Goal: Transaction & Acquisition: Purchase product/service

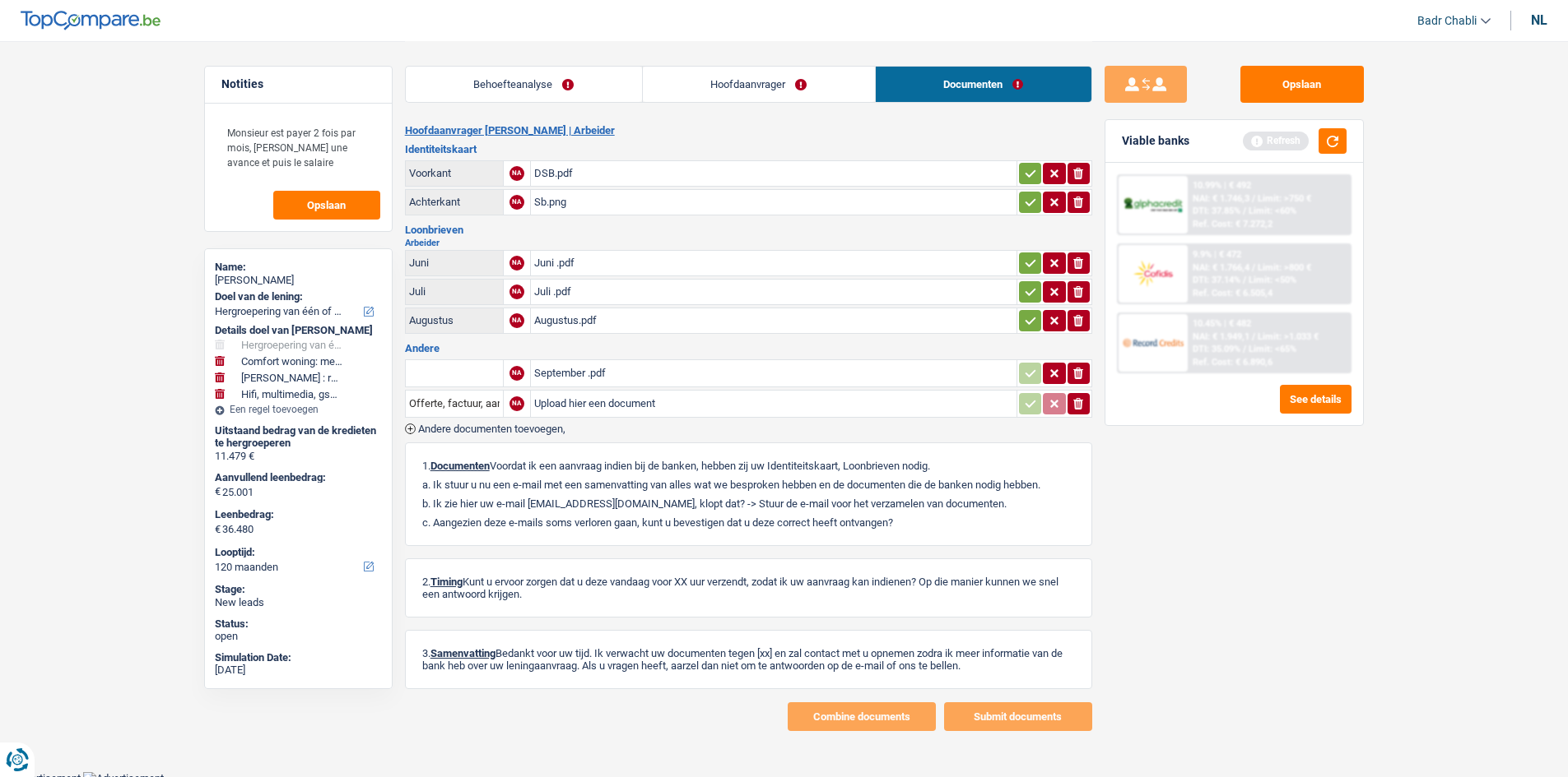
select select "refinancing"
select select "household"
select select "hobbies"
select select "tech"
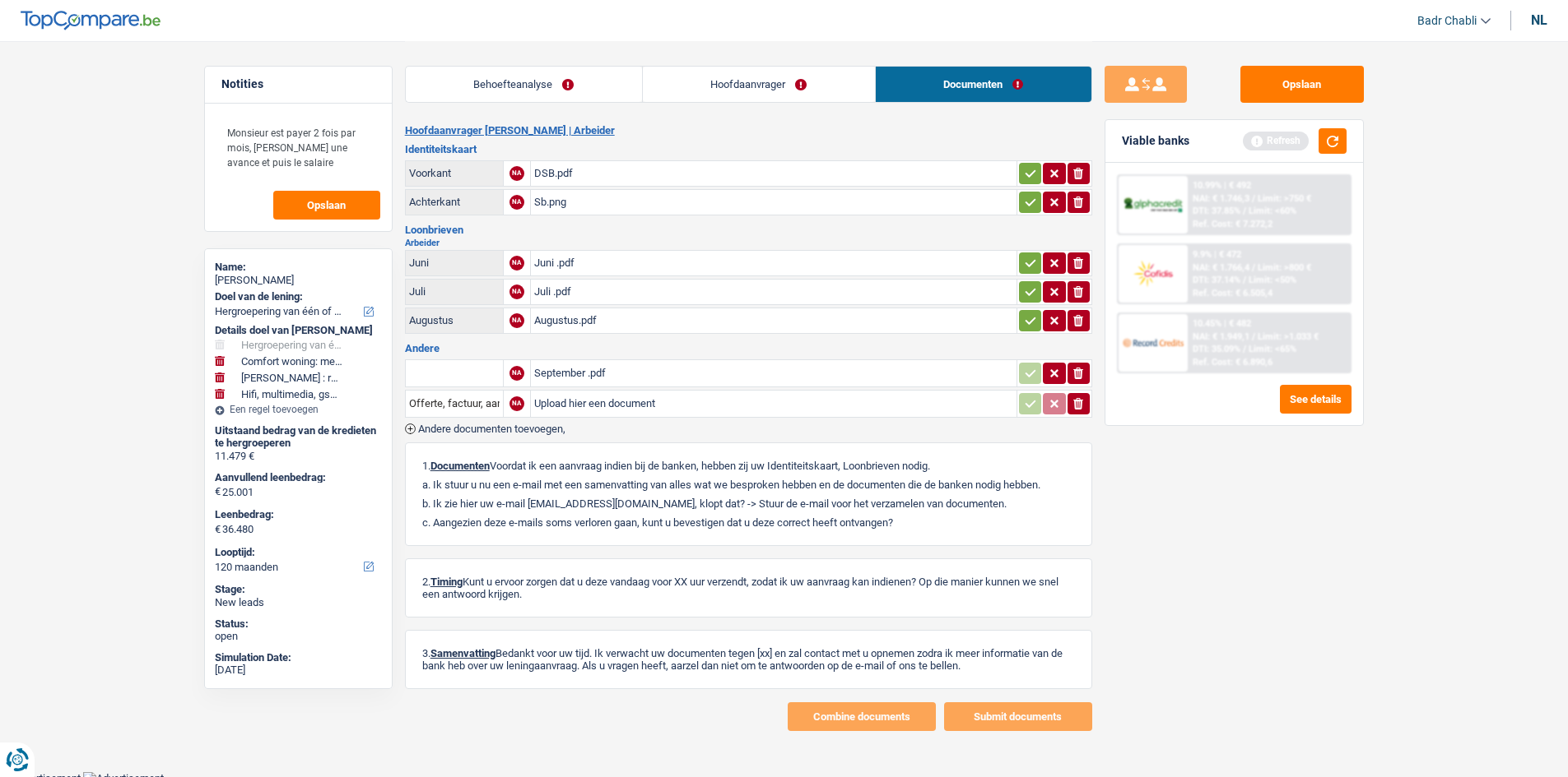
select select "120"
click at [297, 275] on div "Salmana Barrie" at bounding box center [298, 280] width 167 height 13
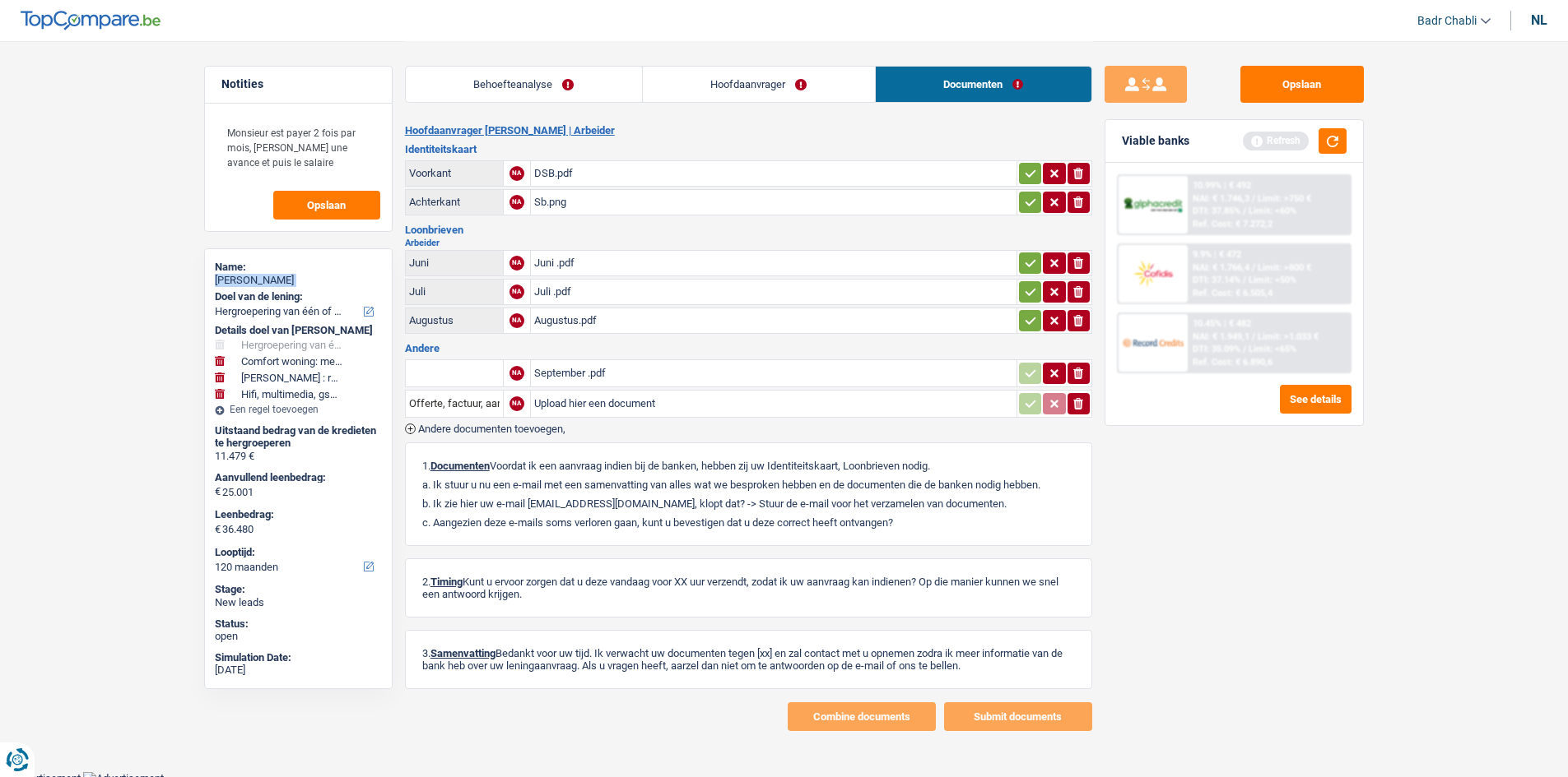
copy div "Salmana Barrie"
click at [1298, 91] on button "Opslaan" at bounding box center [1302, 85] width 124 height 37
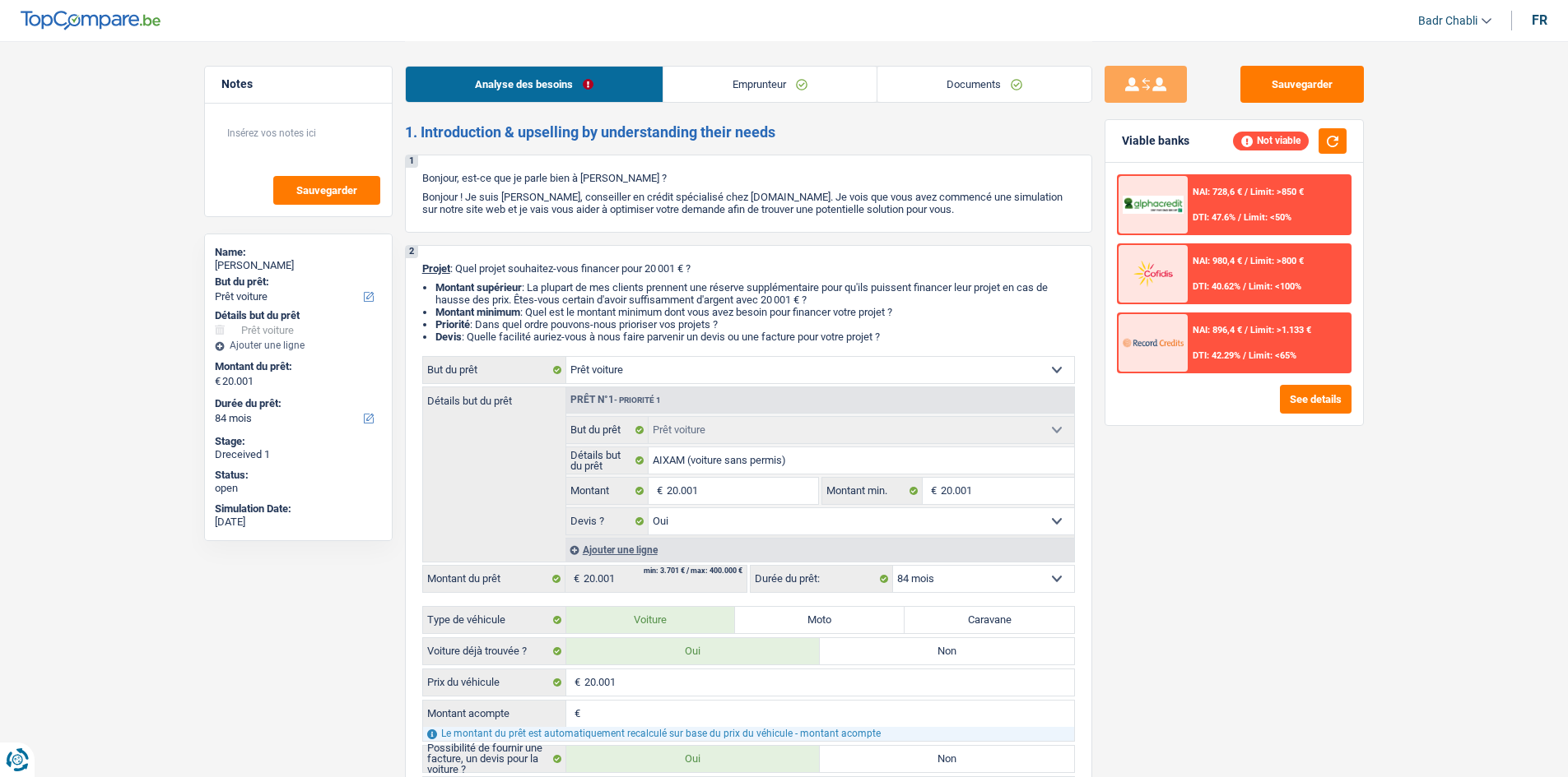
select select "car"
select select "84"
select select "car"
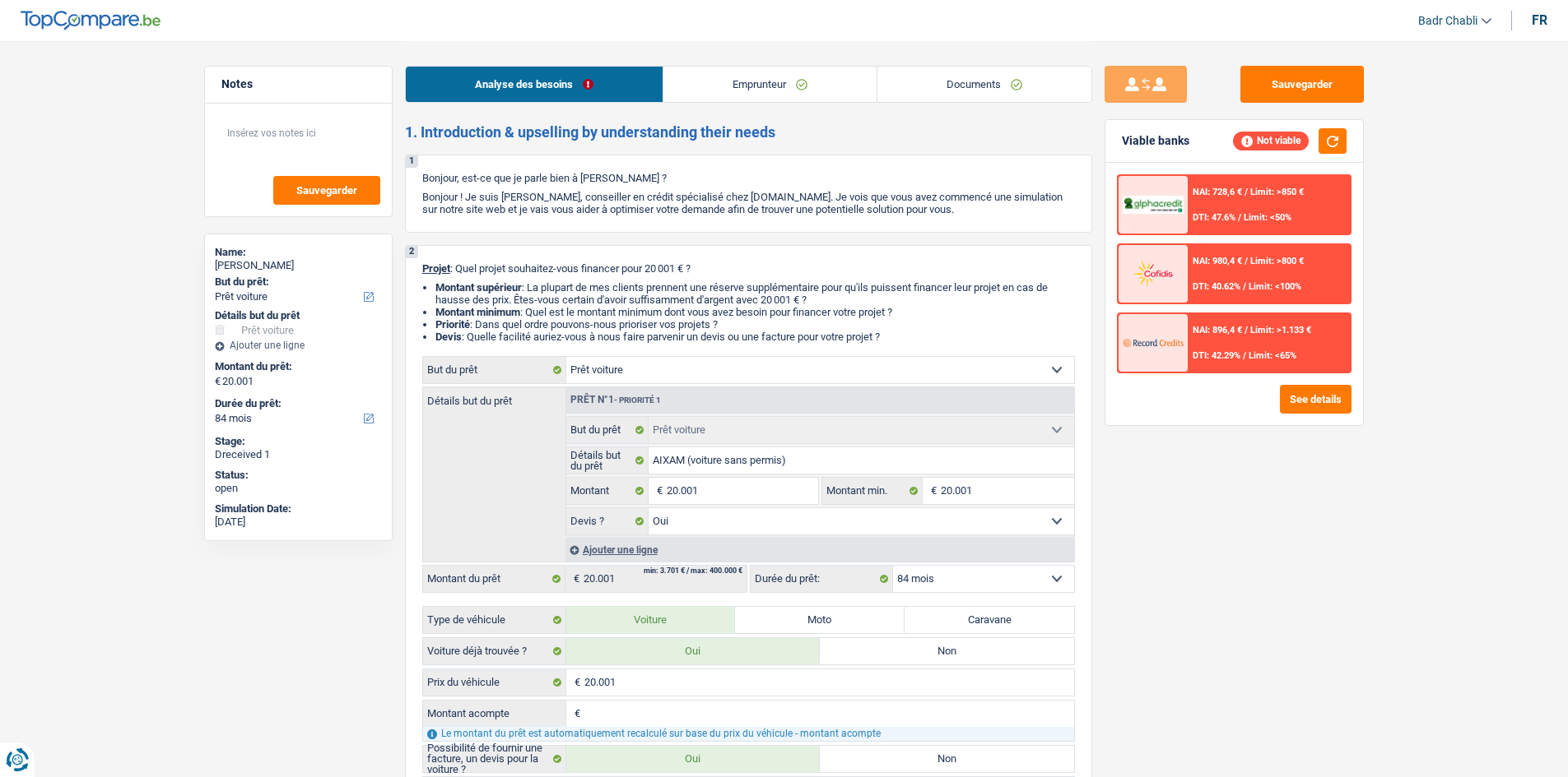
select select "yes"
select select "84"
select select "worker"
select select "familyAllowances"
select select "netSalary"
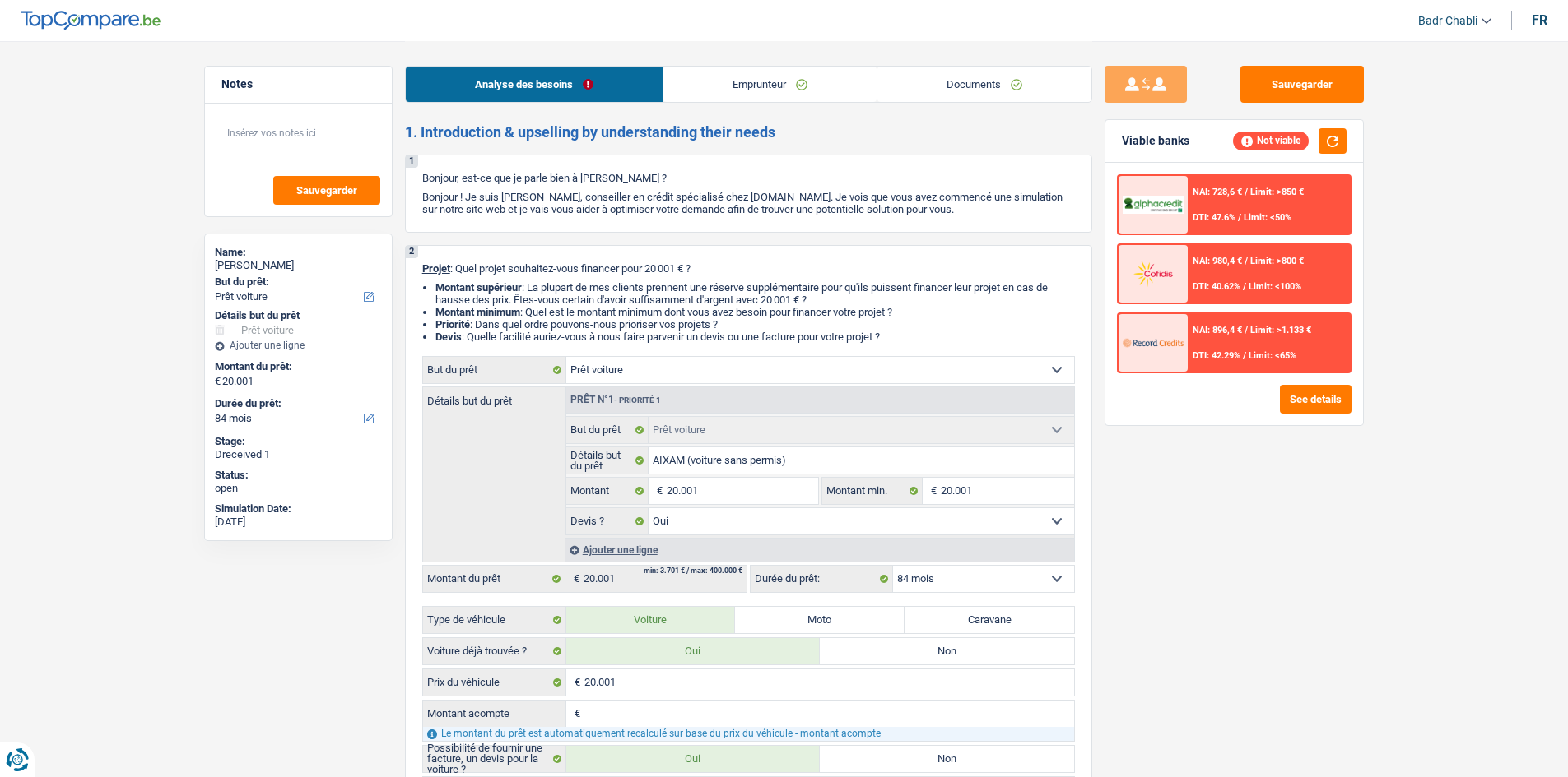
select select "mealVouchers"
select select "rents"
select select "car"
select select "yes"
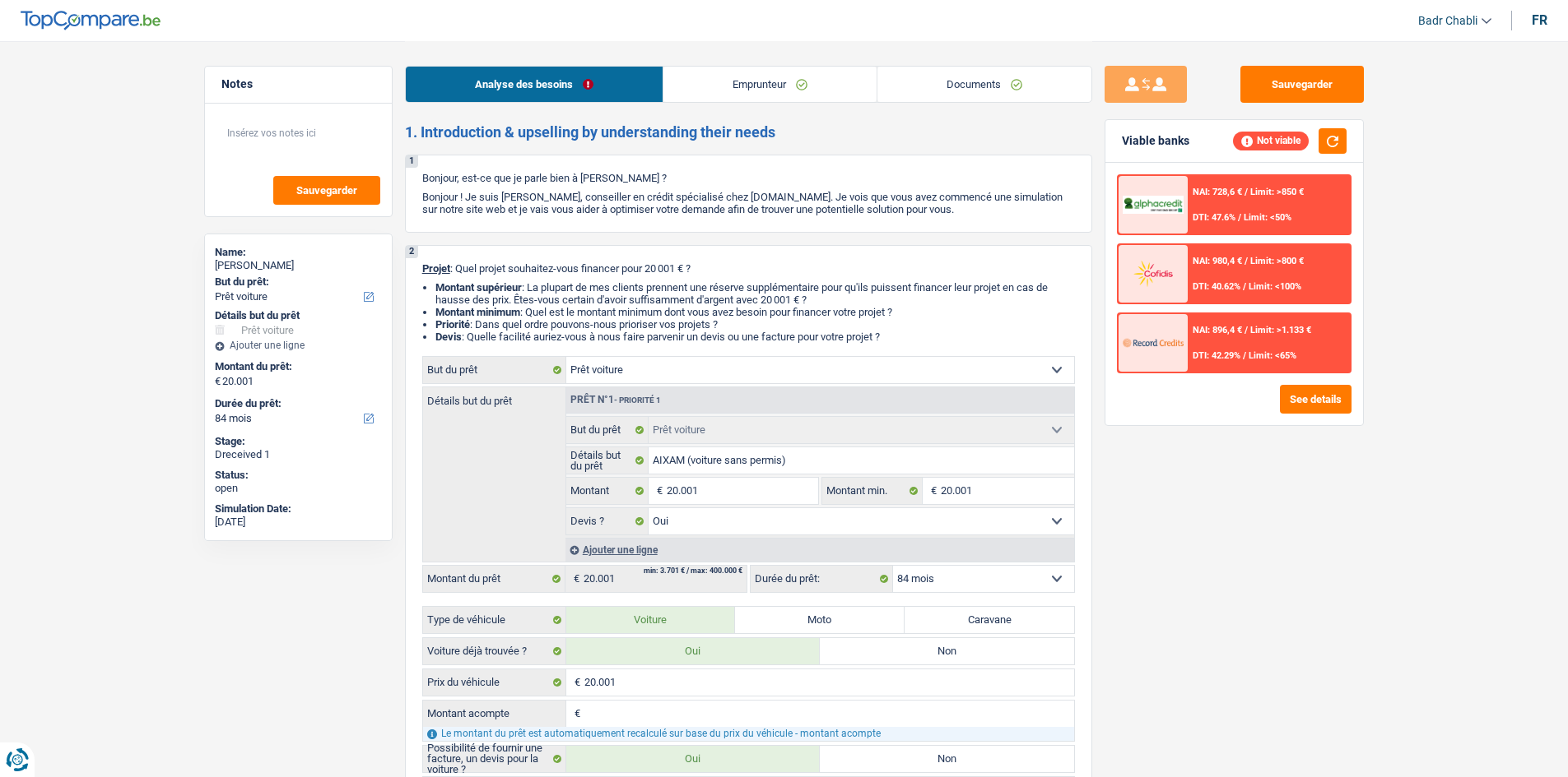
select select "84"
click at [1318, 399] on button "See details" at bounding box center [1315, 400] width 71 height 28
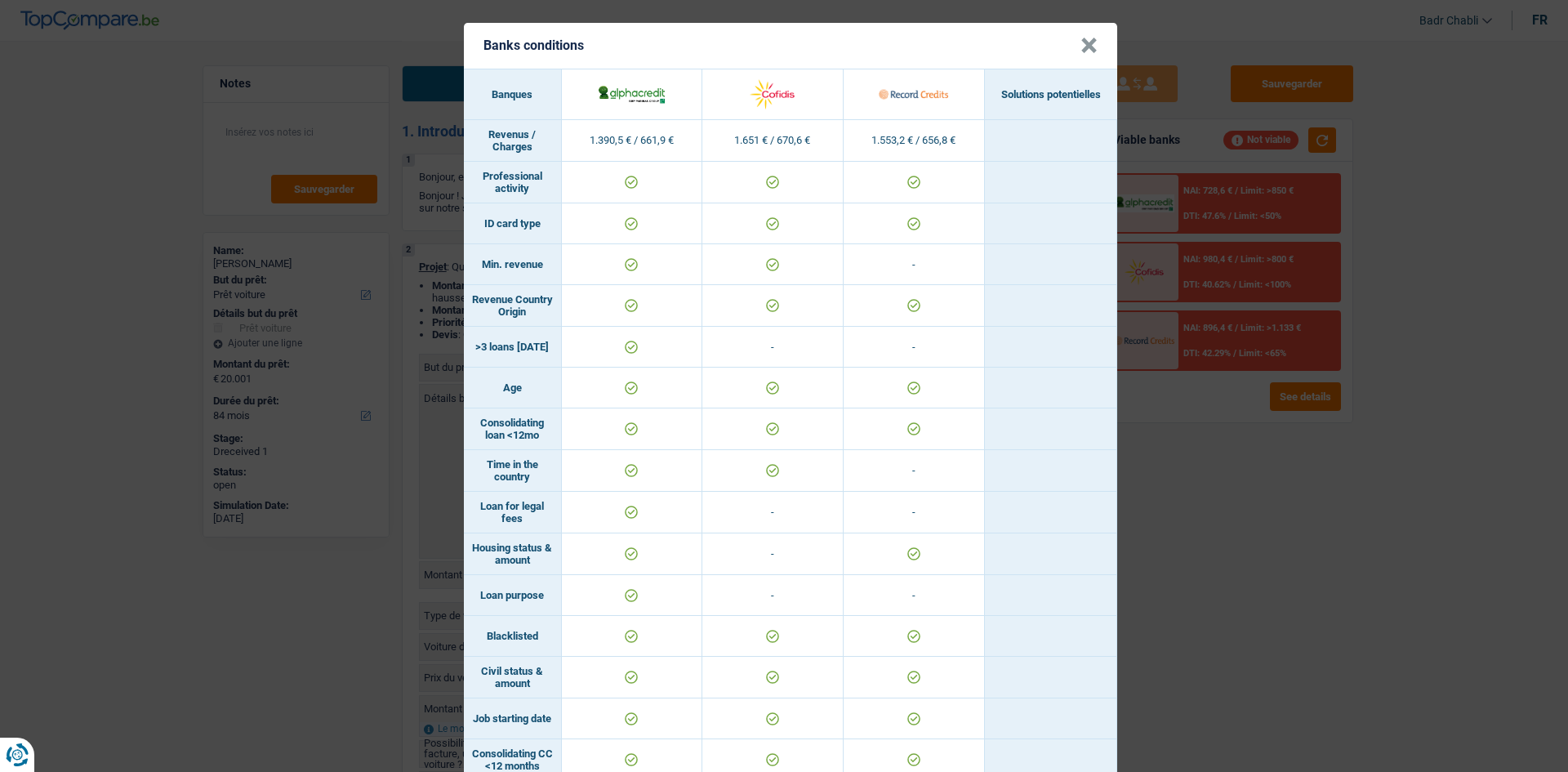
click at [1070, 42] on header "Banks conditions ×" at bounding box center [790, 46] width 653 height 46
click at [1081, 43] on button "×" at bounding box center [1089, 46] width 17 height 16
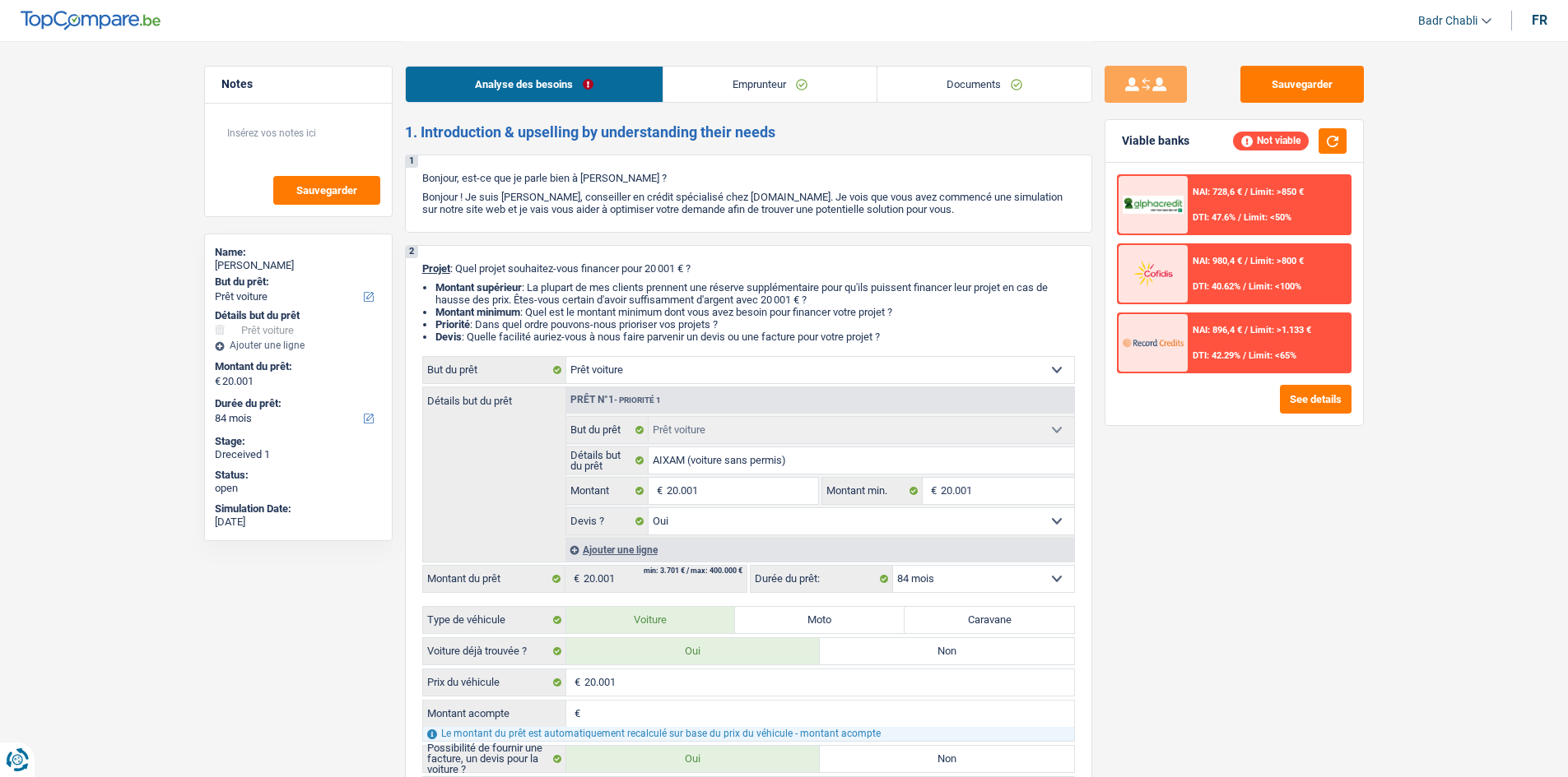
drag, startPoint x: 816, startPoint y: 117, endPoint x: 812, endPoint y: 79, distance: 38.2
click at [812, 79] on link "Emprunteur" at bounding box center [769, 85] width 213 height 36
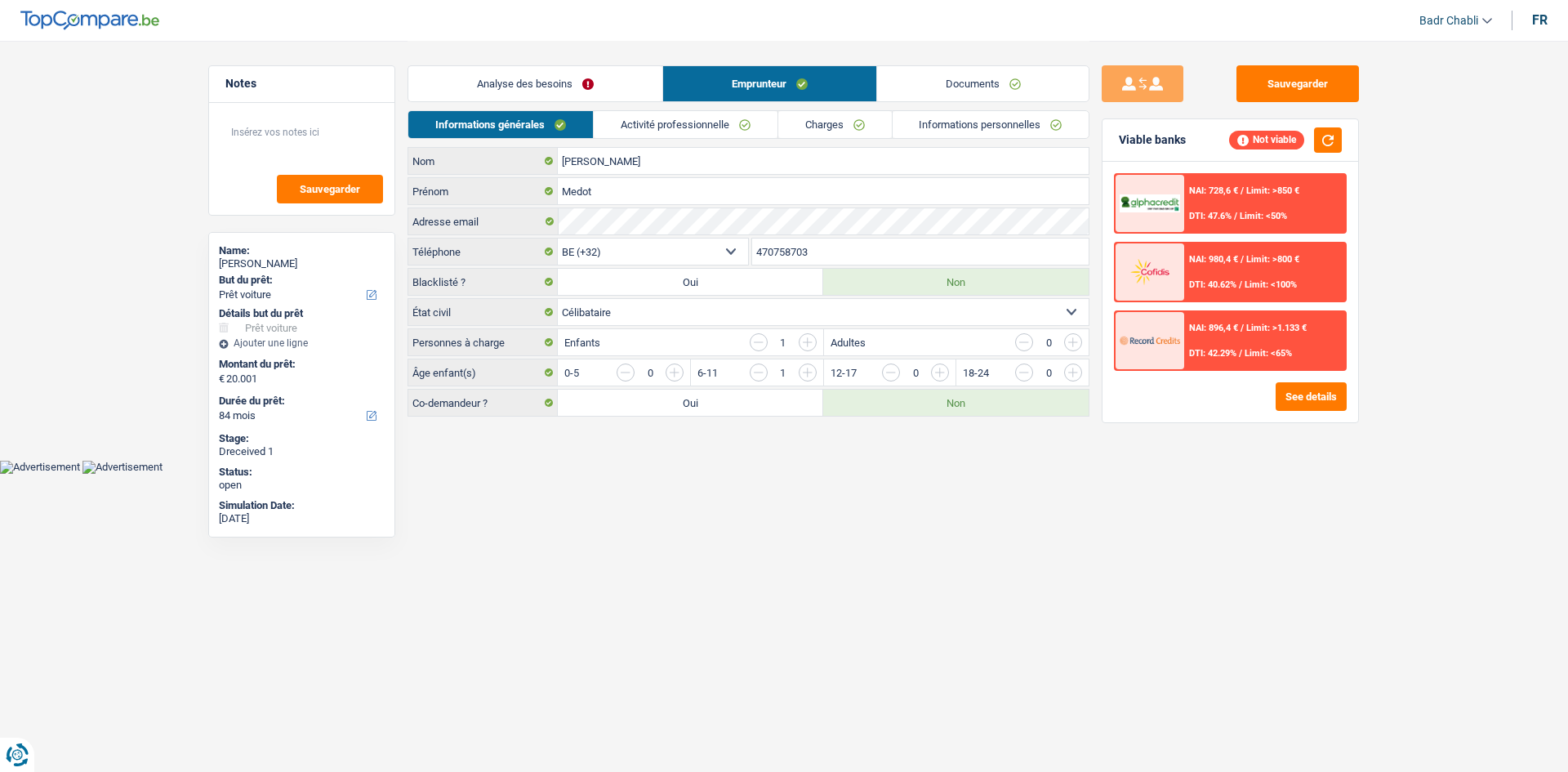
click at [849, 113] on link "Charges" at bounding box center [835, 125] width 113 height 27
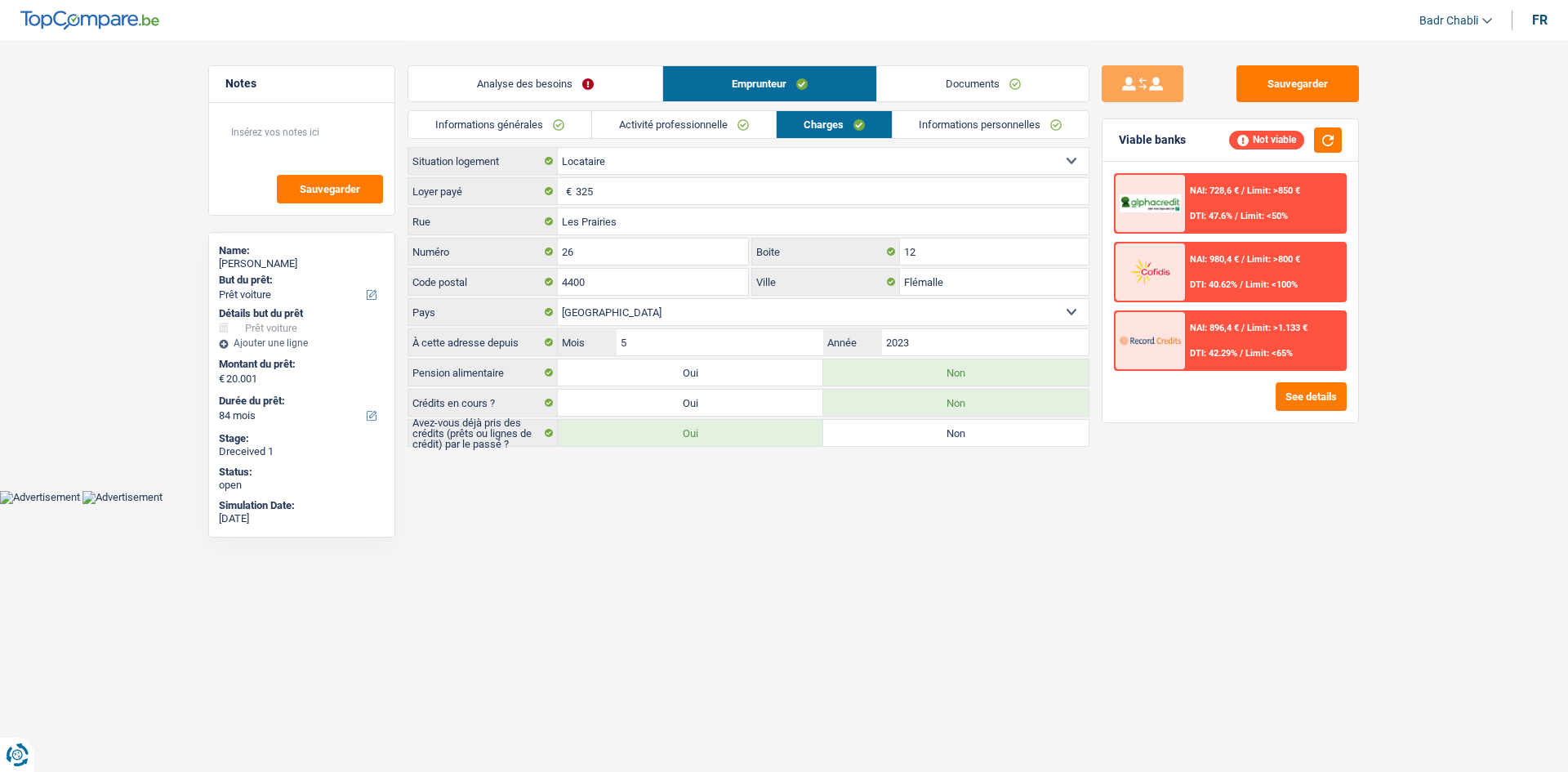
click at [956, 129] on link "Informations personnelles" at bounding box center [991, 125] width 197 height 27
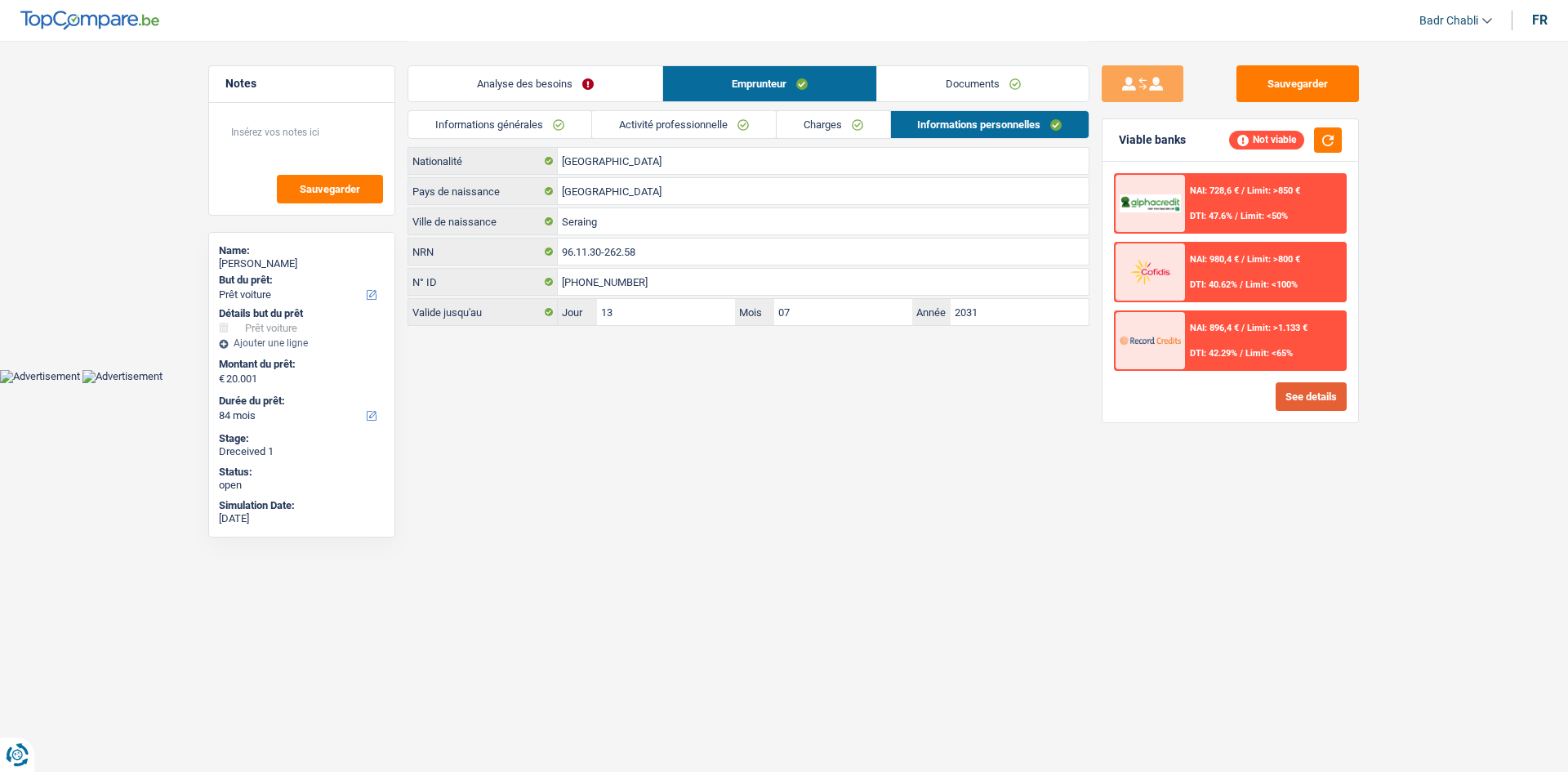
click at [1298, 401] on button "See details" at bounding box center [1312, 397] width 71 height 28
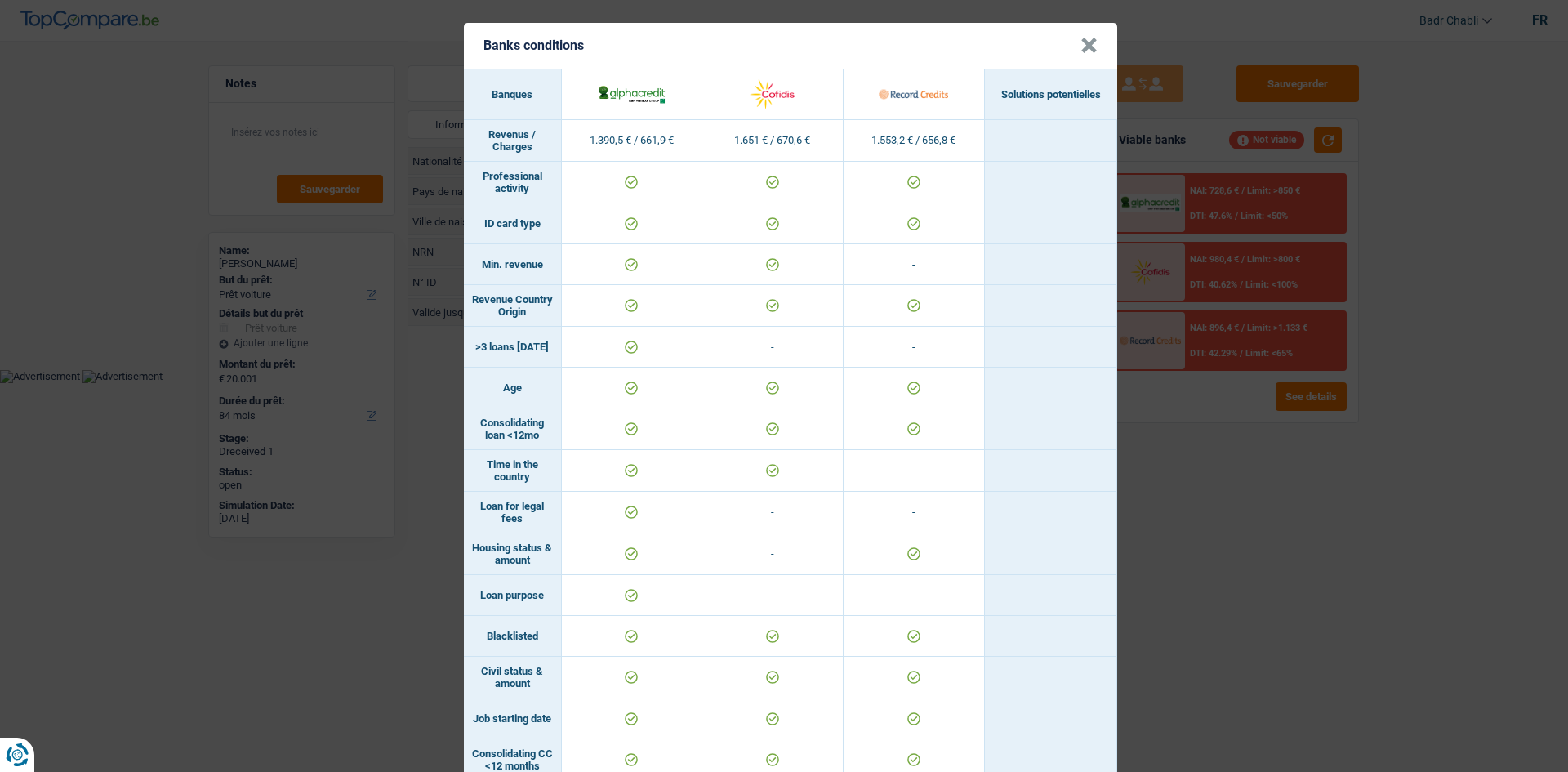
click at [1086, 47] on button "×" at bounding box center [1089, 46] width 17 height 16
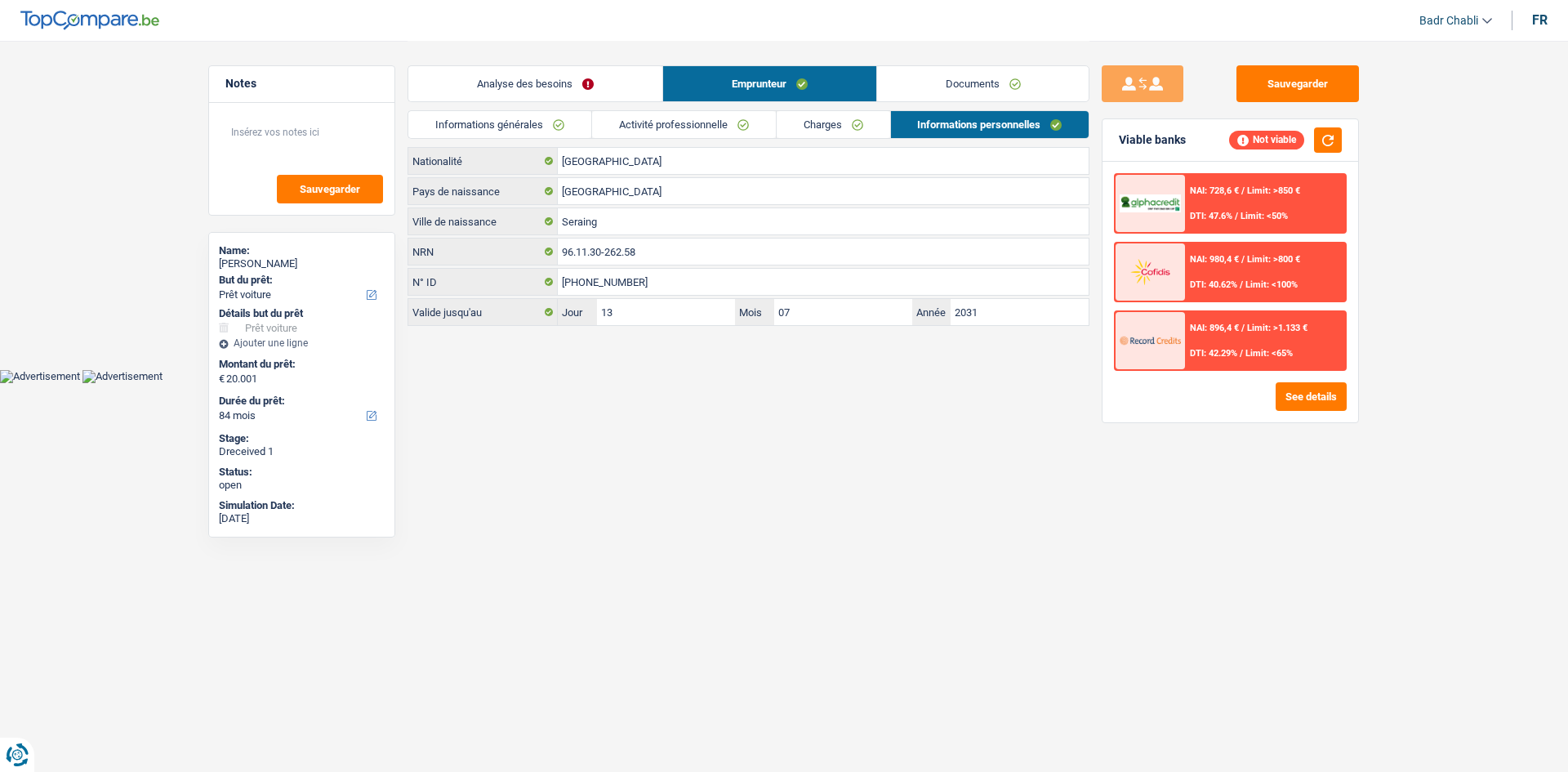
click at [657, 130] on link "Activité professionnelle" at bounding box center [684, 125] width 184 height 27
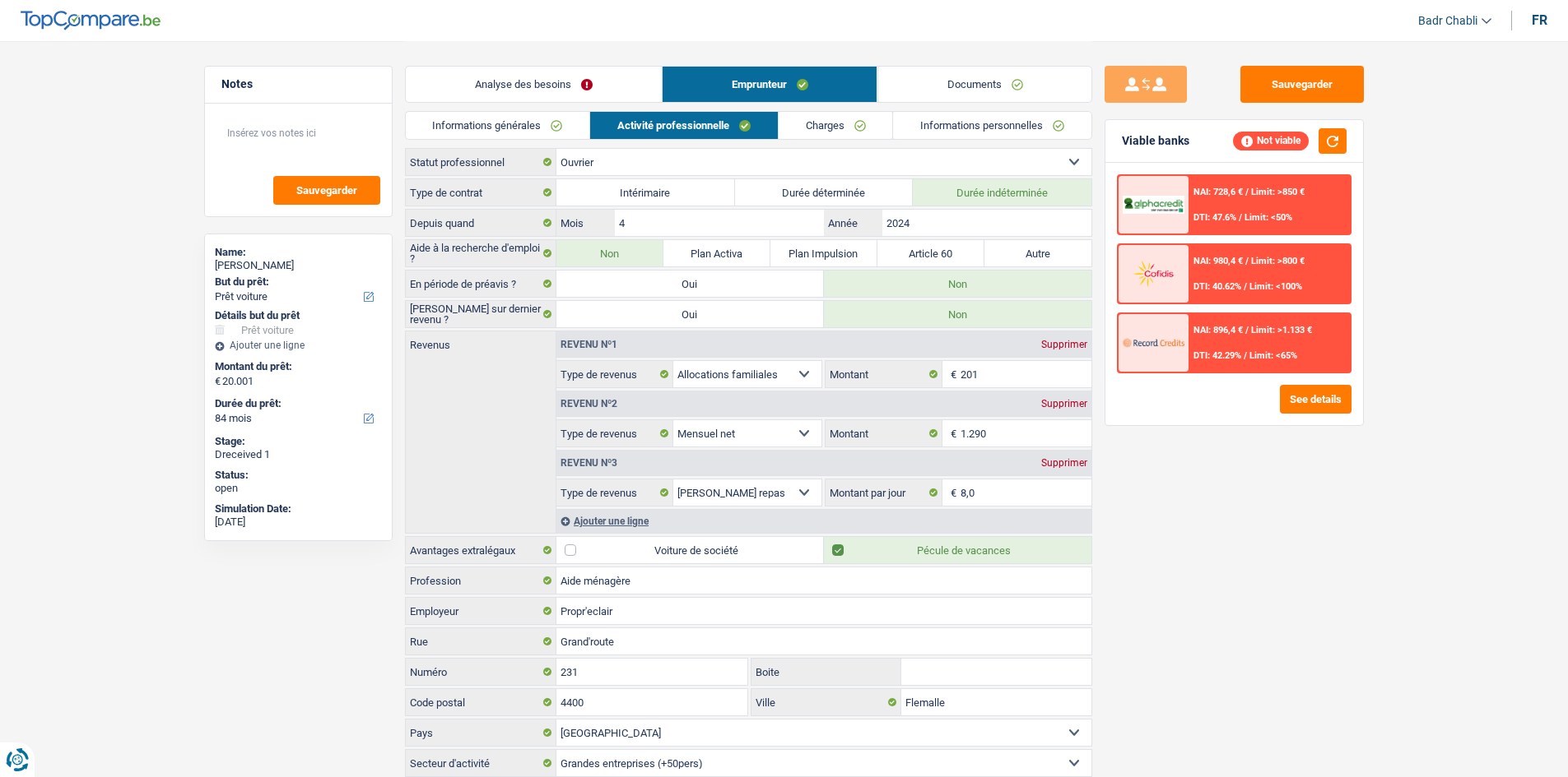
click at [484, 123] on link "Informations générales" at bounding box center [498, 125] width 184 height 27
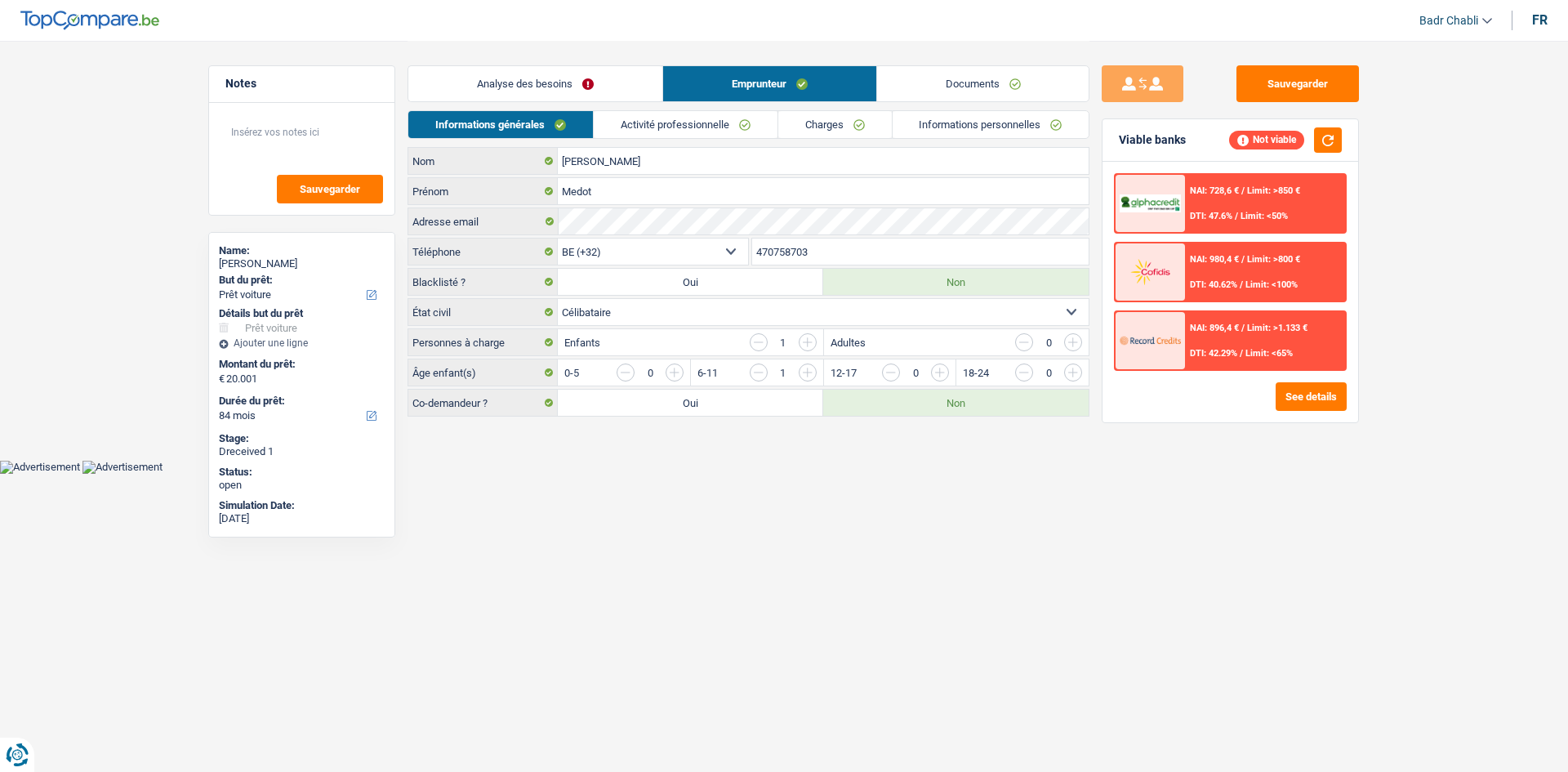
click at [712, 127] on link "Activité professionnelle" at bounding box center [686, 125] width 184 height 27
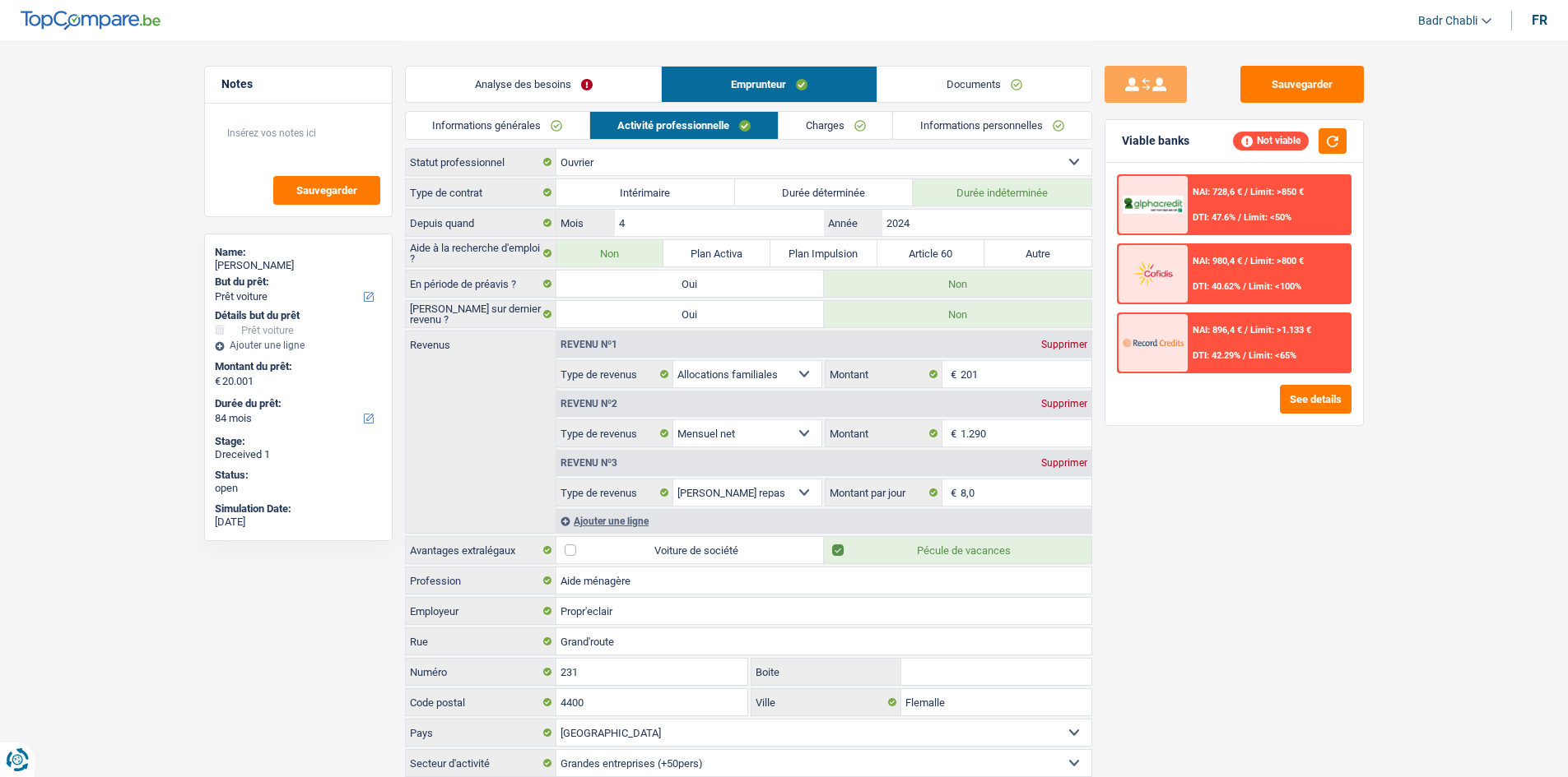
click at [863, 125] on link "Charges" at bounding box center [835, 125] width 114 height 27
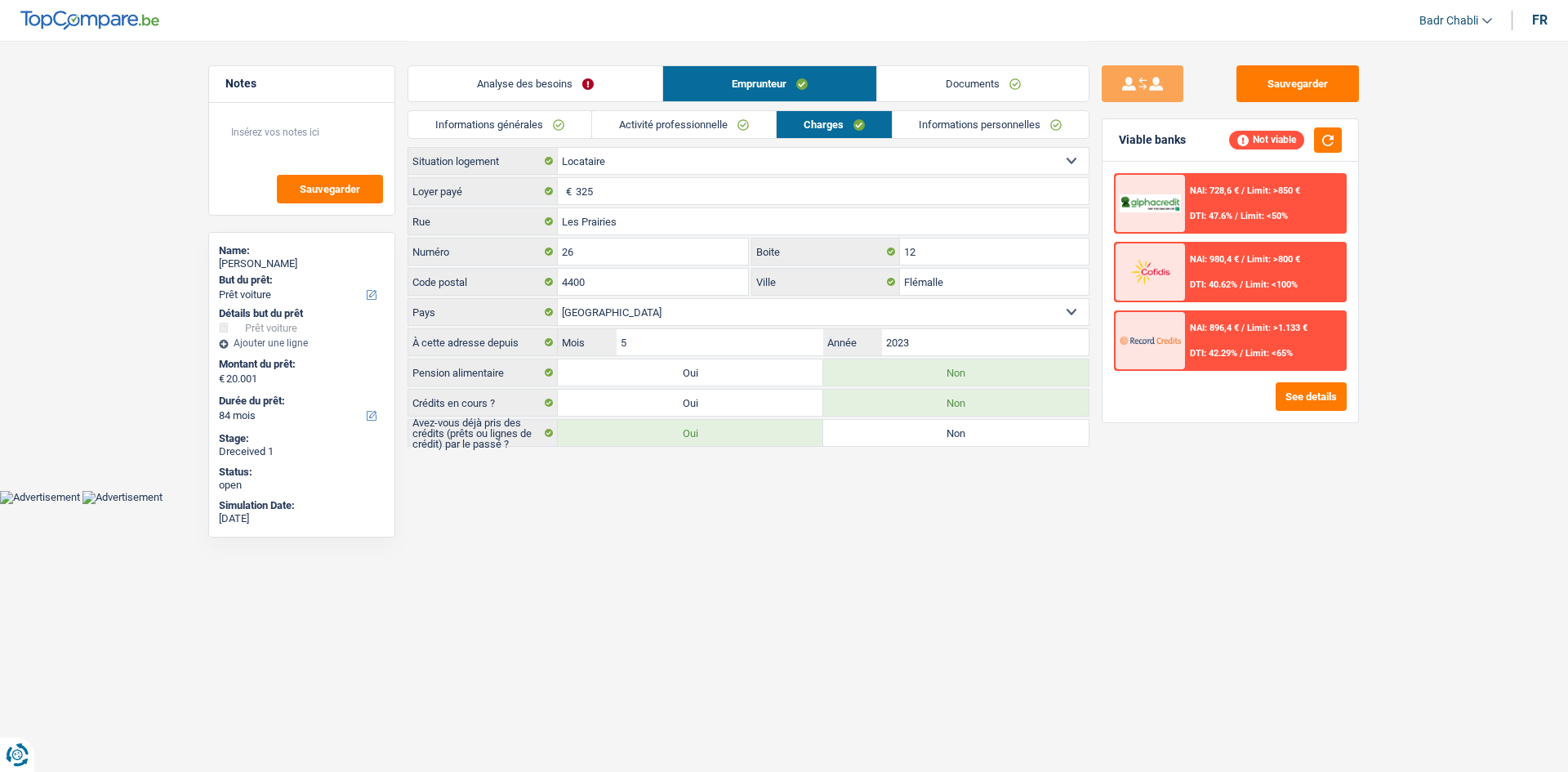
click at [676, 128] on link "Activité professionnelle" at bounding box center [684, 125] width 184 height 27
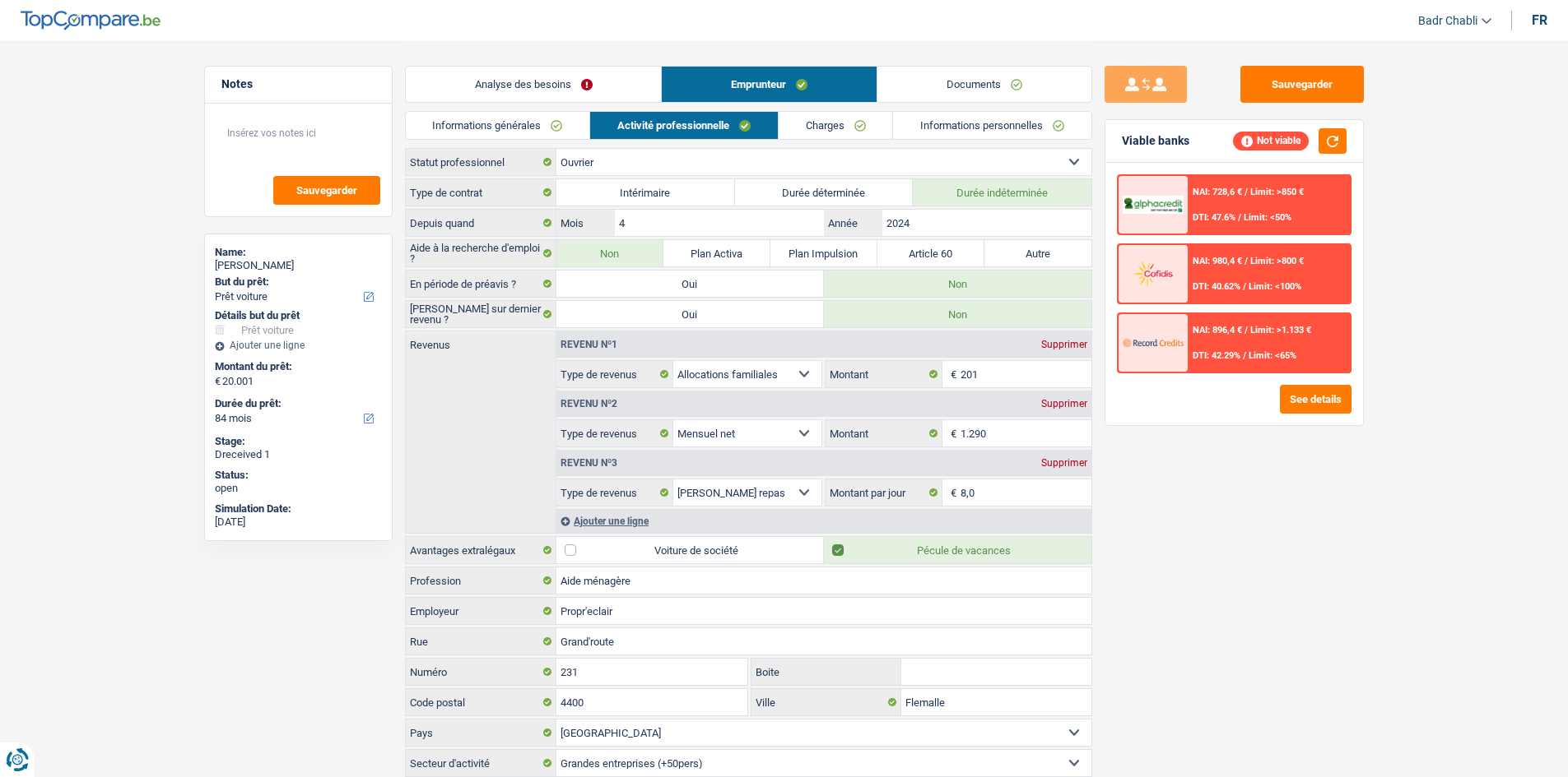
click at [960, 98] on link "Documents" at bounding box center [984, 85] width 214 height 36
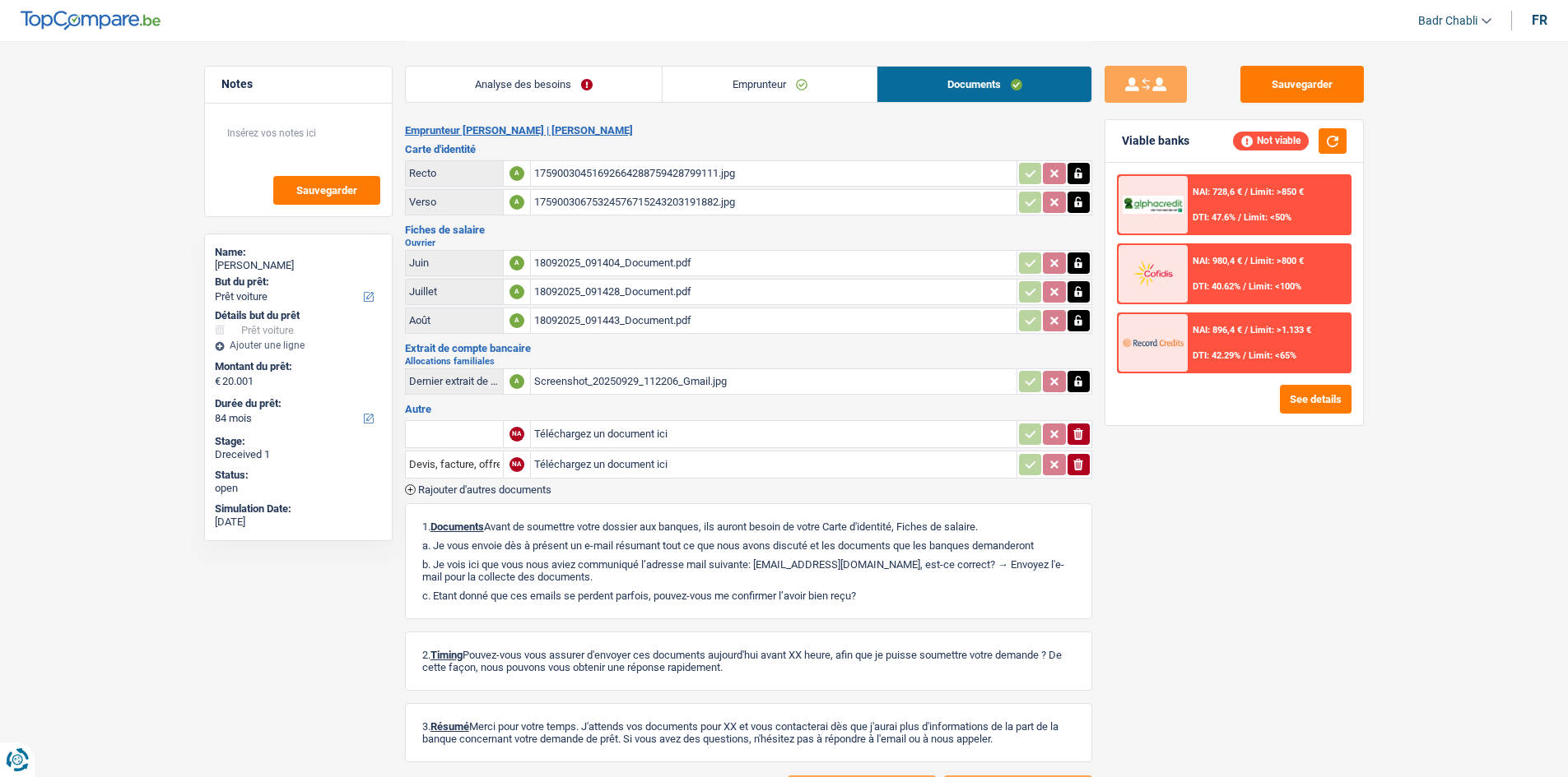
click at [598, 260] on div "18092025_091404_Document.pdf" at bounding box center [774, 263] width 479 height 25
click at [655, 289] on div "18092025_091428_Document.pdf" at bounding box center [774, 292] width 479 height 25
click at [655, 313] on div "18092025_091443_Document.pdf" at bounding box center [774, 321] width 479 height 25
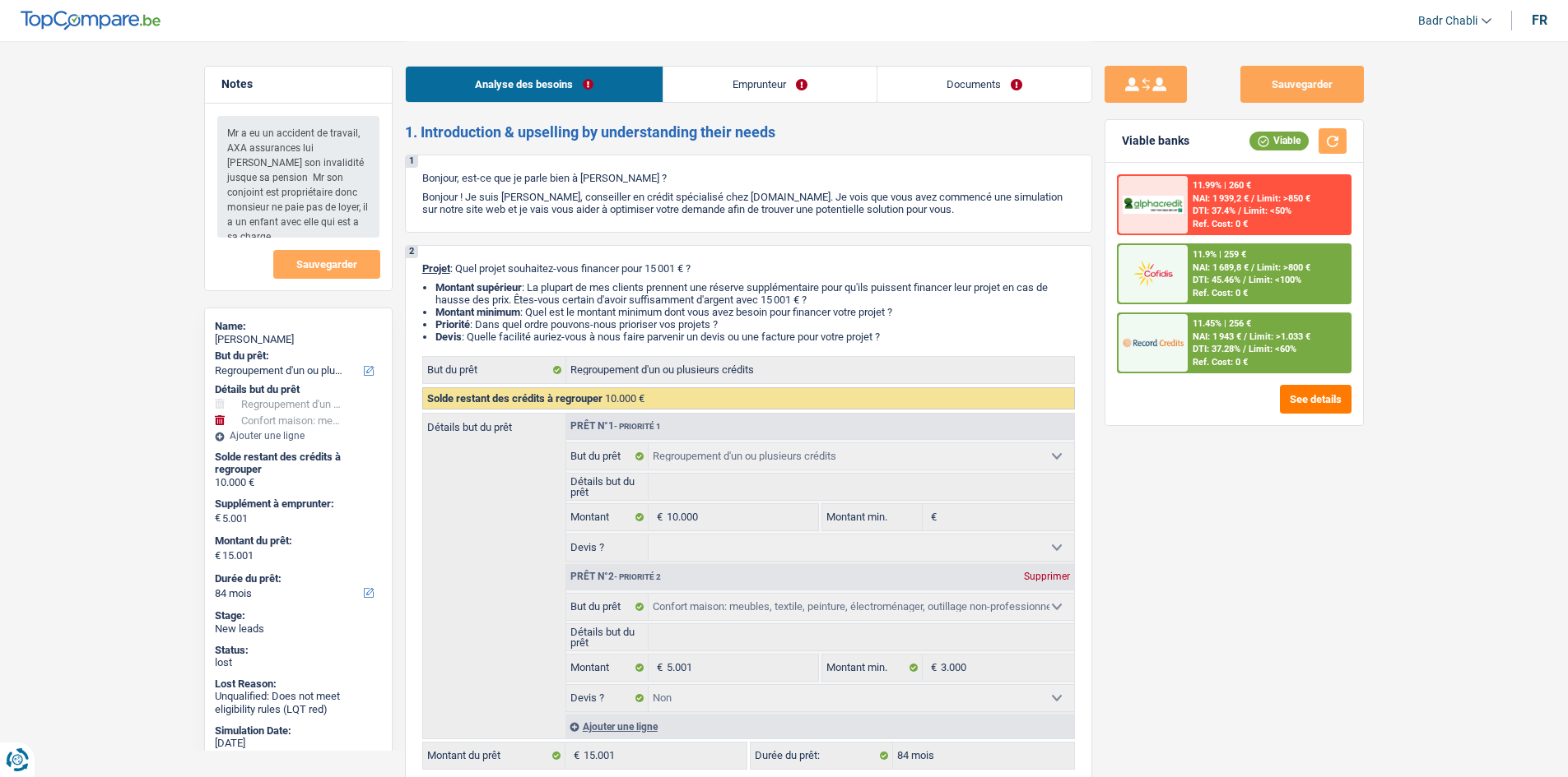
select select "refinancing"
select select "household"
select select "84"
select select "refinancing"
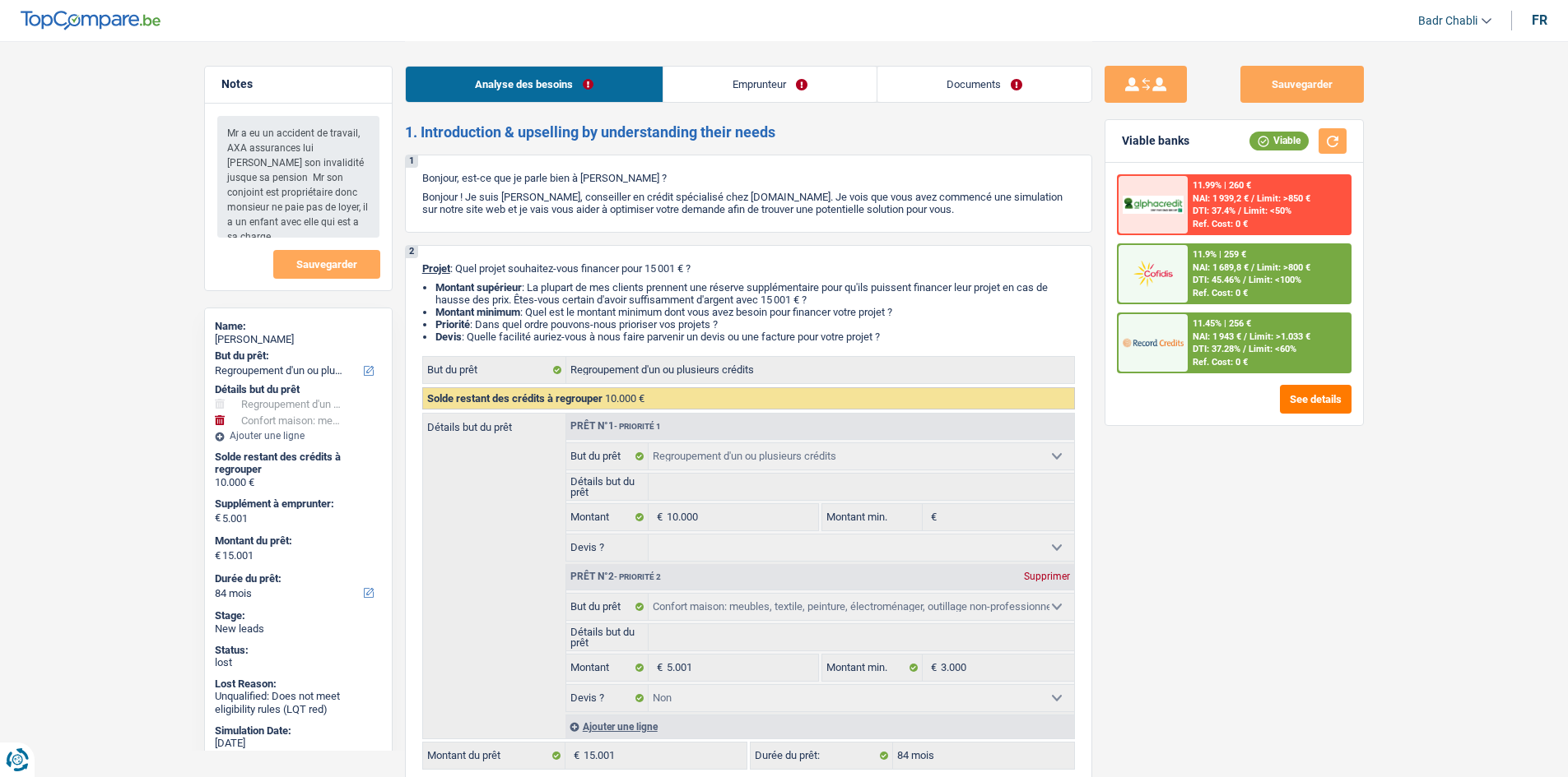
select select "refinancing"
select select "household"
select select "false"
select select "84"
select select "invalid"
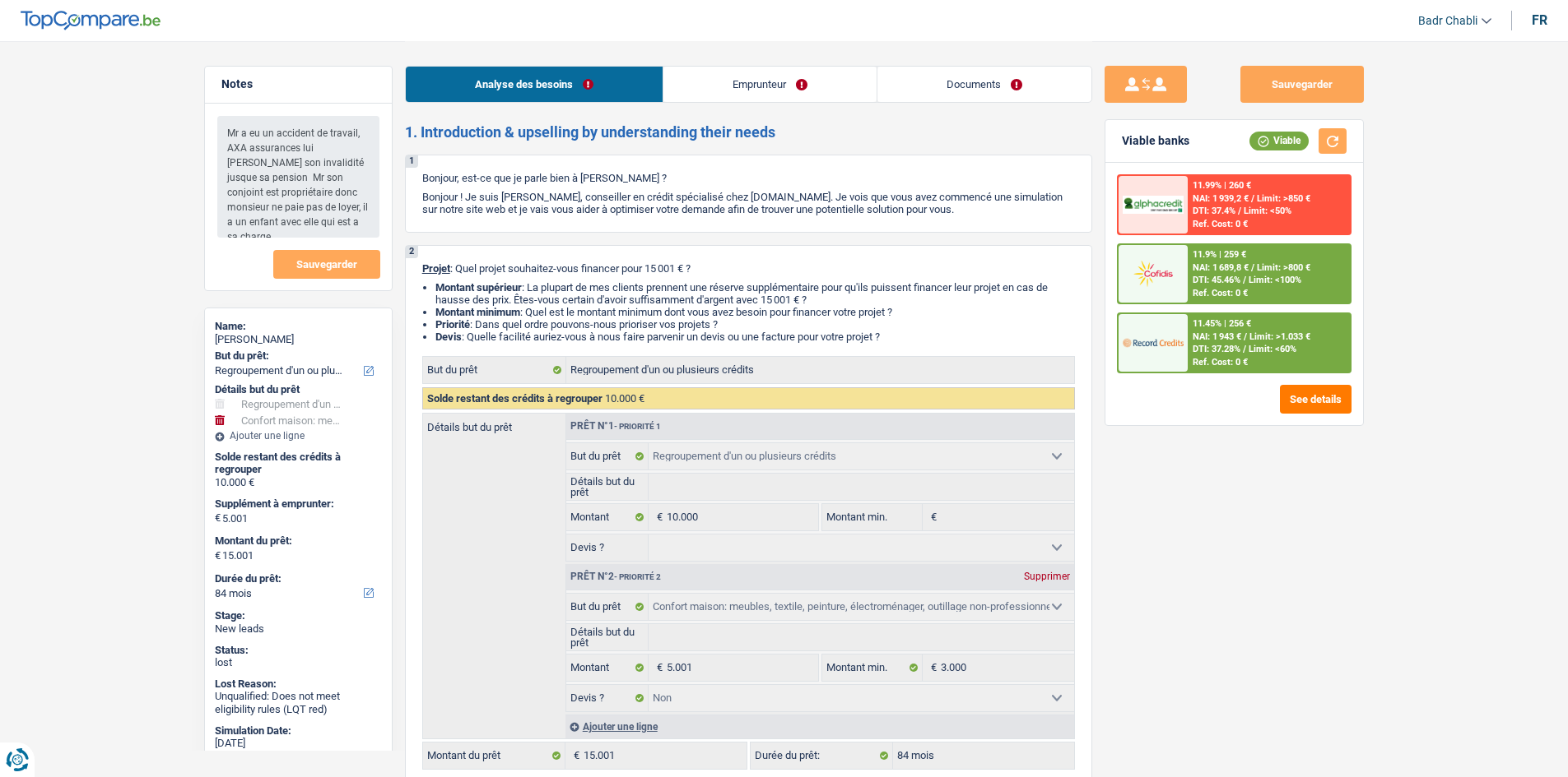
select select "disabilityPension"
select select "liveWithParents"
select select "personalLoan"
select select "loanRepayment"
select select "120"
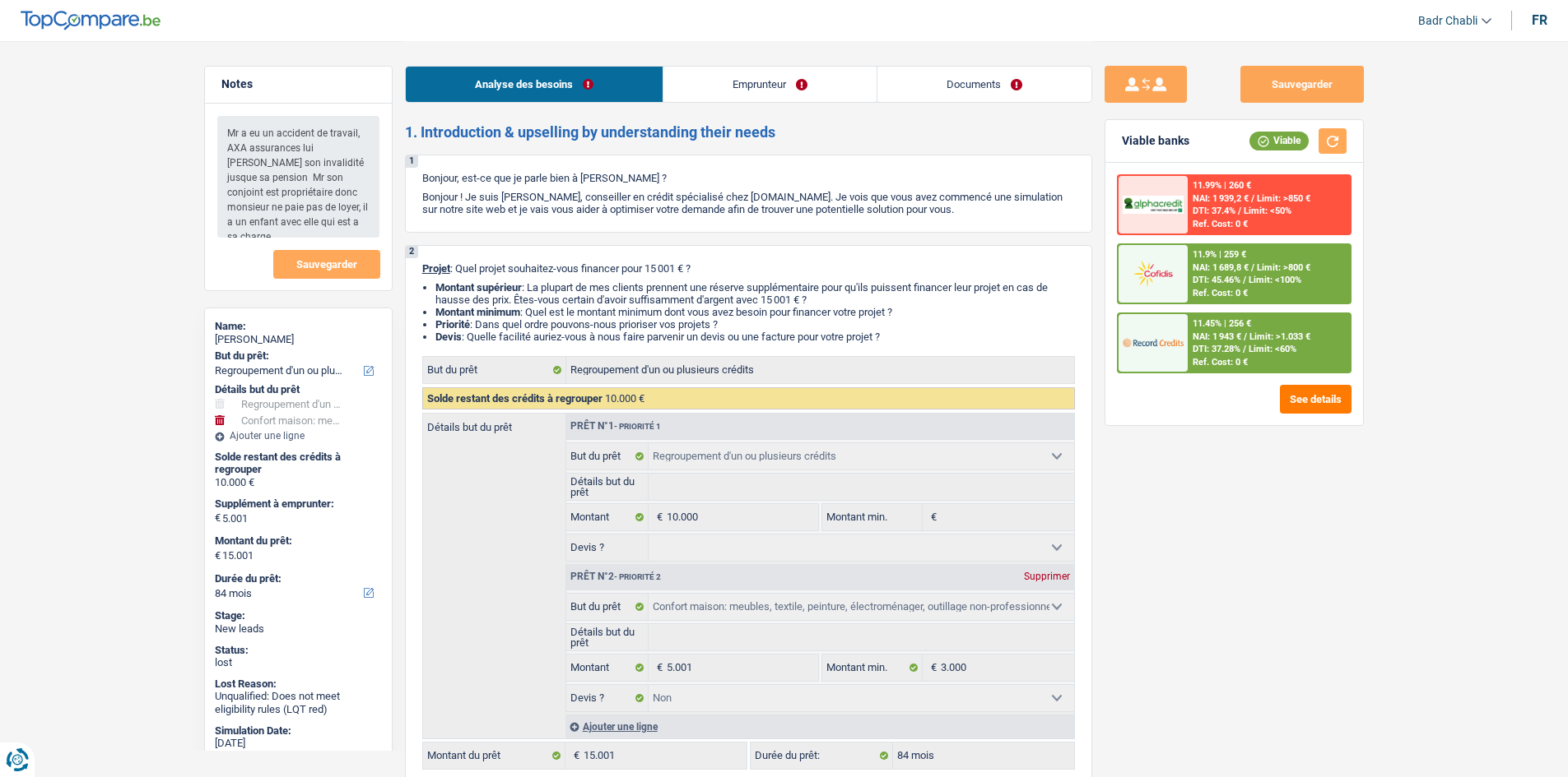
select select "cardOrCredit"
select select "refinancing"
select select "household"
select select "false"
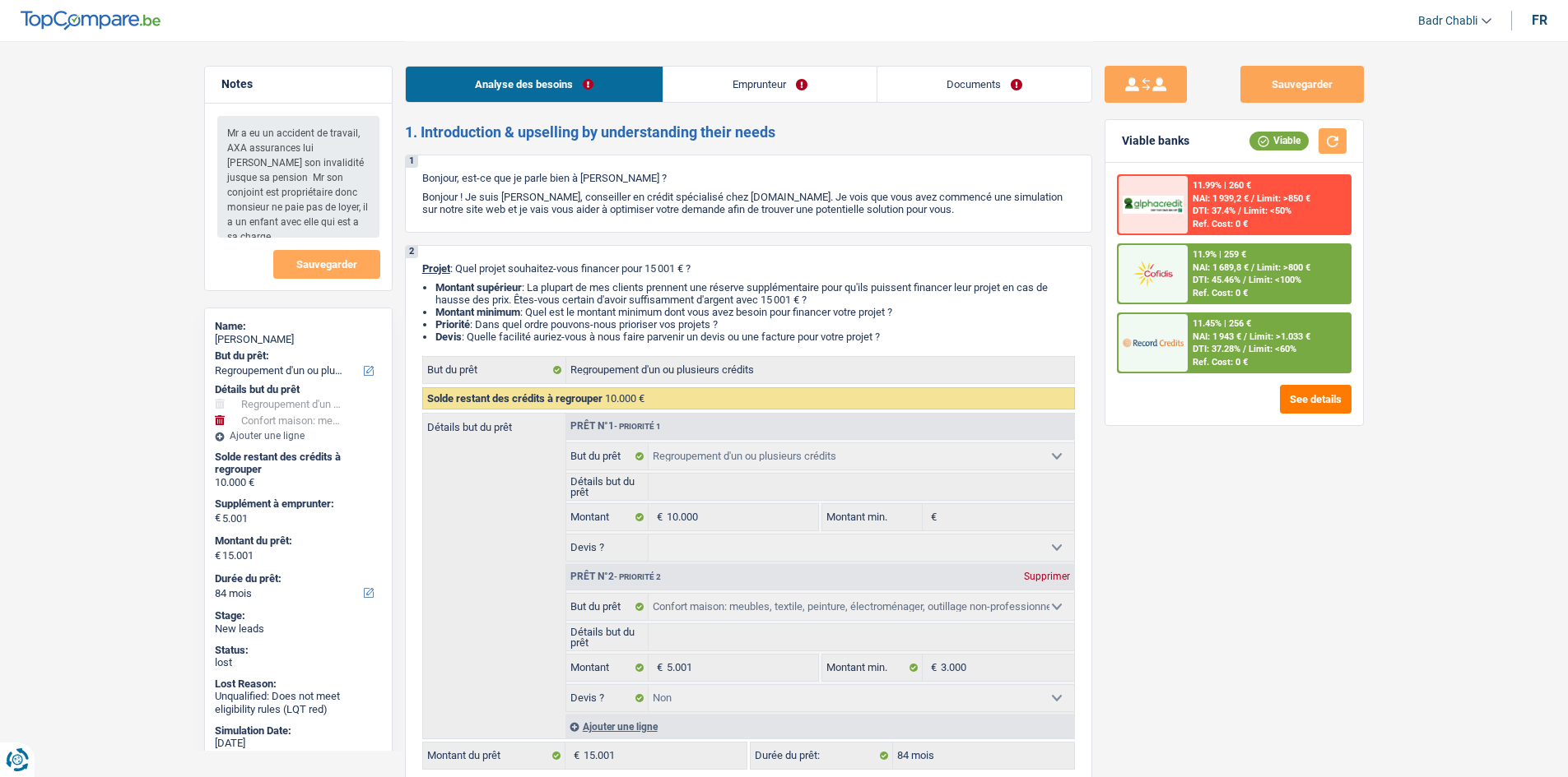
select select "84"
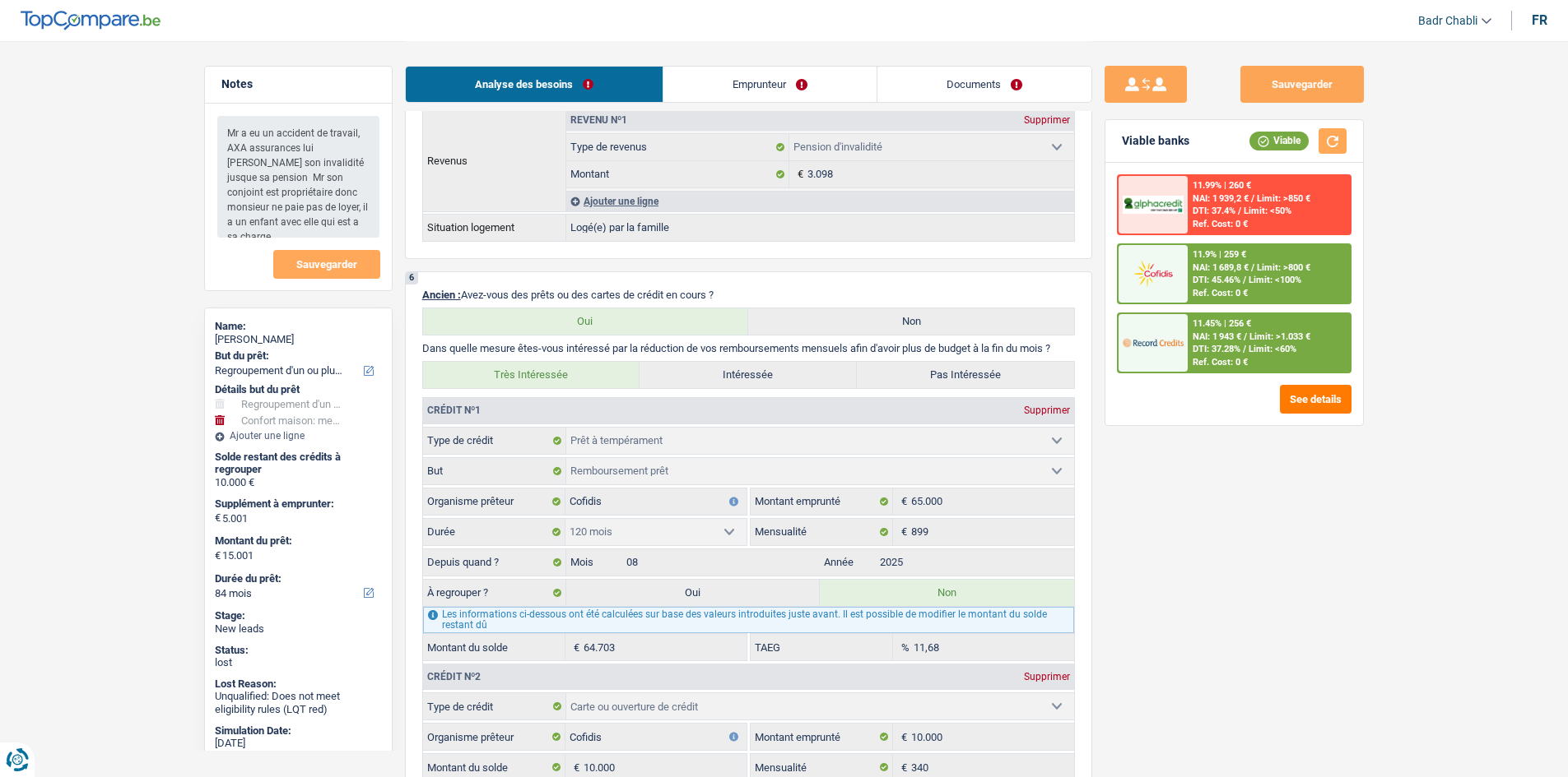
scroll to position [1234, 0]
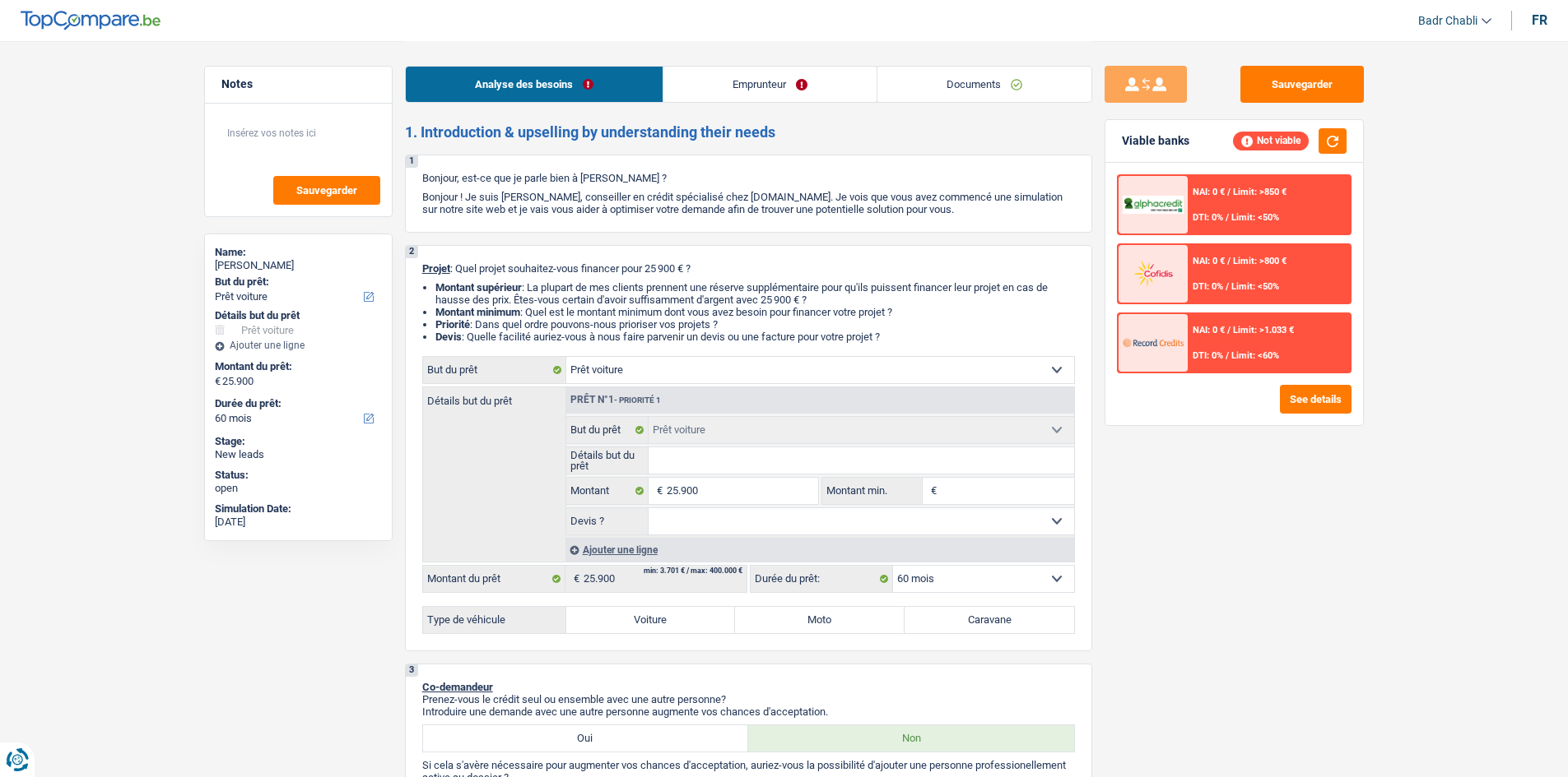
select select "car"
select select "60"
select select "car"
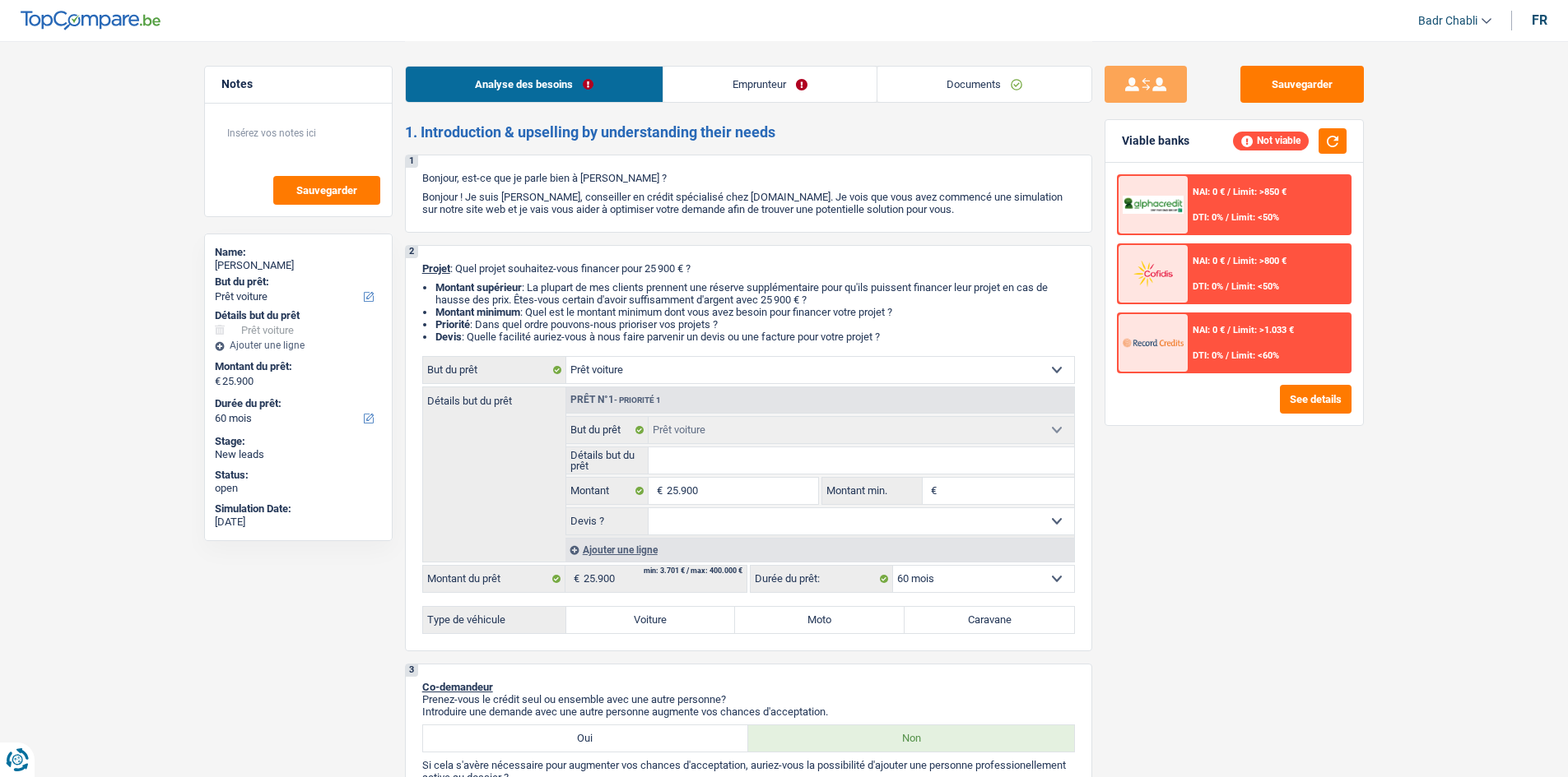
select select "60"
select select "car"
select select "60"
click at [825, 107] on div "Analyse des besoins Emprunteur Documents" at bounding box center [749, 76] width 687 height 70
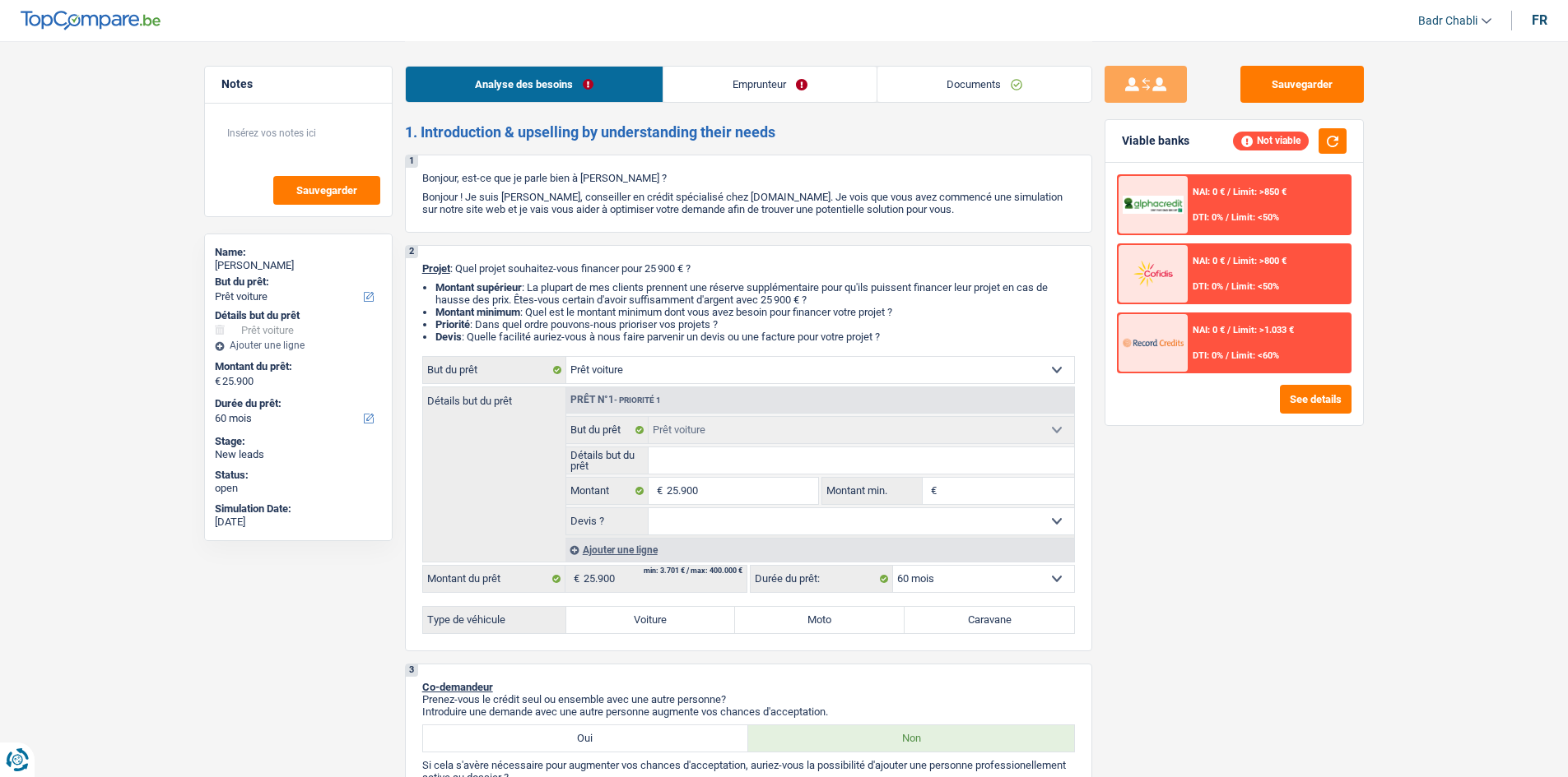
click at [807, 70] on link "Emprunteur" at bounding box center [769, 85] width 213 height 36
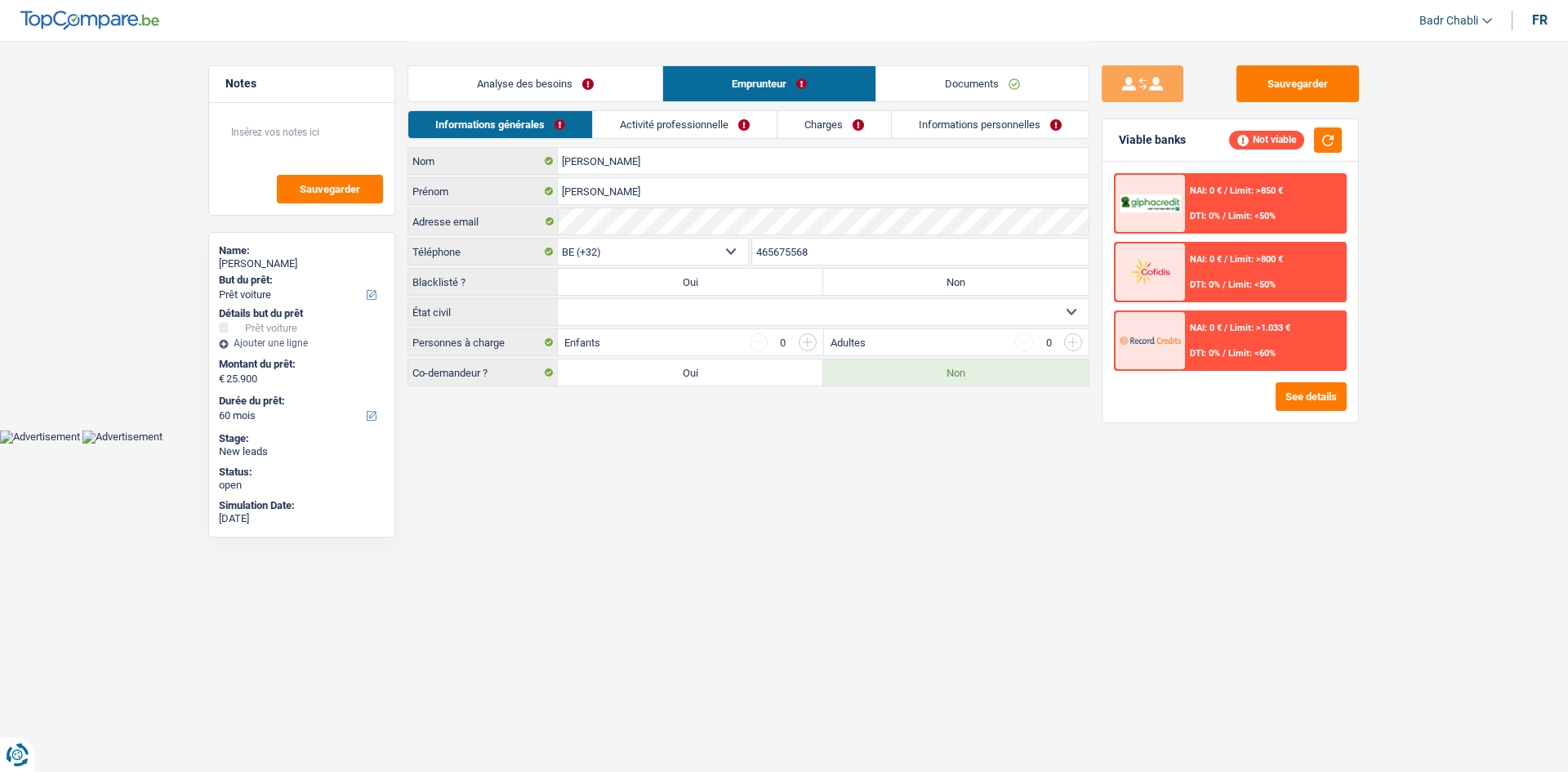
click at [967, 137] on link "Informations personnelles" at bounding box center [990, 125] width 197 height 27
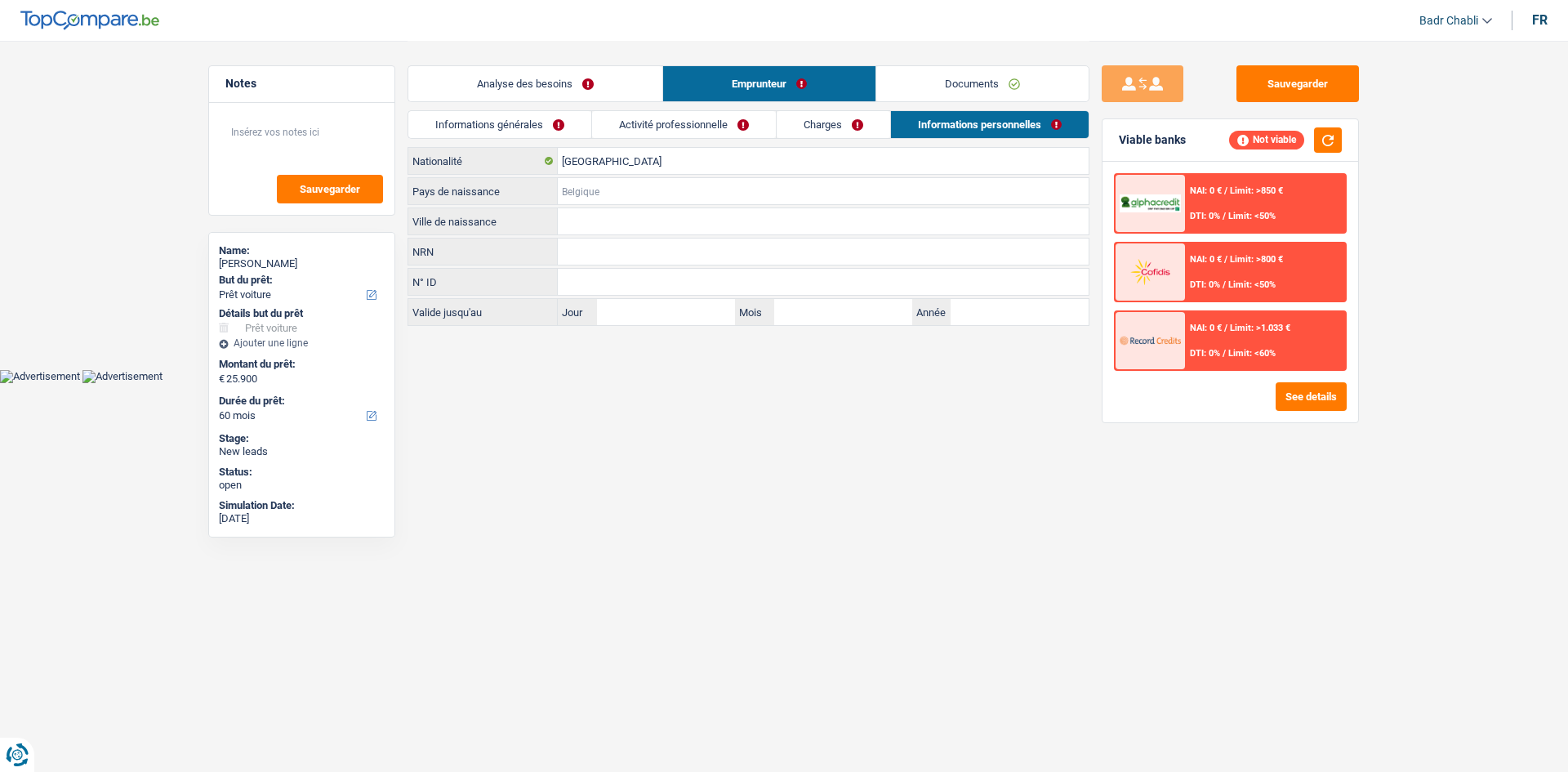
drag, startPoint x: 757, startPoint y: 179, endPoint x: 764, endPoint y: 168, distance: 13.0
click at [757, 179] on input "Pays de naissance" at bounding box center [823, 191] width 531 height 27
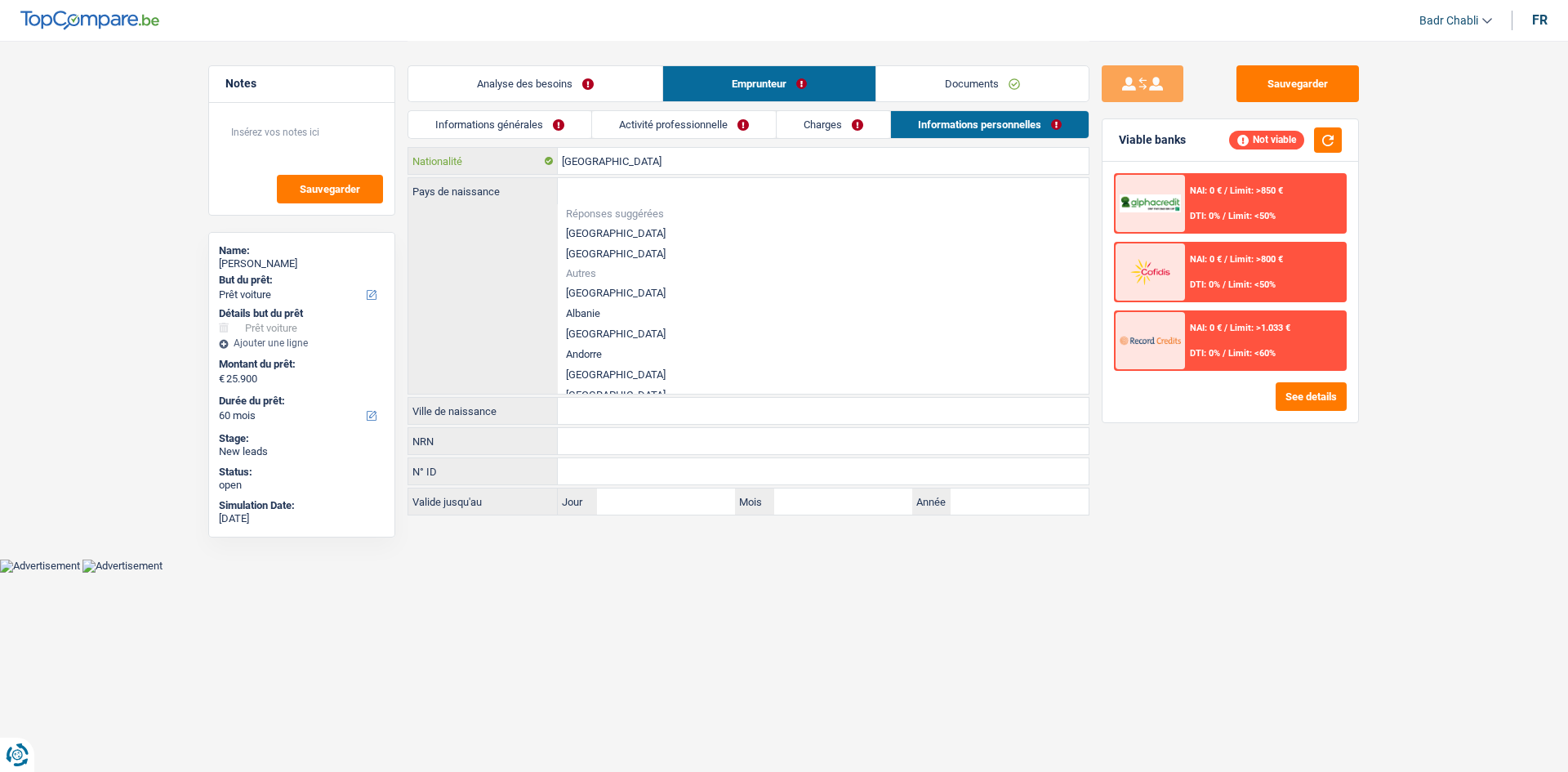
click at [768, 163] on input "[GEOGRAPHIC_DATA]" at bounding box center [823, 161] width 531 height 27
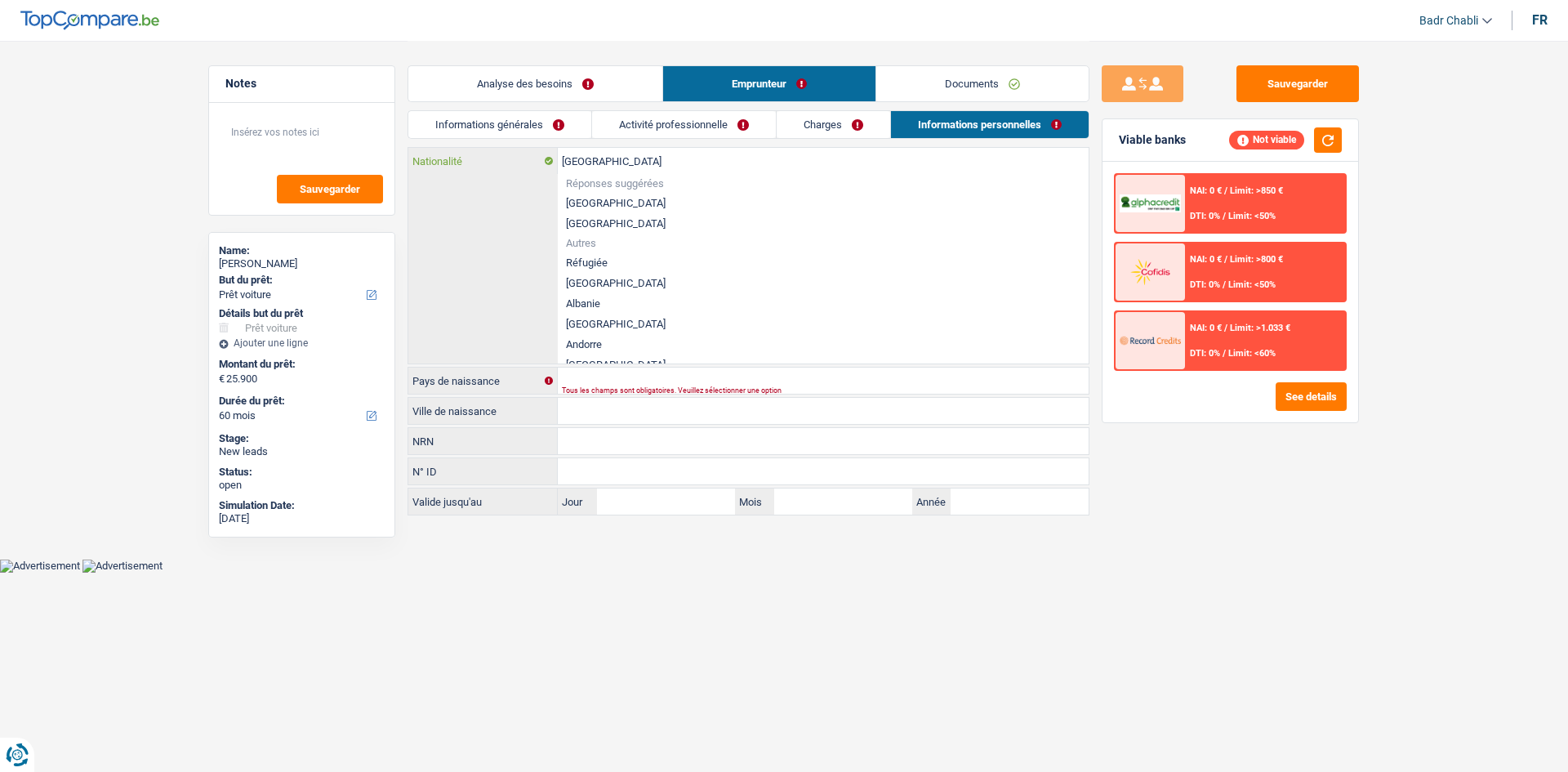
click at [768, 163] on input "[GEOGRAPHIC_DATA]" at bounding box center [823, 161] width 531 height 27
type input "b"
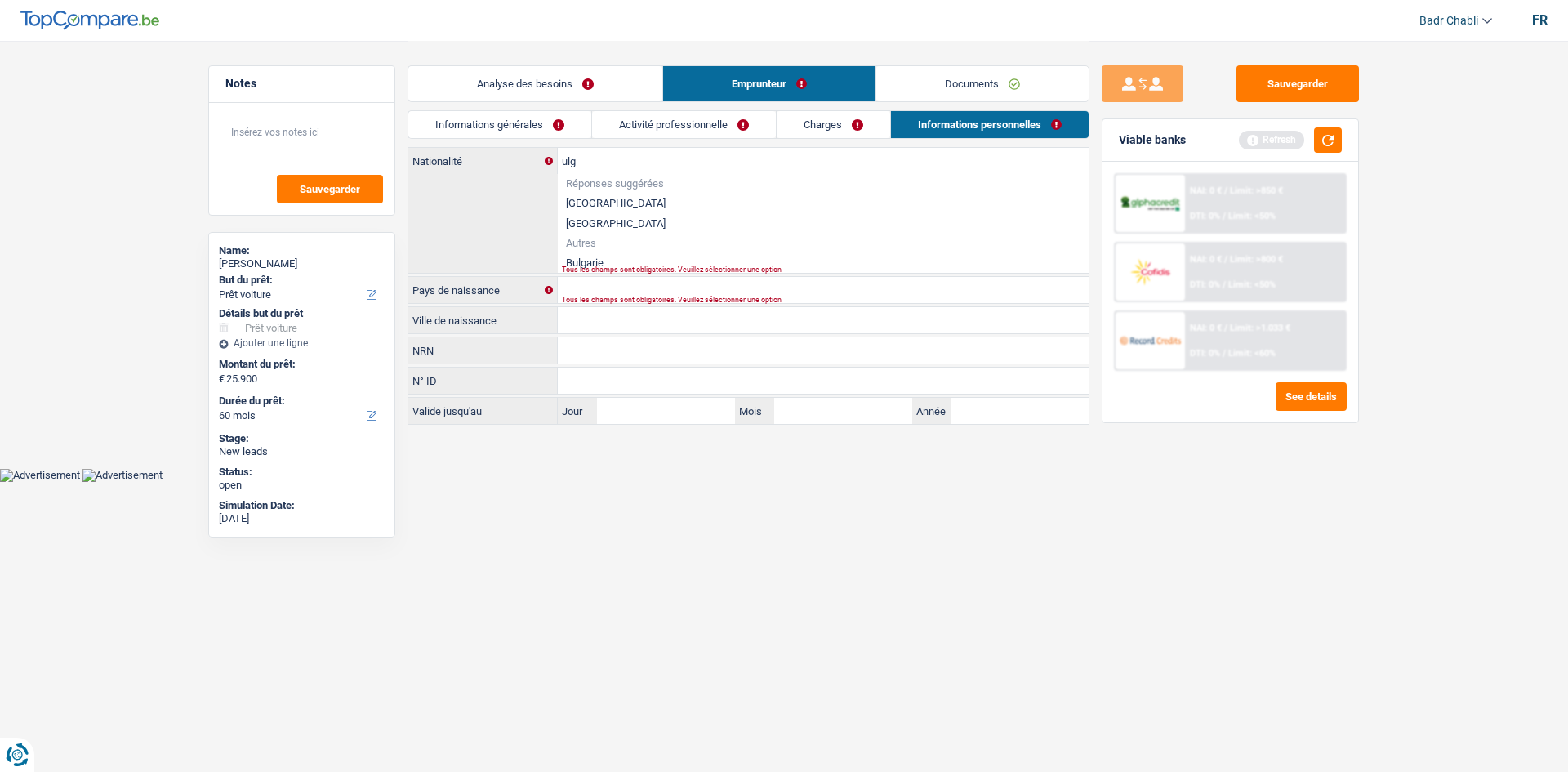
click at [594, 258] on li "Bulgarie" at bounding box center [823, 263] width 531 height 20
type input "Bulgarie"
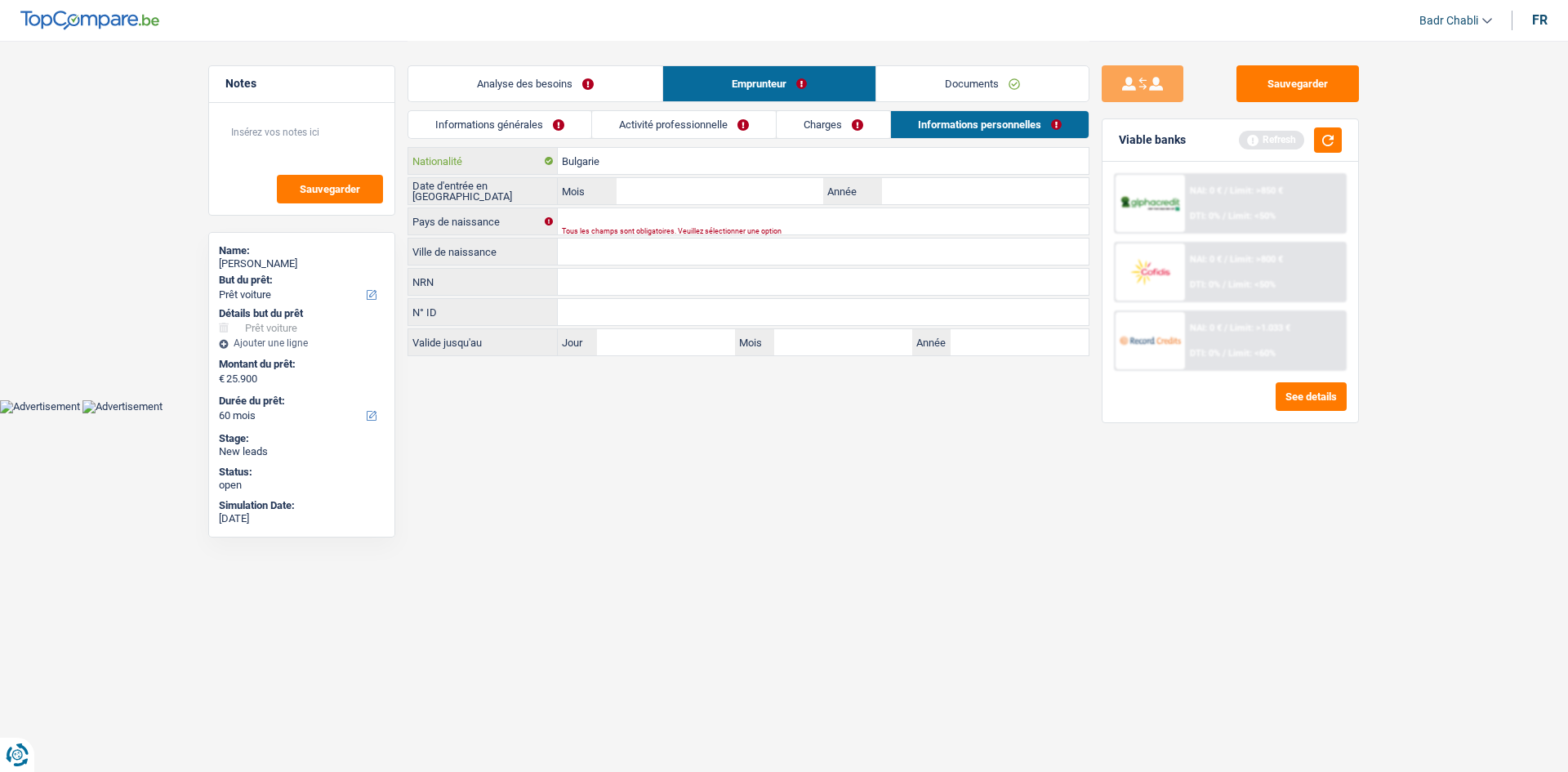
click at [600, 149] on input "Bulgarie" at bounding box center [823, 161] width 531 height 27
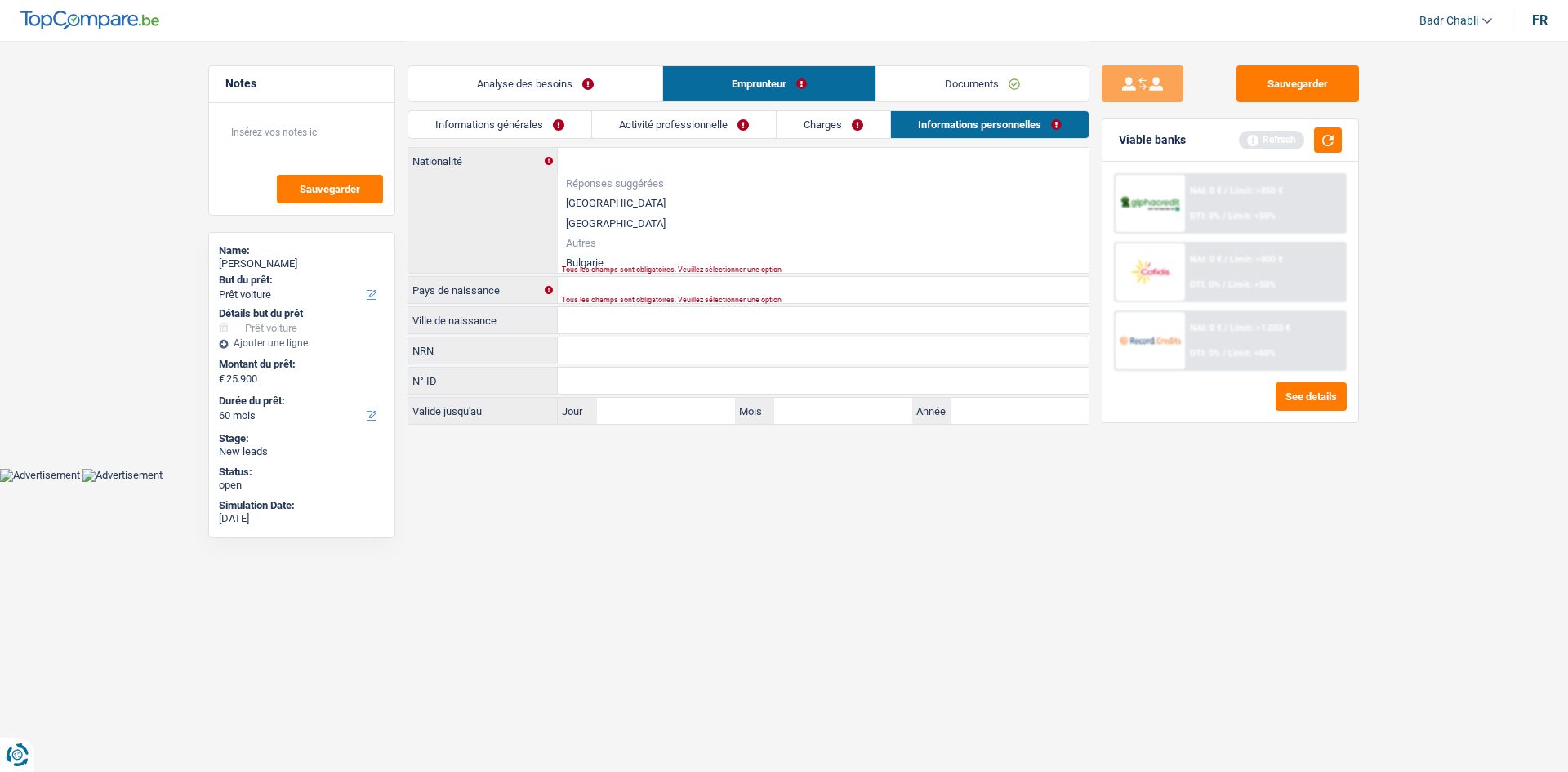
click at [596, 256] on li "Bulgarie" at bounding box center [823, 263] width 531 height 20
type input "Bulgarie"
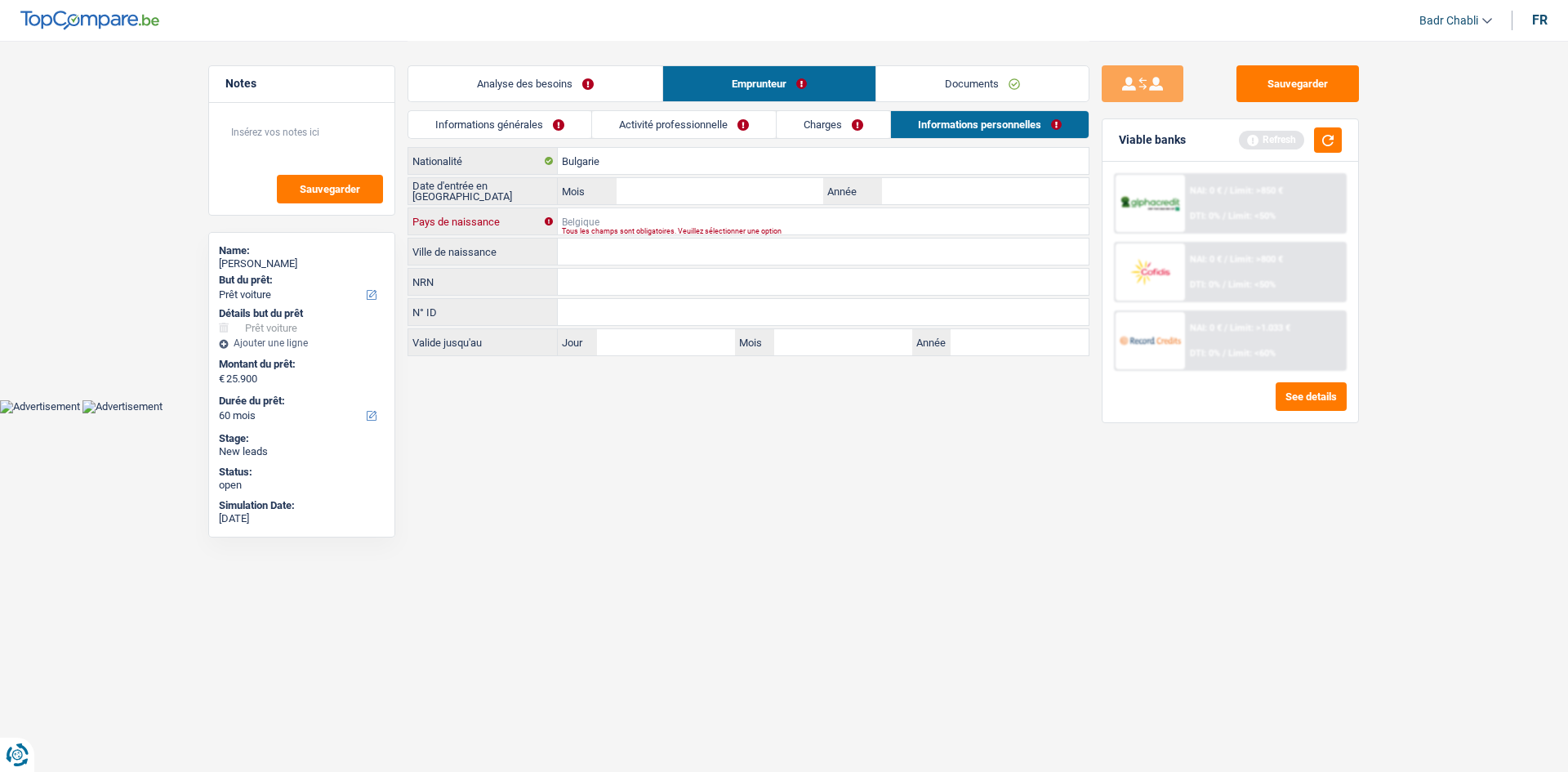
click at [590, 216] on input "Pays de naissance" at bounding box center [823, 222] width 531 height 27
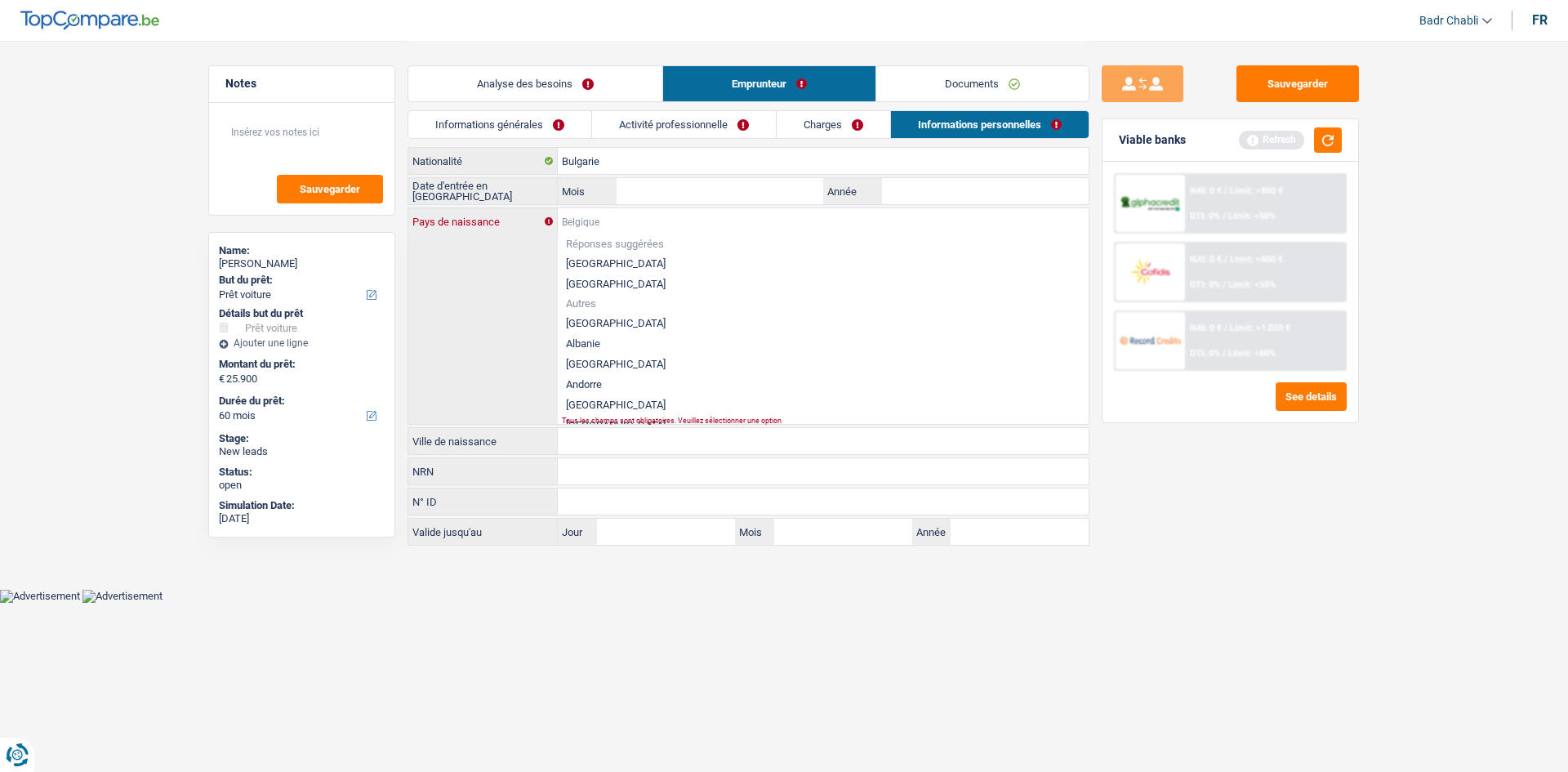
paste input "Bulgarie"
type input "Bulgarie"
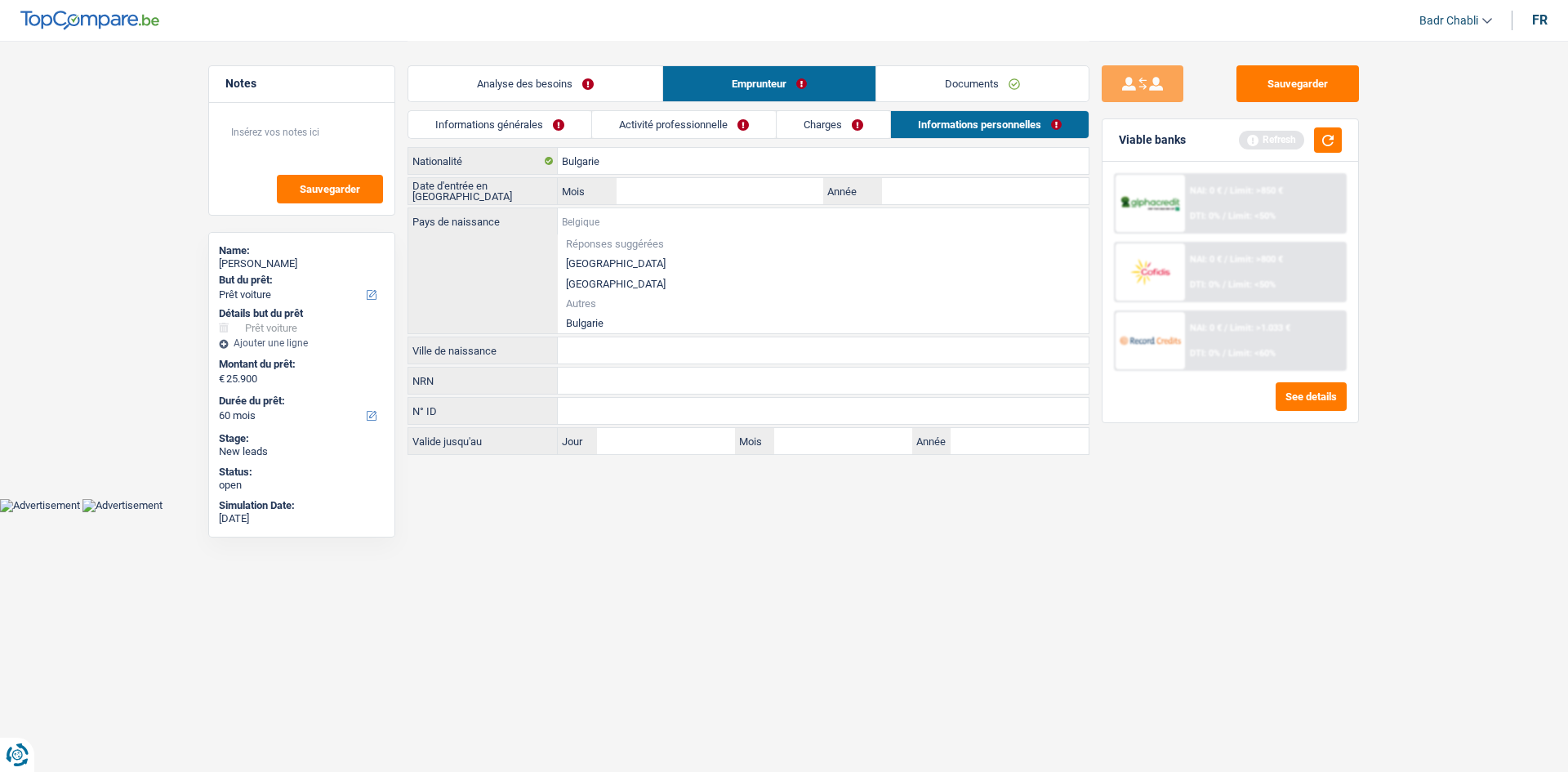
paste input "Bulgarie"
type input "Bulgarie"
click at [592, 320] on li "Bulgarie" at bounding box center [823, 323] width 531 height 20
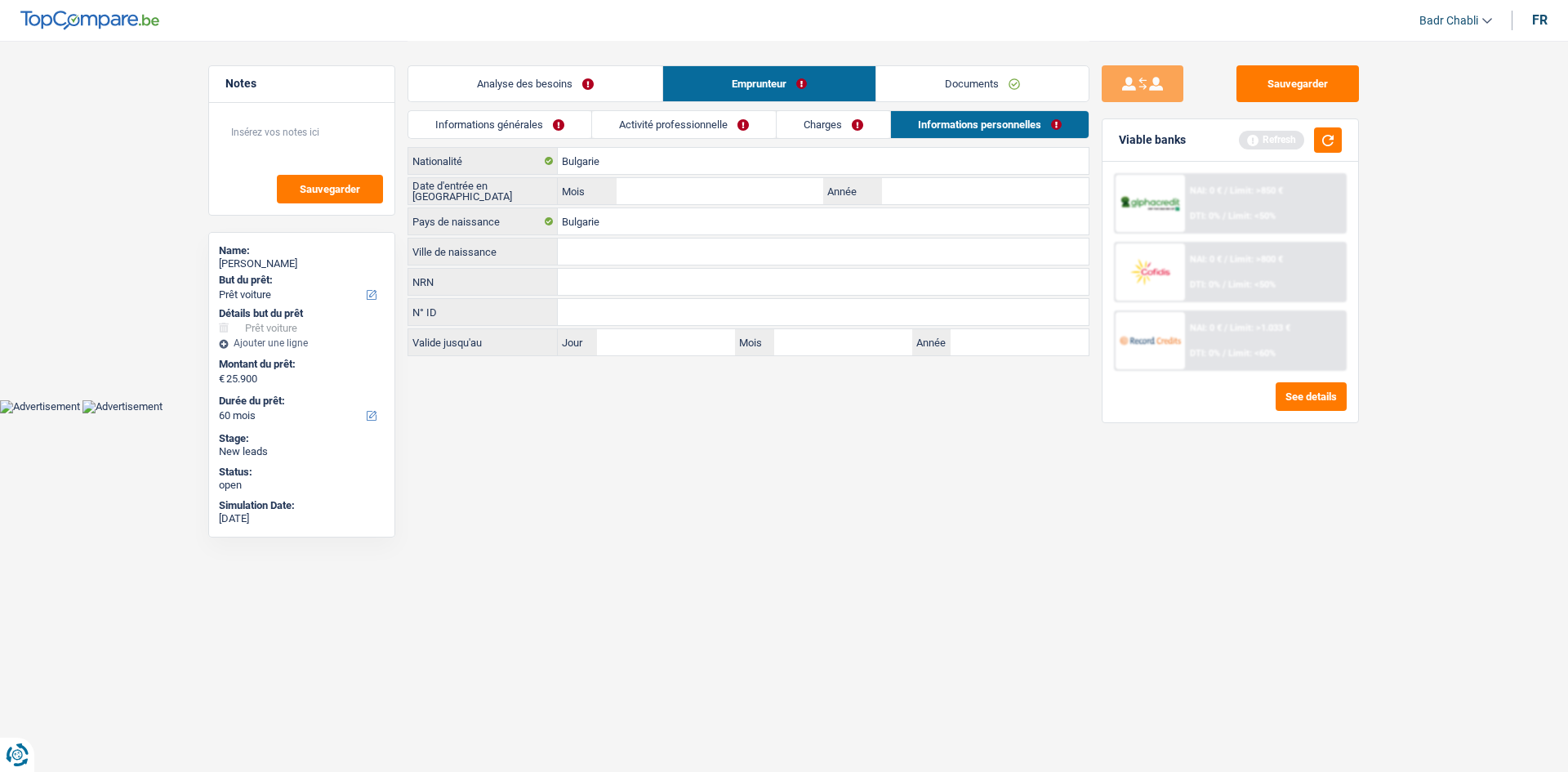
click at [609, 251] on input "Ville de naissance" at bounding box center [823, 252] width 531 height 27
paste input "Bulgarie"
type input "Bulgarie"
click at [1325, 131] on button "button" at bounding box center [1328, 140] width 27 height 26
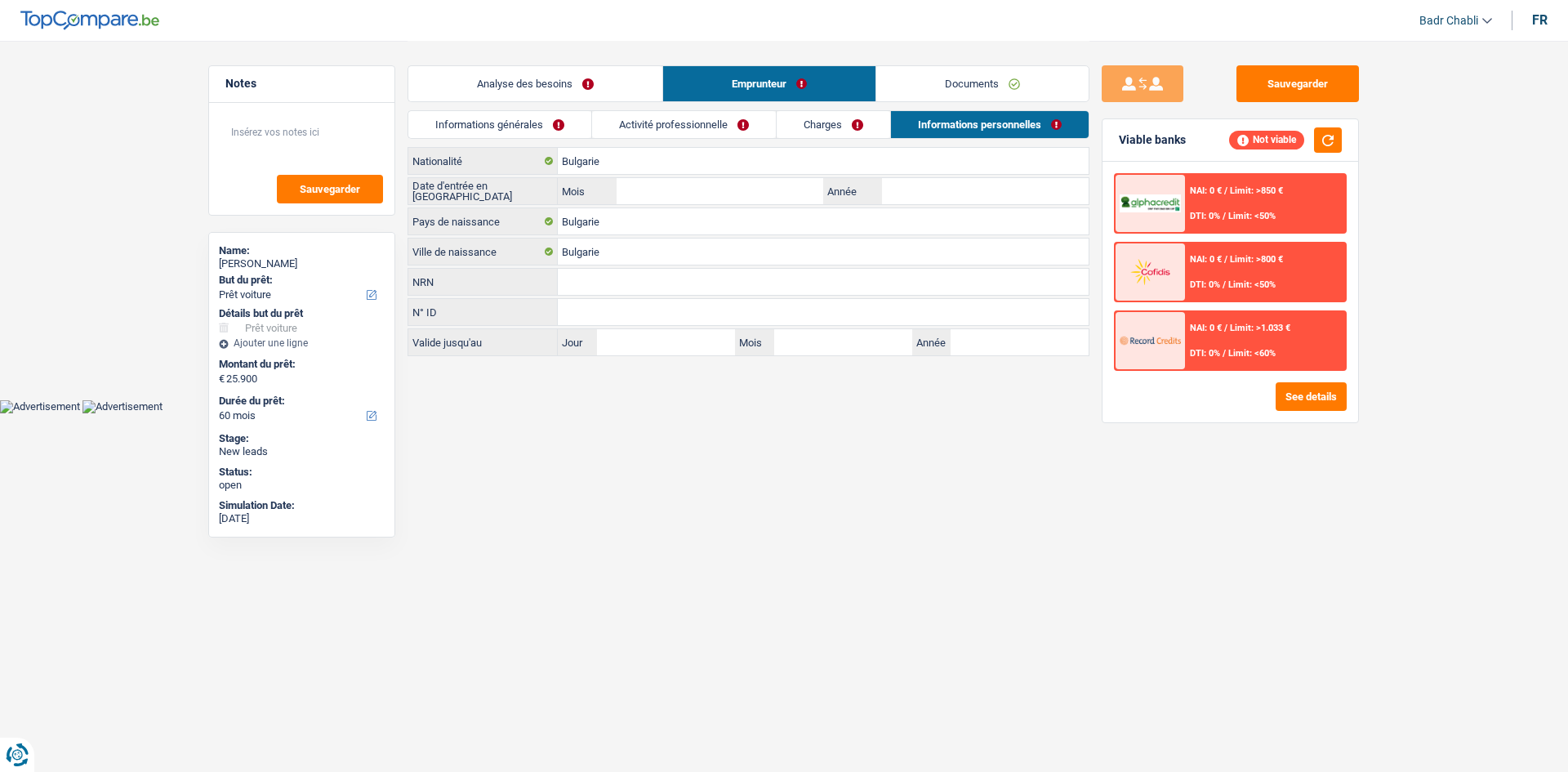
click at [662, 124] on link "Activité professionnelle" at bounding box center [684, 125] width 184 height 27
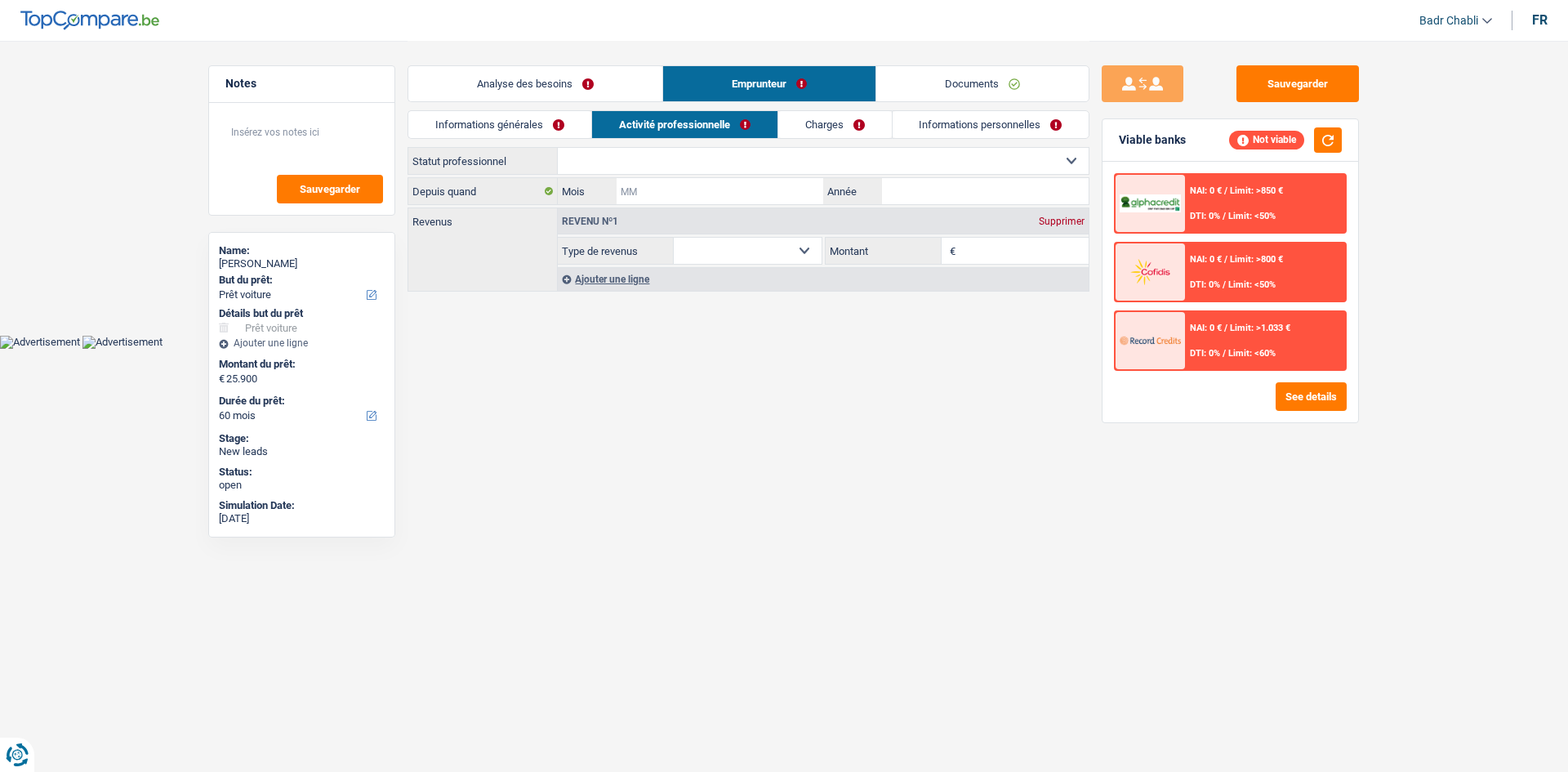
click at [704, 195] on input "Mois" at bounding box center [720, 191] width 207 height 27
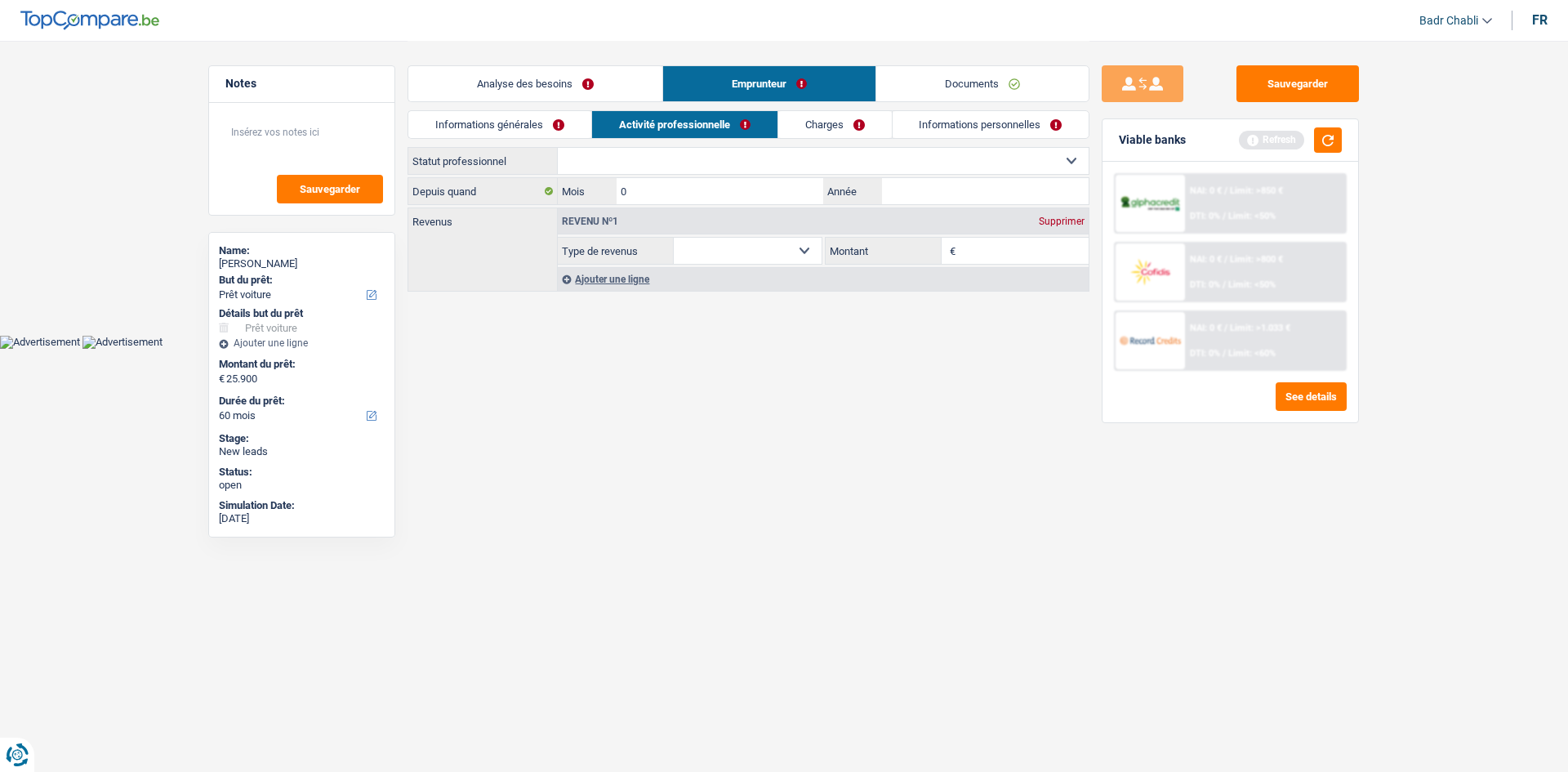
type input "07"
click at [986, 129] on link "Informations personnelles" at bounding box center [991, 125] width 197 height 27
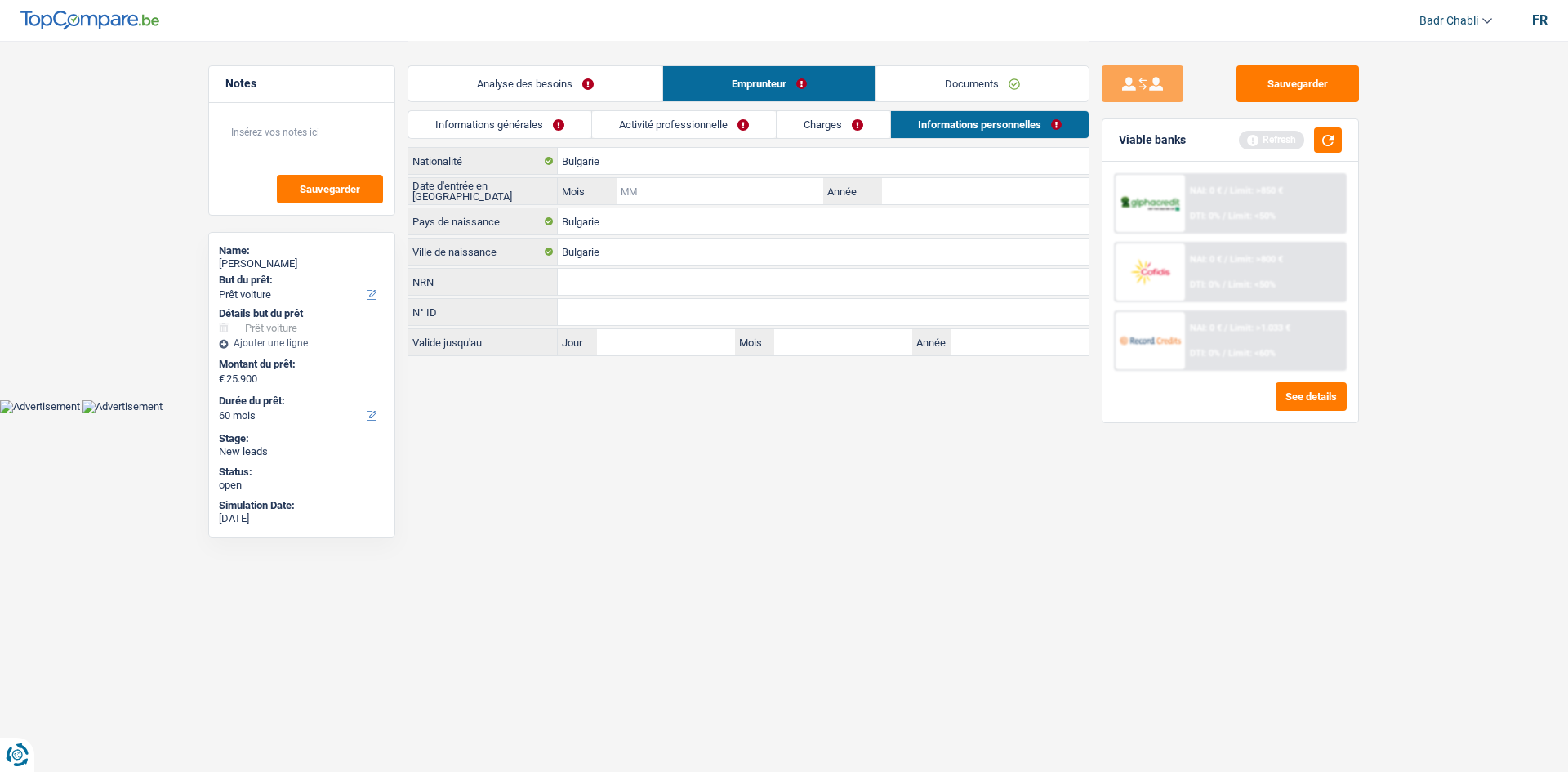
click at [722, 195] on input "Mois" at bounding box center [720, 191] width 207 height 27
type input "07"
click at [899, 197] on input "Année" at bounding box center [986, 191] width 207 height 27
type input "2025"
click at [1026, 92] on link "Documents" at bounding box center [983, 84] width 212 height 35
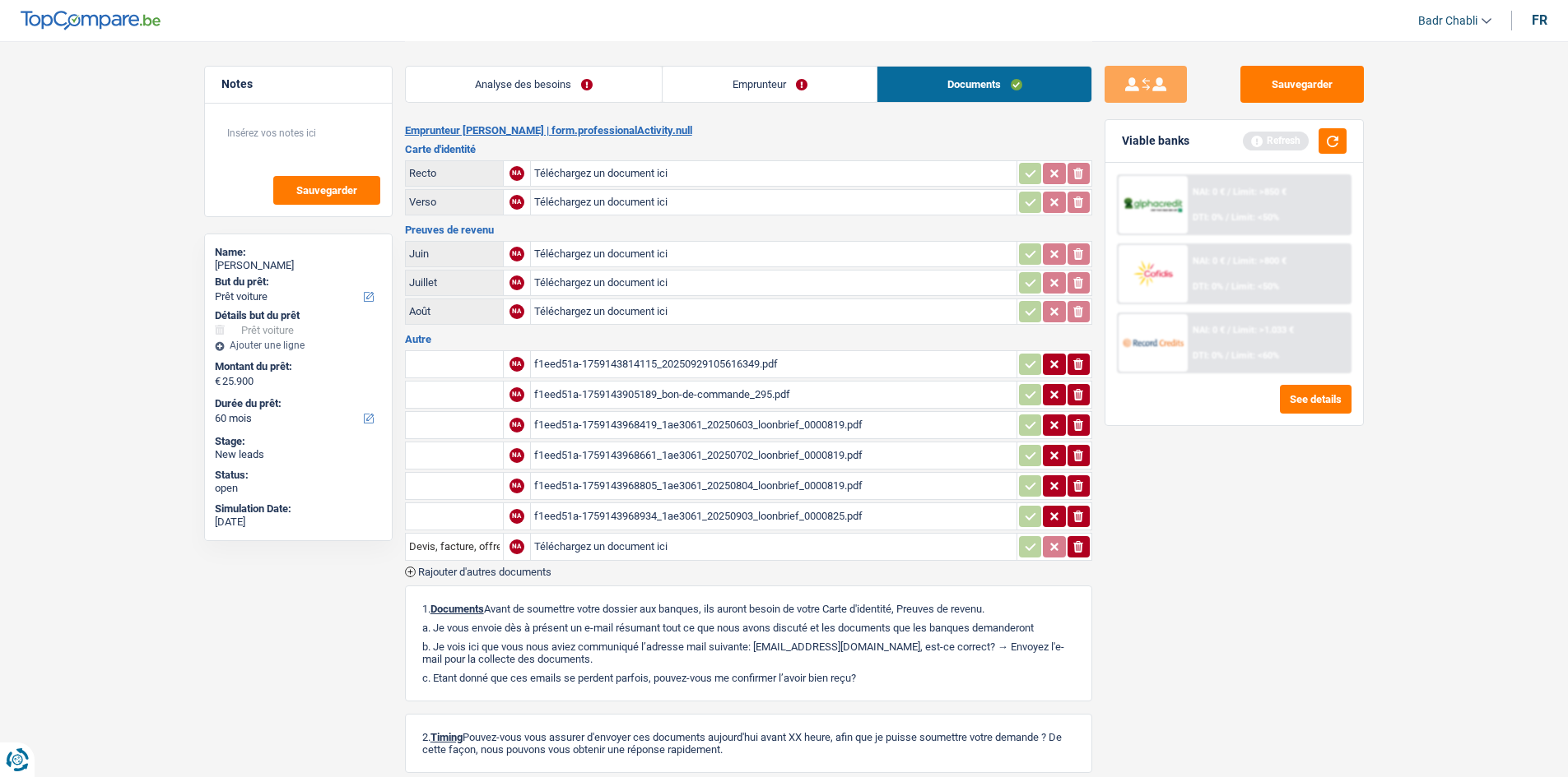
click at [711, 360] on div "f1eed51a-1759143814115_20250929105616349.pdf" at bounding box center [774, 365] width 479 height 25
click at [747, 95] on link "Emprunteur" at bounding box center [769, 85] width 214 height 36
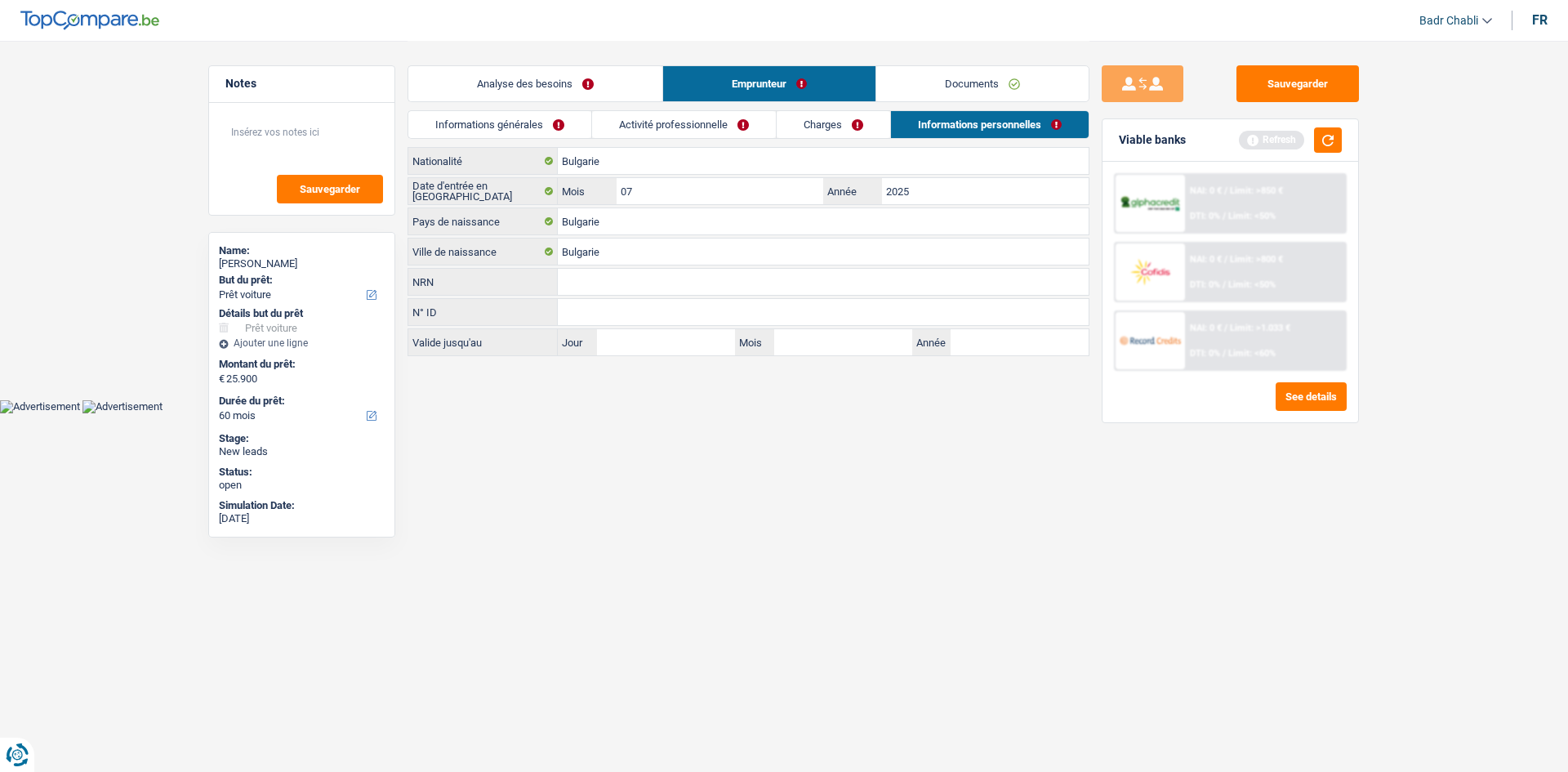
click at [516, 128] on link "Informations générales" at bounding box center [499, 125] width 183 height 27
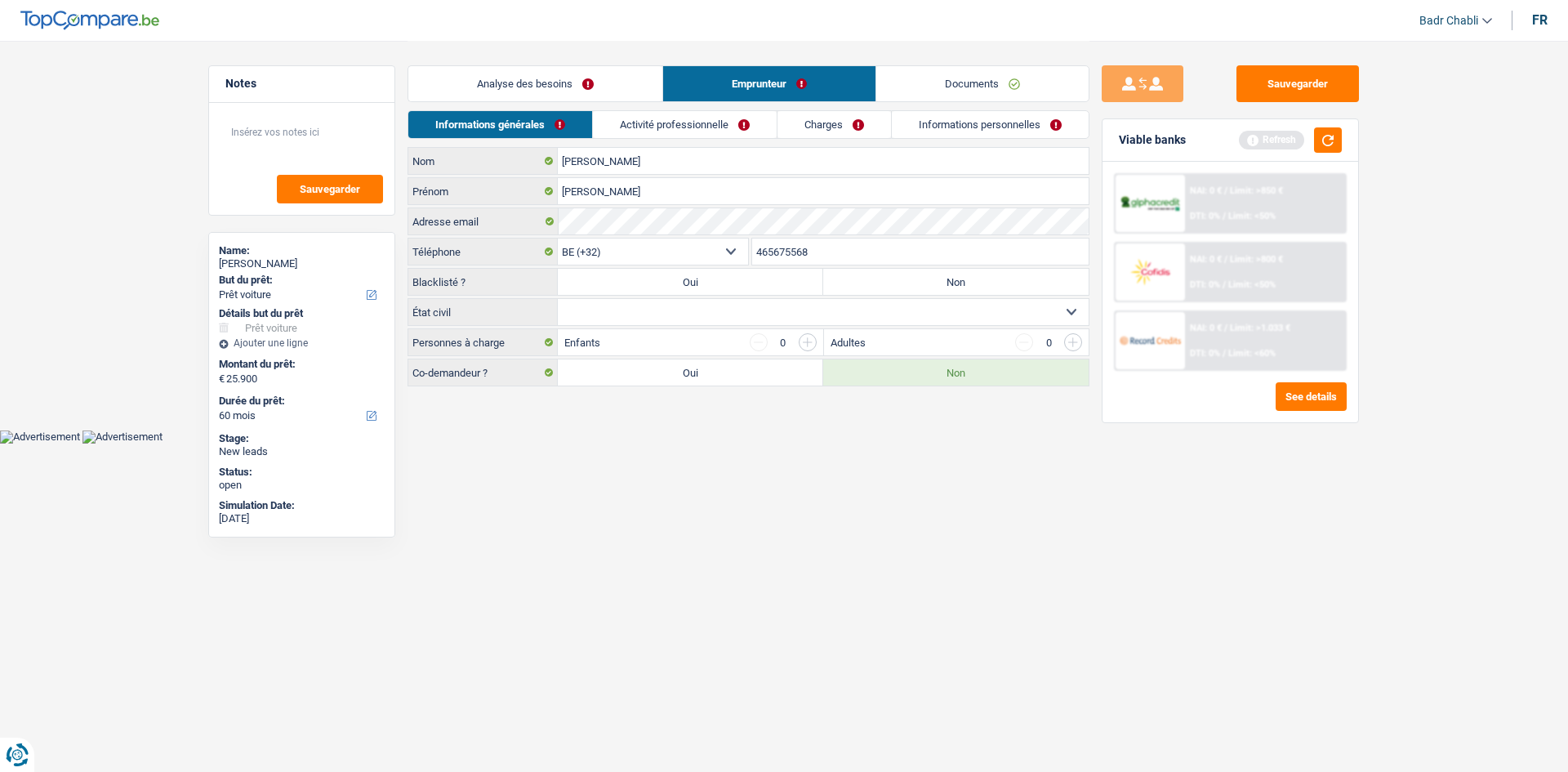
click at [641, 310] on select "Célibataire Marié(e) Cohabitant(e) légal(e) Divorcé(e) Veuf(ve) Séparé (de fait…" at bounding box center [823, 312] width 531 height 27
select select "married"
click at [558, 299] on select "Célibataire Marié(e) Cohabitant(e) légal(e) Divorcé(e) Veuf(ve) Séparé (de fait…" at bounding box center [823, 312] width 531 height 27
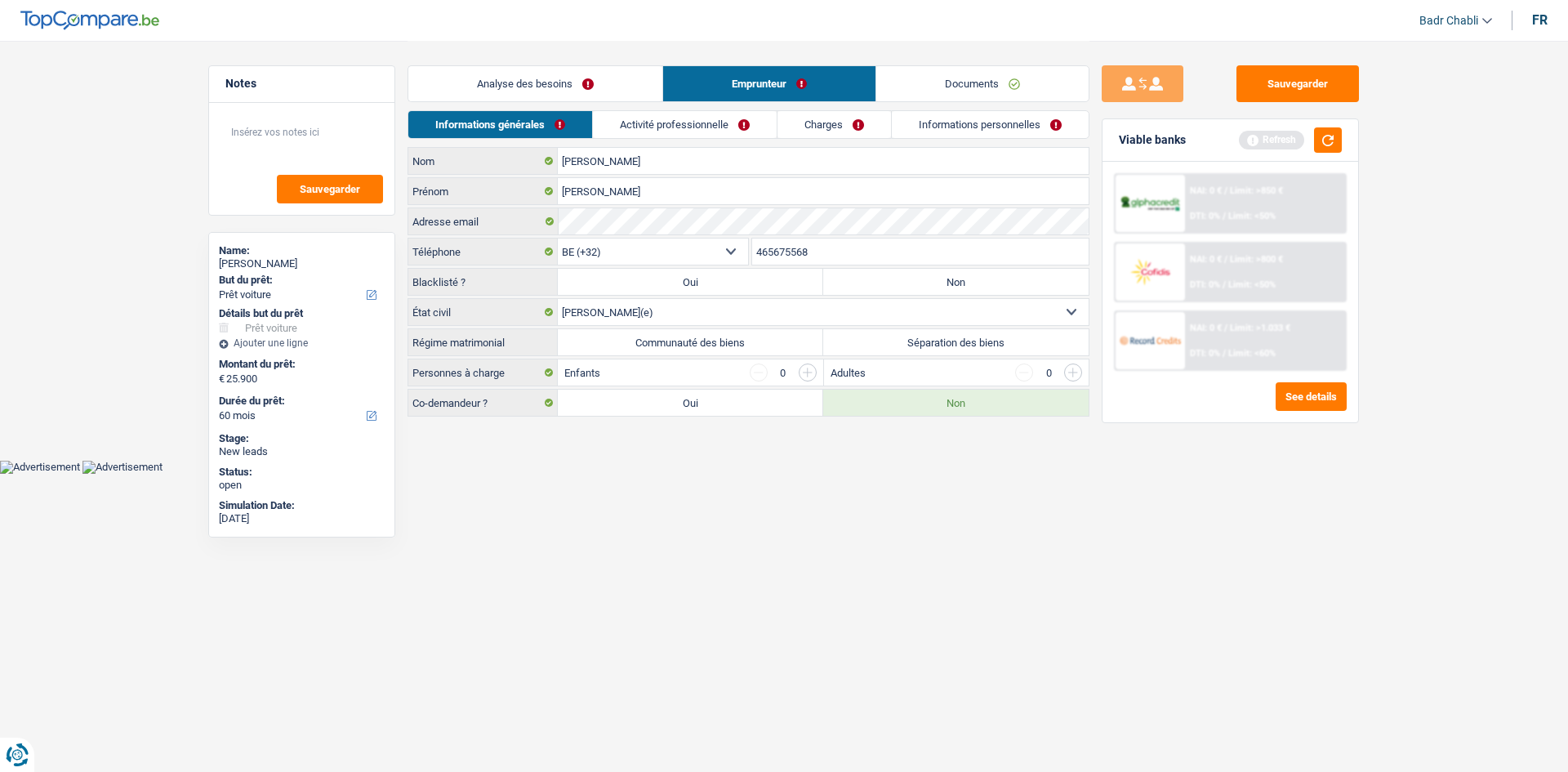
click at [1542, 18] on div "fr" at bounding box center [1541, 20] width 16 height 16
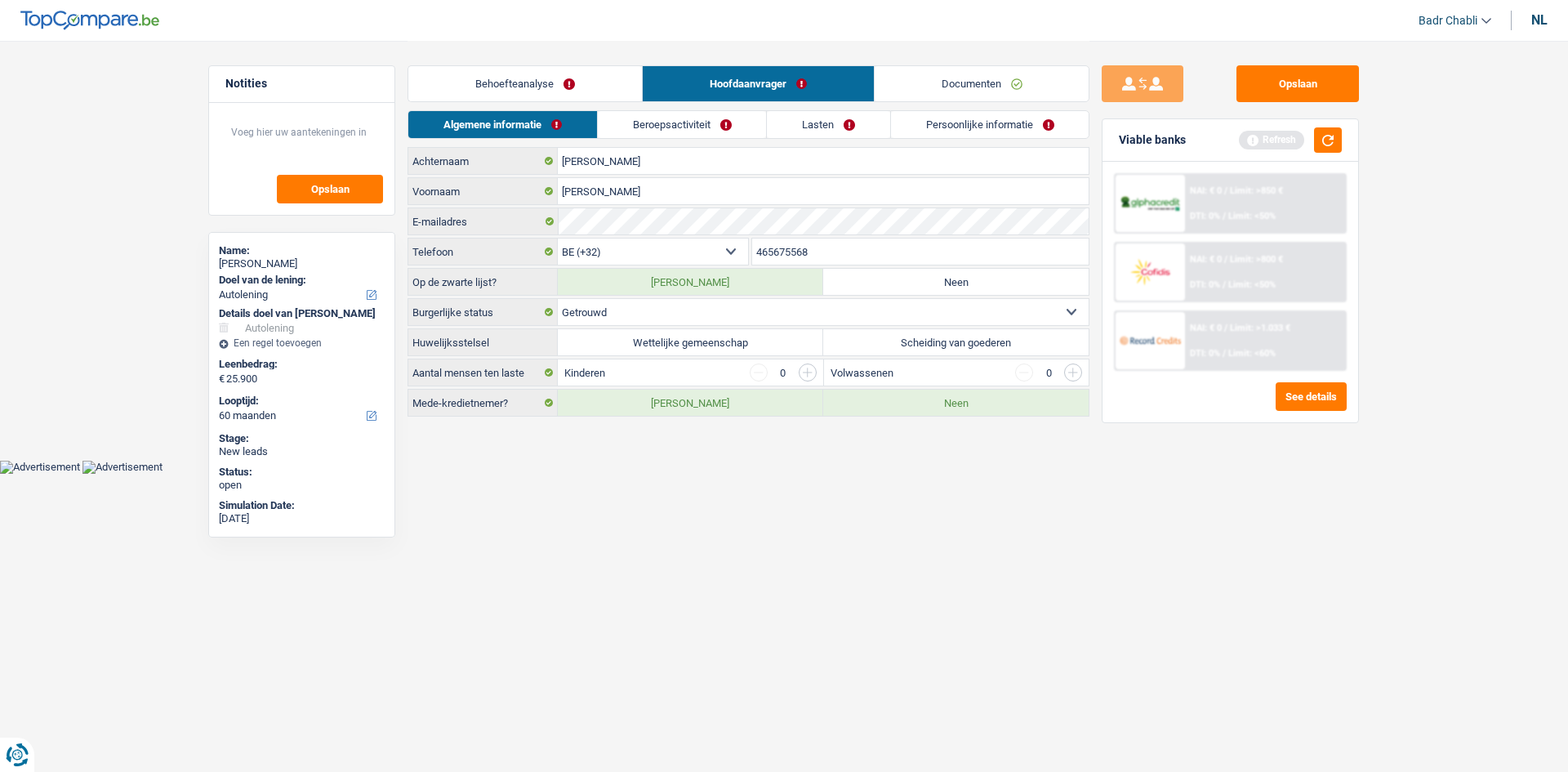
click at [718, 349] on label "Wettelijke gemeenschap" at bounding box center [690, 342] width 265 height 27
click at [718, 349] on input "Wettelijke gemeenschap" at bounding box center [690, 342] width 265 height 27
radio input "true"
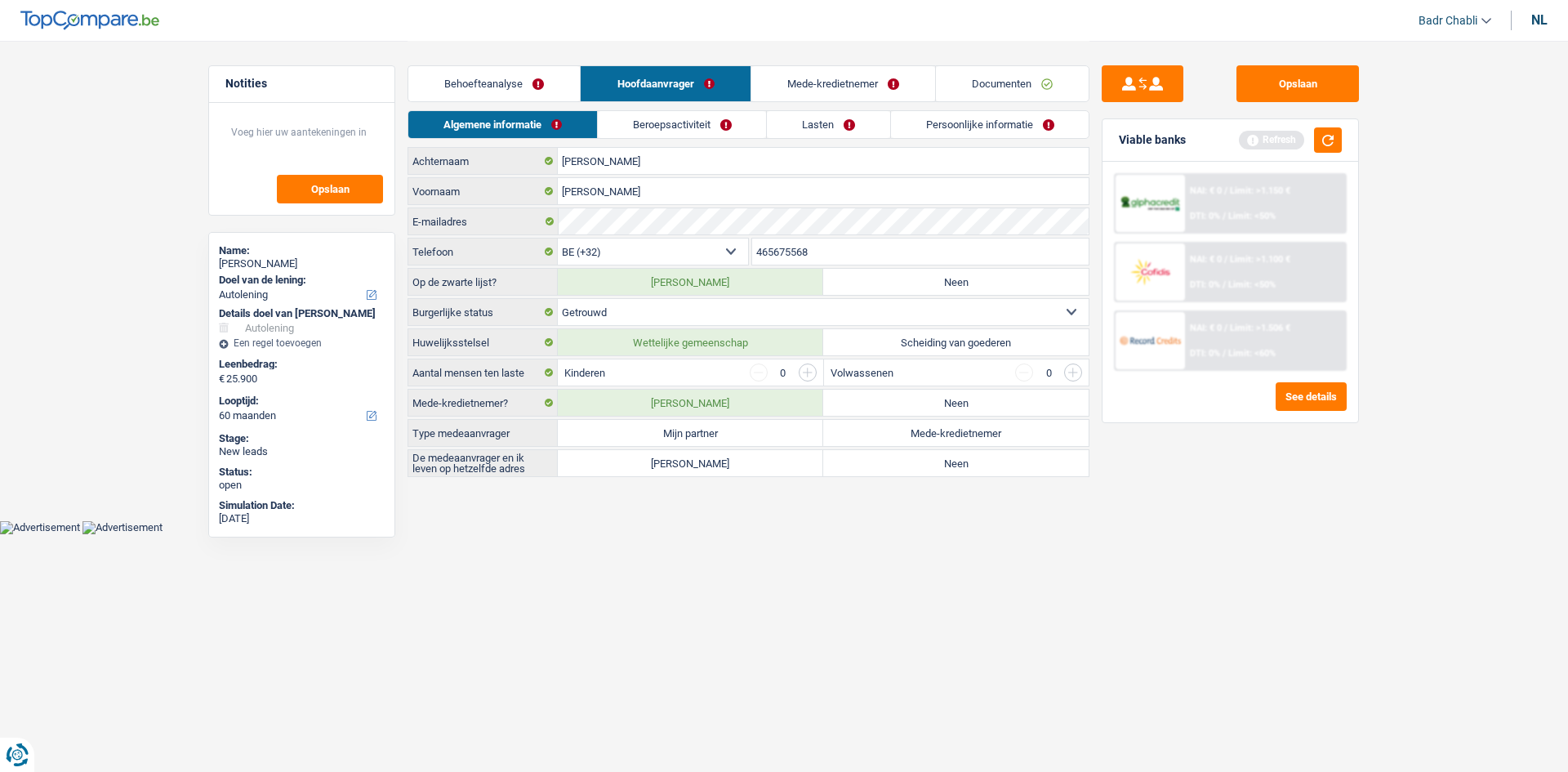
click at [730, 441] on label "Mijn partner" at bounding box center [690, 433] width 265 height 27
click at [730, 441] on input "Mijn partner" at bounding box center [690, 433] width 265 height 27
radio input "true"
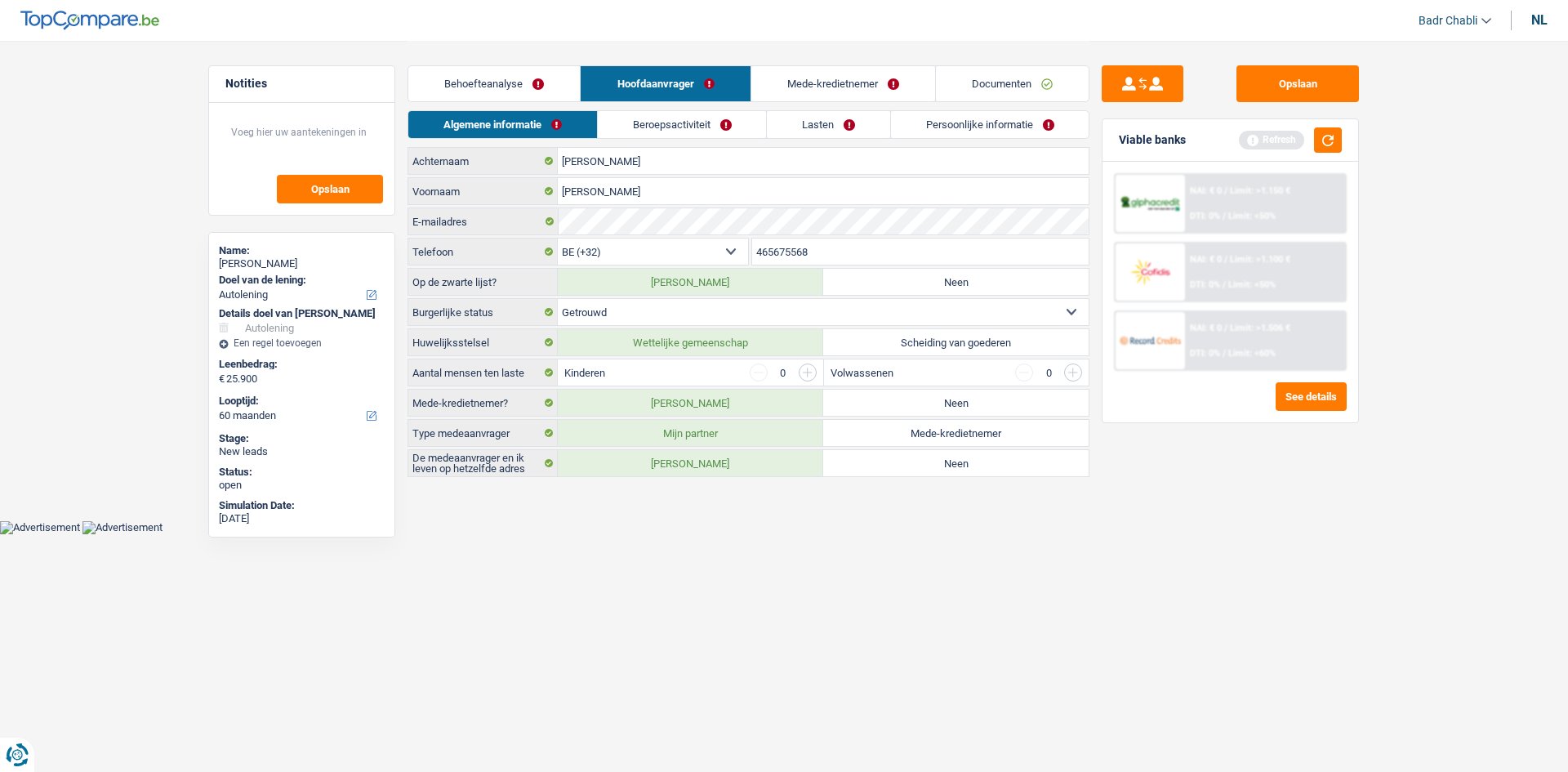
click at [726, 471] on label "Ja" at bounding box center [690, 463] width 265 height 27
click at [726, 471] on input "Ja" at bounding box center [690, 463] width 265 height 27
click at [981, 114] on link "Persoonlijke informatie" at bounding box center [990, 125] width 199 height 27
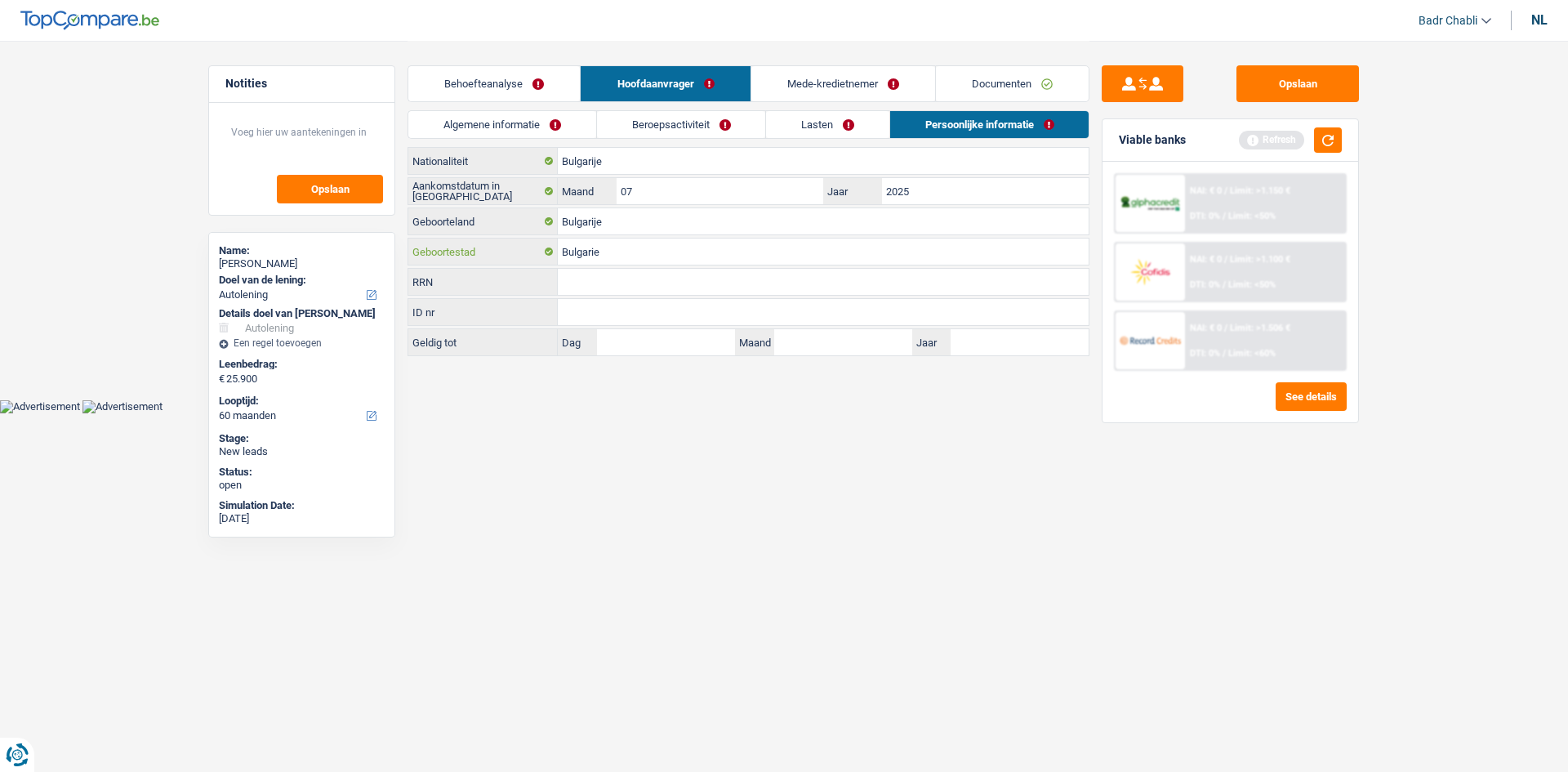
click at [612, 258] on input "Bulgarie" at bounding box center [823, 252] width 531 height 27
click at [593, 256] on input "Geboortestad" at bounding box center [823, 252] width 531 height 27
click at [595, 254] on input "Geboortestad" at bounding box center [823, 252] width 531 height 27
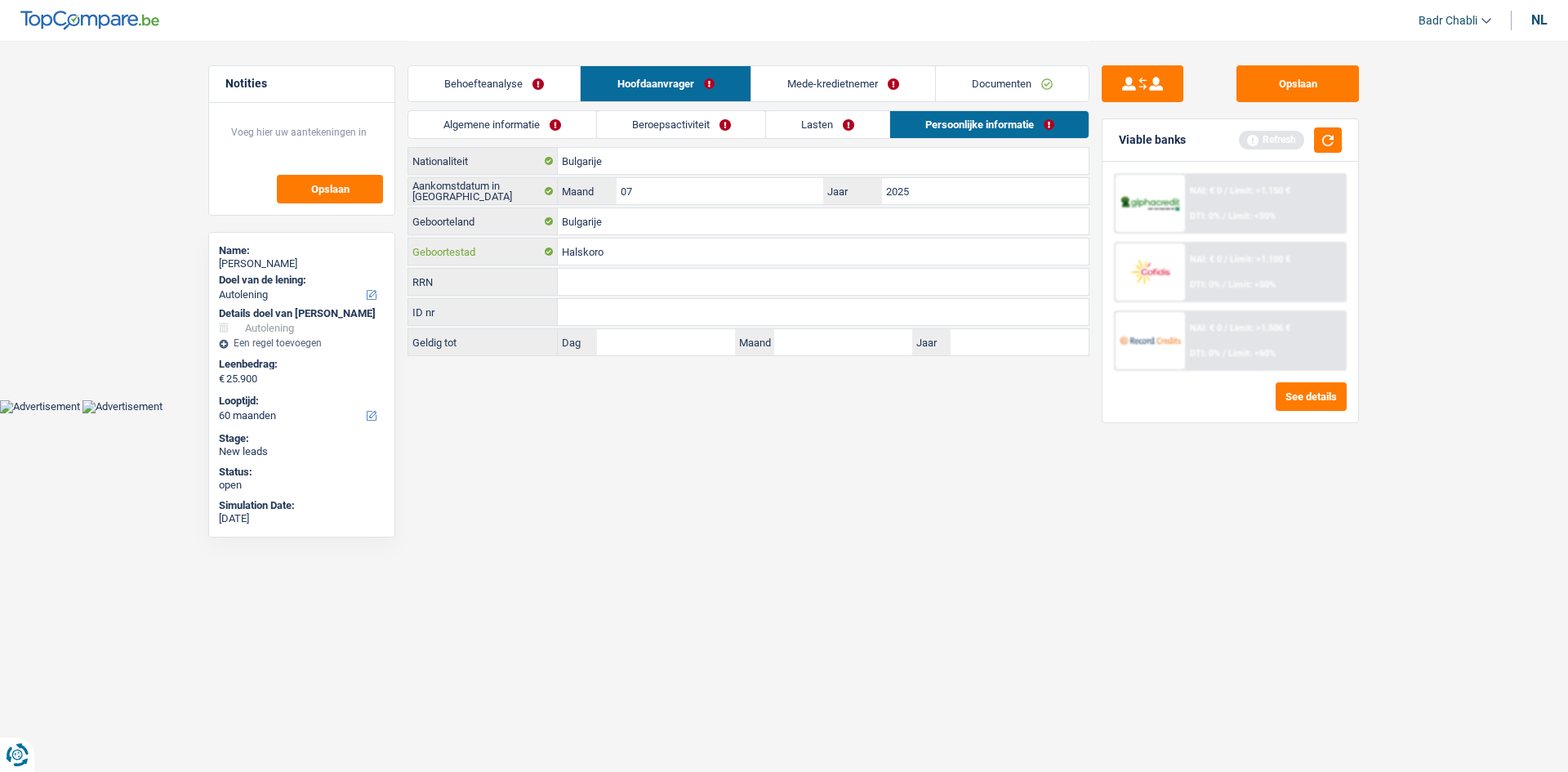
click at [635, 249] on input "Halskoro" at bounding box center [823, 252] width 531 height 27
click at [702, 254] on input "Halskoro" at bounding box center [823, 252] width 531 height 27
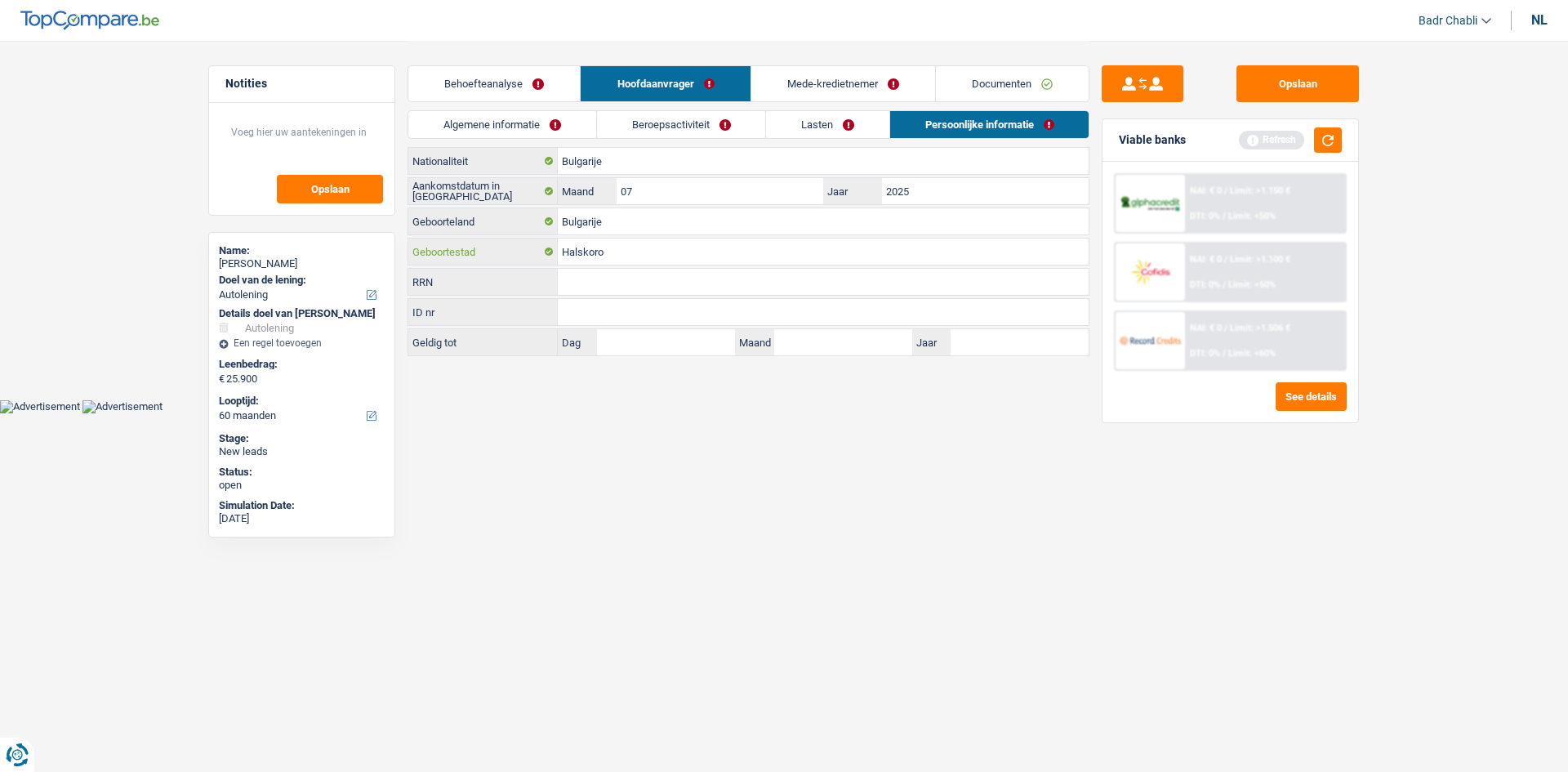
click at [702, 254] on input "Halskoro" at bounding box center [823, 252] width 531 height 27
type input "H"
type input "g"
click at [702, 254] on input "Gask" at bounding box center [823, 252] width 531 height 27
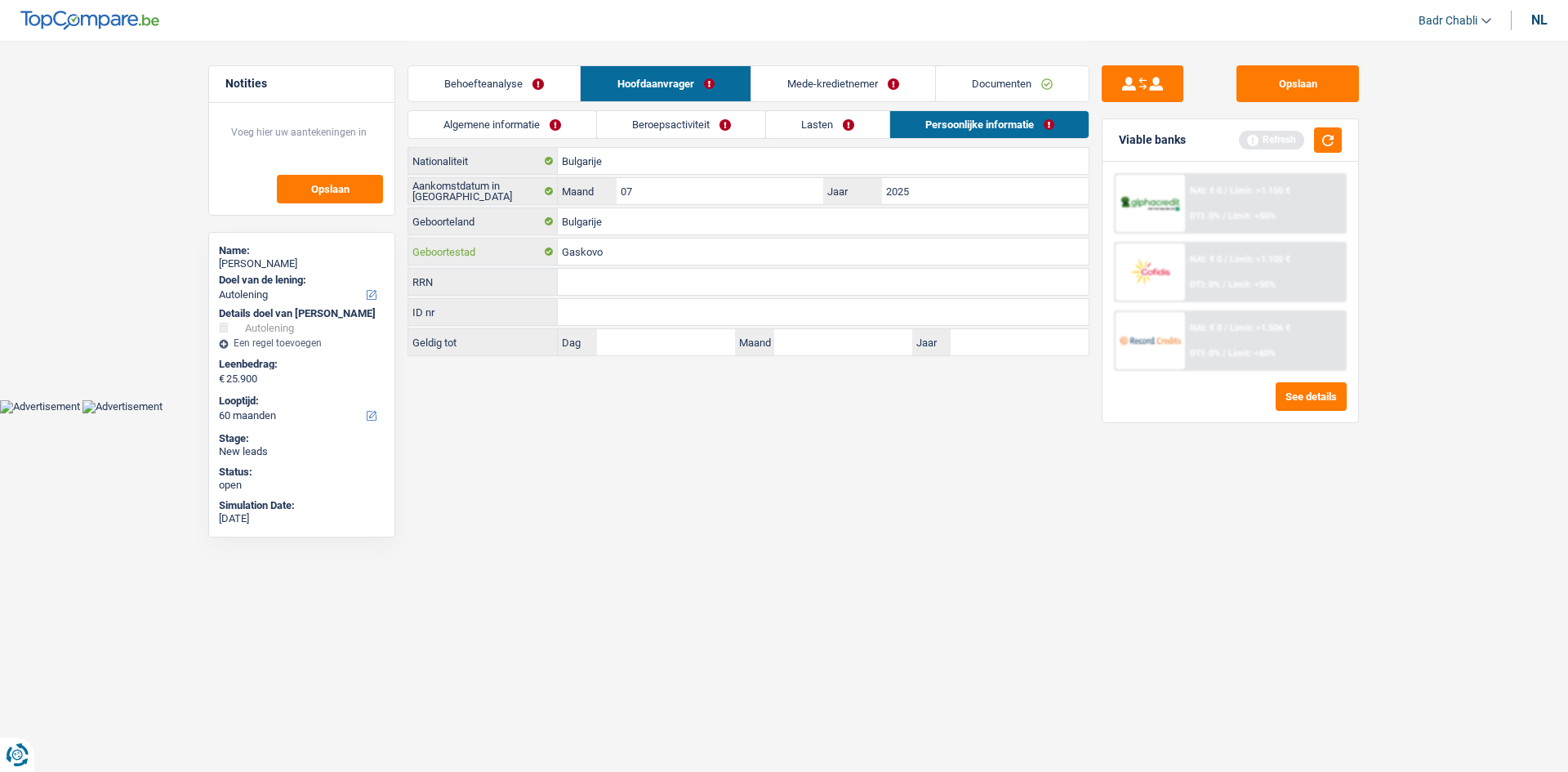
click at [715, 242] on input "Gaskovo" at bounding box center [823, 252] width 531 height 27
click at [566, 256] on input "Gaskovo" at bounding box center [823, 252] width 531 height 27
click at [569, 253] on input "Gaskovo" at bounding box center [823, 252] width 531 height 27
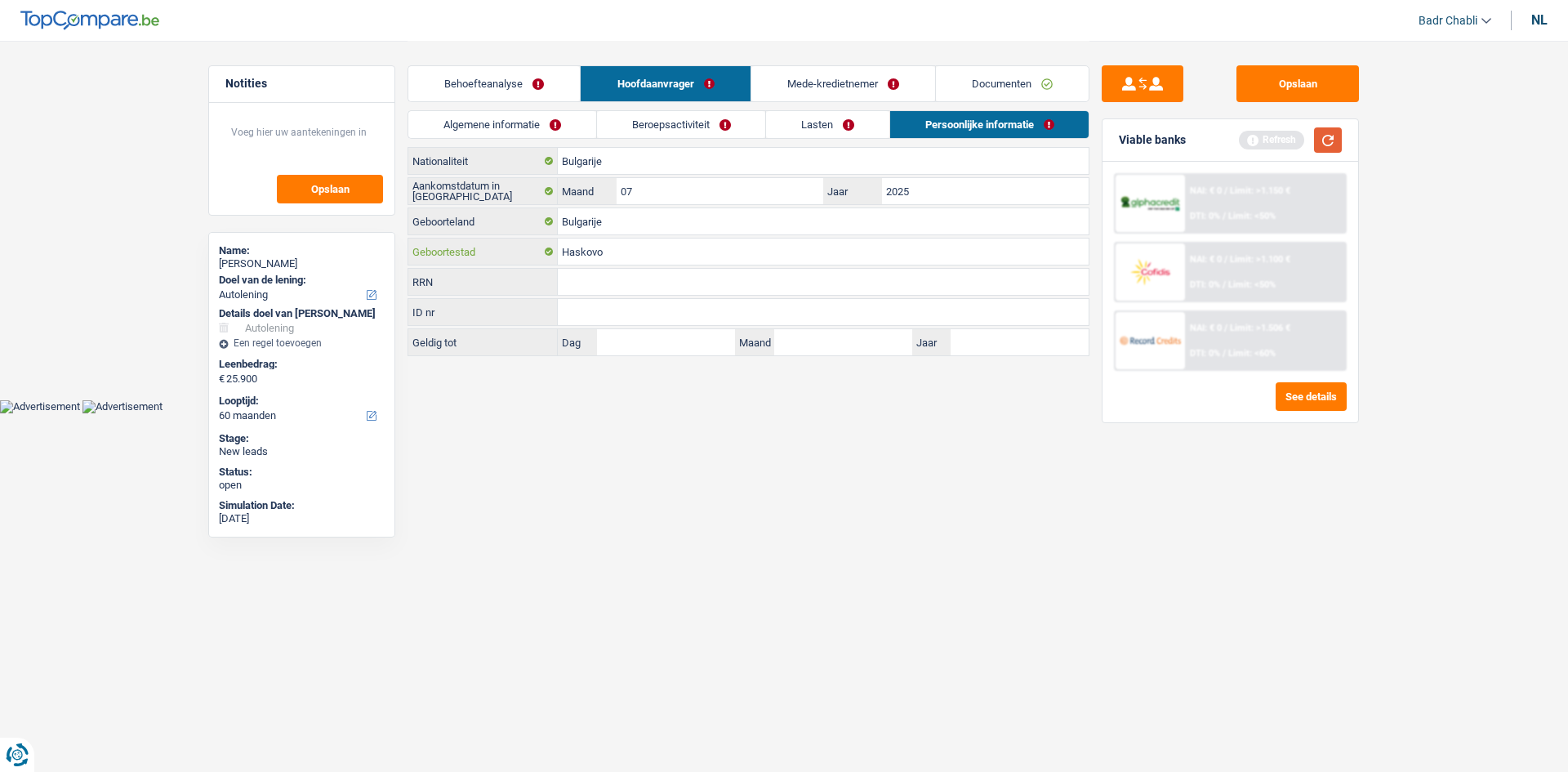
type input "Haskovo"
click at [1340, 141] on button "button" at bounding box center [1328, 140] width 27 height 26
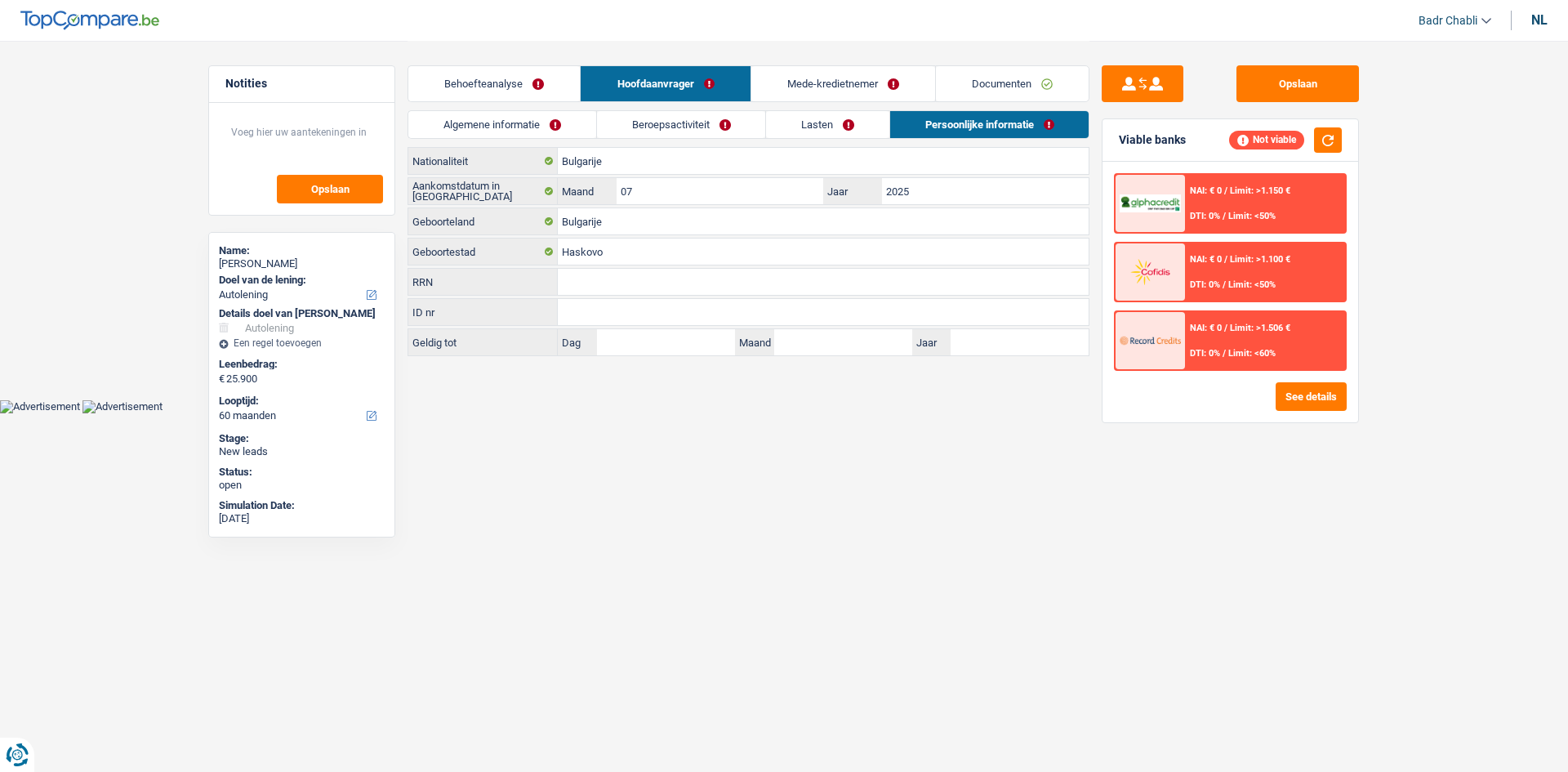
click at [677, 121] on link "Beroepsactiviteit" at bounding box center [681, 125] width 169 height 27
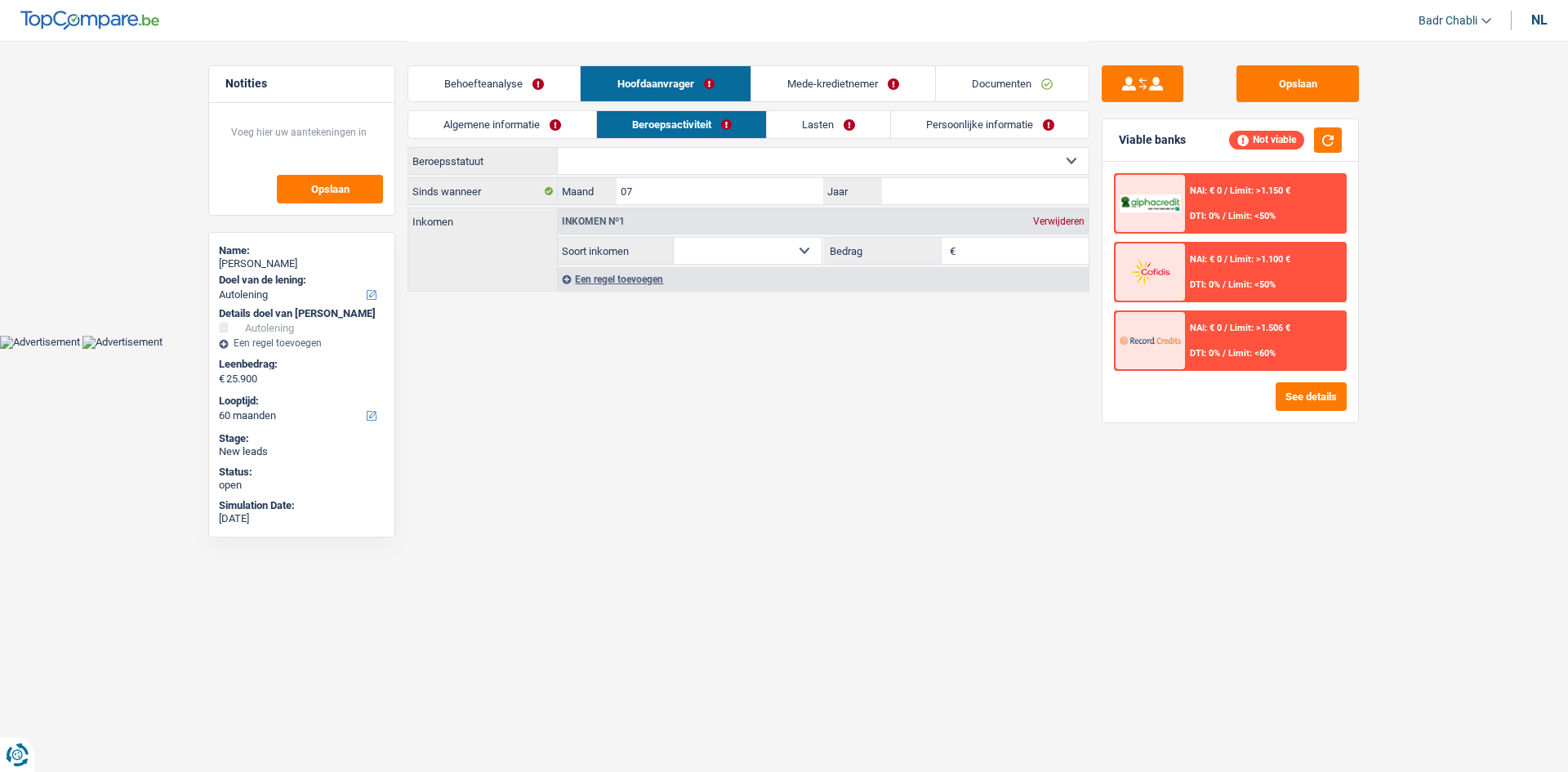
click at [978, 80] on link "Documenten" at bounding box center [1012, 84] width 153 height 35
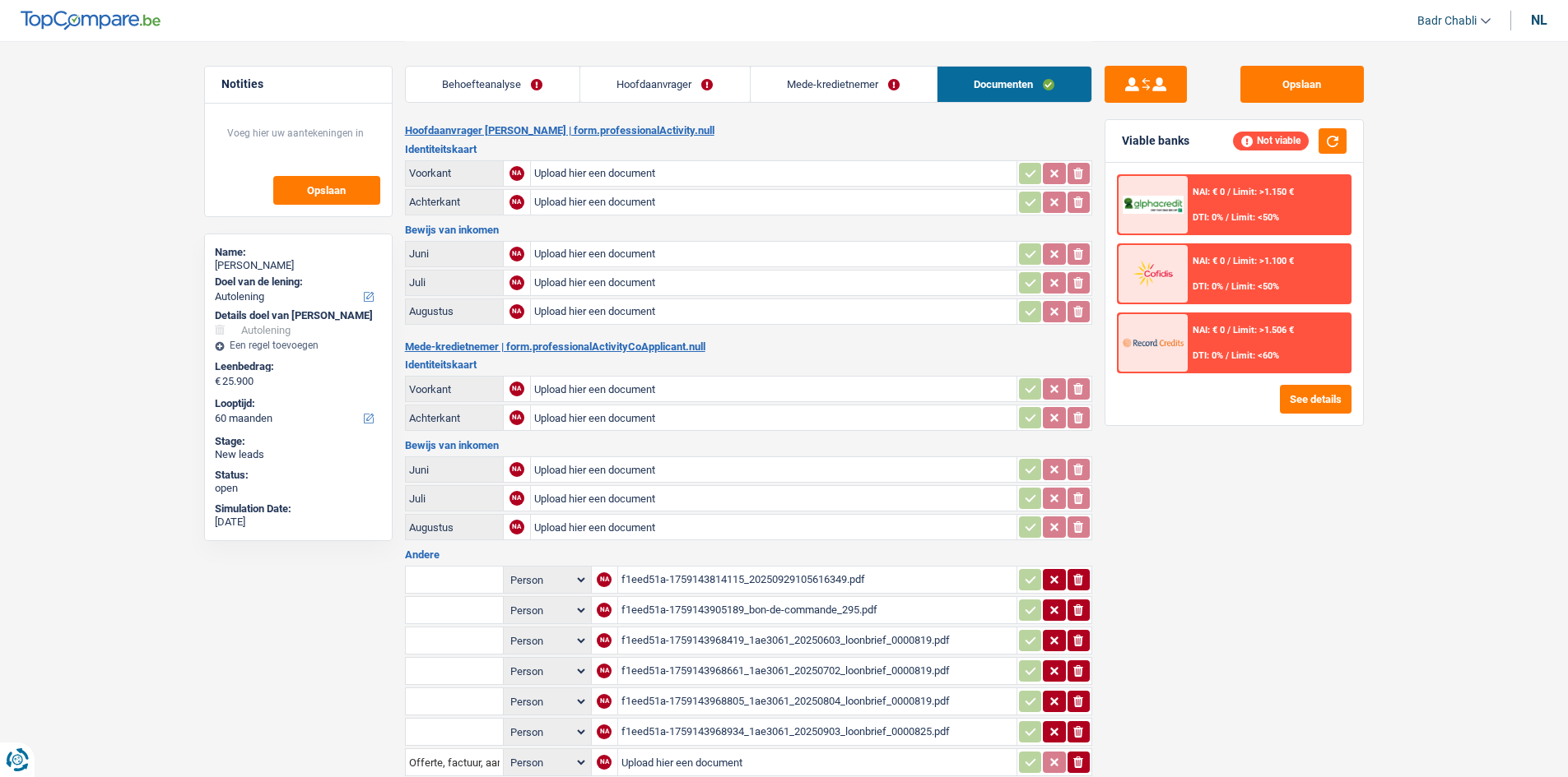
click at [771, 579] on div "f1eed51a-1759143814115_20250929105616349.pdf" at bounding box center [817, 580] width 392 height 25
click at [752, 603] on div "f1eed51a-1759143905189_bon-de-commande_295.pdf" at bounding box center [817, 611] width 392 height 25
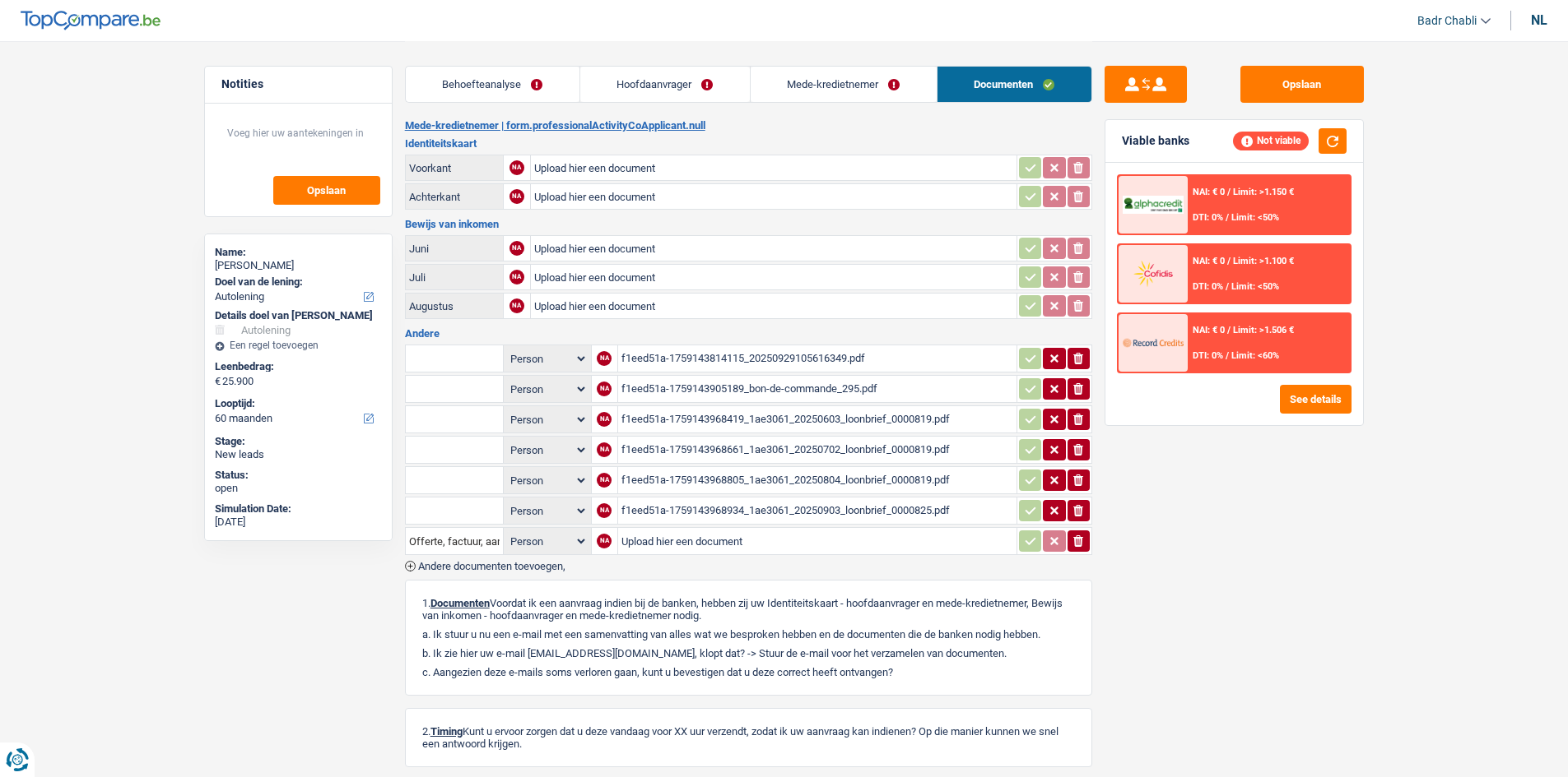
scroll to position [247, 0]
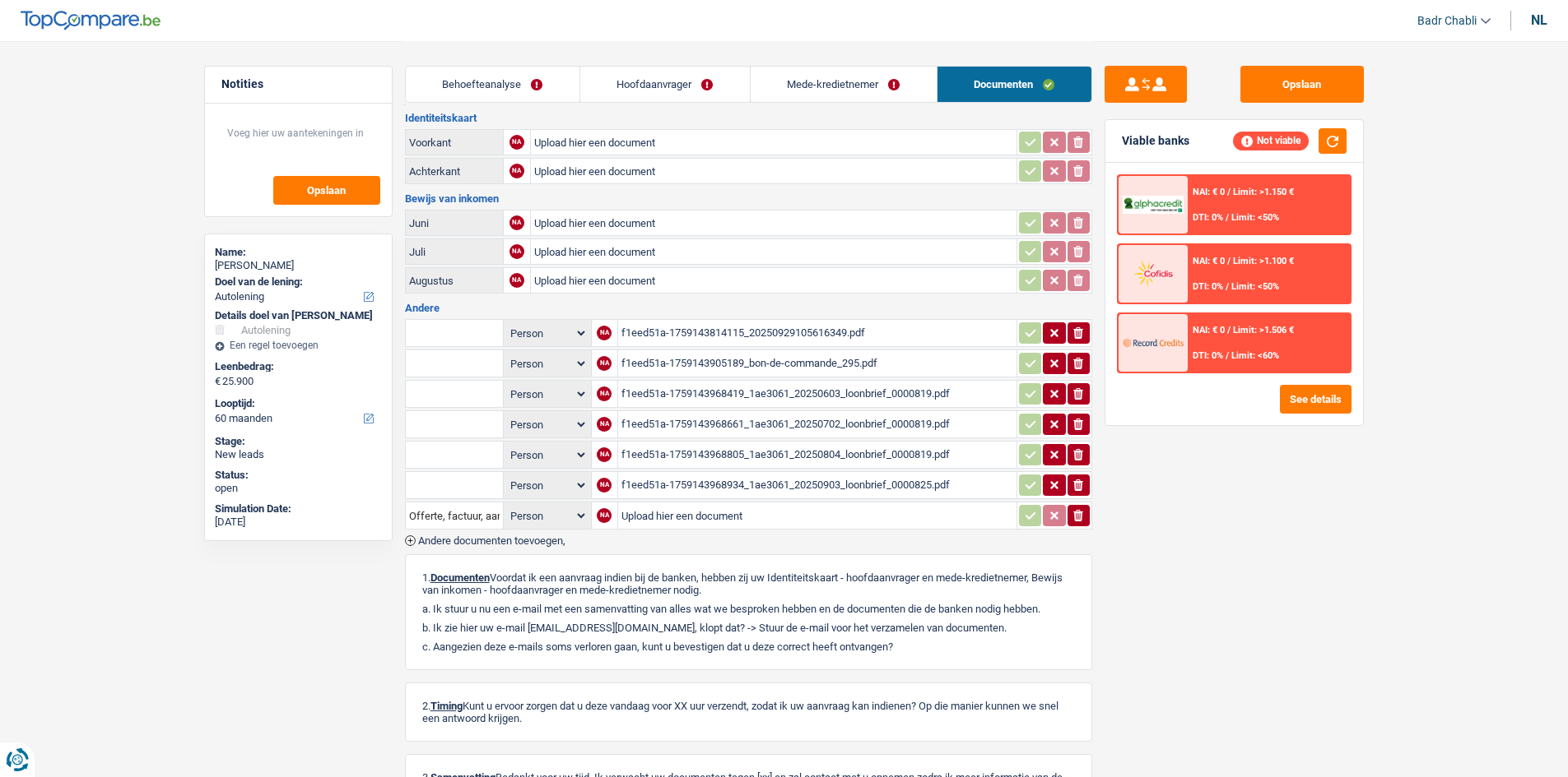
click at [514, 80] on link "Behoefteanalyse" at bounding box center [492, 85] width 174 height 36
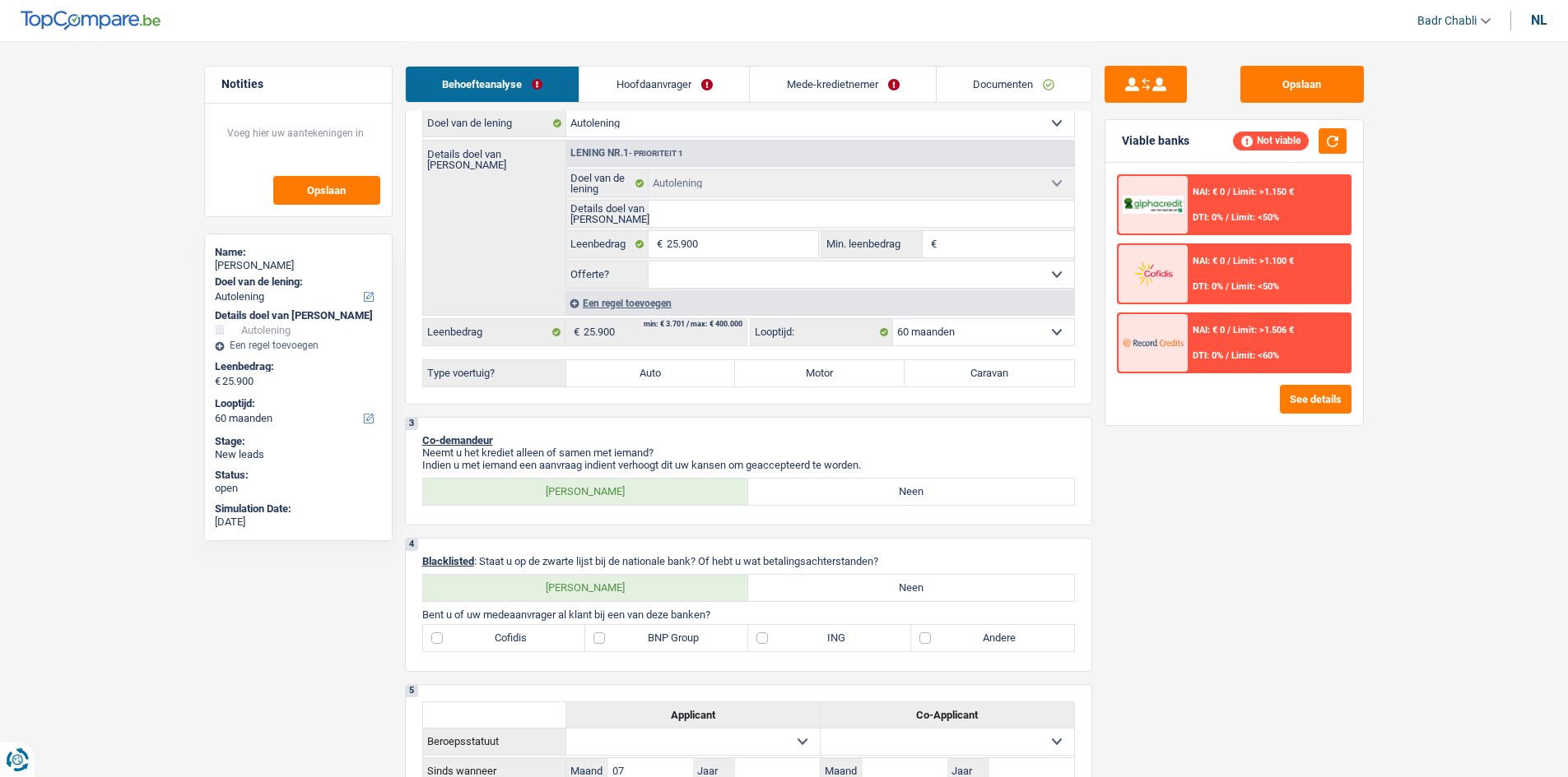
click at [700, 223] on input "Details doel van lening" at bounding box center [861, 214] width 426 height 27
paste input "BMW X2 XDRIVE25E AADST"
type input "BMW X2 XDRIVE25E AADST"
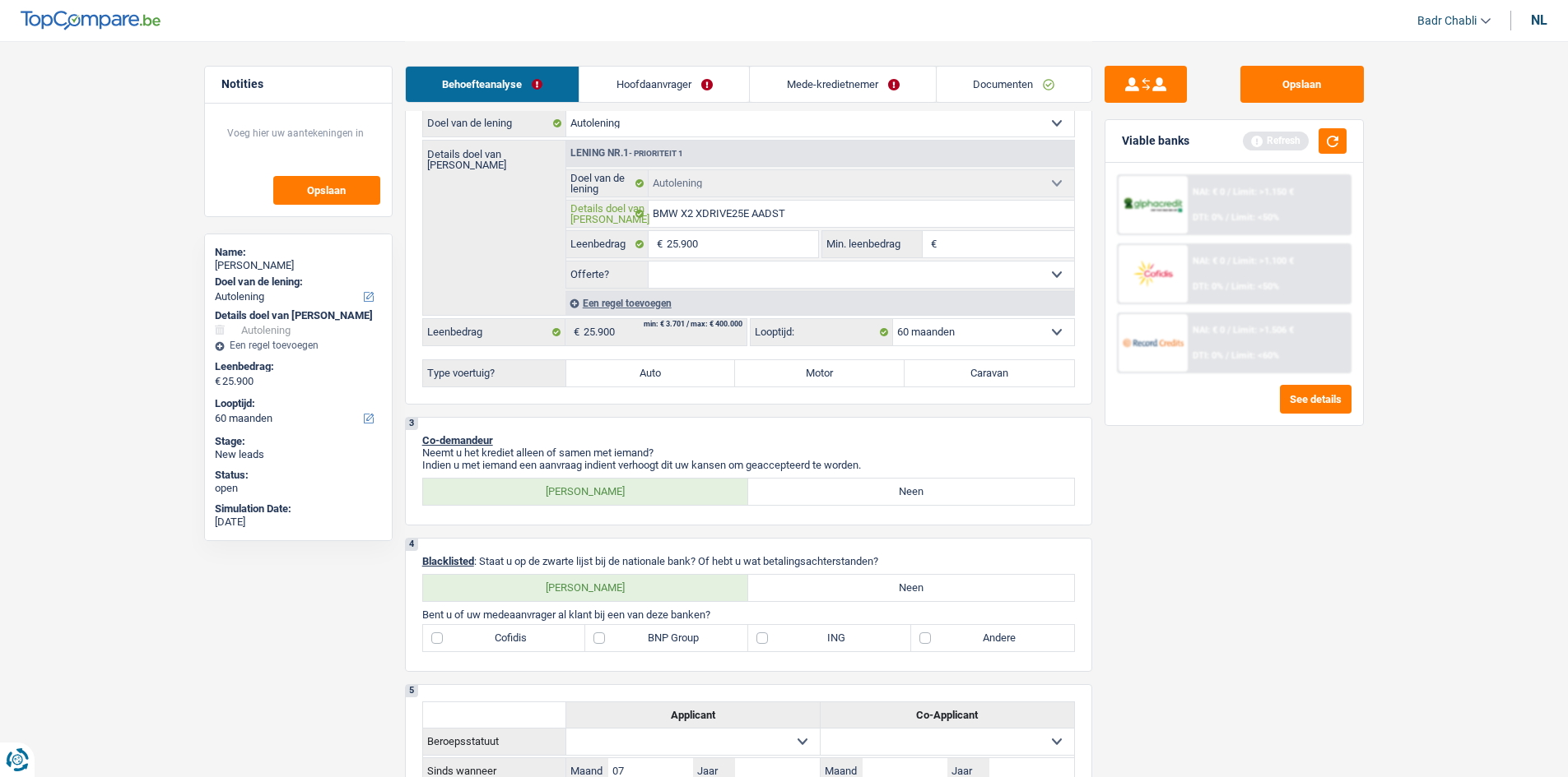
type input "BMW X2 XDRIVE25E AADST"
click at [769, 242] on input "25.900" at bounding box center [742, 245] width 150 height 27
click at [993, 254] on input "Min. leenbedrag" at bounding box center [1007, 245] width 134 height 27
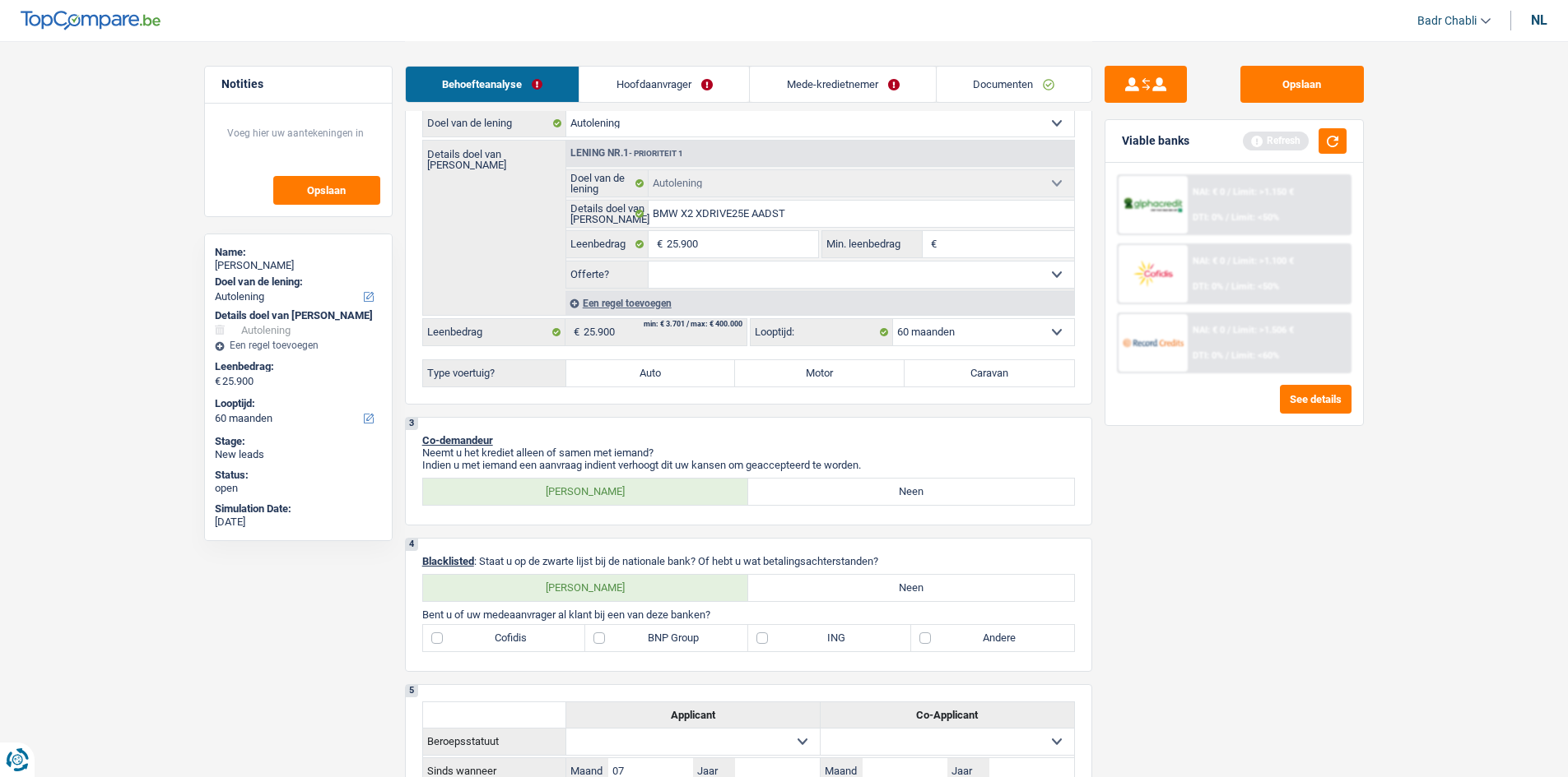
paste input "25.900"
type input "25.900"
click at [726, 271] on select "Ja Neen Niet beantwoord Maak een keuze a.u.b" at bounding box center [861, 275] width 426 height 27
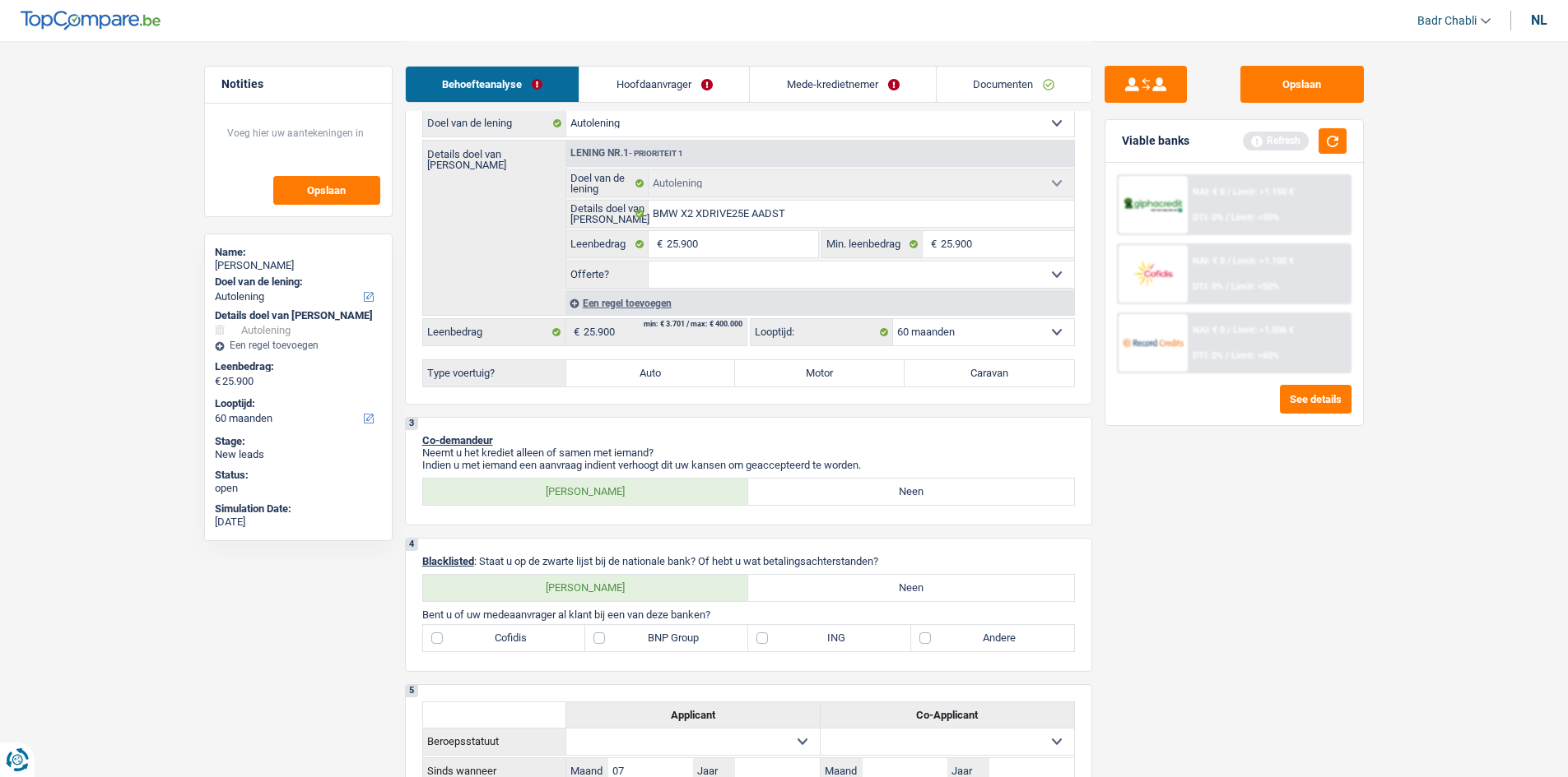
select select "false"
click at [648, 262] on select "Ja Neen Niet beantwoord Maak een keuze a.u.b" at bounding box center [861, 275] width 426 height 27
select select "false"
click at [670, 378] on label "Auto" at bounding box center [651, 374] width 169 height 27
click at [670, 378] on input "Auto" at bounding box center [651, 374] width 169 height 27
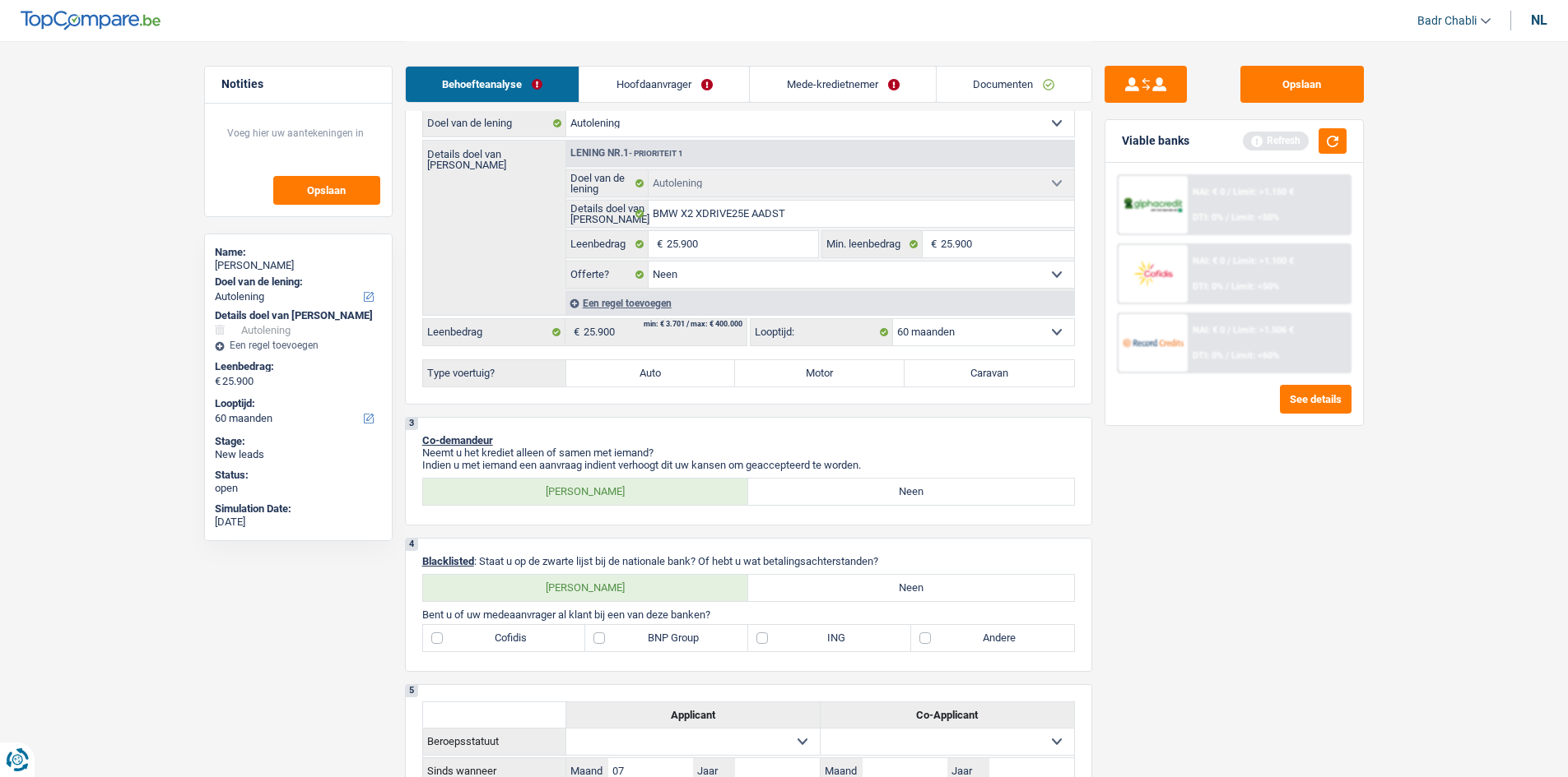
radio input "true"
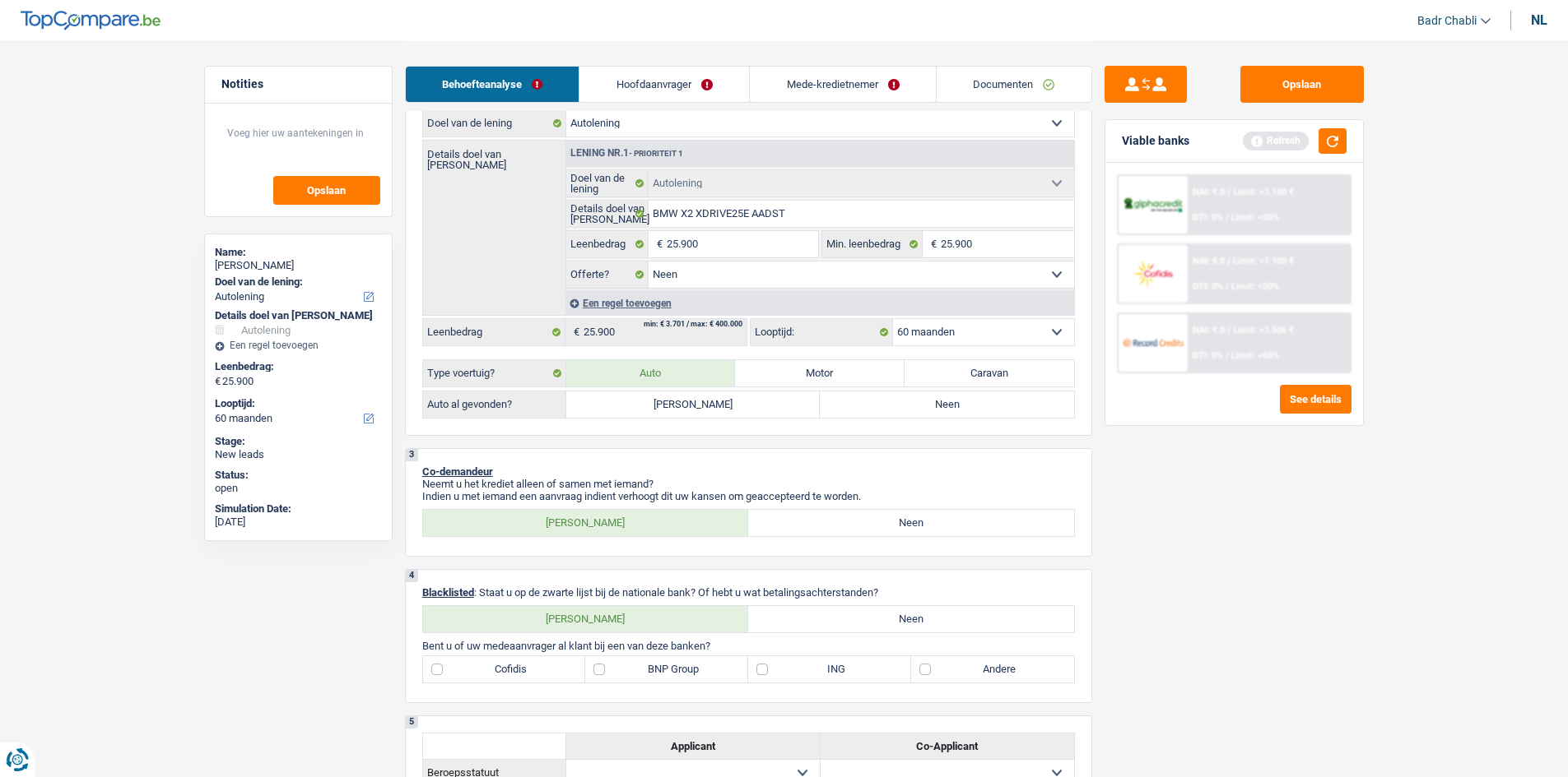
click at [664, 415] on label "Ja" at bounding box center [694, 405] width 255 height 27
click at [664, 415] on input "Ja" at bounding box center [694, 405] width 255 height 27
radio input "true"
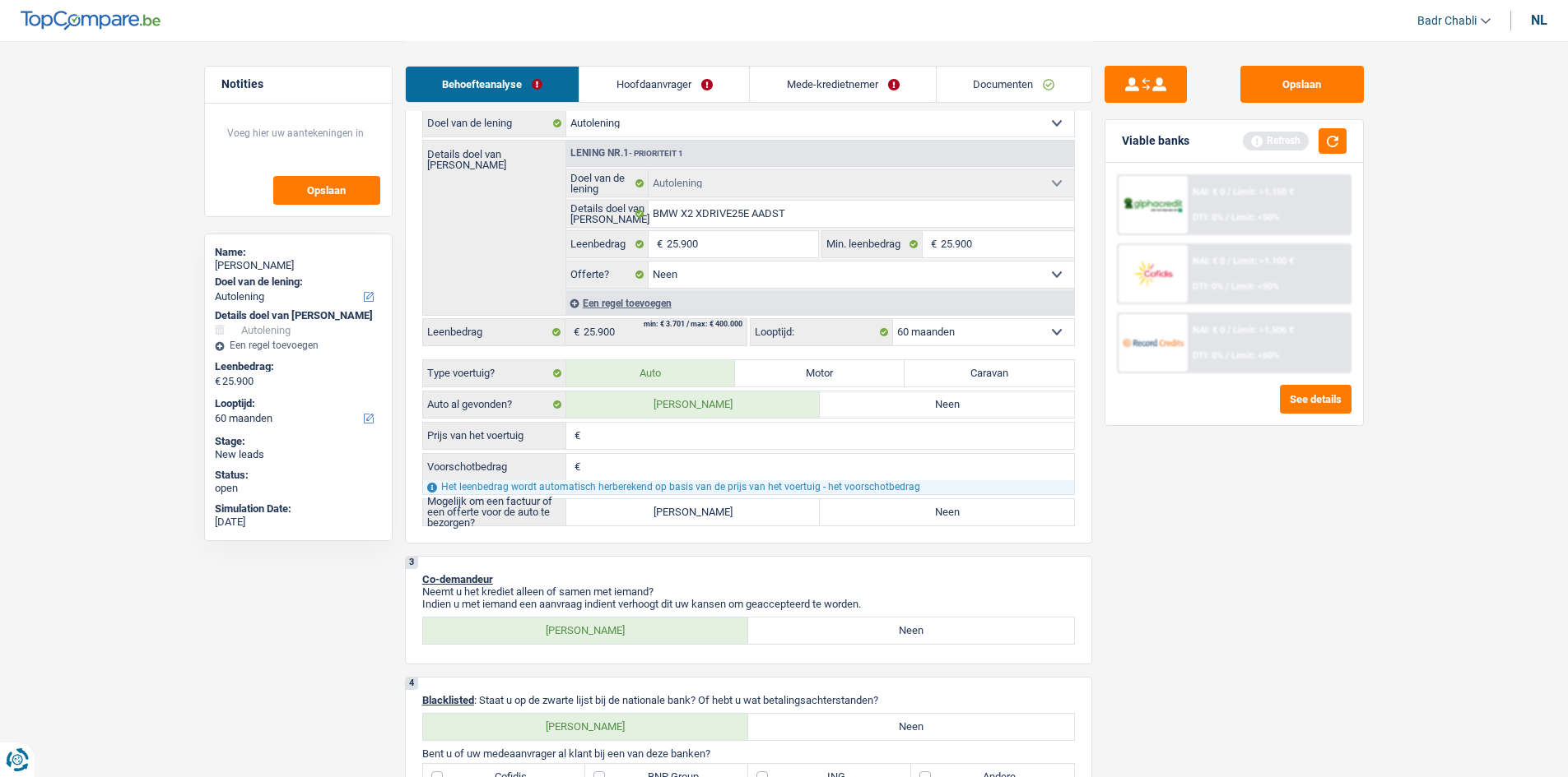
click at [671, 454] on input "Voorschotbedrag" at bounding box center [829, 467] width 490 height 27
type input "5"
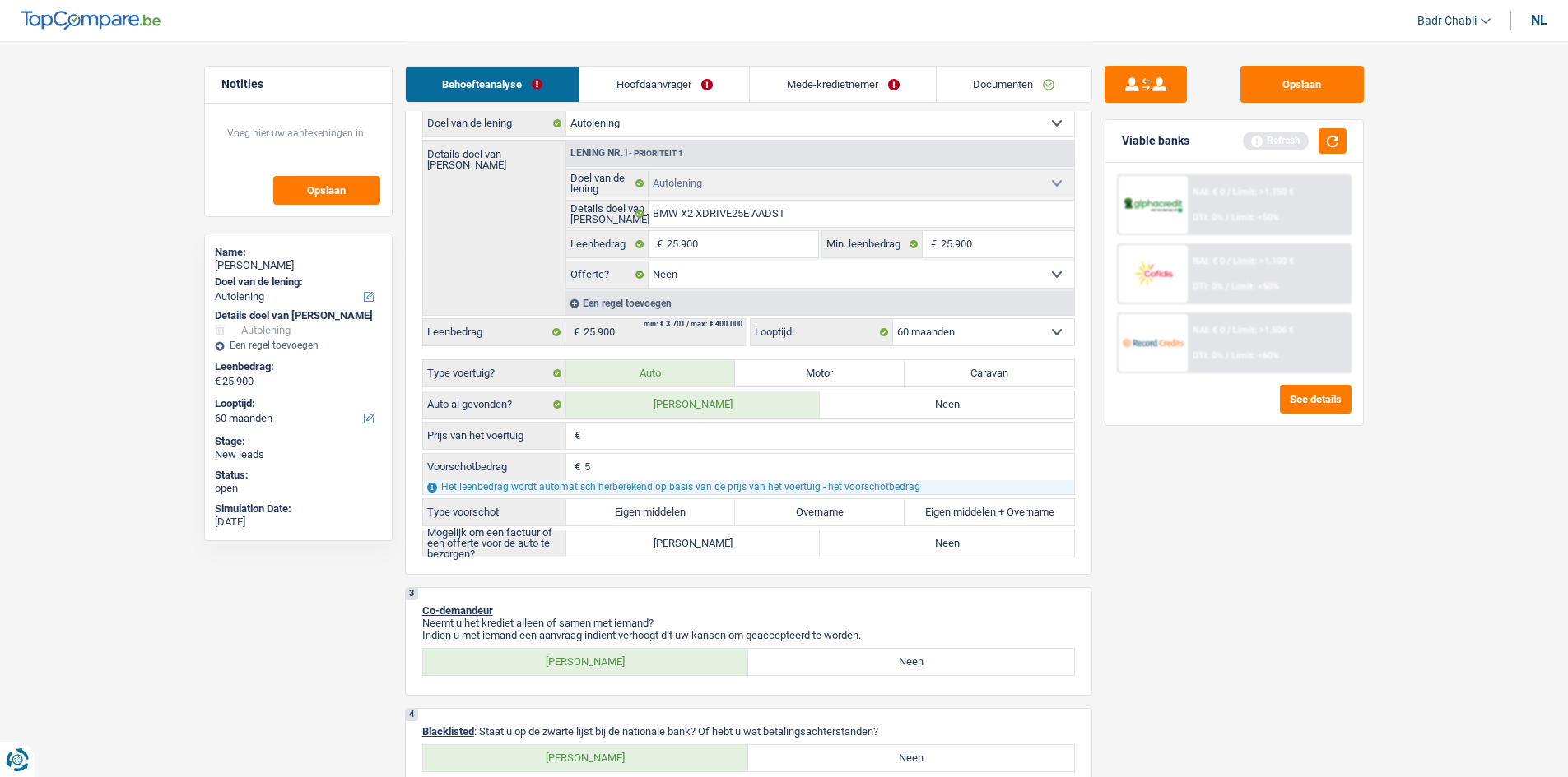
type input "50"
type input "500"
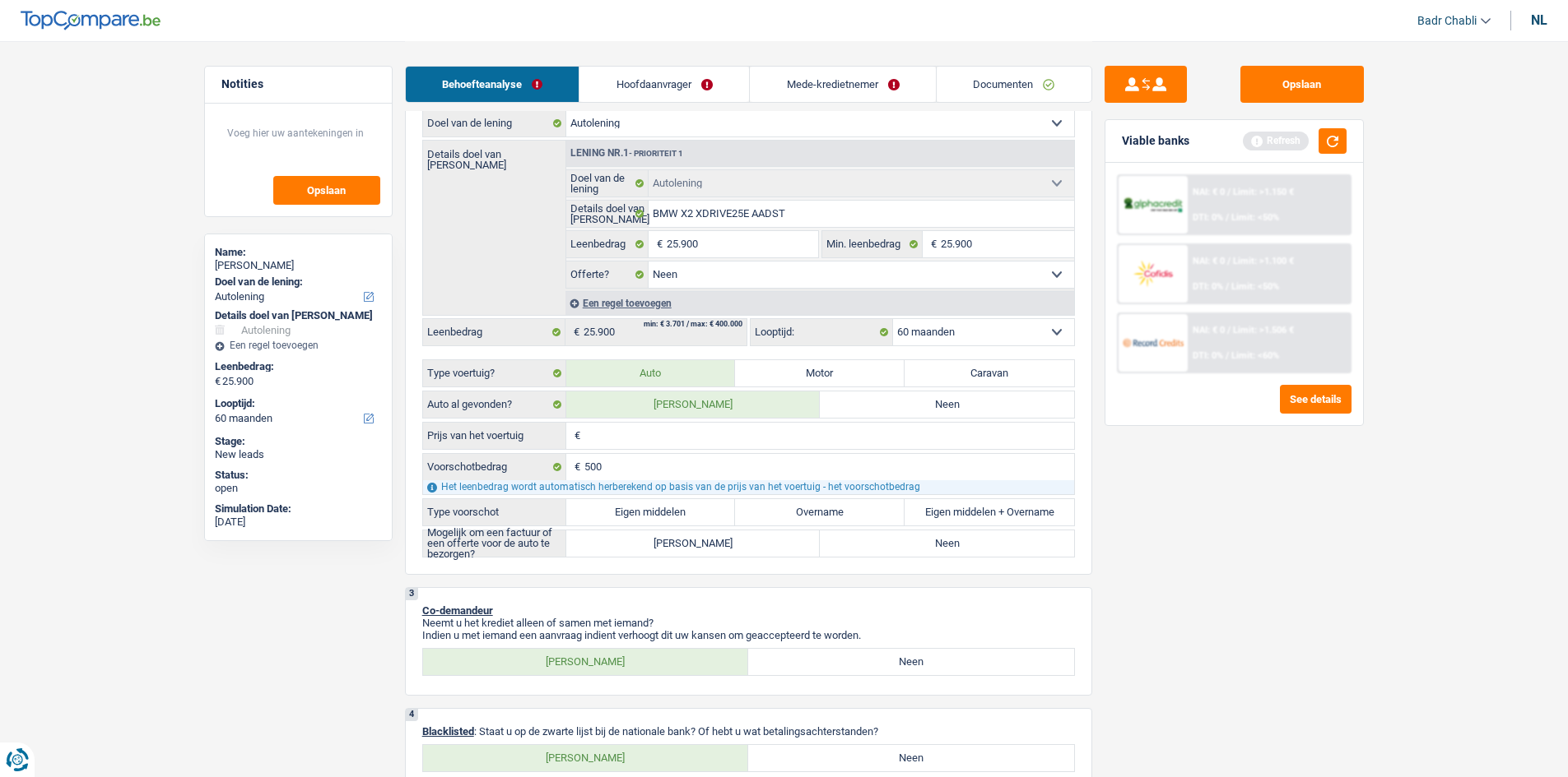
click at [646, 438] on input "Prijs van het voertuig" at bounding box center [829, 436] width 490 height 27
type input "2"
type input "26"
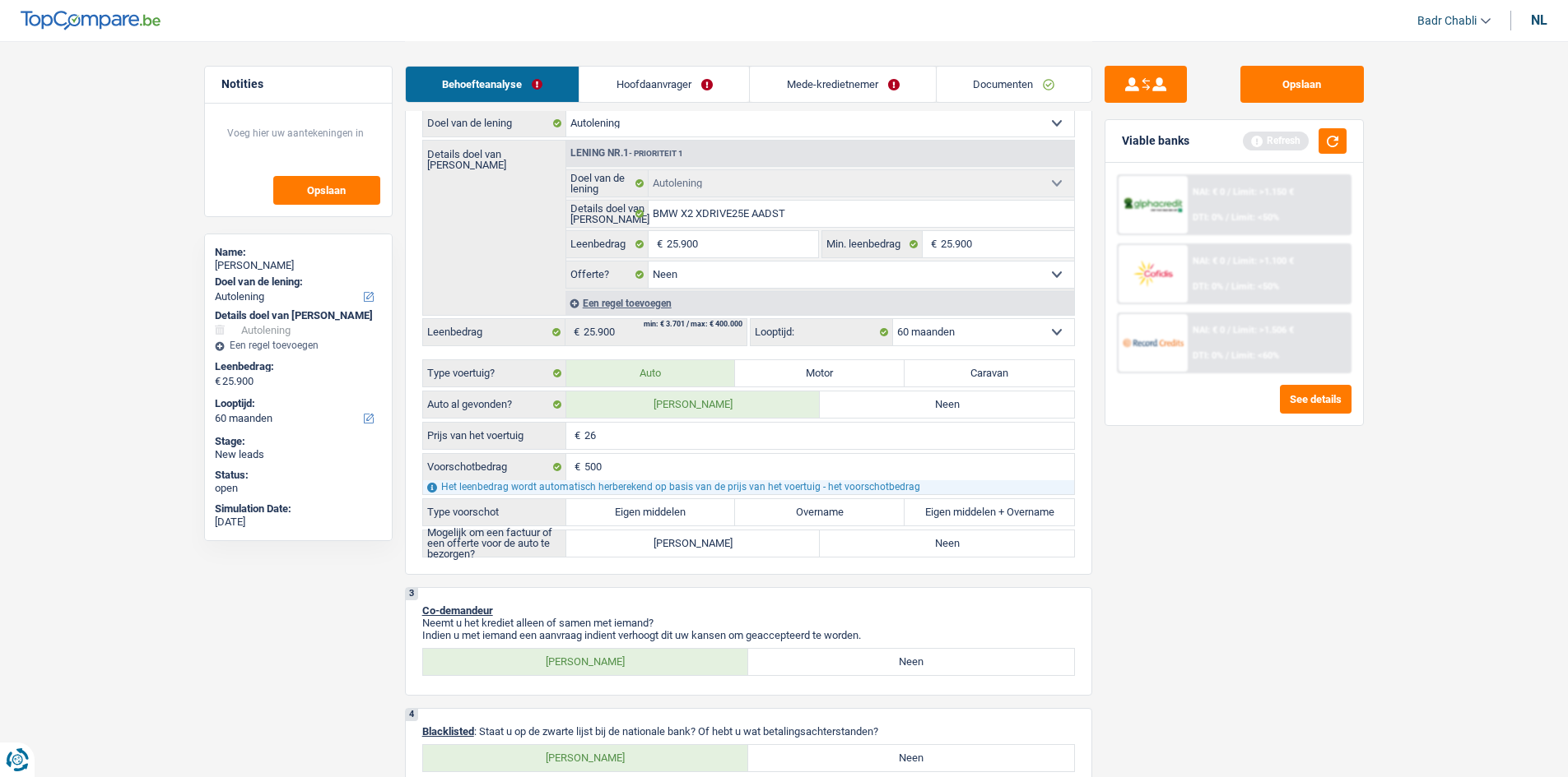
type input "264"
type input "2.640"
type input "26.400"
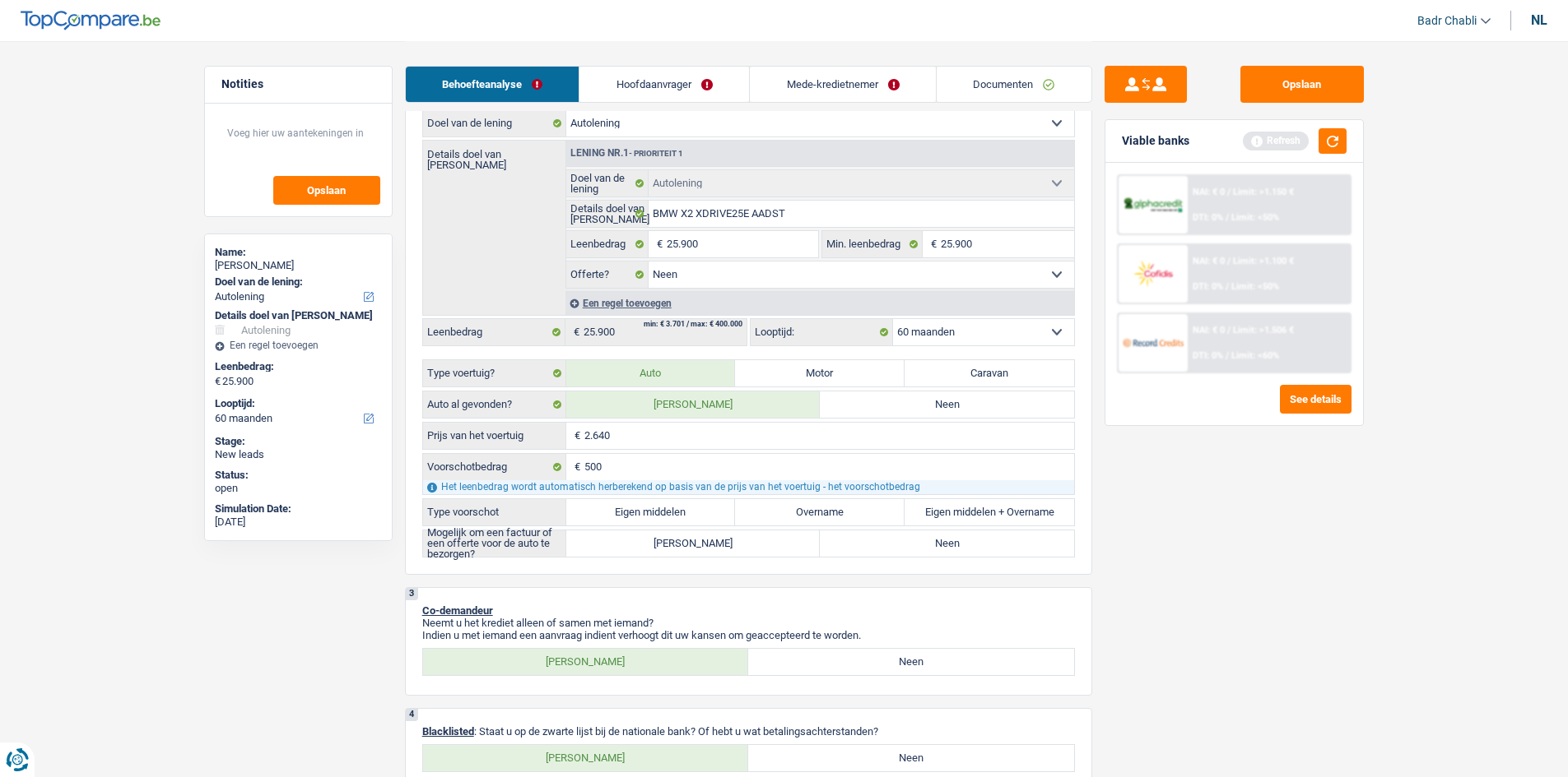
type input "26.400"
click at [670, 510] on label "Eigen middelen" at bounding box center [651, 513] width 169 height 27
click at [670, 510] on input "Eigen middelen" at bounding box center [651, 513] width 169 height 27
radio input "true"
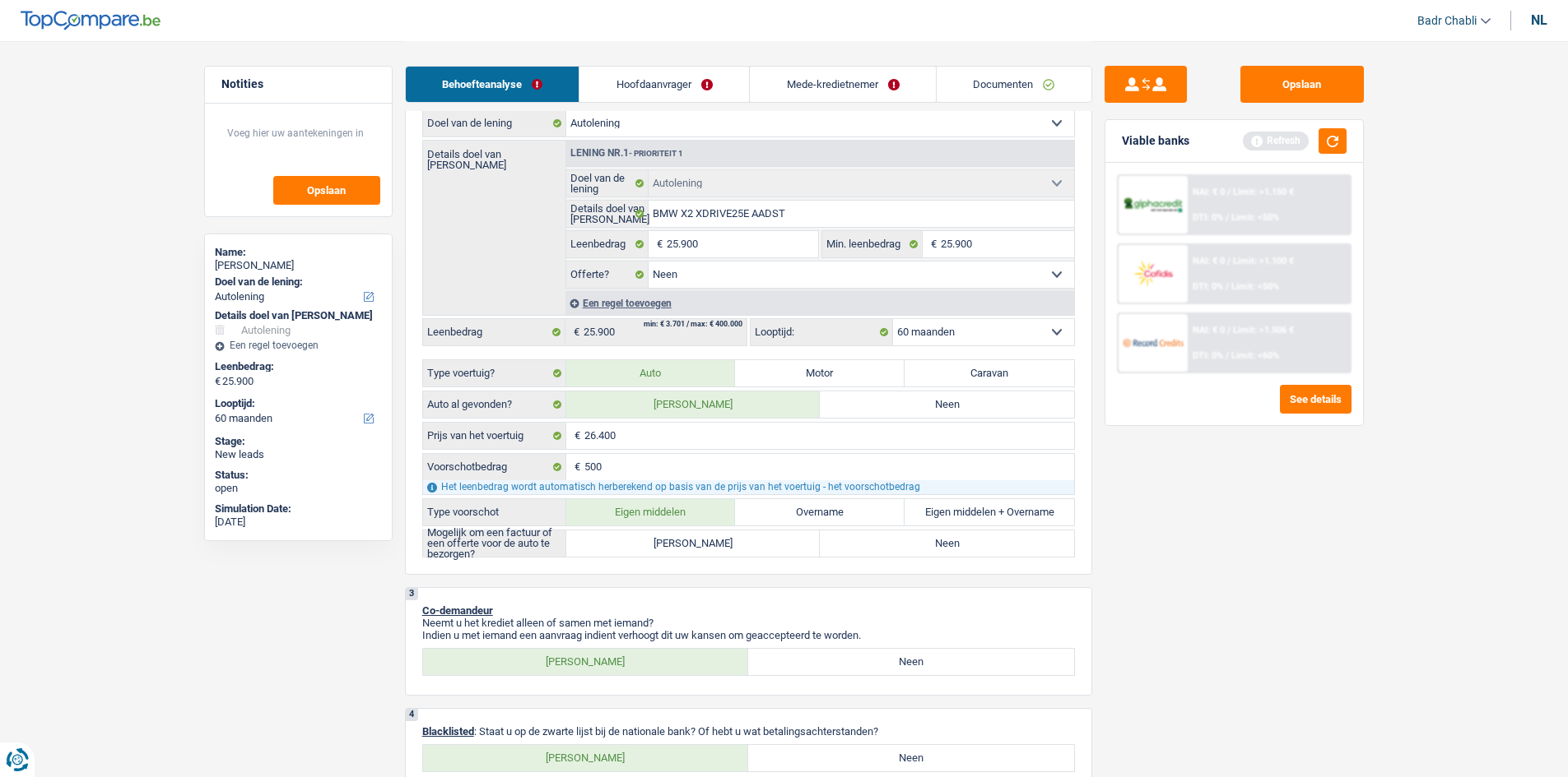
radio input "true"
click at [703, 547] on label "Ja" at bounding box center [694, 544] width 255 height 27
click at [703, 547] on input "Ja" at bounding box center [694, 544] width 255 height 27
radio input "true"
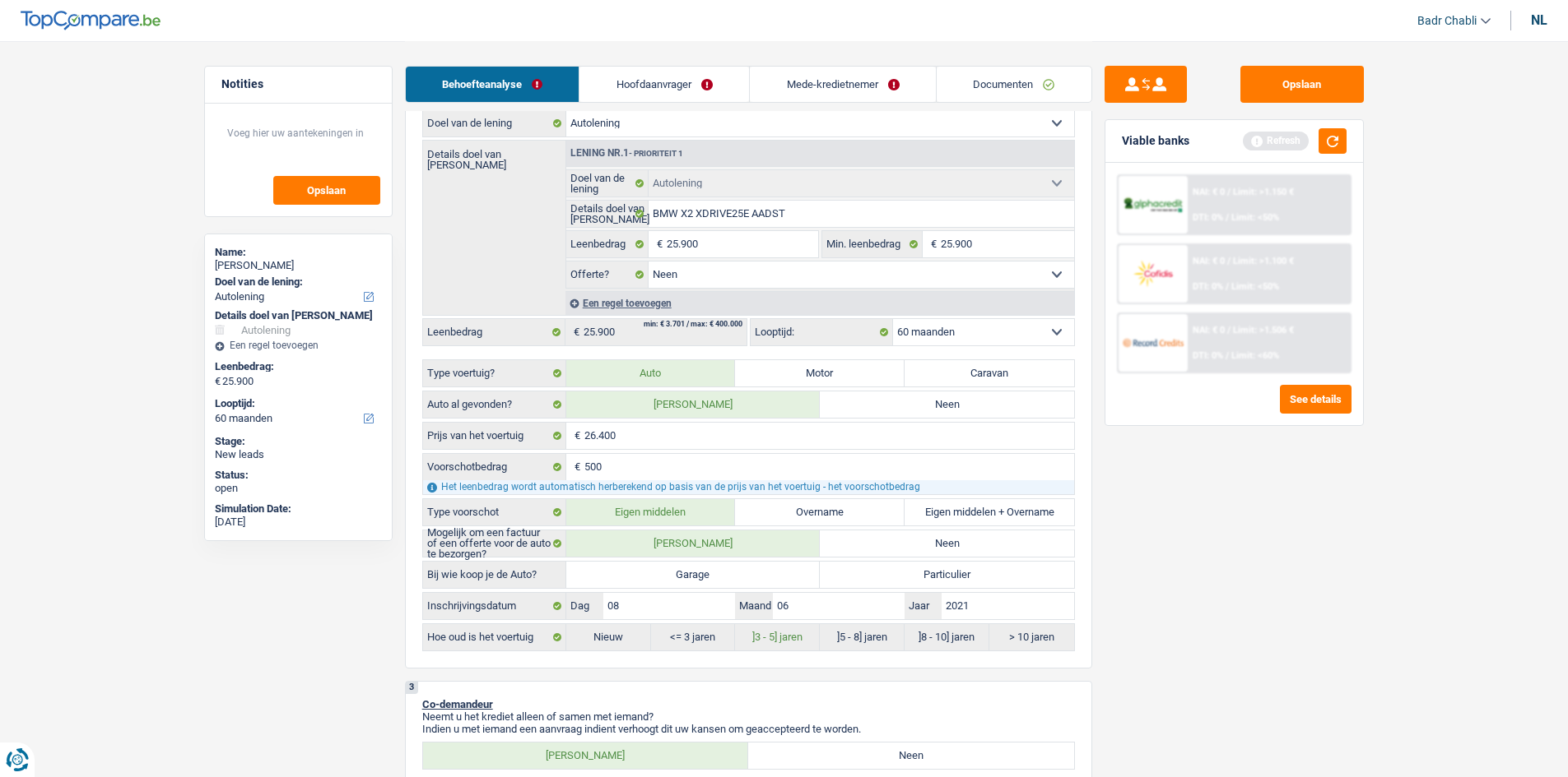
click at [710, 565] on label "Garage" at bounding box center [694, 575] width 255 height 27
click at [710, 565] on input "Garage" at bounding box center [694, 575] width 255 height 27
radio input "true"
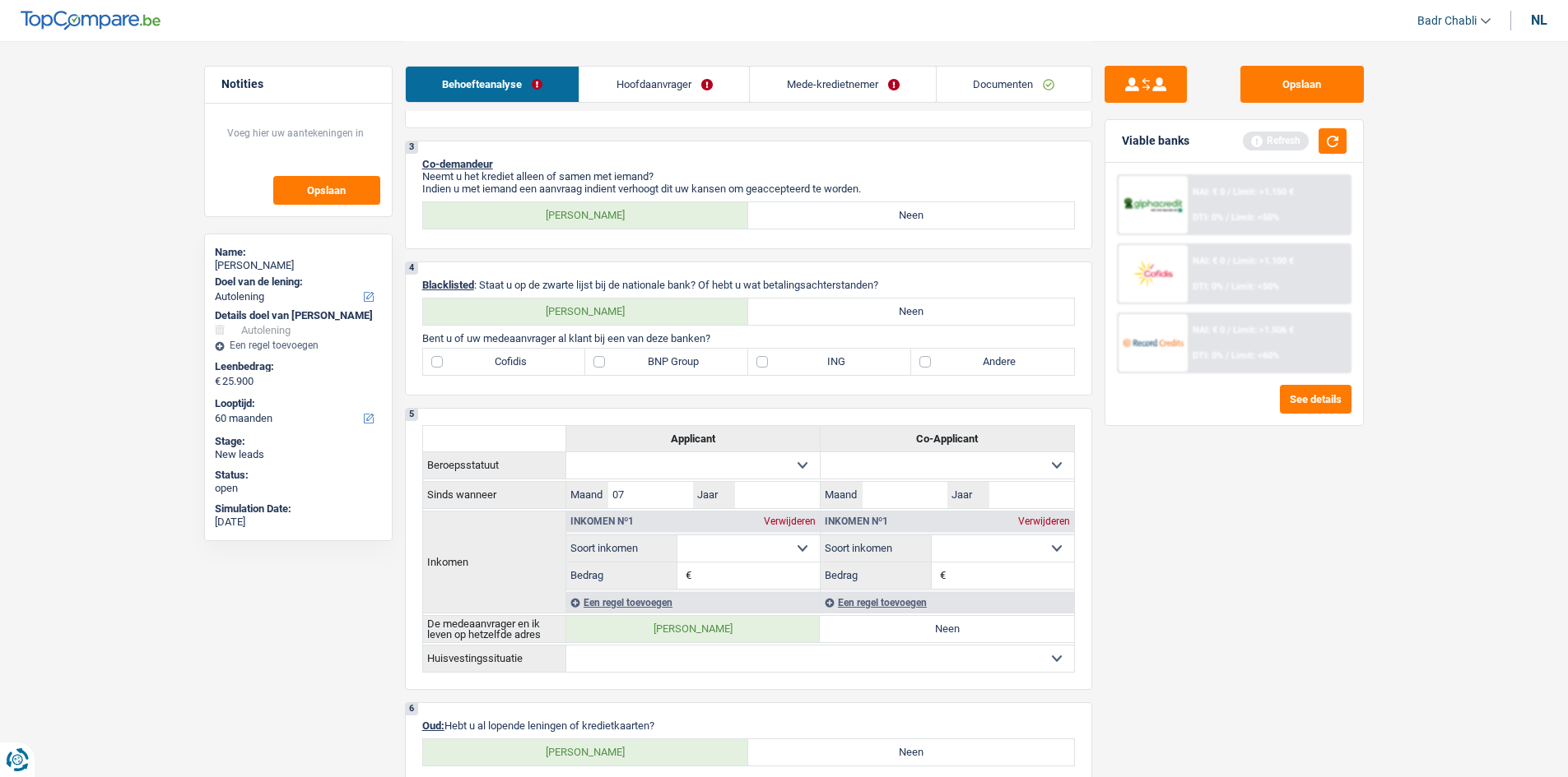
scroll to position [822, 0]
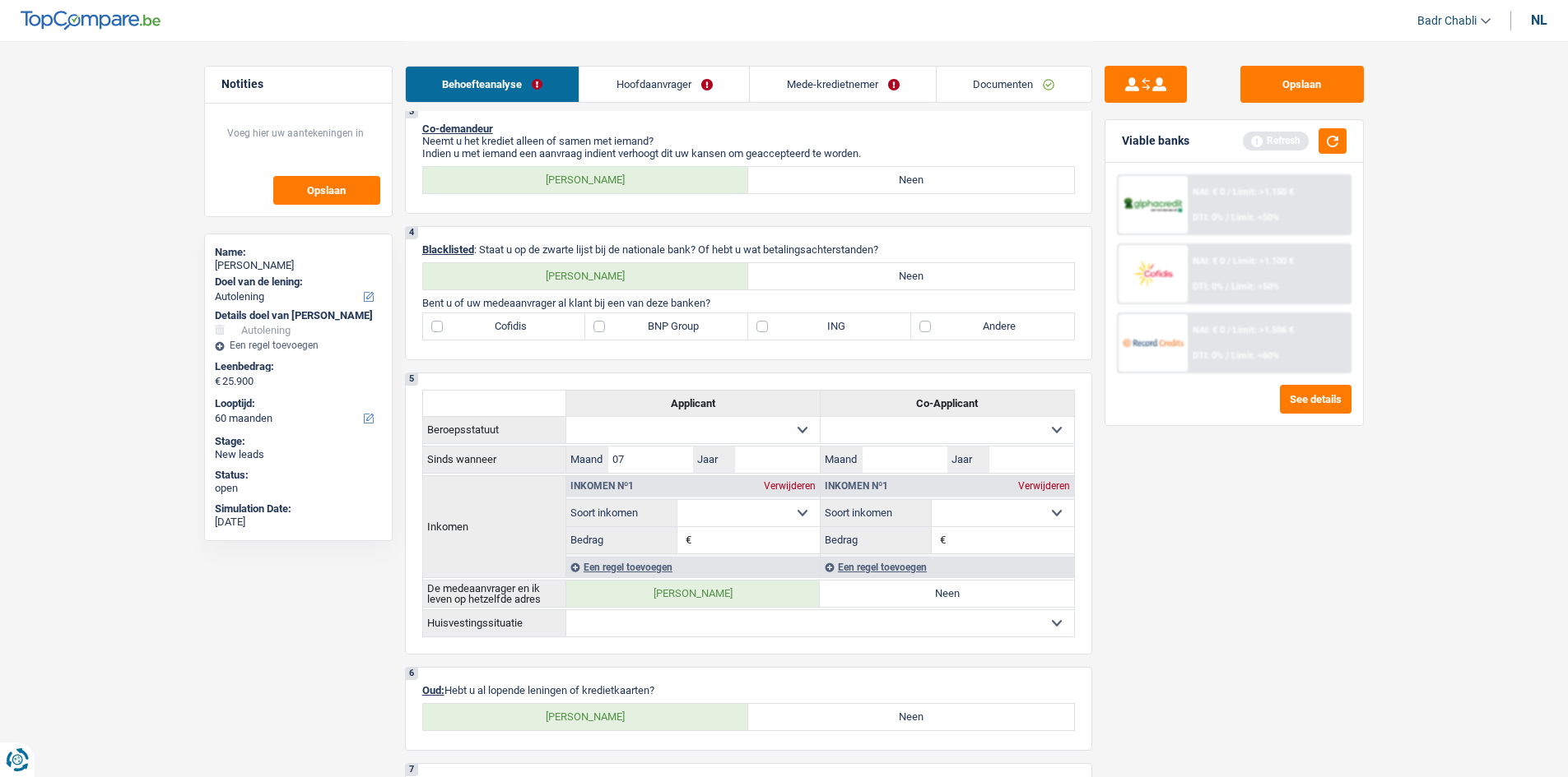
click at [898, 266] on label "Neen" at bounding box center [911, 277] width 326 height 27
click at [898, 266] on input "Neen" at bounding box center [911, 277] width 326 height 27
radio input "true"
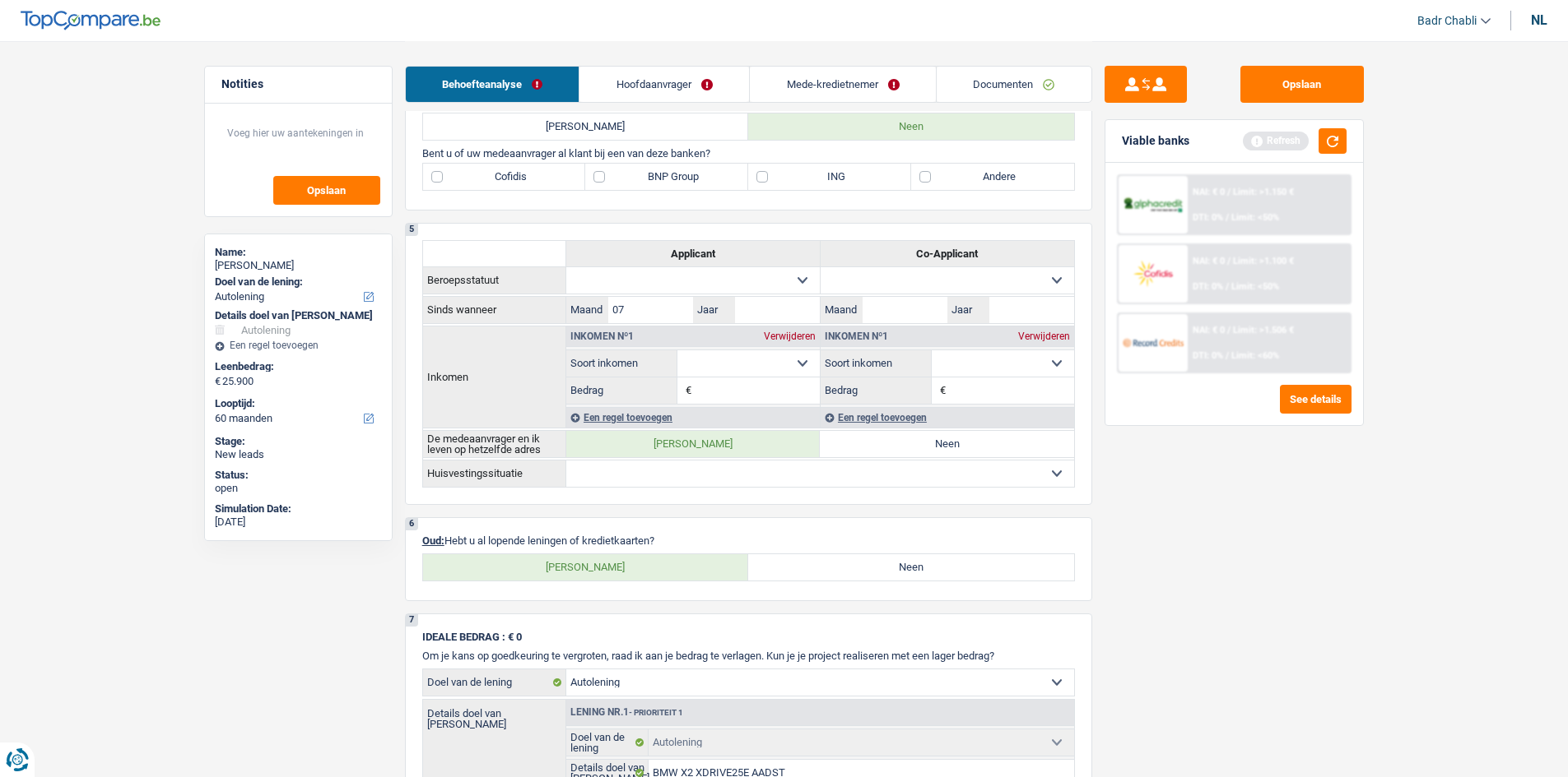
scroll to position [1234, 0]
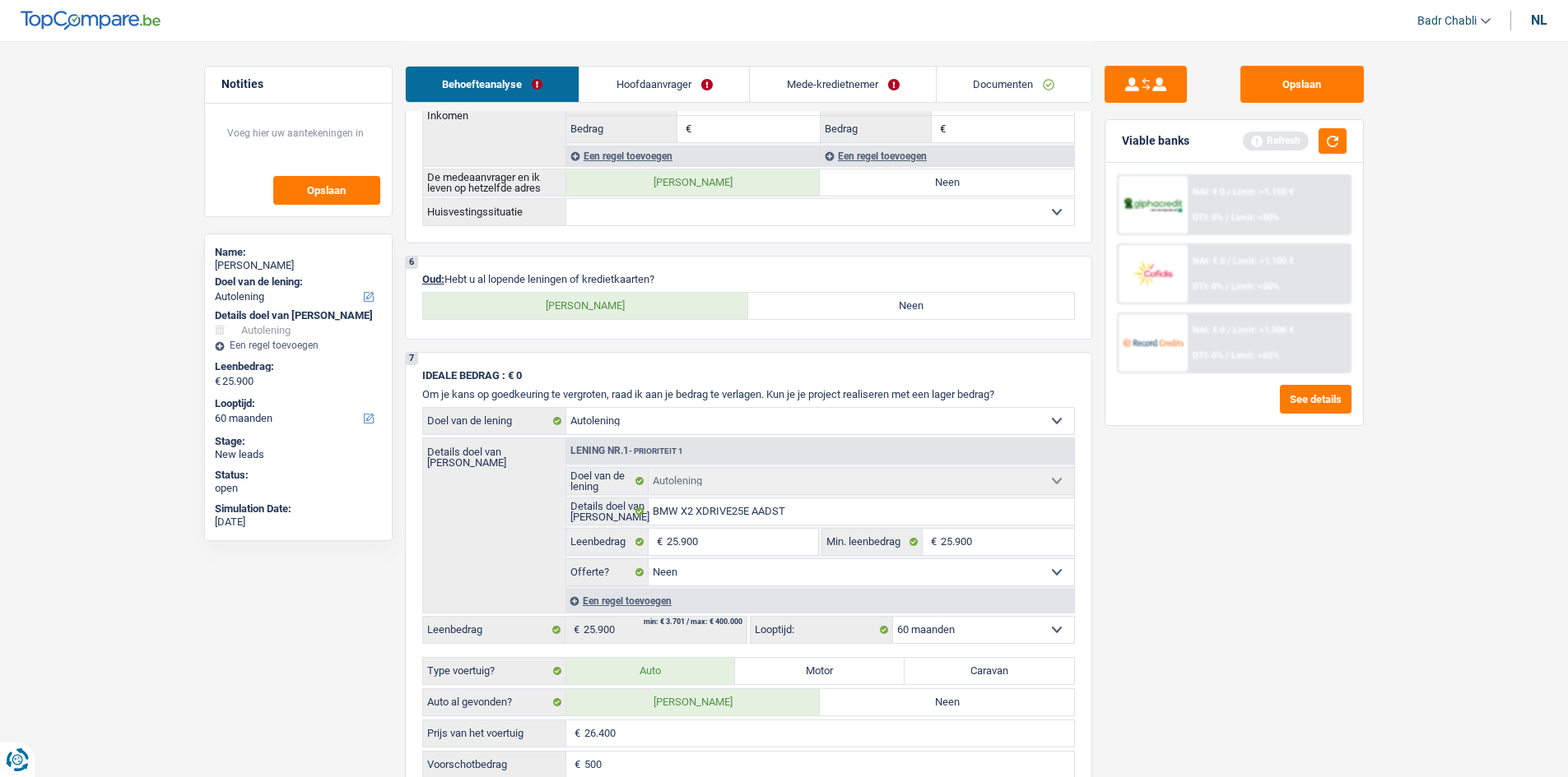
click at [842, 312] on label "Neen" at bounding box center [911, 306] width 326 height 27
click at [842, 312] on input "Neen" at bounding box center [911, 306] width 326 height 27
radio input "true"
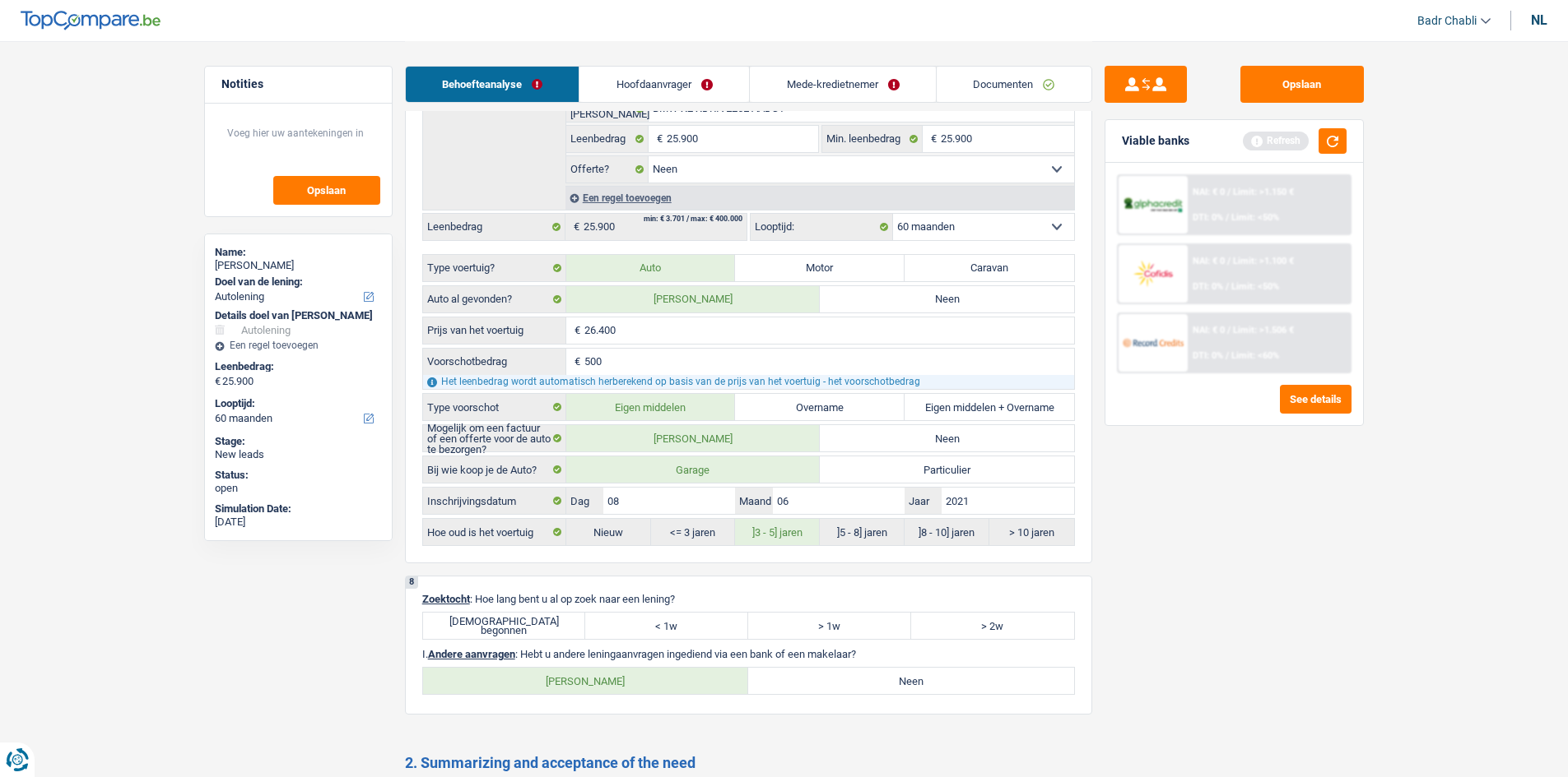
scroll to position [1645, 0]
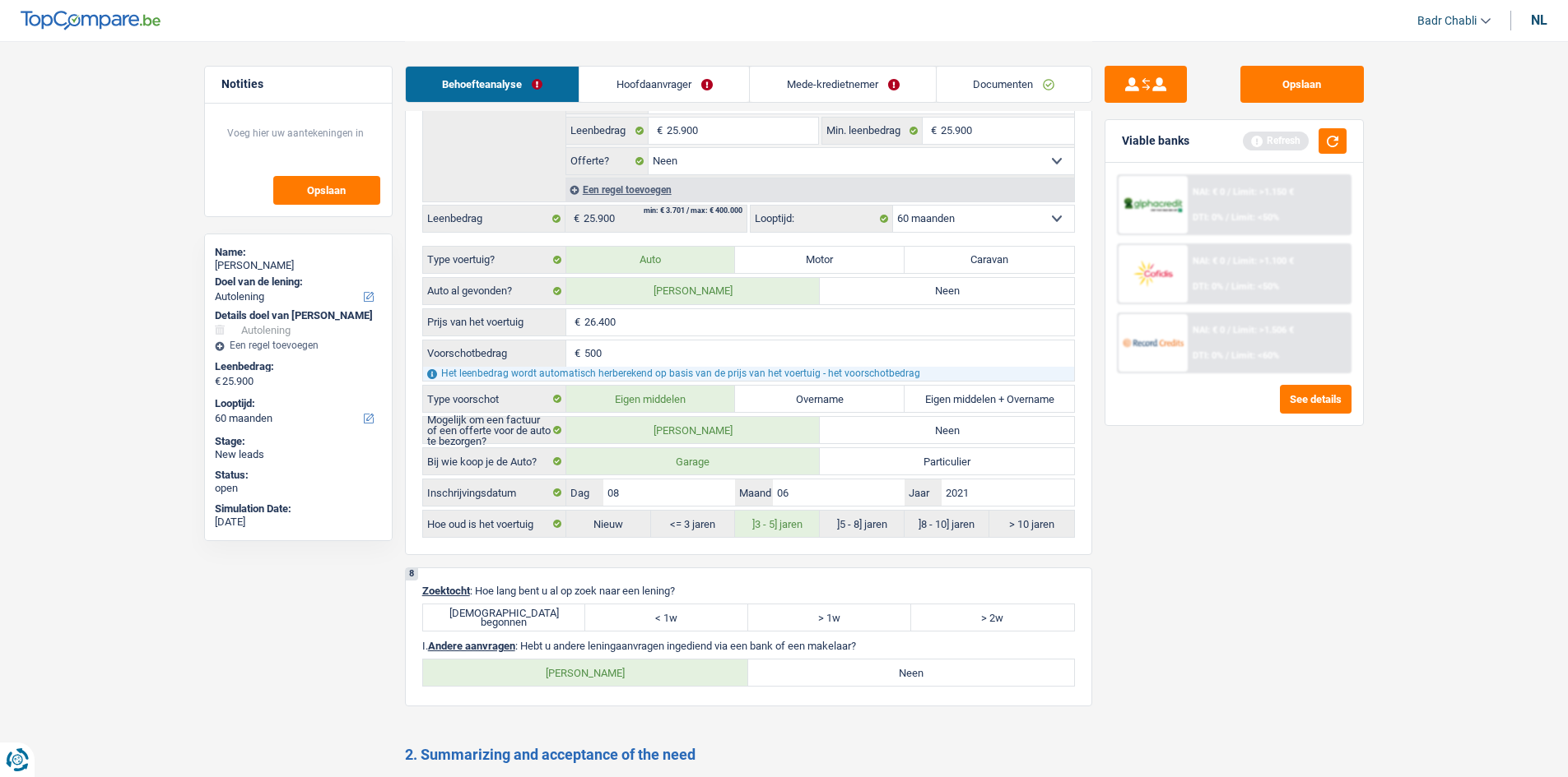
click at [524, 616] on label "Juist begonnen" at bounding box center [504, 618] width 163 height 27
click at [524, 616] on input "Juist begonnen" at bounding box center [504, 618] width 163 height 27
radio input "true"
click at [856, 656] on div "8 Zoektocht : Hoe lang bent u al op zoek naar een lening? Juist begonnen < 1w >…" at bounding box center [749, 637] width 687 height 139
click at [859, 672] on label "Neen" at bounding box center [911, 673] width 326 height 27
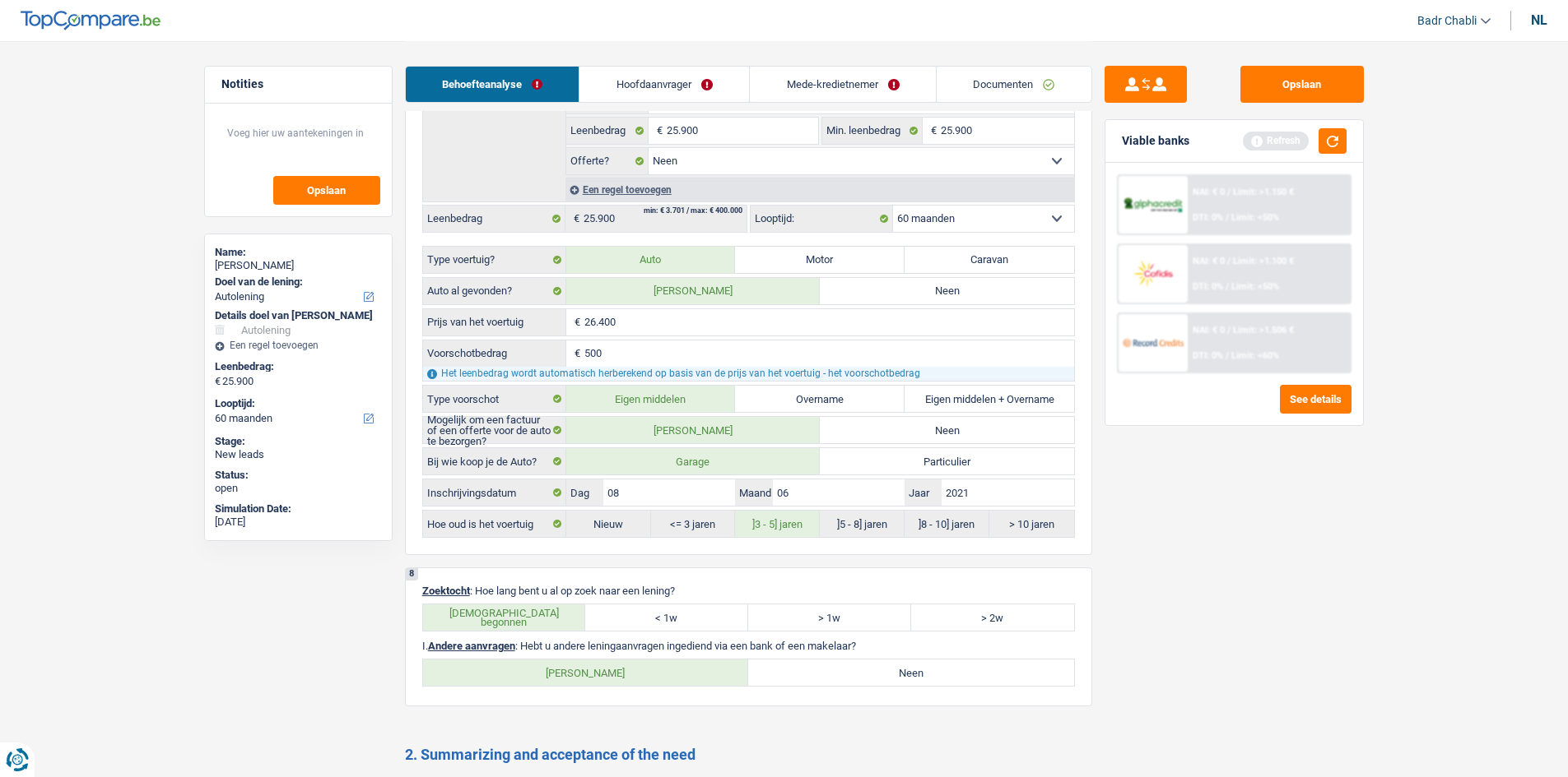
click at [859, 672] on input "Neen" at bounding box center [911, 673] width 326 height 27
radio input "true"
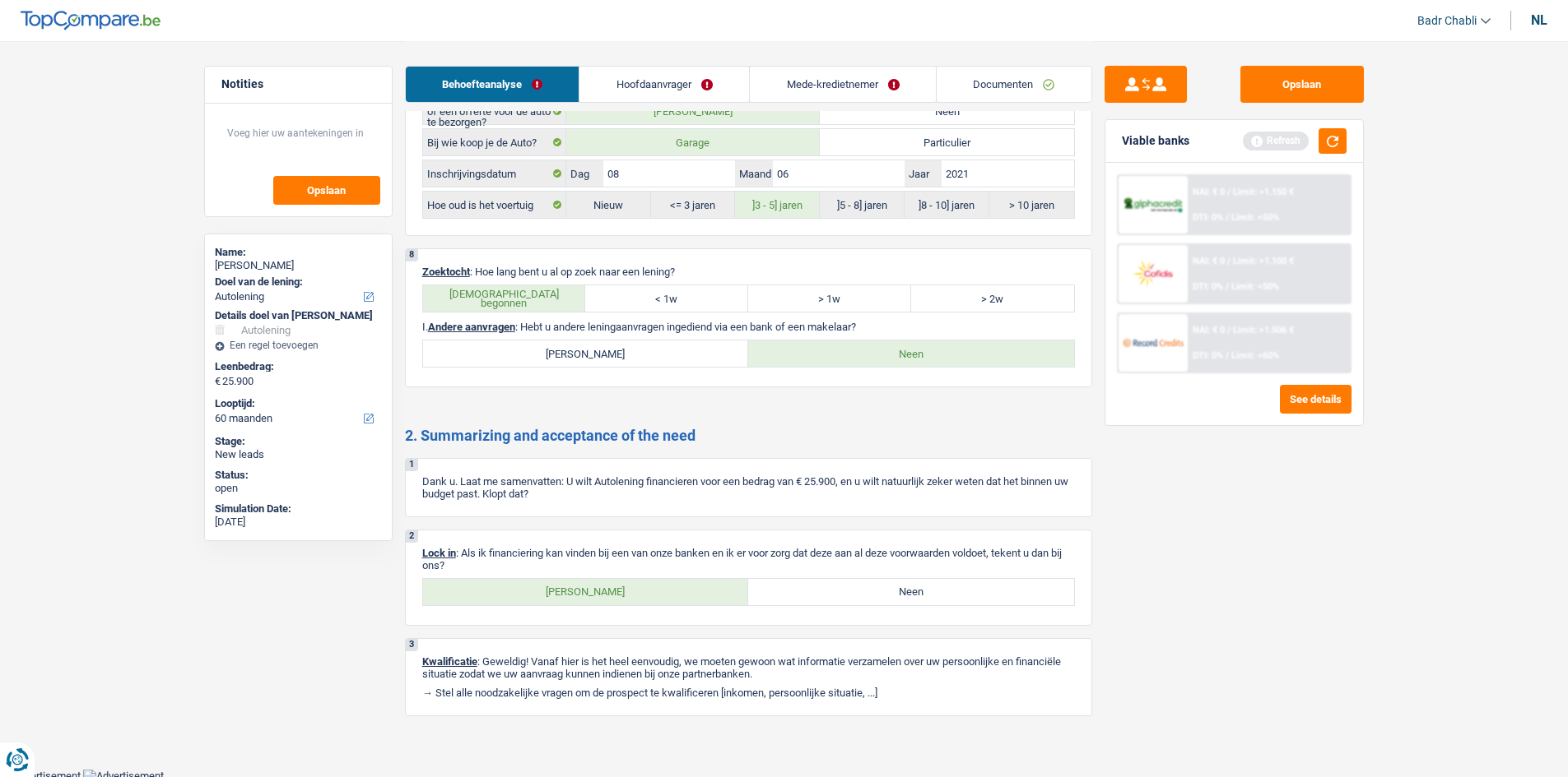
scroll to position [1969, 0]
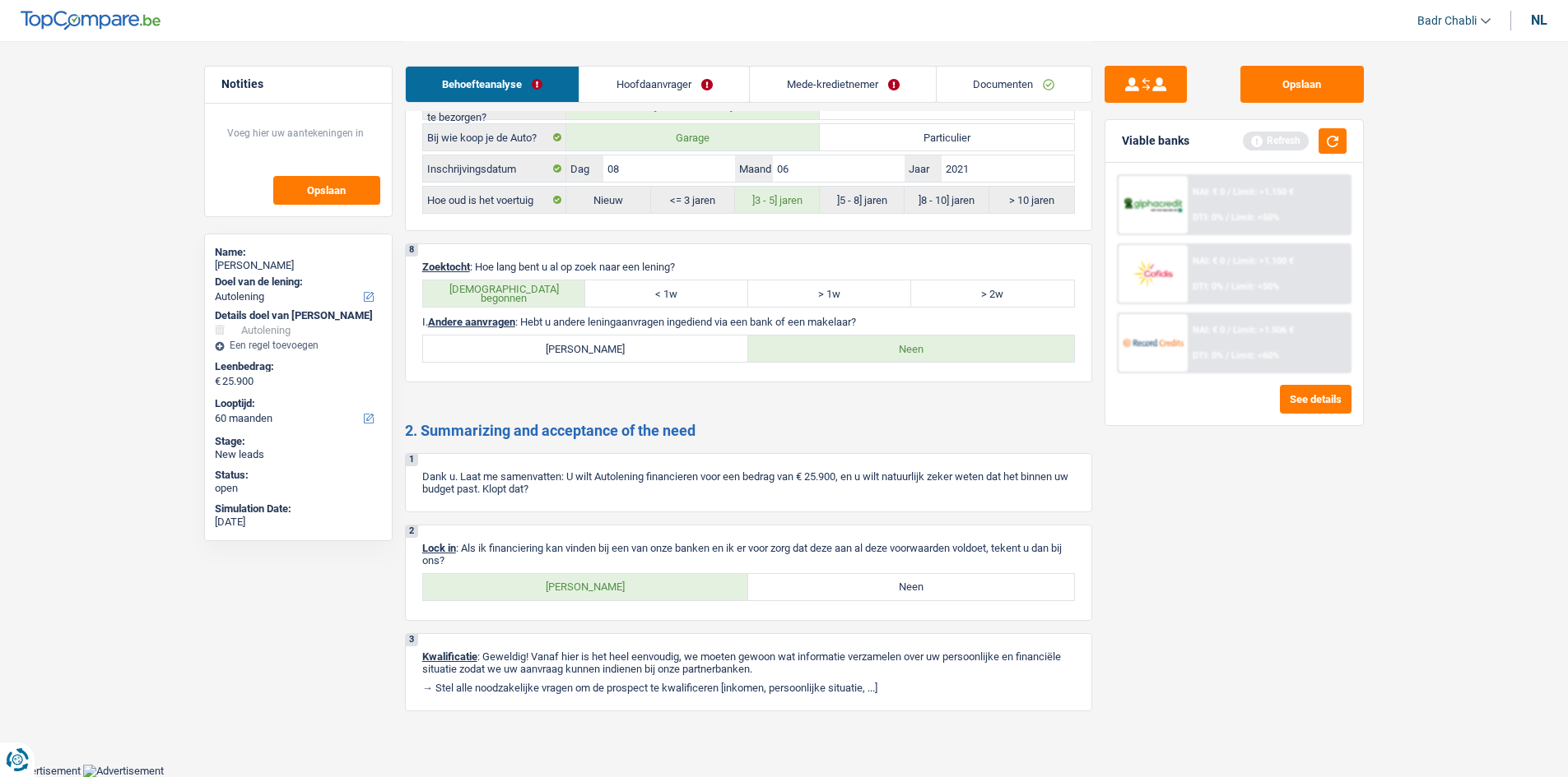
click at [581, 591] on label "Ja" at bounding box center [586, 587] width 326 height 27
click at [581, 591] on input "Ja" at bounding box center [586, 587] width 326 height 27
radio input "true"
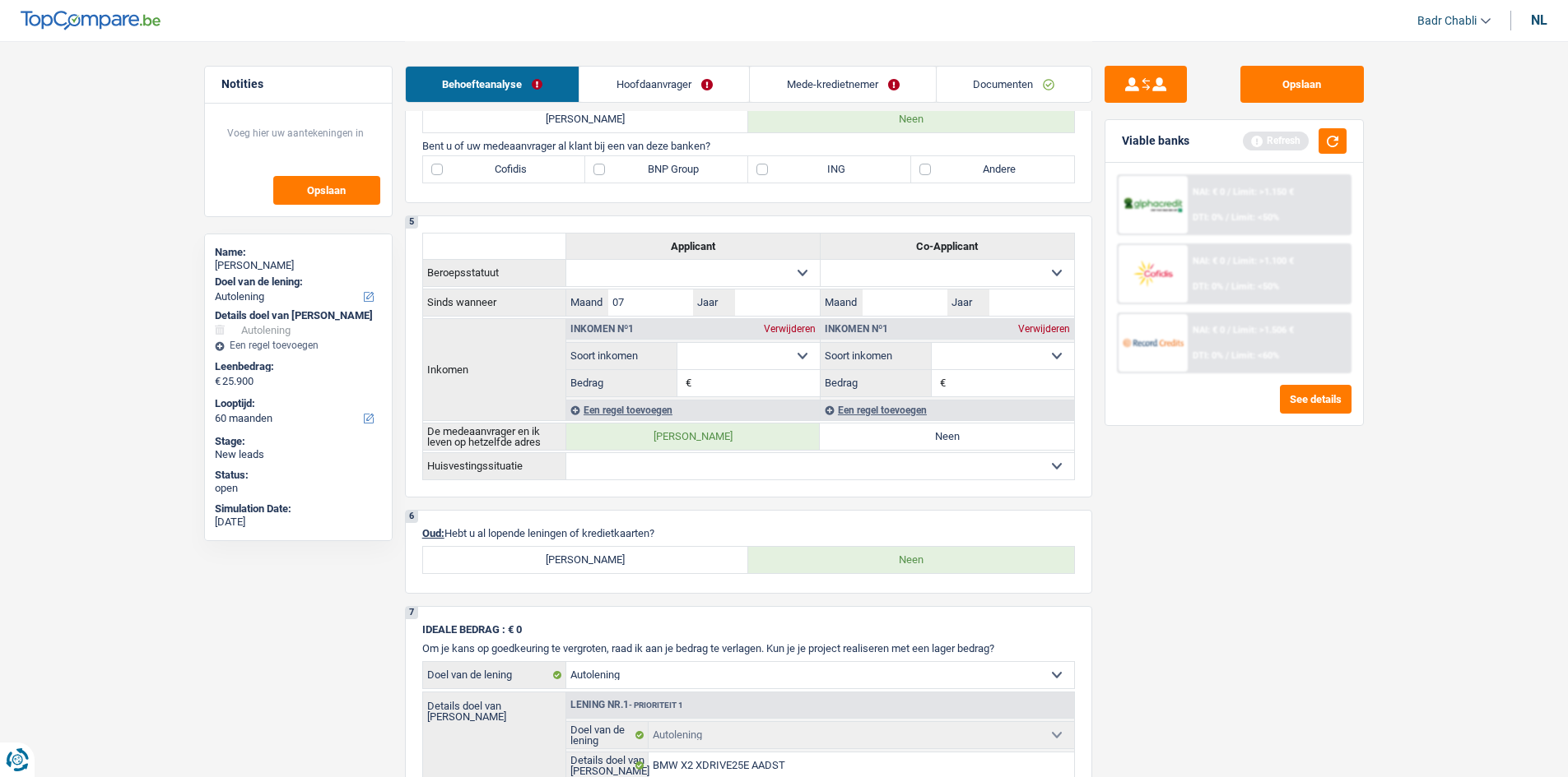
scroll to position [900, 0]
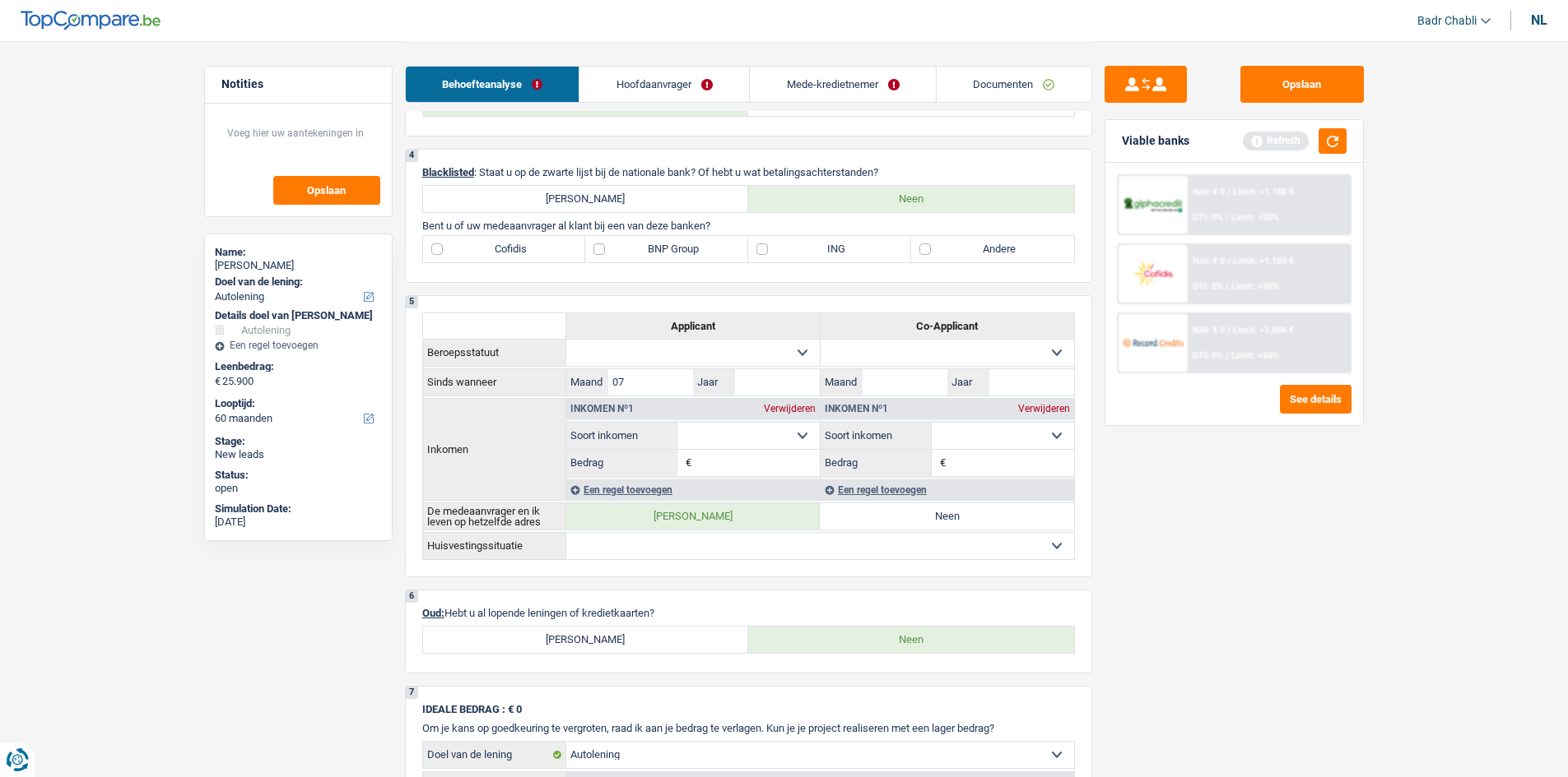
click at [979, 250] on label "Andere" at bounding box center [992, 249] width 163 height 27
click at [979, 250] on input "Andere" at bounding box center [992, 249] width 163 height 27
checkbox input "true"
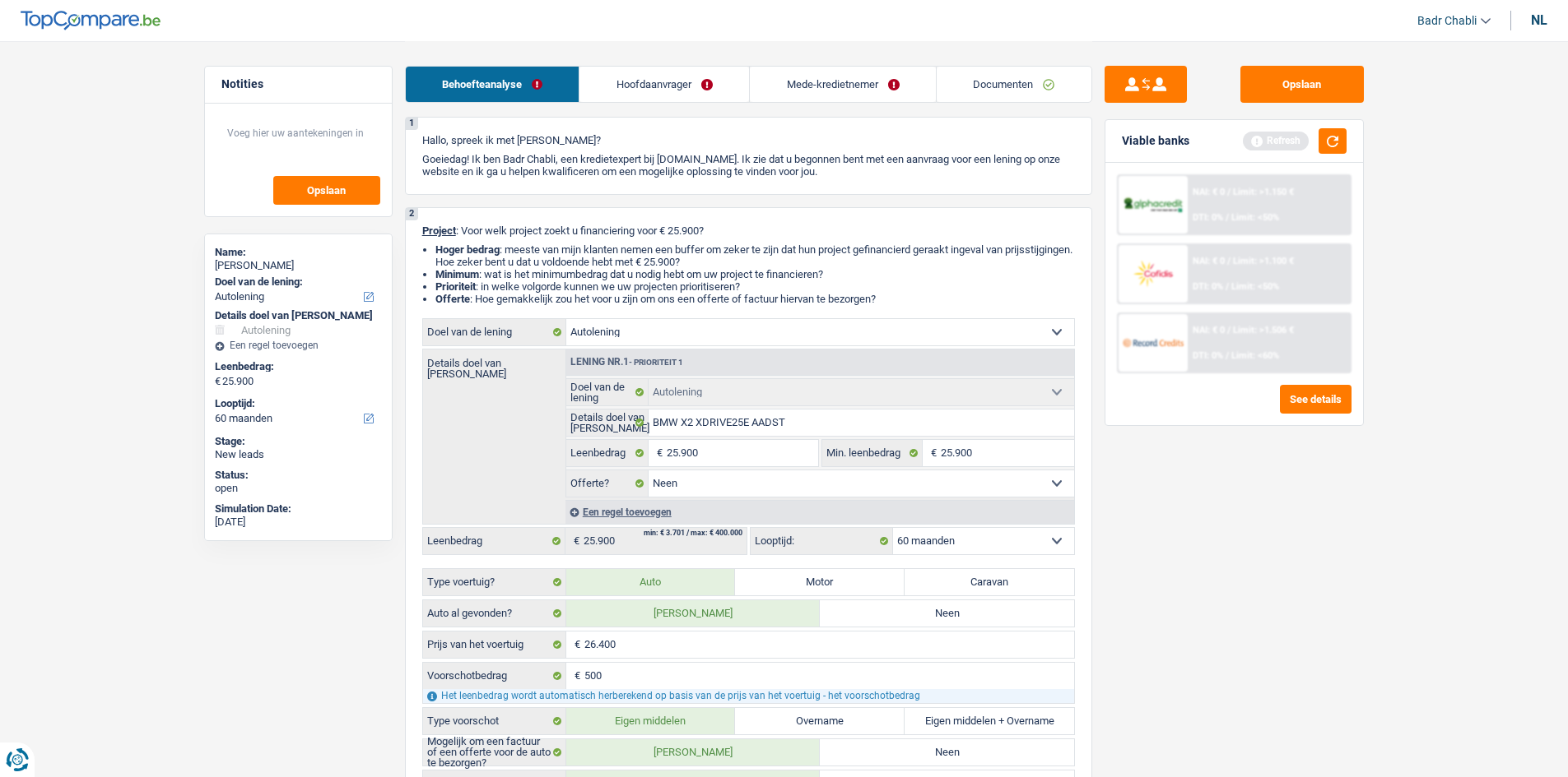
scroll to position [0, 0]
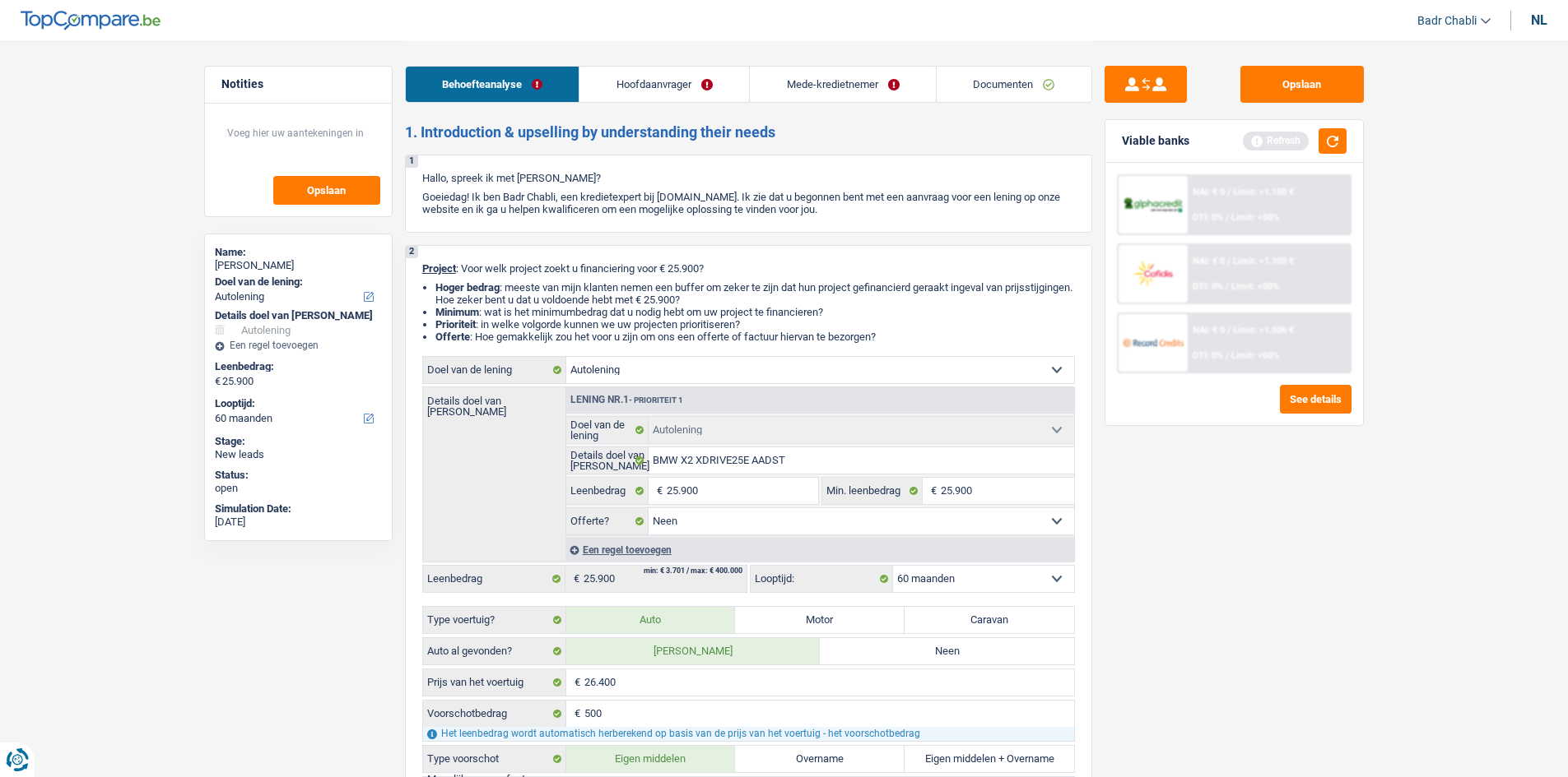
click at [683, 85] on link "Hoofdaanvrager" at bounding box center [664, 85] width 169 height 36
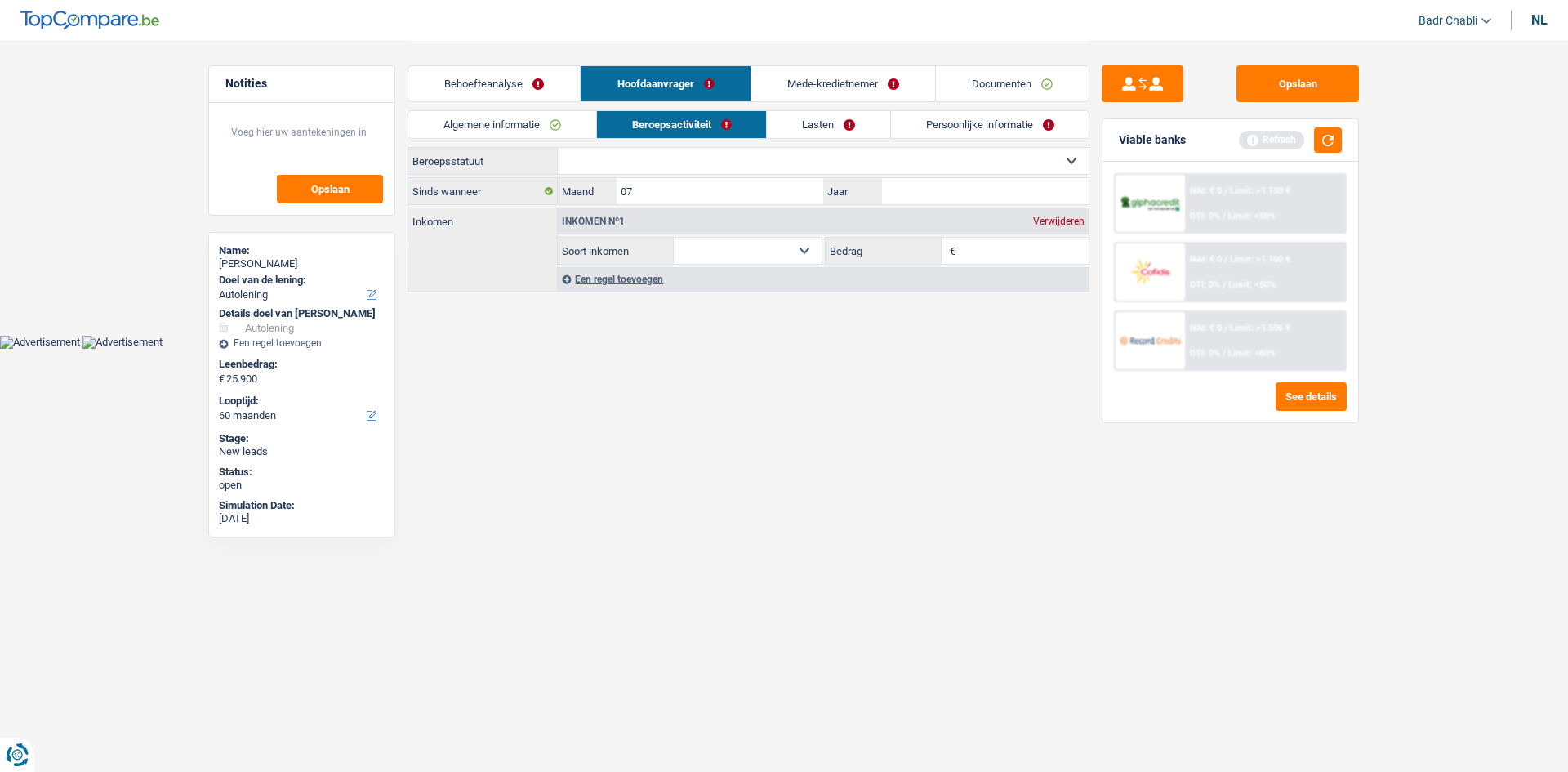
click at [481, 122] on link "Algemene informatie" at bounding box center [502, 125] width 188 height 27
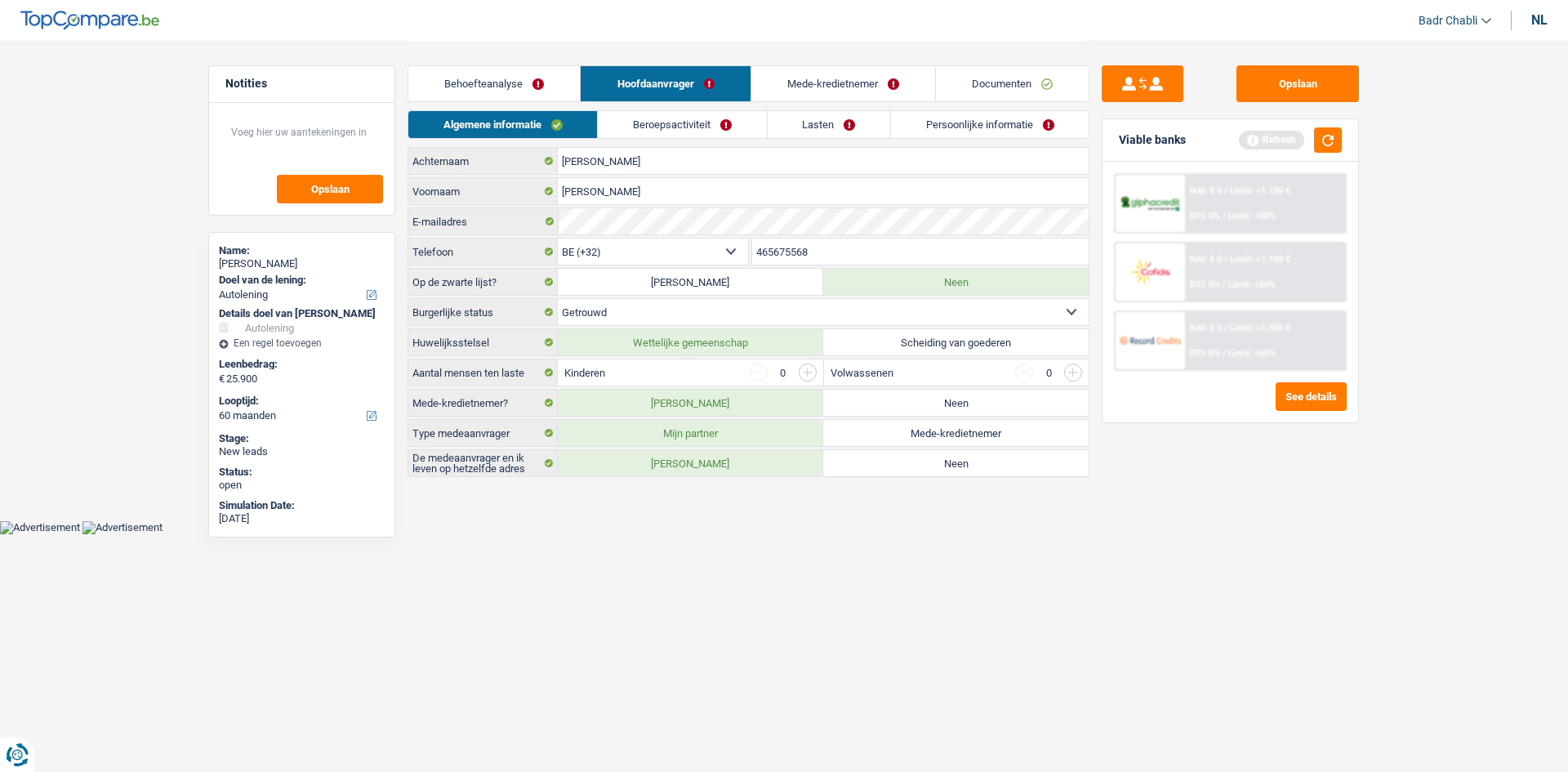
click at [809, 377] on input "button" at bounding box center [808, 372] width 18 height 18
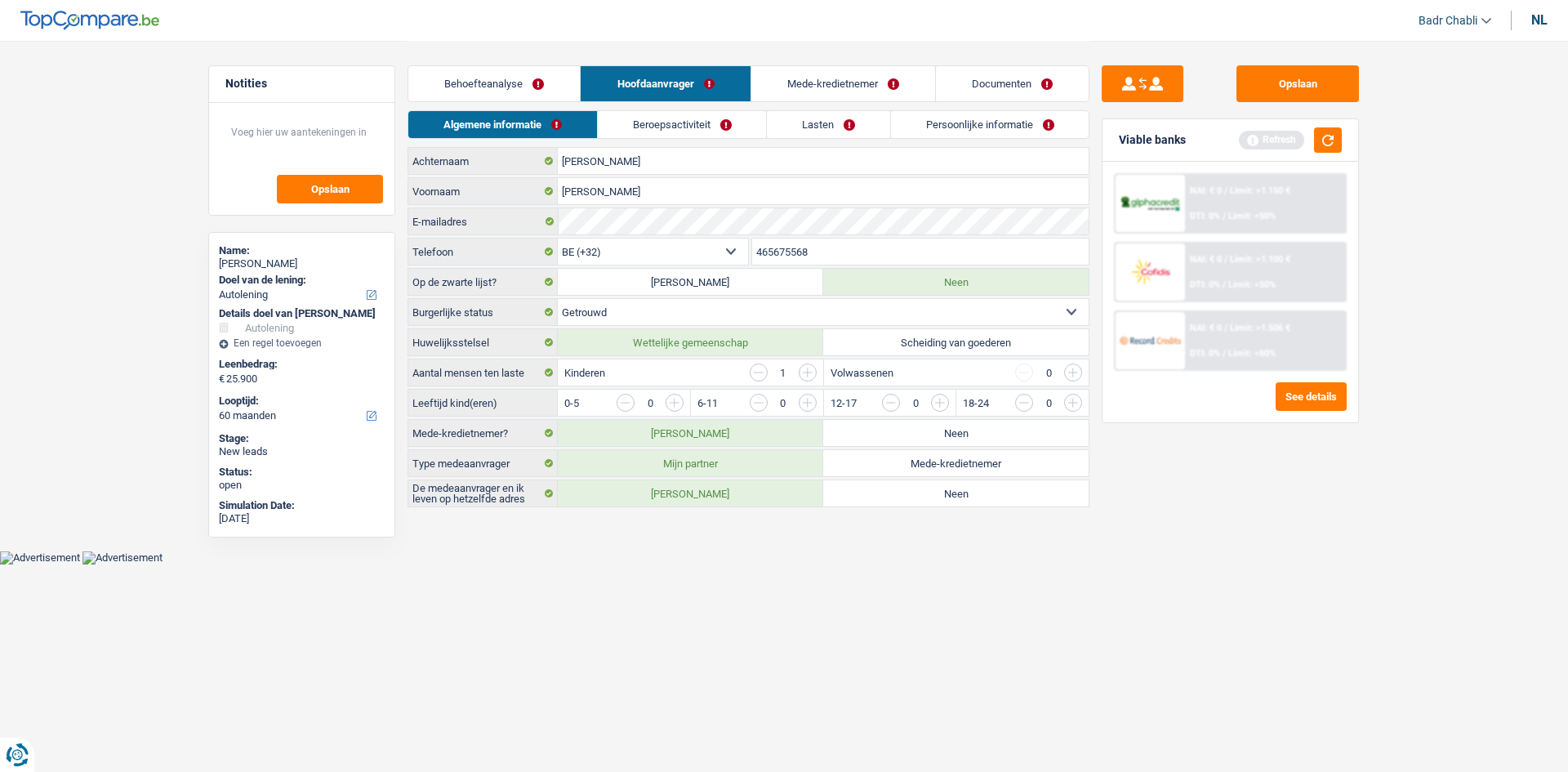
click at [946, 402] on input "button" at bounding box center [1272, 407] width 681 height 27
click at [713, 132] on link "Beroepsactiviteit" at bounding box center [681, 125] width 168 height 27
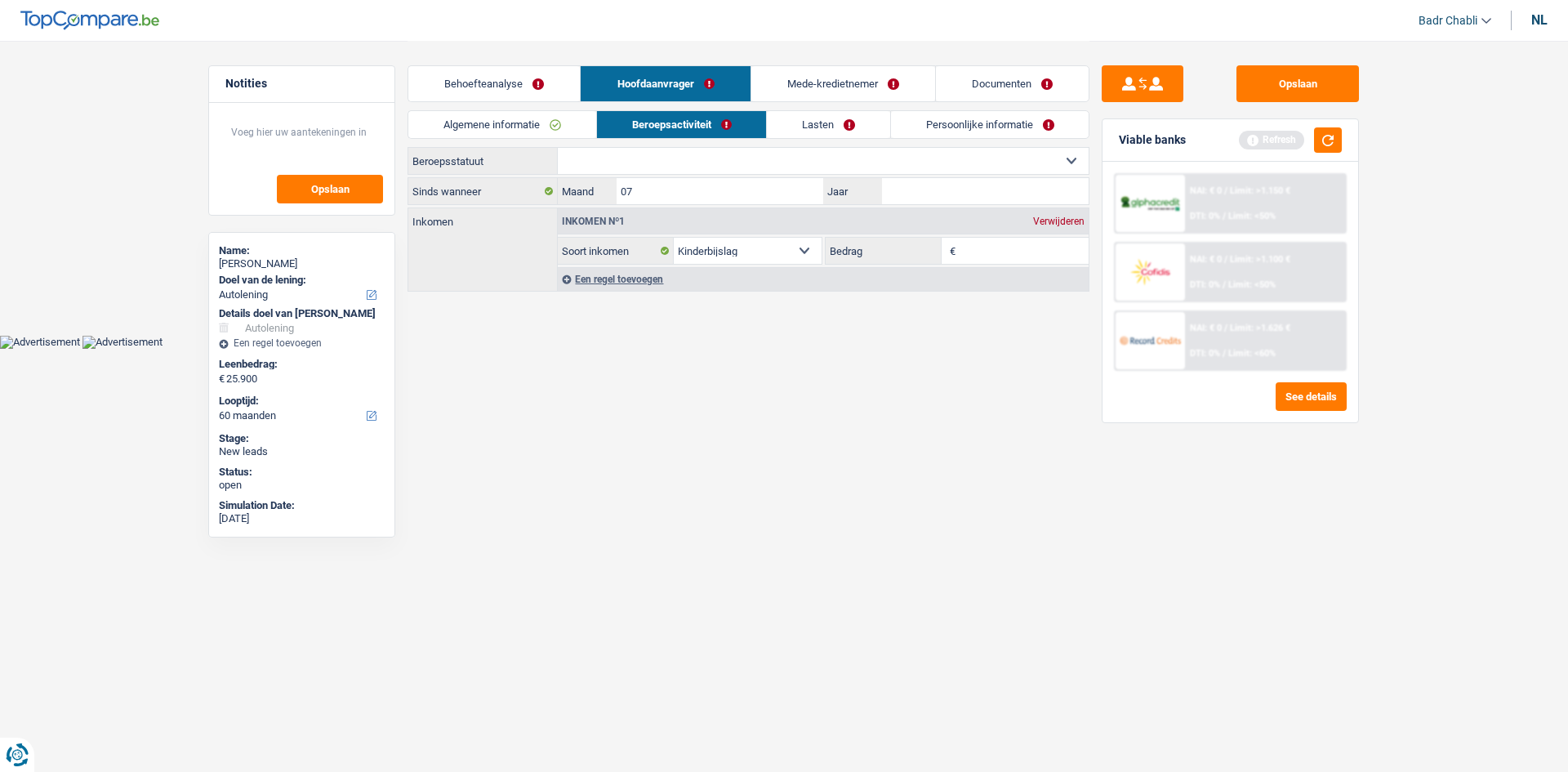
click at [544, 141] on div "Algemene informatie Beroepsactiviteit Lasten Persoonlijke informatie" at bounding box center [749, 129] width 682 height 37
click at [548, 125] on link "Algemene informatie" at bounding box center [502, 125] width 188 height 27
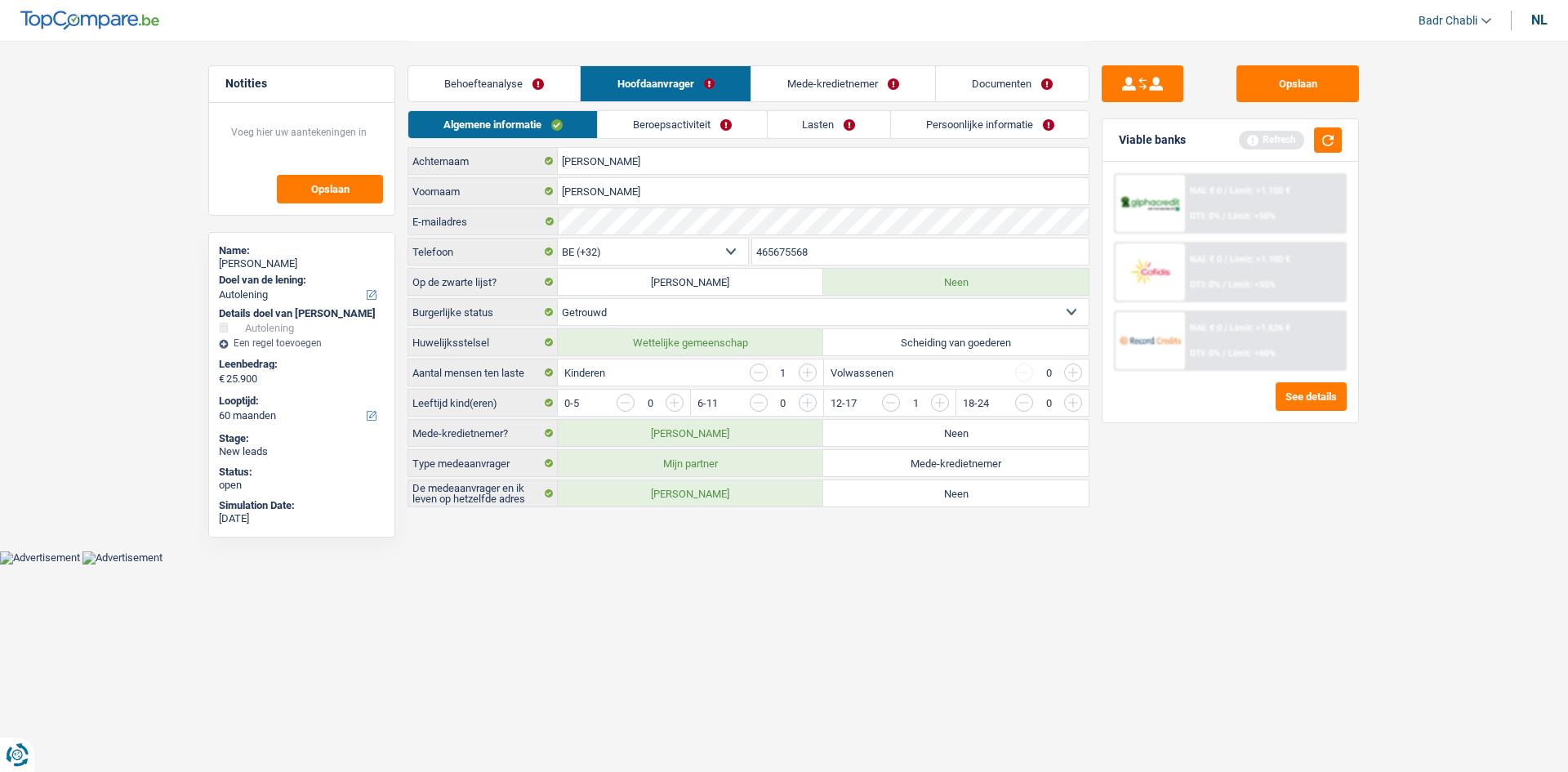
click at [621, 102] on li "Hoofdaanvrager" at bounding box center [665, 84] width 170 height 37
click at [643, 127] on link "Beroepsactiviteit" at bounding box center [681, 125] width 168 height 27
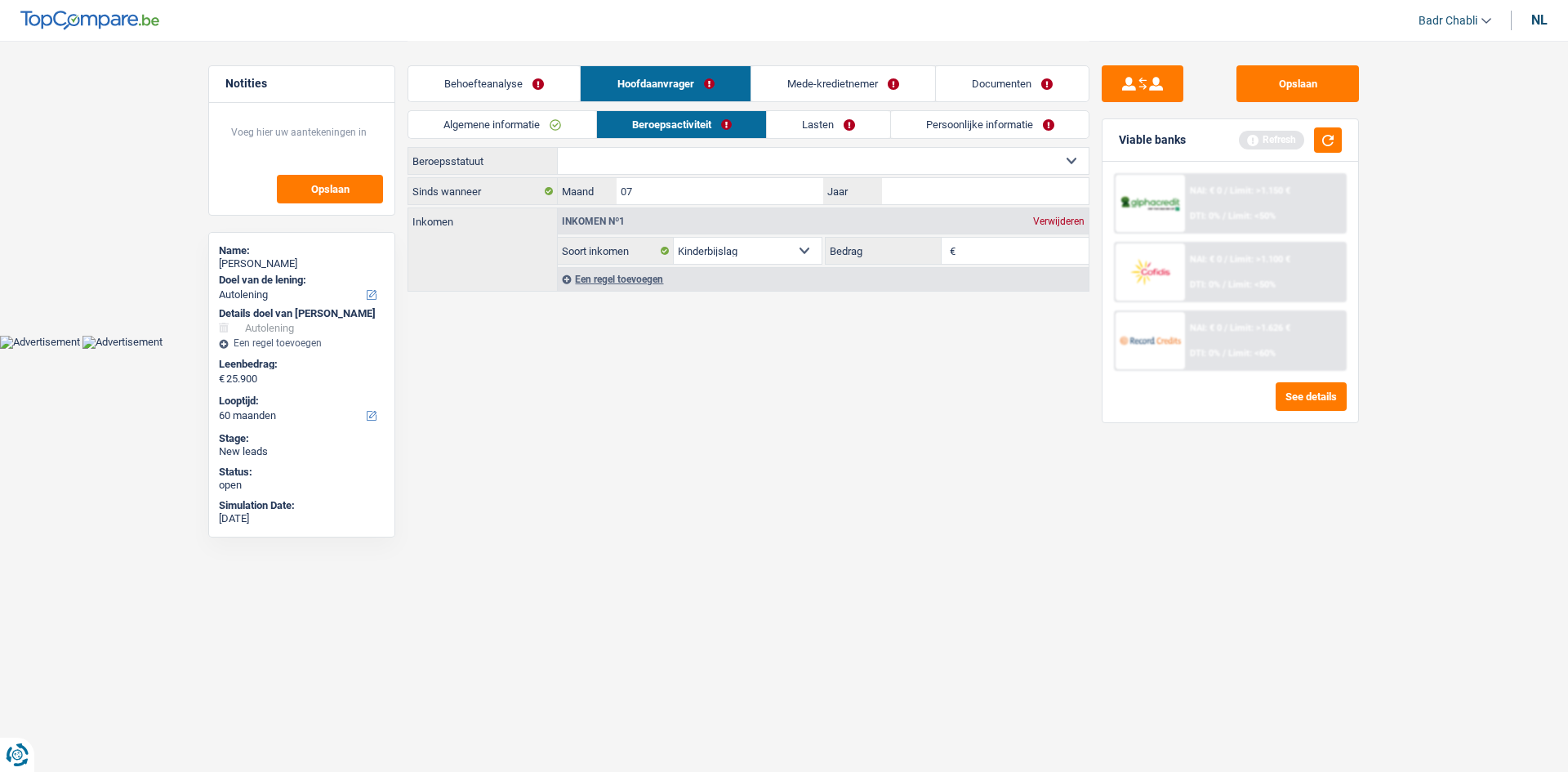
click at [1016, 86] on link "Documenten" at bounding box center [1012, 84] width 153 height 35
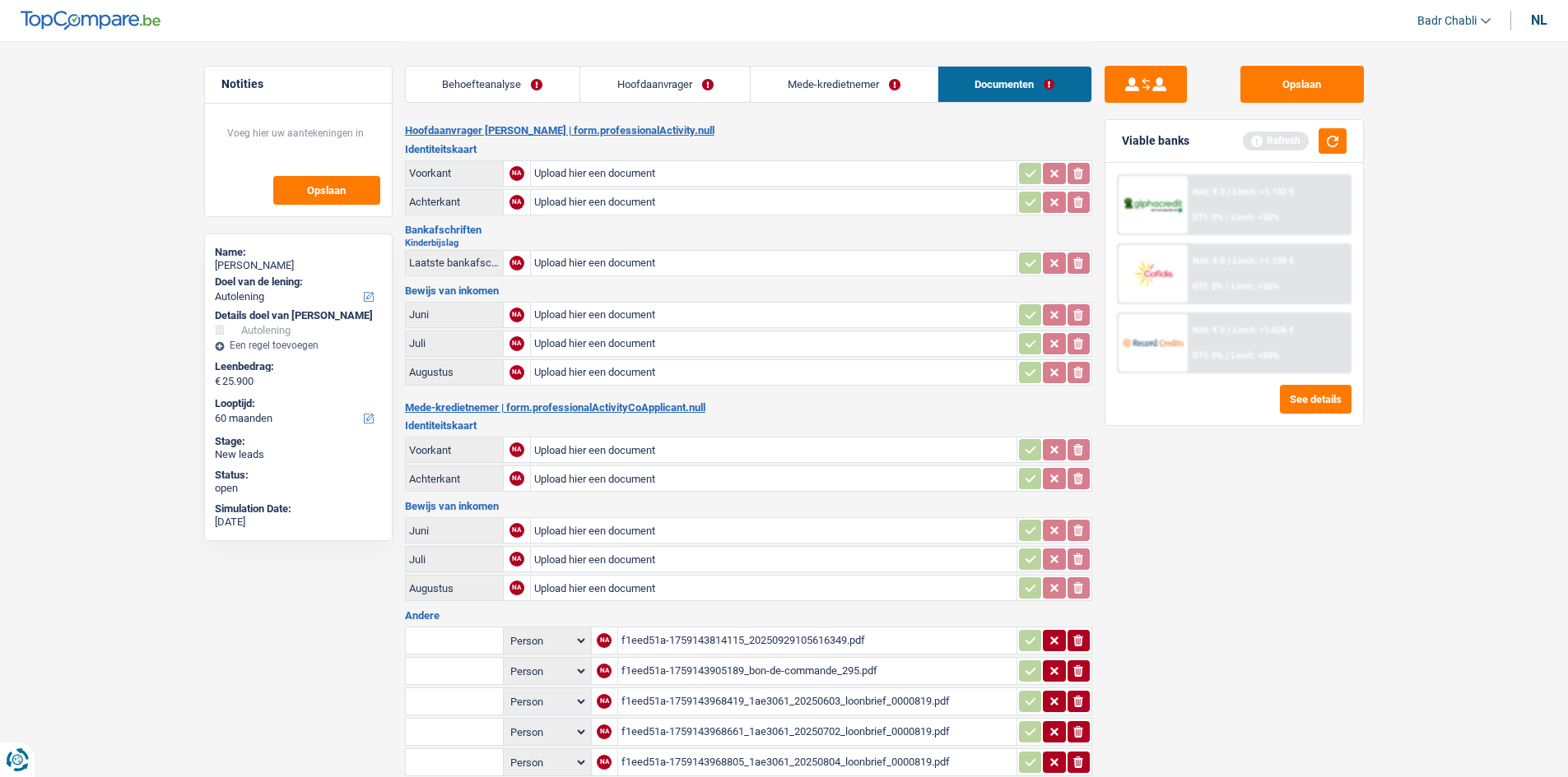
click at [667, 99] on link "Hoofdaanvrager" at bounding box center [665, 85] width 169 height 36
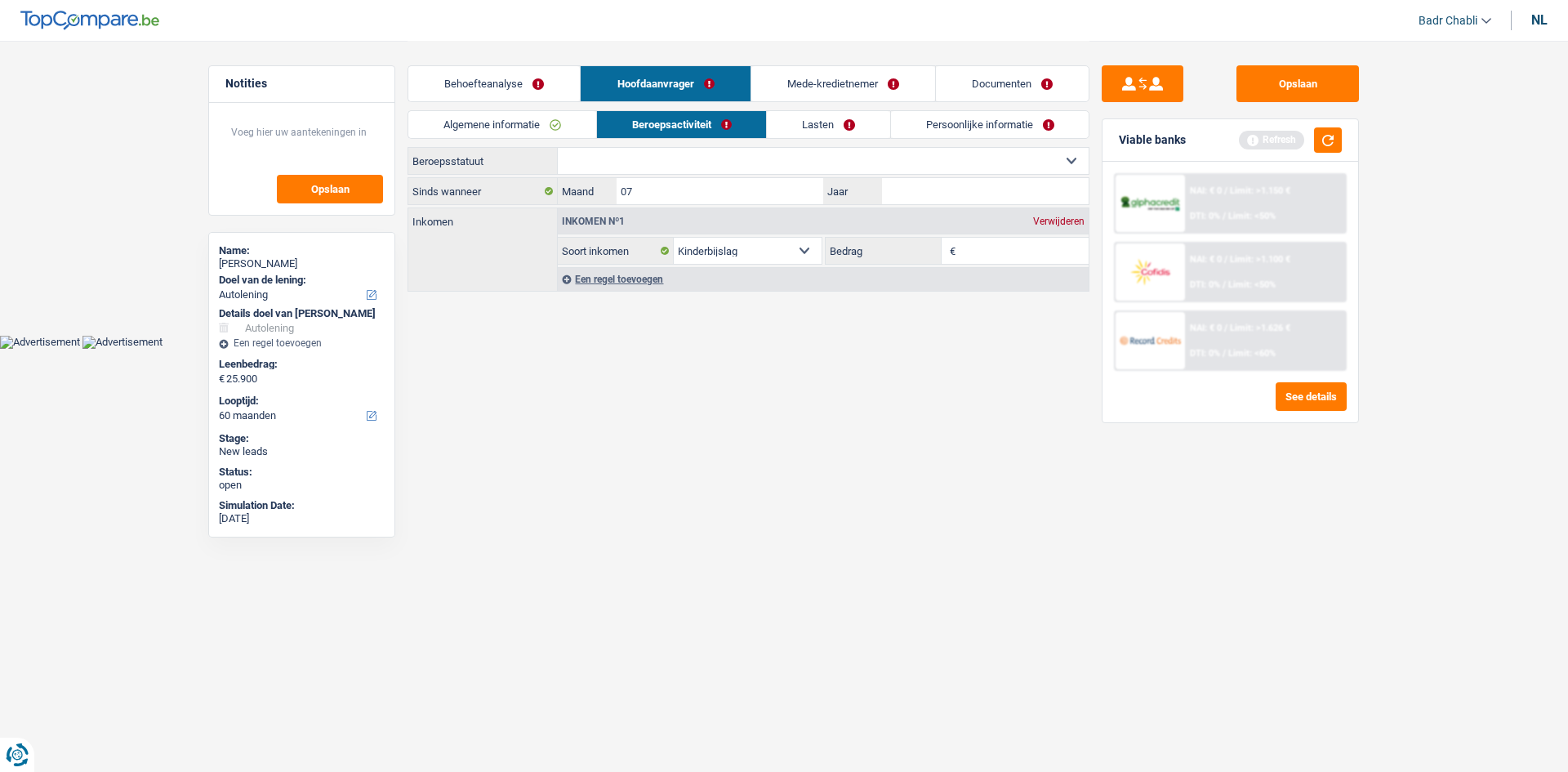
click at [674, 151] on select "Arbeider Bediende (privésector) Ambtenaar (overheidssector) Invalide Zelfstandi…" at bounding box center [823, 161] width 531 height 27
select select "worker"
click at [558, 148] on select "Arbeider Bediende (privésector) Ambtenaar (overheidssector) Invalide Zelfstandi…" at bounding box center [823, 161] width 531 height 27
select select "familyAllowances"
select select "netSalary"
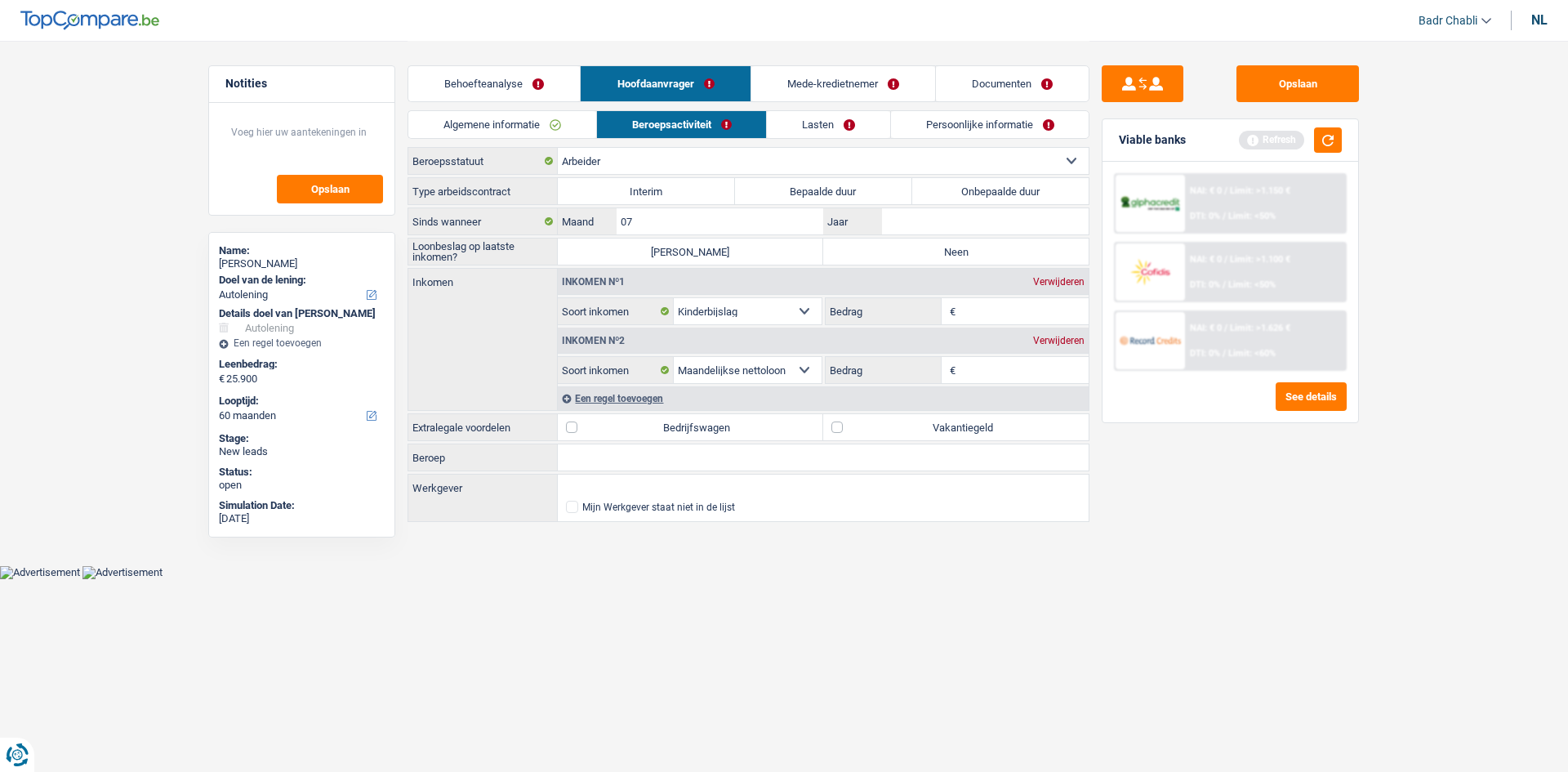
click at [641, 451] on input "Beroep" at bounding box center [823, 458] width 531 height 27
type input "Arbeider"
type input "Van Dijle bv"
click at [834, 428] on label "Vakantiegeld" at bounding box center [956, 428] width 265 height 27
click at [834, 428] on input "Vakantiegeld" at bounding box center [956, 428] width 265 height 27
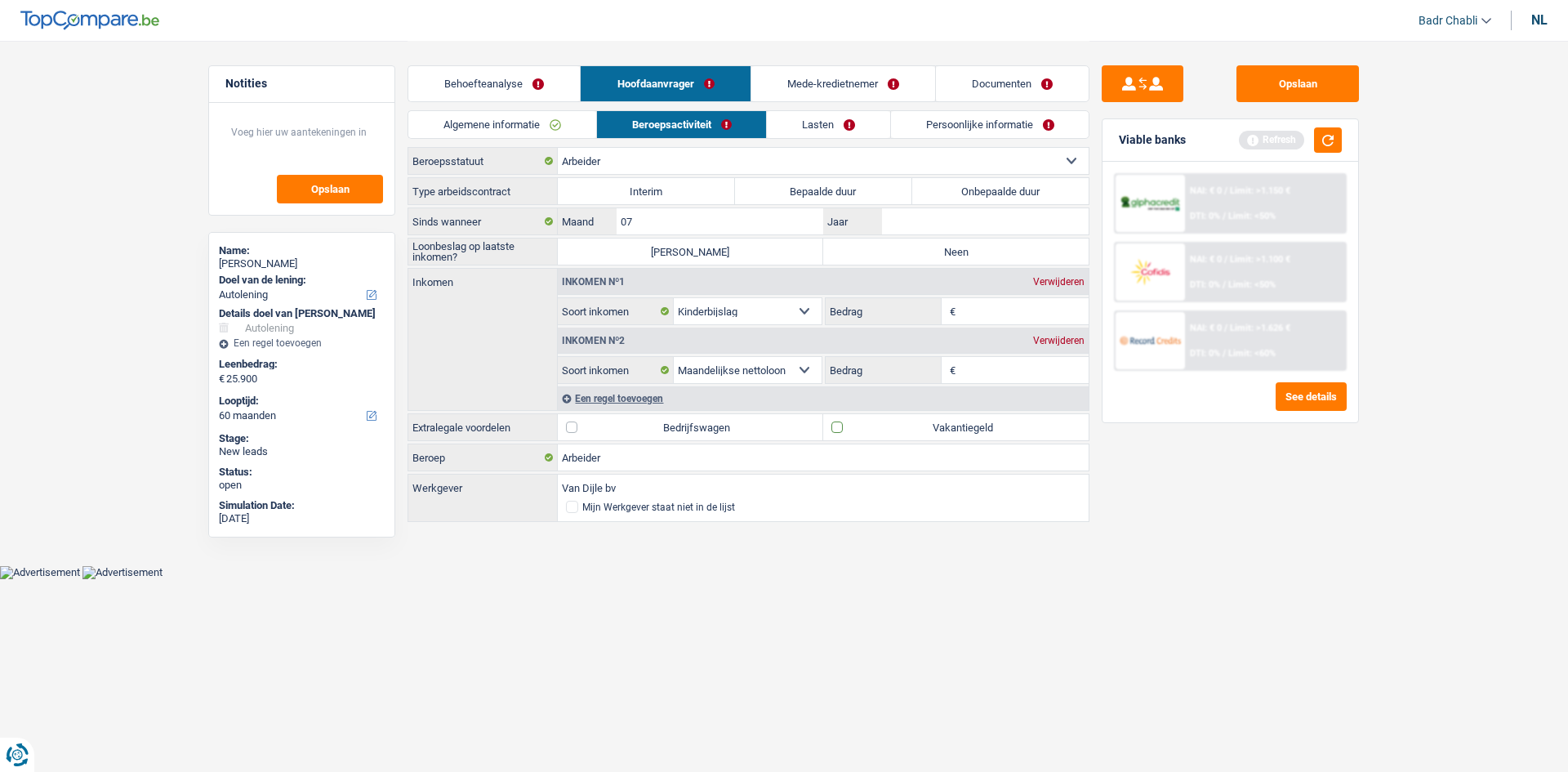
checkbox input "true"
click at [986, 190] on label "Onbepaalde duur" at bounding box center [1001, 191] width 178 height 27
click at [986, 190] on input "Onbepaalde duur" at bounding box center [1001, 191] width 178 height 27
radio input "true"
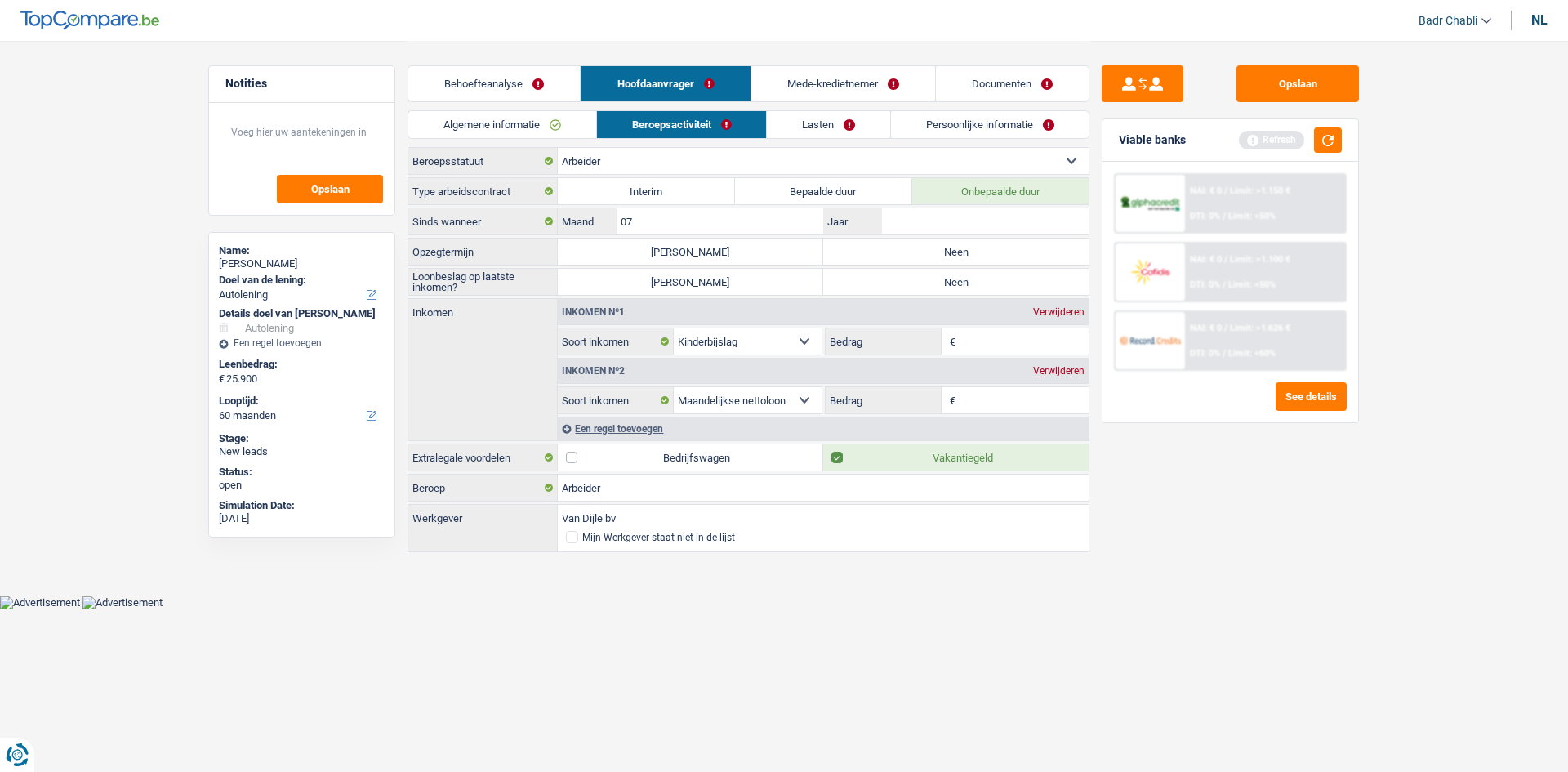
click at [942, 256] on label "Neen" at bounding box center [956, 252] width 265 height 27
click at [942, 256] on input "Neen" at bounding box center [956, 252] width 265 height 27
radio input "true"
click at [935, 276] on label "Neen" at bounding box center [956, 282] width 265 height 27
click at [935, 276] on input "Neen" at bounding box center [956, 282] width 265 height 27
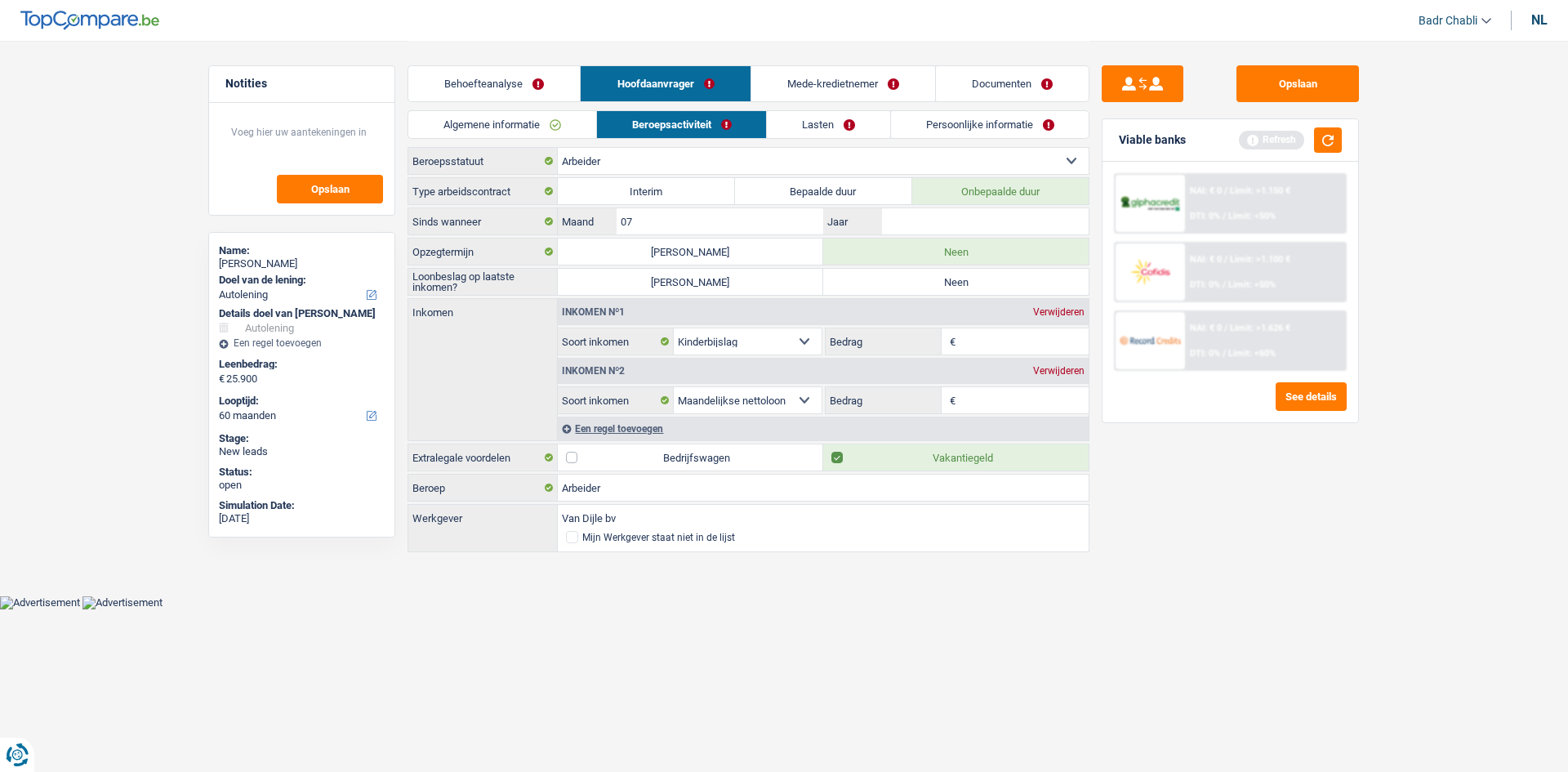
radio input "true"
click at [934, 285] on label "Neen" at bounding box center [956, 282] width 265 height 27
click at [934, 285] on input "Neen" at bounding box center [956, 282] width 265 height 27
click at [726, 220] on input "07" at bounding box center [720, 222] width 207 height 27
click at [1012, 124] on link "Persoonlijke informatie" at bounding box center [990, 125] width 199 height 27
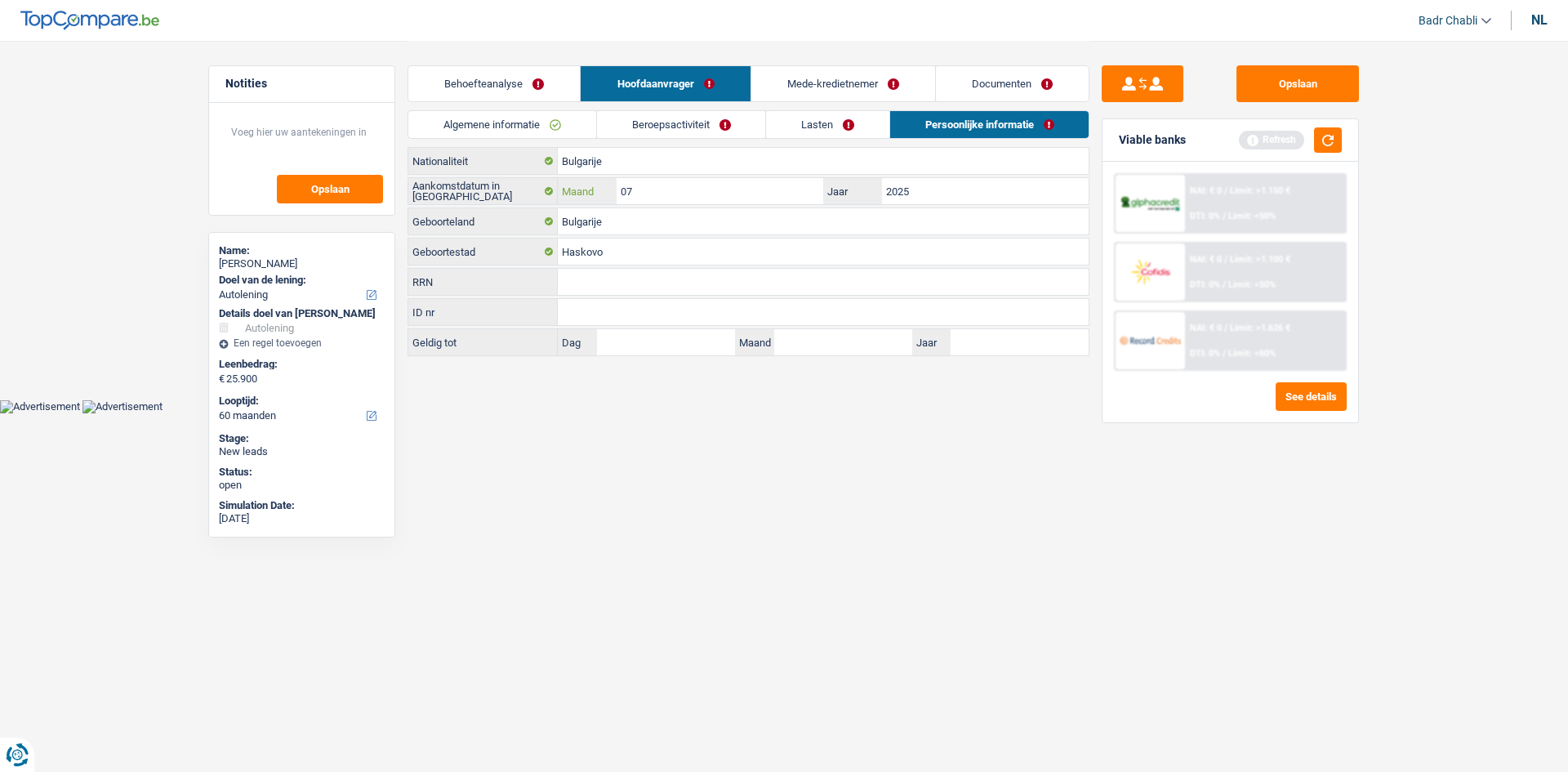
click at [704, 199] on input "07" at bounding box center [720, 191] width 207 height 27
type input "01"
click at [696, 126] on link "Beroepsactiviteit" at bounding box center [681, 125] width 169 height 27
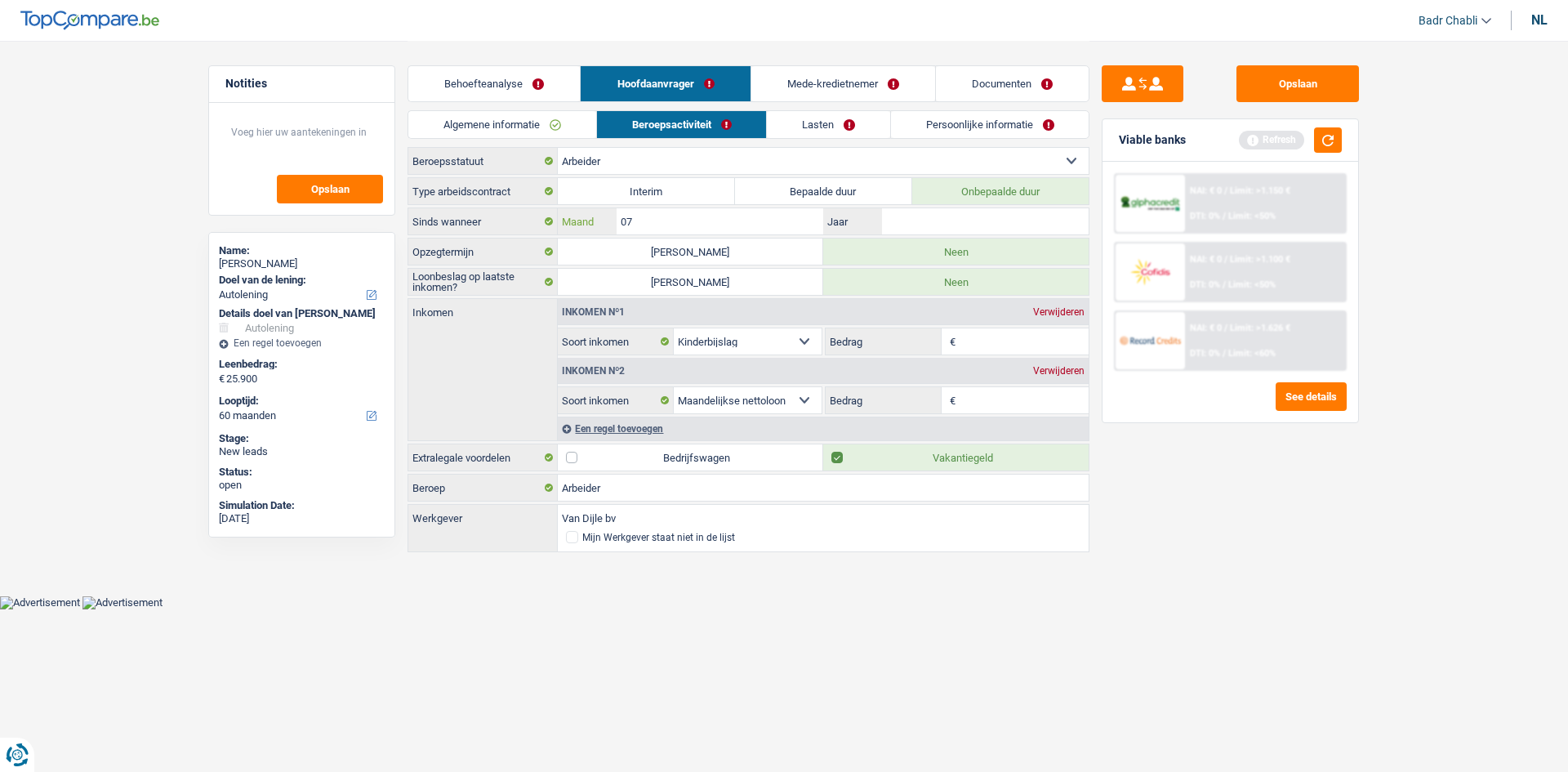
click at [694, 209] on input "07" at bounding box center [720, 222] width 207 height 27
click at [694, 211] on input "07" at bounding box center [720, 222] width 207 height 27
type input "03"
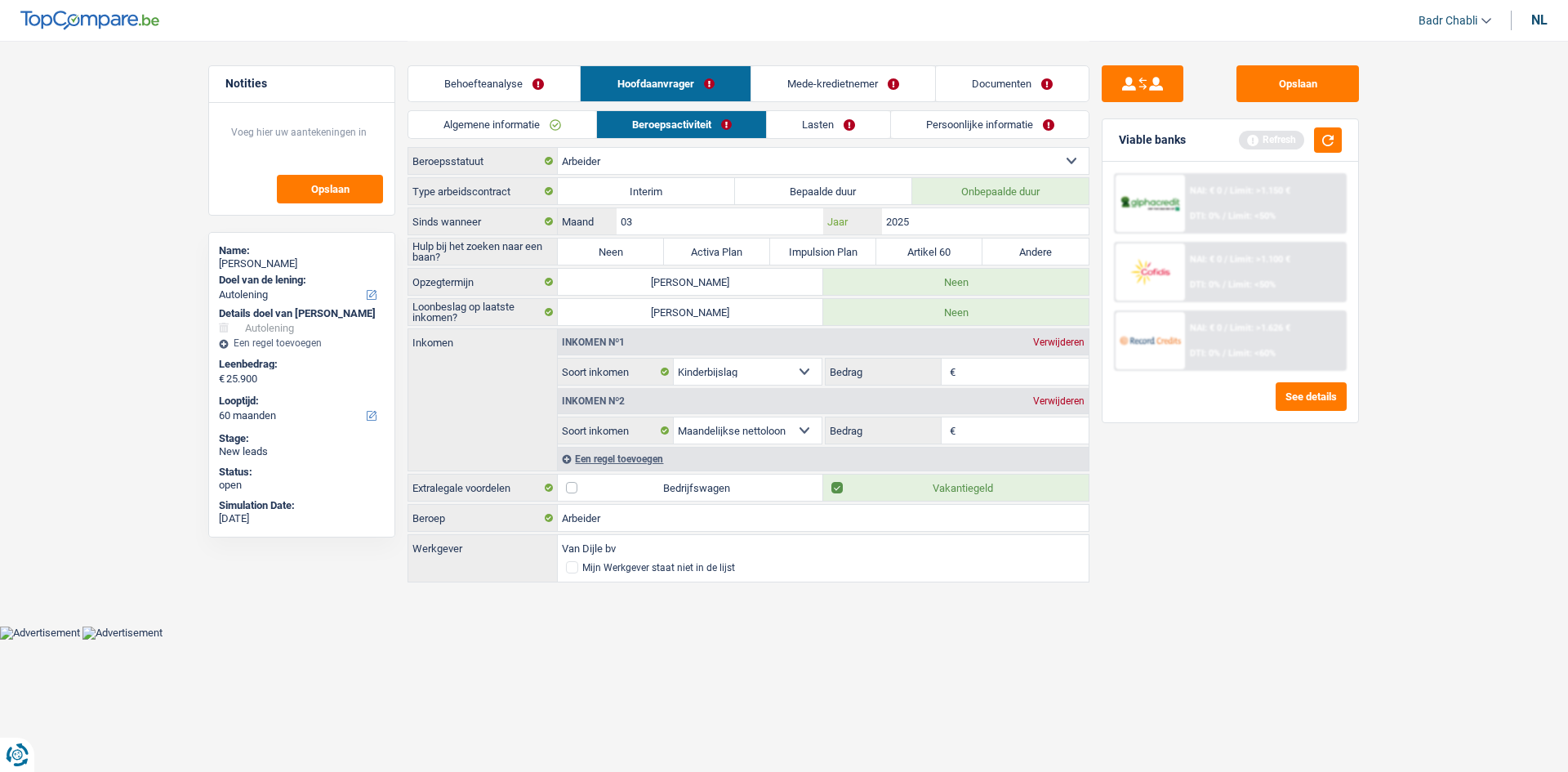
type input "2025"
click at [634, 251] on label "Neen" at bounding box center [611, 252] width 106 height 27
click at [634, 251] on input "Neen" at bounding box center [611, 252] width 106 height 27
radio input "true"
click at [977, 375] on input "Bedrag" at bounding box center [1024, 372] width 130 height 27
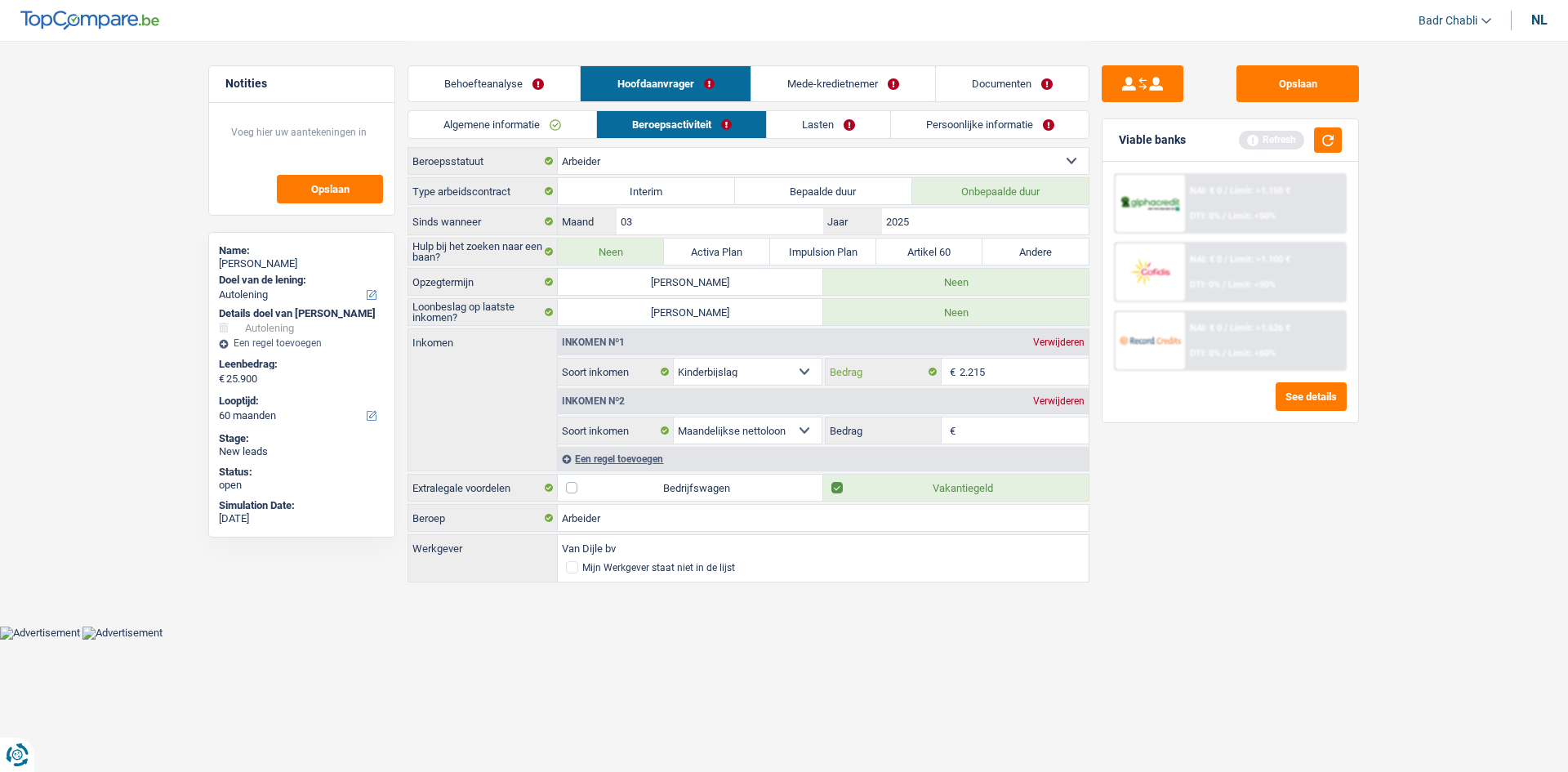
click at [996, 371] on input "2.215" at bounding box center [1024, 372] width 130 height 27
type input "2.215"
click at [1005, 432] on input "Bedrag" at bounding box center [1024, 431] width 130 height 27
paste input "2.215"
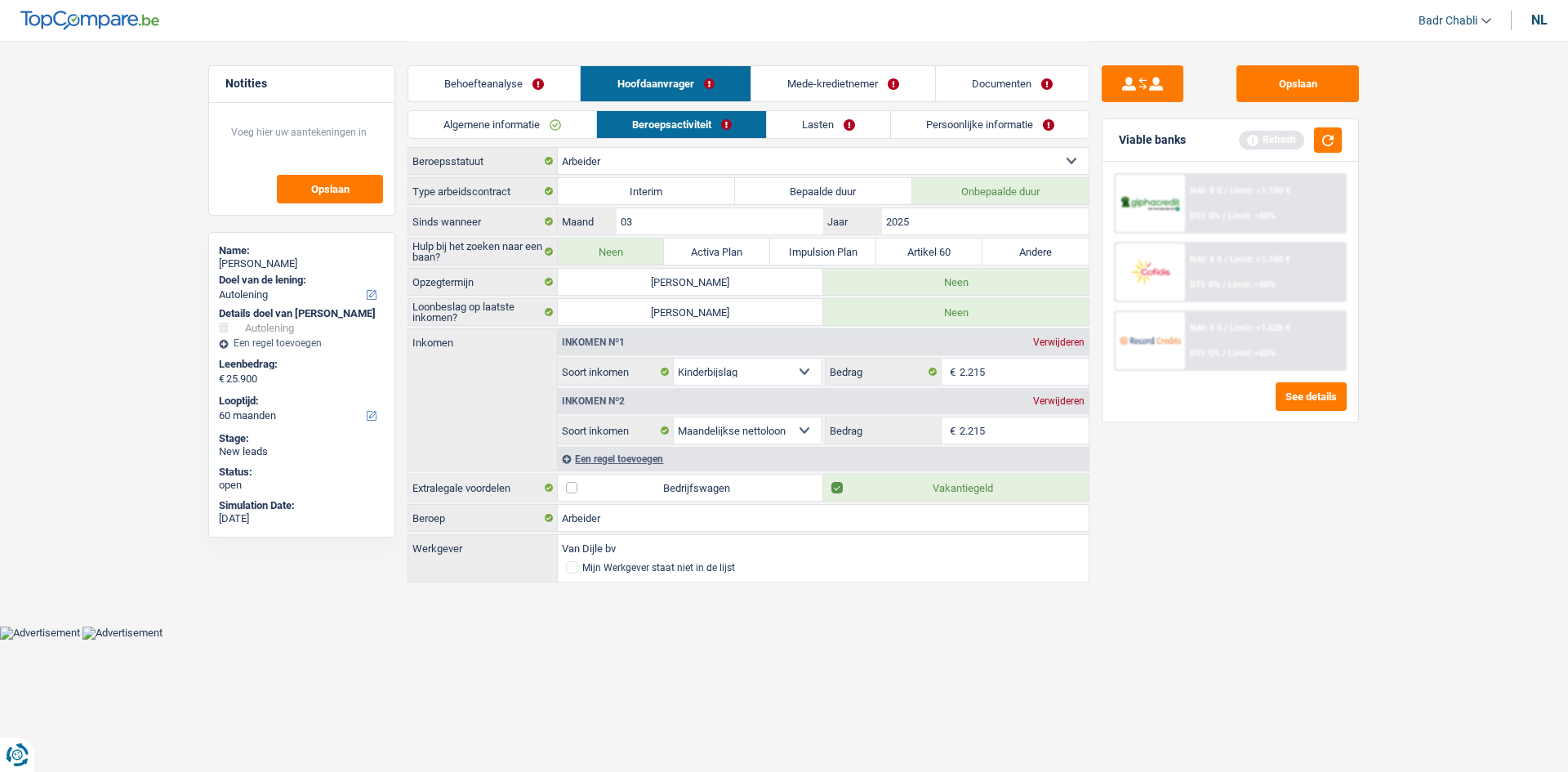
type input "2.215"
click at [1067, 340] on div "Verwijderen" at bounding box center [1058, 342] width 59 height 10
select select "netSalary"
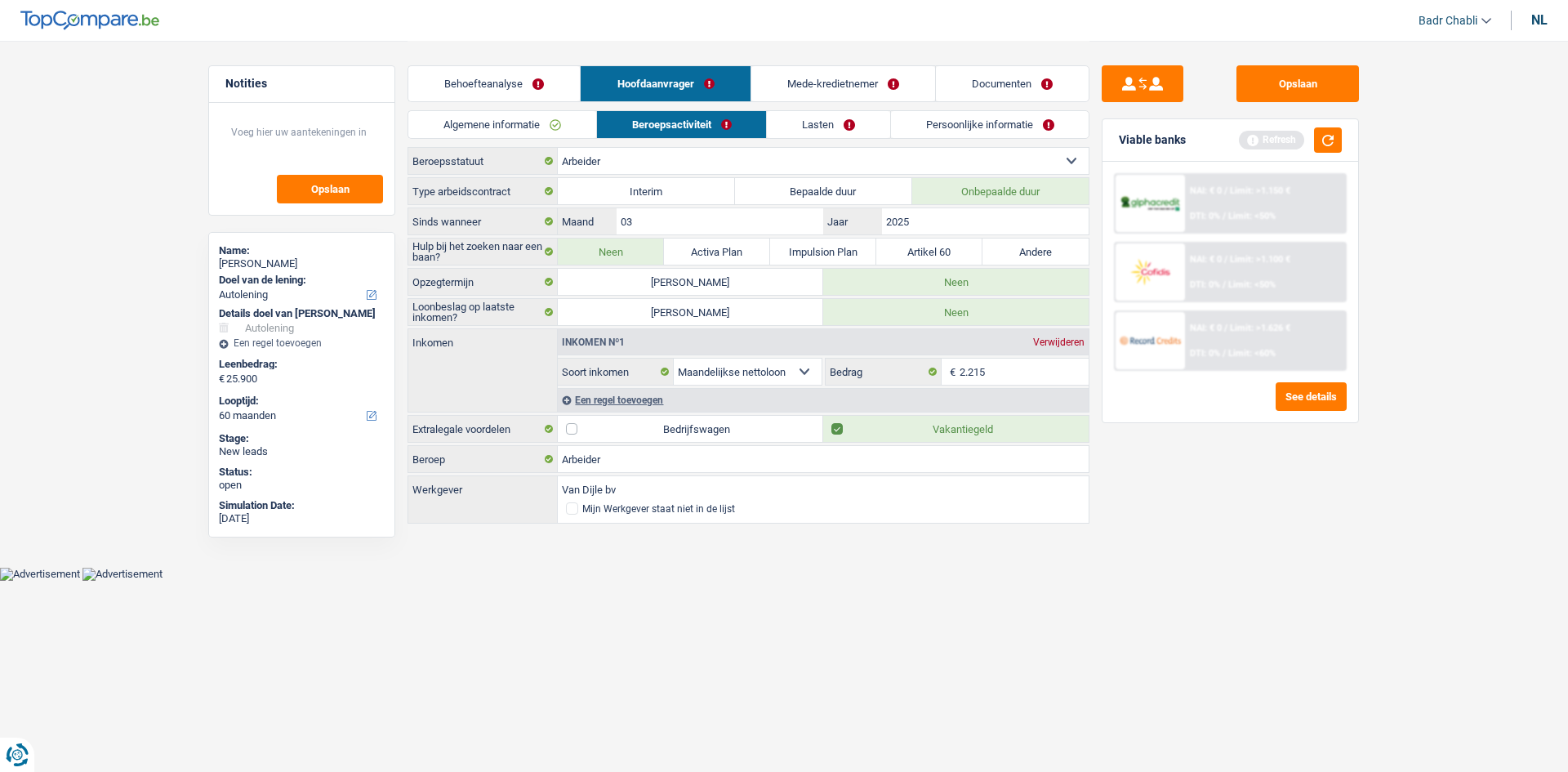
click at [857, 117] on link "Lasten" at bounding box center [829, 125] width 124 height 27
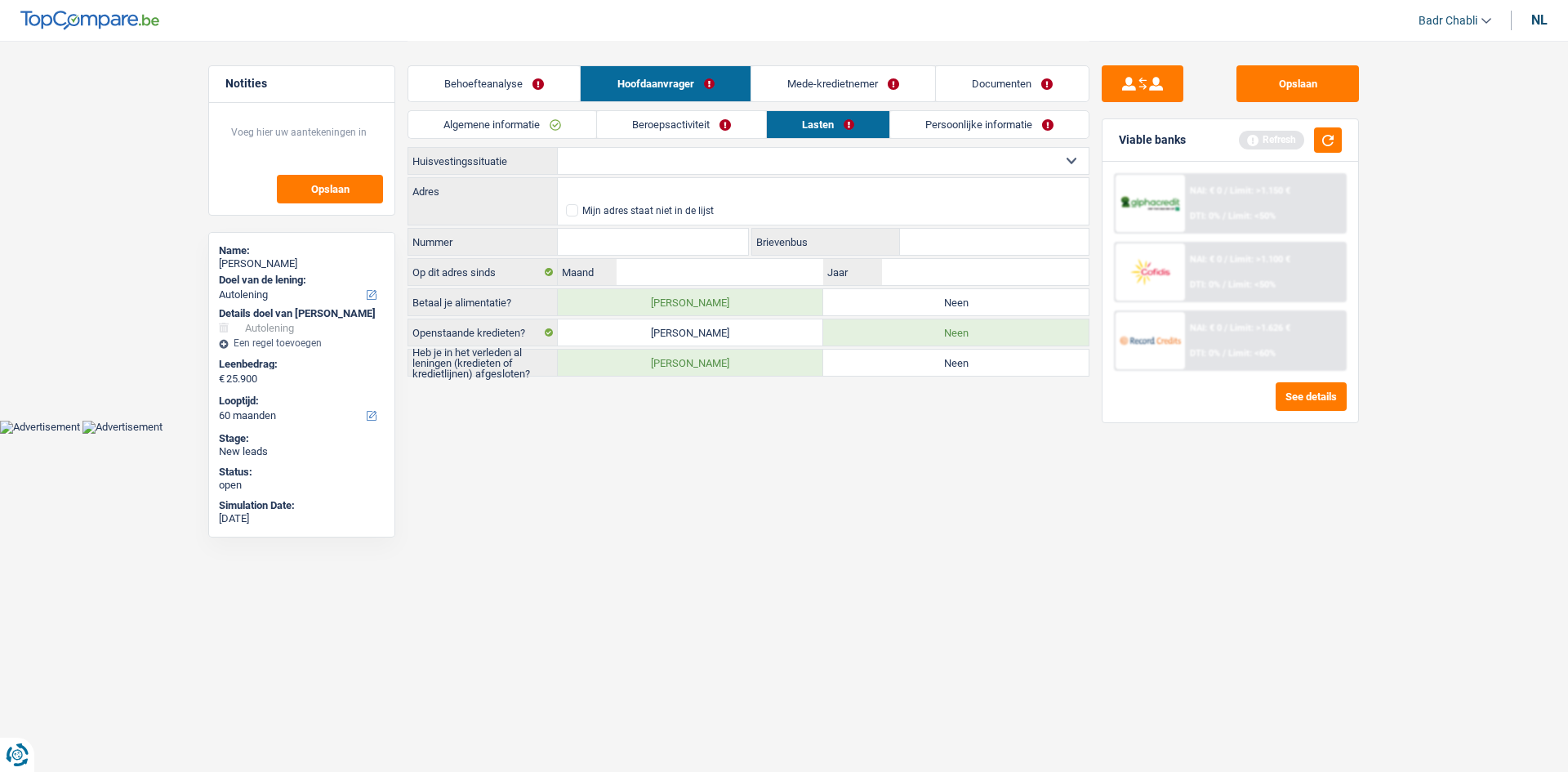
click at [981, 309] on label "Neen" at bounding box center [956, 302] width 265 height 27
click at [981, 309] on input "Neen" at bounding box center [956, 302] width 265 height 27
radio input "true"
click at [868, 358] on label "Neen" at bounding box center [956, 363] width 265 height 27
click at [868, 358] on input "Neen" at bounding box center [956, 363] width 265 height 27
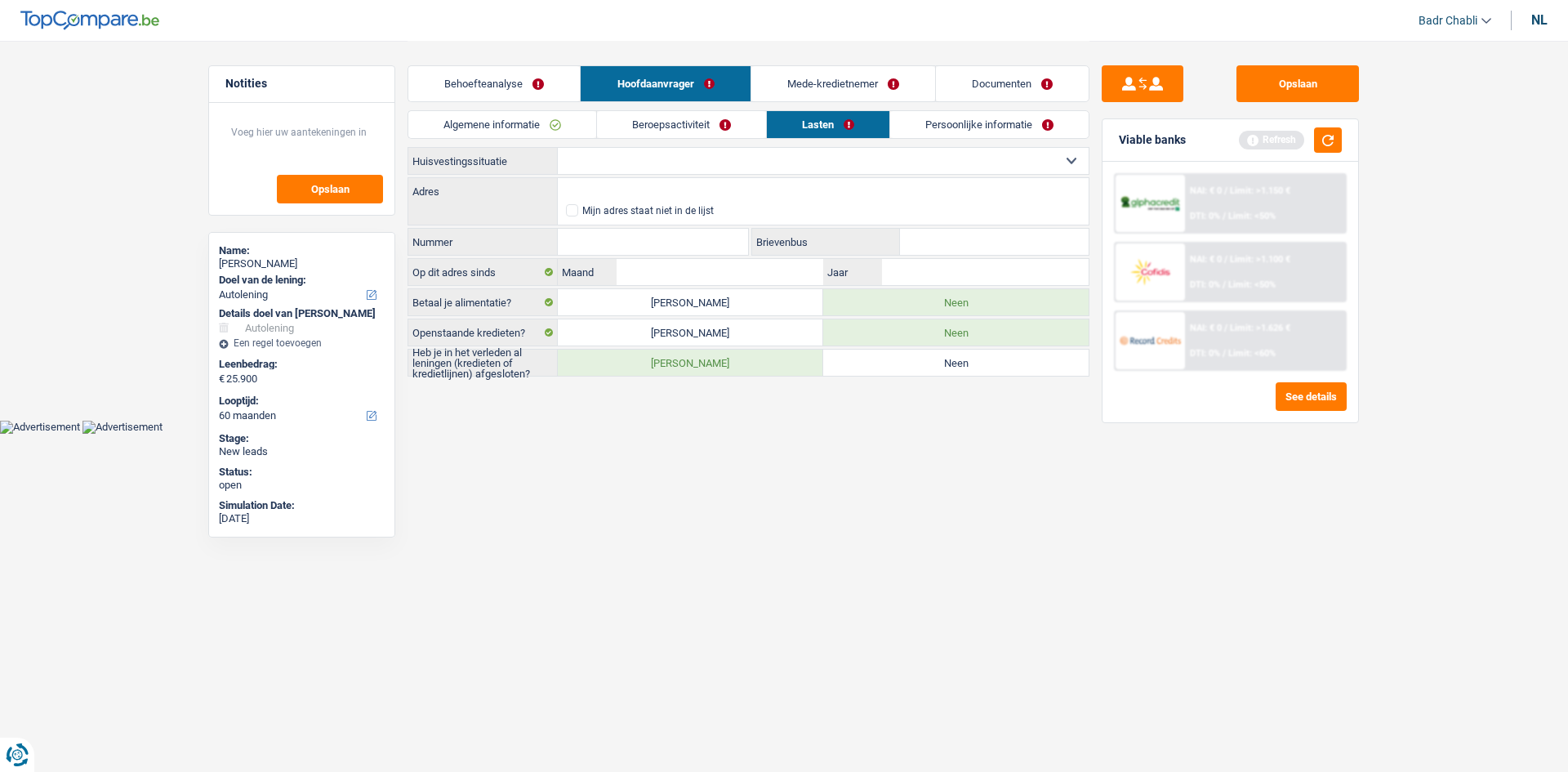
radio input "true"
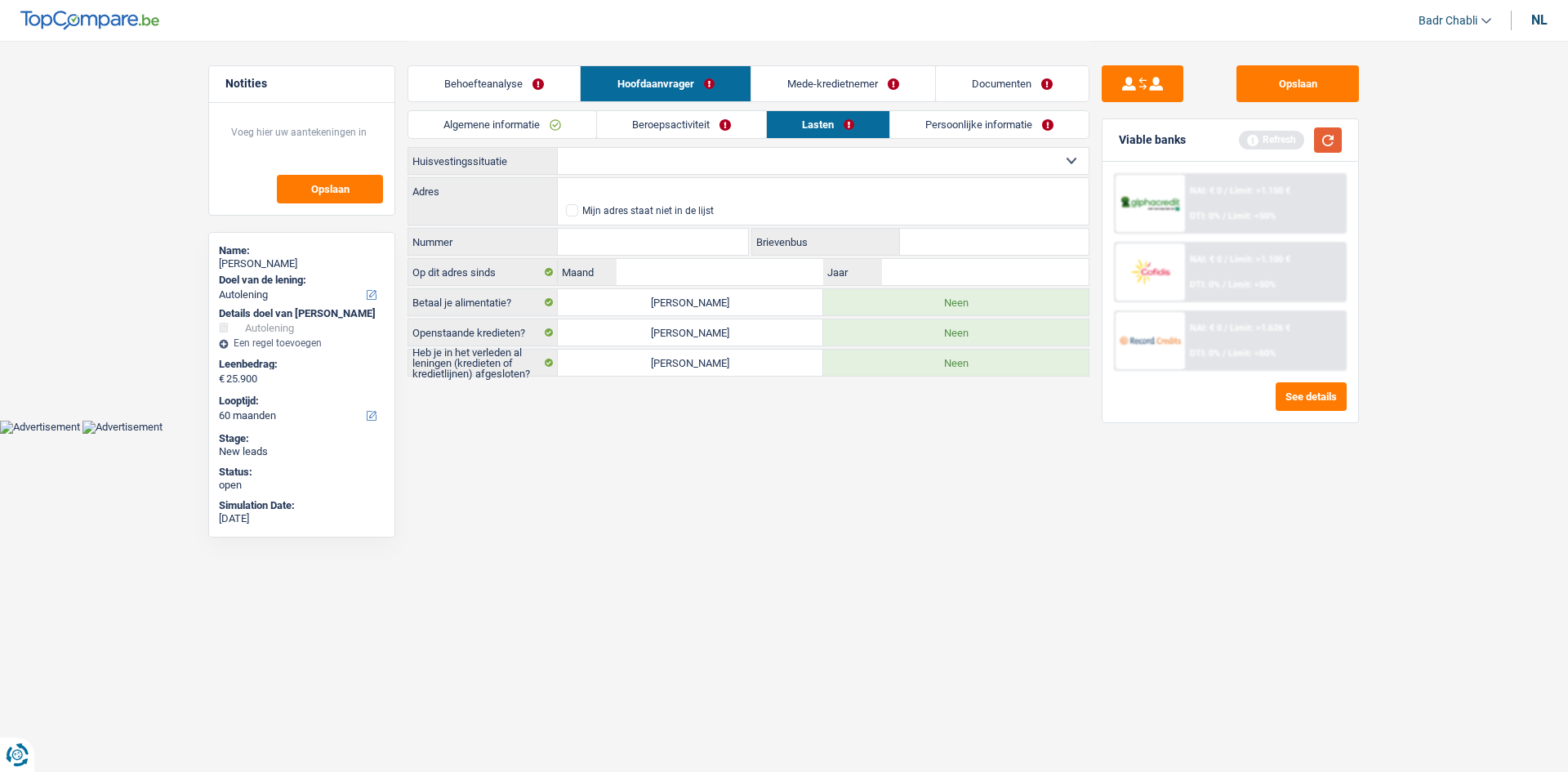
click at [1334, 133] on button "button" at bounding box center [1328, 140] width 27 height 26
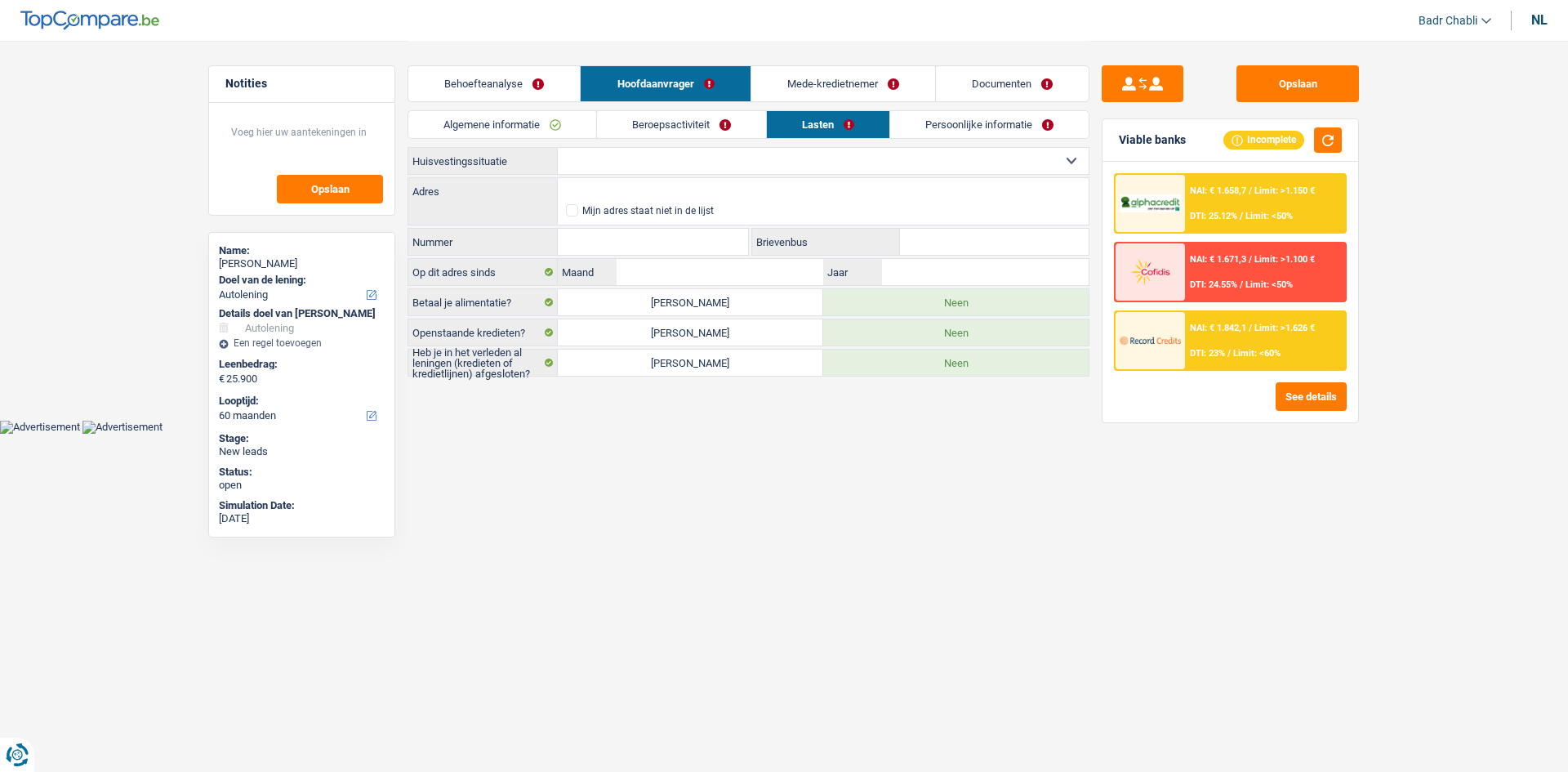
click at [718, 170] on select "Huurder Eigenaar met een hypothecaire lening Eigenaar zonder hypothecaire lenin…" at bounding box center [823, 161] width 531 height 27
select select "rents"
click at [558, 148] on select "Huurder Eigenaar met een hypothecaire lening Eigenaar zonder hypothecaire lenin…" at bounding box center [823, 161] width 531 height 27
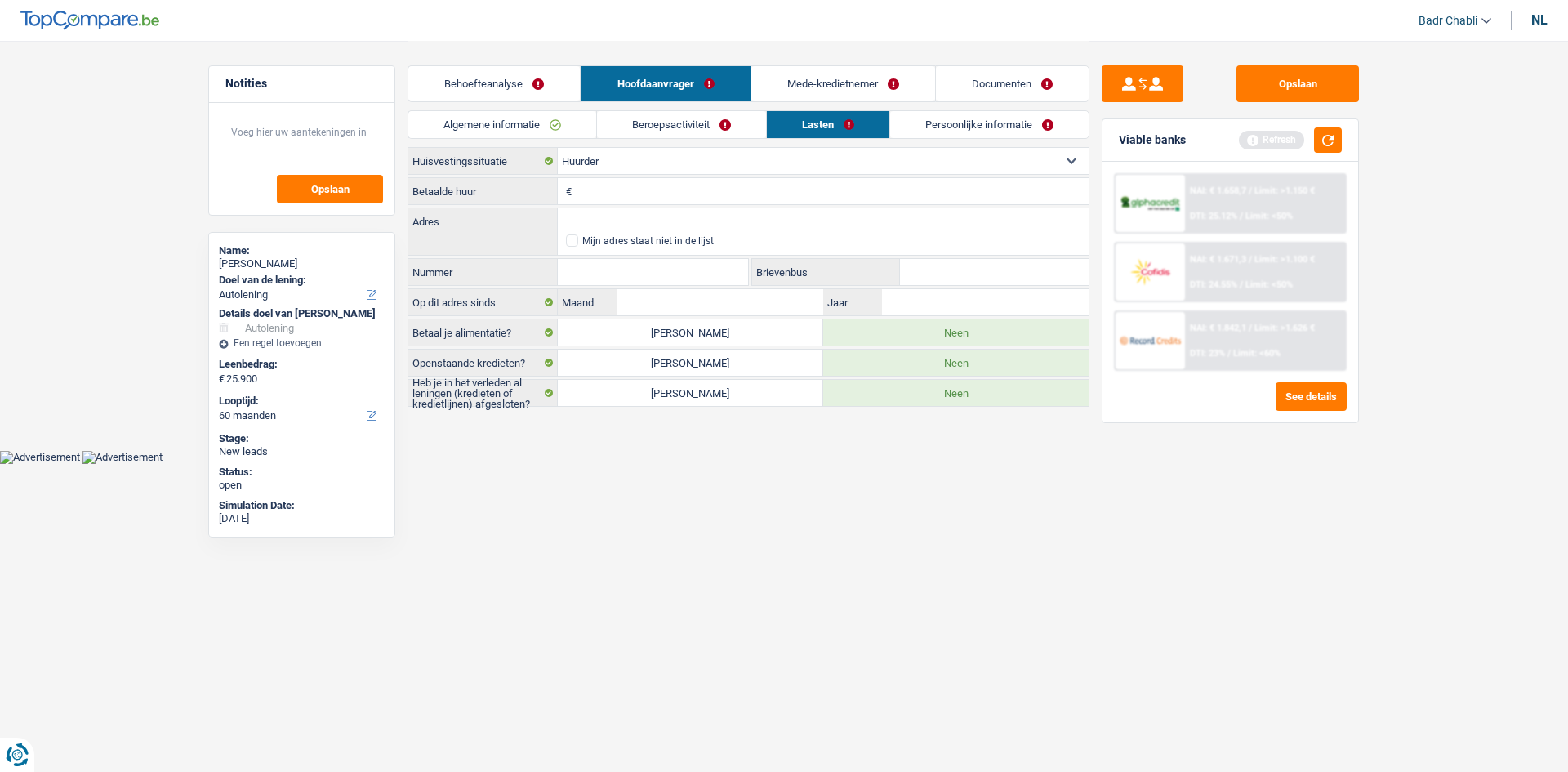
click at [662, 190] on input "Betaalde huur" at bounding box center [833, 191] width 513 height 27
type input "650"
click at [645, 183] on input "650" at bounding box center [833, 191] width 513 height 27
drag, startPoint x: 640, startPoint y: 223, endPoint x: 656, endPoint y: 217, distance: 17.1
click at [640, 223] on input "Adres" at bounding box center [823, 222] width 531 height 27
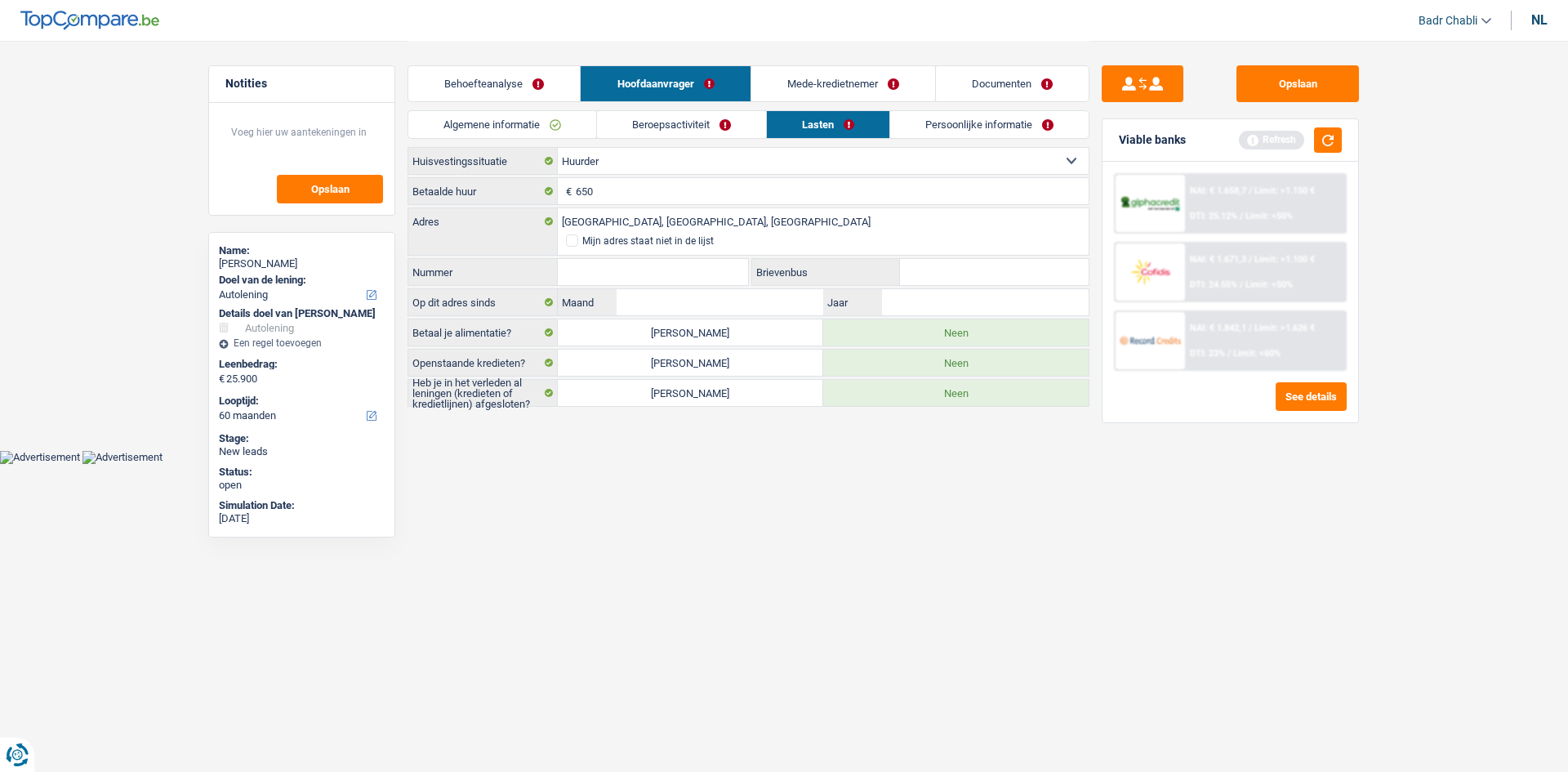
type input "Gijzelaarsstraat, 2000, Antwerpen, BE"
click at [689, 271] on input "Nummer" at bounding box center [652, 272] width 190 height 27
click at [610, 282] on input "Nummer" at bounding box center [652, 272] width 190 height 27
type input "48"
type input "03"
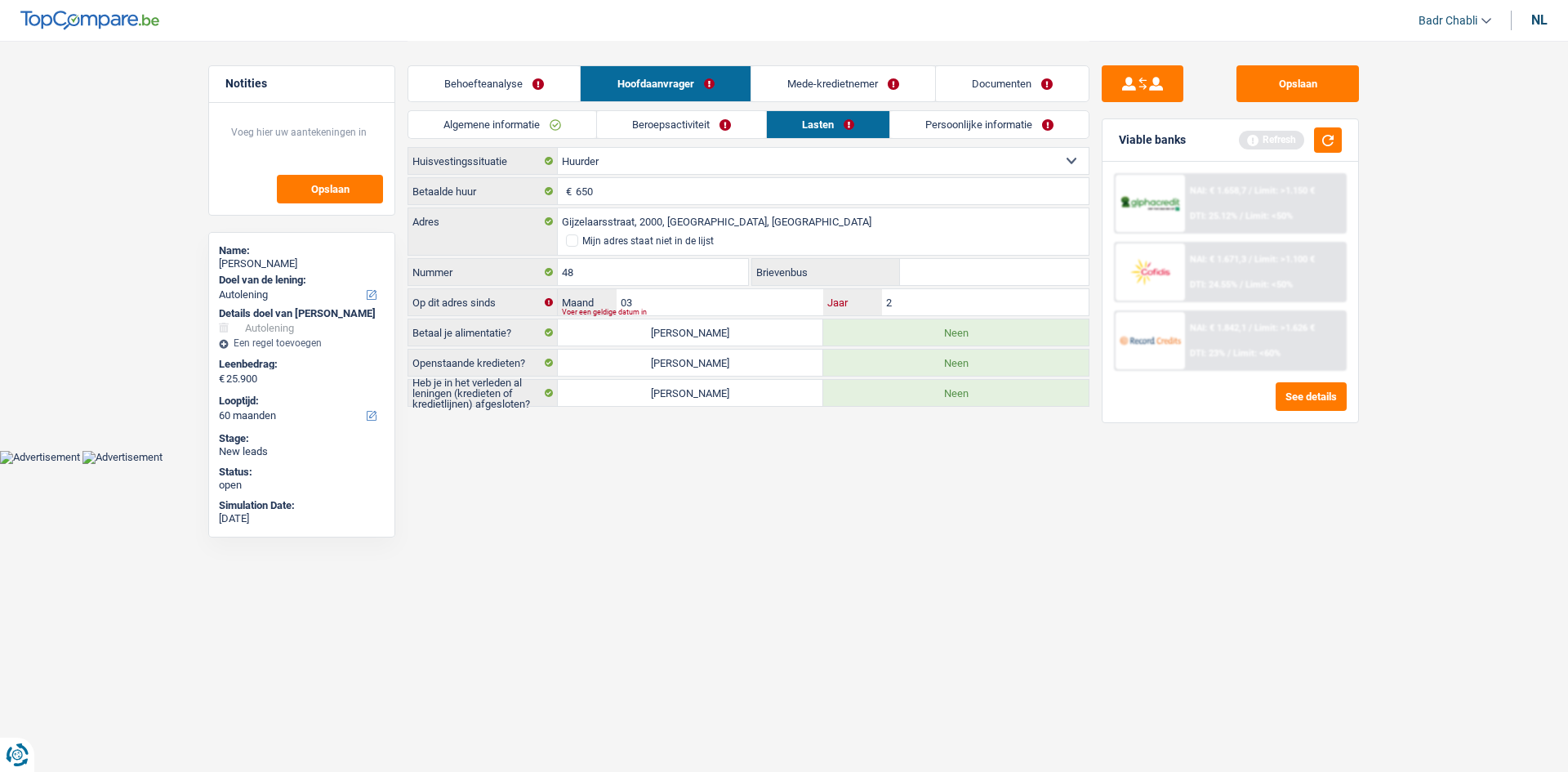
type input "2"
click at [612, 282] on input "48" at bounding box center [652, 272] width 190 height 27
click at [665, 287] on div "48 Nummer" at bounding box center [578, 273] width 341 height 30
click at [664, 294] on input "03" at bounding box center [720, 302] width 207 height 27
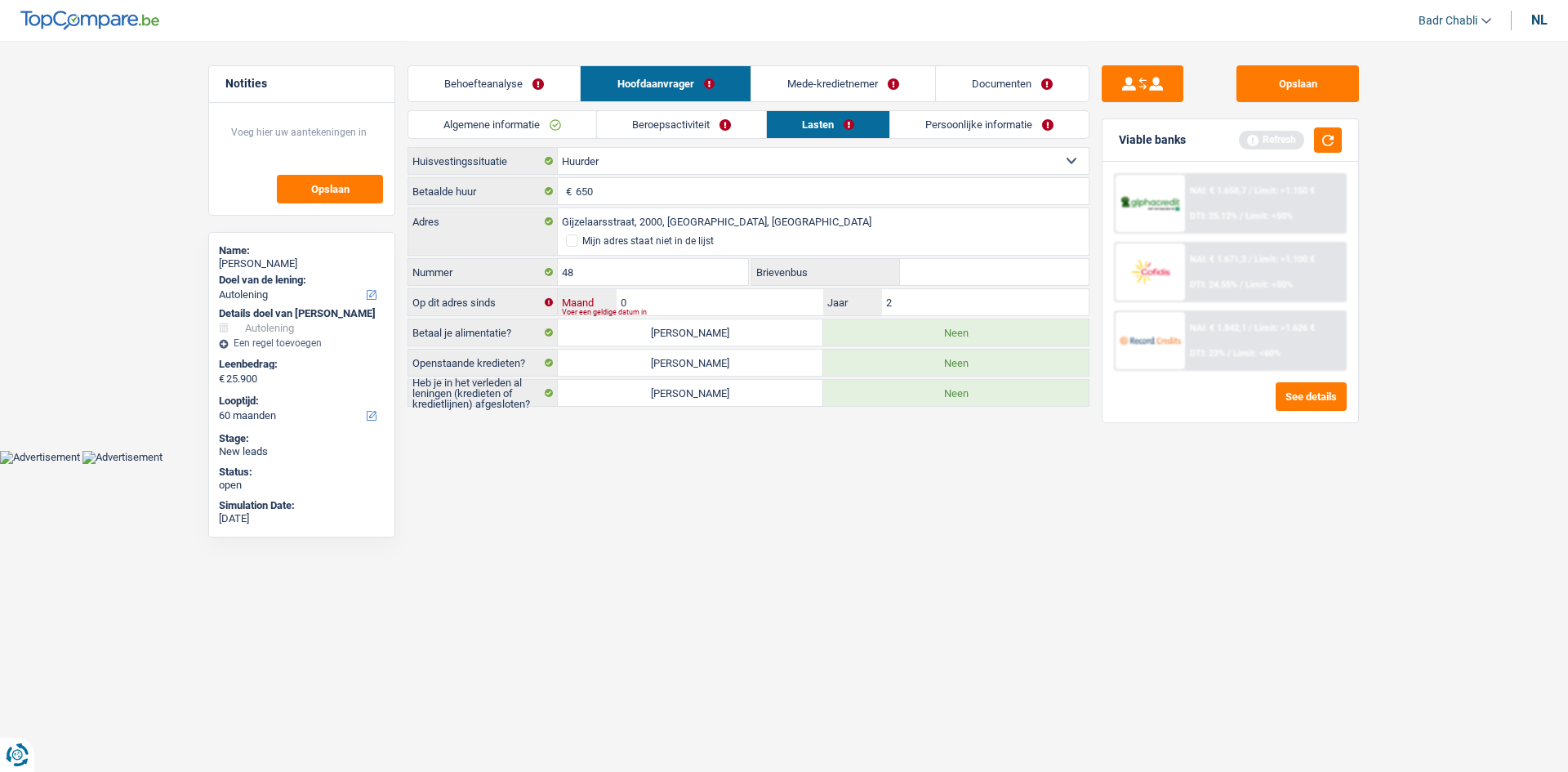
type input "01"
type input "2025"
click at [1309, 143] on div "Refresh" at bounding box center [1290, 140] width 103 height 26
click at [1320, 143] on button "button" at bounding box center [1328, 140] width 27 height 26
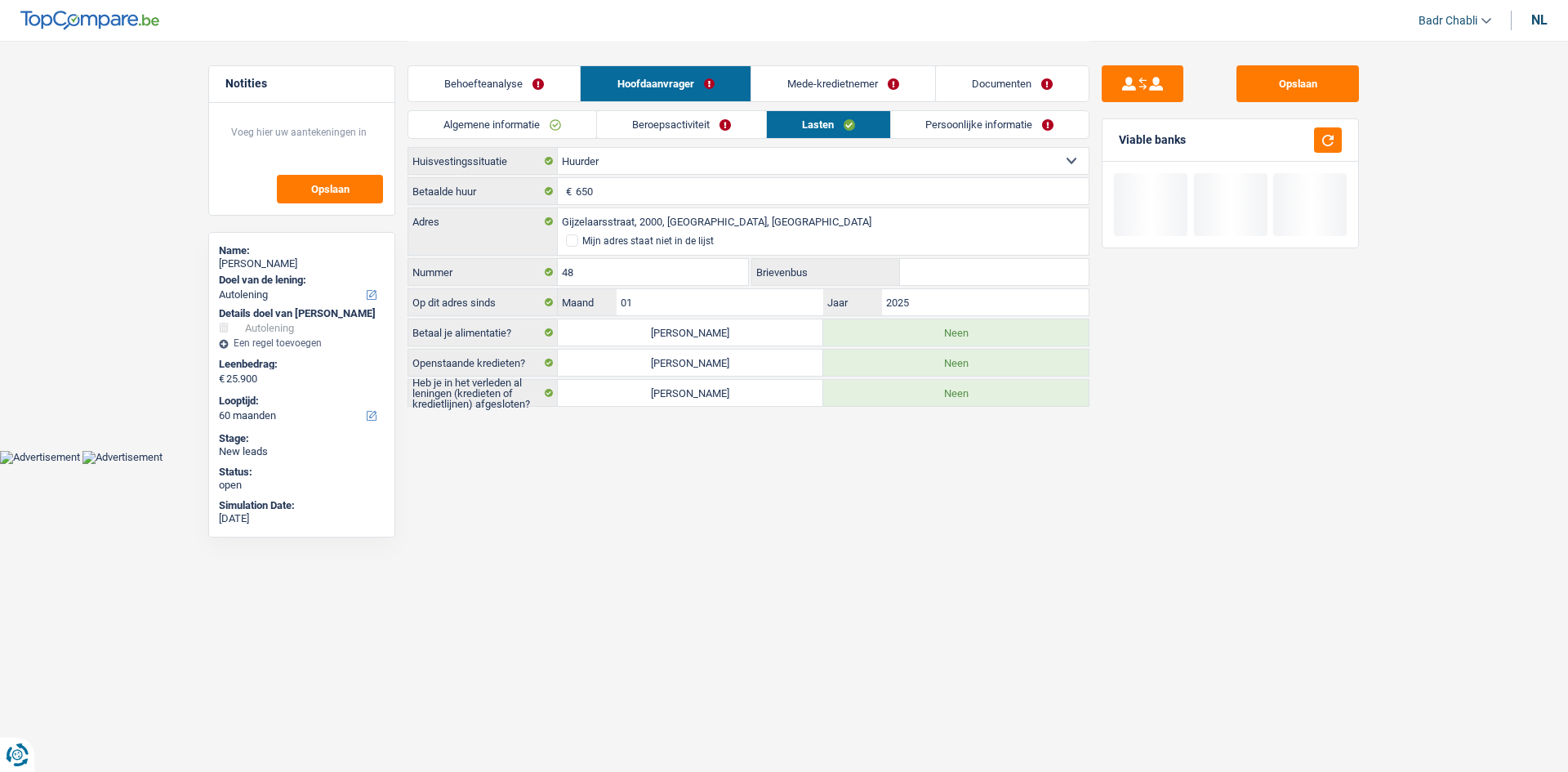
click at [1008, 135] on link "Persoonlijke informatie" at bounding box center [990, 125] width 199 height 27
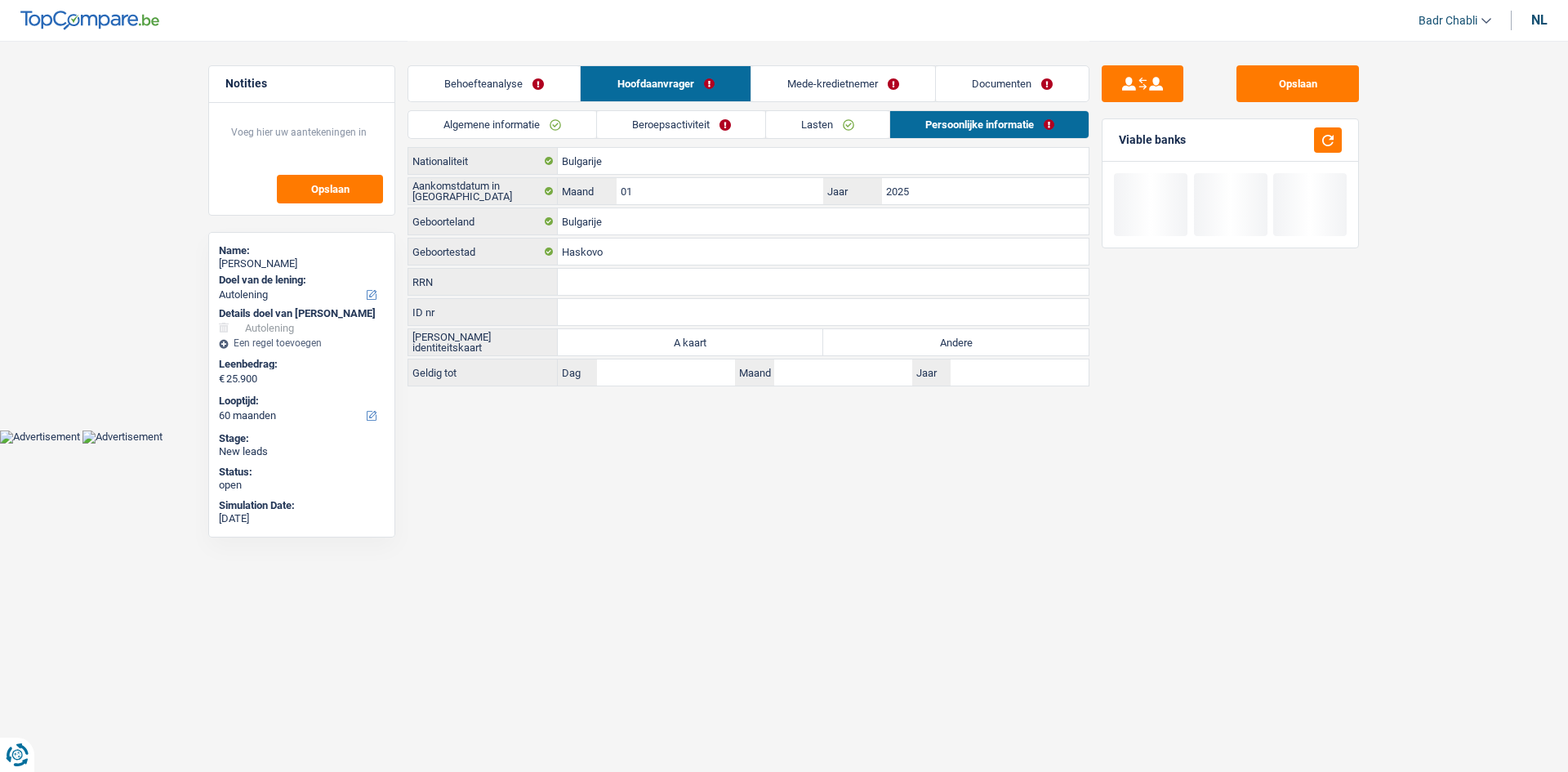
click at [943, 353] on label "Andere" at bounding box center [956, 342] width 265 height 27
click at [943, 353] on input "Andere" at bounding box center [956, 342] width 265 height 27
radio input "true"
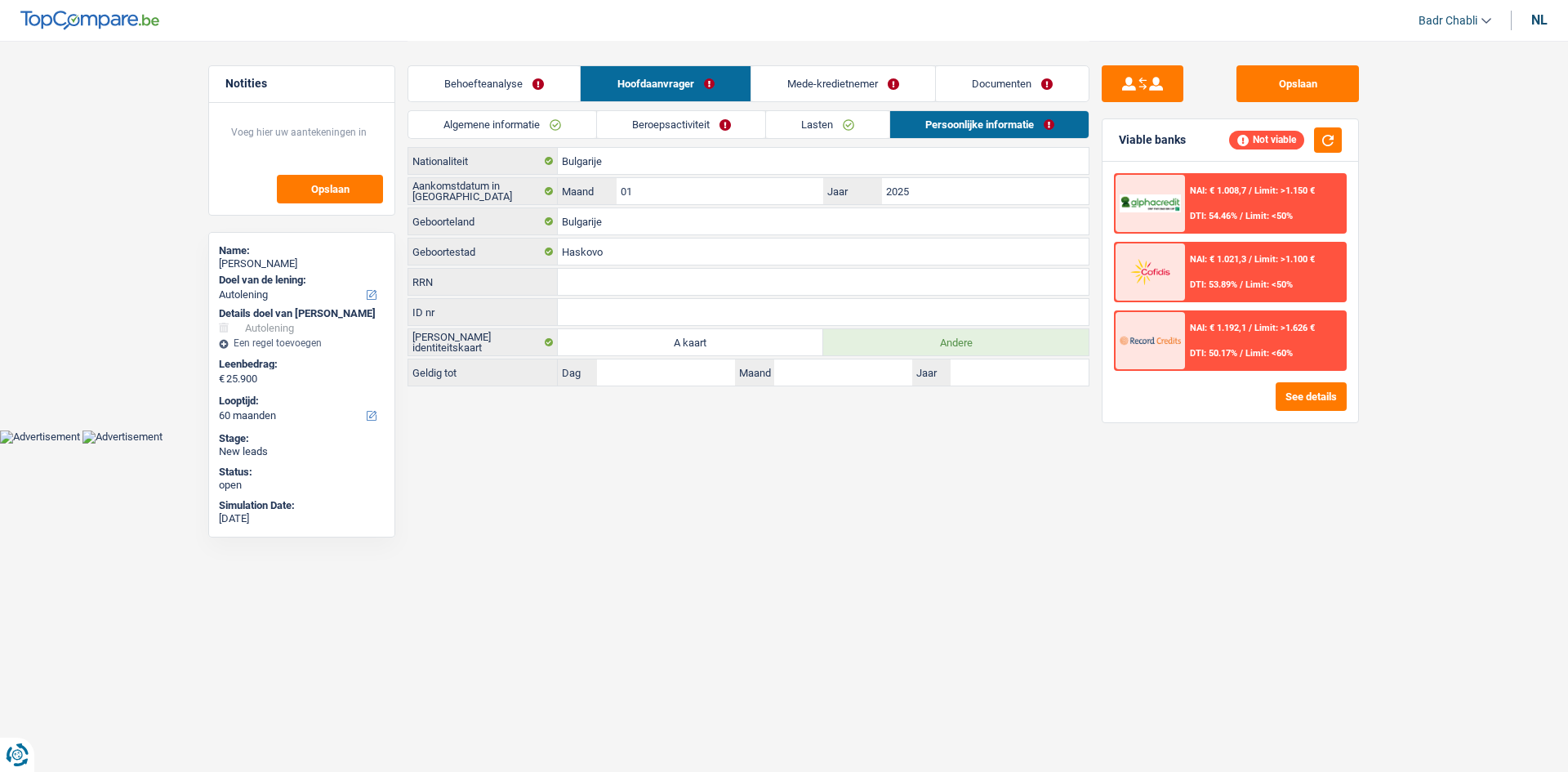
click at [877, 77] on link "Mede-kredietnemer" at bounding box center [843, 84] width 184 height 35
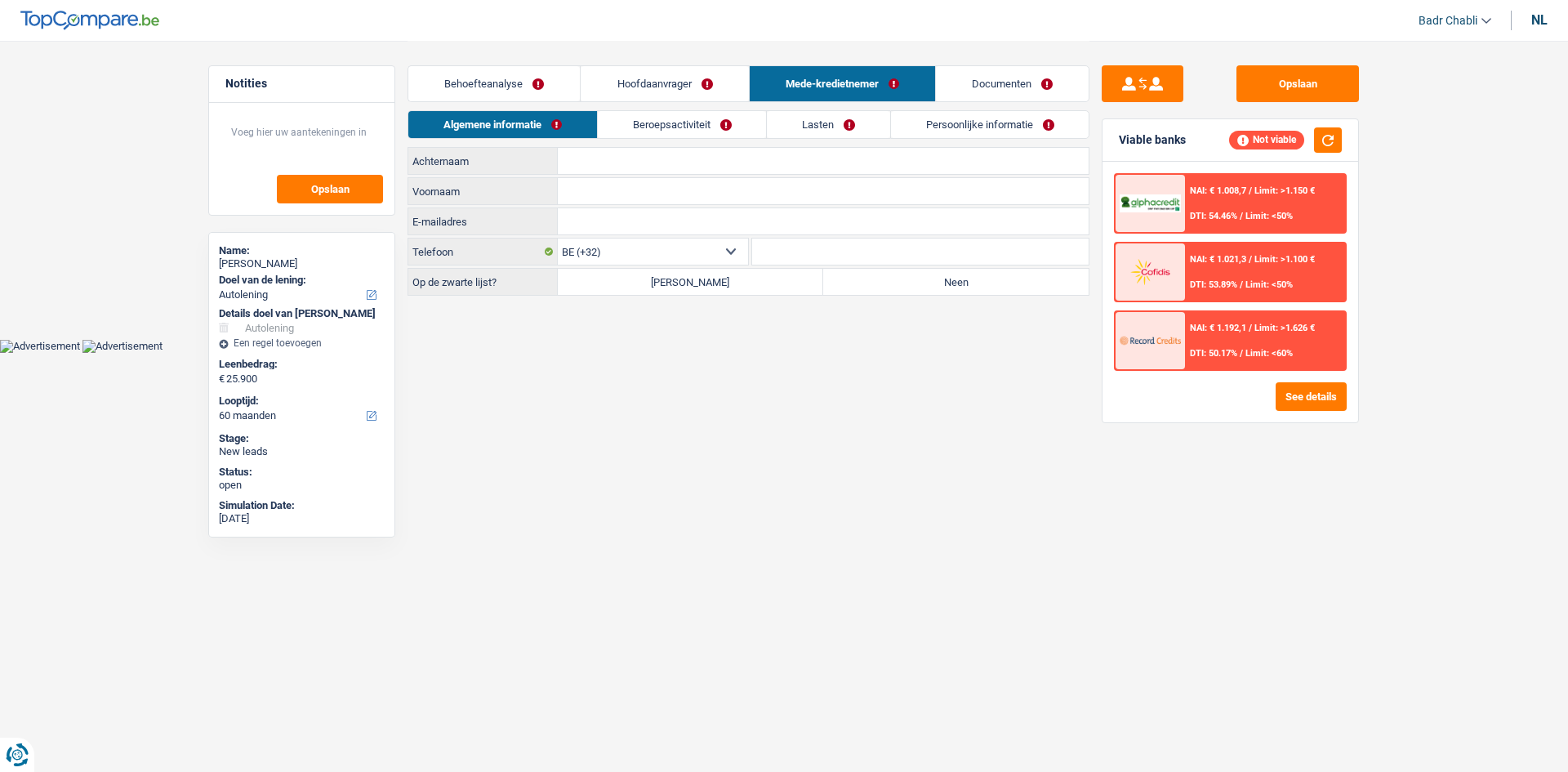
click at [611, 158] on input "Achternaam" at bounding box center [823, 161] width 531 height 27
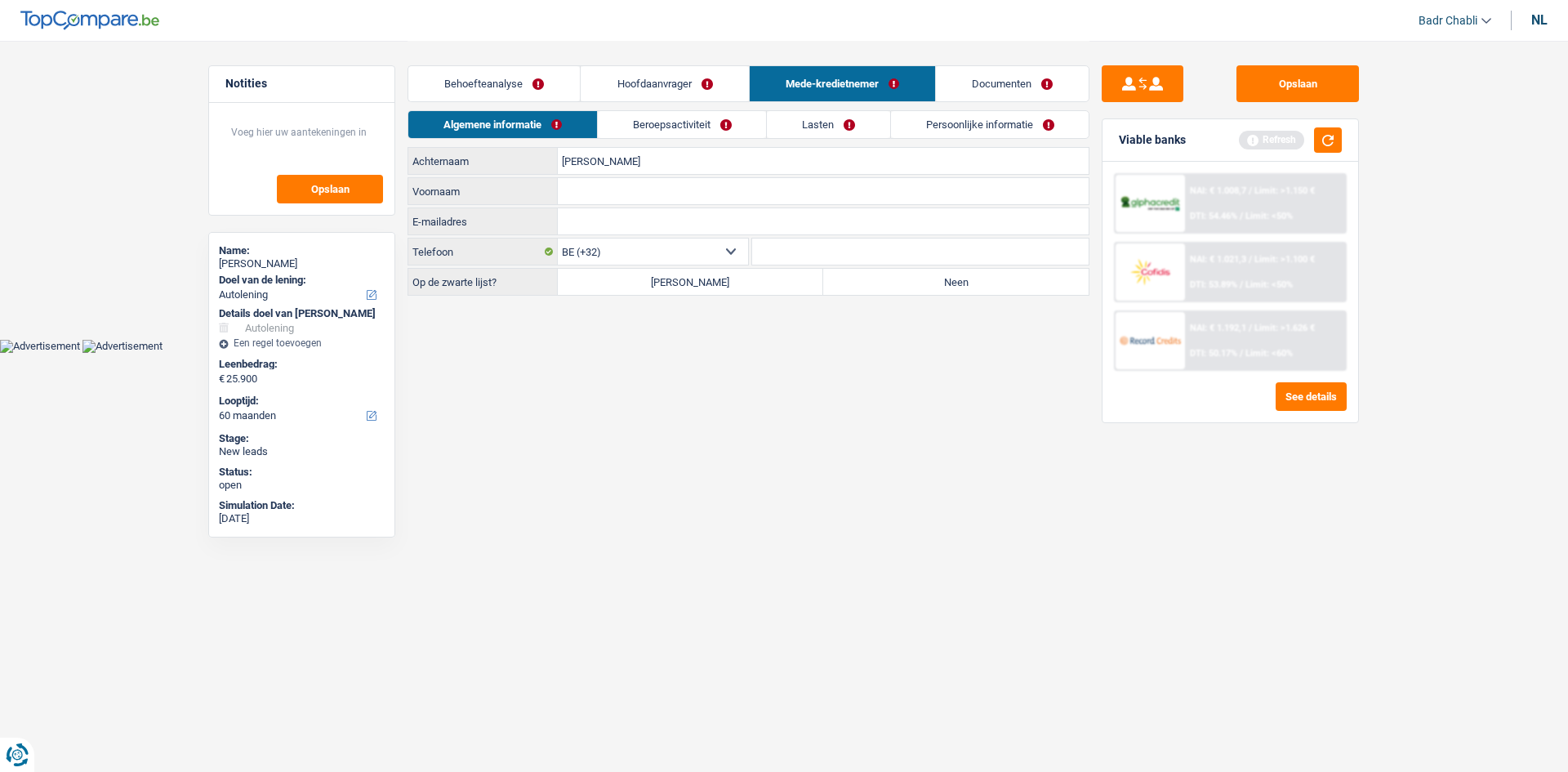
type input "Mustafa"
type input "?"
type input "Natalia Naydenova"
click at [1320, 135] on button "button" at bounding box center [1328, 140] width 27 height 26
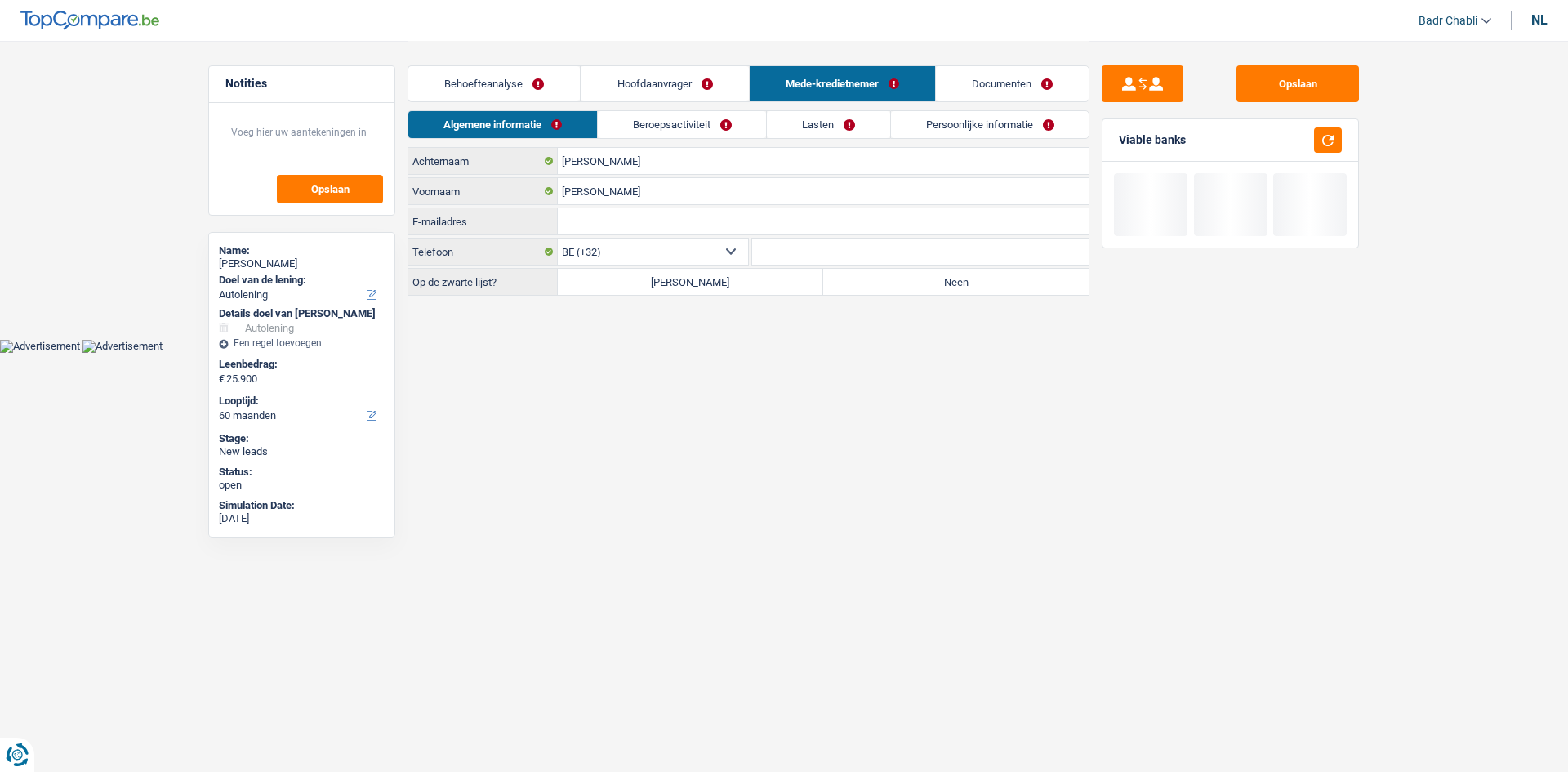
click at [952, 293] on label "Neen" at bounding box center [956, 282] width 265 height 27
click at [952, 293] on input "Neen" at bounding box center [956, 282] width 265 height 27
radio input "true"
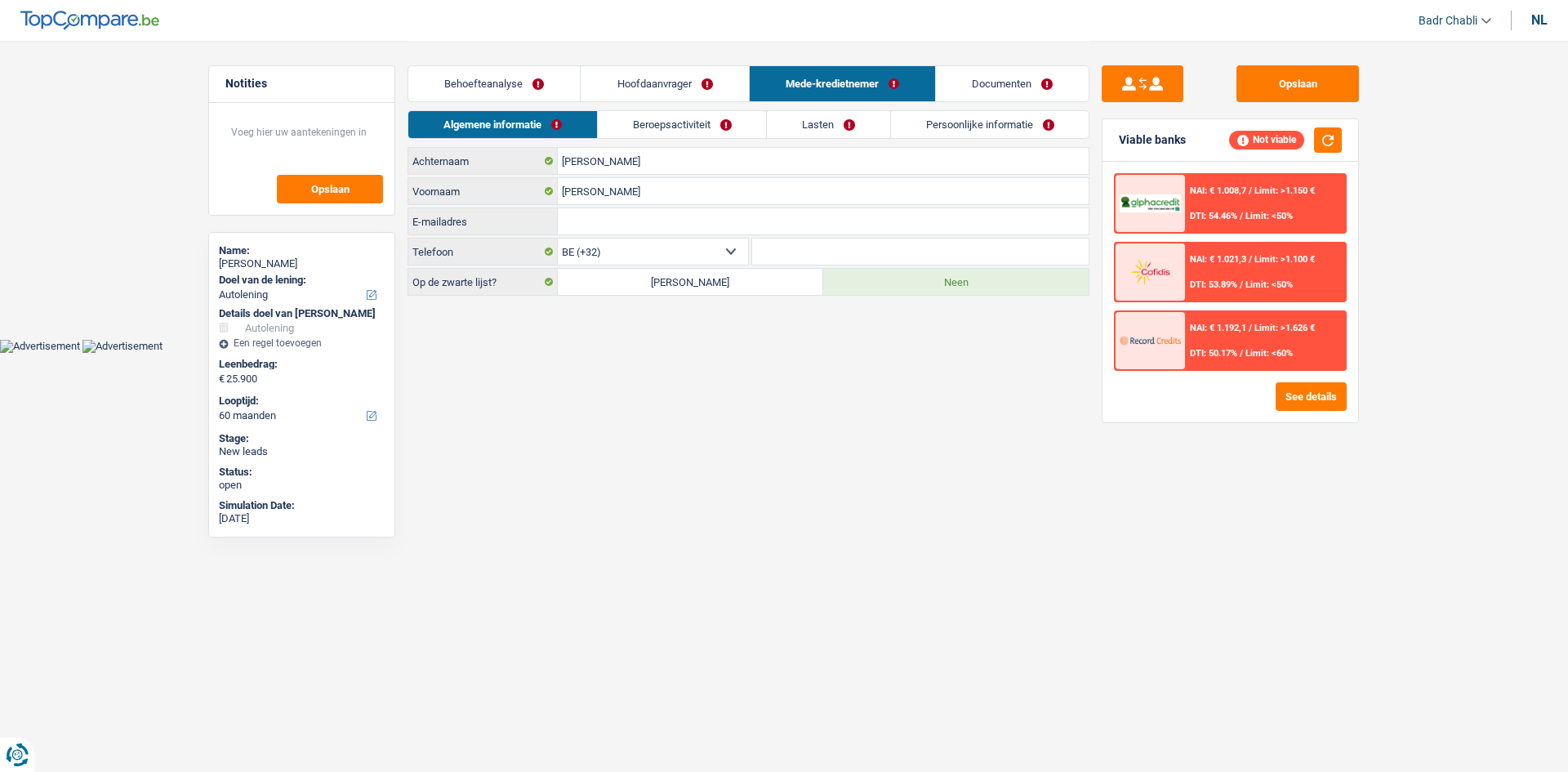
click at [706, 126] on link "Beroepsactiviteit" at bounding box center [681, 125] width 169 height 27
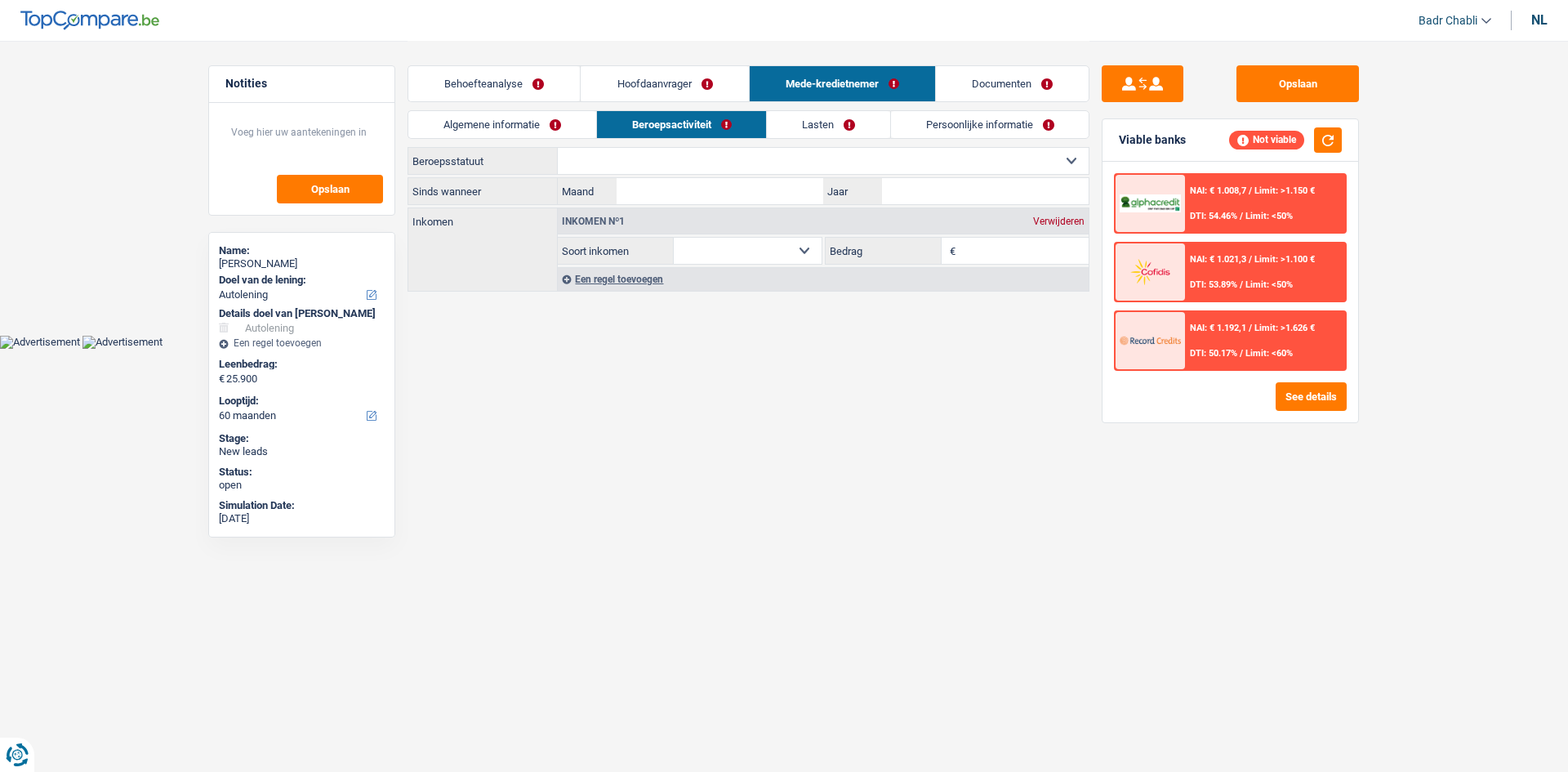
click at [1005, 95] on link "Documenten" at bounding box center [1012, 84] width 153 height 35
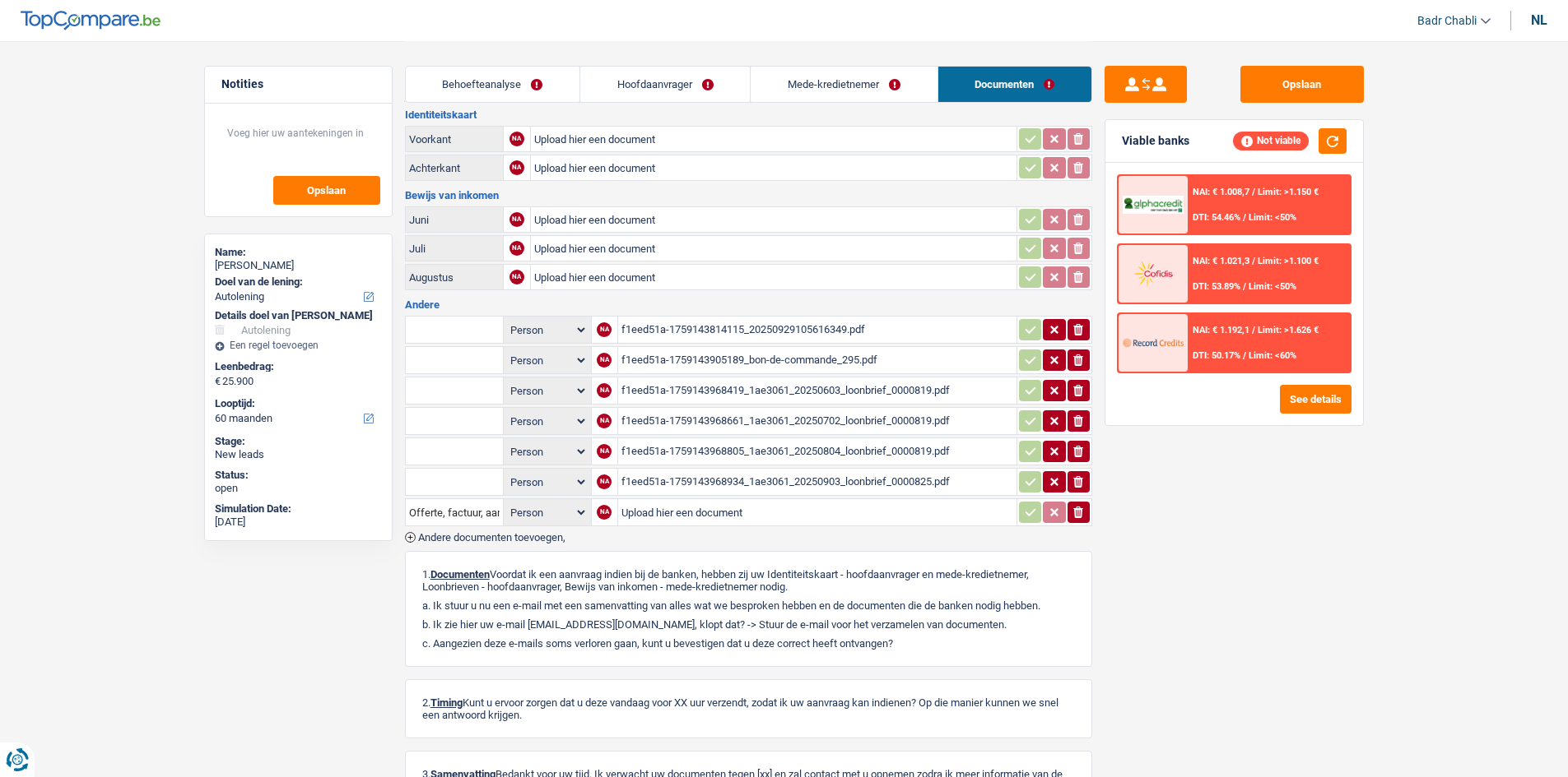
scroll to position [329, 0]
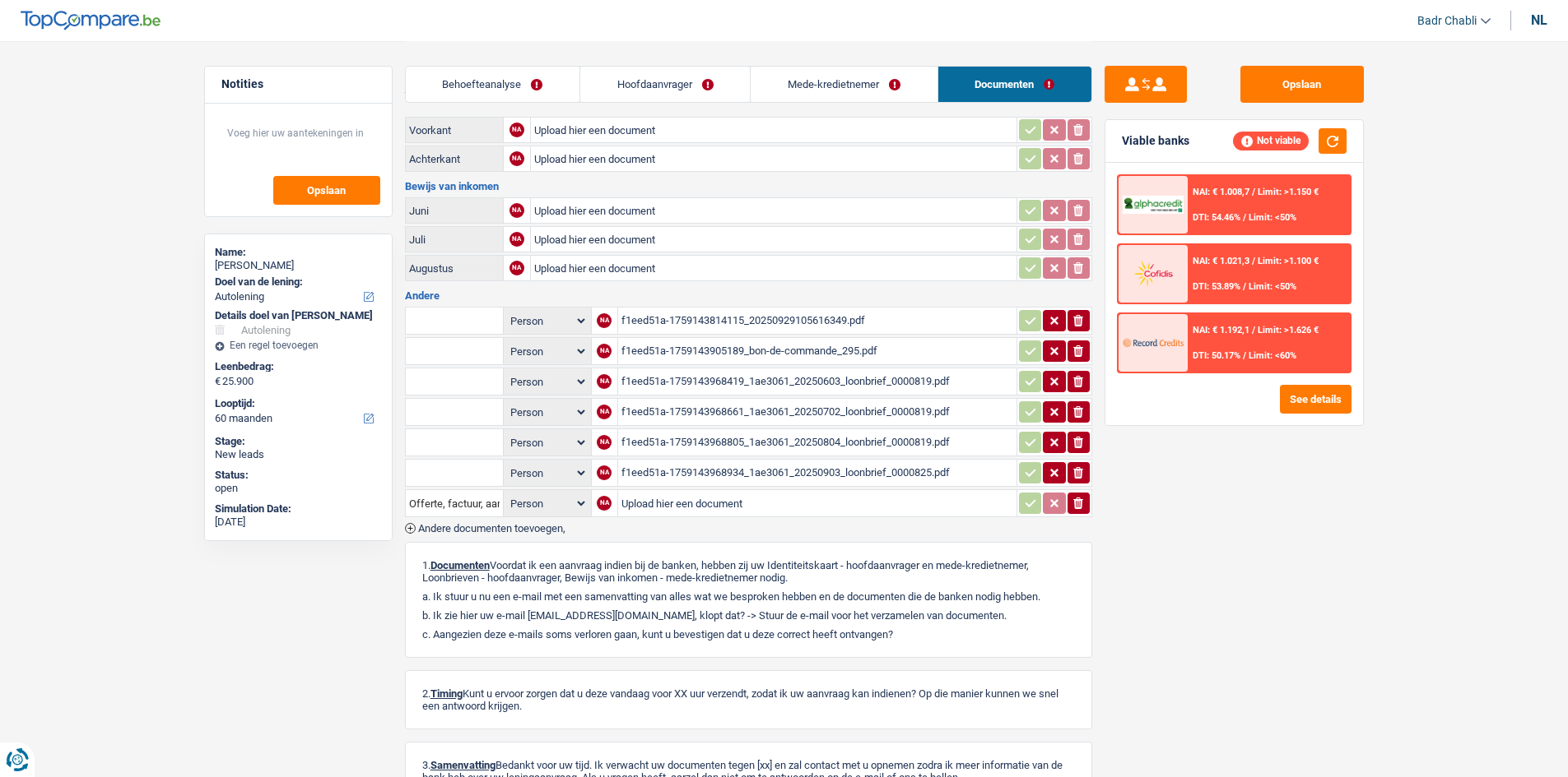
click at [866, 378] on div "f1eed51a-1759143968419_1ae3061_20250603_loonbrief_0000819.pdf" at bounding box center [817, 382] width 392 height 25
click at [842, 86] on link "Mede-kredietnemer" at bounding box center [843, 85] width 186 height 36
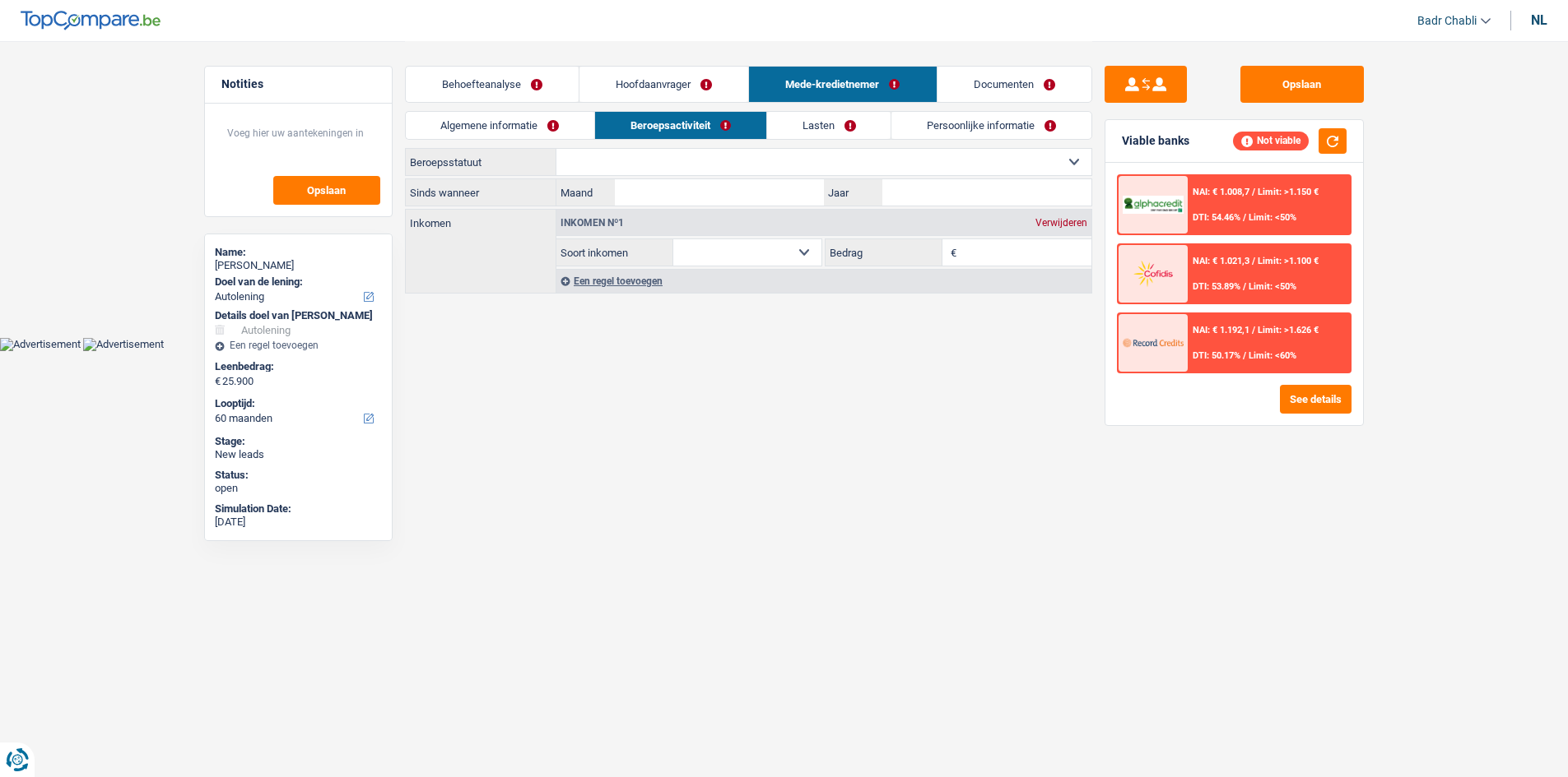
scroll to position [0, 0]
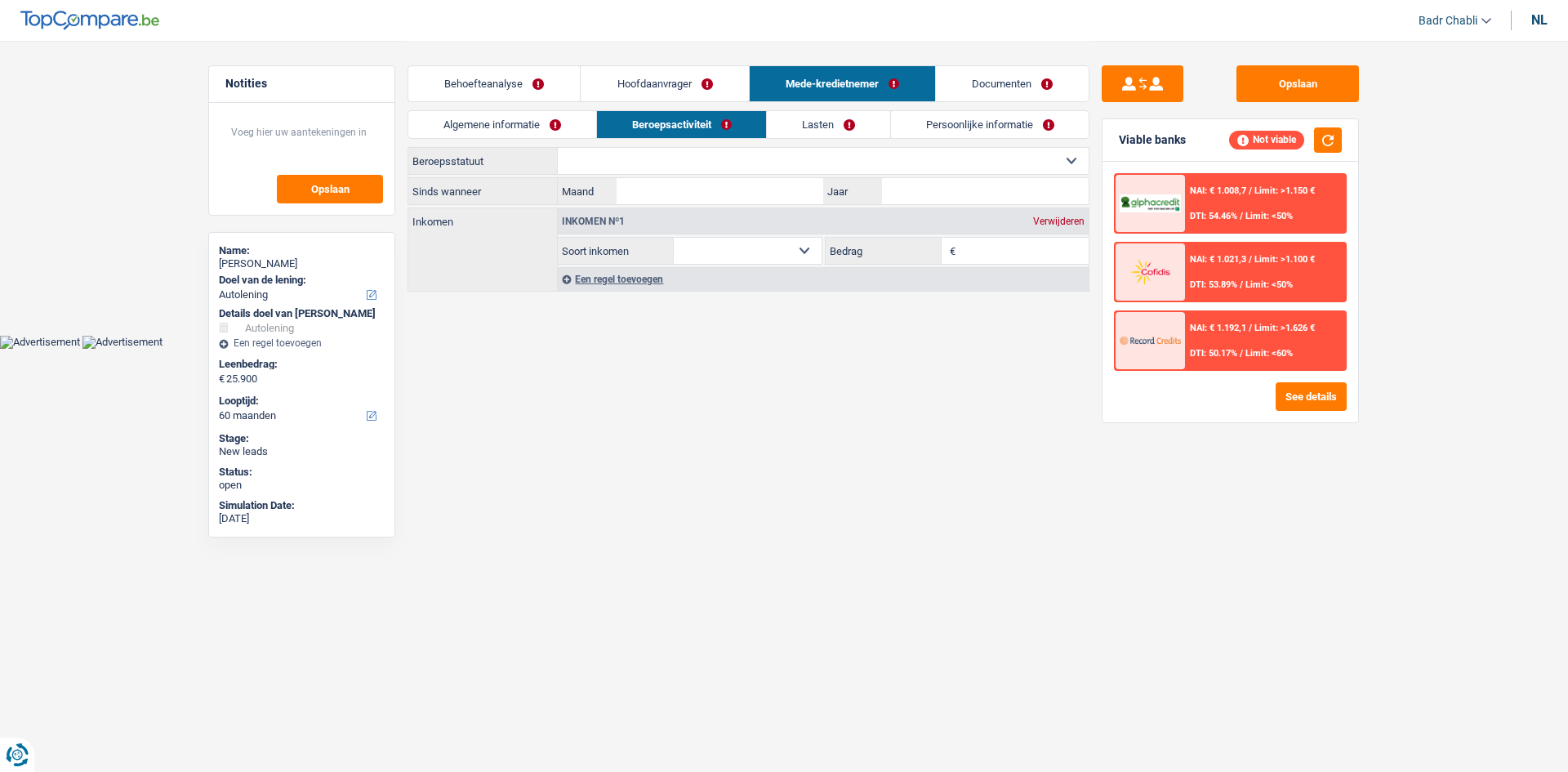
click at [512, 123] on link "Algemene informatie" at bounding box center [502, 125] width 188 height 27
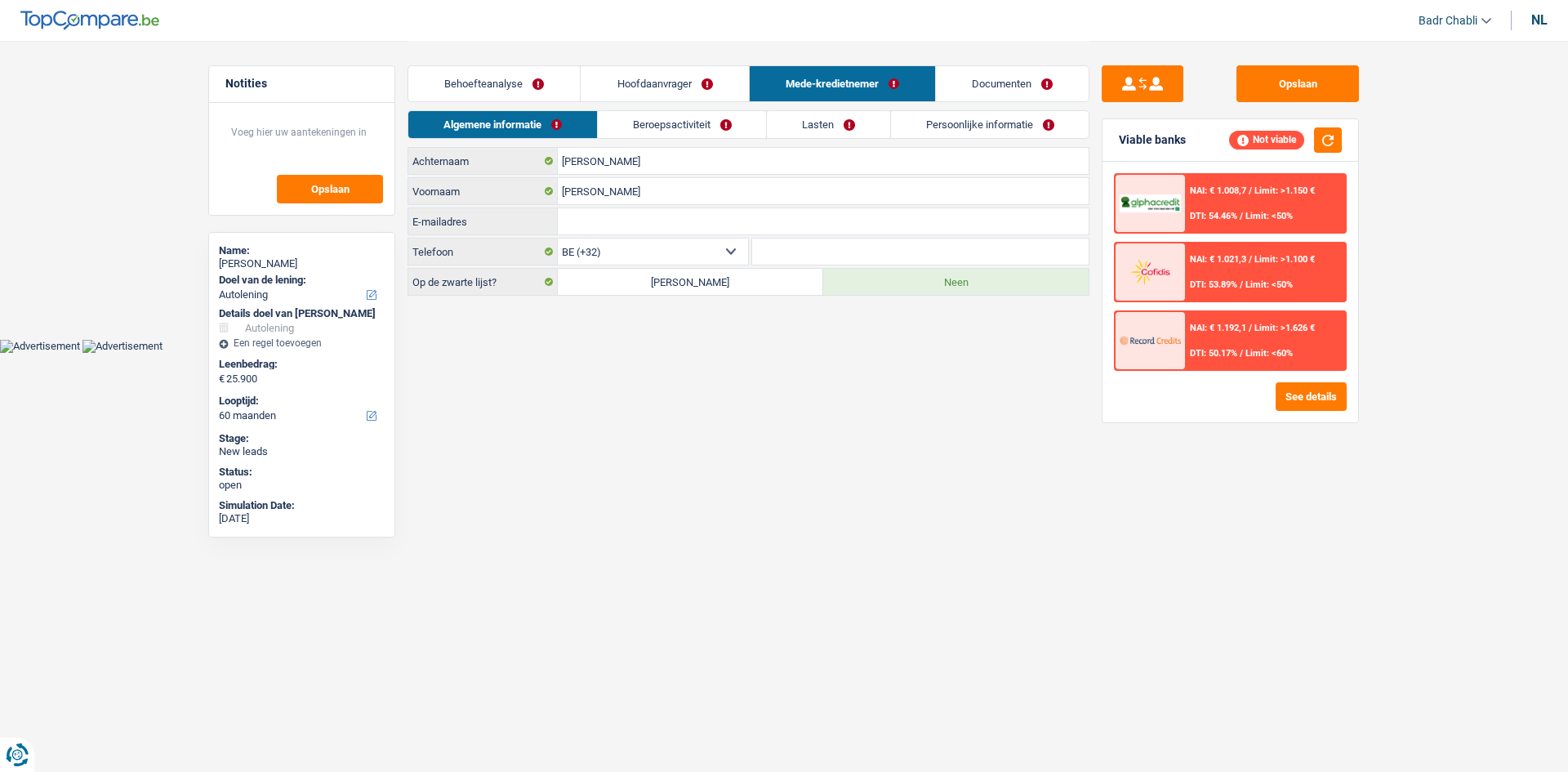
click at [679, 136] on link "Beroepsactiviteit" at bounding box center [681, 125] width 169 height 27
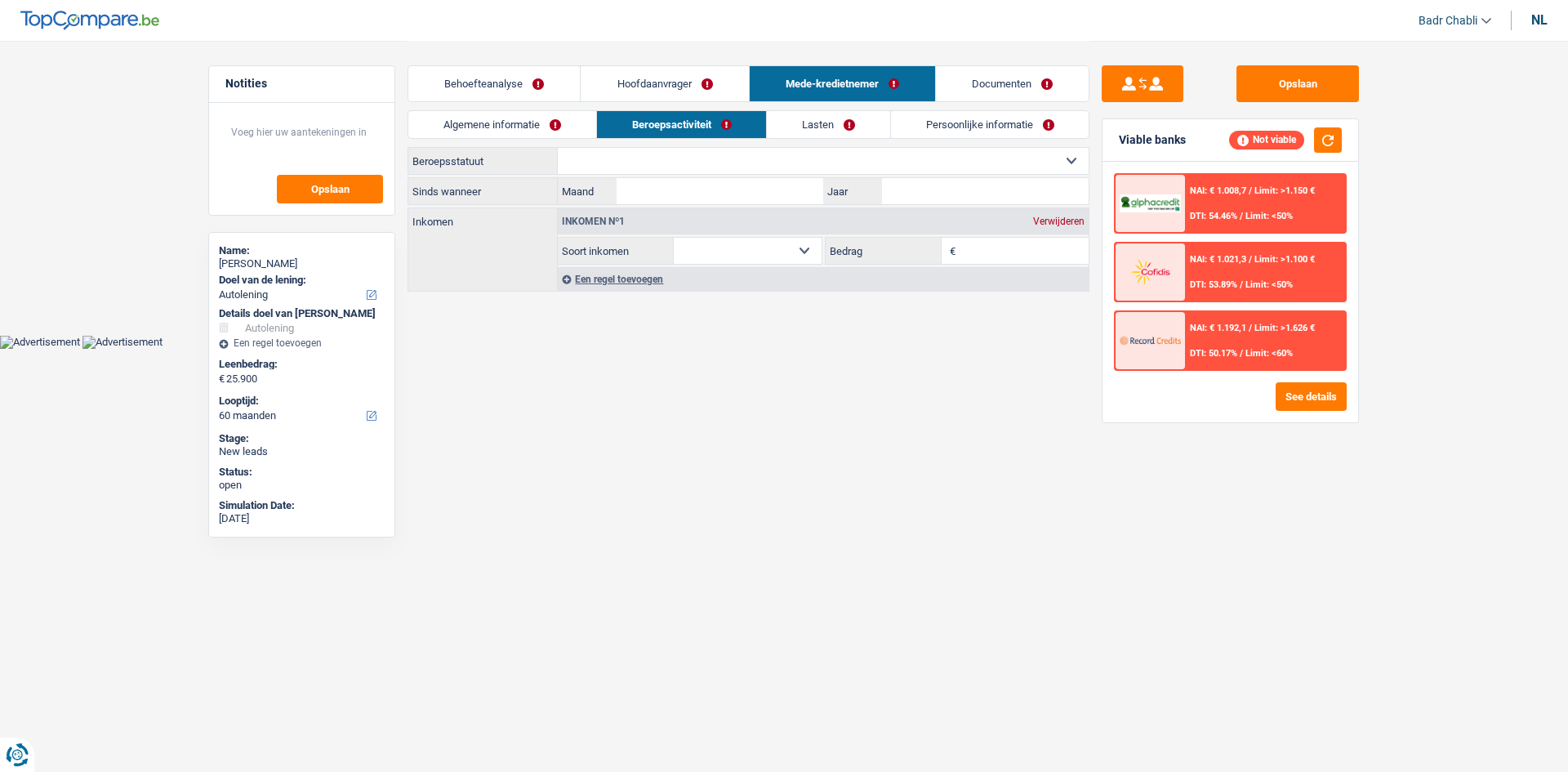
click at [665, 157] on select "Arbeider Bediende (privésector) Ambtenaar (overheidssector) Invalide Zelfstandi…" at bounding box center [823, 161] width 531 height 27
select select "worker"
click at [558, 148] on select "Arbeider Bediende (privésector) Ambtenaar (overheidssector) Invalide Zelfstandi…" at bounding box center [823, 161] width 531 height 27
select select "netSalary"
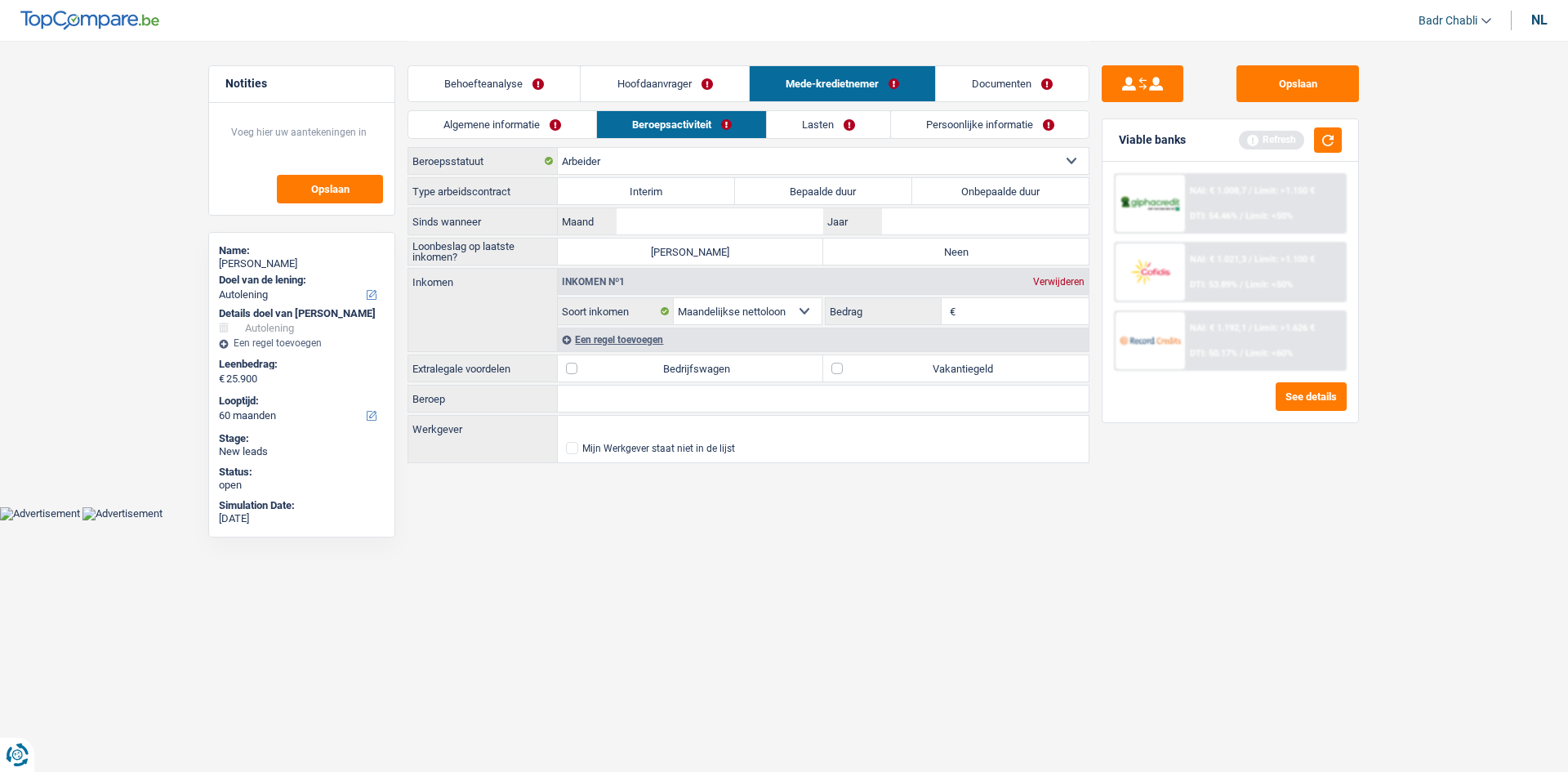
click at [986, 317] on input "Bedrag" at bounding box center [1024, 311] width 130 height 27
type input "800"
click at [1337, 141] on button "button" at bounding box center [1328, 140] width 27 height 26
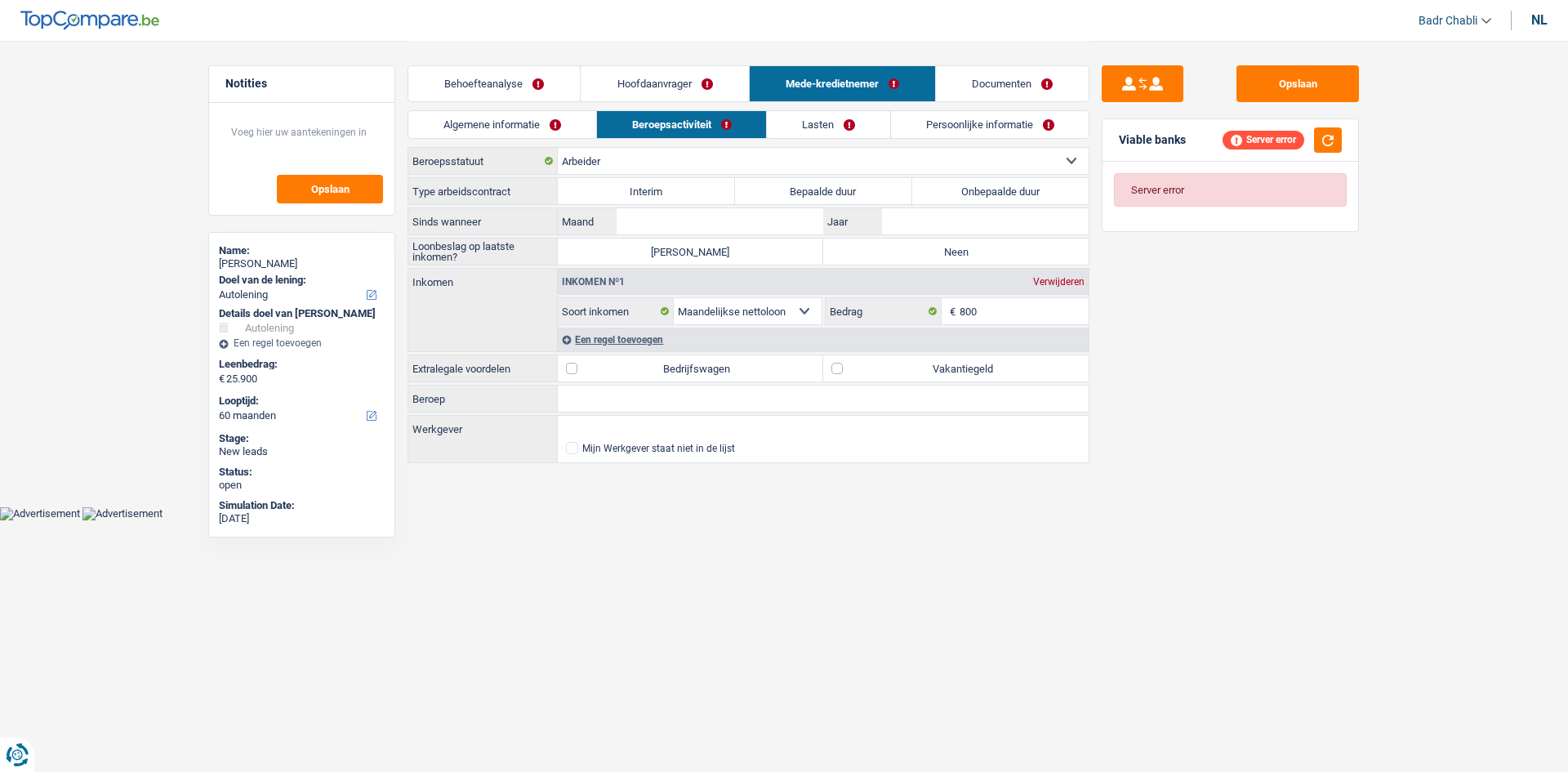
click at [674, 95] on link "Hoofdaanvrager" at bounding box center [664, 84] width 167 height 35
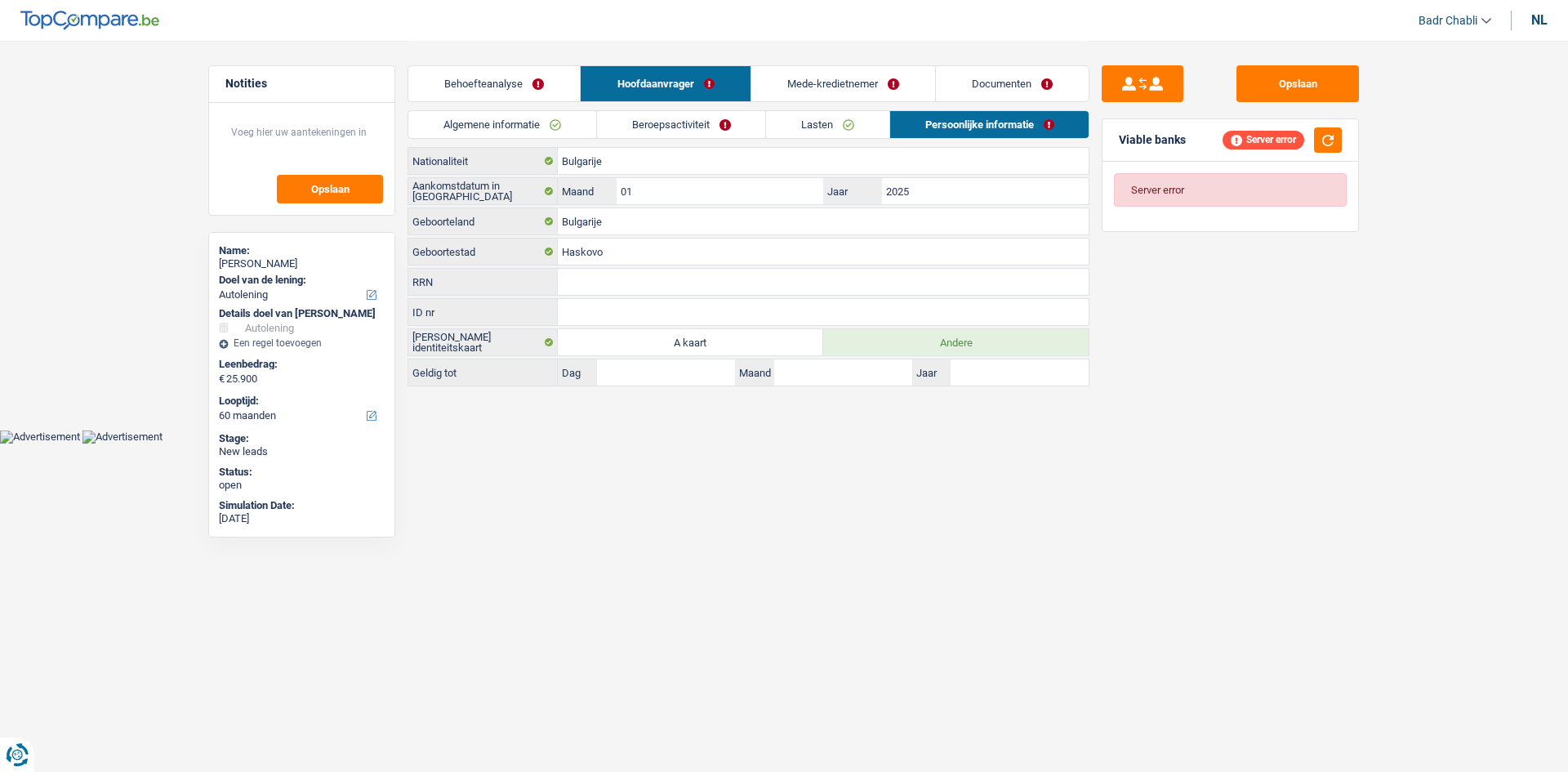
click at [667, 122] on link "Beroepsactiviteit" at bounding box center [681, 125] width 169 height 27
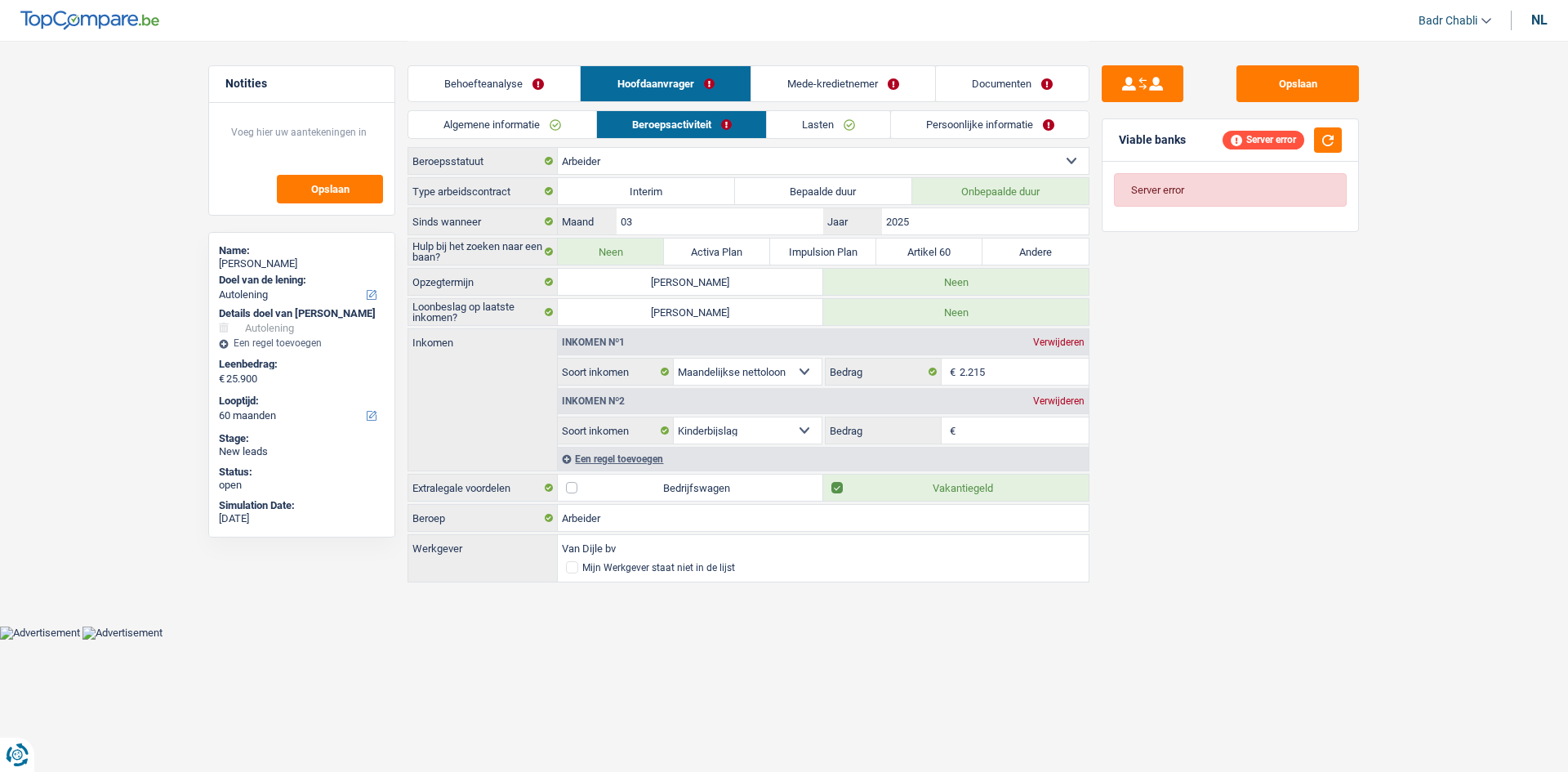
click at [819, 93] on link "Mede-kredietnemer" at bounding box center [843, 84] width 184 height 35
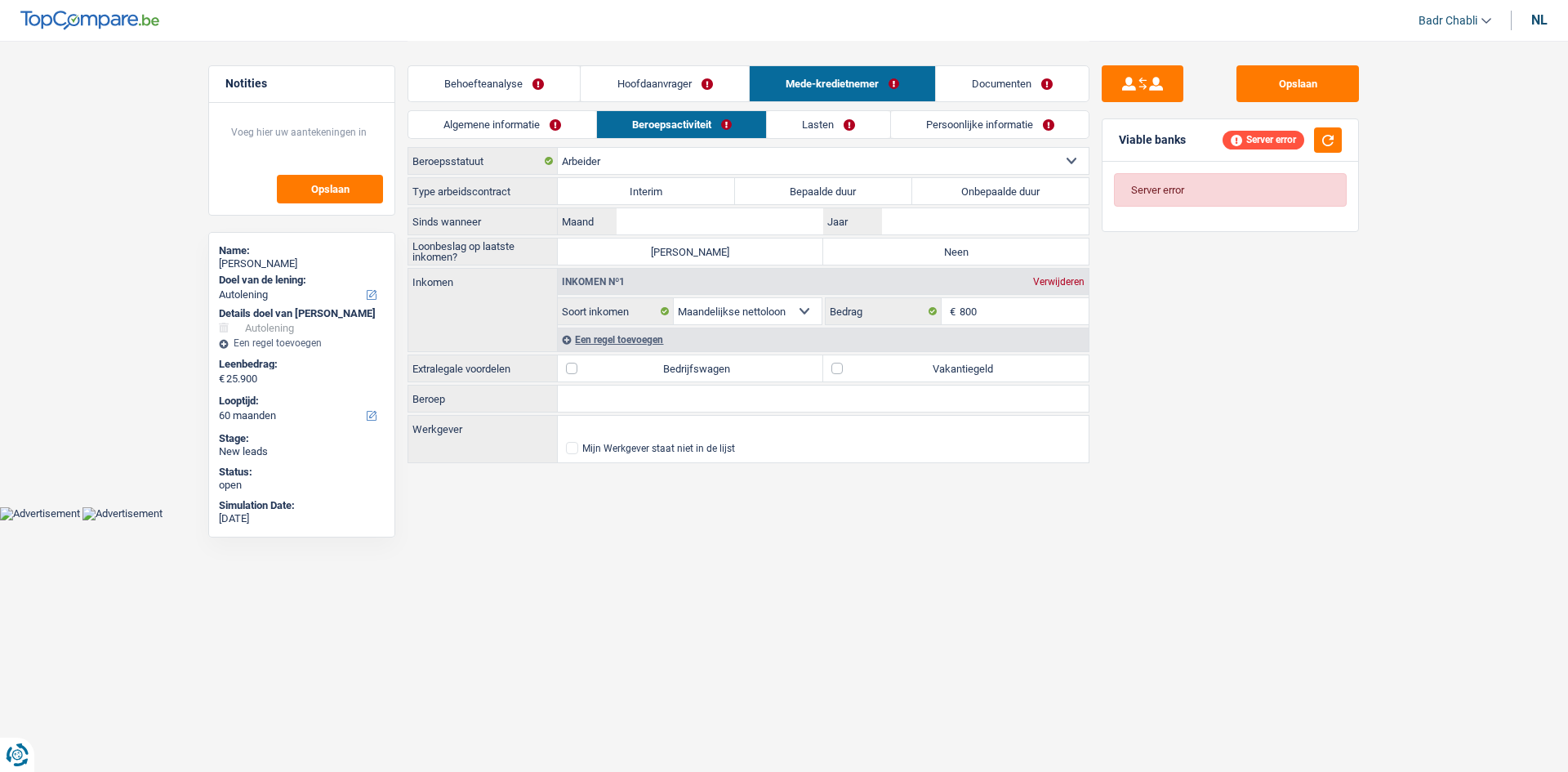
click at [535, 119] on link "Algemene informatie" at bounding box center [502, 125] width 188 height 27
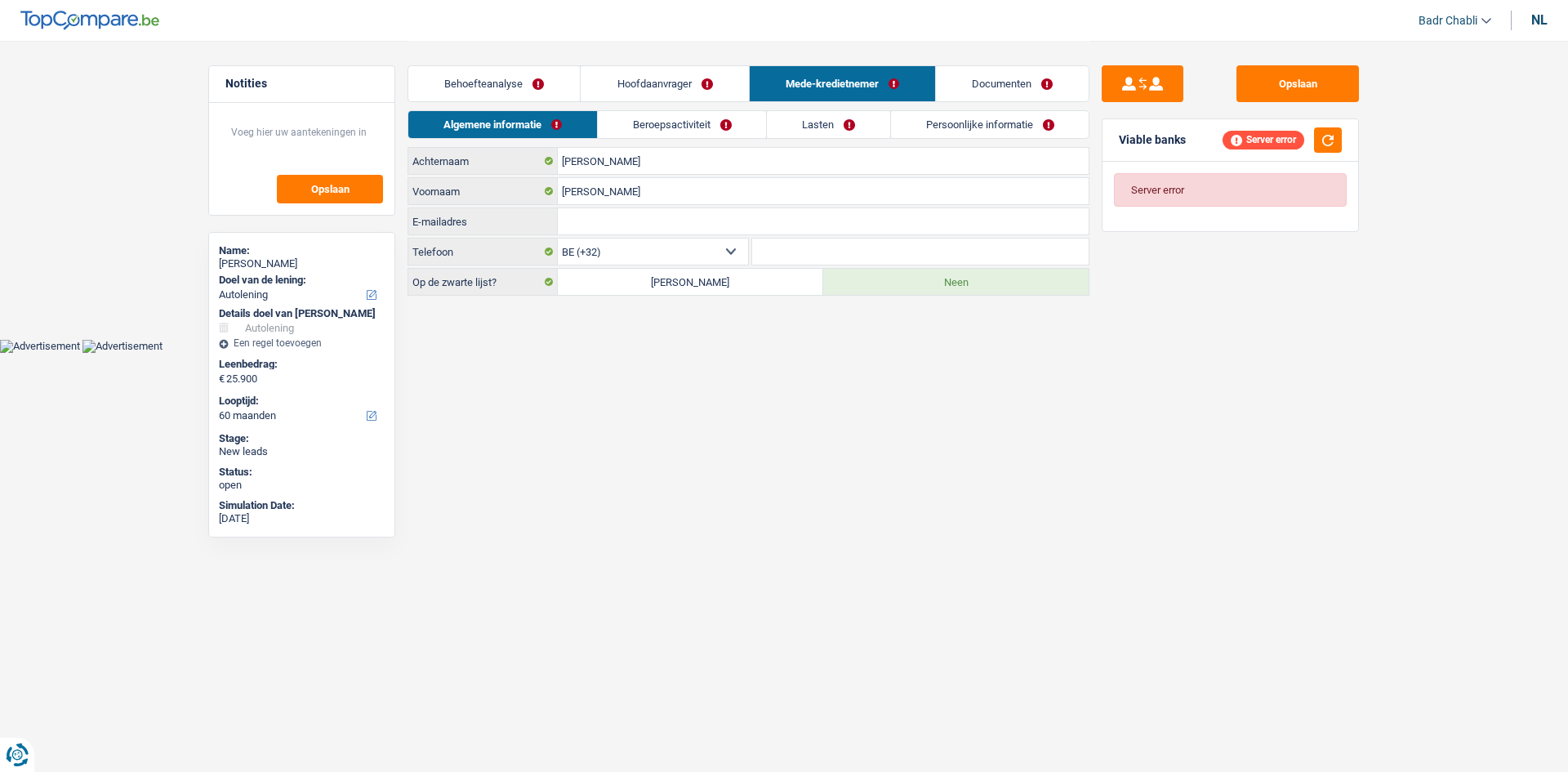
click at [667, 117] on link "Beroepsactiviteit" at bounding box center [681, 125] width 169 height 27
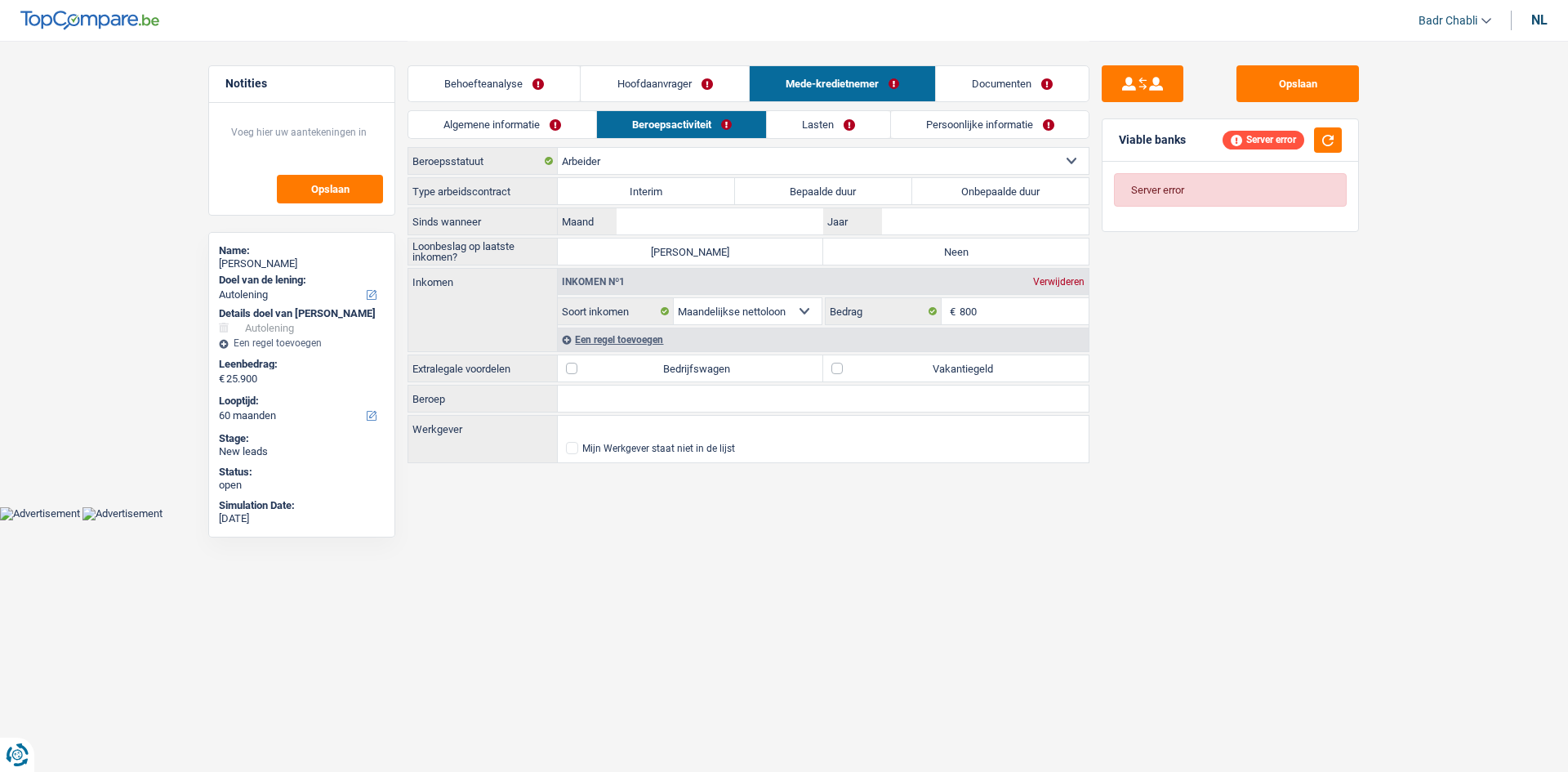
click at [962, 188] on label "Onbepaalde duur" at bounding box center [1001, 191] width 178 height 27
click at [962, 188] on input "Onbepaalde duur" at bounding box center [1001, 191] width 178 height 27
radio input "true"
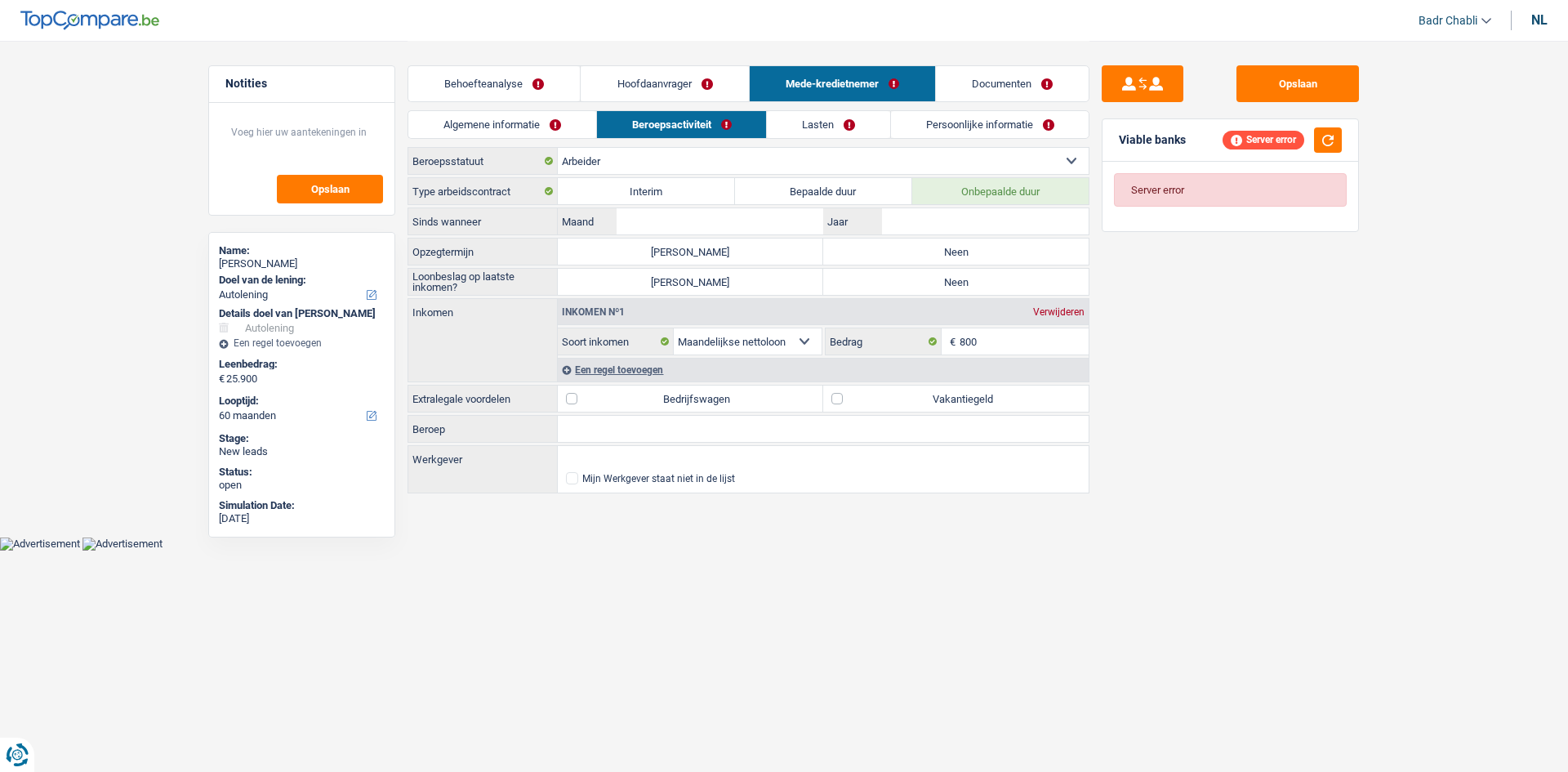
click at [940, 242] on label "Neen" at bounding box center [956, 252] width 265 height 27
click at [940, 242] on input "Neen" at bounding box center [956, 252] width 265 height 27
radio input "true"
click at [948, 287] on label "Neen" at bounding box center [956, 282] width 265 height 27
click at [948, 287] on input "Neen" at bounding box center [956, 282] width 265 height 27
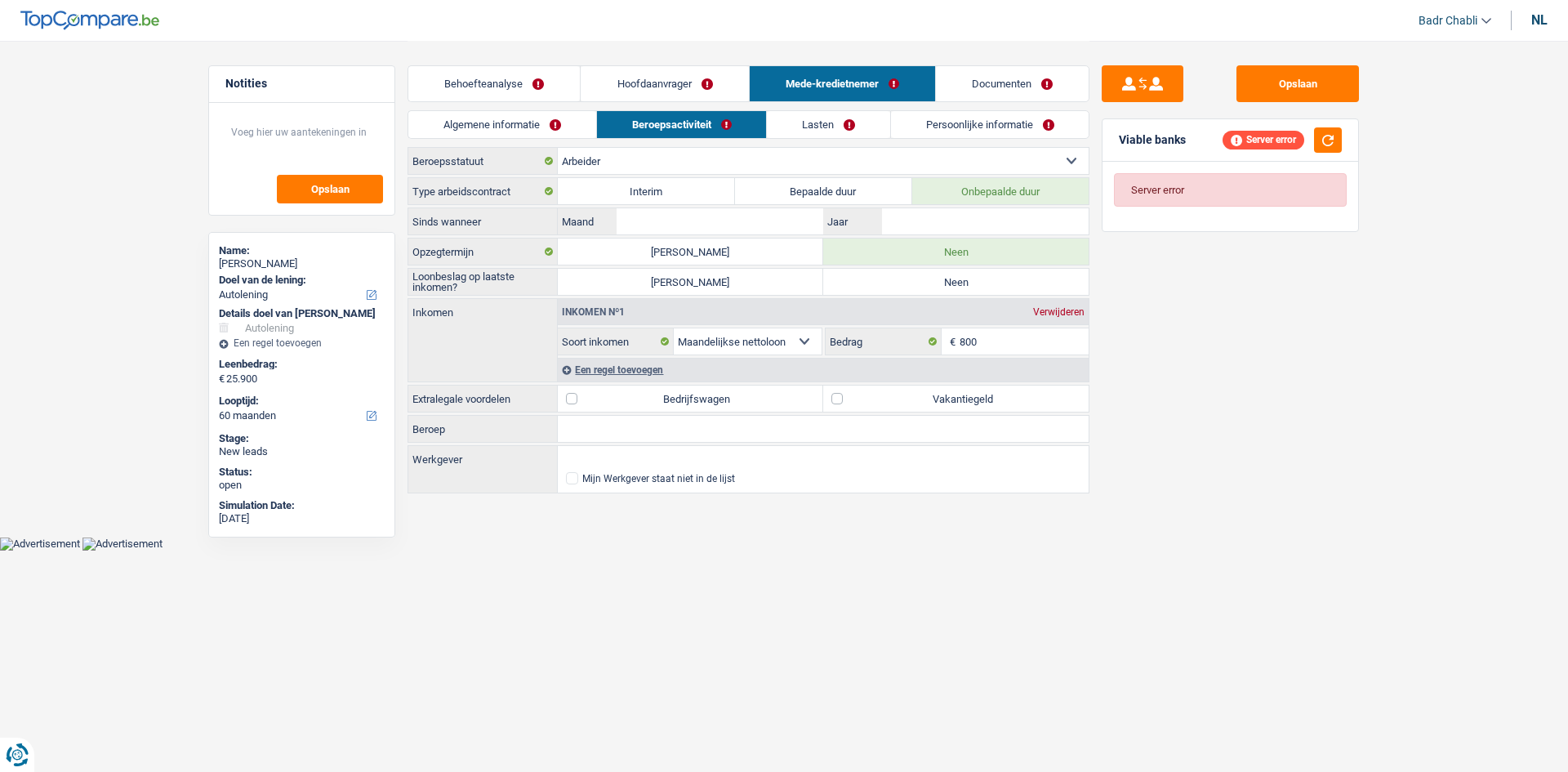
radio input "true"
click at [666, 91] on link "Hoofdaanvrager" at bounding box center [664, 84] width 167 height 35
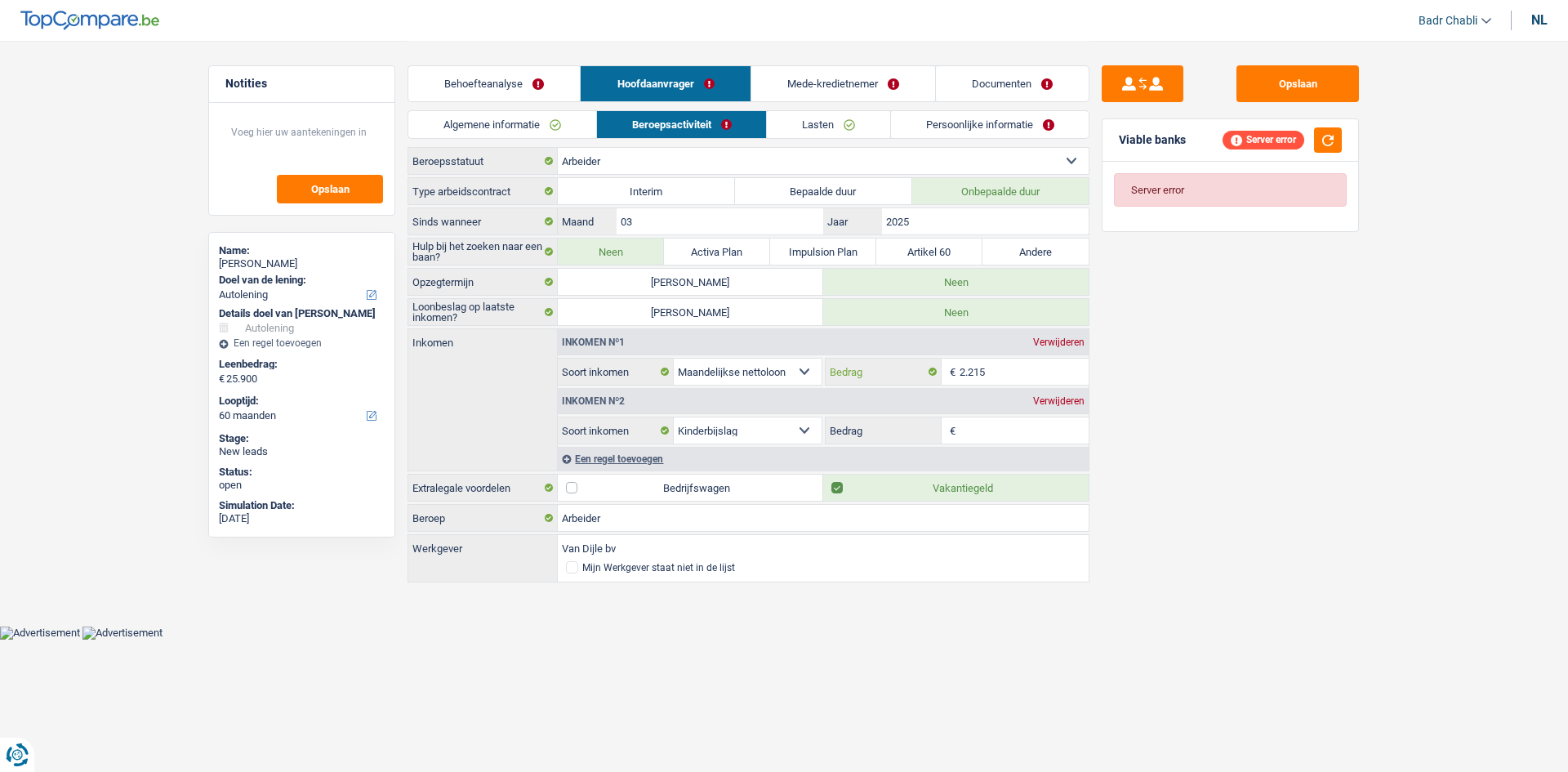
click at [990, 370] on input "2.215" at bounding box center [1024, 372] width 130 height 27
type input "3.200"
click at [280, 141] on textarea at bounding box center [302, 138] width 163 height 49
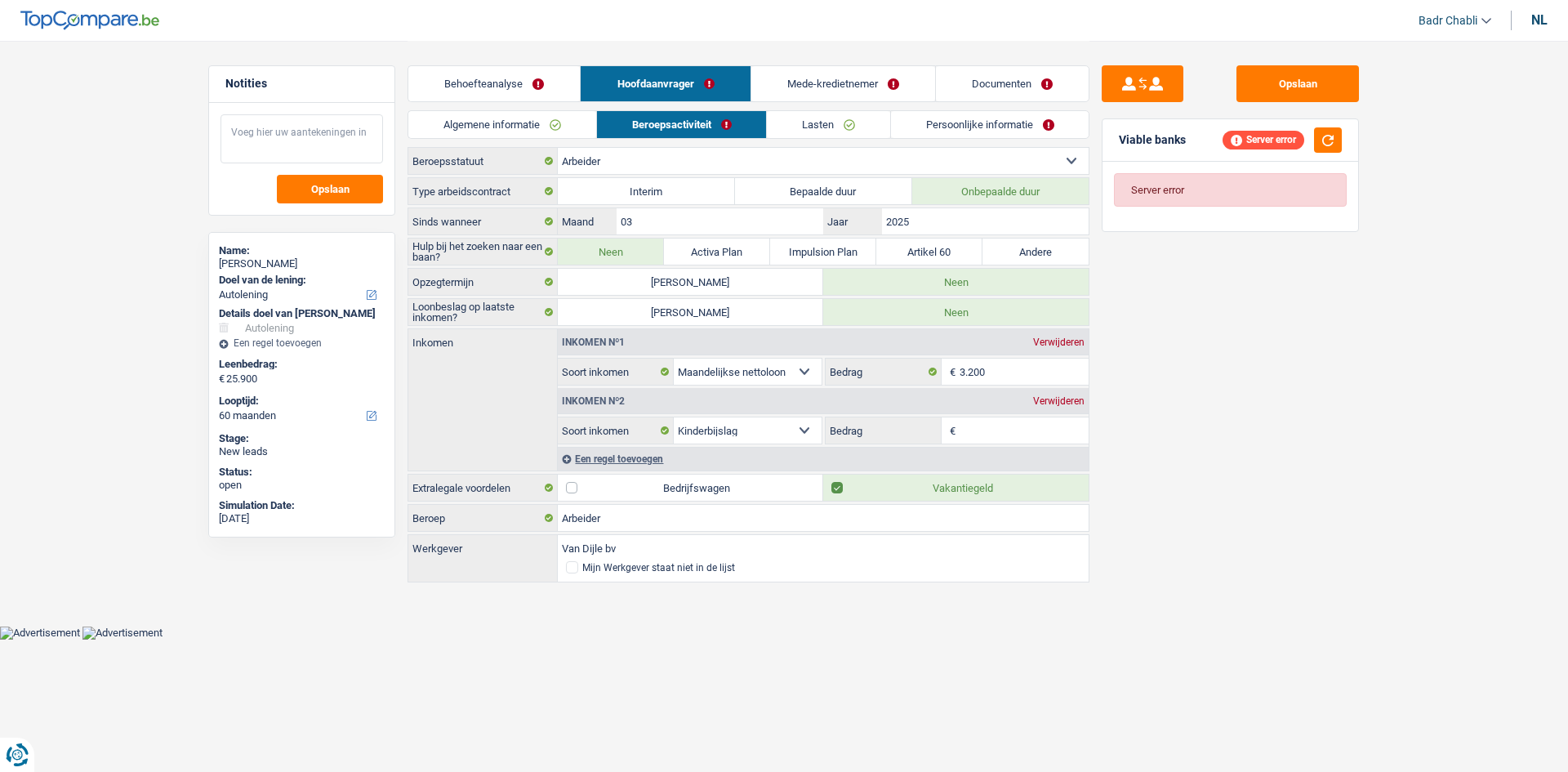
type textarea "e"
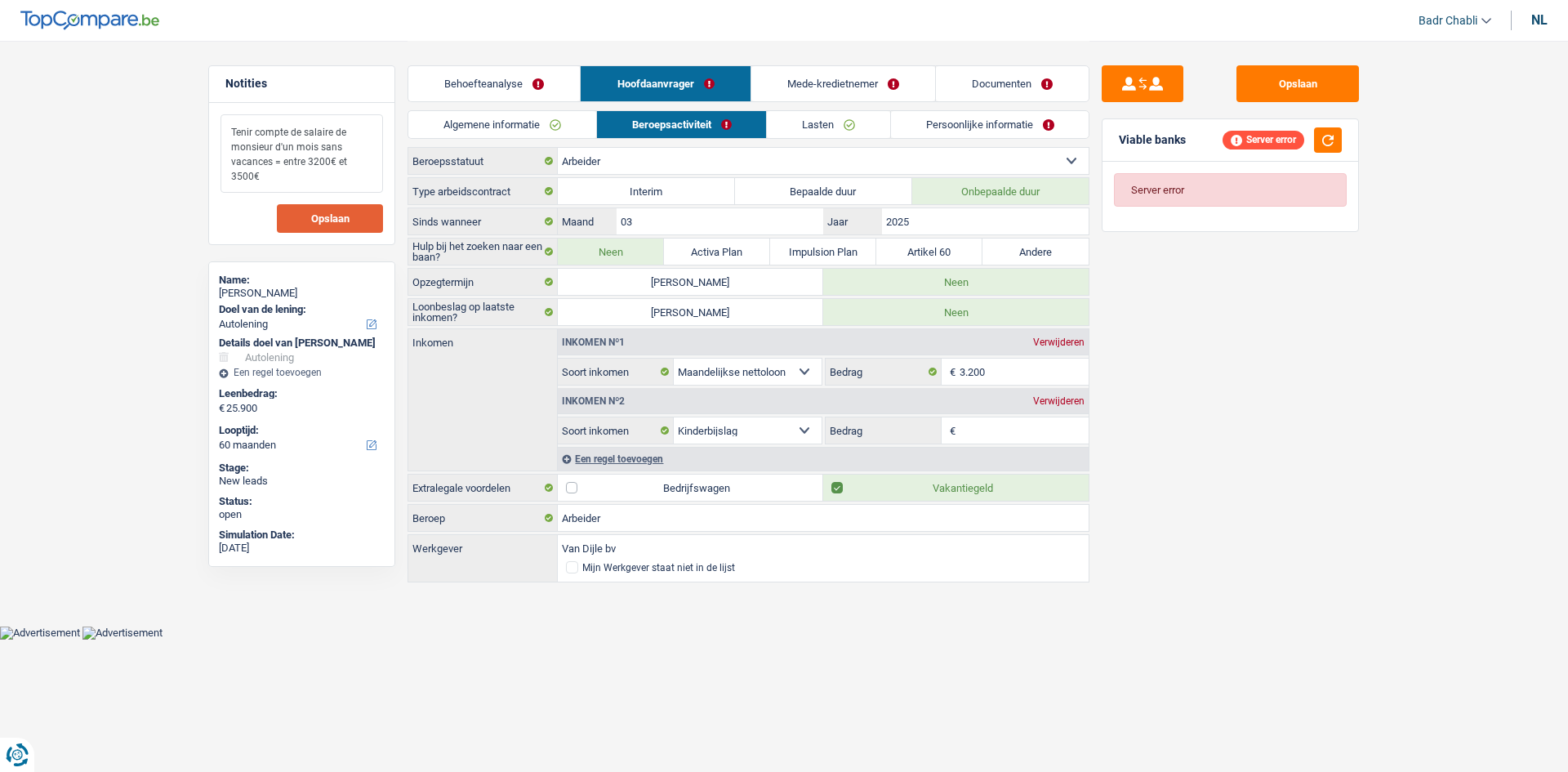
type textarea "Tenir compte de salaire de monsieur d'un mois sans vacances = entre 3200€ et 35…"
click at [324, 219] on span "Opslaan" at bounding box center [330, 218] width 38 height 11
click at [859, 81] on link "Mede-kredietnemer" at bounding box center [843, 84] width 184 height 35
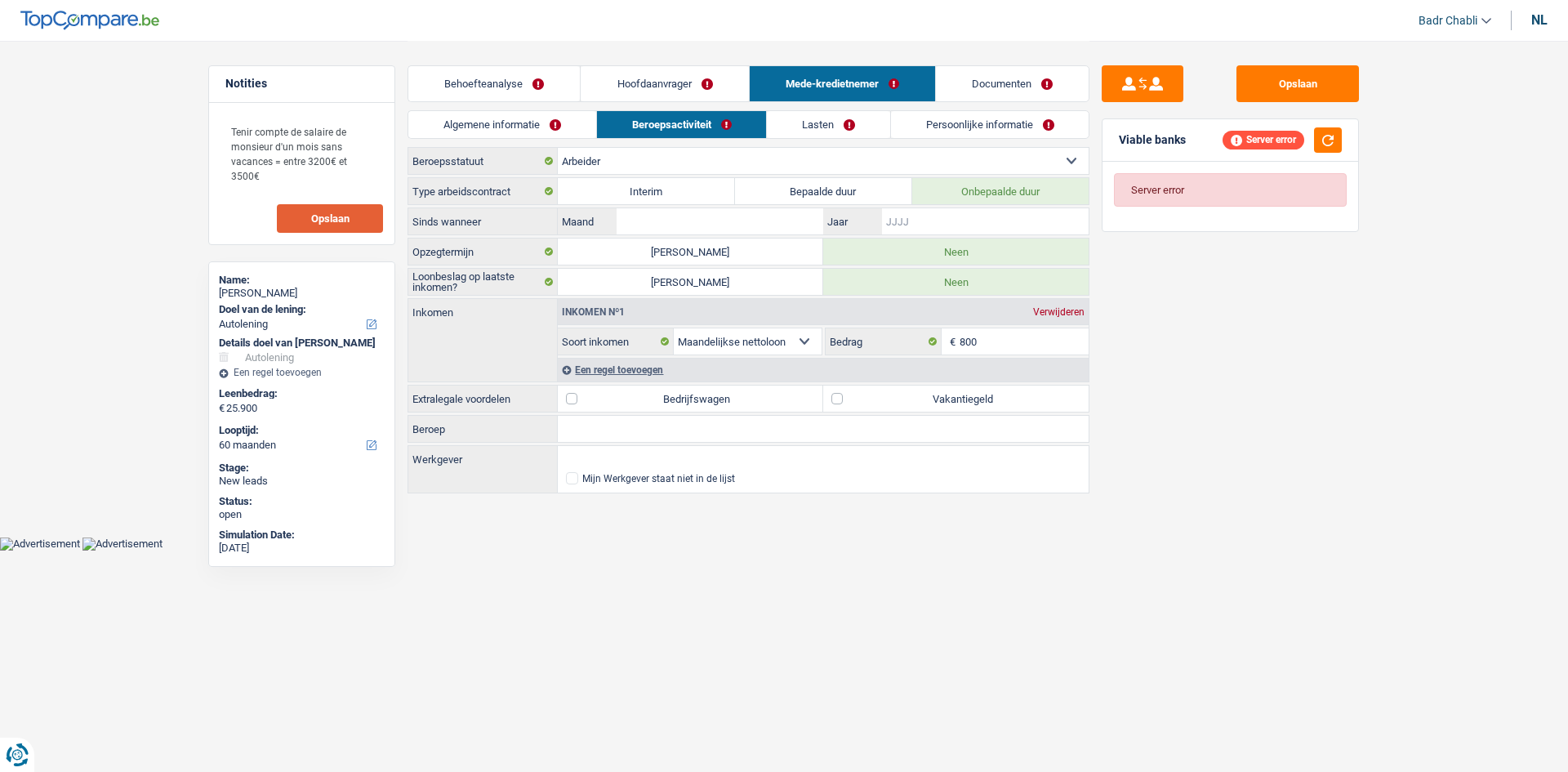
click at [932, 221] on input "Jaar" at bounding box center [986, 222] width 207 height 27
click at [786, 218] on input "Maand" at bounding box center [720, 222] width 207 height 27
type input "03"
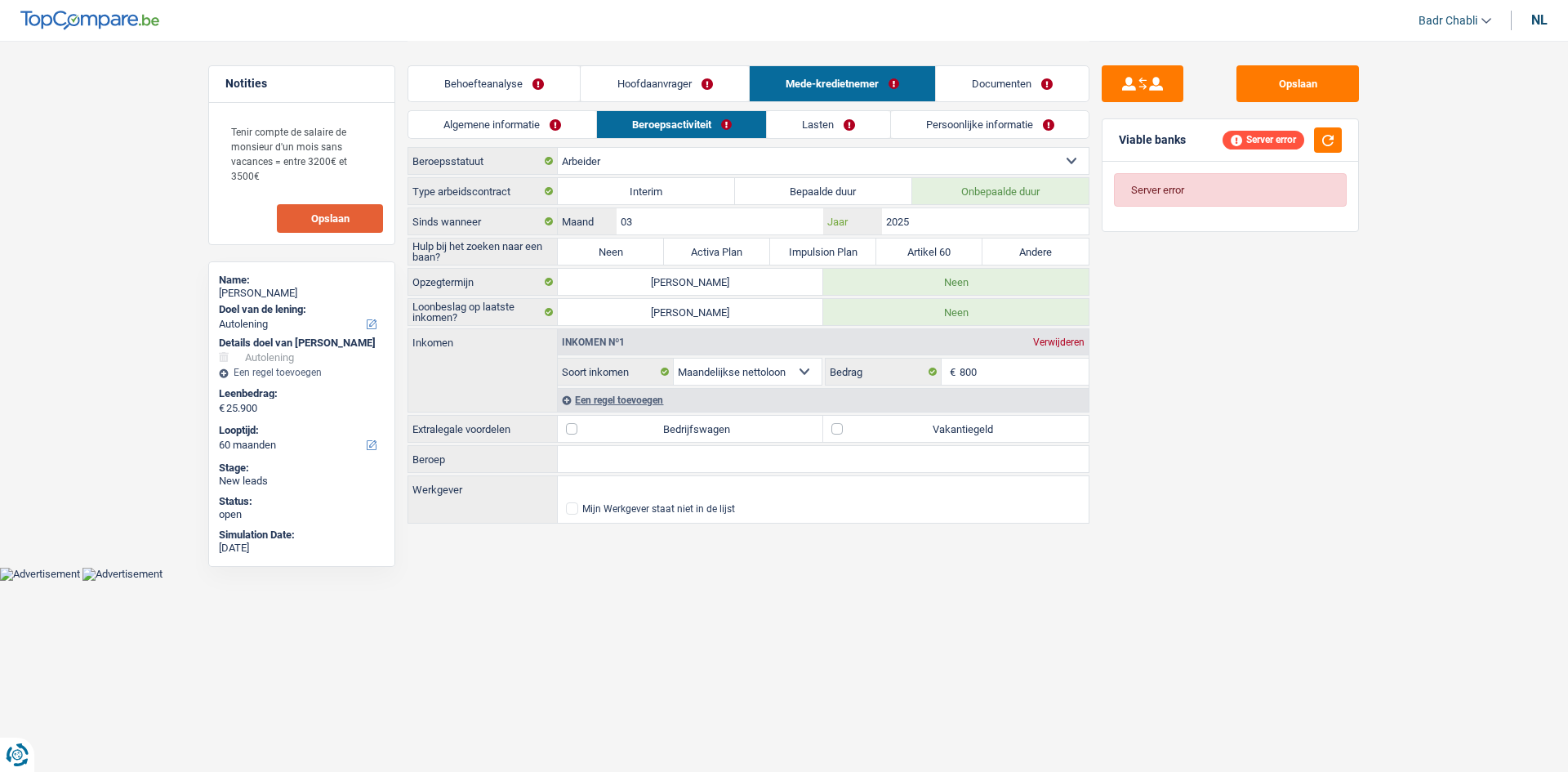
type input "2025"
click at [612, 258] on label "Neen" at bounding box center [611, 252] width 106 height 27
click at [612, 258] on input "Neen" at bounding box center [611, 252] width 106 height 27
radio input "true"
click at [867, 421] on label "Vakantiegeld" at bounding box center [956, 429] width 265 height 27
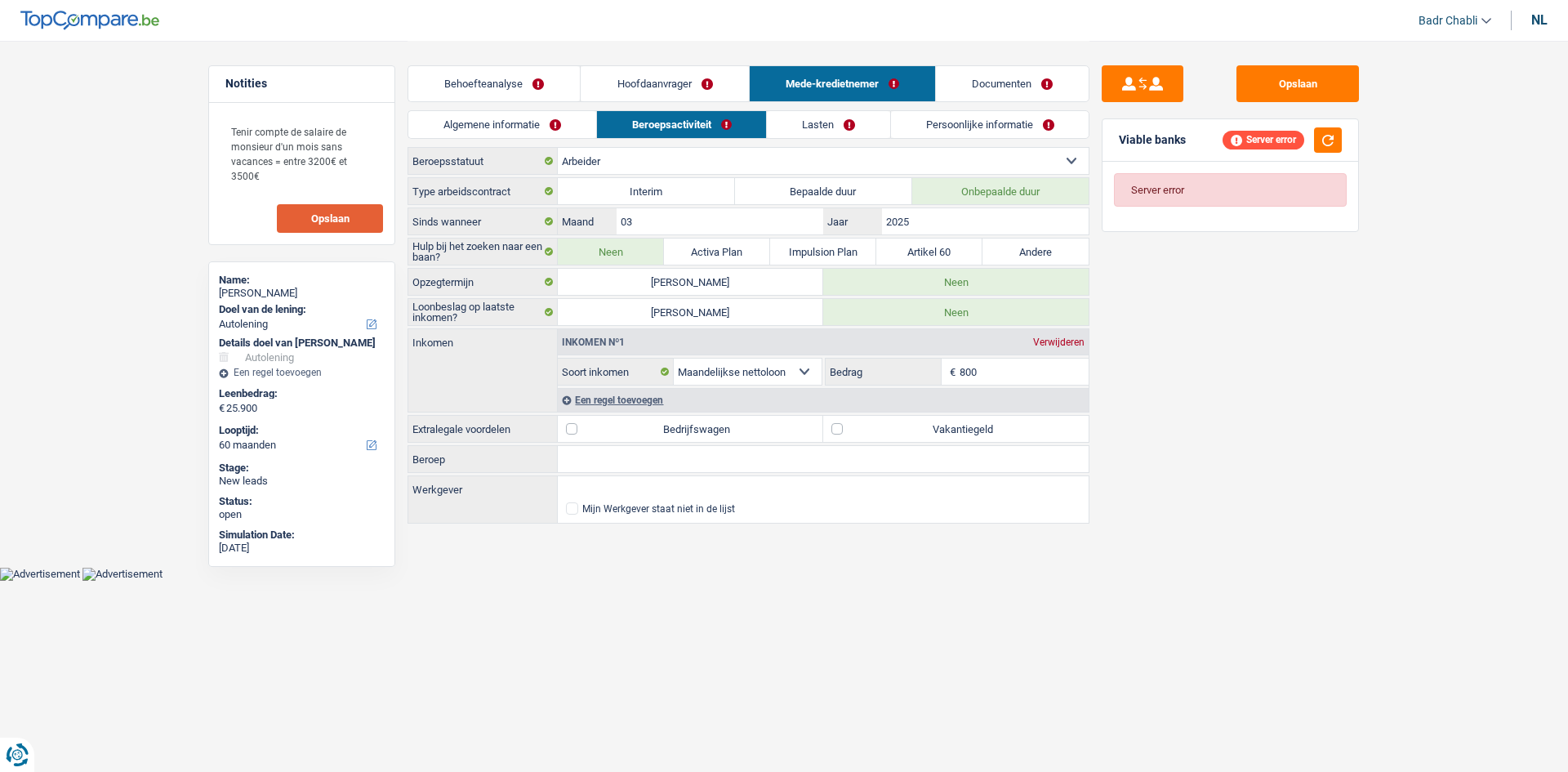
click at [867, 421] on input "Vakantiegeld" at bounding box center [956, 429] width 265 height 27
checkbox input "true"
click at [617, 471] on input "Beroep" at bounding box center [823, 460] width 531 height 27
click at [619, 497] on input "Werkgever" at bounding box center [823, 490] width 531 height 27
paste input "EXPRESS 2 BV"
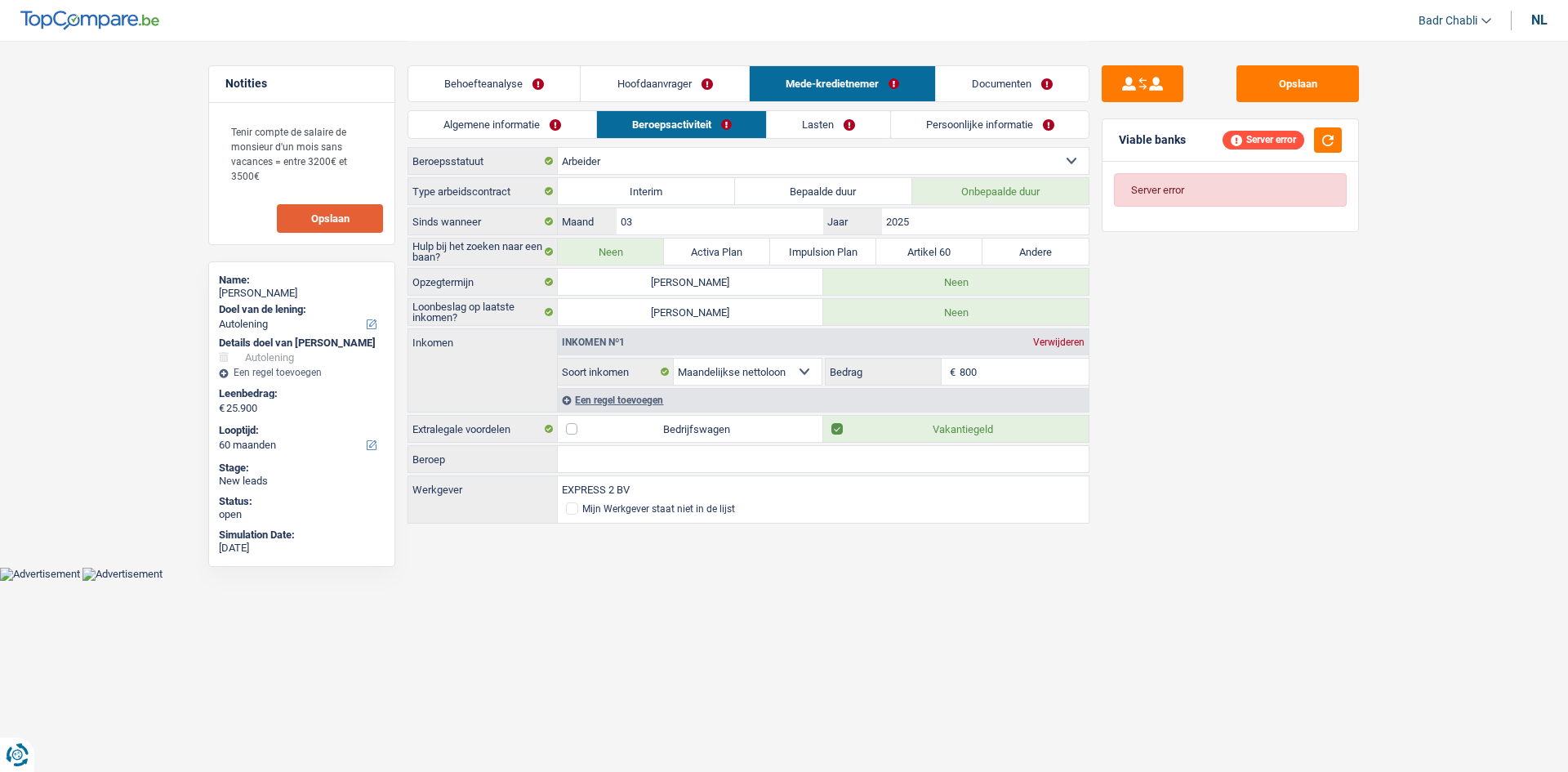
type input "EXPRESS 2 BV"
click at [610, 461] on input "Beroep" at bounding box center [823, 460] width 531 height 27
type input "Arbeider"
click at [1331, 141] on button "button" at bounding box center [1328, 140] width 27 height 26
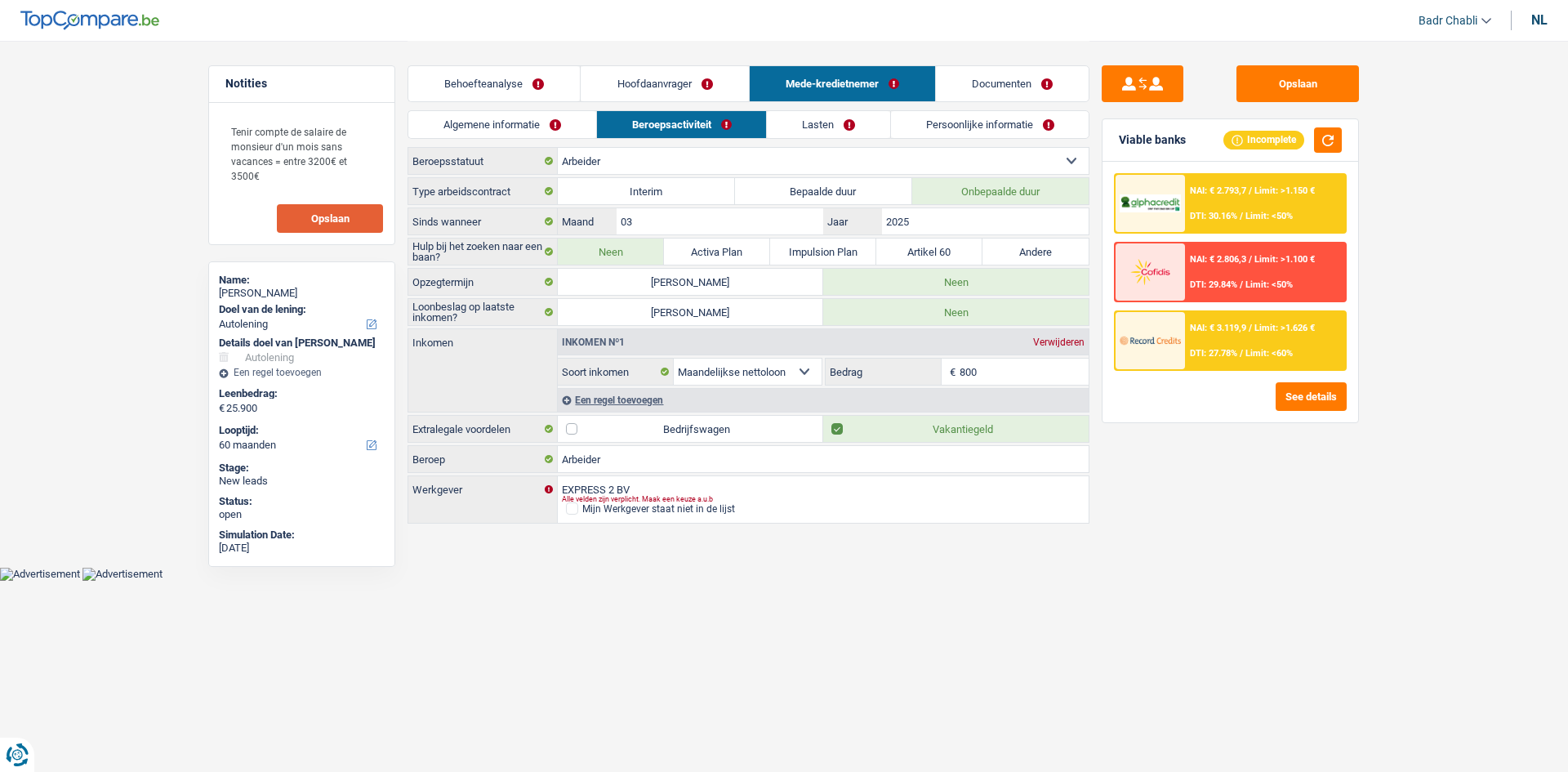
click at [833, 118] on link "Lasten" at bounding box center [829, 125] width 124 height 27
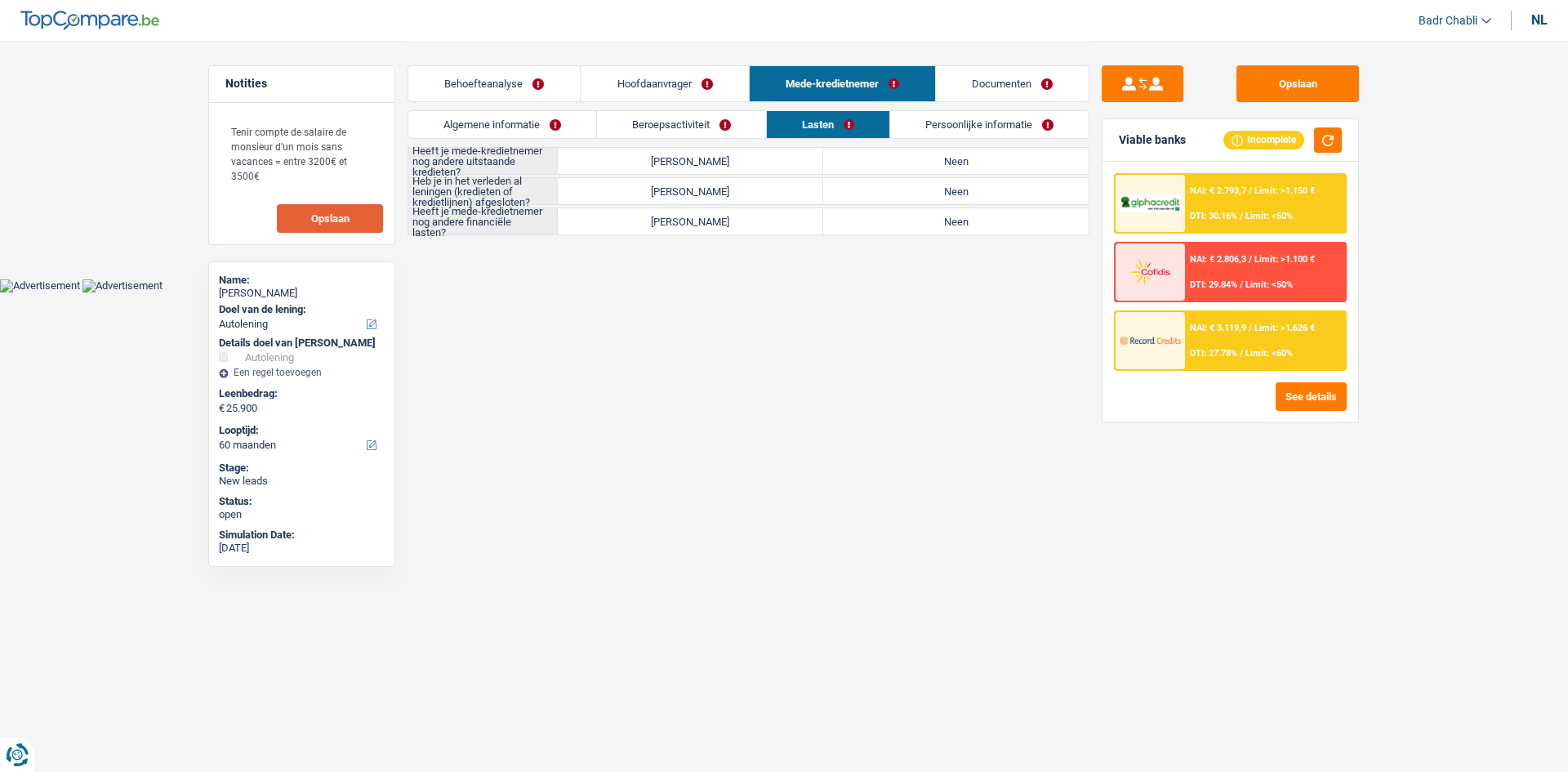
click at [900, 158] on label "Neen" at bounding box center [956, 161] width 265 height 27
click at [900, 158] on input "Neen" at bounding box center [956, 161] width 265 height 27
radio input "true"
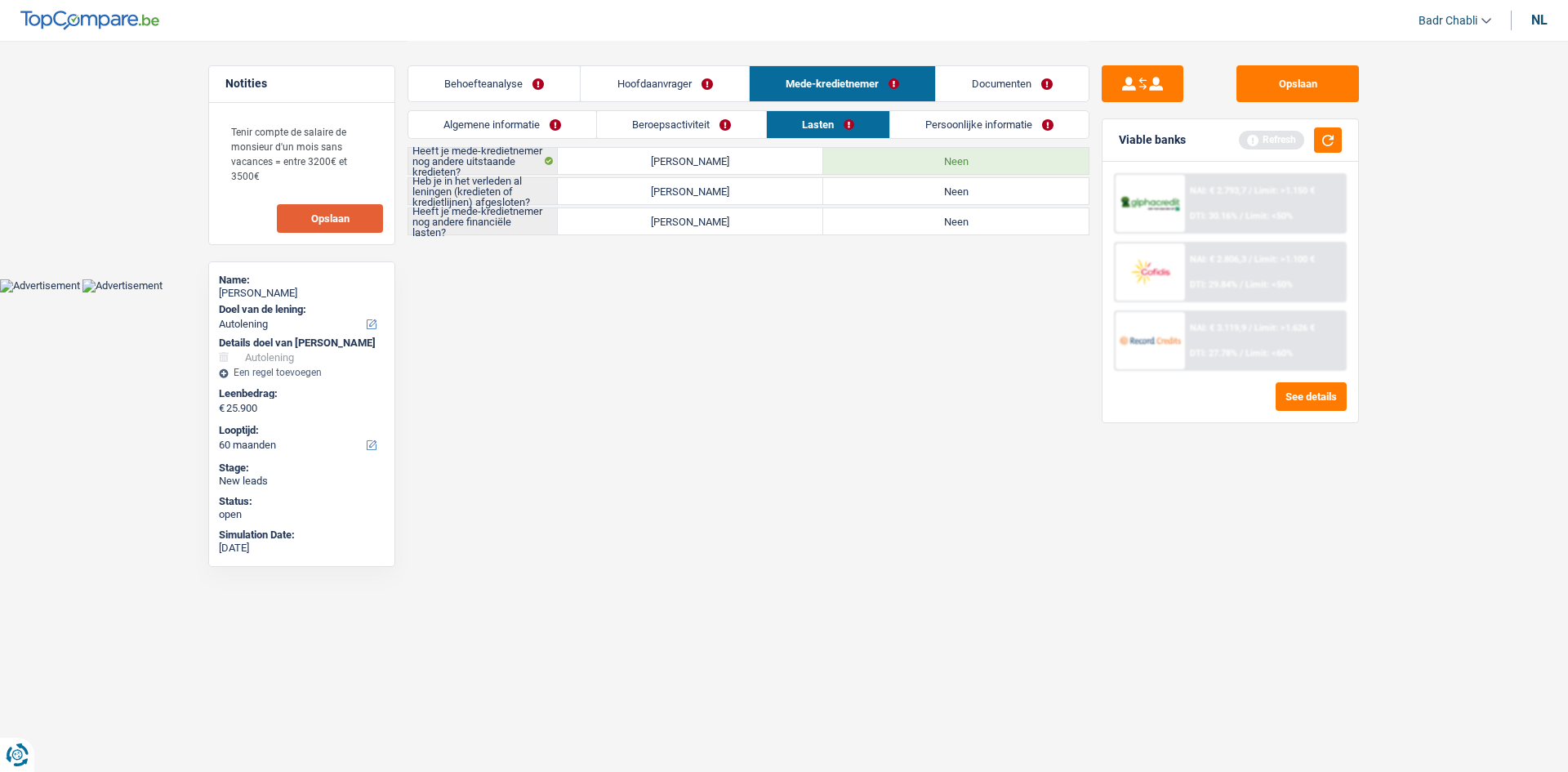
click at [932, 195] on label "Neen" at bounding box center [956, 191] width 265 height 27
click at [932, 195] on input "Neen" at bounding box center [956, 191] width 265 height 27
radio input "true"
click at [942, 214] on label "Neen" at bounding box center [956, 222] width 265 height 27
click at [942, 214] on input "Neen" at bounding box center [956, 222] width 265 height 27
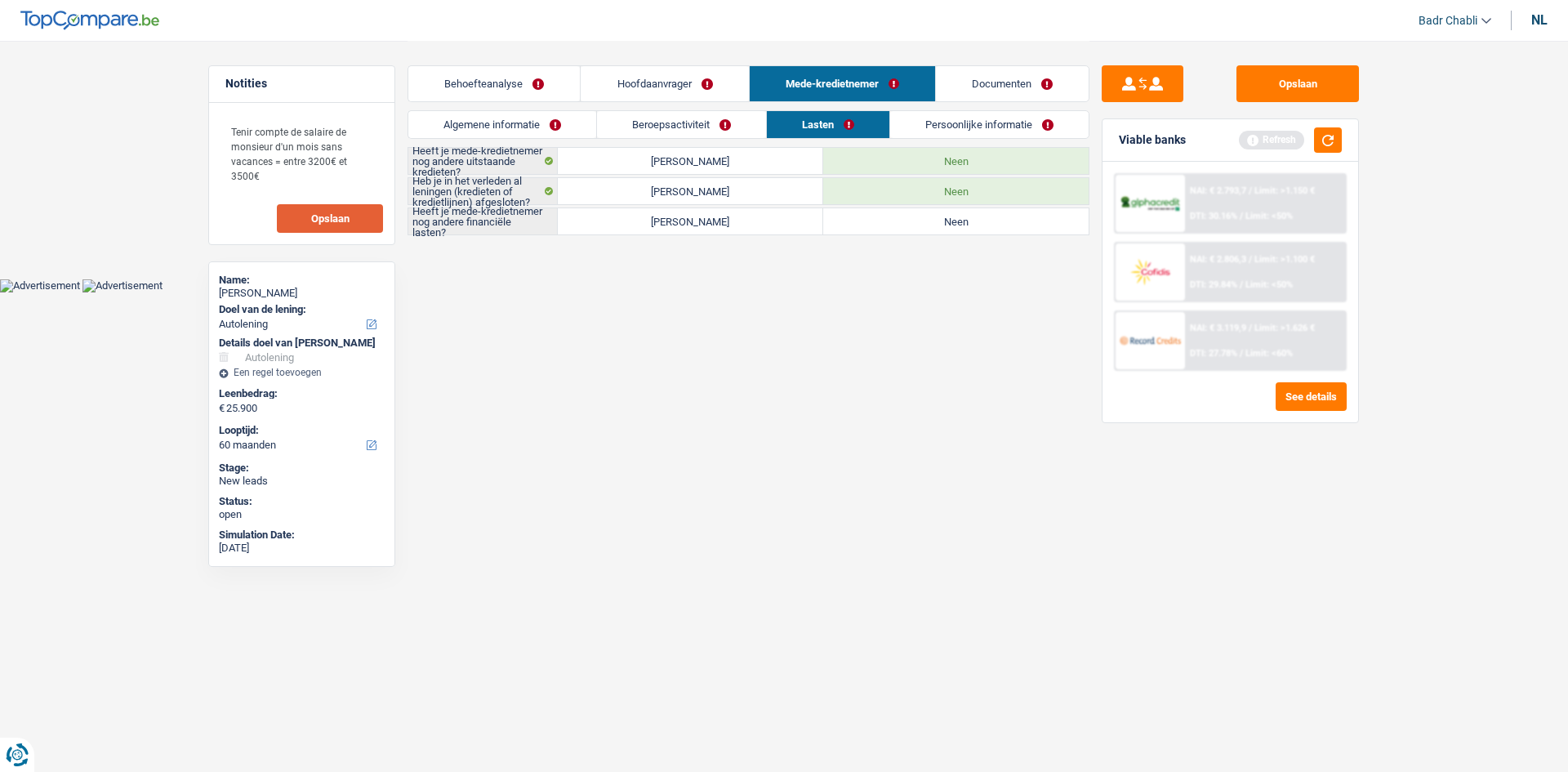
radio input "true"
click at [973, 126] on link "Persoonlijke informatie" at bounding box center [990, 125] width 199 height 27
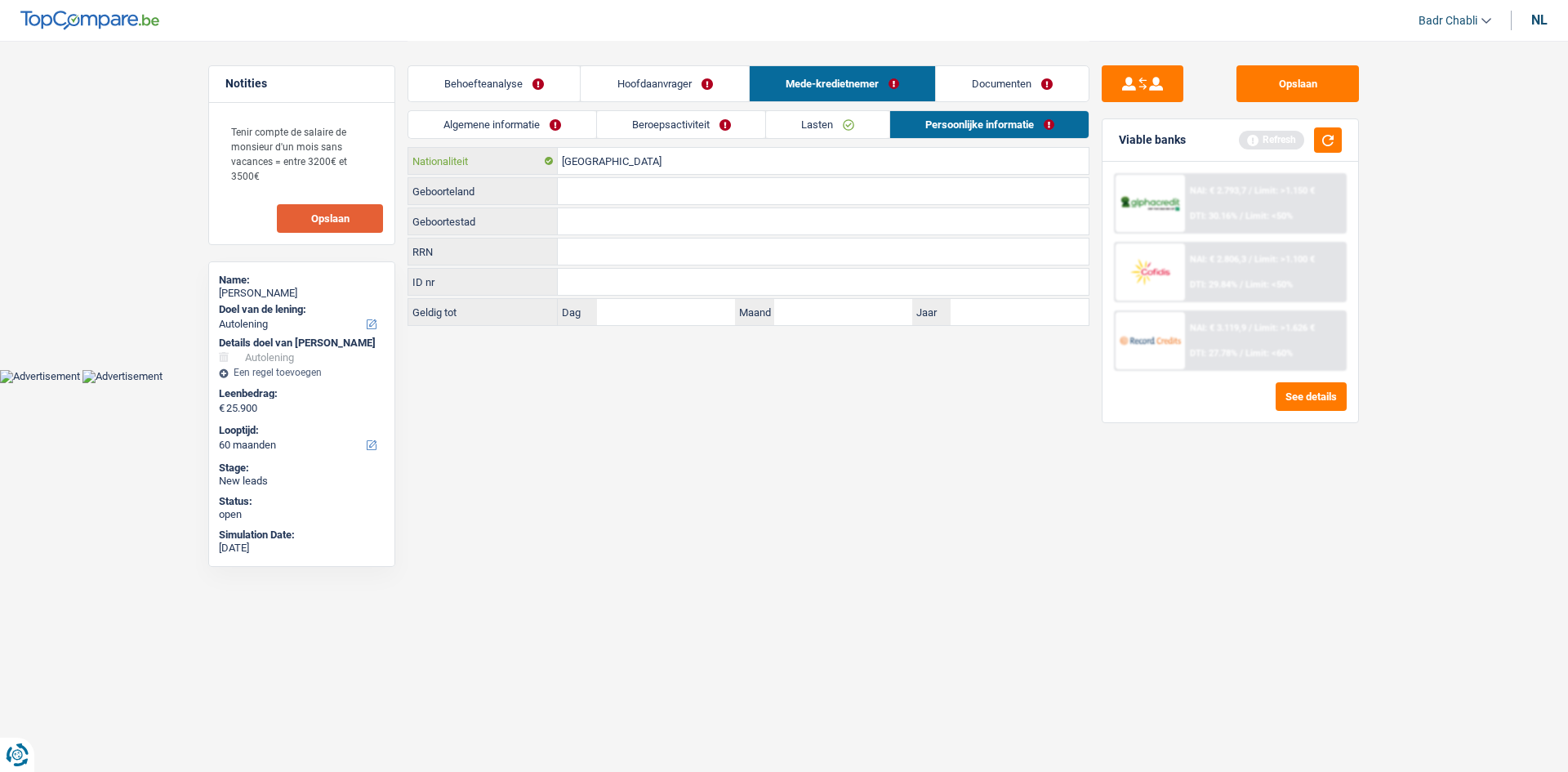
click at [595, 165] on input "België" at bounding box center [823, 161] width 531 height 27
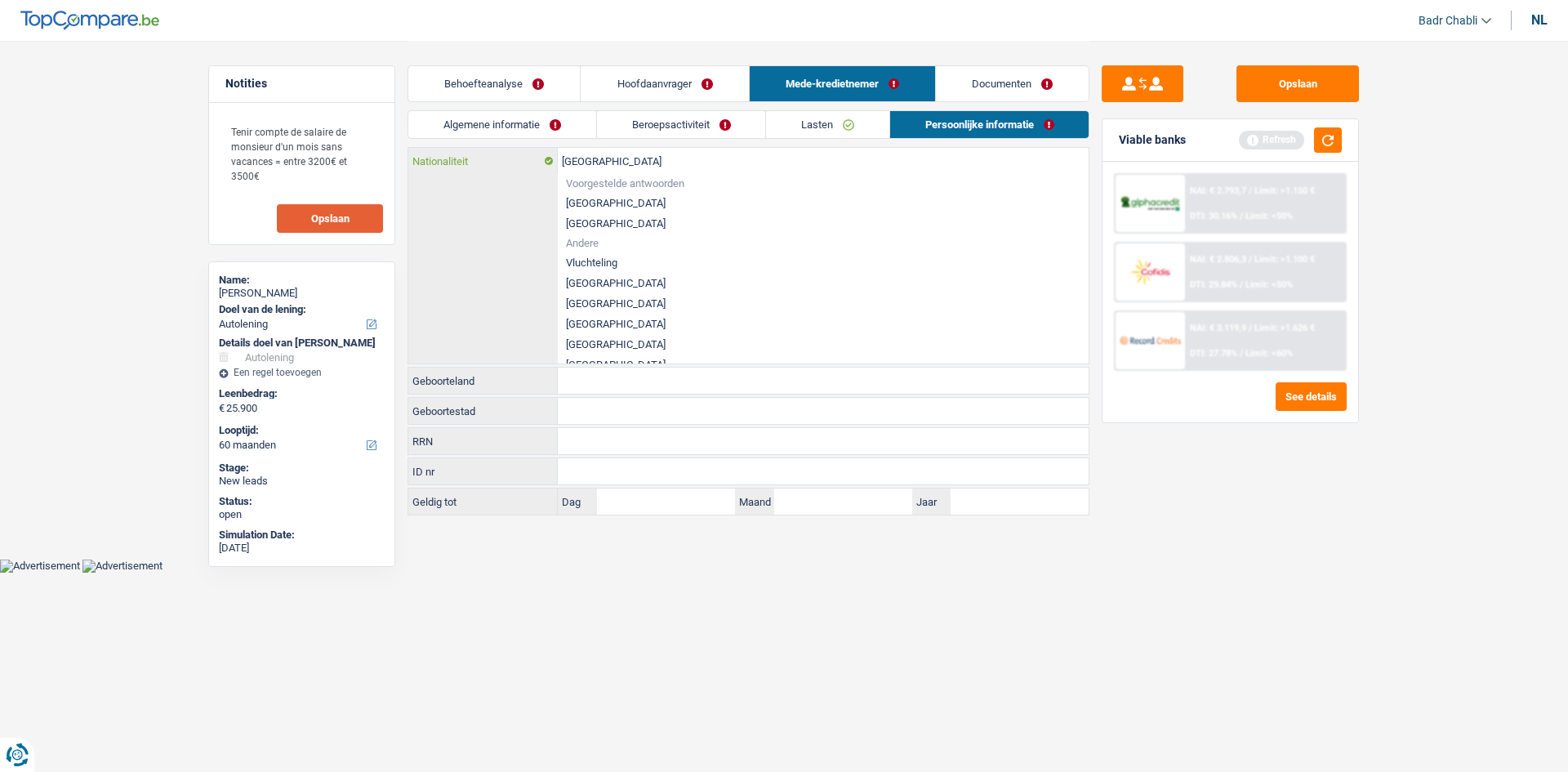
type input "b"
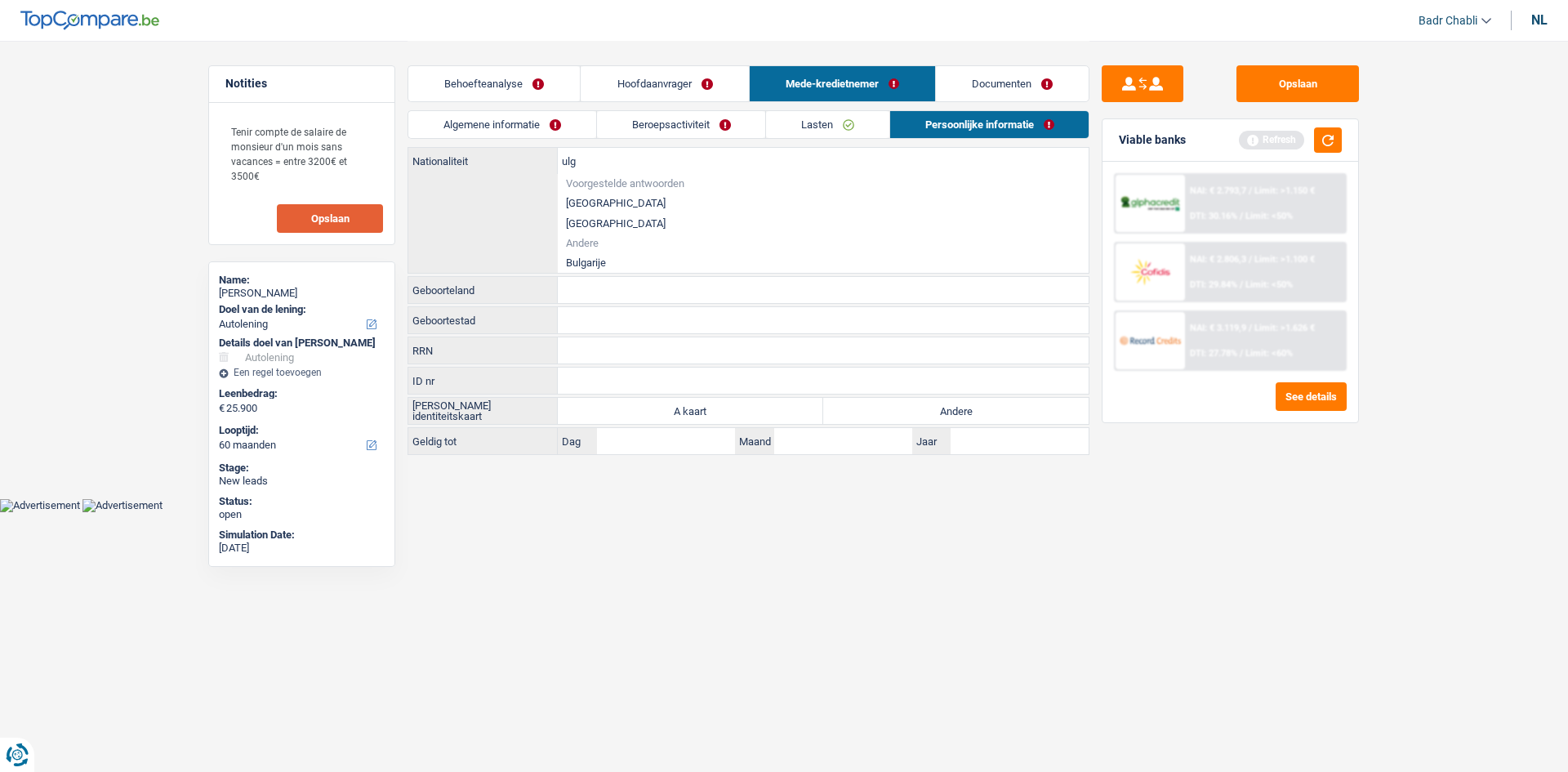
click at [586, 260] on li "Bulgarije" at bounding box center [823, 263] width 531 height 20
type input "Bulgarije"
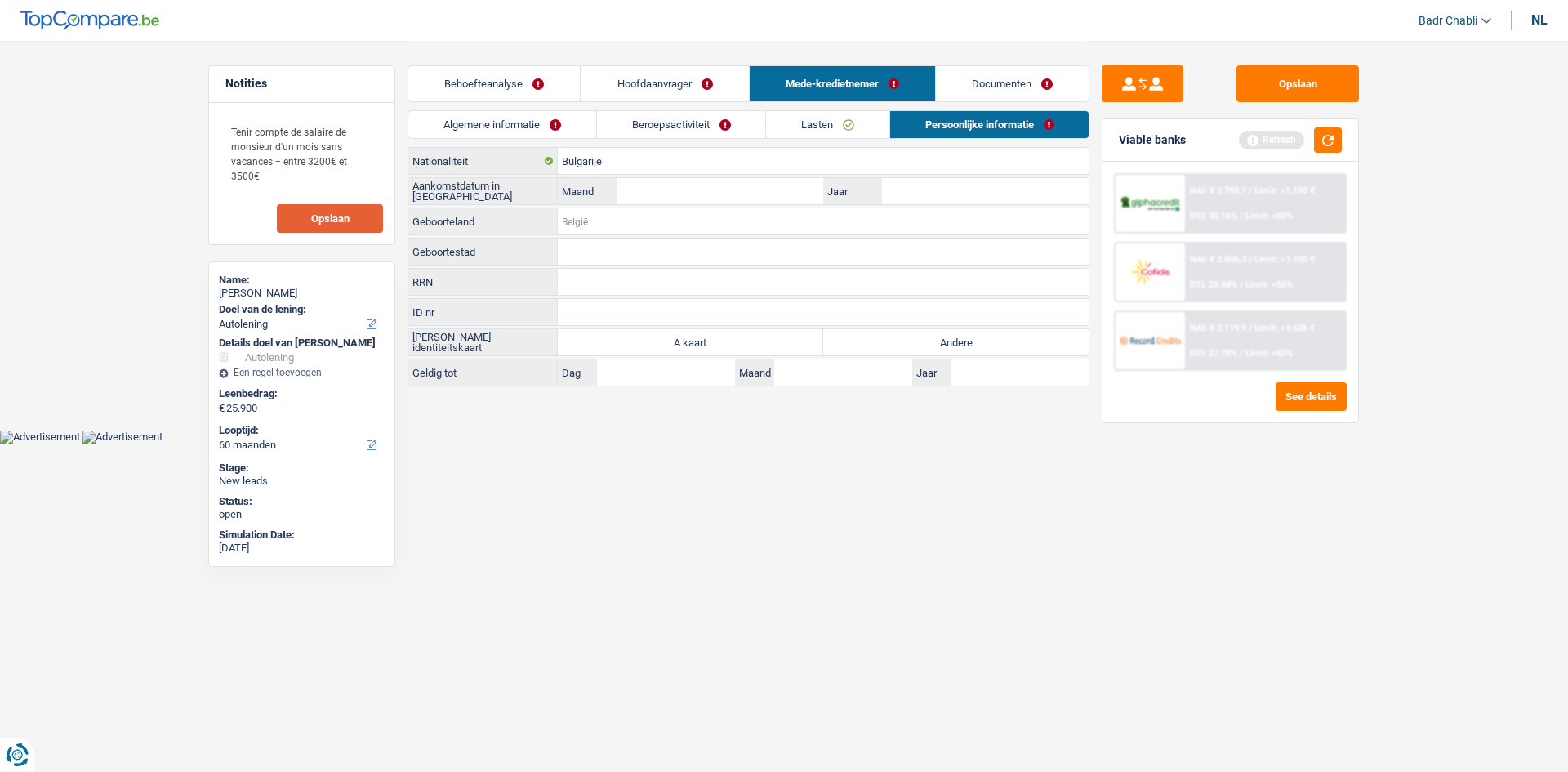
click at [664, 210] on input "Geboorteland" at bounding box center [823, 222] width 531 height 27
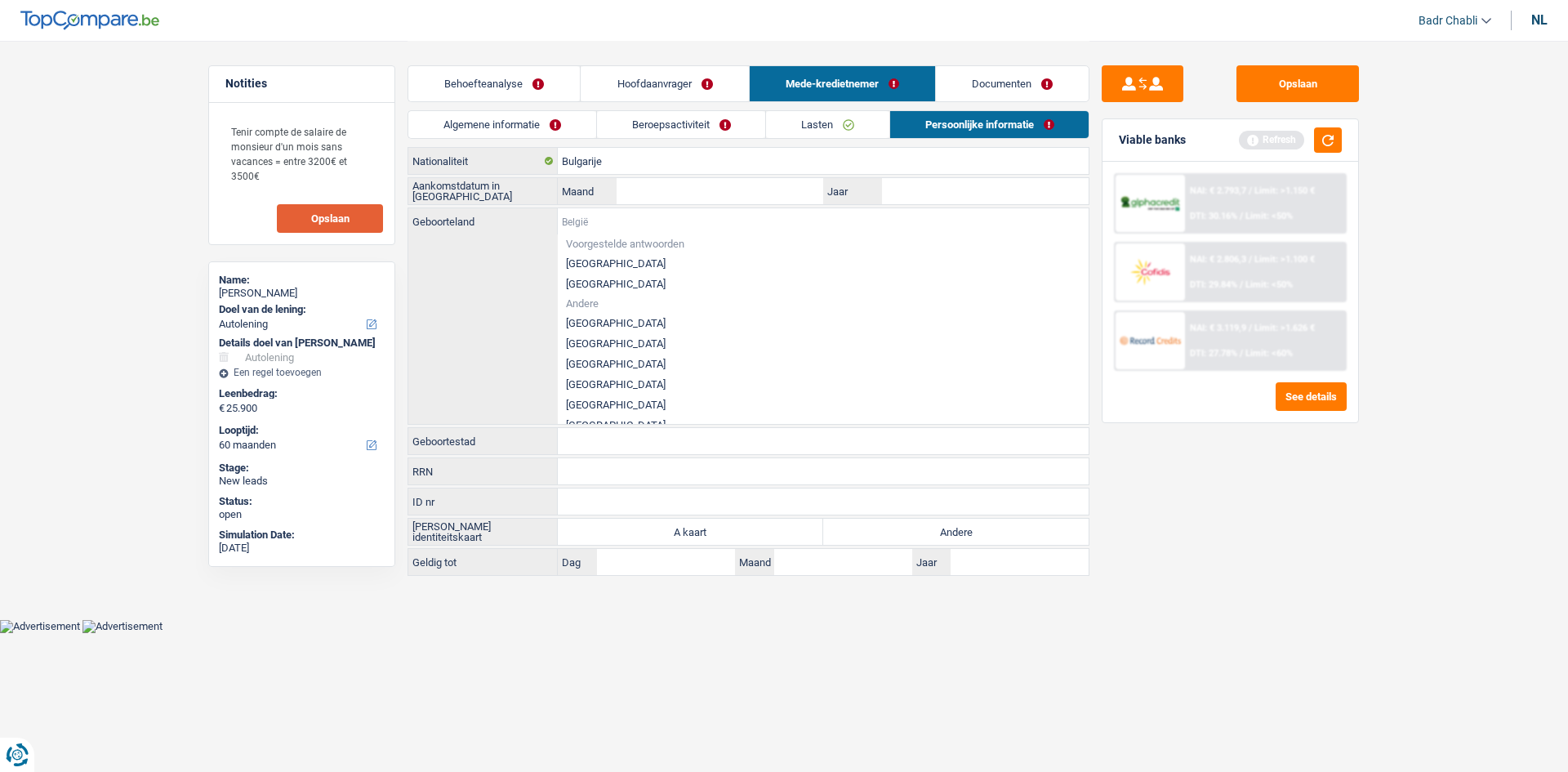
type input "b"
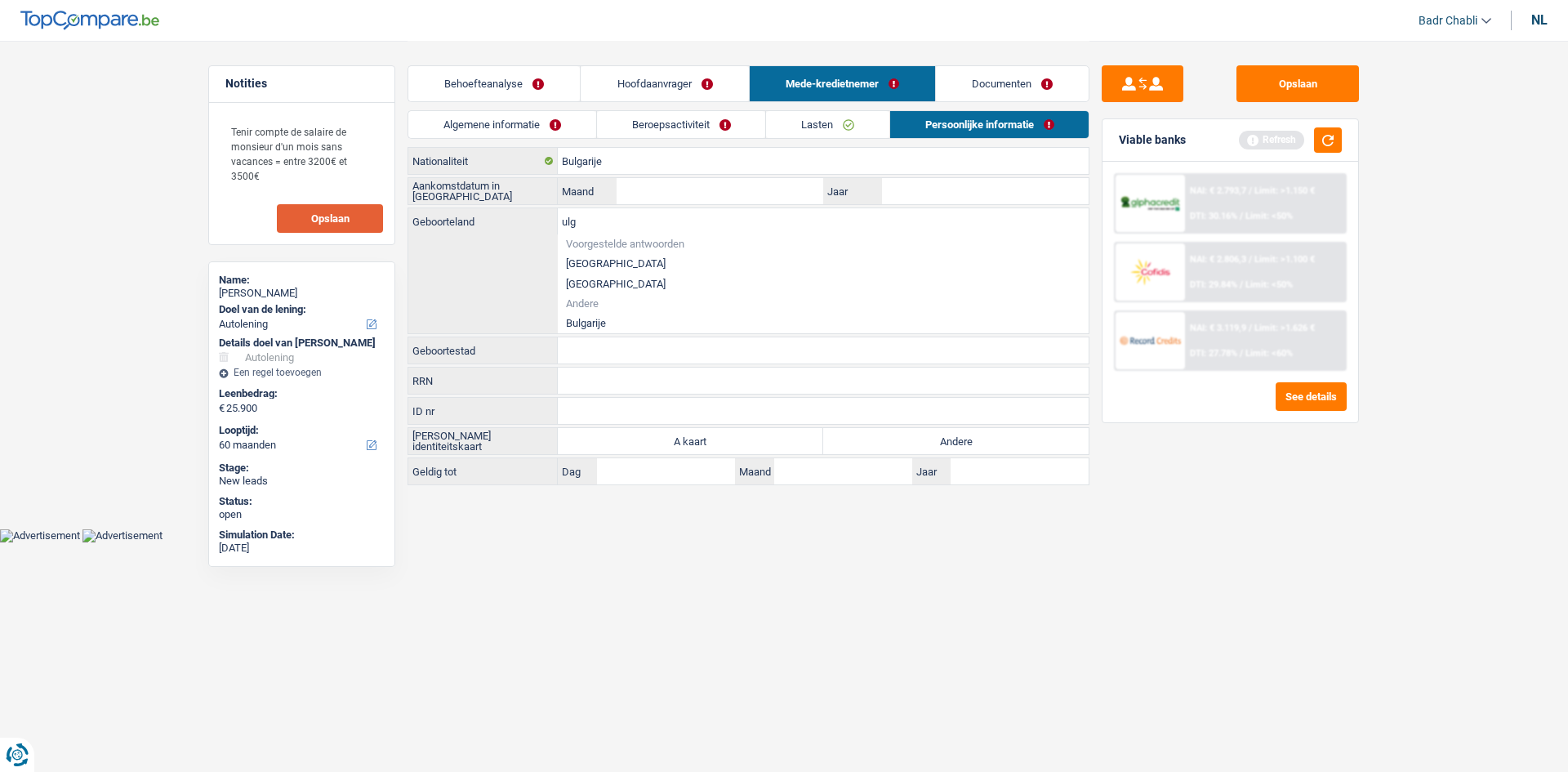
click at [607, 318] on li "Bulgarije" at bounding box center [823, 323] width 531 height 20
type input "Bulgarije"
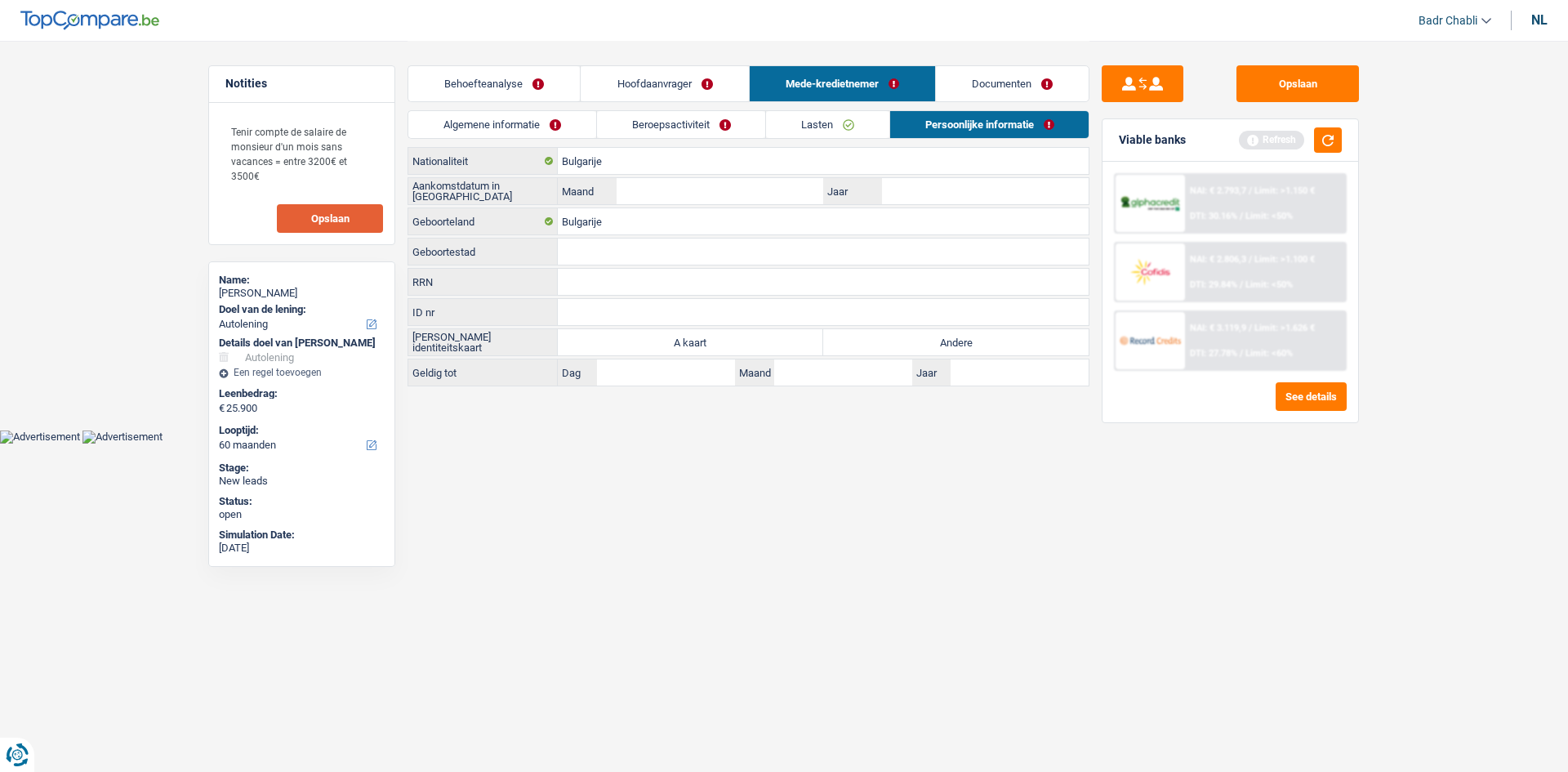
click at [891, 349] on label "Andere" at bounding box center [956, 342] width 265 height 27
click at [891, 349] on input "Andere" at bounding box center [956, 342] width 265 height 27
radio input "true"
click at [773, 198] on input "Maand" at bounding box center [720, 191] width 207 height 27
type input "01"
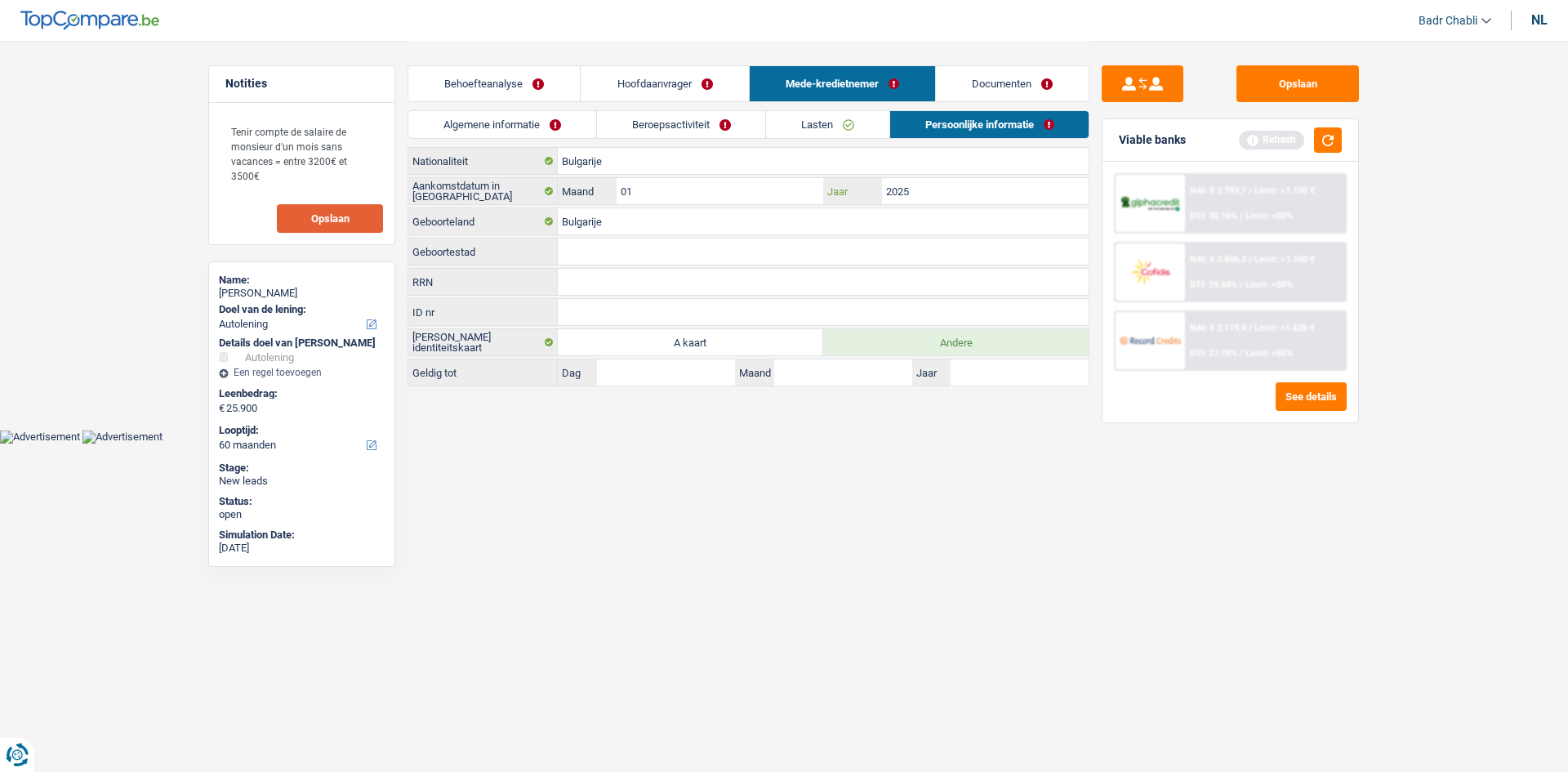
type input "2025"
click at [685, 75] on link "Hoofdaanvrager" at bounding box center [664, 84] width 167 height 35
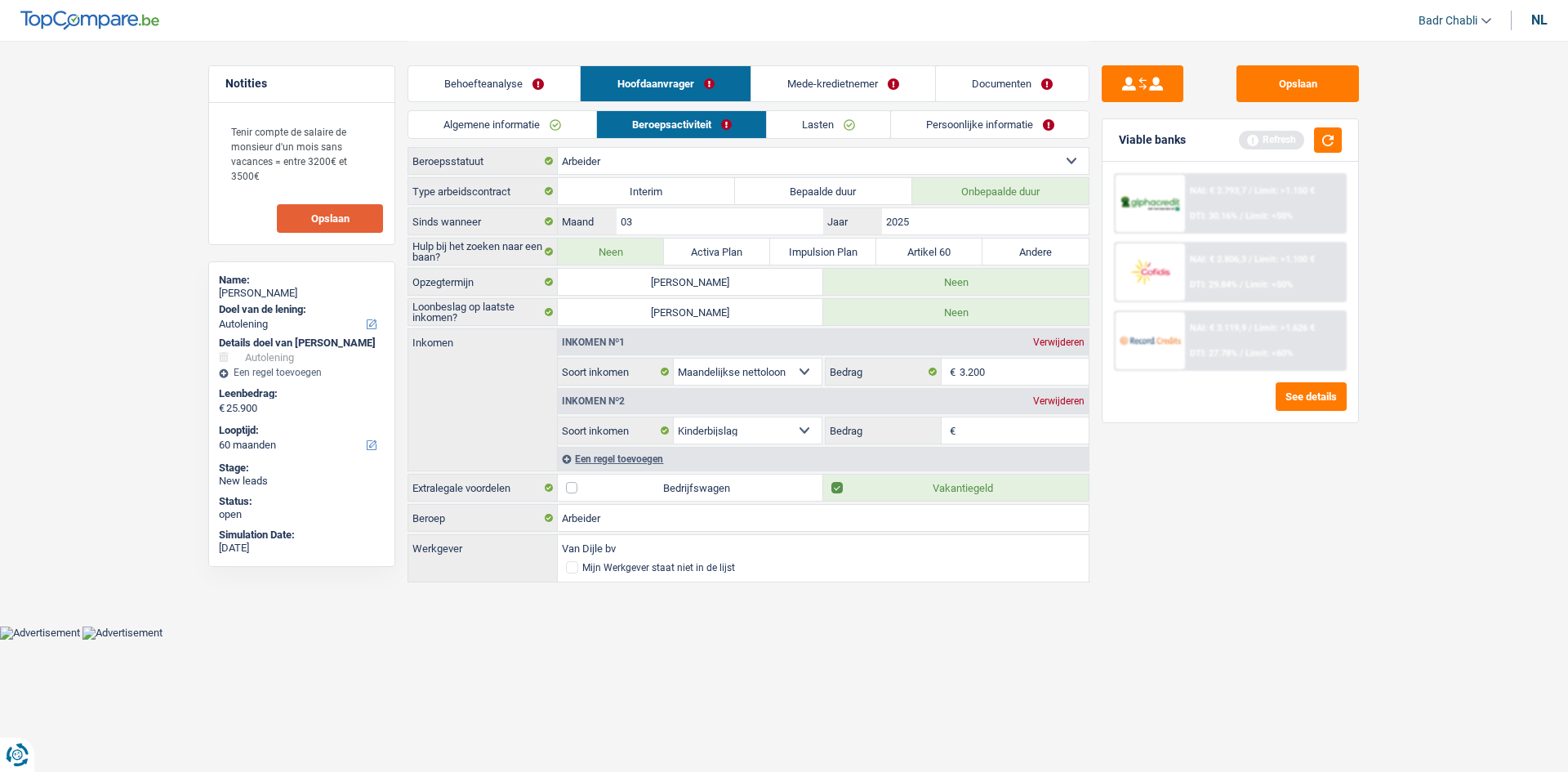
click at [970, 132] on link "Persoonlijke informatie" at bounding box center [990, 125] width 199 height 27
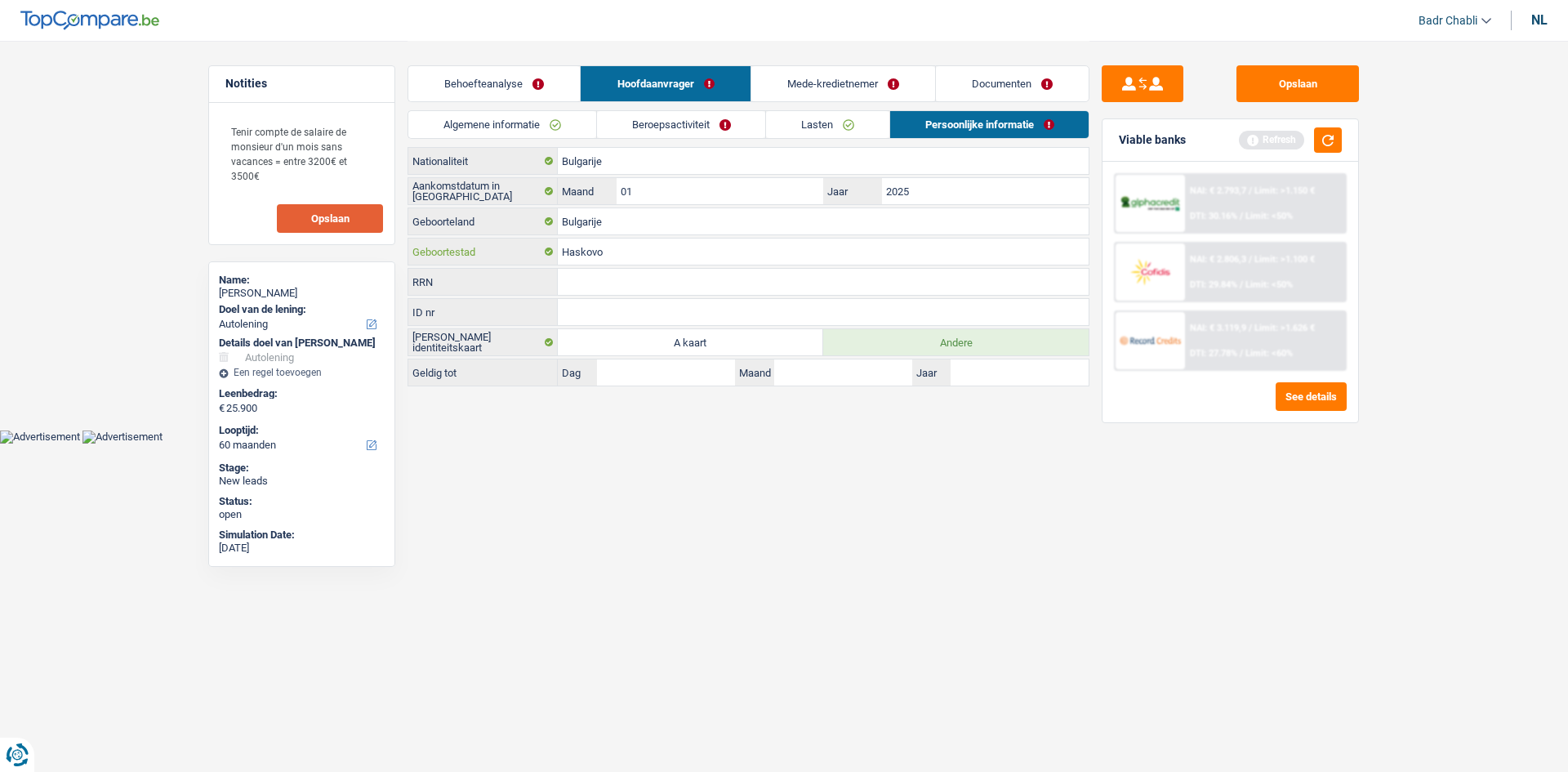
click at [648, 256] on input "Haskovo" at bounding box center [823, 252] width 531 height 27
click at [860, 83] on link "Mede-kredietnemer" at bounding box center [843, 84] width 184 height 35
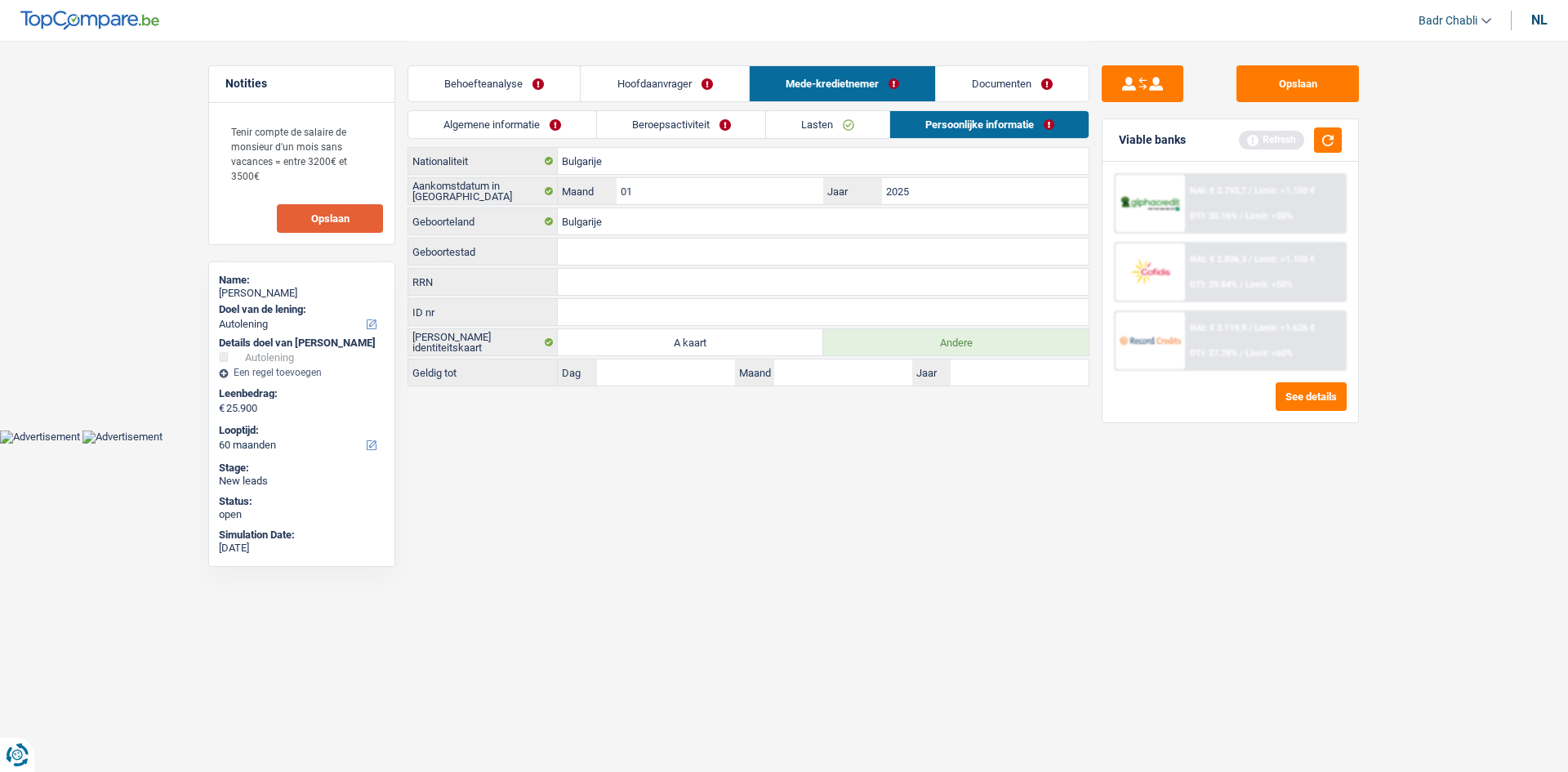
click at [601, 246] on input "Geboortestad" at bounding box center [823, 252] width 531 height 27
paste input "Haskovo"
type input "Haskovo"
click at [1280, 71] on button "Opslaan" at bounding box center [1298, 84] width 123 height 37
click at [1336, 73] on button "Opslaan" at bounding box center [1298, 84] width 123 height 37
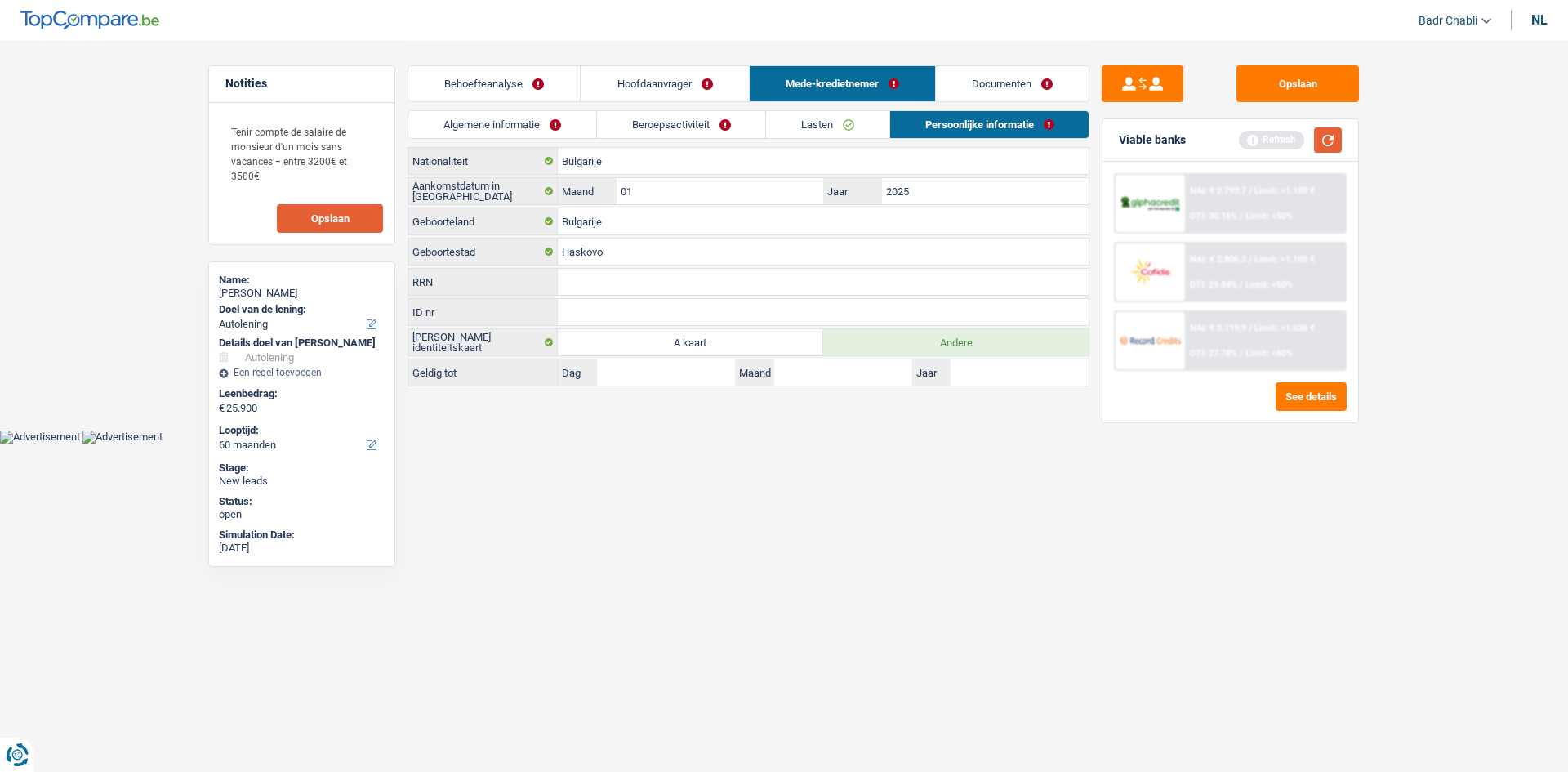
click at [1332, 145] on button "button" at bounding box center [1328, 140] width 27 height 26
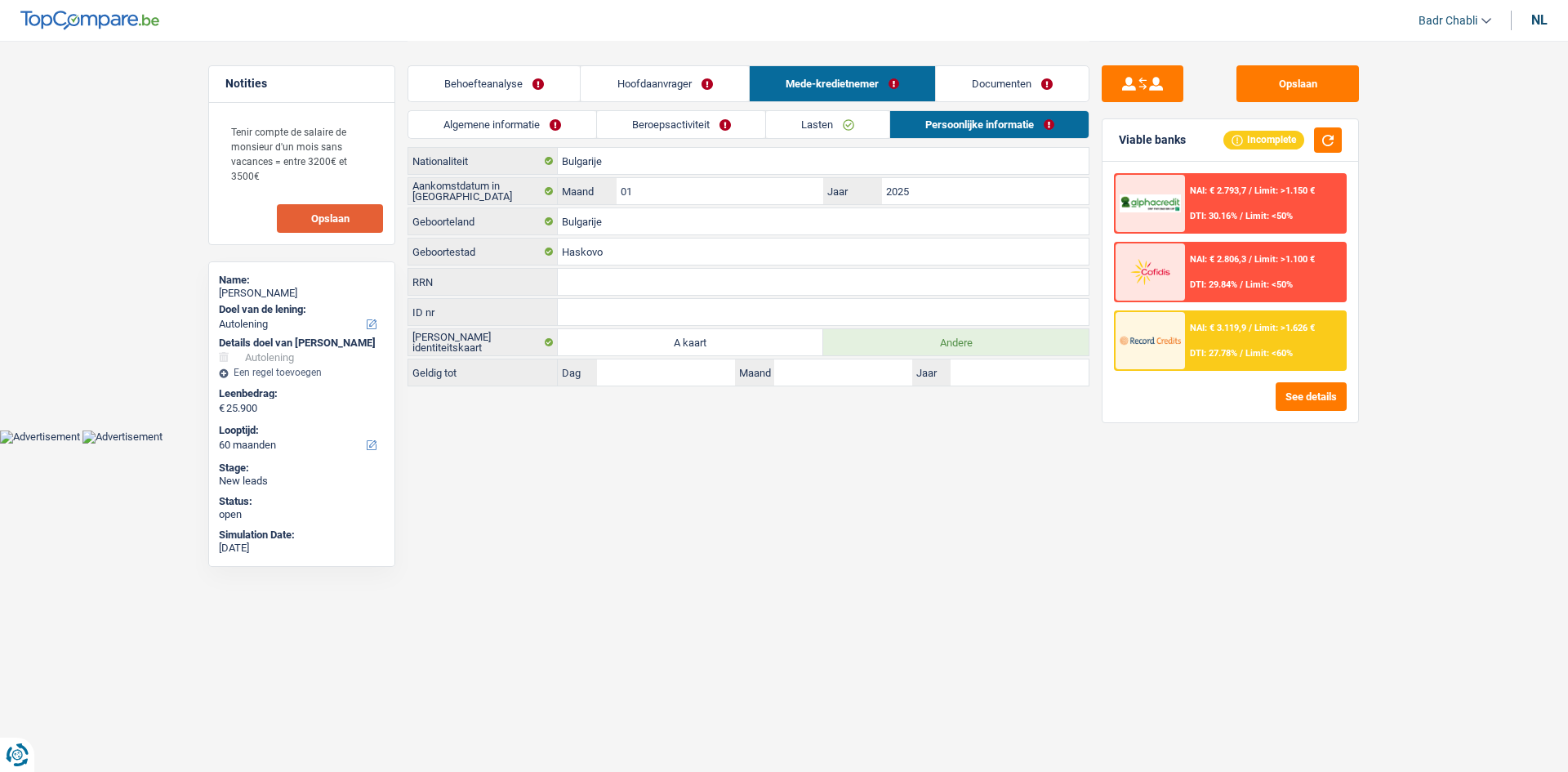
click at [1223, 99] on div "Opslaan" at bounding box center [1230, 84] width 257 height 37
click at [1309, 85] on button "Opslaan" at bounding box center [1298, 84] width 123 height 37
click at [985, 73] on link "Documenten" at bounding box center [1012, 84] width 153 height 35
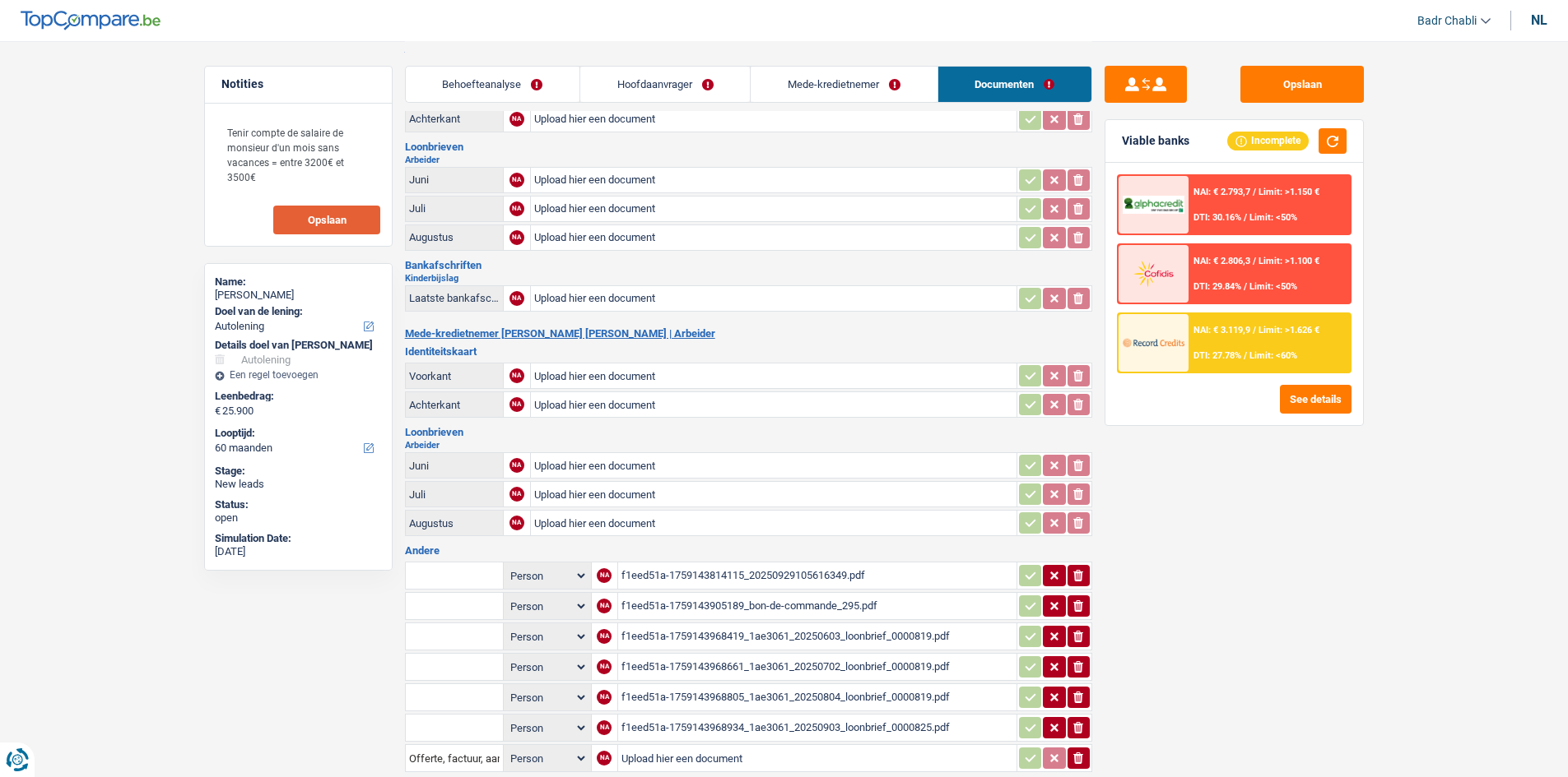
scroll to position [329, 0]
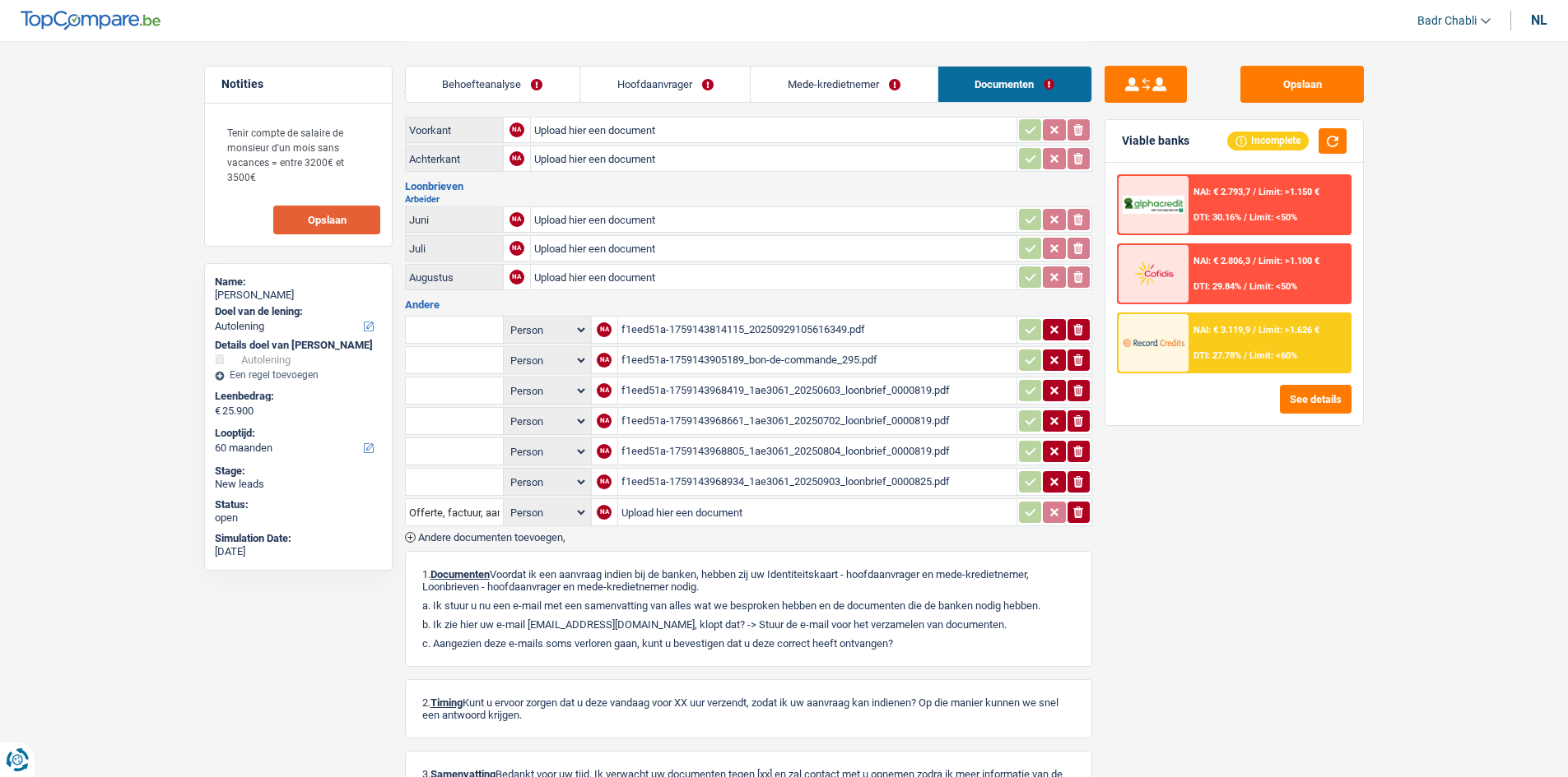
click at [836, 468] on table "Person Hoofdaanvrager Mede-kredietnemer NA f1eed51a-1759143814115_2025092910561…" at bounding box center [749, 421] width 687 height 215
click at [840, 482] on div "f1eed51a-1759143968934_1ae3061_20250903_loonbrief_0000825.pdf" at bounding box center [817, 482] width 392 height 25
click at [841, 451] on div "f1eed51a-1759143968805_1ae3061_20250804_loonbrief_0000819.pdf" at bounding box center [817, 452] width 392 height 25
click at [835, 421] on div "f1eed51a-1759143968661_1ae3061_20250702_loonbrief_0000819.pdf" at bounding box center [817, 421] width 392 height 25
click at [881, 394] on div "f1eed51a-1759143968419_1ae3061_20250603_loonbrief_0000819.pdf" at bounding box center [817, 391] width 392 height 25
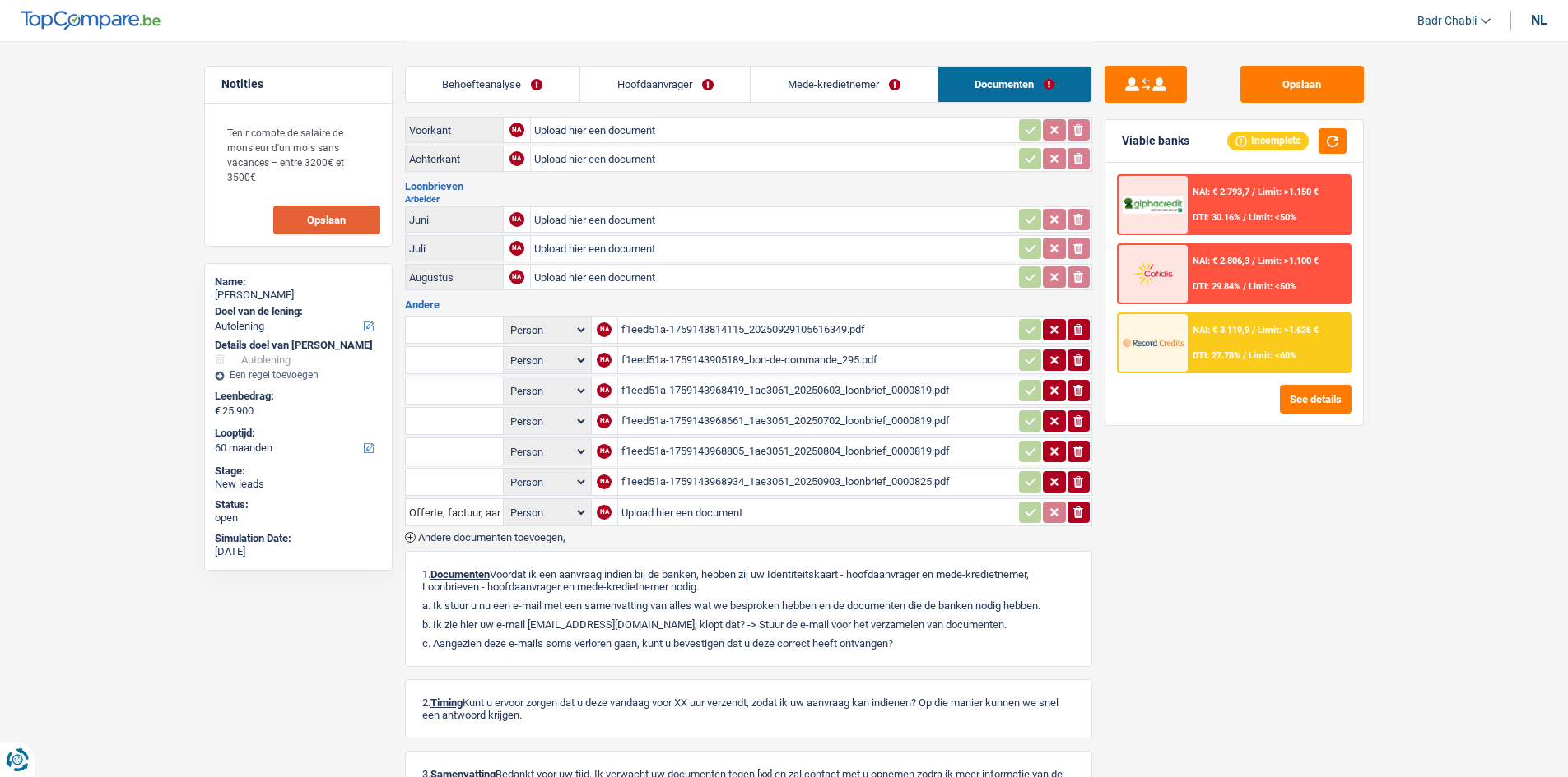
click at [747, 327] on div "f1eed51a-1759143814115_20250929105616349.pdf" at bounding box center [817, 330] width 392 height 25
click at [1289, 81] on button "Opslaan" at bounding box center [1302, 85] width 124 height 37
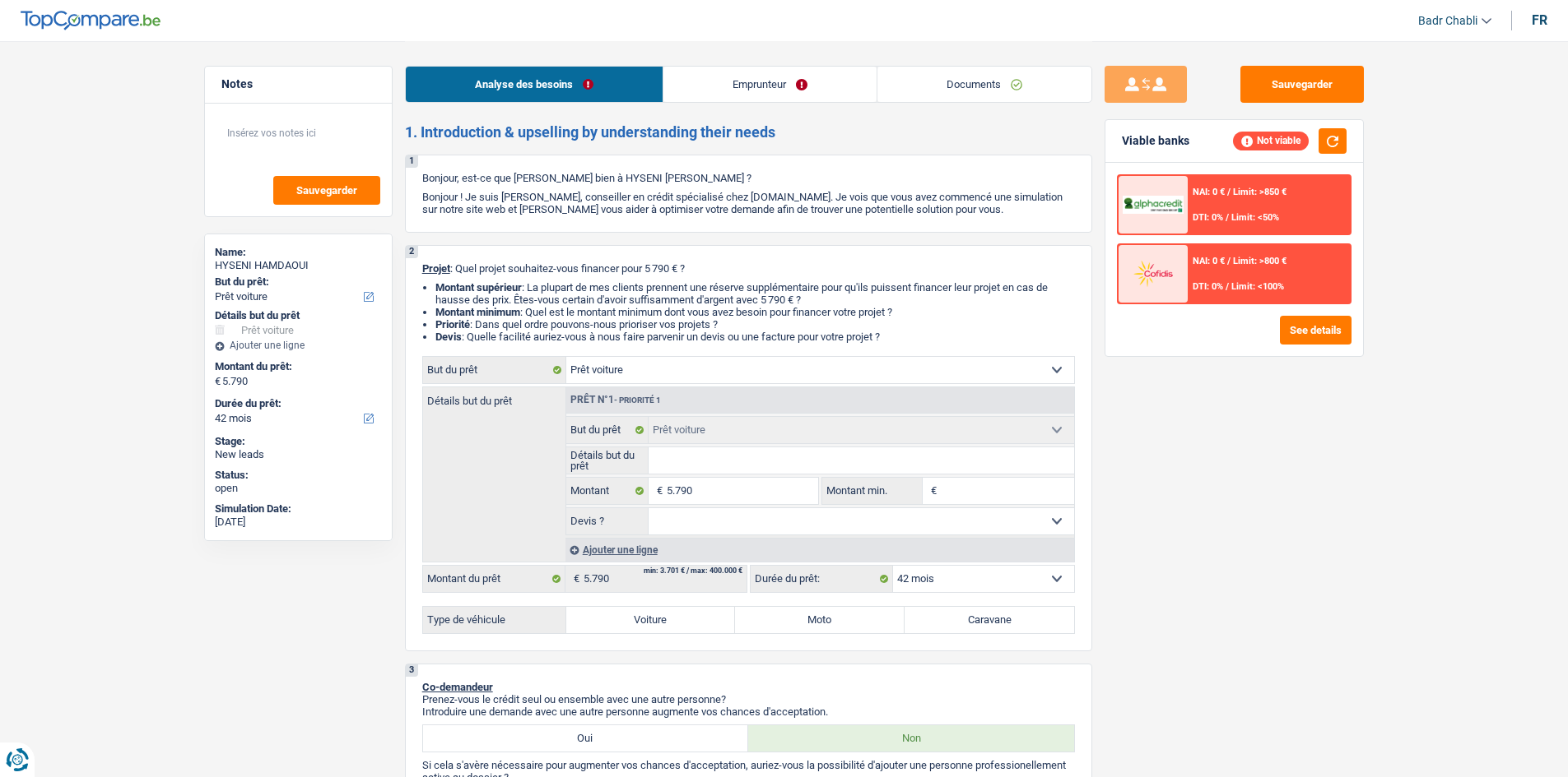
select select "car"
select select "42"
select select "car"
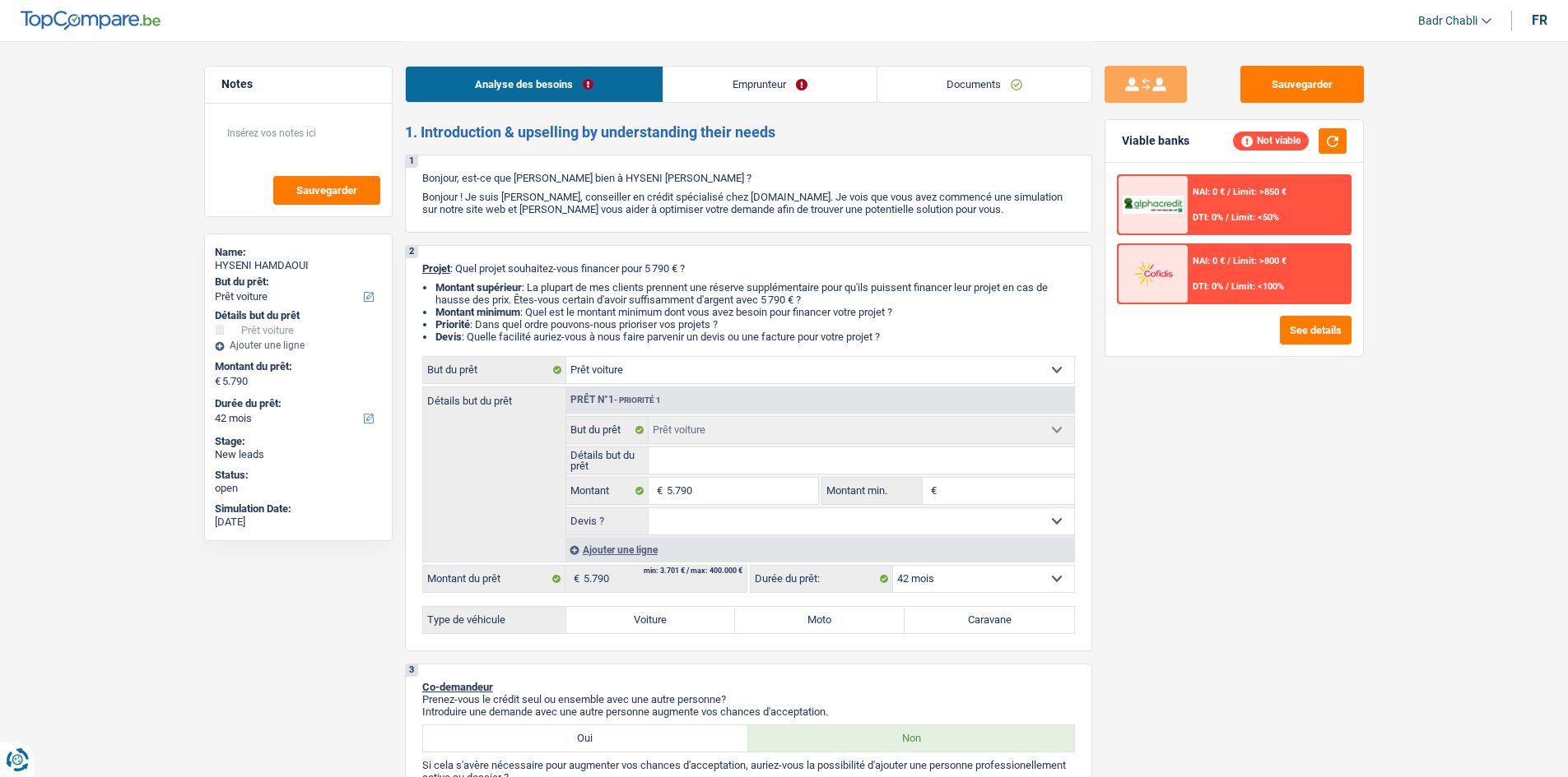
select select "42"
select select "car"
select select "42"
click at [983, 109] on div "Analyse des besoins Emprunteur Documents" at bounding box center [749, 76] width 687 height 70
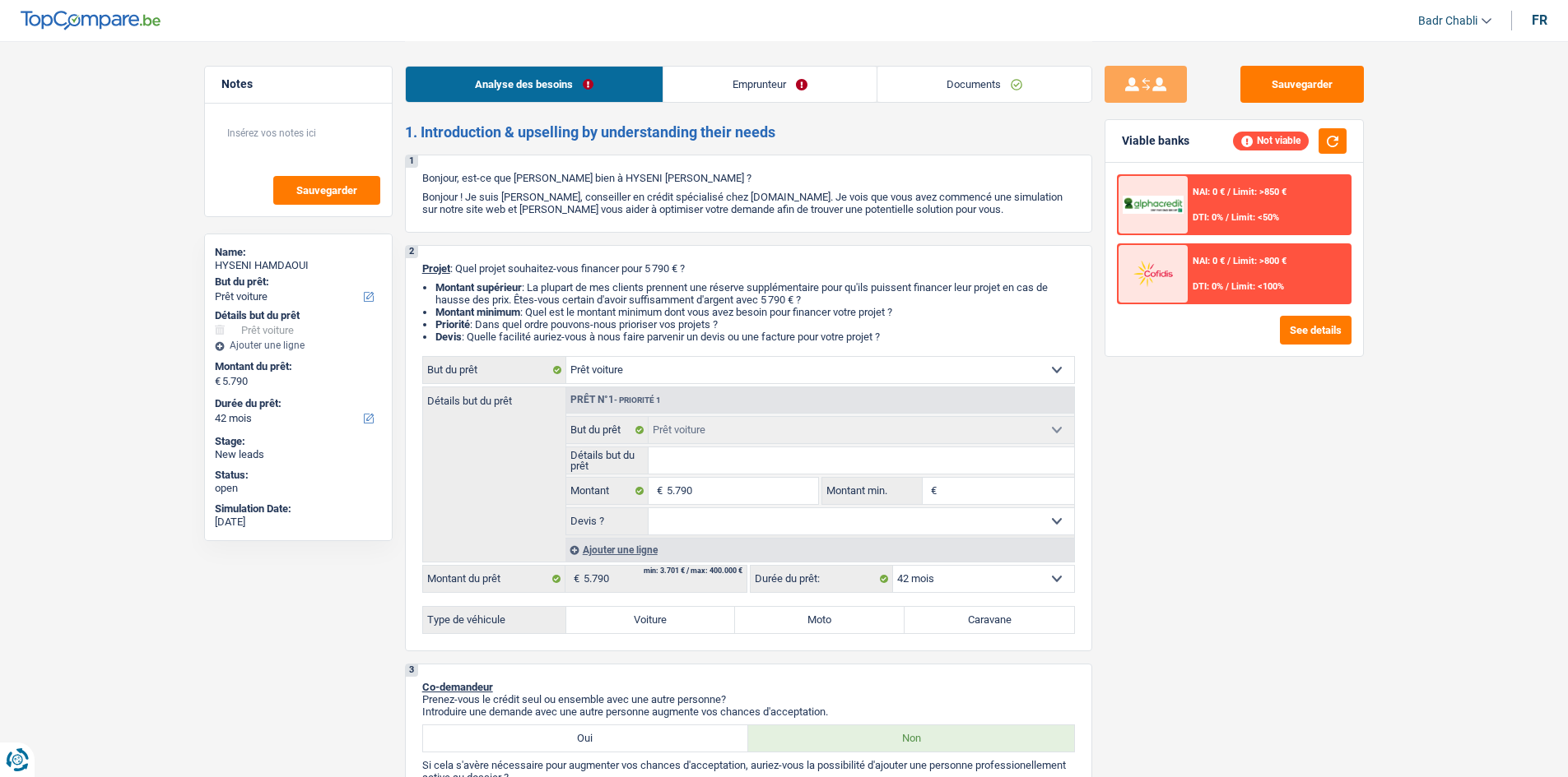
click at [995, 88] on link "Documents" at bounding box center [984, 85] width 214 height 36
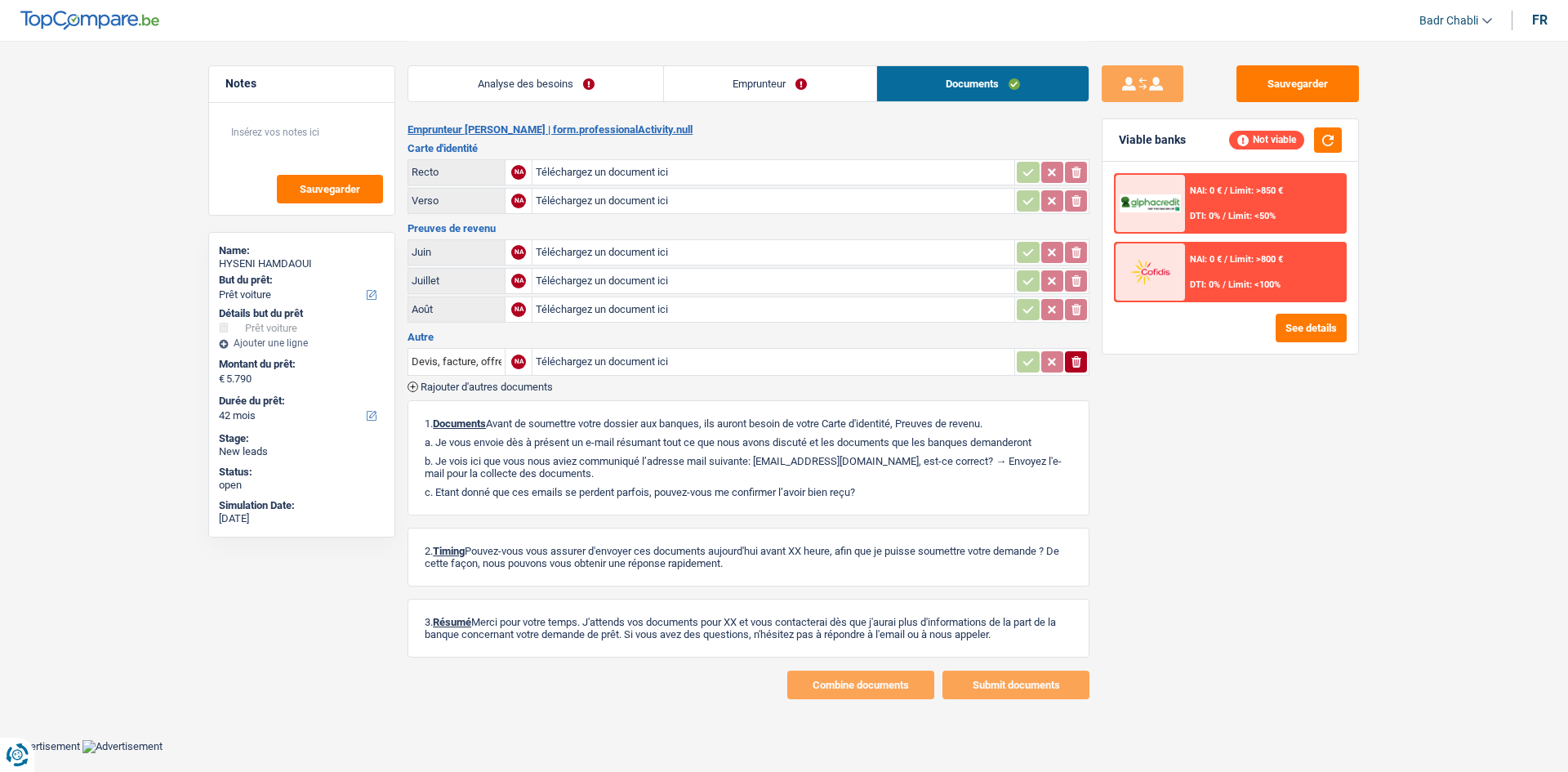
click at [793, 90] on link "Emprunteur" at bounding box center [770, 84] width 212 height 35
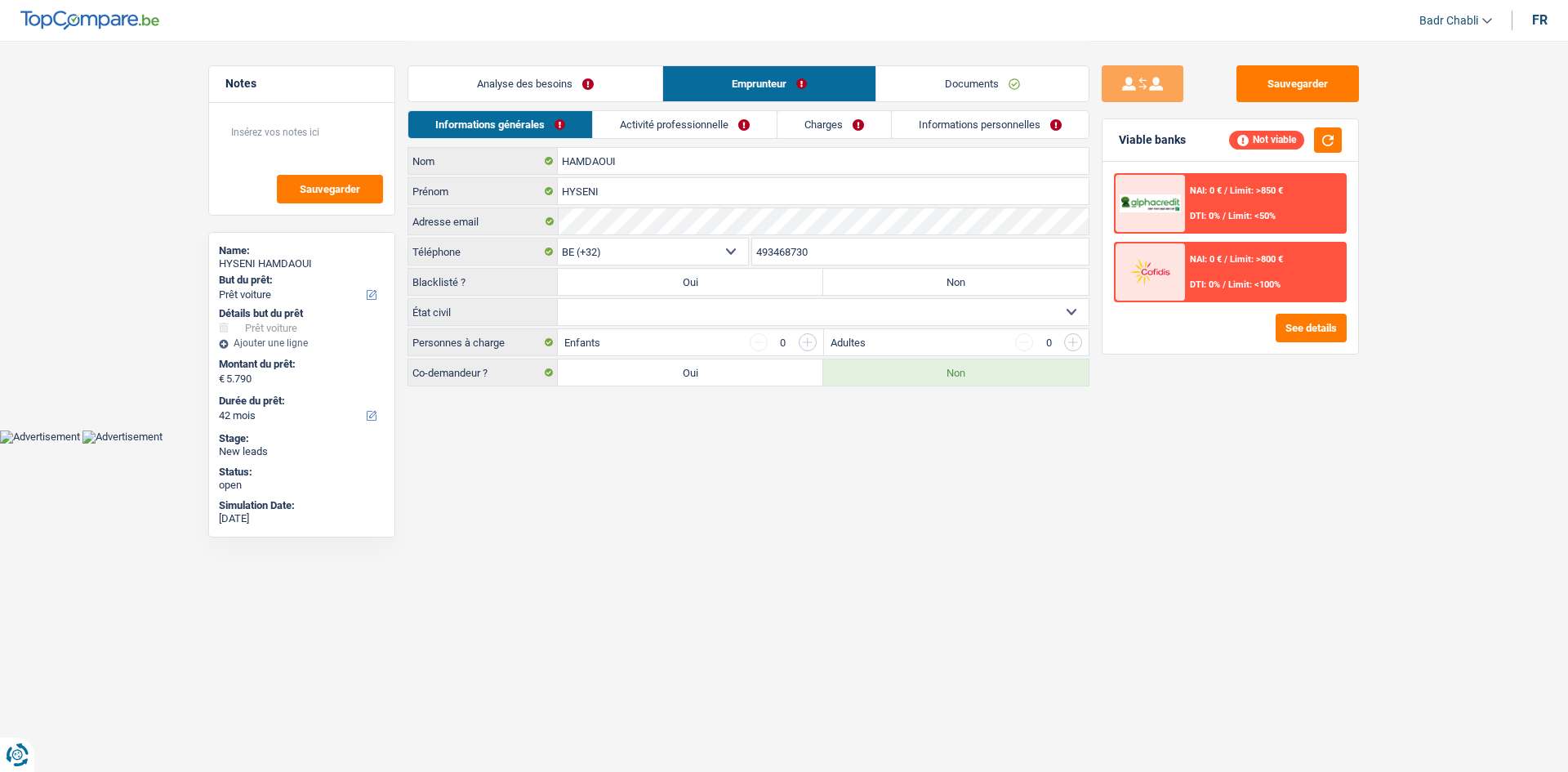
click at [574, 87] on link "Analyse des besoins" at bounding box center [535, 84] width 254 height 35
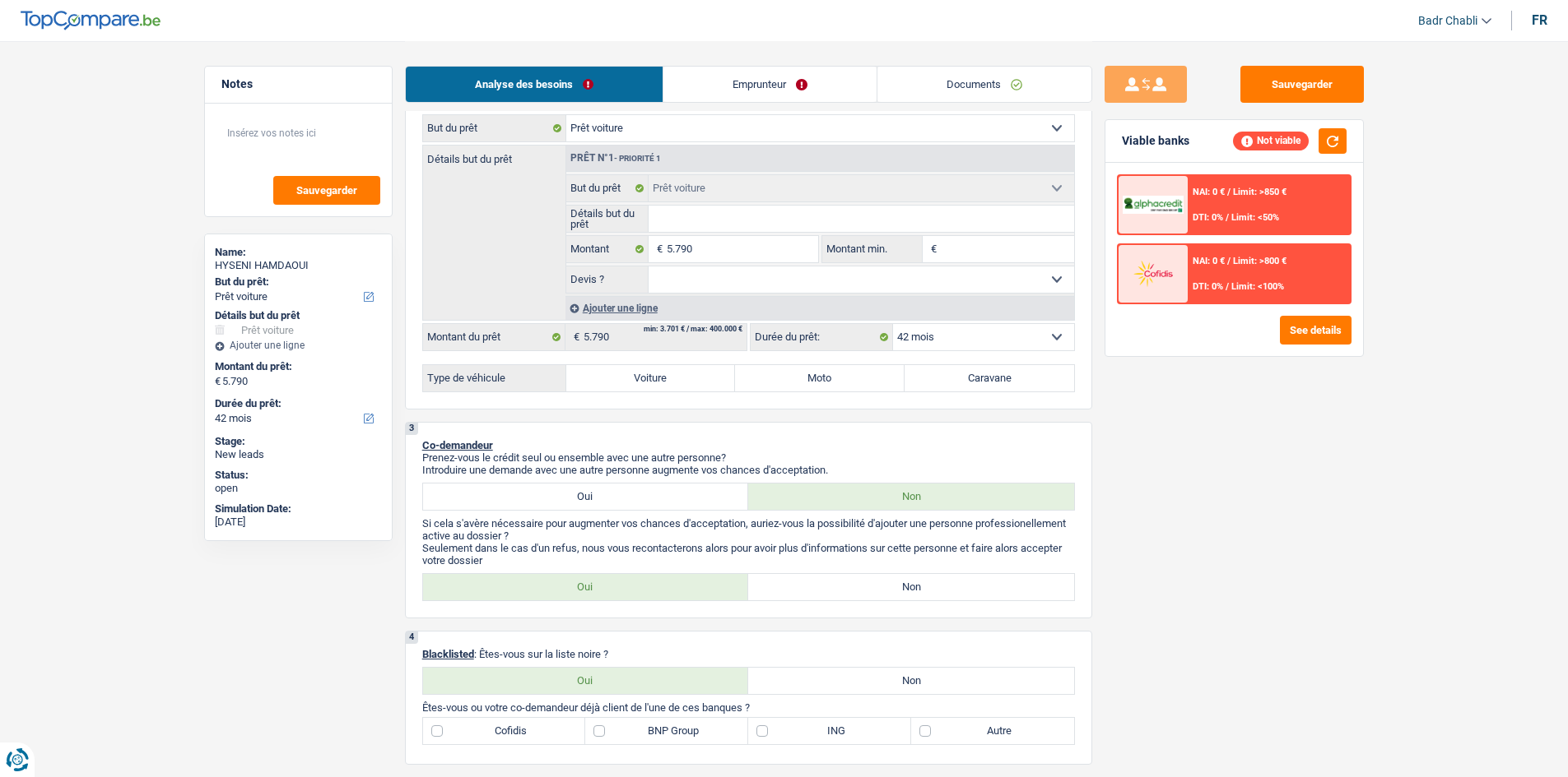
scroll to position [247, 0]
click at [666, 369] on label "Voiture" at bounding box center [651, 374] width 169 height 27
click at [666, 369] on input "Voiture" at bounding box center [651, 374] width 169 height 27
radio input "true"
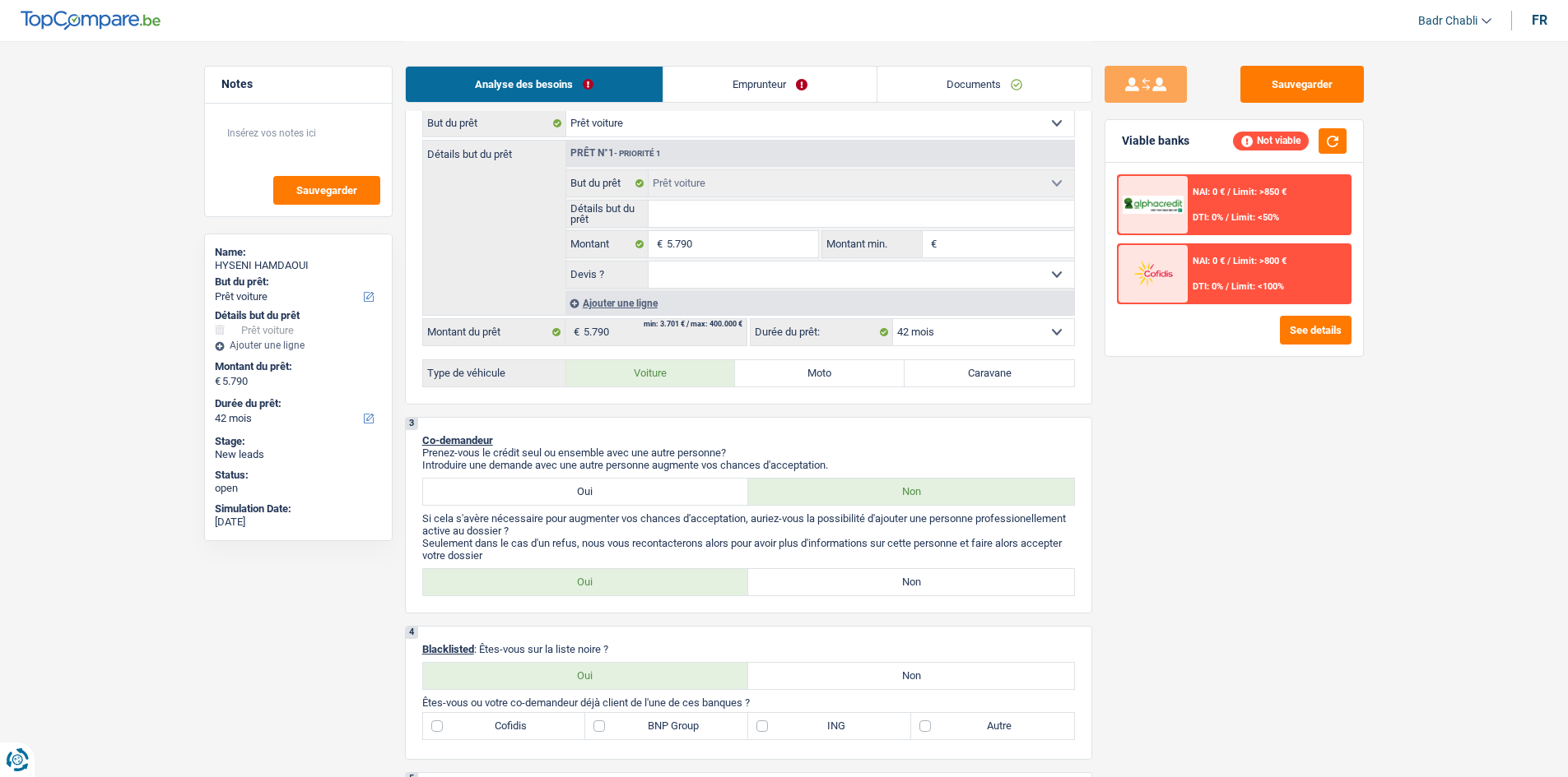
radio input "true"
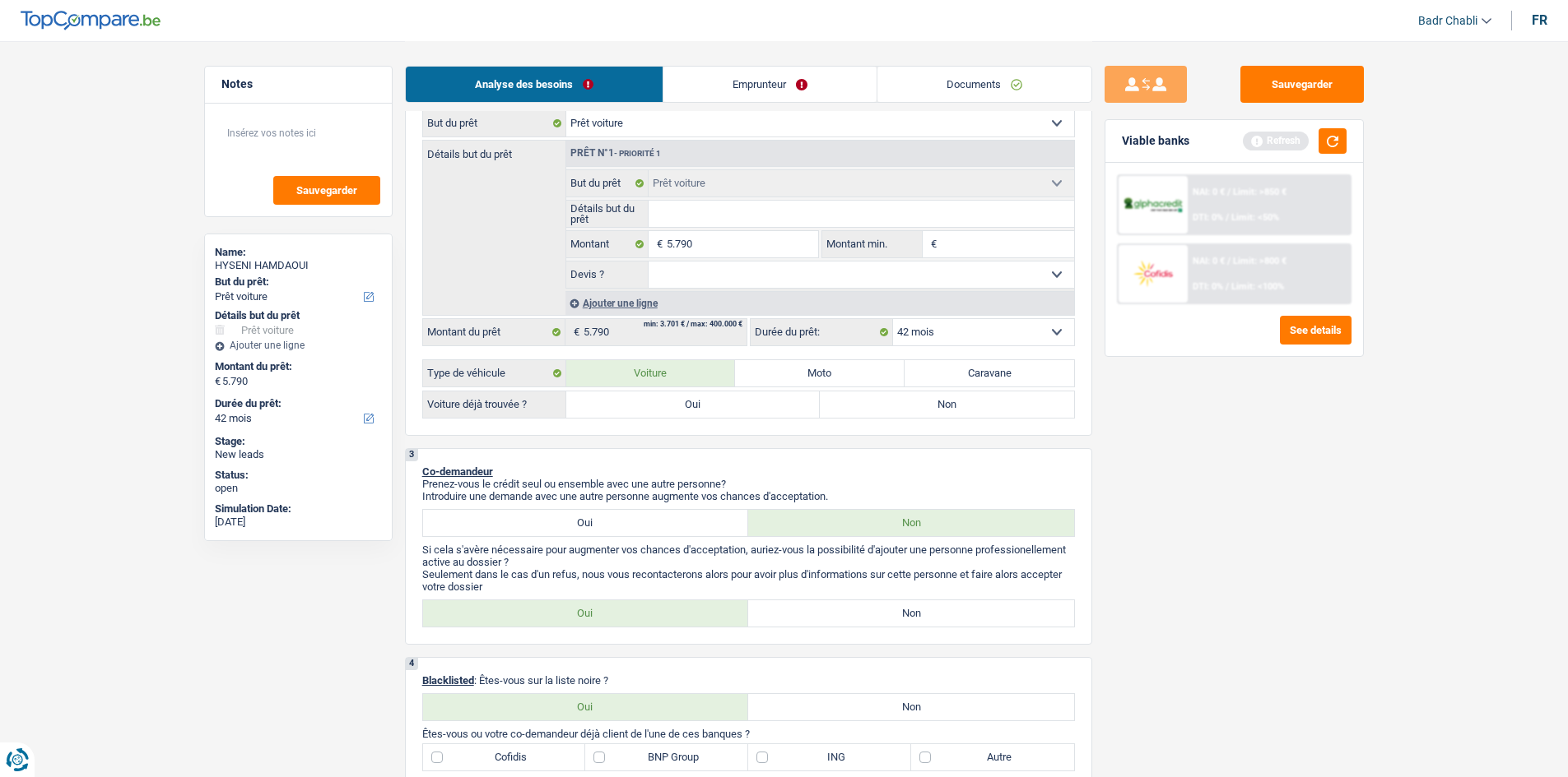
click at [906, 612] on label "Non" at bounding box center [911, 614] width 326 height 27
click at [906, 612] on input "Non" at bounding box center [911, 614] width 326 height 27
radio input "true"
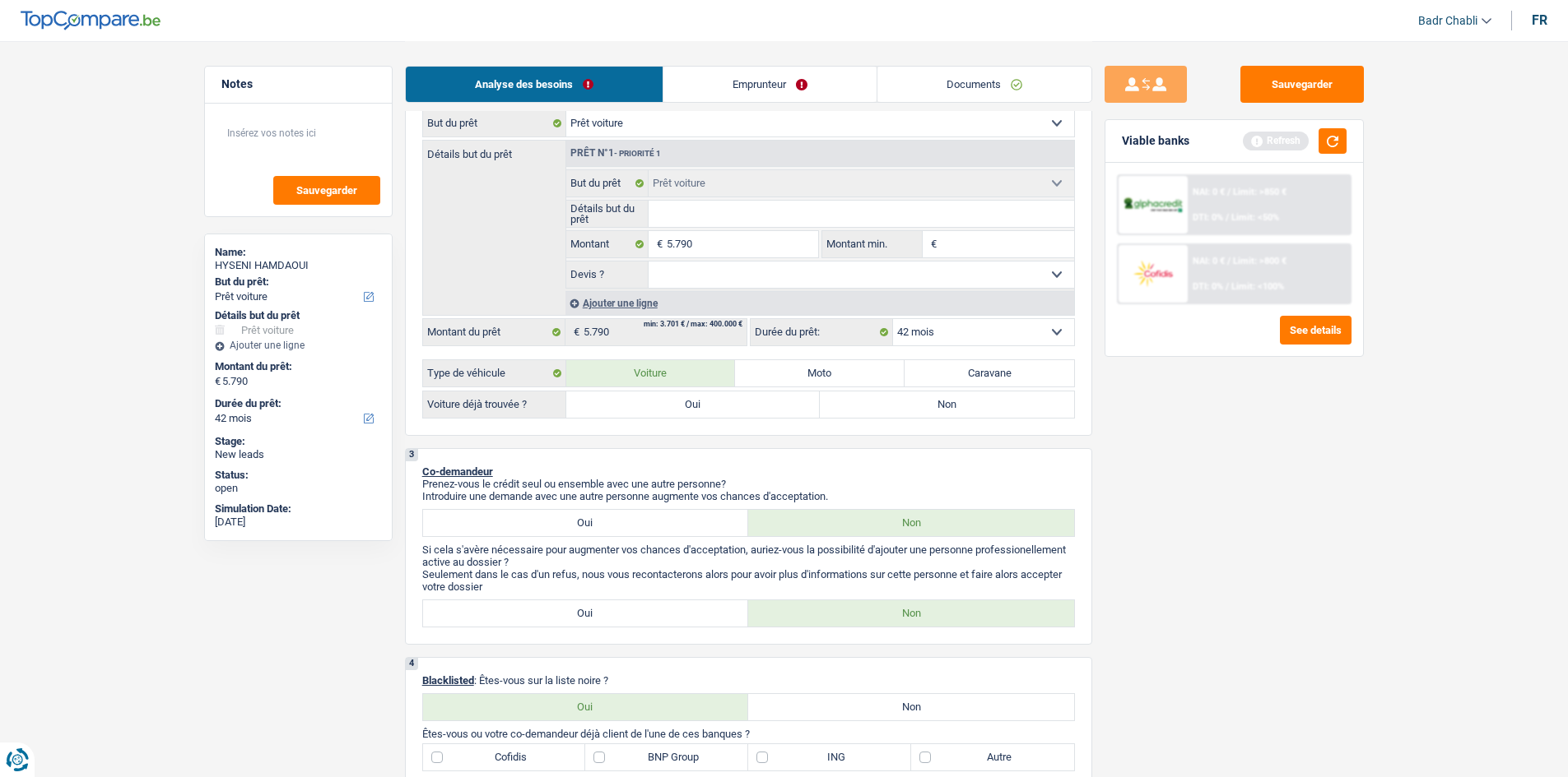
click at [914, 697] on label "Non" at bounding box center [911, 708] width 326 height 27
click at [914, 697] on input "Non" at bounding box center [911, 708] width 326 height 27
radio input "true"
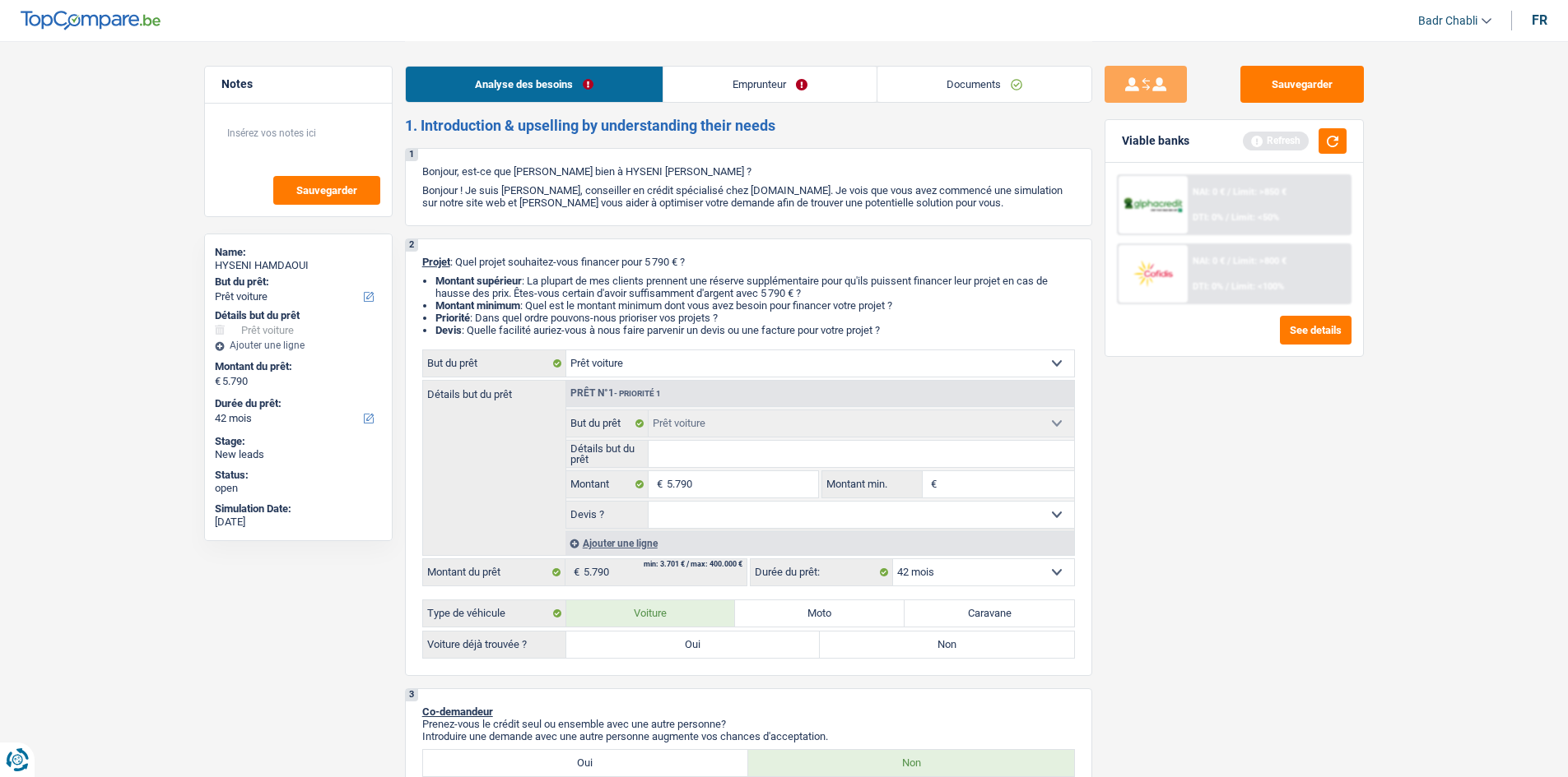
scroll to position [0, 0]
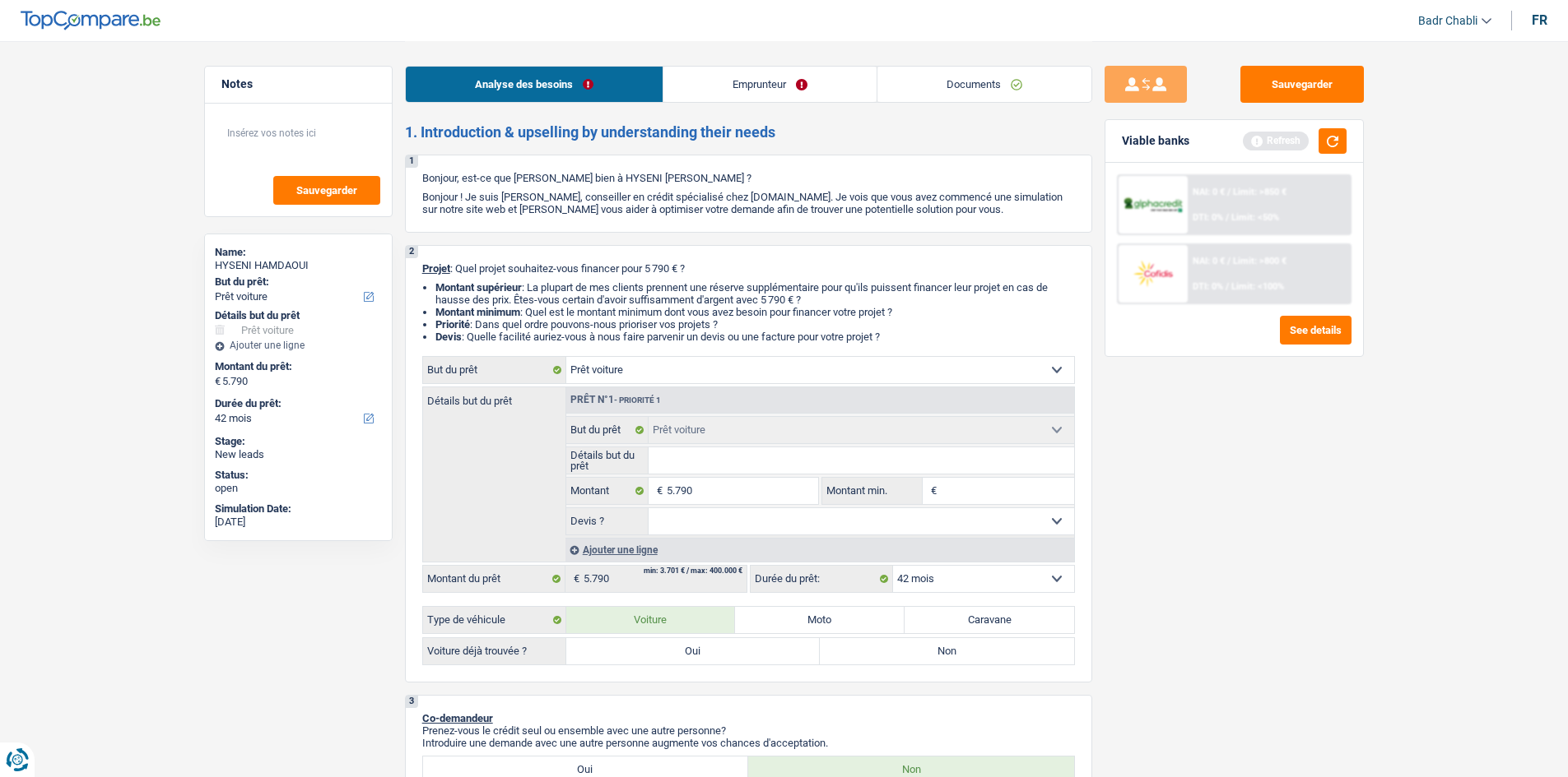
click at [977, 87] on link "Documents" at bounding box center [984, 85] width 214 height 36
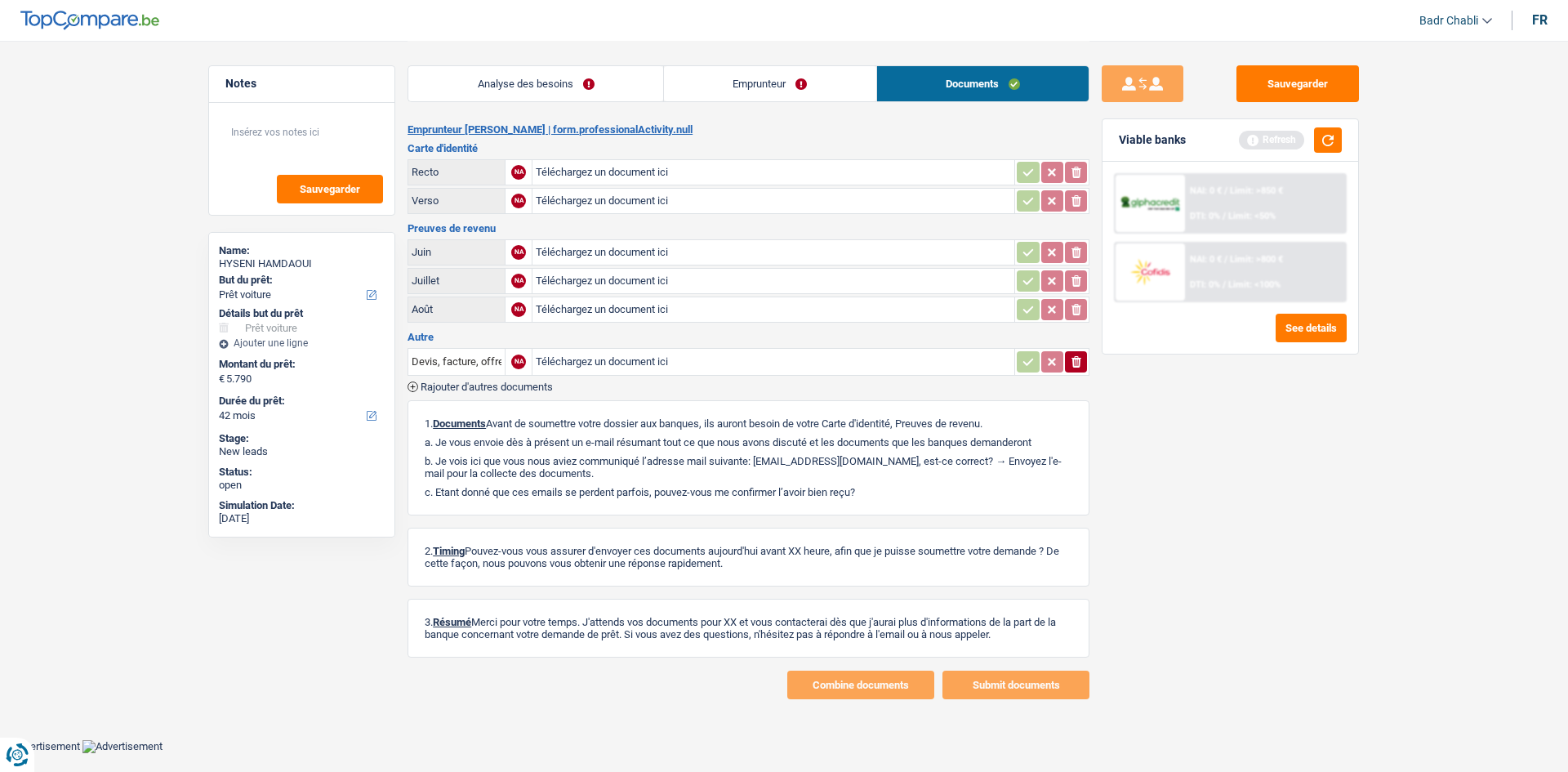
click at [546, 83] on link "Analyse des besoins" at bounding box center [536, 84] width 255 height 35
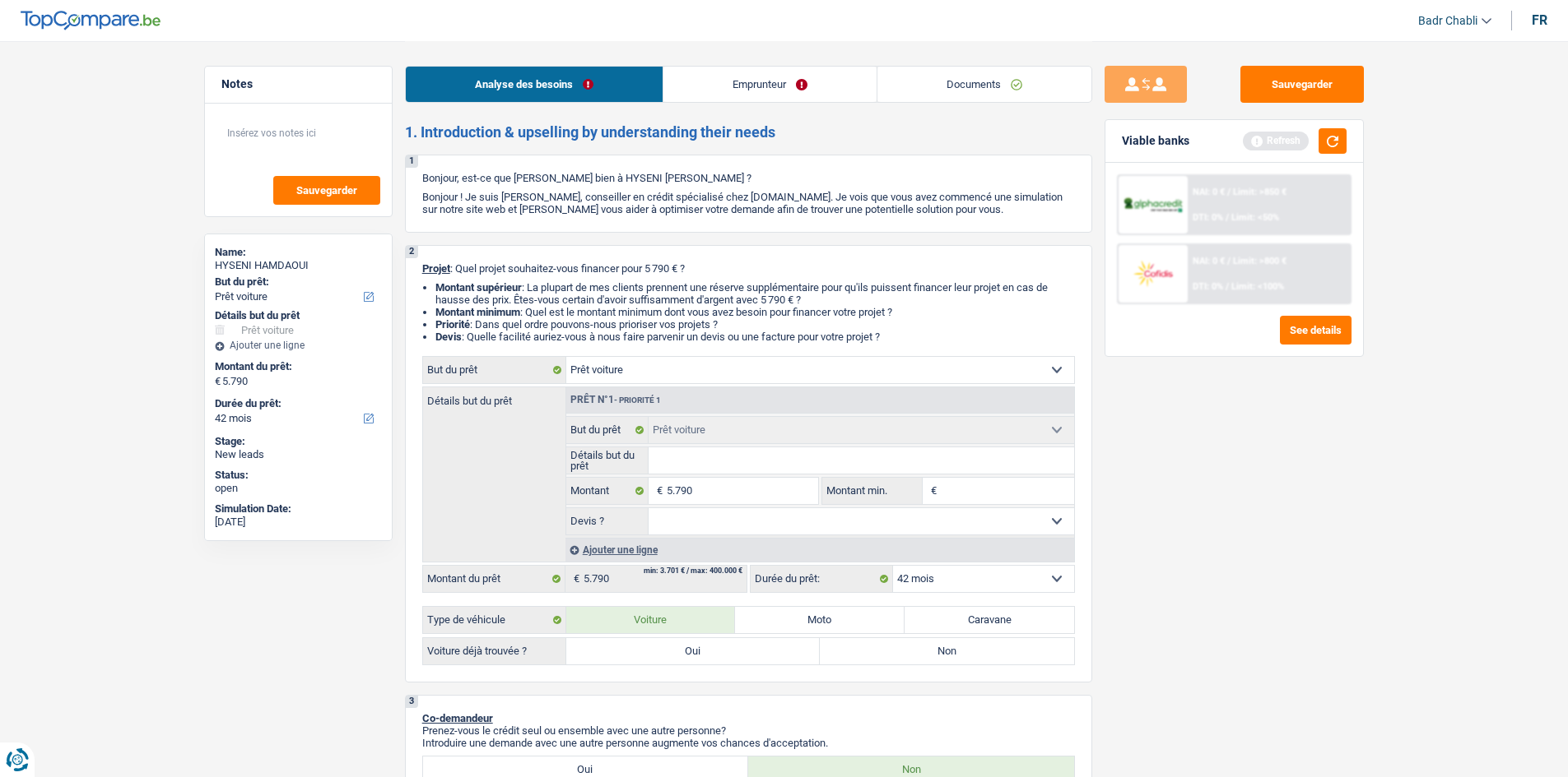
click at [796, 534] on select "Oui Non Non répondu Sélectionner une option" at bounding box center [861, 522] width 426 height 27
select select "yes"
click at [648, 508] on select "Oui Non Non répondu Sélectionner une option" at bounding box center [861, 522] width 426 height 27
select select "yes"
click at [712, 450] on input "Détails but du prêt" at bounding box center [861, 461] width 426 height 27
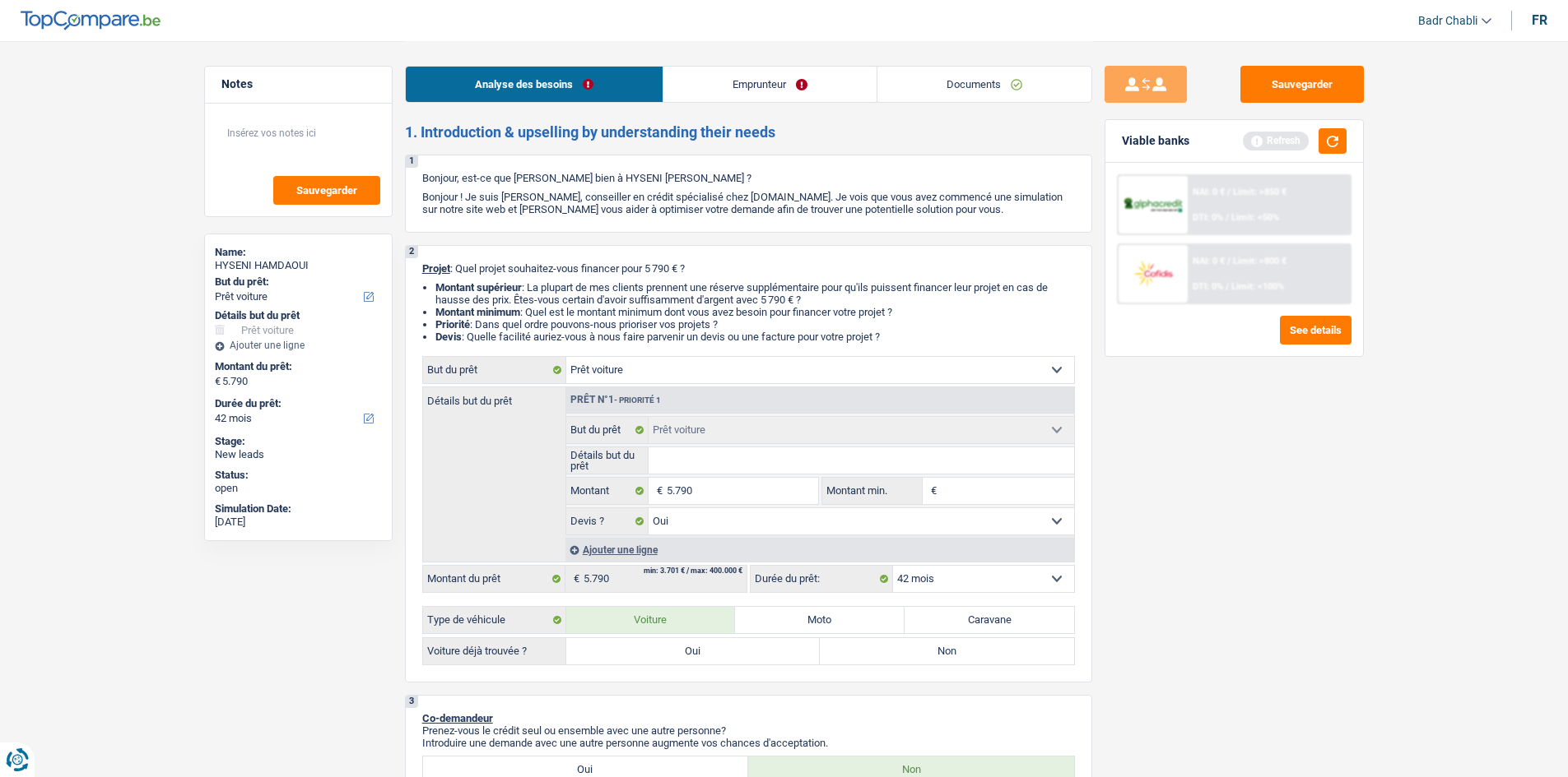
click at [662, 465] on input "Détails but du prêt" at bounding box center [861, 461] width 426 height 27
click at [709, 459] on input "Détails but du prêt" at bounding box center [861, 461] width 426 height 27
type input "C"
type input "Ci"
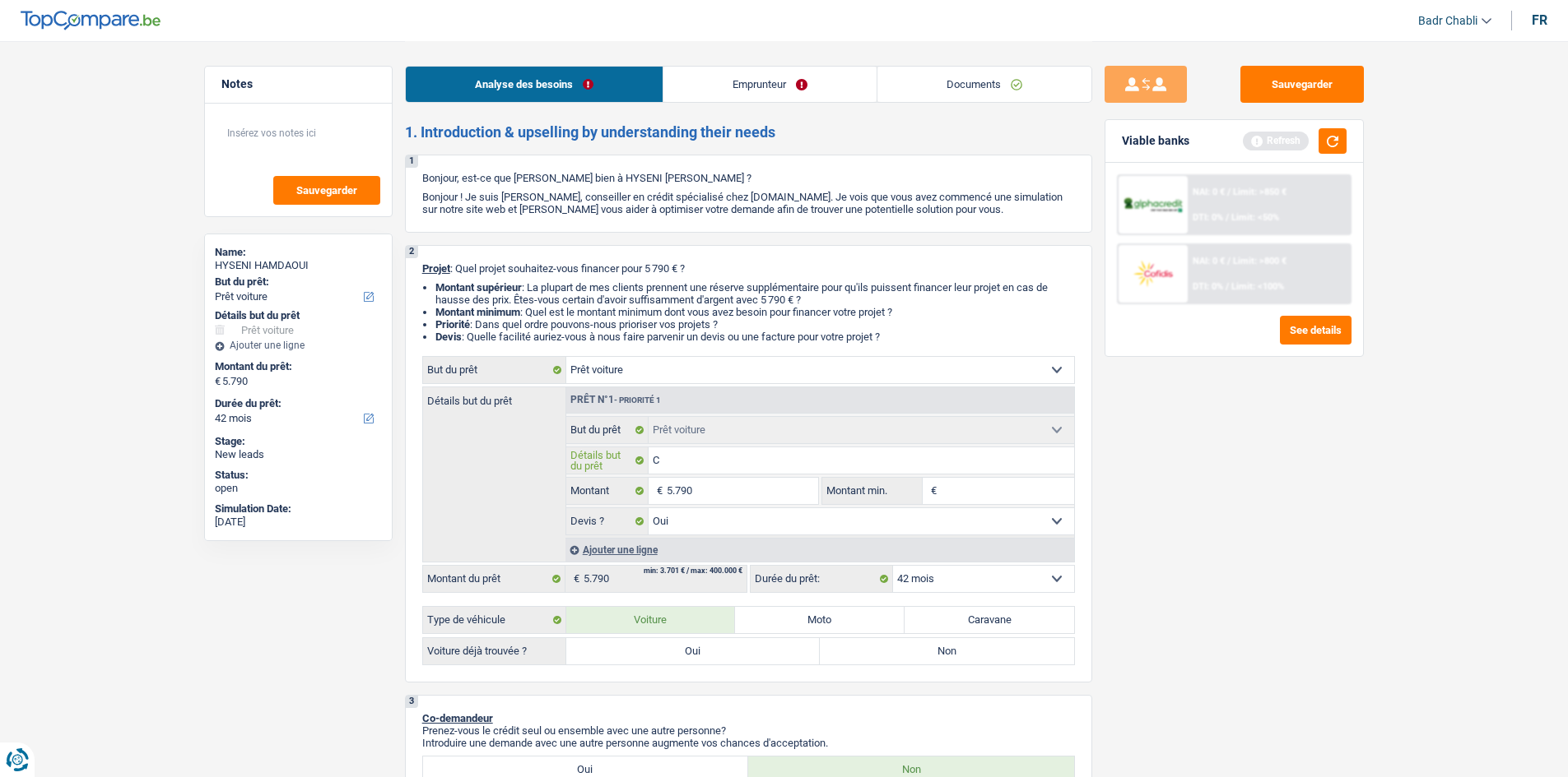
type input "Ci"
type input "Cit"
type input "Citr"
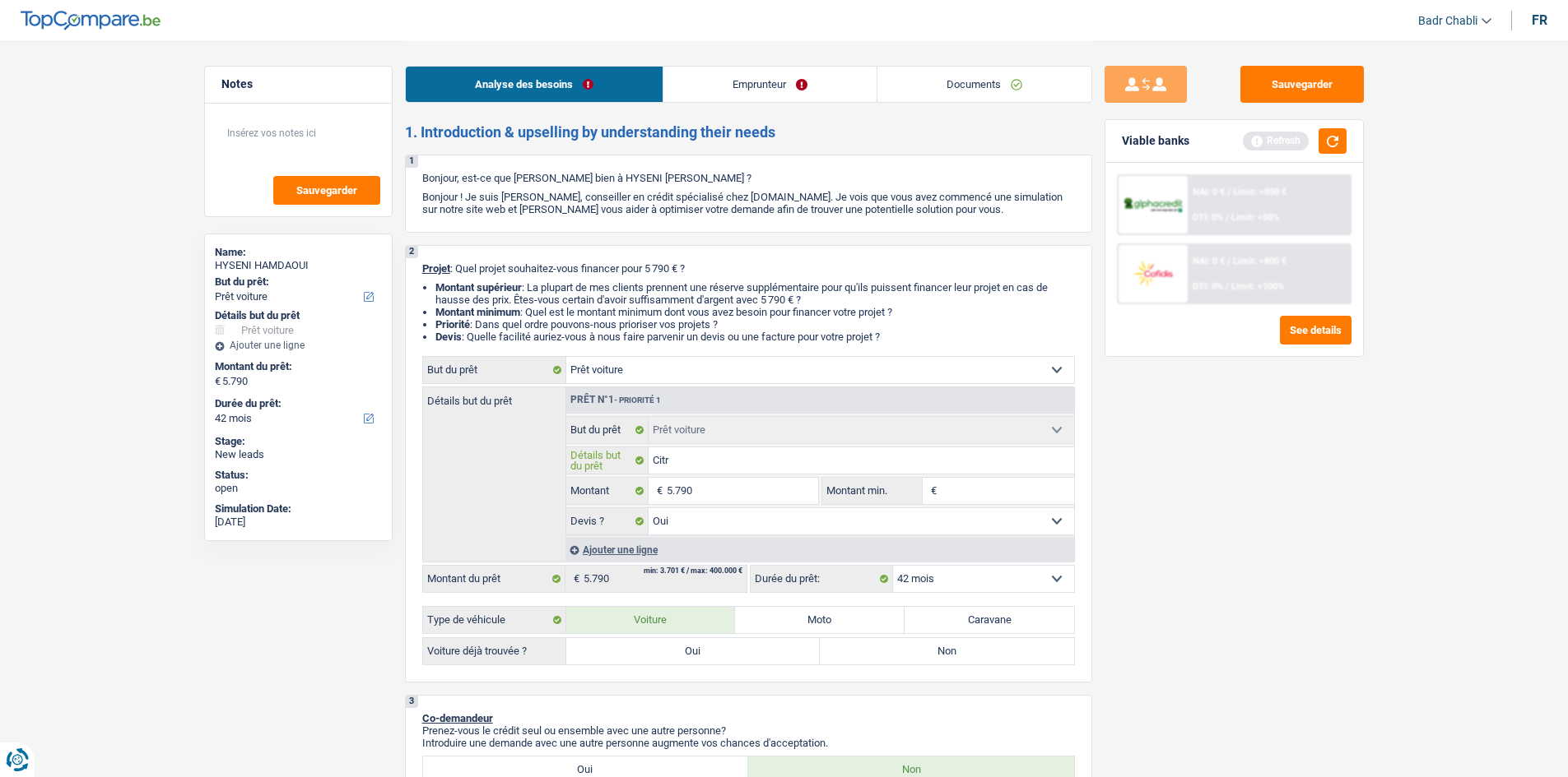
type input "Citro"
type input "Citroe"
type input "Citroen"
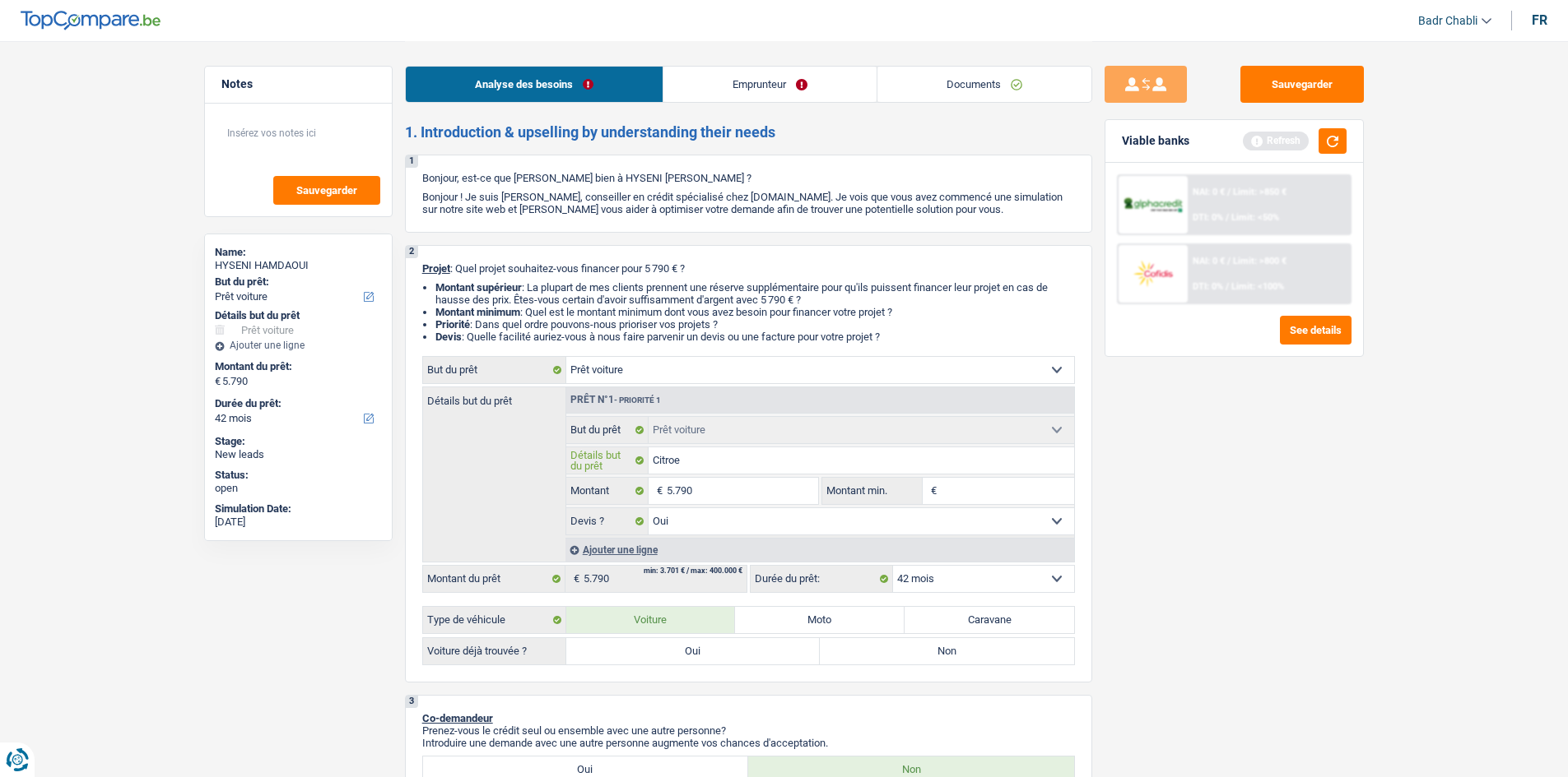
type input "Citroen"
type input "Citroen C"
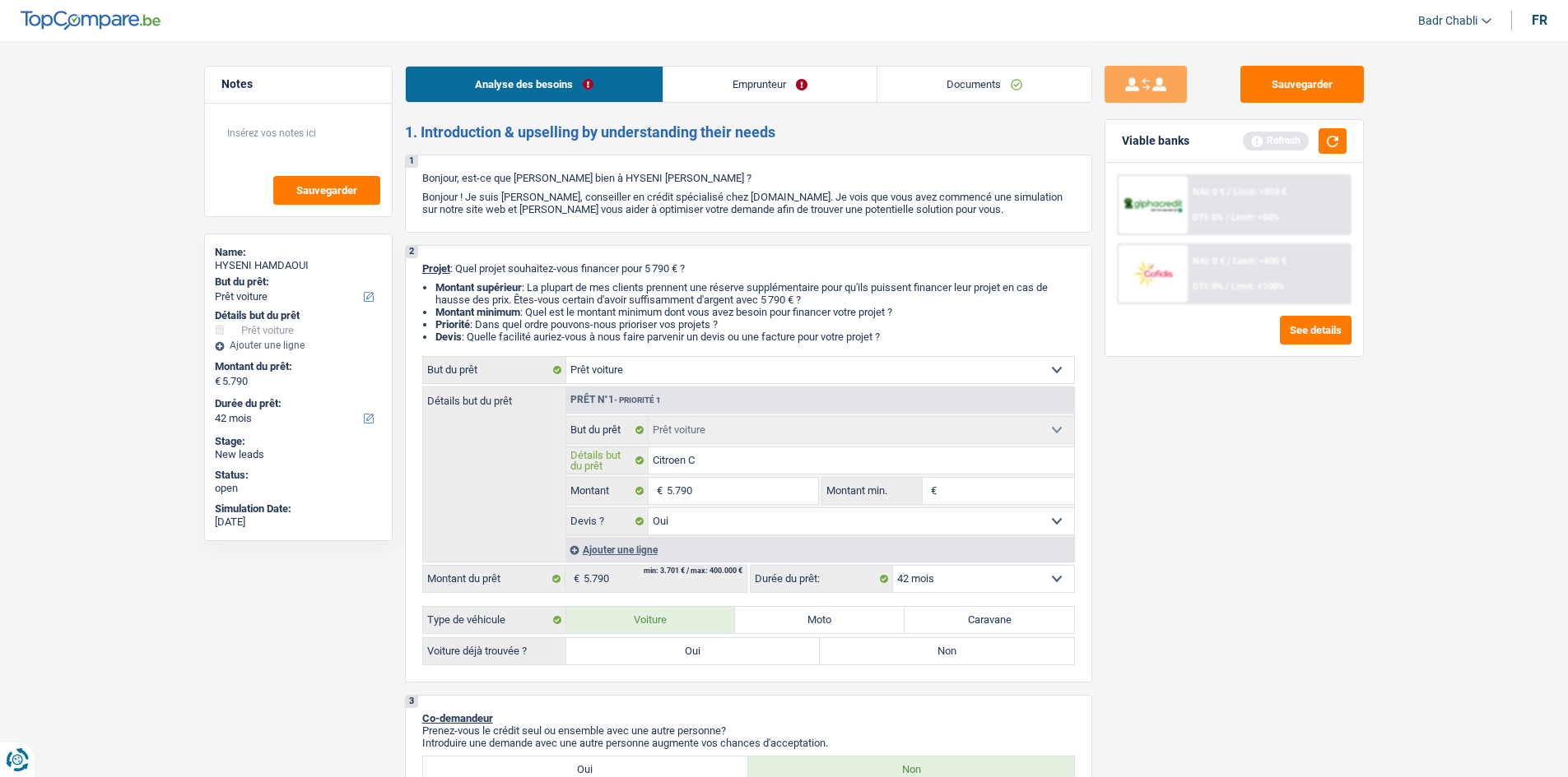
type input "Citroen C3"
click at [695, 643] on label "Oui" at bounding box center [694, 652] width 255 height 27
click at [695, 643] on input "Oui" at bounding box center [694, 652] width 255 height 27
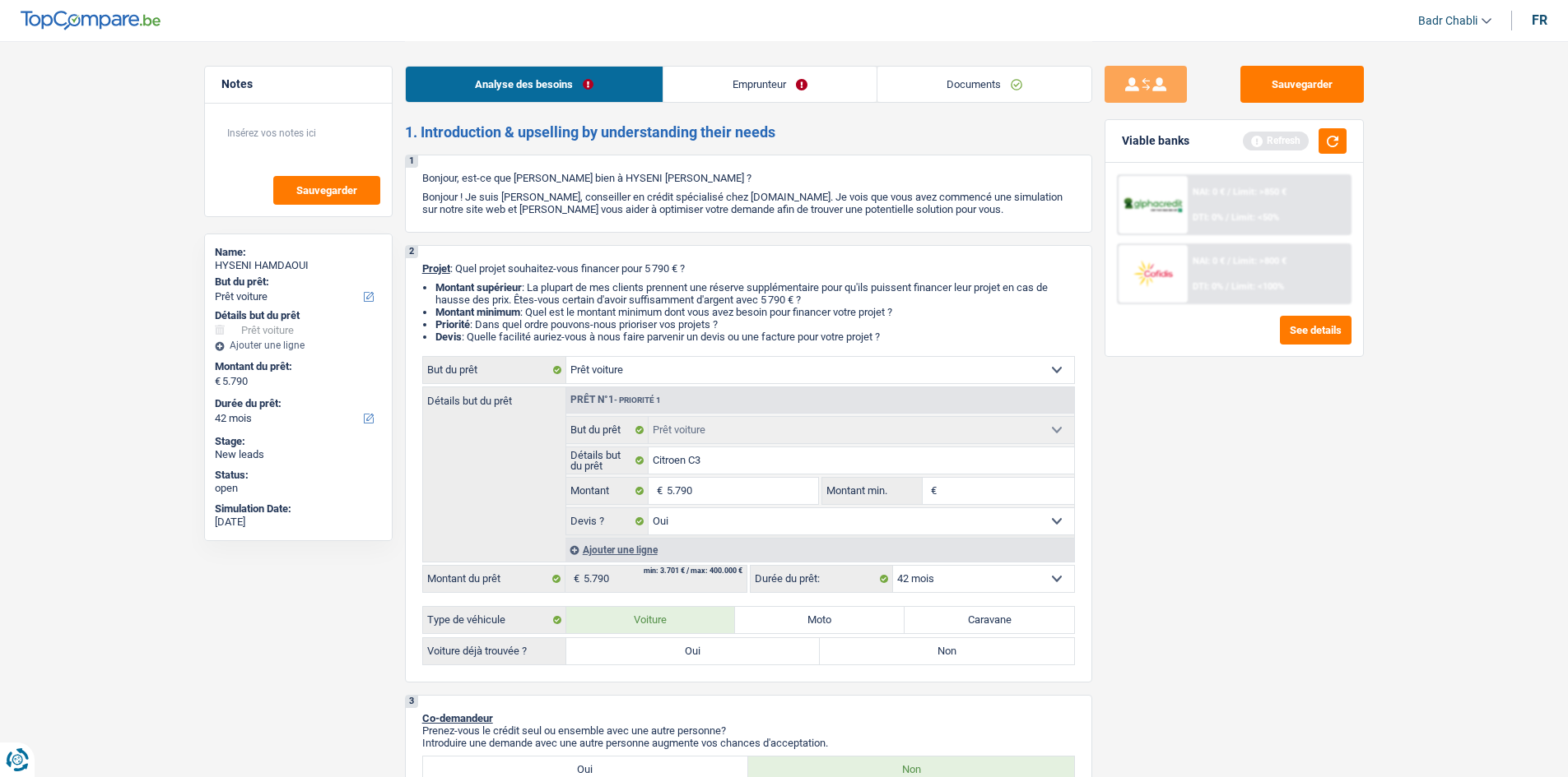
radio input "true"
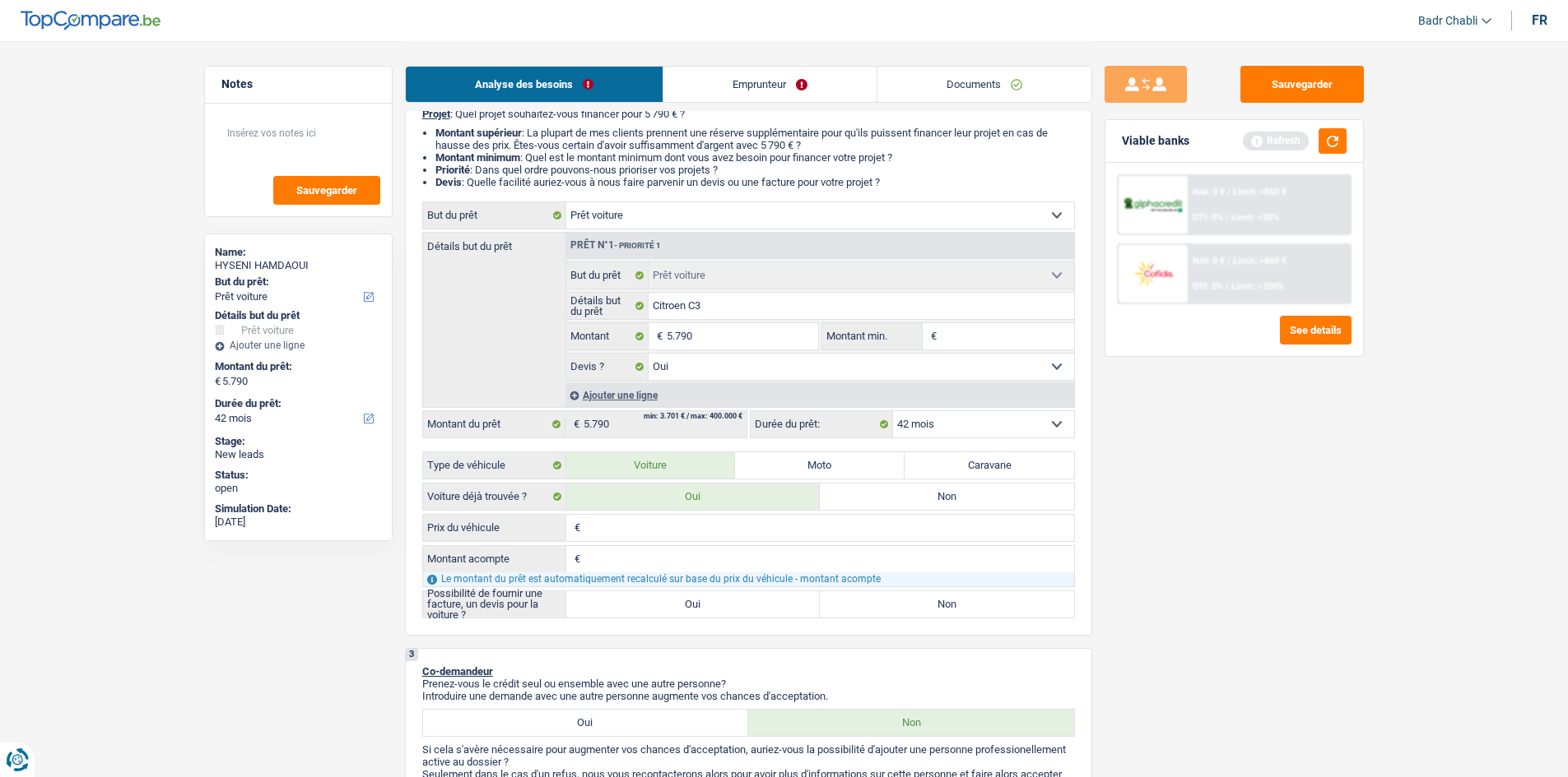
scroll to position [329, 0]
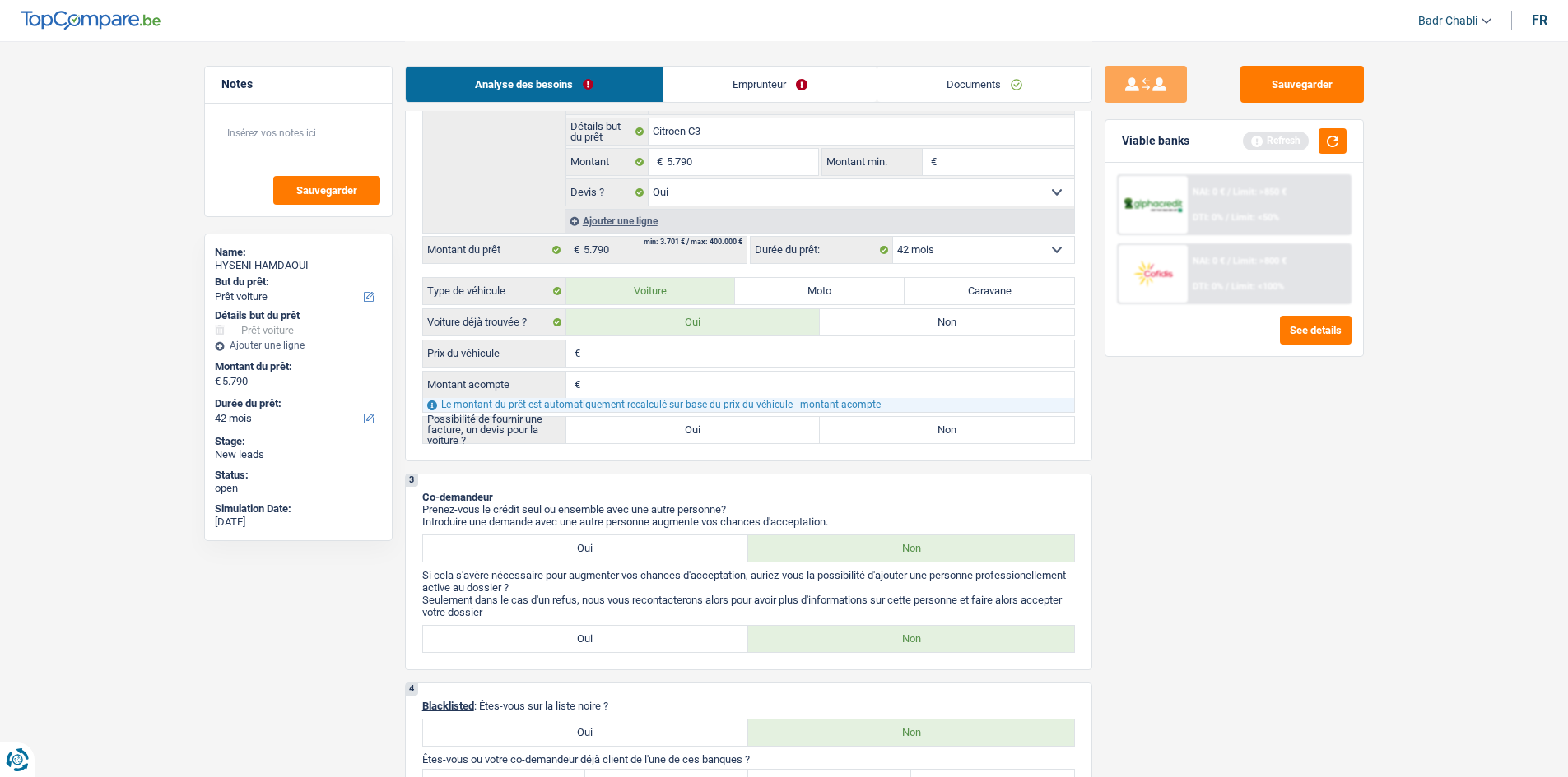
click at [691, 417] on label "Oui" at bounding box center [694, 431] width 255 height 27
click at [691, 417] on input "Oui" at bounding box center [694, 431] width 255 height 27
radio input "true"
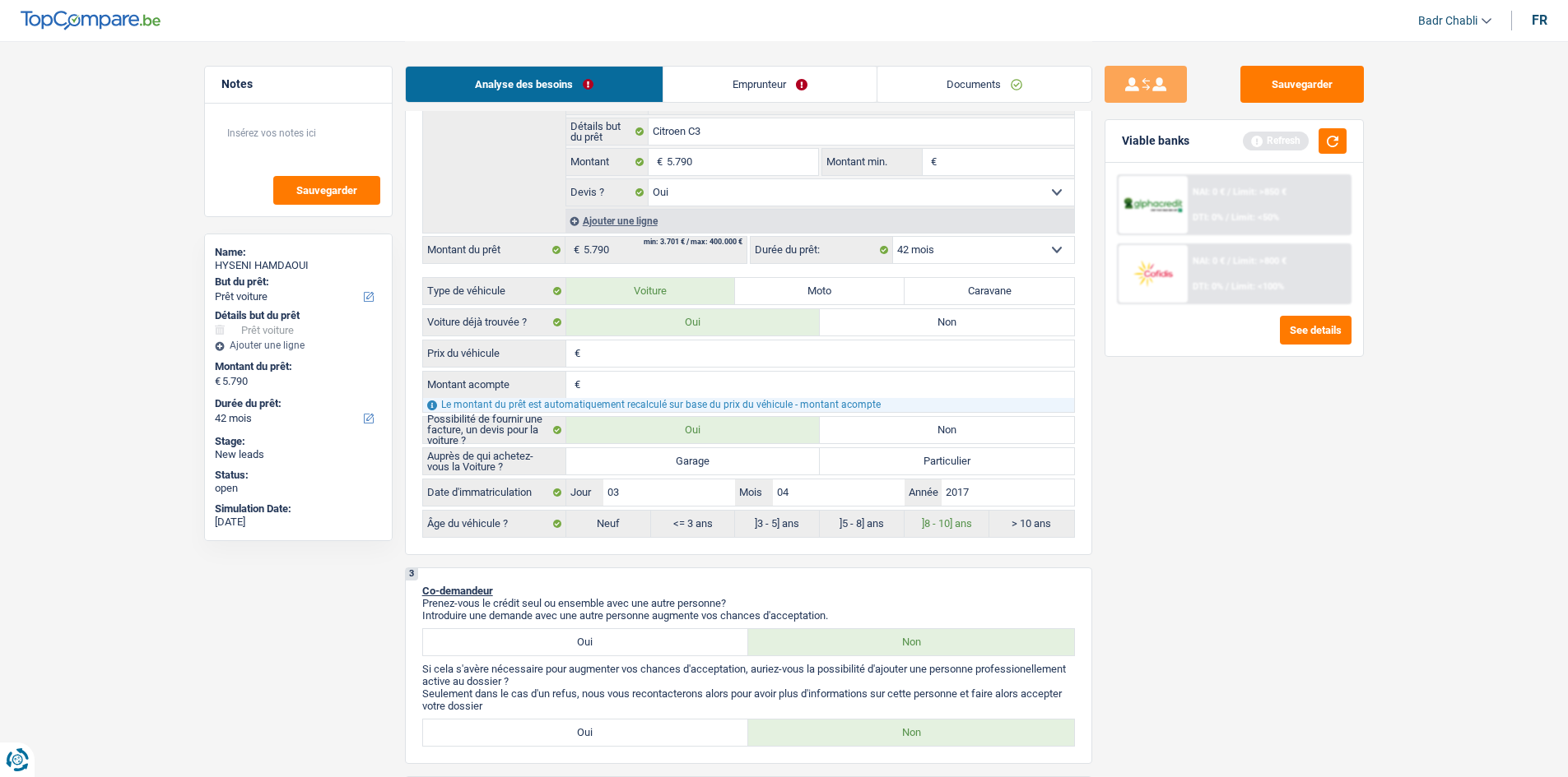
click at [720, 452] on label "Garage" at bounding box center [694, 462] width 255 height 27
click at [720, 452] on input "Garage" at bounding box center [694, 462] width 255 height 27
radio input "true"
click at [714, 160] on input "5.790" at bounding box center [742, 162] width 150 height 27
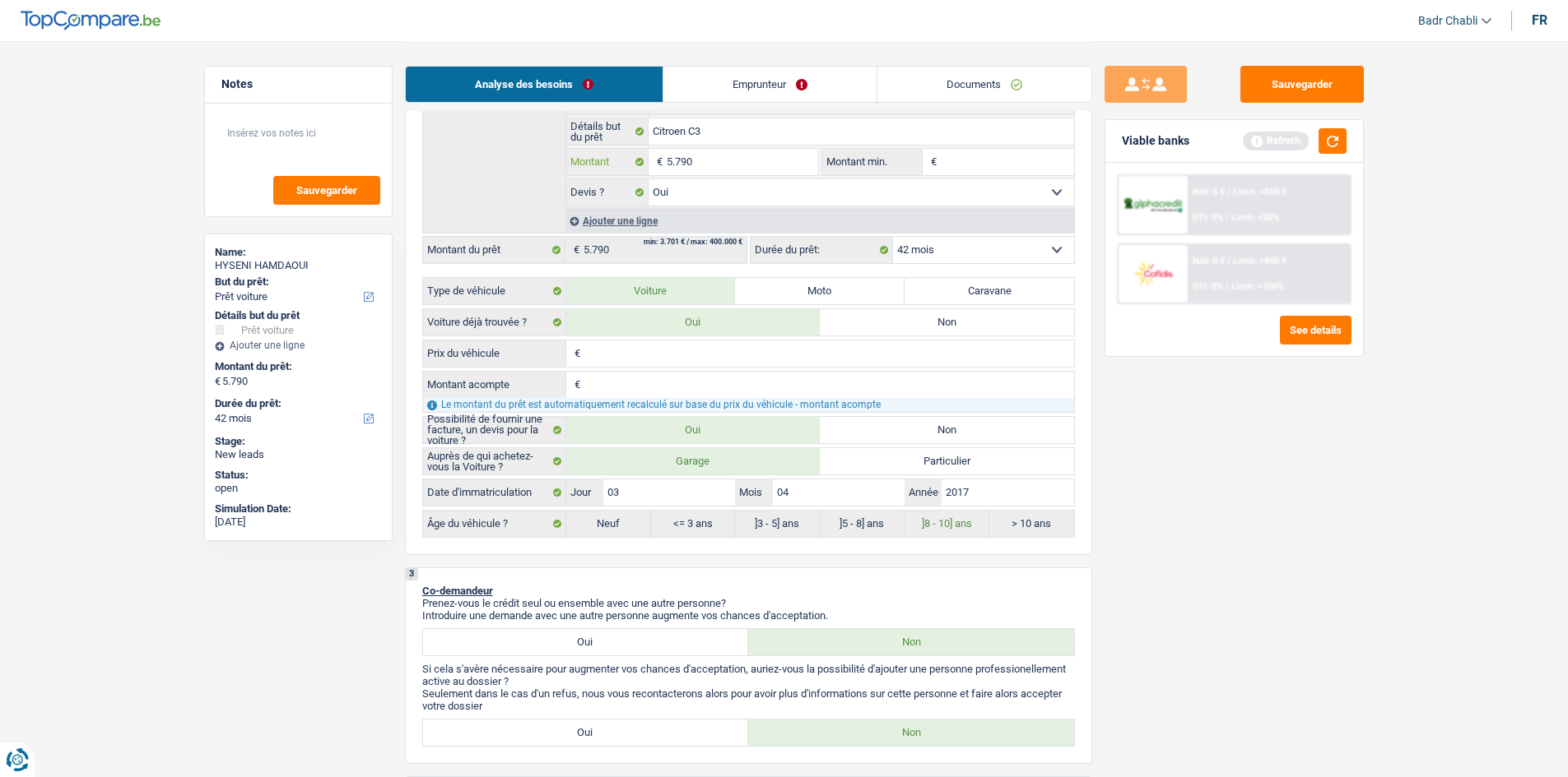
click at [714, 160] on input "5.790" at bounding box center [742, 162] width 150 height 27
click at [630, 353] on input "Prix du véhicule" at bounding box center [829, 354] width 490 height 27
paste input "5.790"
type input "5.790"
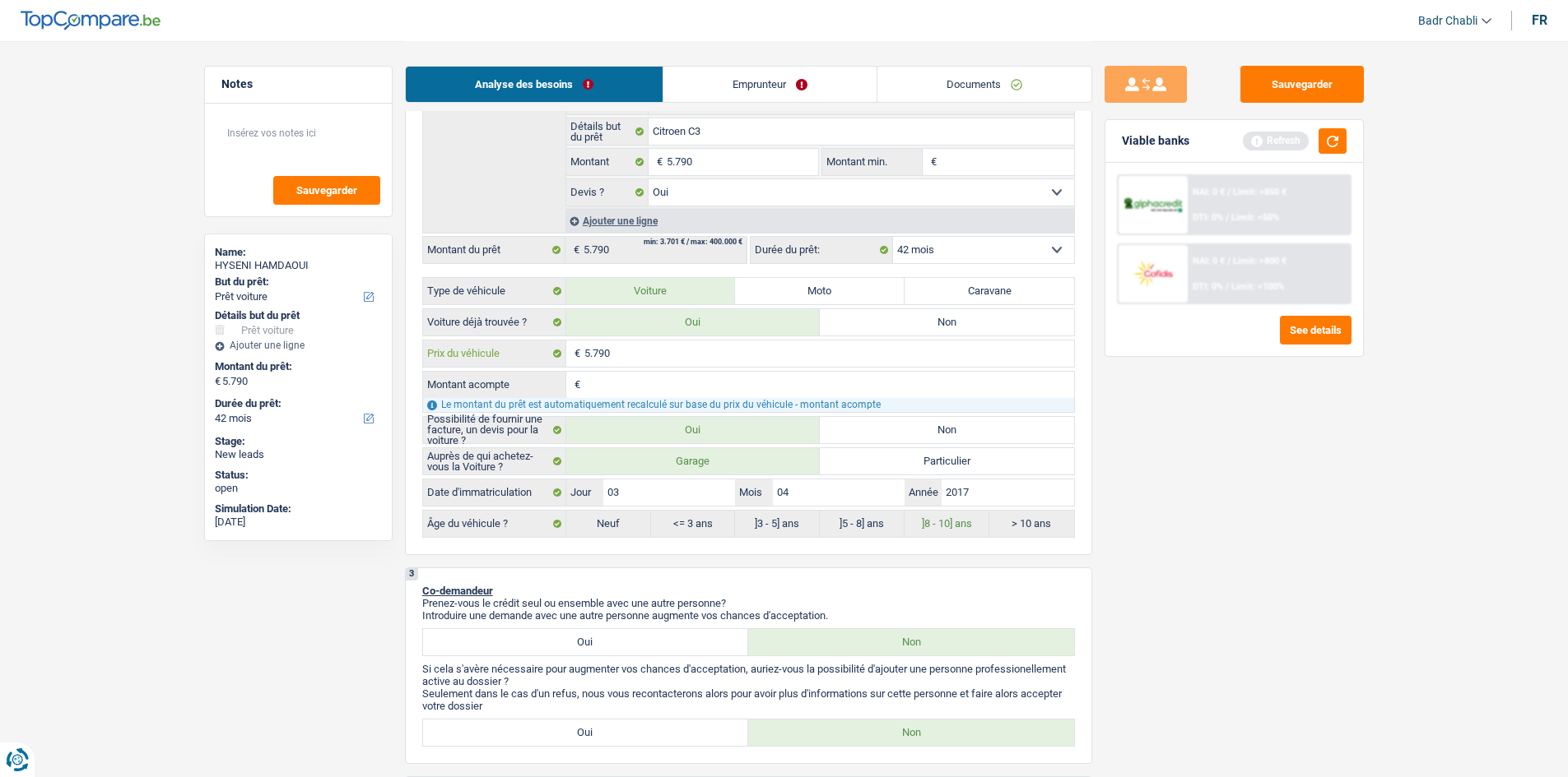
click at [638, 356] on input "5.790" at bounding box center [829, 354] width 490 height 27
type input "57.902"
click at [638, 356] on input "57.902" at bounding box center [829, 354] width 490 height 27
type input "5.790"
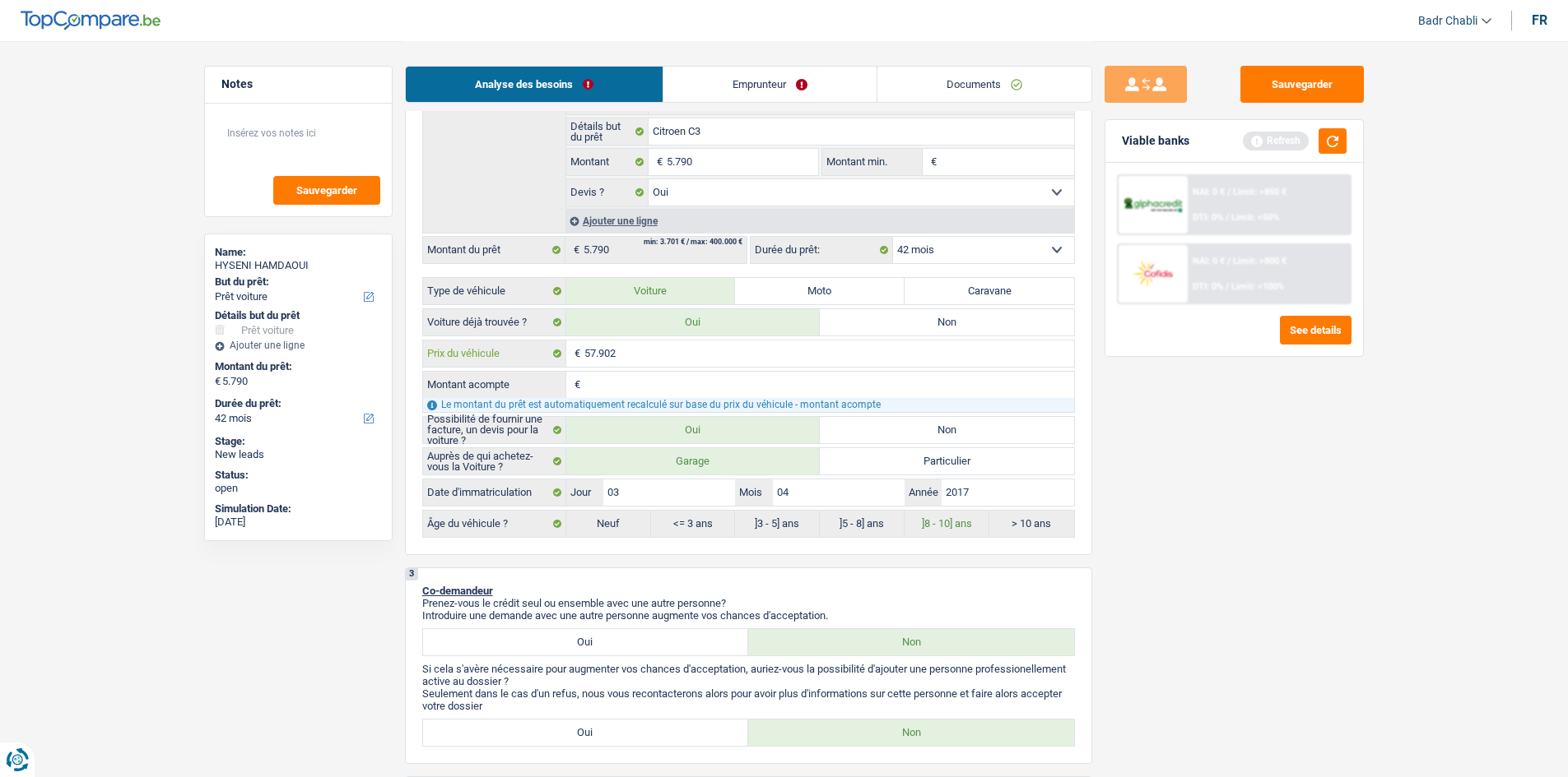
type input "5.790"
click at [638, 356] on input "5.790" at bounding box center [829, 354] width 490 height 27
type input "6"
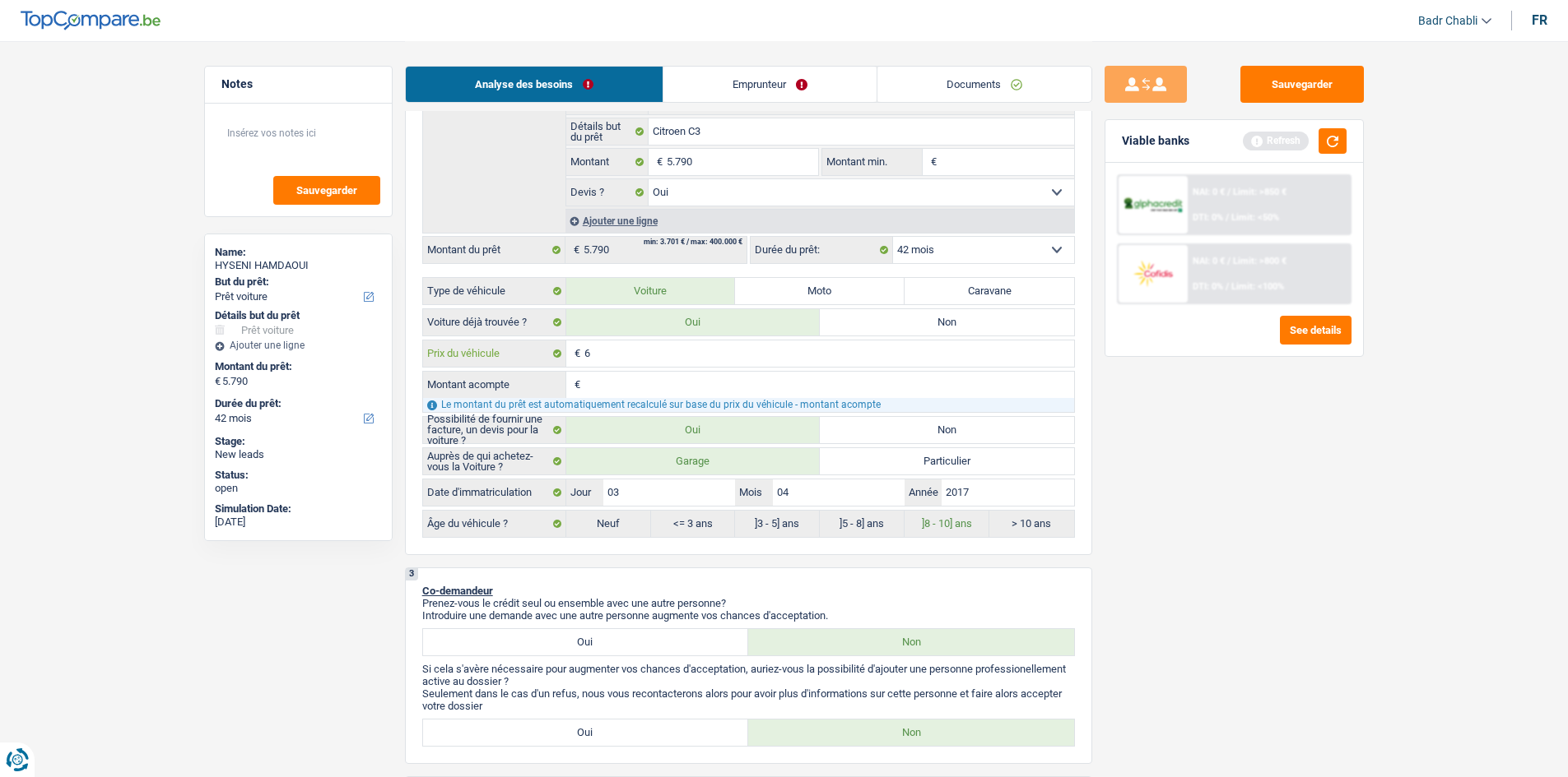
type input "60"
type input "604"
type input "6.040"
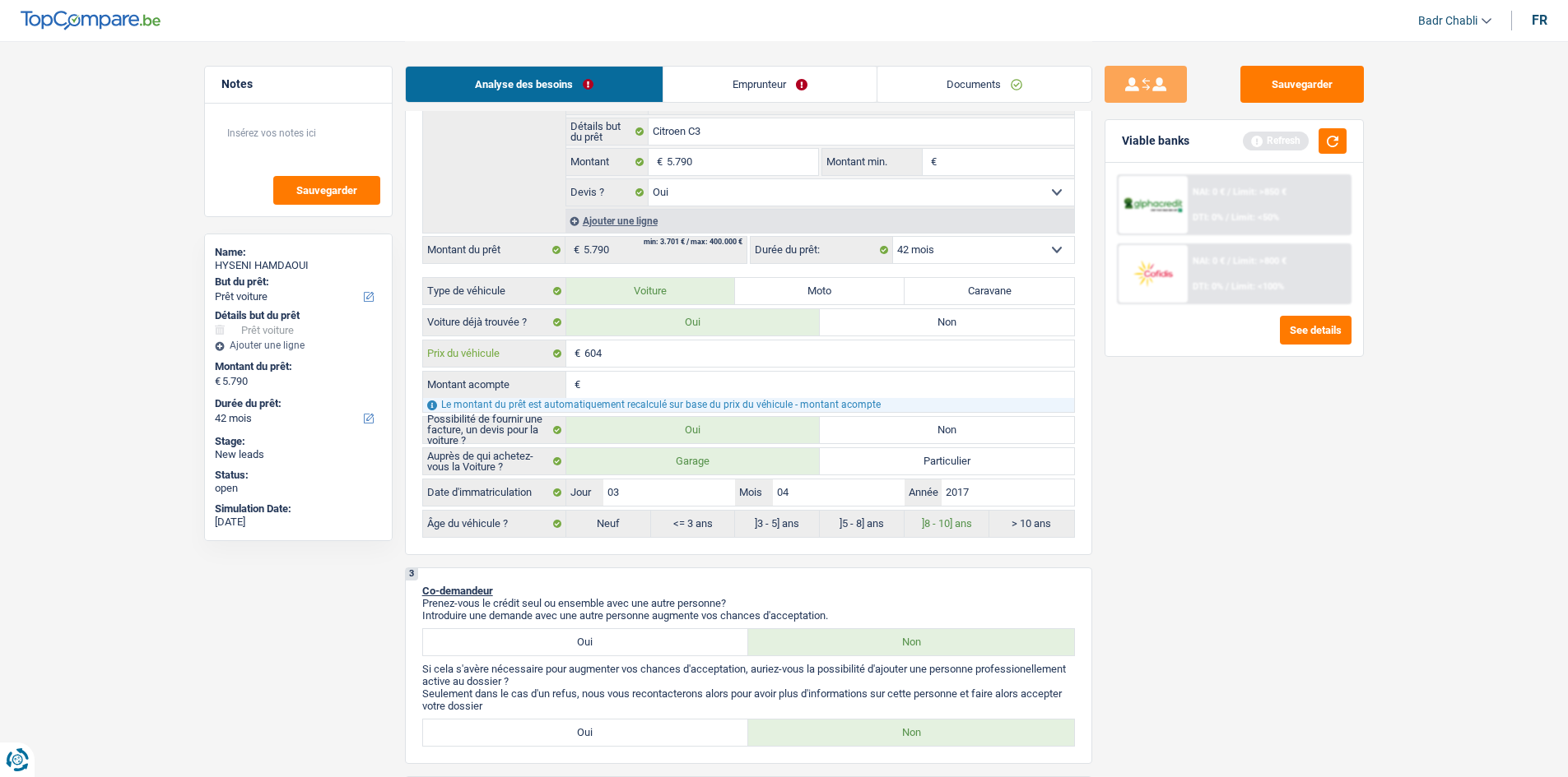
type input "6.040"
type input "2"
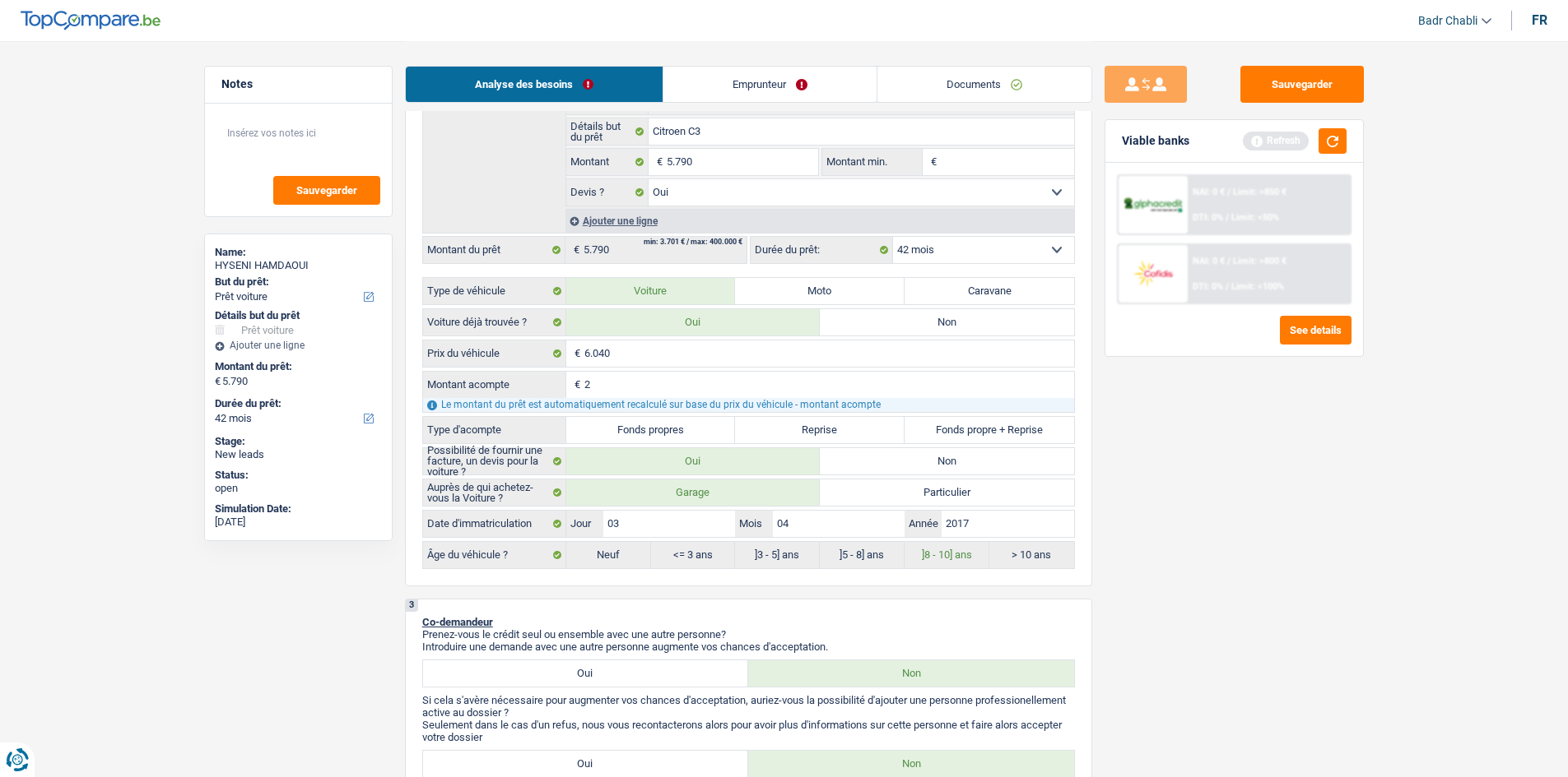
type input "25"
type input "250"
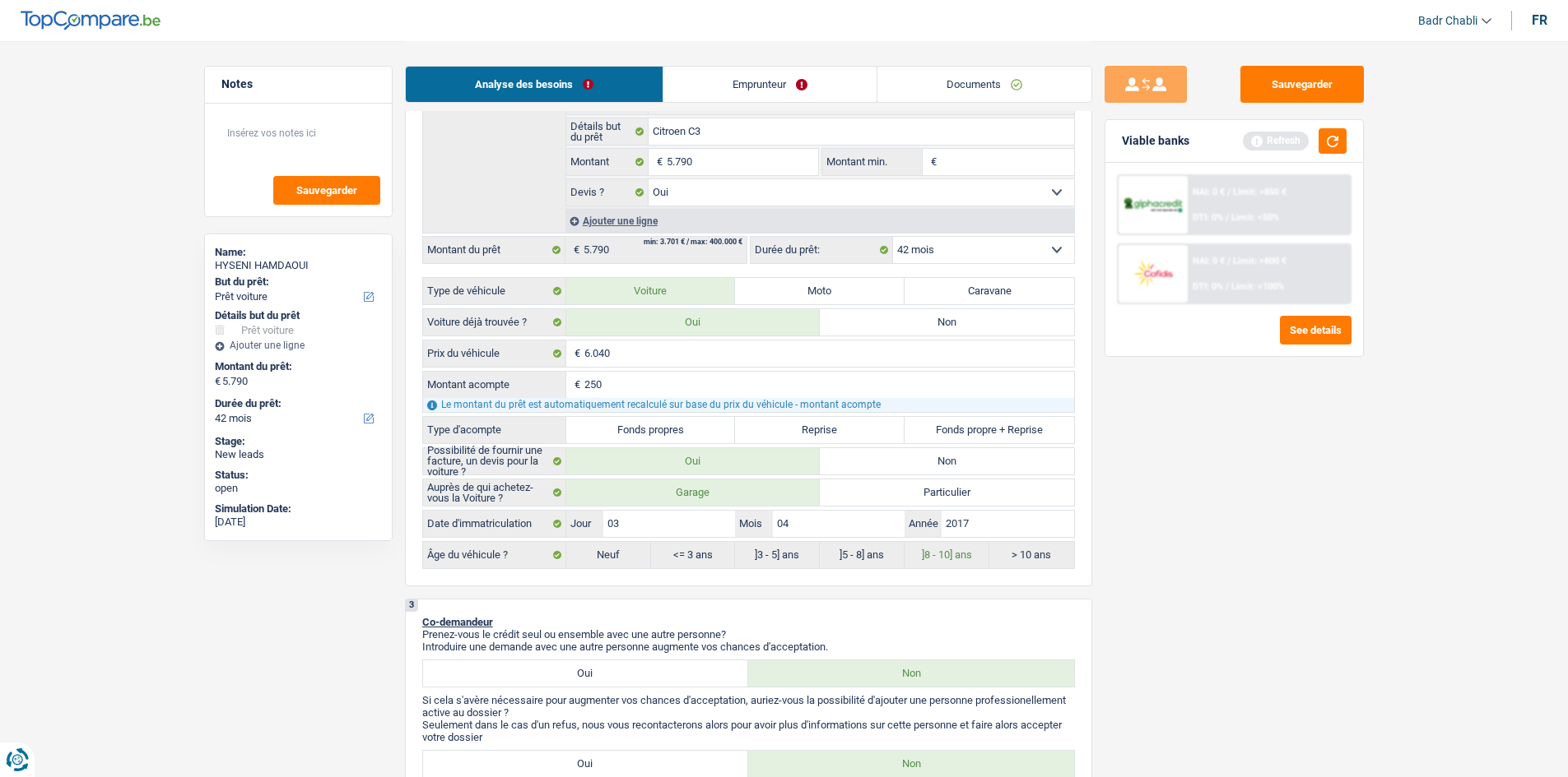
click at [633, 432] on label "Fonds propres" at bounding box center [651, 431] width 169 height 27
click at [633, 432] on input "Fonds propres" at bounding box center [651, 431] width 169 height 27
radio input "true"
click at [788, 165] on input "5.790" at bounding box center [742, 162] width 150 height 27
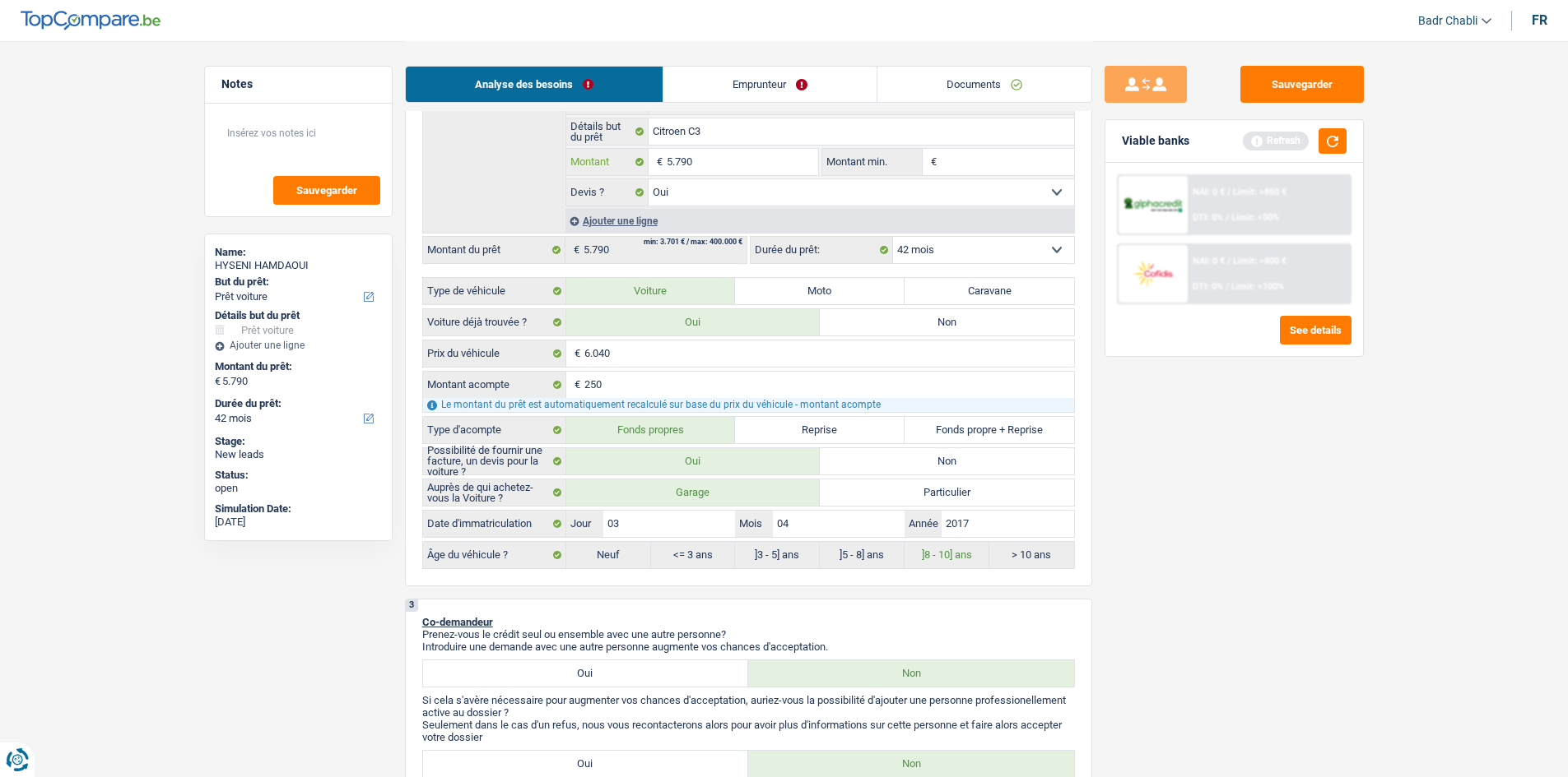
click at [788, 165] on input "5.790" at bounding box center [742, 162] width 150 height 27
click at [995, 156] on input "Montant min." at bounding box center [1007, 162] width 134 height 27
paste input "5.790"
type input "5.790"
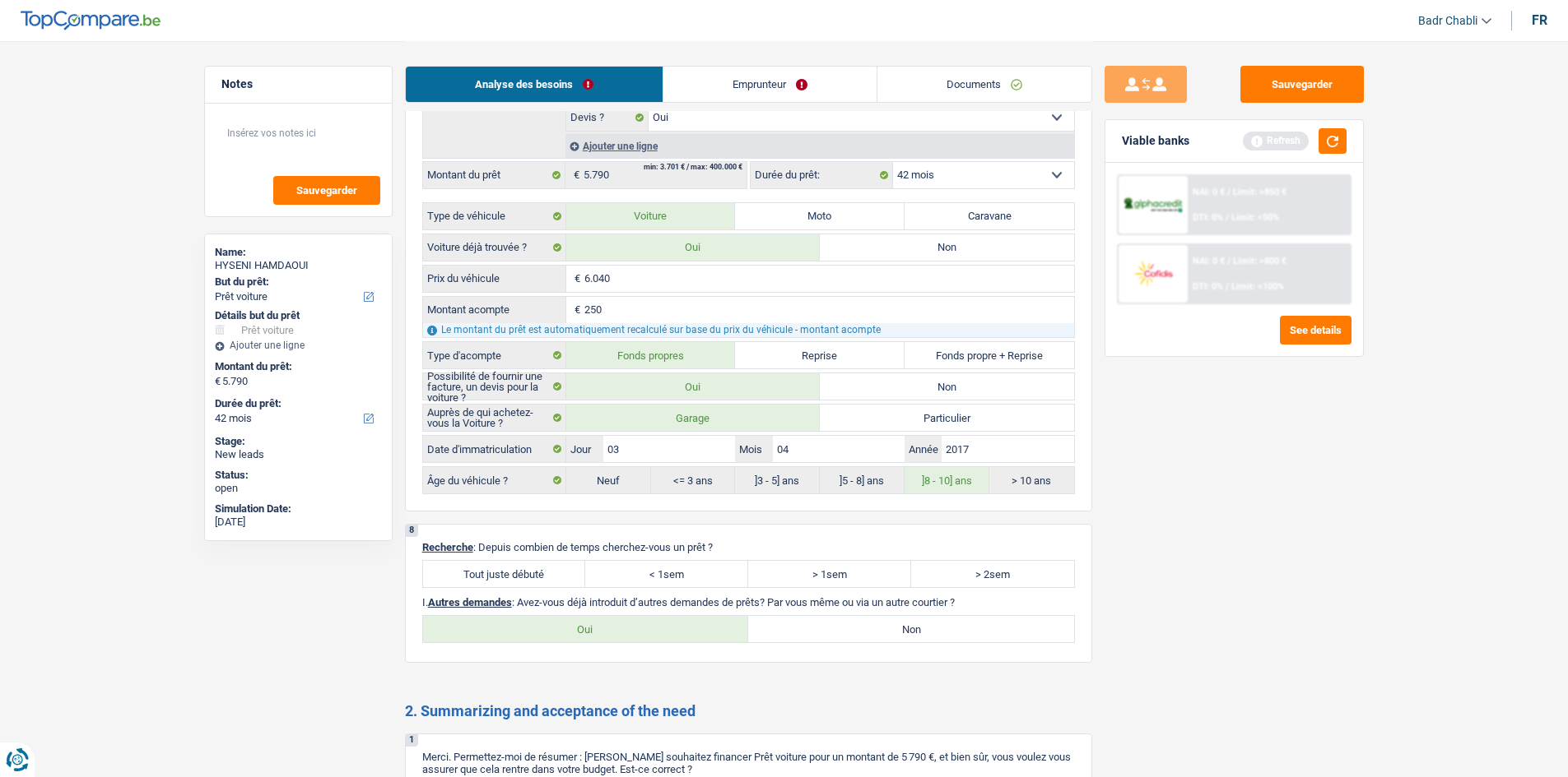
scroll to position [1892, 0]
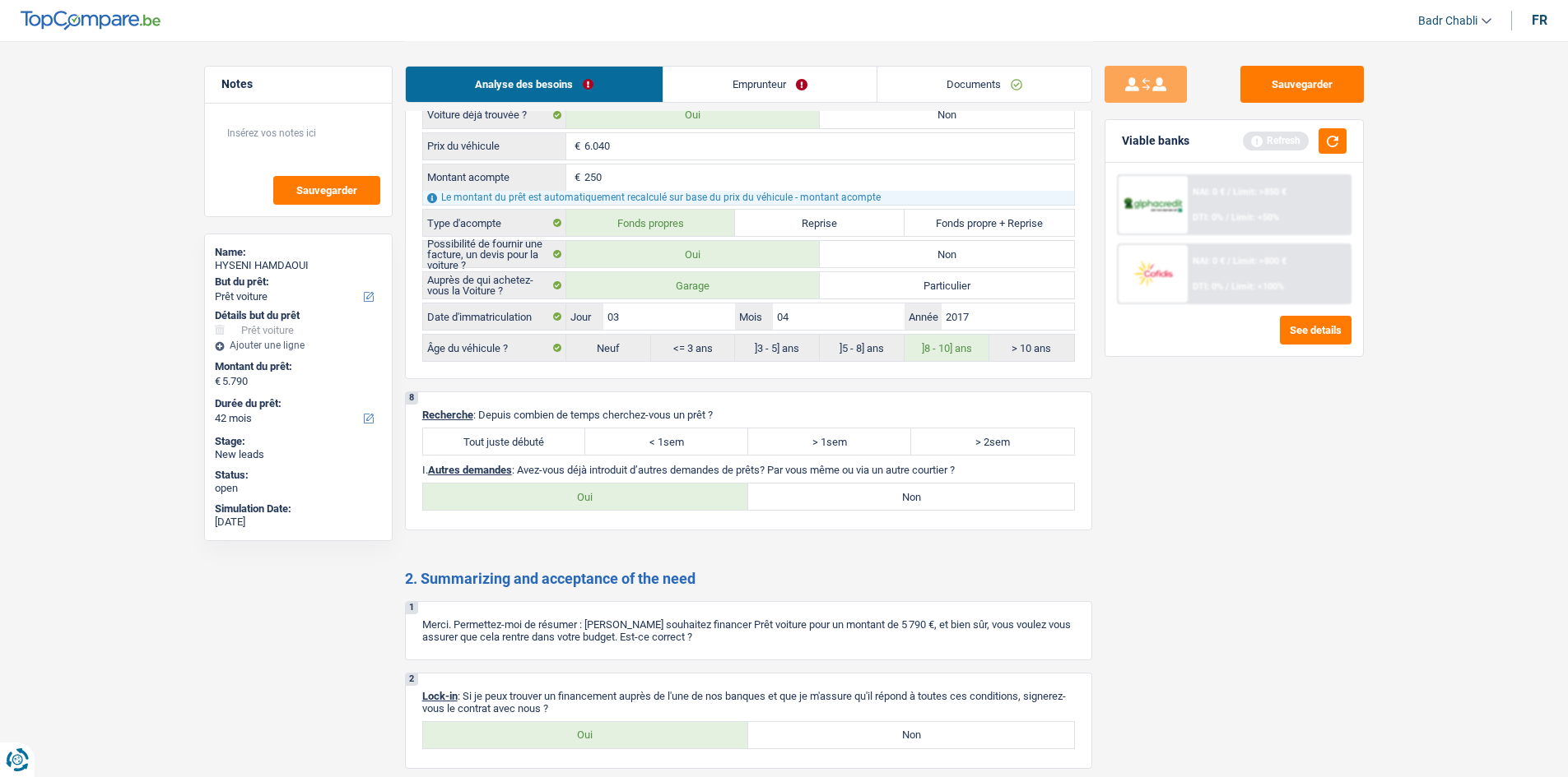
type input "5.790"
click at [531, 435] on label "Tout juste débuté" at bounding box center [504, 441] width 163 height 27
click at [531, 435] on input "Tout juste débuté" at bounding box center [504, 441] width 163 height 27
radio input "true"
click at [787, 500] on label "Non" at bounding box center [911, 497] width 326 height 27
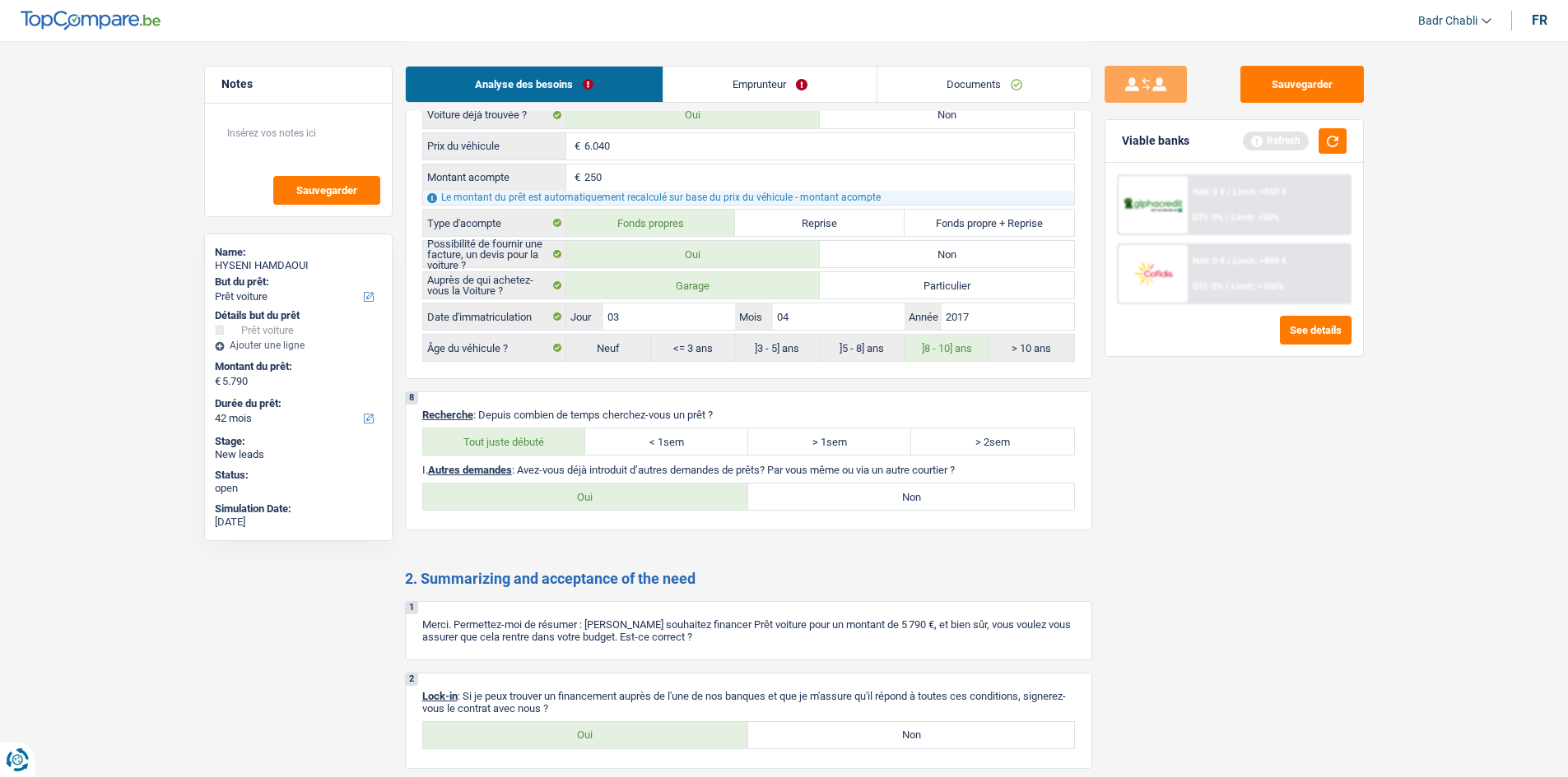
click at [787, 500] on input "Non" at bounding box center [911, 497] width 326 height 27
radio input "true"
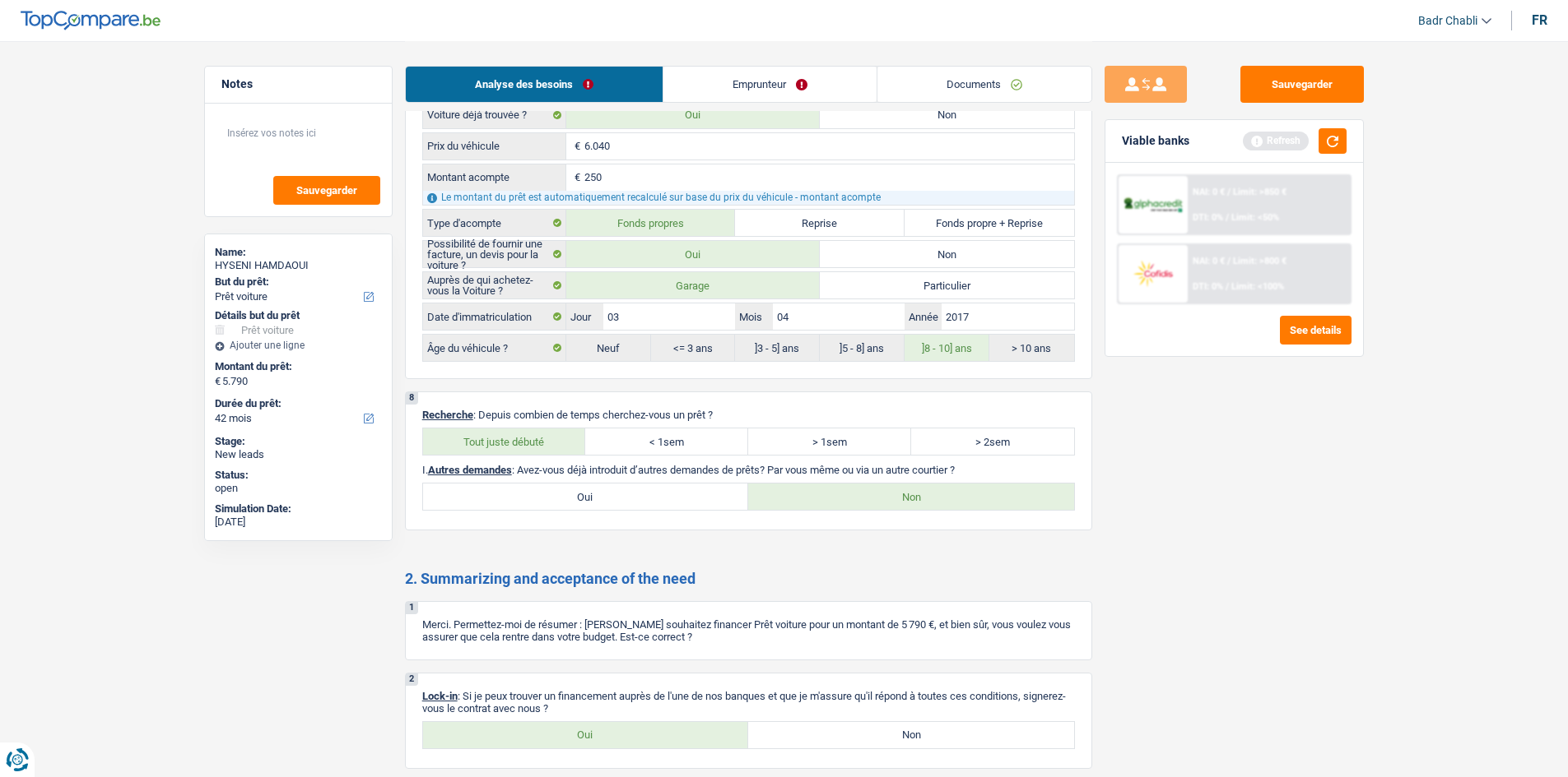
click at [601, 746] on label "Oui" at bounding box center [586, 735] width 326 height 27
click at [601, 746] on input "Oui" at bounding box center [586, 735] width 326 height 27
radio input "true"
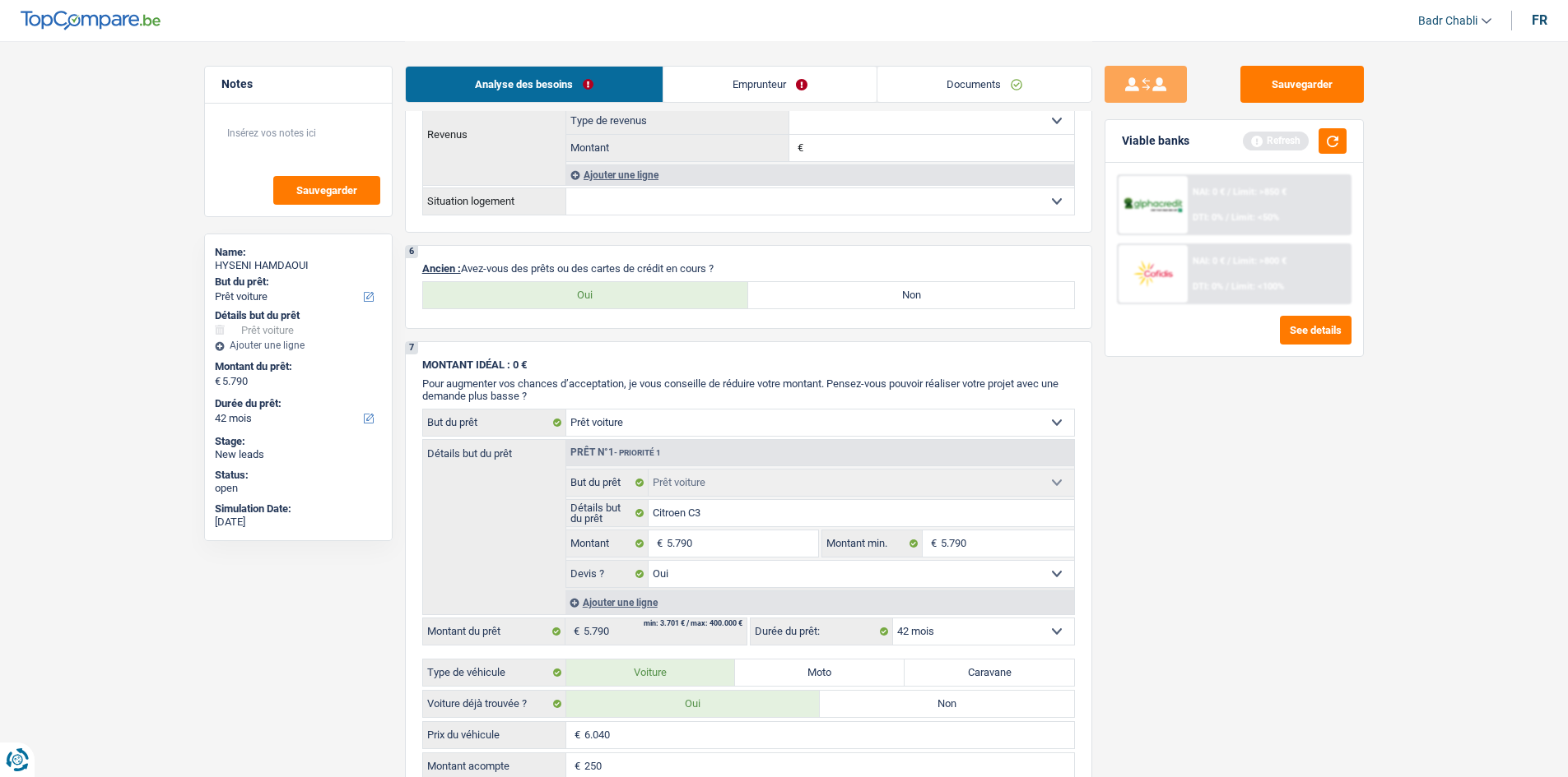
scroll to position [1299, 0]
click at [863, 295] on label "Non" at bounding box center [911, 299] width 326 height 27
click at [863, 295] on input "Non" at bounding box center [911, 299] width 326 height 27
radio input "true"
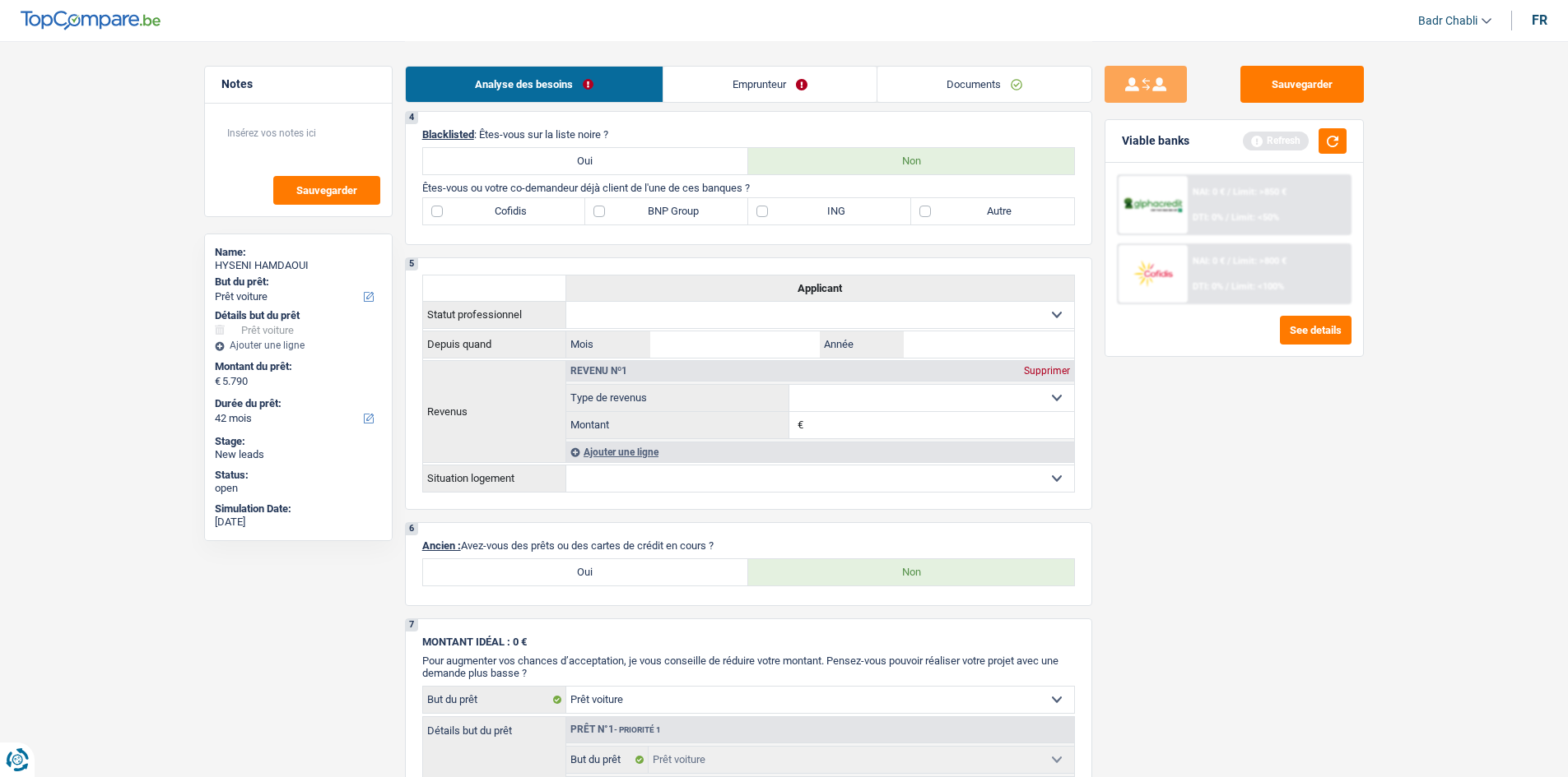
scroll to position [806, 0]
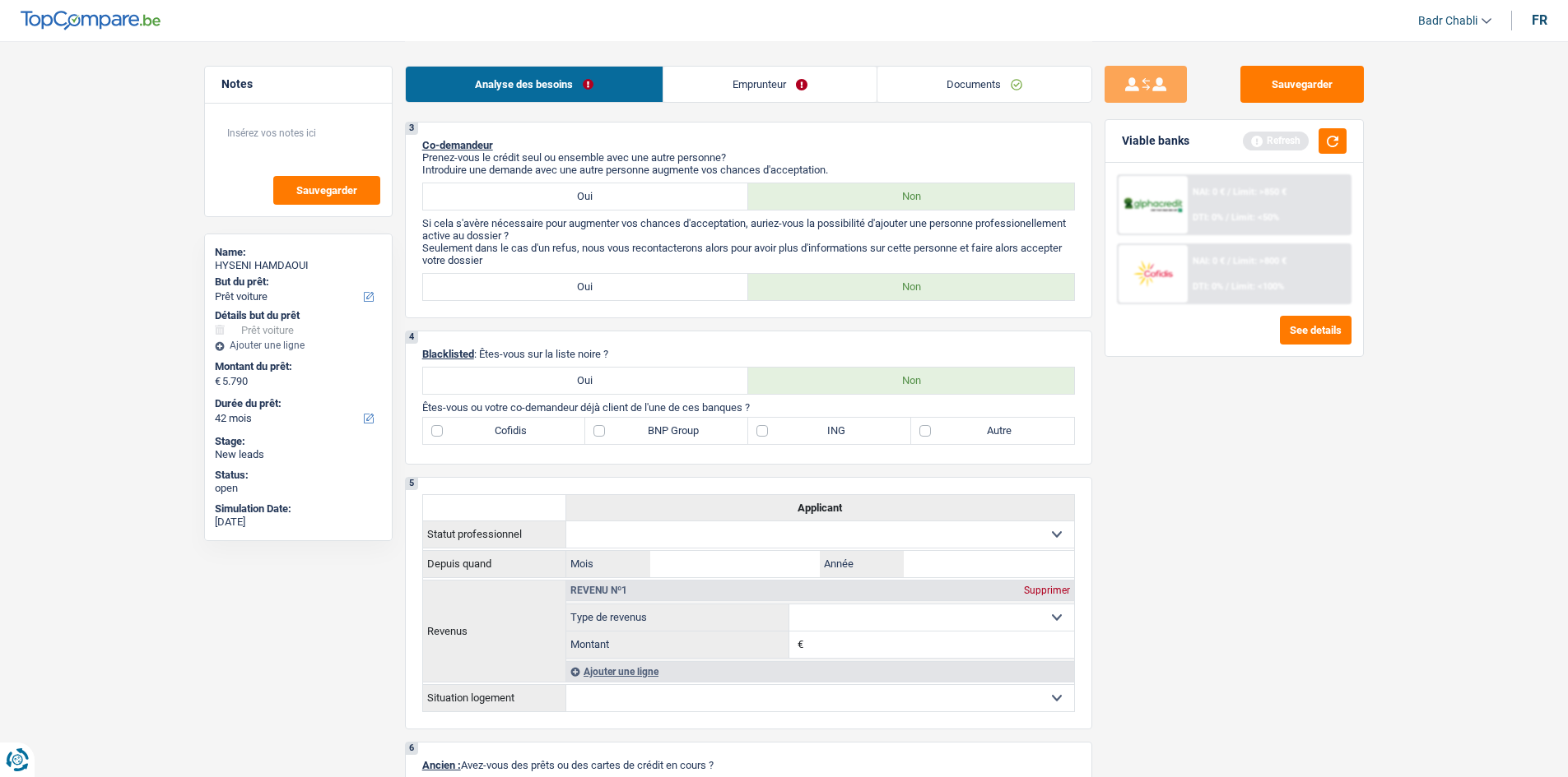
click at [931, 432] on label "Autre" at bounding box center [992, 431] width 163 height 27
click at [931, 432] on input "Autre" at bounding box center [992, 431] width 163 height 27
checkbox input "true"
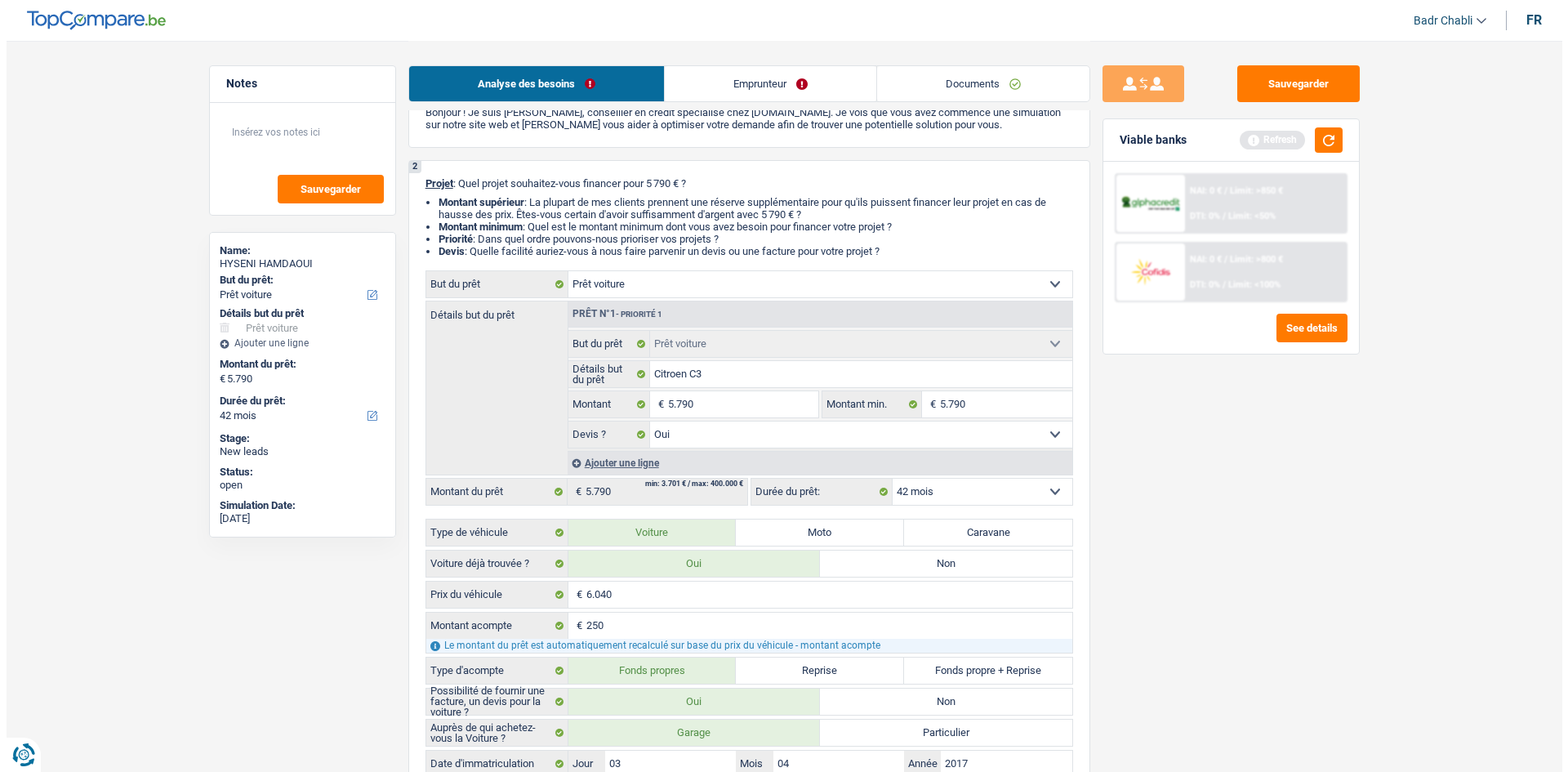
scroll to position [0, 0]
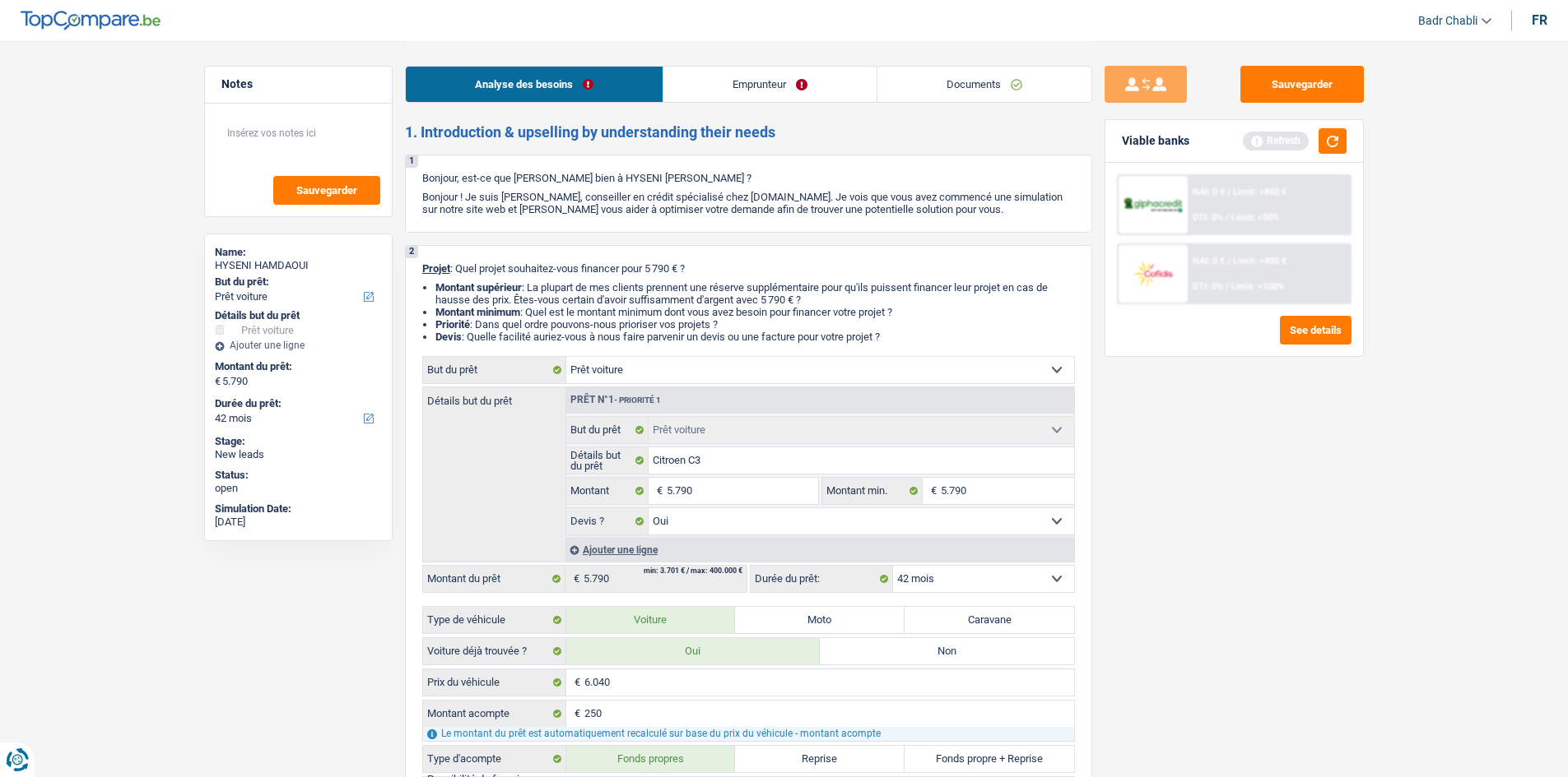
click at [799, 76] on link "Emprunteur" at bounding box center [769, 85] width 213 height 36
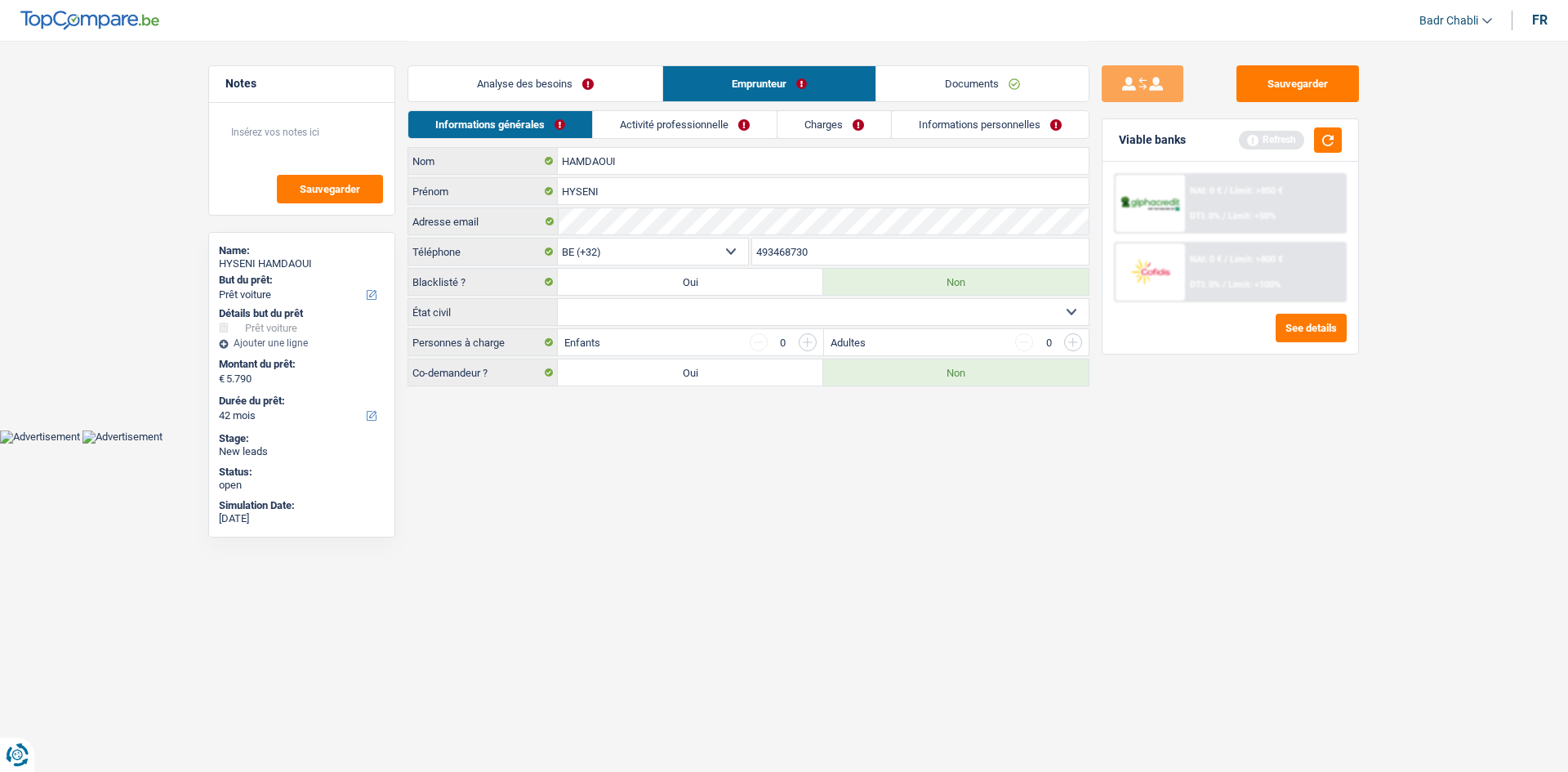
click at [704, 323] on select "Célibataire Marié(e) Cohabitant(e) légal(e) Divorcé(e) Veuf(ve) Séparé (de fait…" at bounding box center [823, 312] width 531 height 27
click at [558, 299] on select "Célibataire Marié(e) Cohabitant(e) légal(e) Divorcé(e) Veuf(ve) Séparé (de fait…" at bounding box center [823, 312] width 531 height 27
click at [666, 317] on select "Célibataire Marié(e) Cohabitant(e) légal(e) Divorcé(e) Veuf(ve) Séparé (de fait…" at bounding box center [823, 312] width 531 height 27
select select "married"
click at [558, 299] on select "Célibataire Marié(e) Cohabitant(e) légal(e) Divorcé(e) Veuf(ve) Séparé (de fait…" at bounding box center [823, 312] width 531 height 27
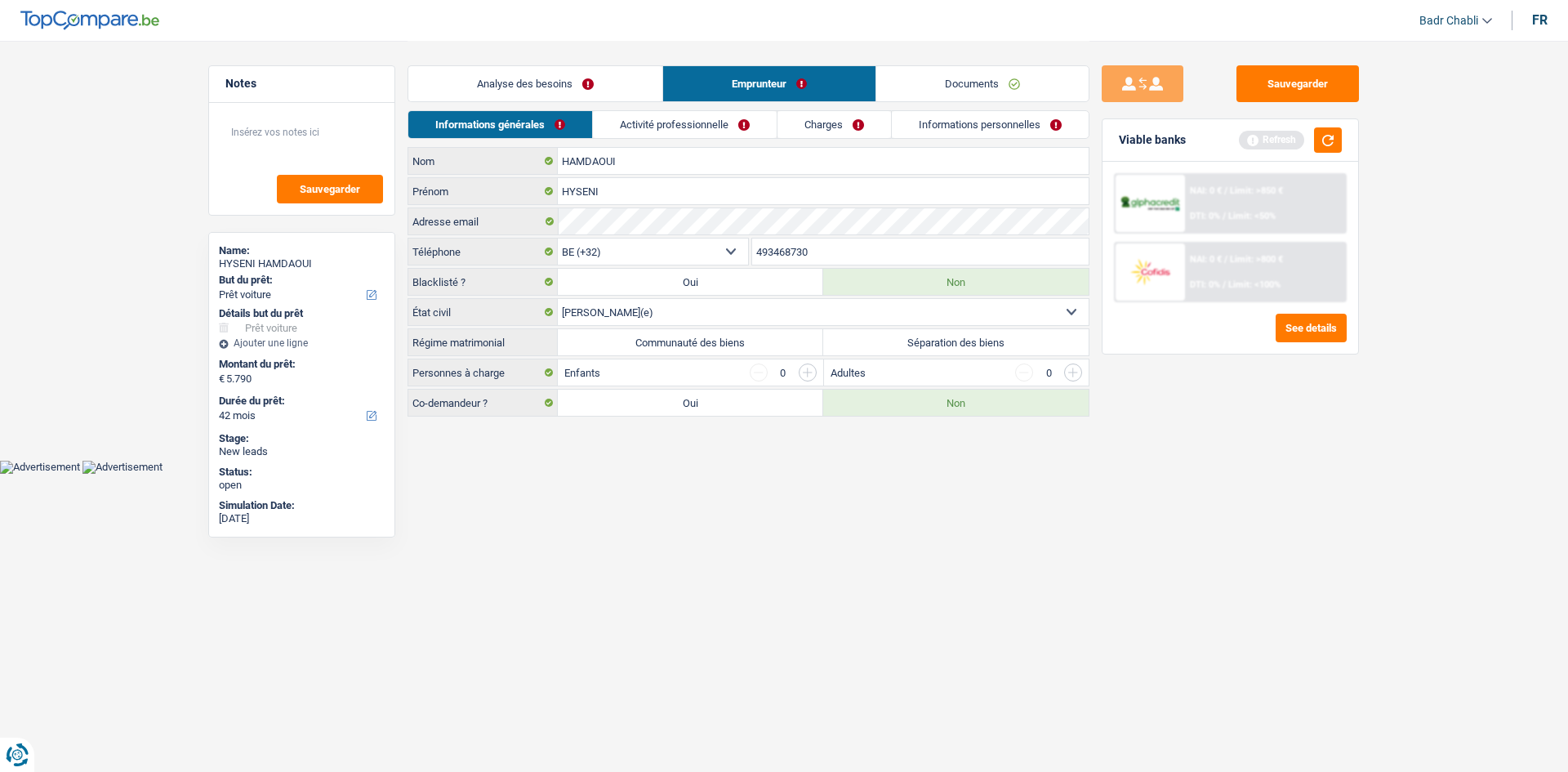
click at [738, 333] on label "Communauté des biens" at bounding box center [690, 342] width 265 height 27
click at [738, 333] on input "Communauté des biens" at bounding box center [690, 342] width 265 height 27
radio input "true"
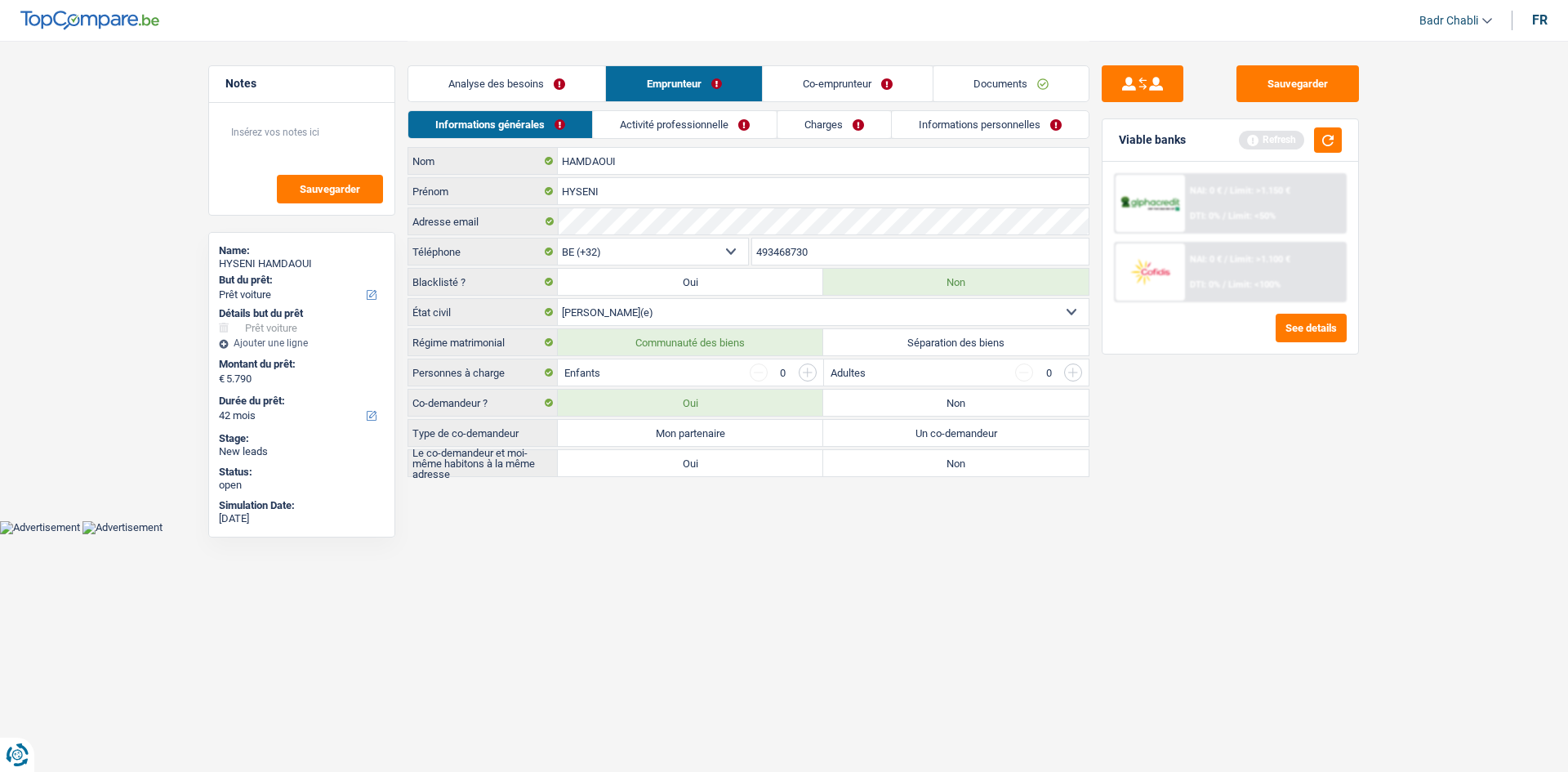
click at [728, 435] on label "Mon partenaire" at bounding box center [690, 433] width 265 height 27
click at [728, 435] on input "Mon partenaire" at bounding box center [690, 433] width 265 height 27
radio input "true"
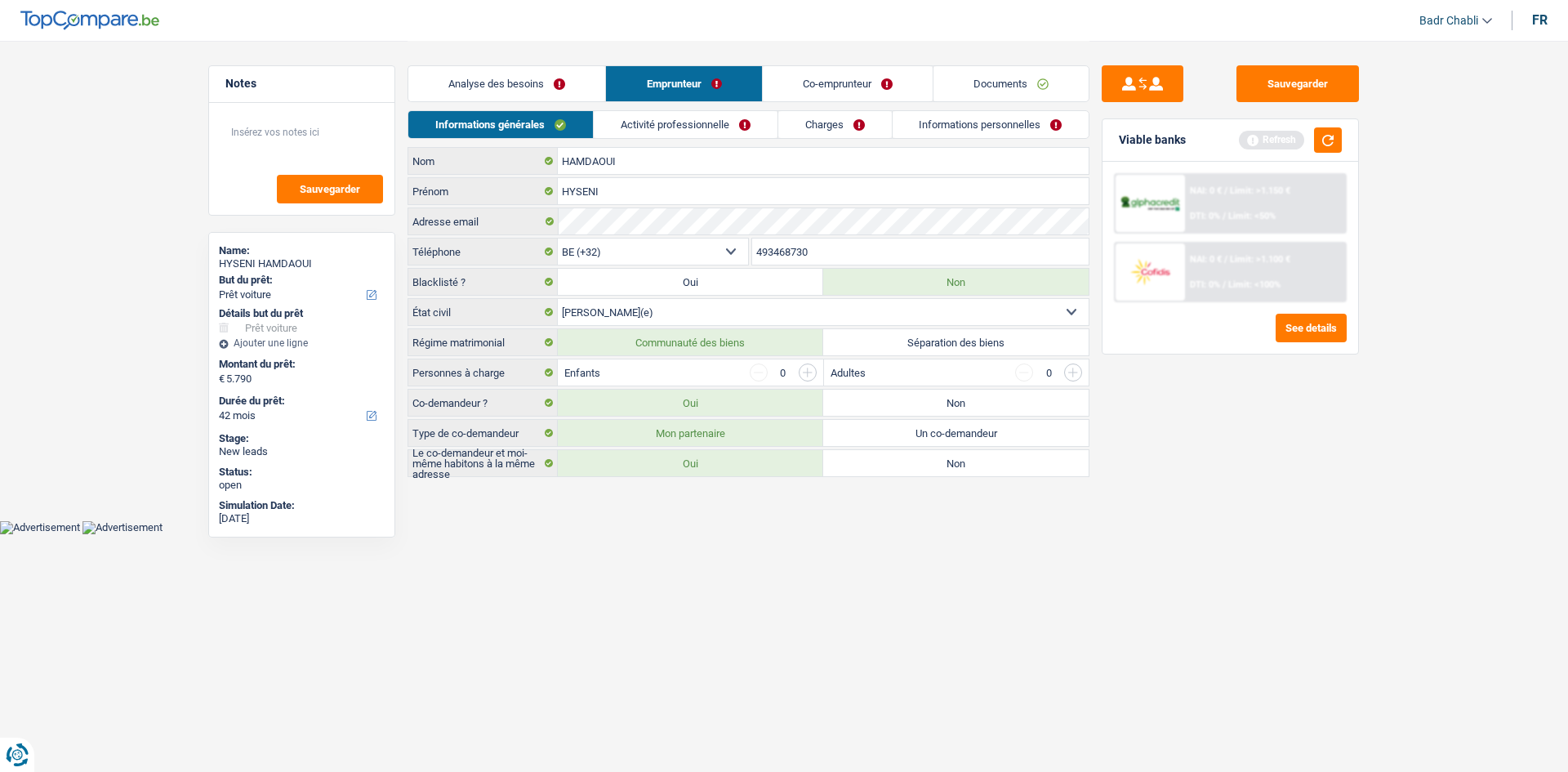
click at [724, 458] on label "Oui" at bounding box center [690, 463] width 265 height 27
click at [724, 458] on input "Oui" at bounding box center [690, 463] width 265 height 27
click at [700, 126] on link "Activité professionnelle" at bounding box center [686, 125] width 184 height 27
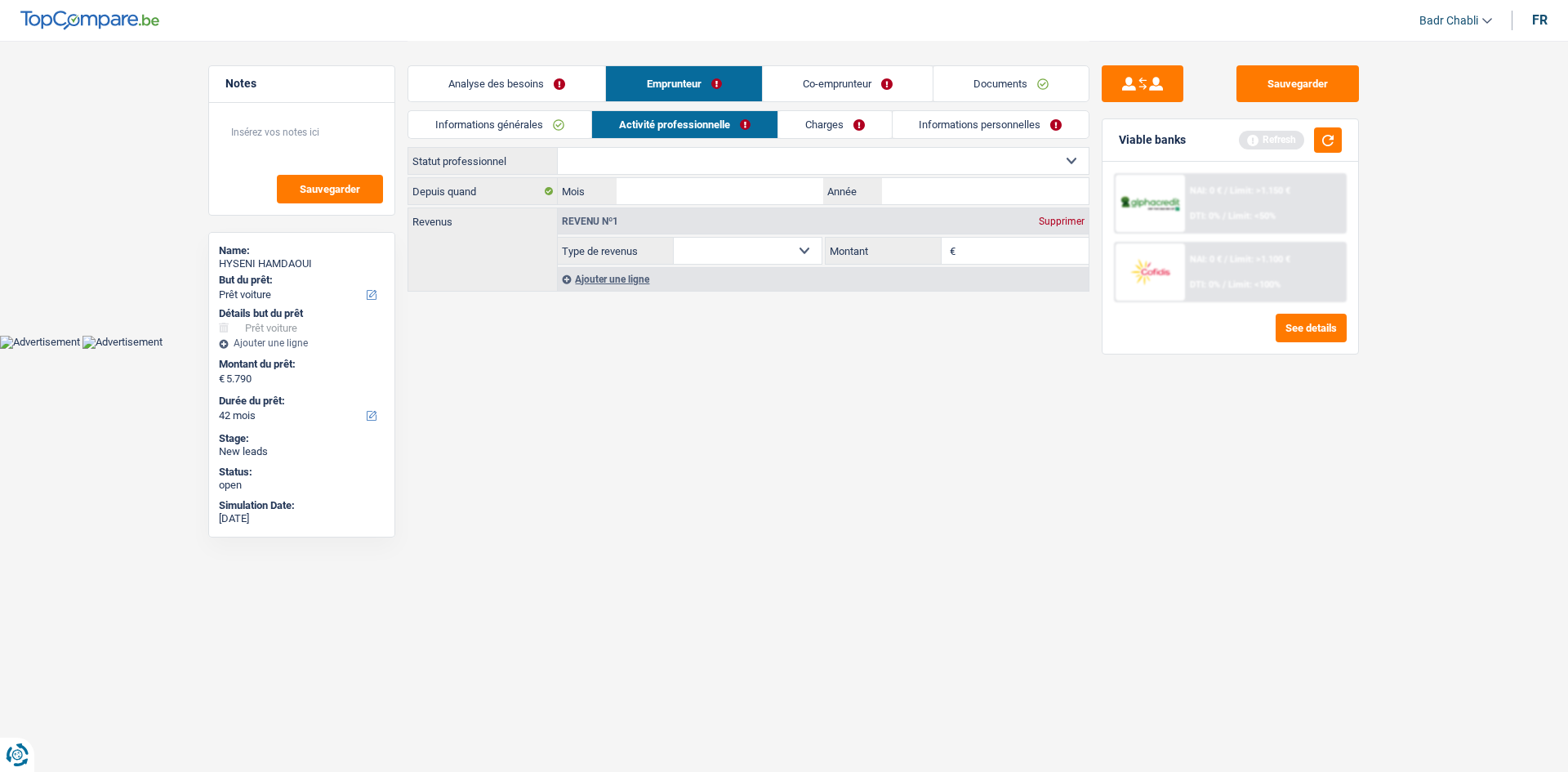
click at [687, 163] on select "Ouvrier Employé privé Employé public Invalide Indépendant Pensionné Chômeur Mut…" at bounding box center [823, 161] width 531 height 27
select select "privateEmployee"
click at [558, 148] on select "Ouvrier Employé privé Employé public Invalide Indépendant Pensionné Chômeur Mut…" at bounding box center [823, 161] width 531 height 27
select select "netSalary"
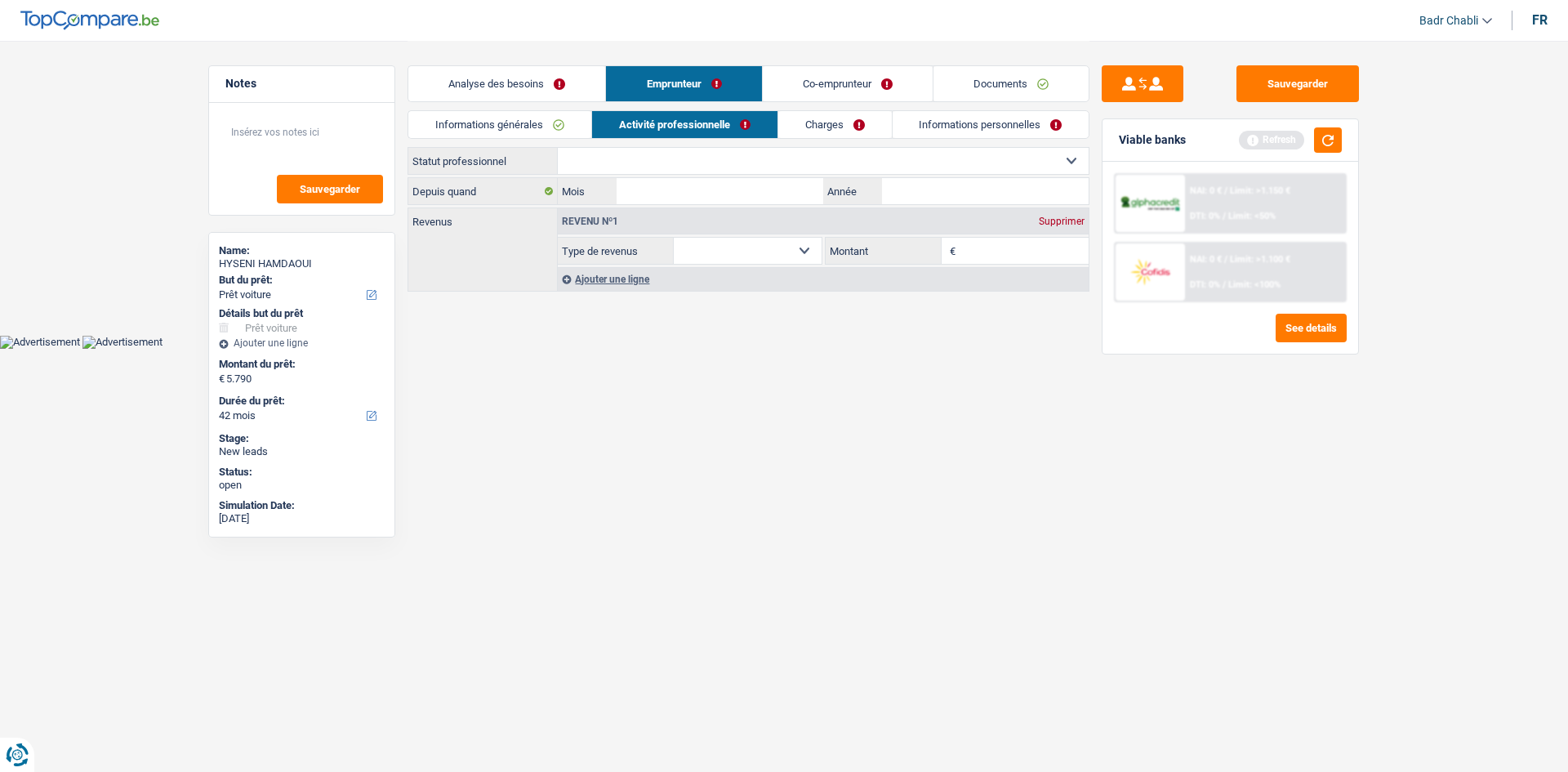
select select "mealVouchers"
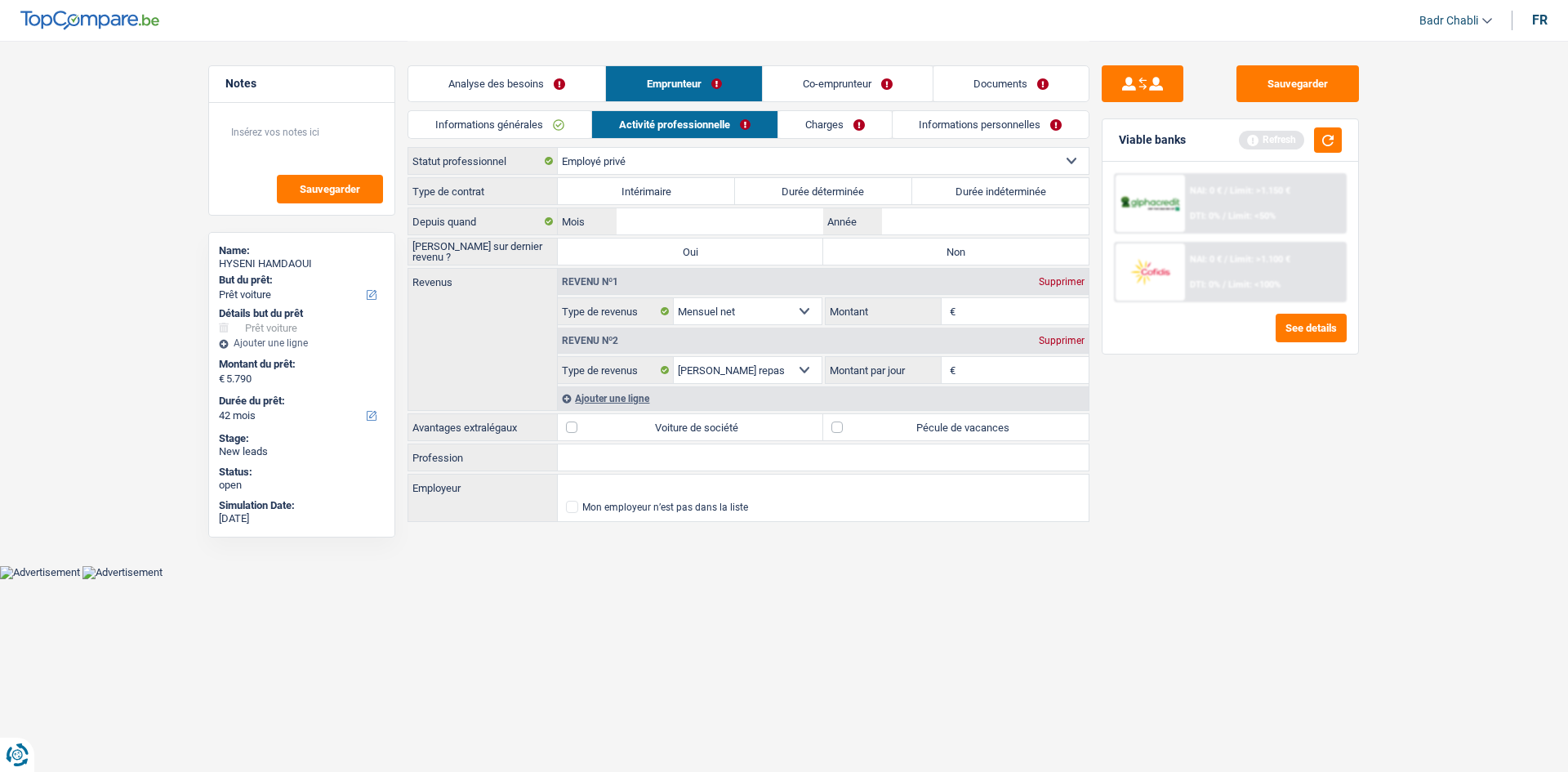
click at [972, 193] on label "Durée indéterminée" at bounding box center [1001, 191] width 178 height 27
click at [972, 193] on input "Durée indéterminée" at bounding box center [1001, 191] width 178 height 27
radio input "true"
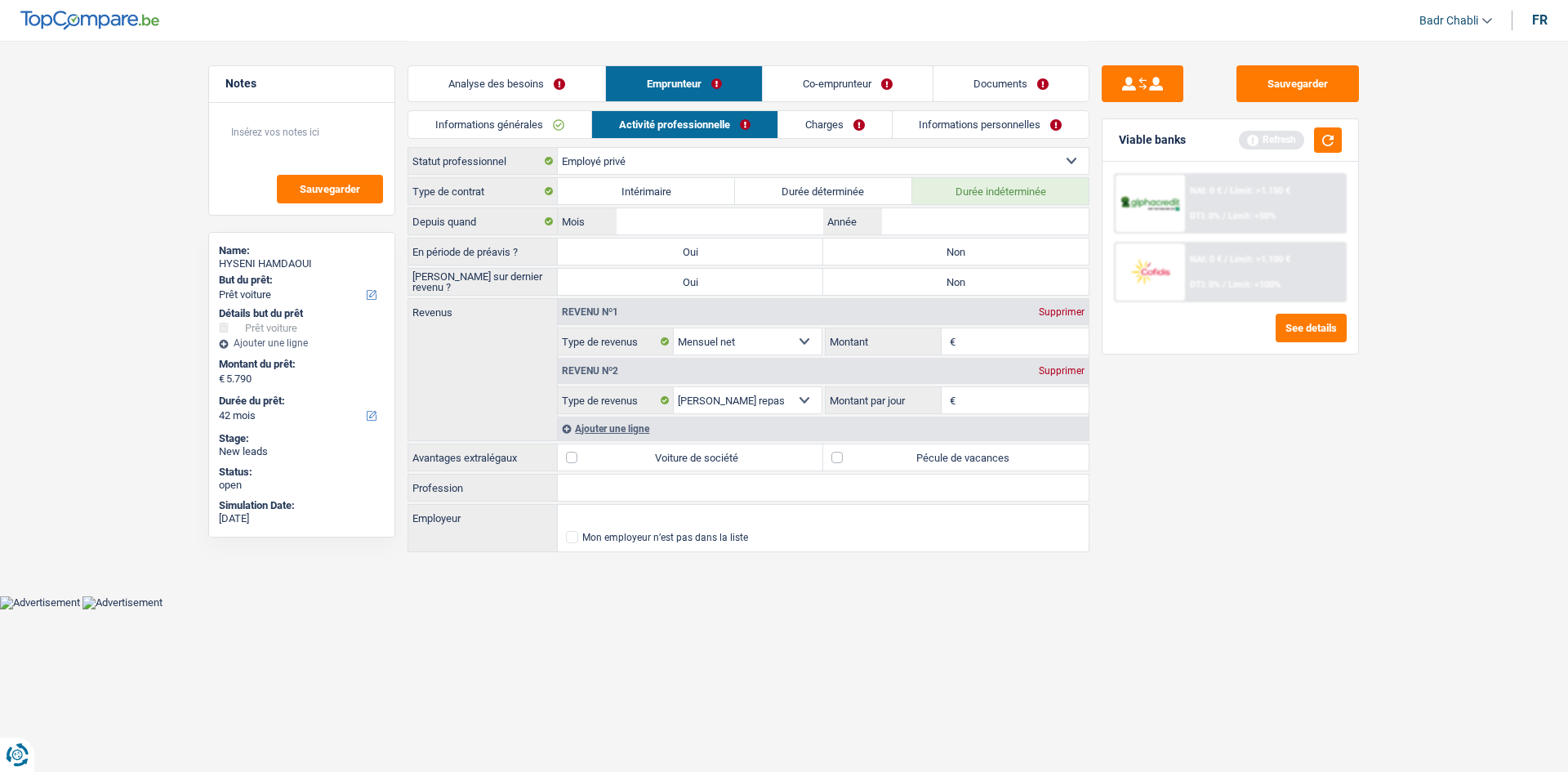
click at [927, 239] on label "Non" at bounding box center [956, 252] width 265 height 27
click at [927, 239] on input "Non" at bounding box center [956, 252] width 265 height 27
radio input "true"
click at [933, 279] on label "Non" at bounding box center [956, 282] width 265 height 27
click at [933, 279] on input "Non" at bounding box center [956, 282] width 265 height 27
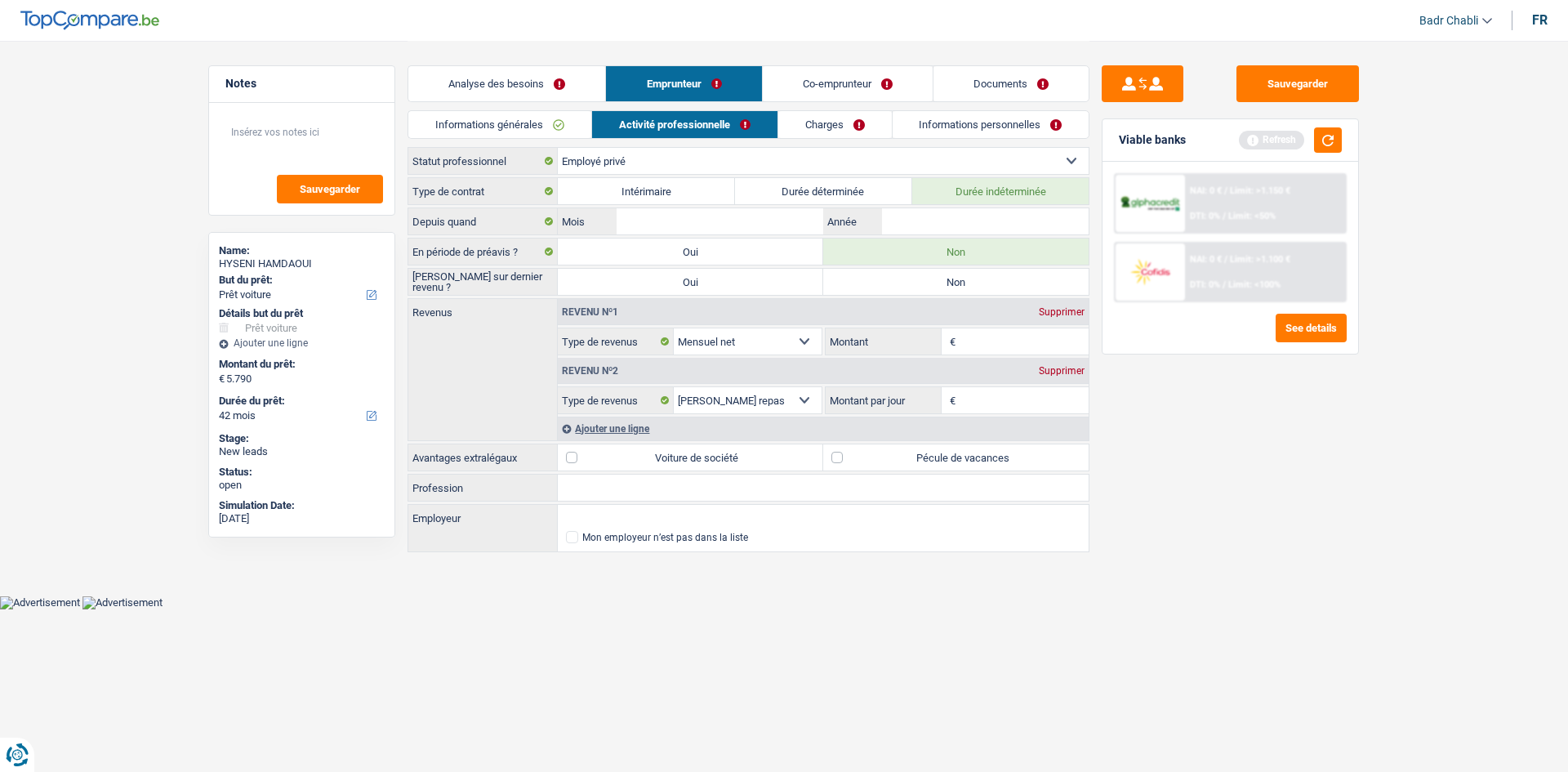
radio input "true"
click at [634, 491] on input "Profession" at bounding box center [823, 488] width 531 height 27
type input "Employé"
type input "Pamperkoontjes"
click at [831, 447] on label "Pécule de vacances" at bounding box center [956, 458] width 265 height 27
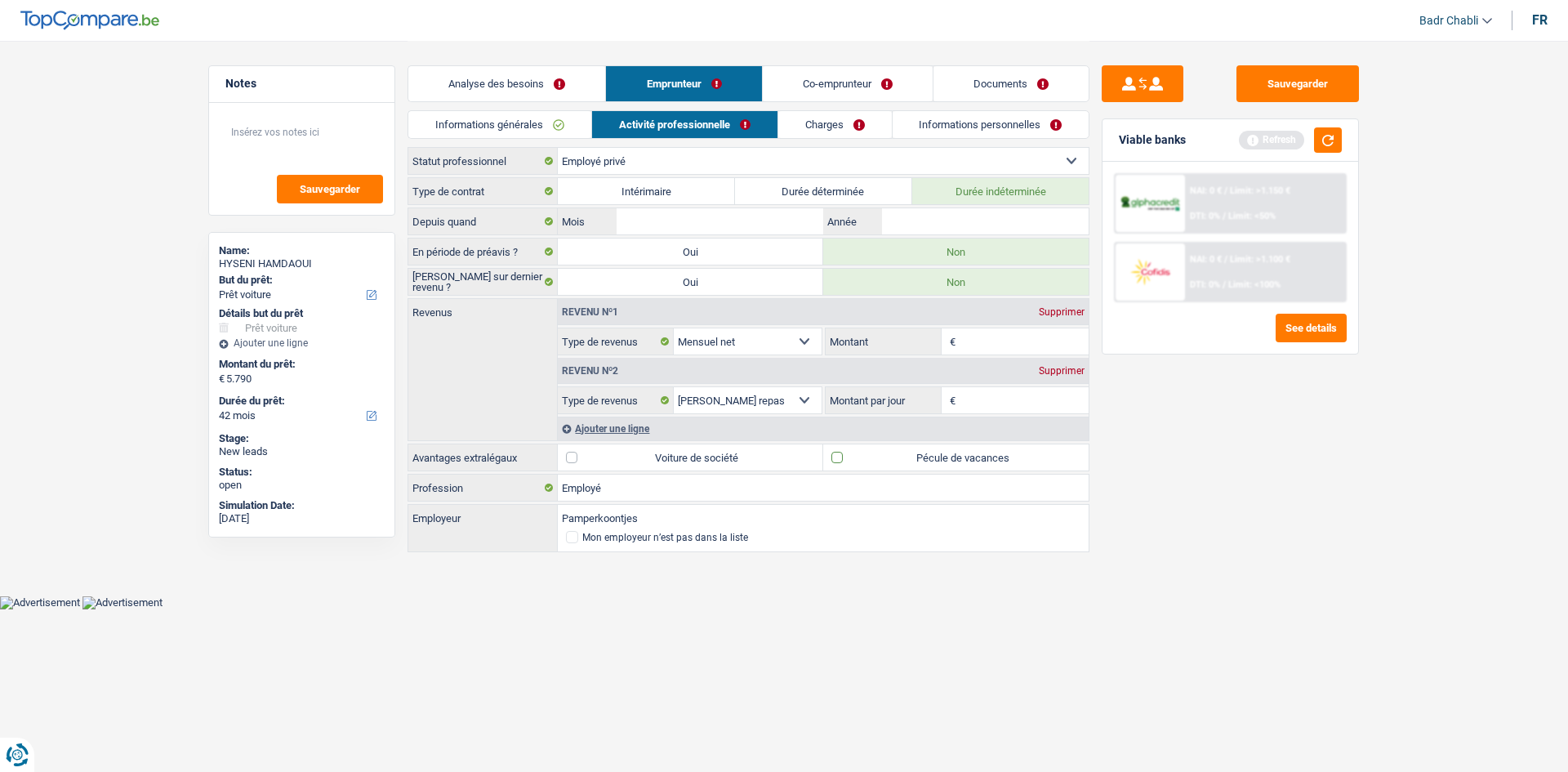
click at [831, 447] on input "Pécule de vacances" at bounding box center [956, 458] width 265 height 27
checkbox input "true"
click at [727, 223] on input "Mois" at bounding box center [720, 222] width 207 height 27
click at [764, 223] on input "Mois" at bounding box center [720, 222] width 207 height 27
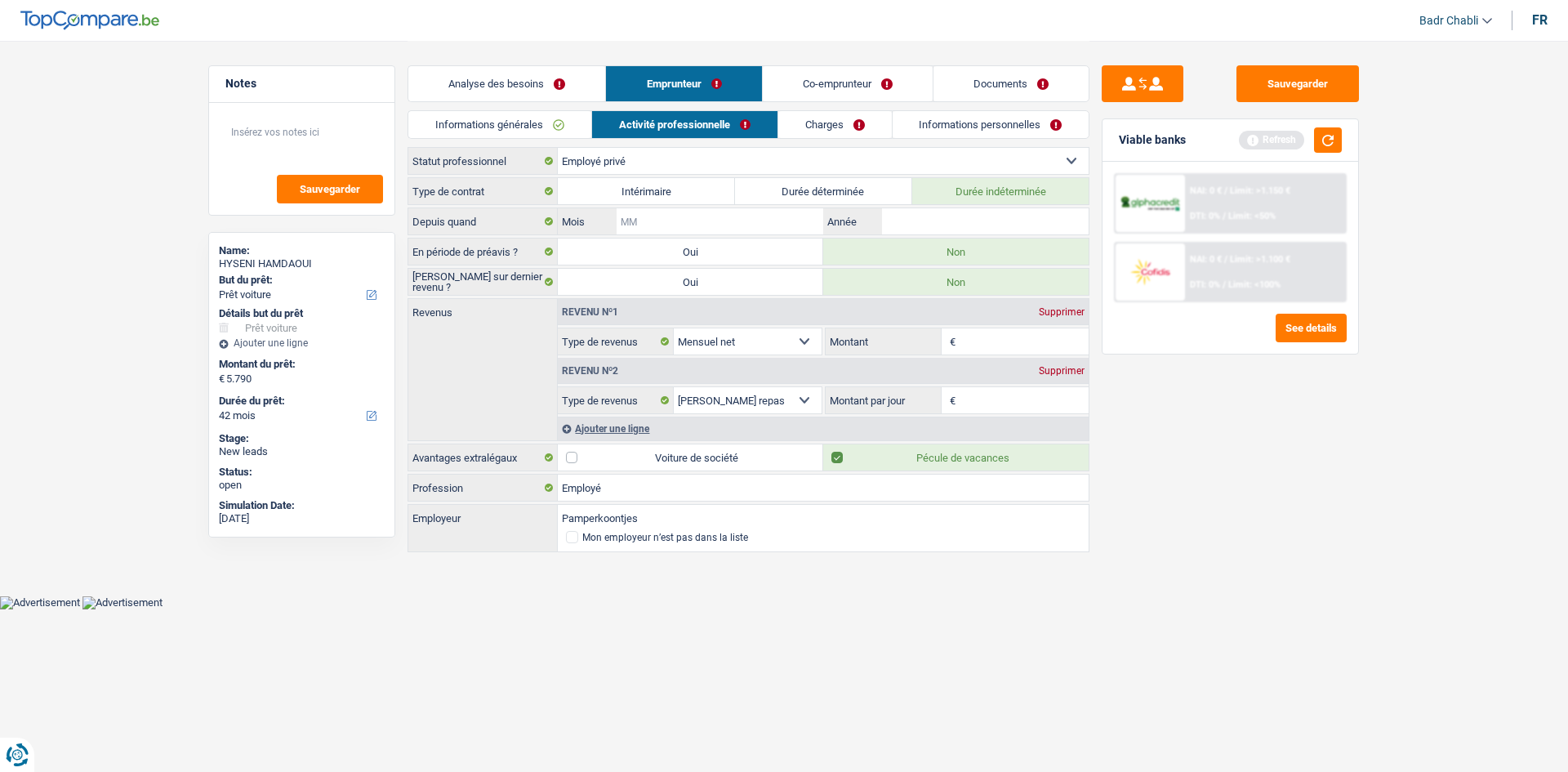
click at [757, 221] on input "Mois" at bounding box center [720, 222] width 207 height 27
type input "09"
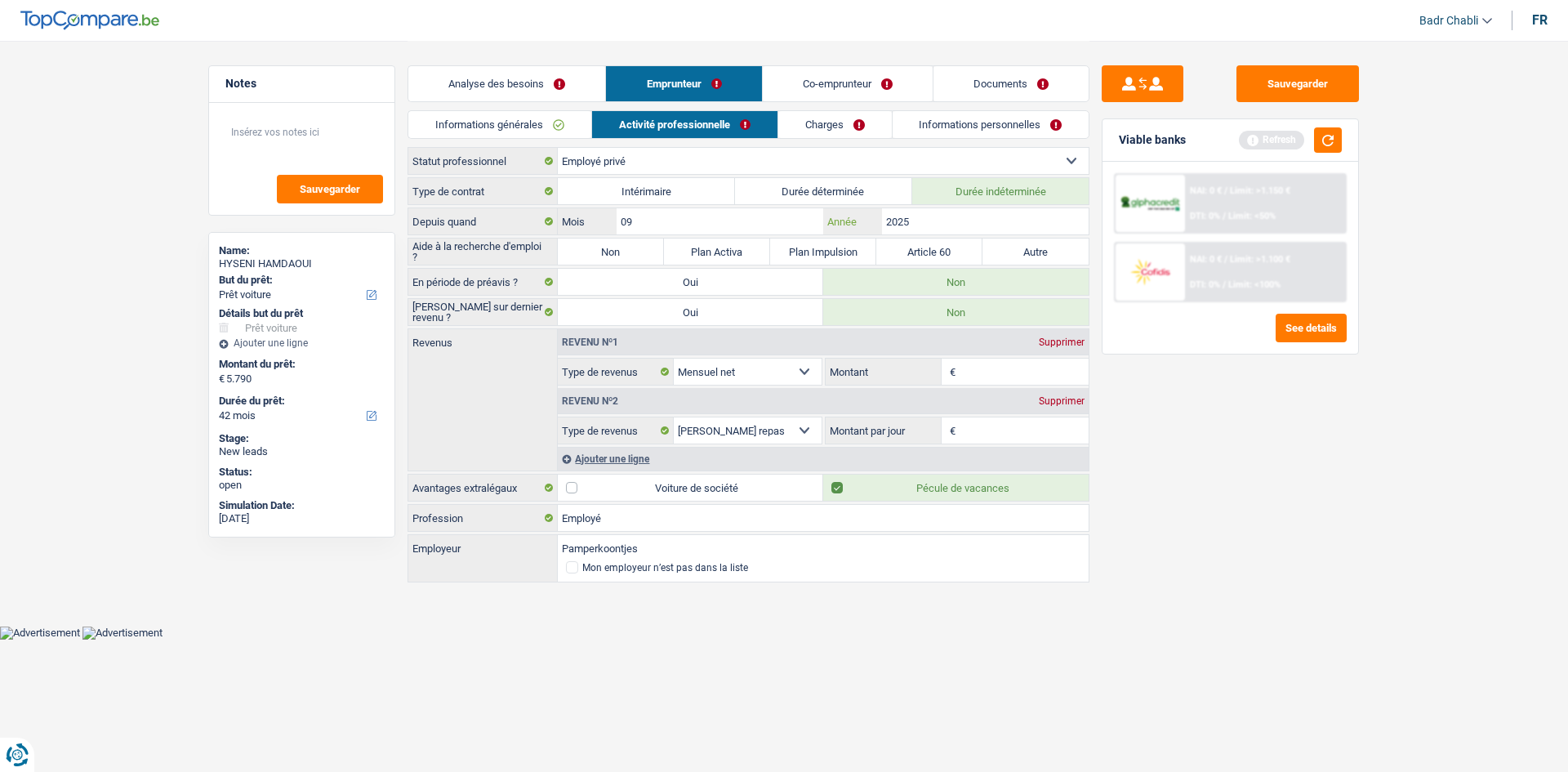
type input "2025"
click at [629, 247] on label "Non" at bounding box center [611, 252] width 106 height 27
click at [629, 247] on input "Non" at bounding box center [611, 252] width 106 height 27
radio input "true"
click at [1336, 136] on button "button" at bounding box center [1328, 140] width 27 height 26
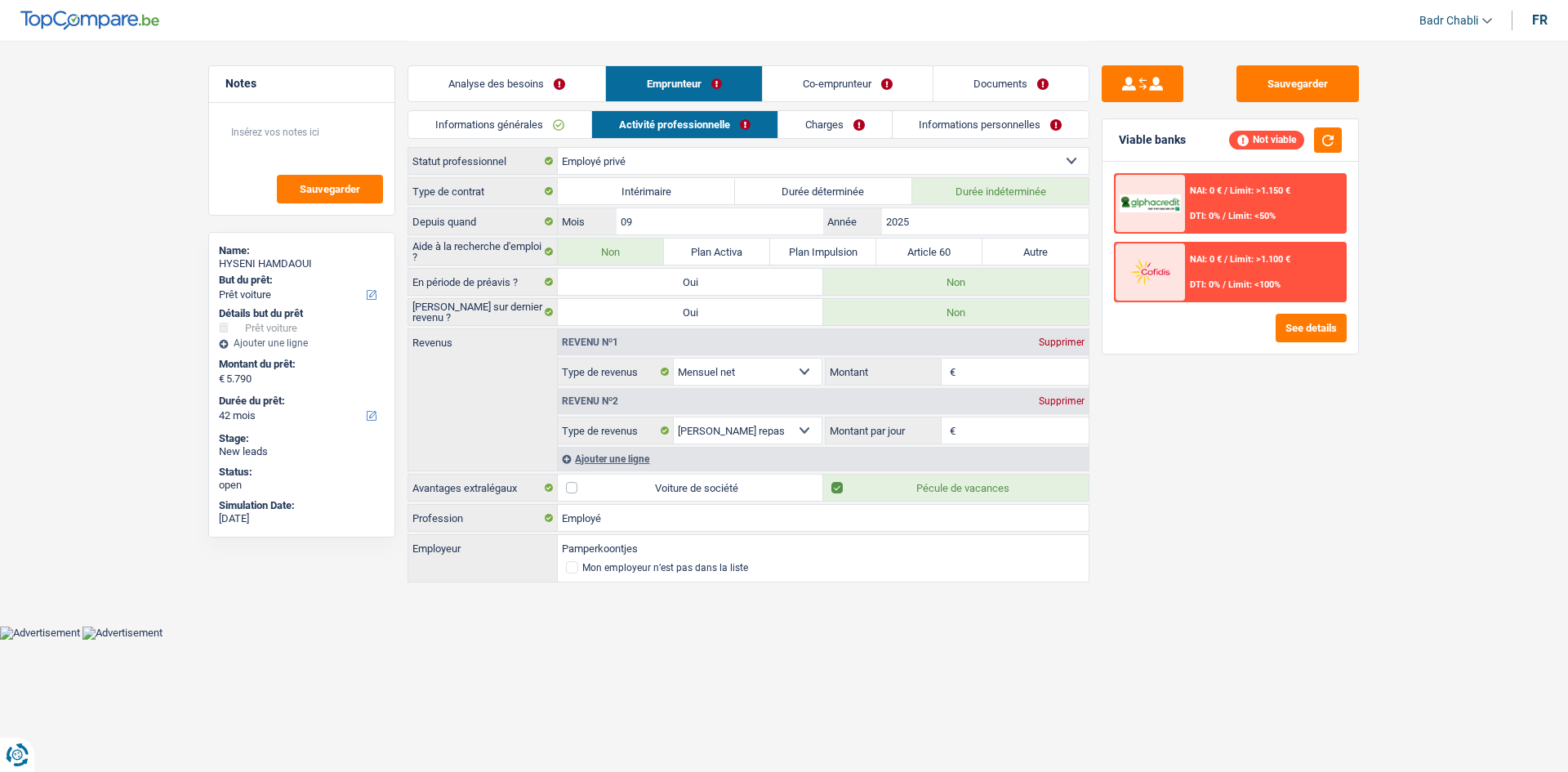
click at [853, 84] on link "Co-emprunteur" at bounding box center [848, 84] width 170 height 35
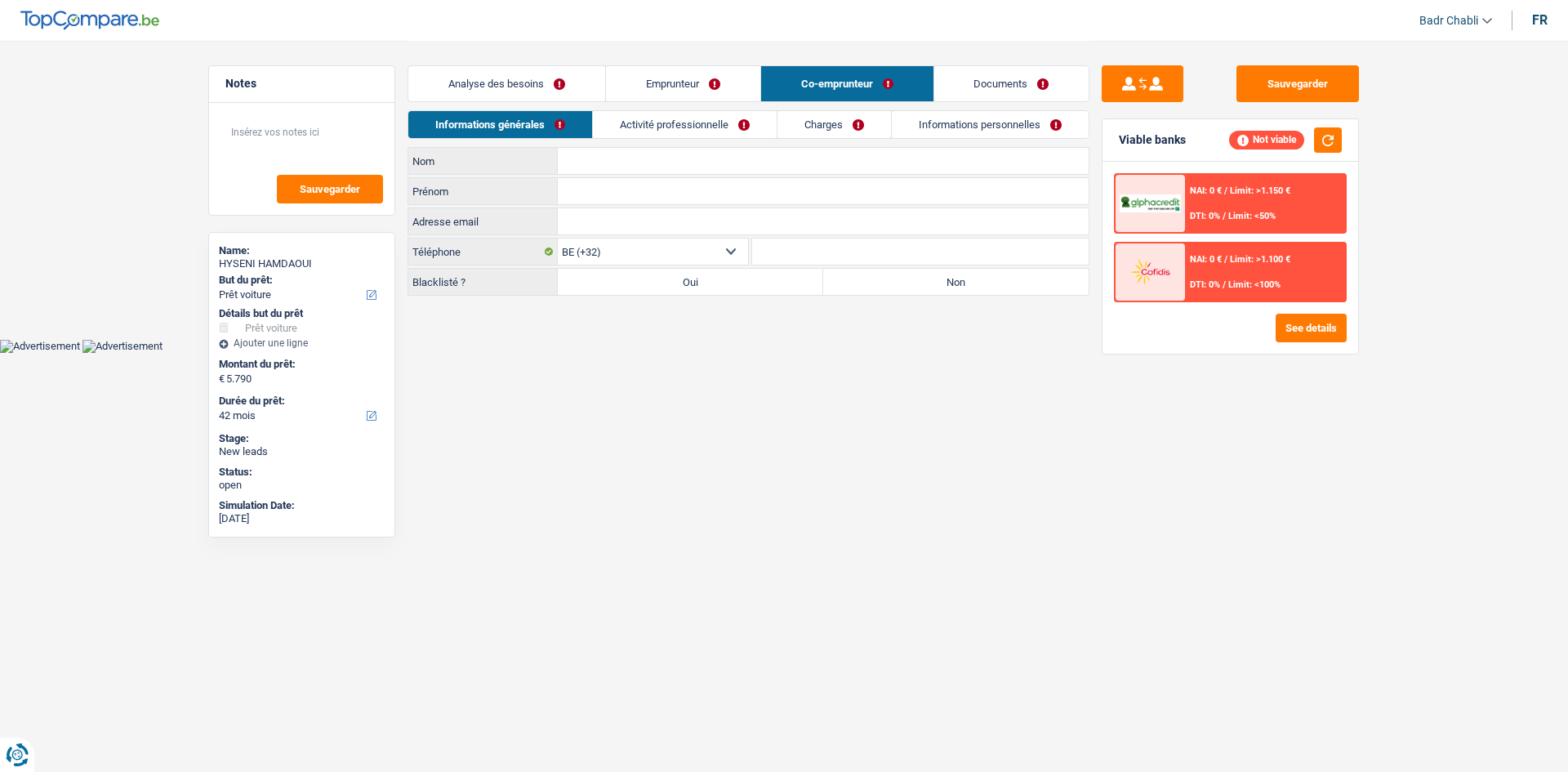
click at [849, 300] on main "Notes Sauvegarder Name: HYSENI HAMDAOUI But du prêt: Confort maison: meubles, t…" at bounding box center [784, 170] width 1568 height 340
click at [856, 293] on label "Non" at bounding box center [956, 282] width 265 height 27
click at [856, 293] on input "Non" at bounding box center [956, 282] width 265 height 27
radio input "true"
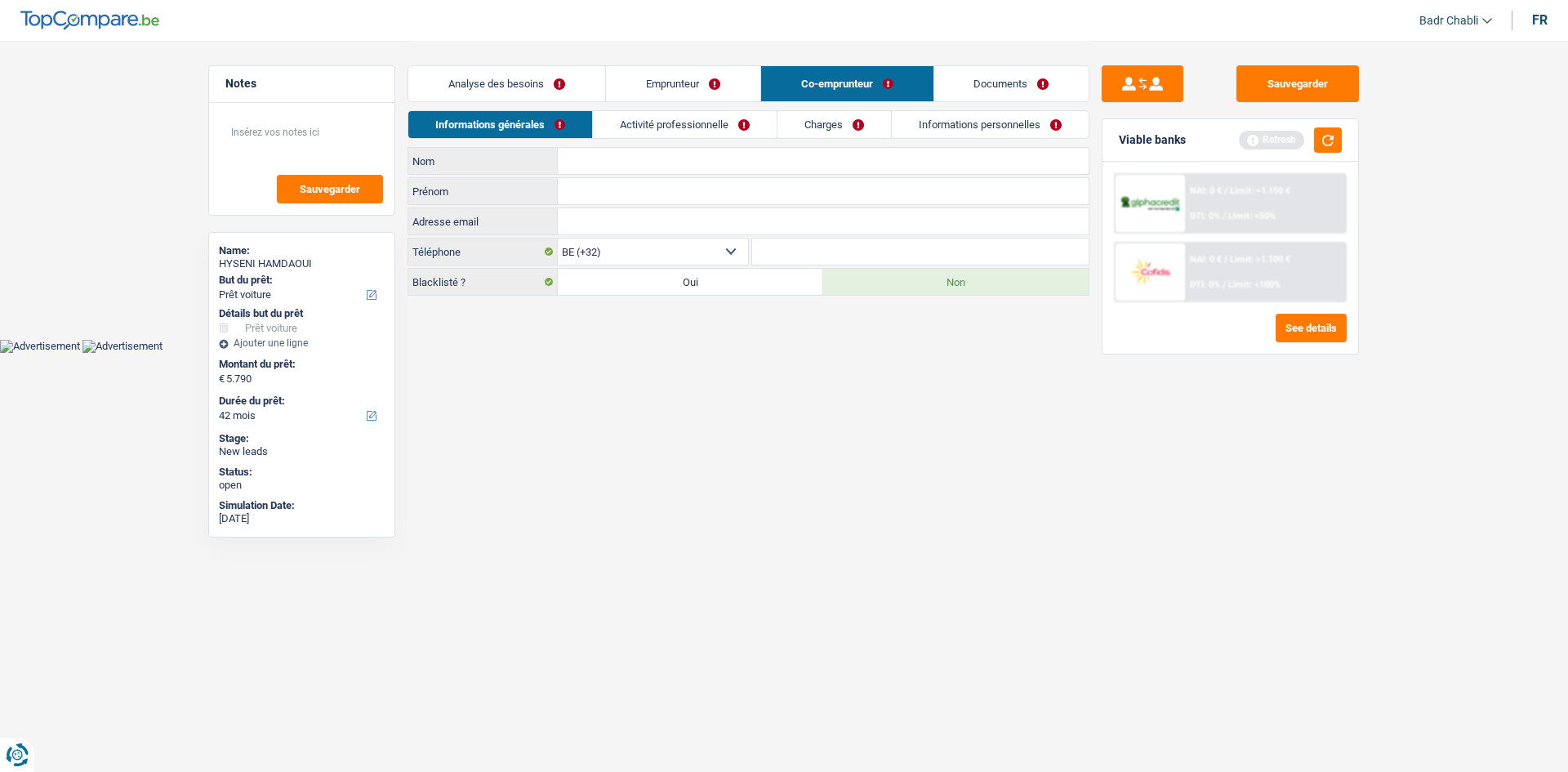
click at [720, 132] on link "Activité professionnelle" at bounding box center [685, 125] width 184 height 27
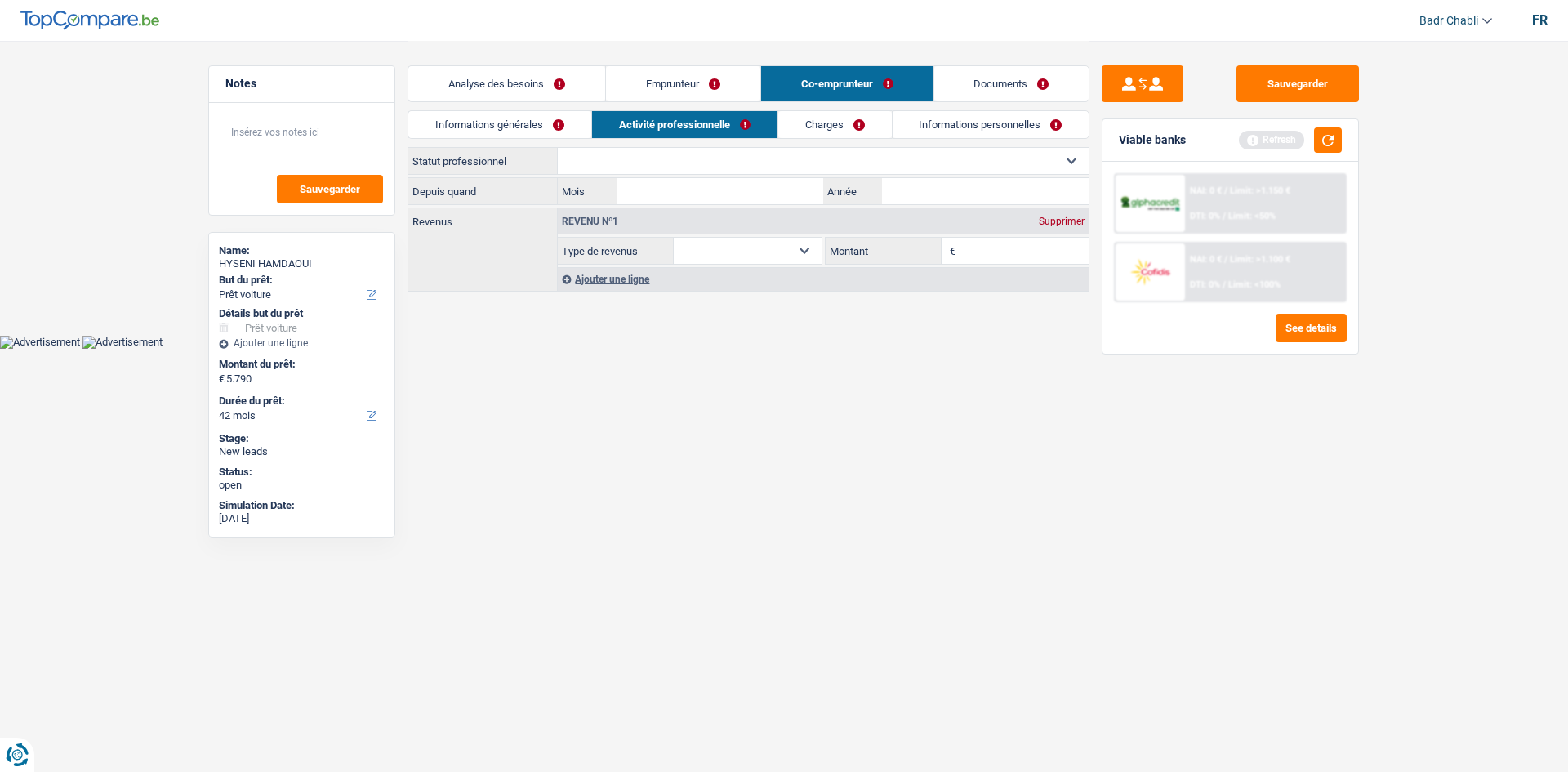
click at [695, 157] on select "Ouvrier Employé privé Employé public Invalide Indépendant Pensionné Chômeur Mut…" at bounding box center [823, 161] width 531 height 27
select select "student"
click at [558, 148] on select "Ouvrier Employé privé Employé public Invalide Indépendant Pensionné Chômeur Mut…" at bounding box center [823, 161] width 531 height 27
click at [734, 194] on input "Mois" at bounding box center [720, 191] width 207 height 27
type input "01"
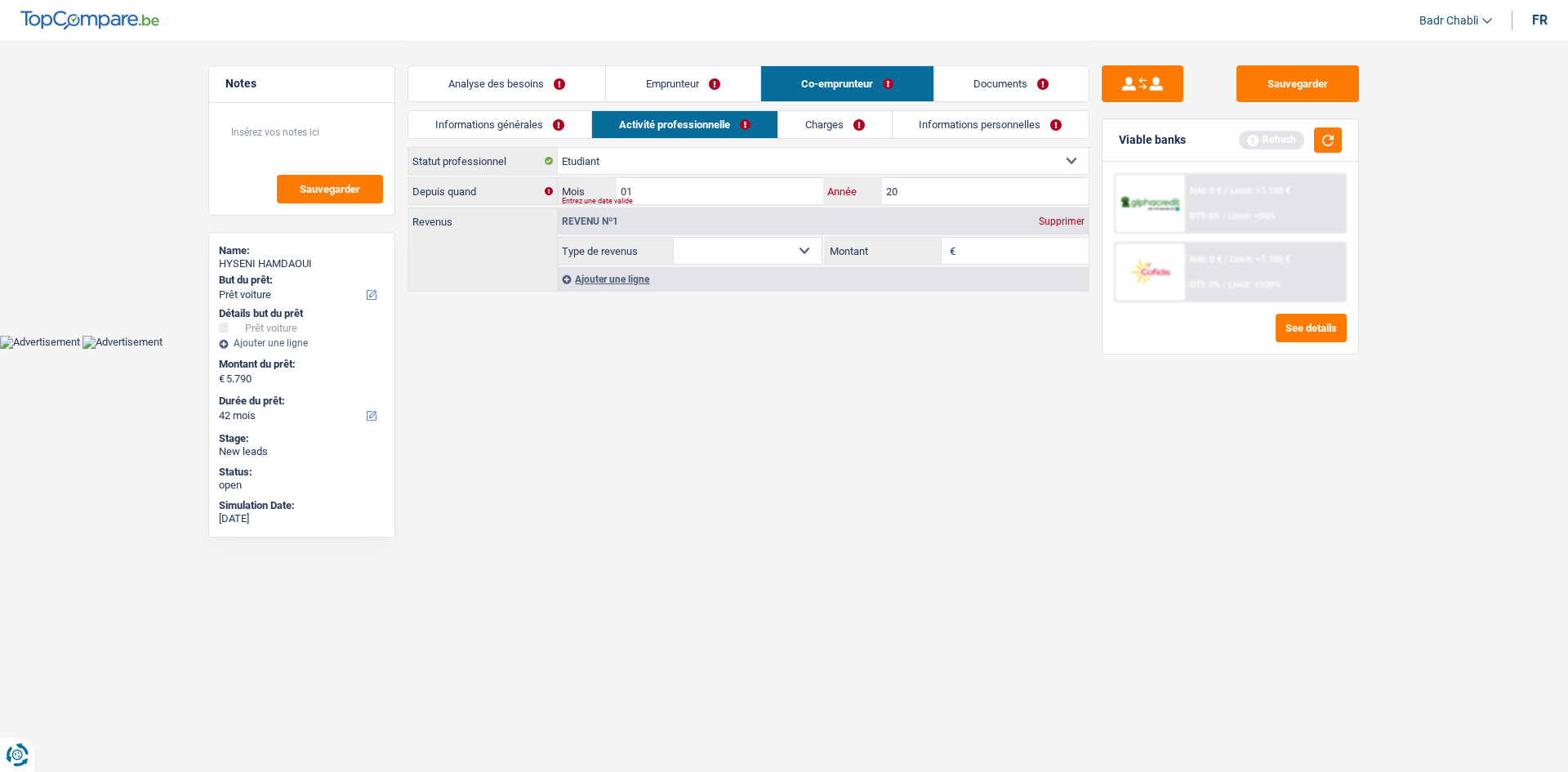
type input "20"
click at [734, 194] on input "01" at bounding box center [720, 191] width 207 height 27
type input "09"
click at [653, 157] on select "Ouvrier Employé privé Employé public Invalide Indépendant Pensionné Chômeur Mut…" at bounding box center [823, 161] width 531 height 27
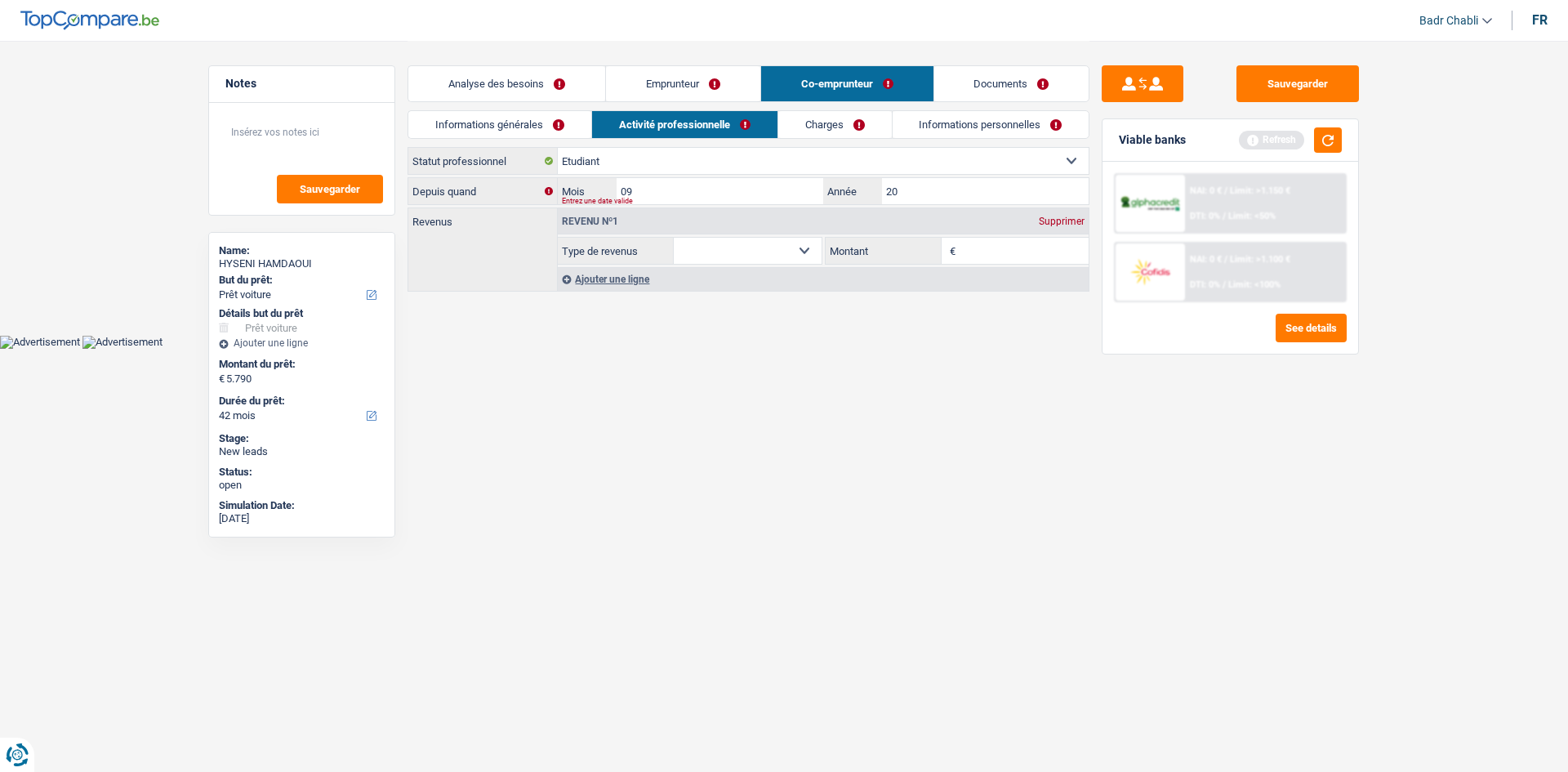
select select "privateEmployee"
click at [558, 148] on select "Ouvrier Employé privé Employé public Invalide Indépendant Pensionné Chômeur Mut…" at bounding box center [823, 161] width 531 height 27
select select "netSalary"
select select "mealVouchers"
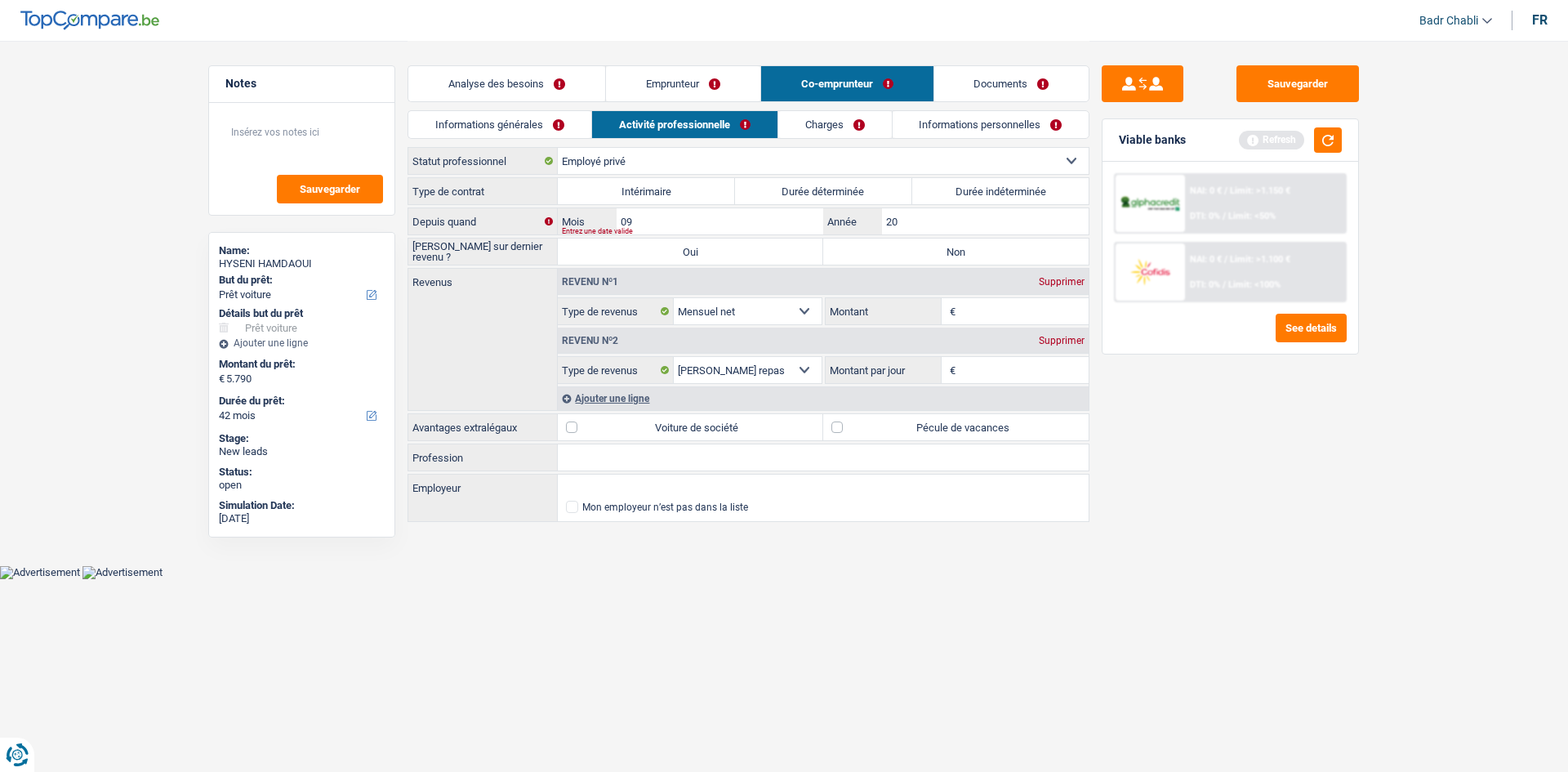
click at [998, 199] on label "Durée indéterminée" at bounding box center [1001, 191] width 178 height 27
click at [998, 199] on input "Durée indéterminée" at bounding box center [1001, 191] width 178 height 27
radio input "true"
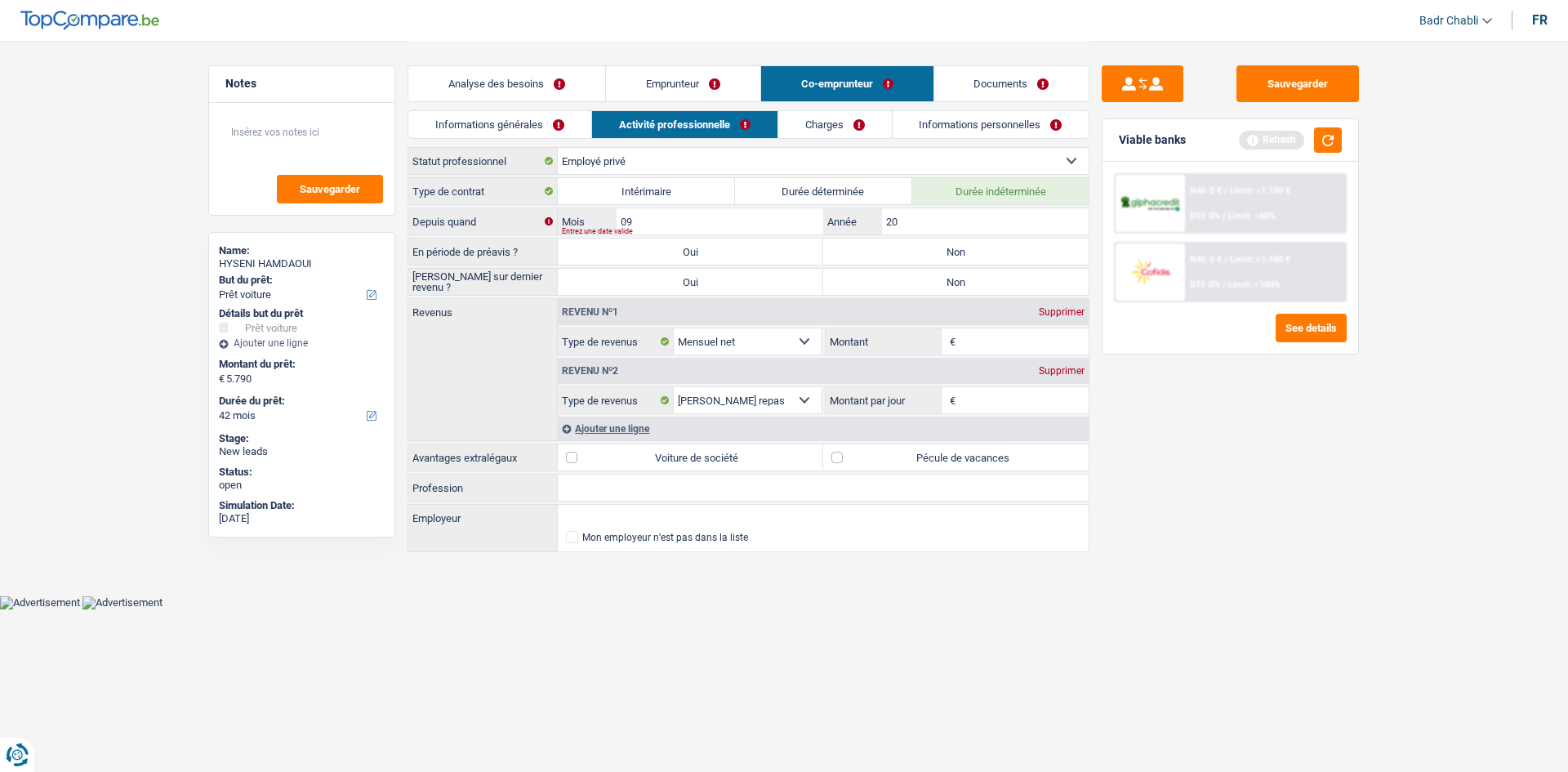
drag, startPoint x: 963, startPoint y: 254, endPoint x: 965, endPoint y: 264, distance: 10.2
click at [963, 254] on label "Non" at bounding box center [956, 252] width 265 height 27
click at [963, 254] on input "Non" at bounding box center [956, 252] width 265 height 27
radio input "true"
click at [963, 274] on label "Non" at bounding box center [956, 282] width 265 height 27
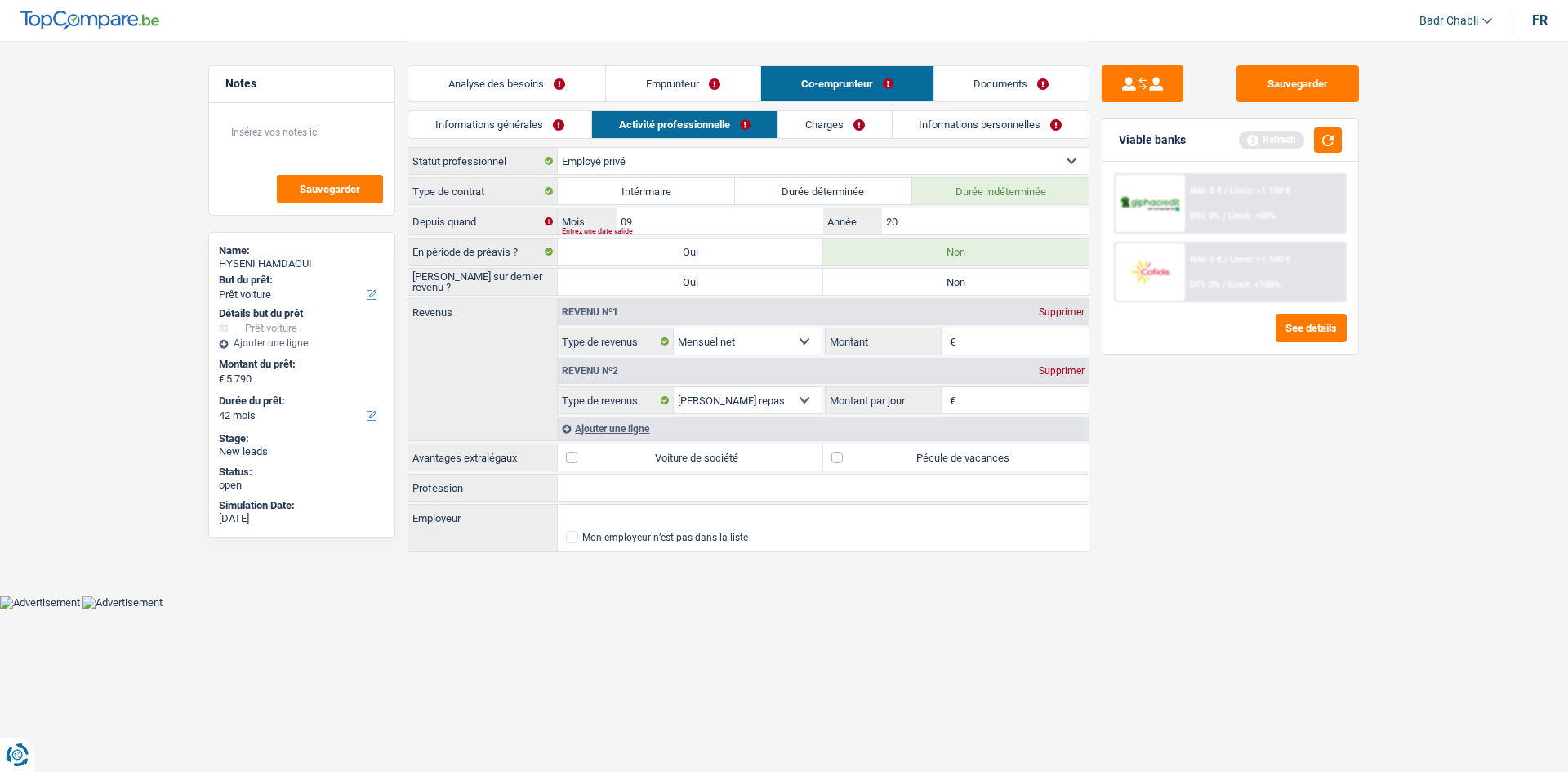
click at [963, 274] on input "Non" at bounding box center [956, 282] width 265 height 27
radio input "true"
click at [623, 485] on input "Profession" at bounding box center [823, 488] width 531 height 27
click at [723, 218] on input "09" at bounding box center [720, 222] width 207 height 27
click at [621, 480] on input "Profession" at bounding box center [823, 488] width 531 height 27
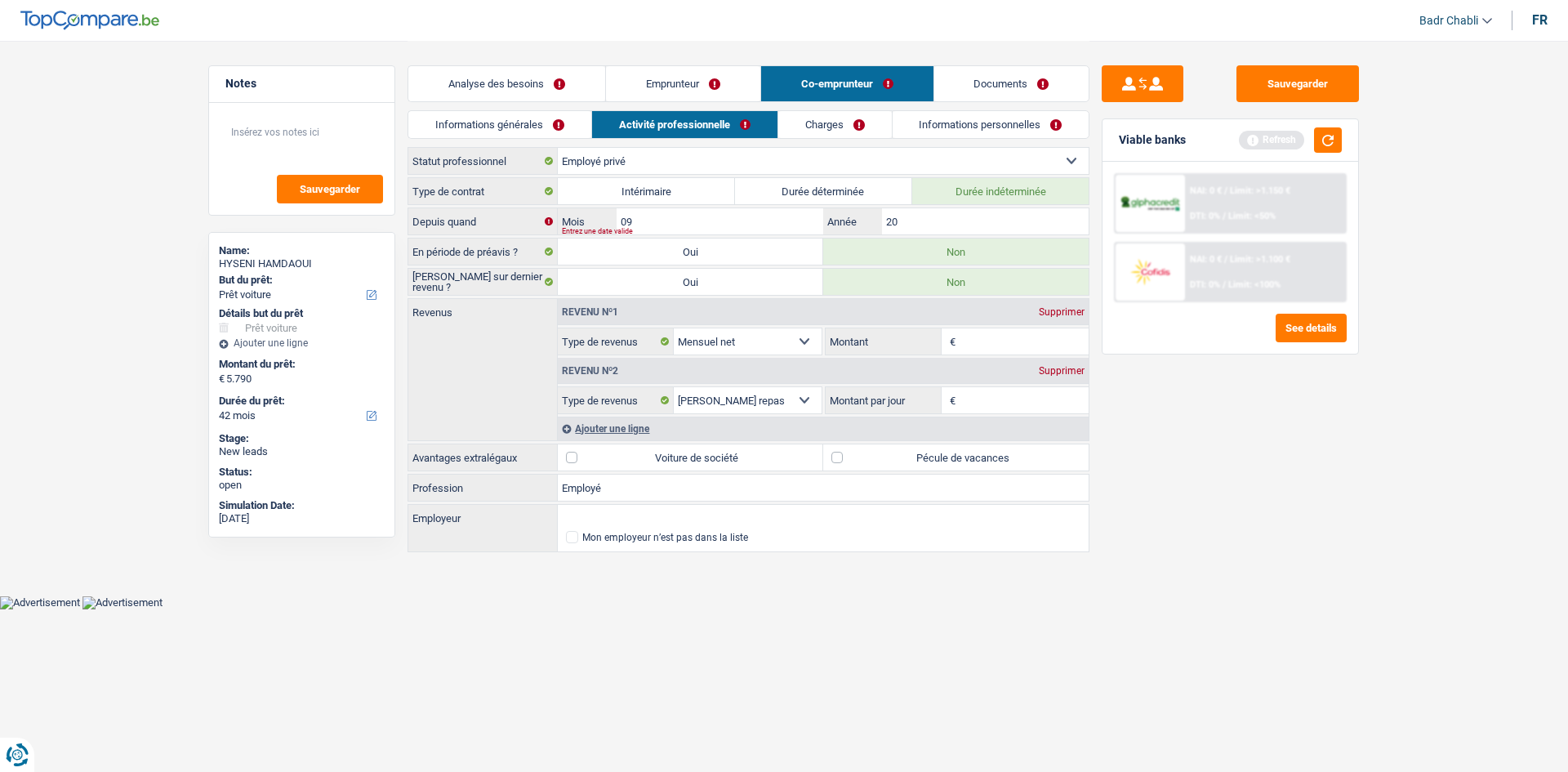
type input "Employé"
type input "April"
click at [823, 447] on label "Voiture de société" at bounding box center [690, 458] width 265 height 27
click at [823, 447] on input "Voiture de société" at bounding box center [690, 458] width 265 height 27
checkbox input "true"
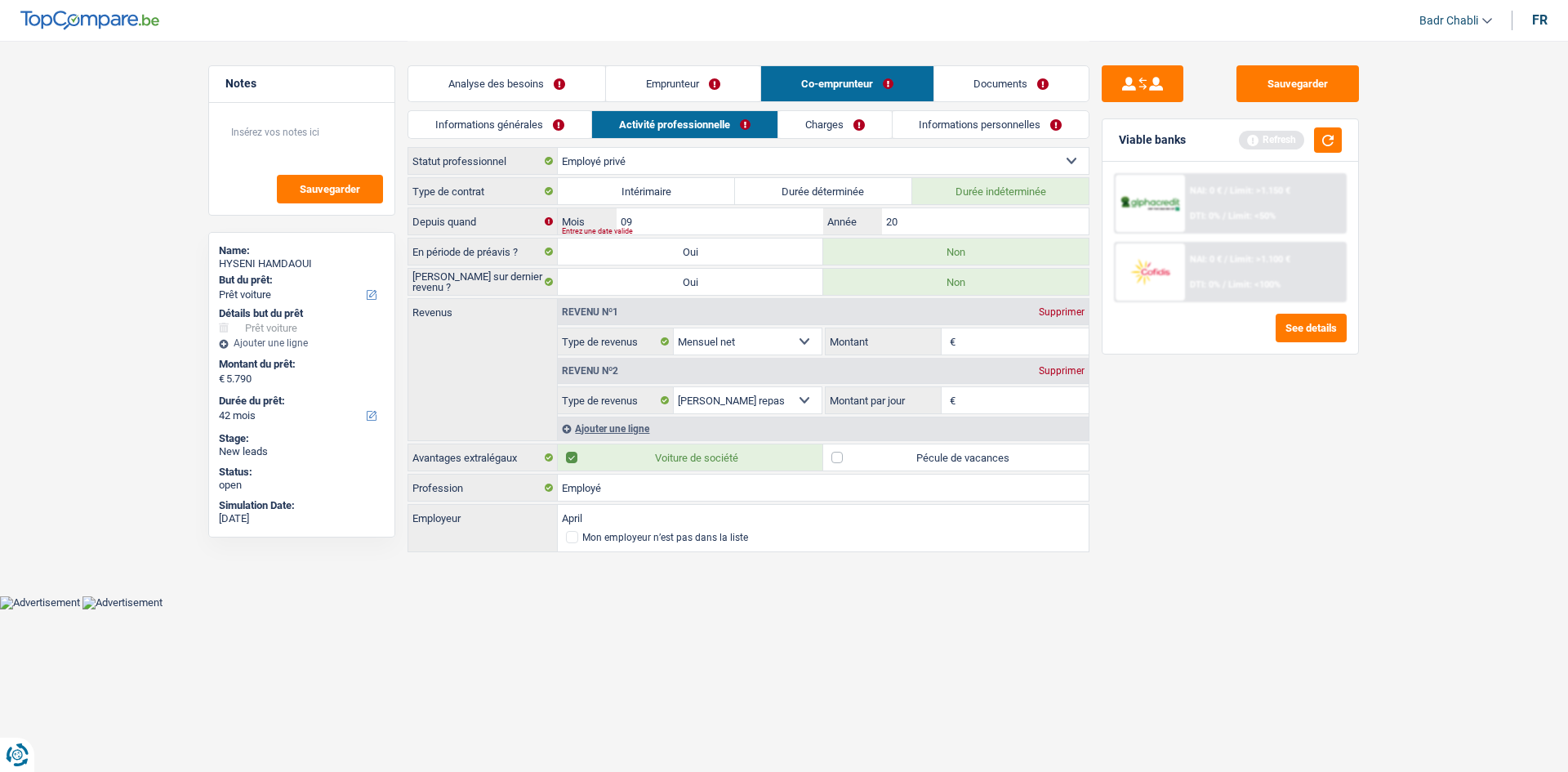
click at [837, 452] on label "Pécule de vacances" at bounding box center [956, 458] width 265 height 27
click at [837, 452] on input "Pécule de vacances" at bounding box center [956, 458] width 265 height 27
checkbox input "true"
click at [754, 457] on label "Voiture de société" at bounding box center [690, 458] width 265 height 27
click at [754, 457] on input "Voiture de société" at bounding box center [690, 458] width 265 height 27
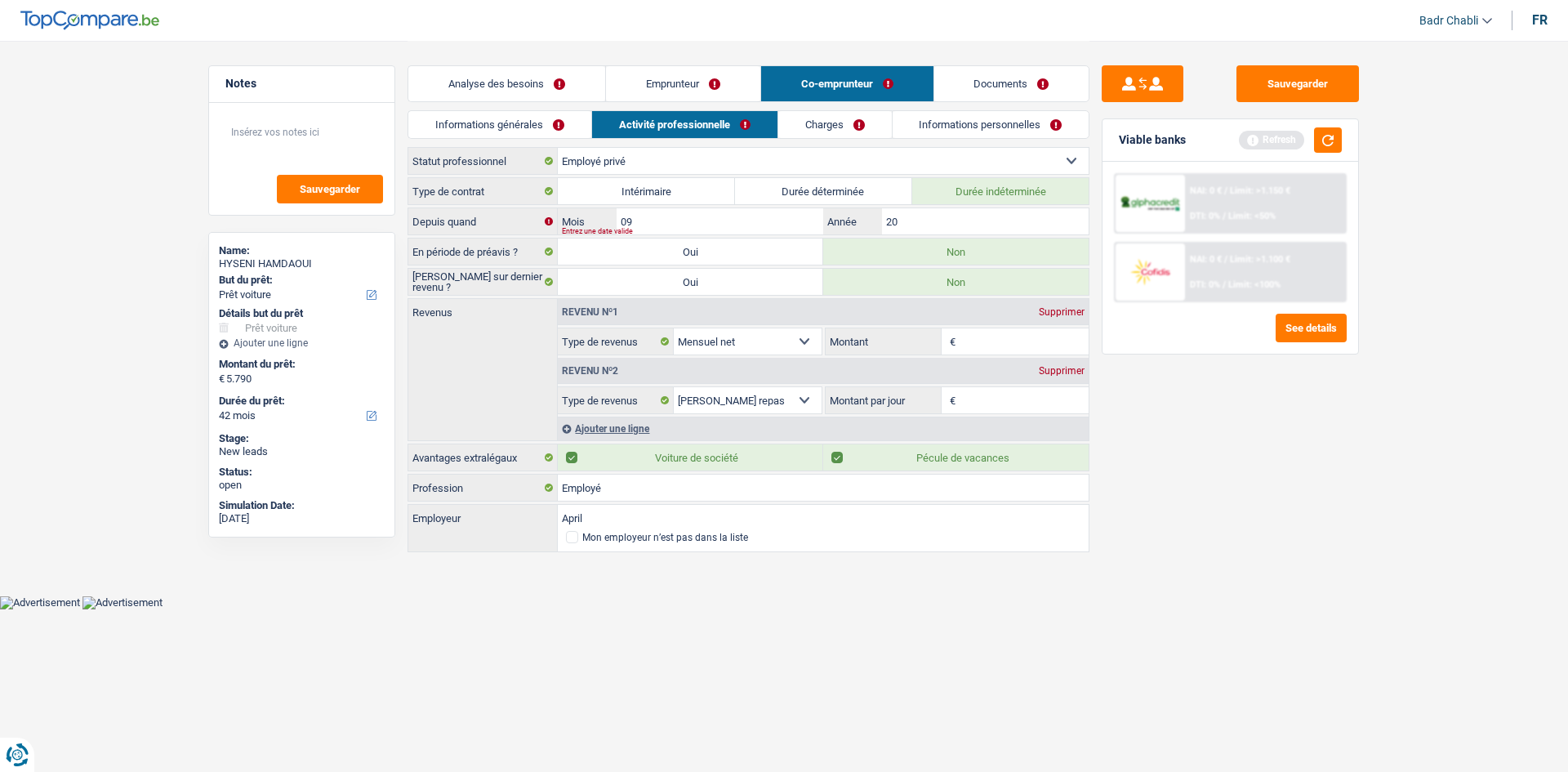
checkbox input "false"
click at [905, 216] on input "20" at bounding box center [986, 222] width 207 height 27
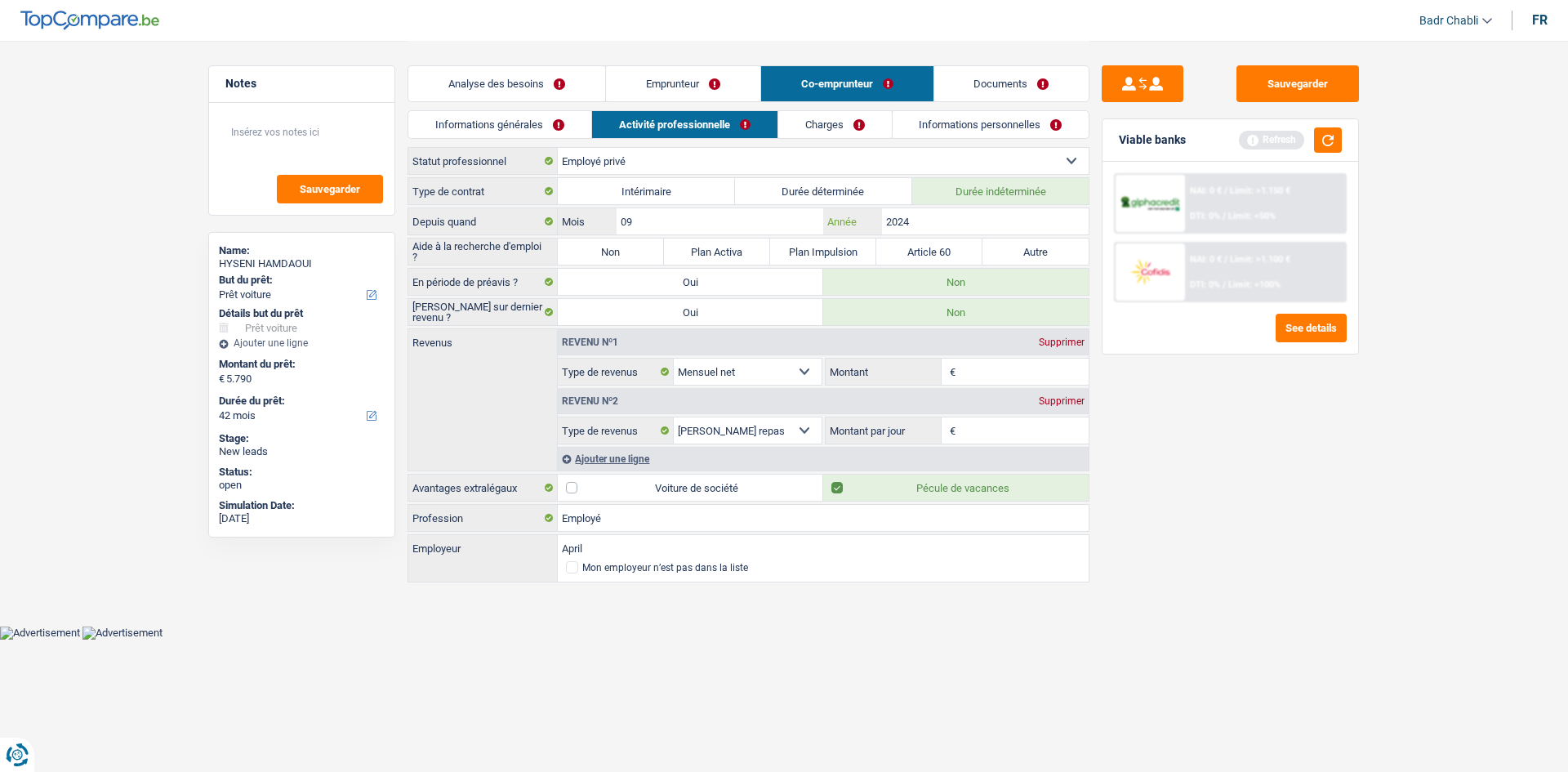
type input "2024"
click at [620, 247] on label "Non" at bounding box center [611, 252] width 106 height 27
click at [620, 247] on input "Non" at bounding box center [611, 252] width 106 height 27
radio input "true"
click at [290, 134] on textarea at bounding box center [302, 138] width 163 height 49
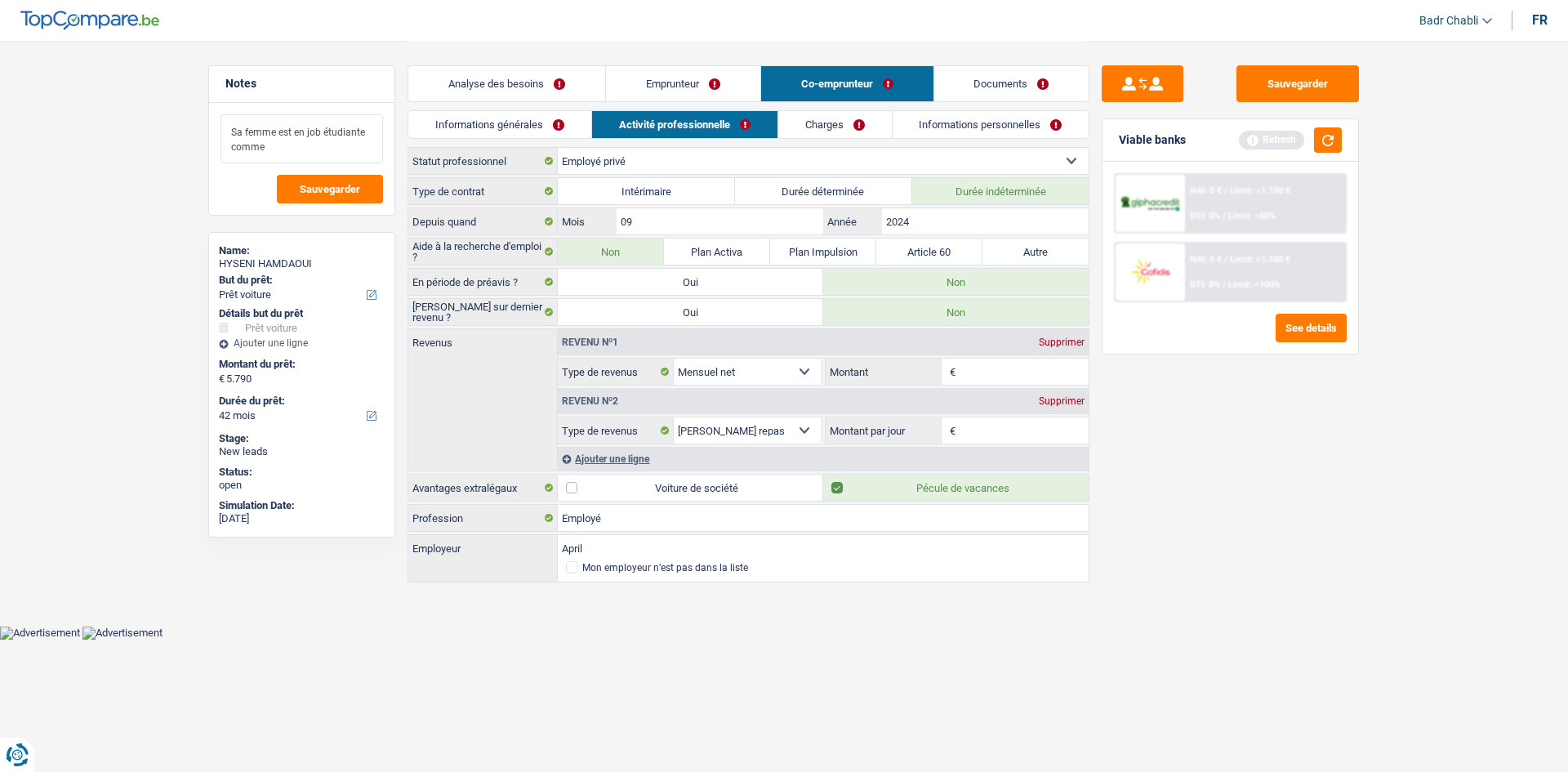
type textarea "Sa femme est en job étudiante comme"
drag, startPoint x: 293, startPoint y: 148, endPoint x: 164, endPoint y: 93, distance: 140.2
click at [164, 93] on main "Notes Sa femme est en job étudiante comme Sauvegarder Name: HYSENI HAMDAOUI But…" at bounding box center [784, 313] width 1568 height 626
click at [970, 371] on input "Montant" at bounding box center [1024, 372] width 130 height 27
type input "700"
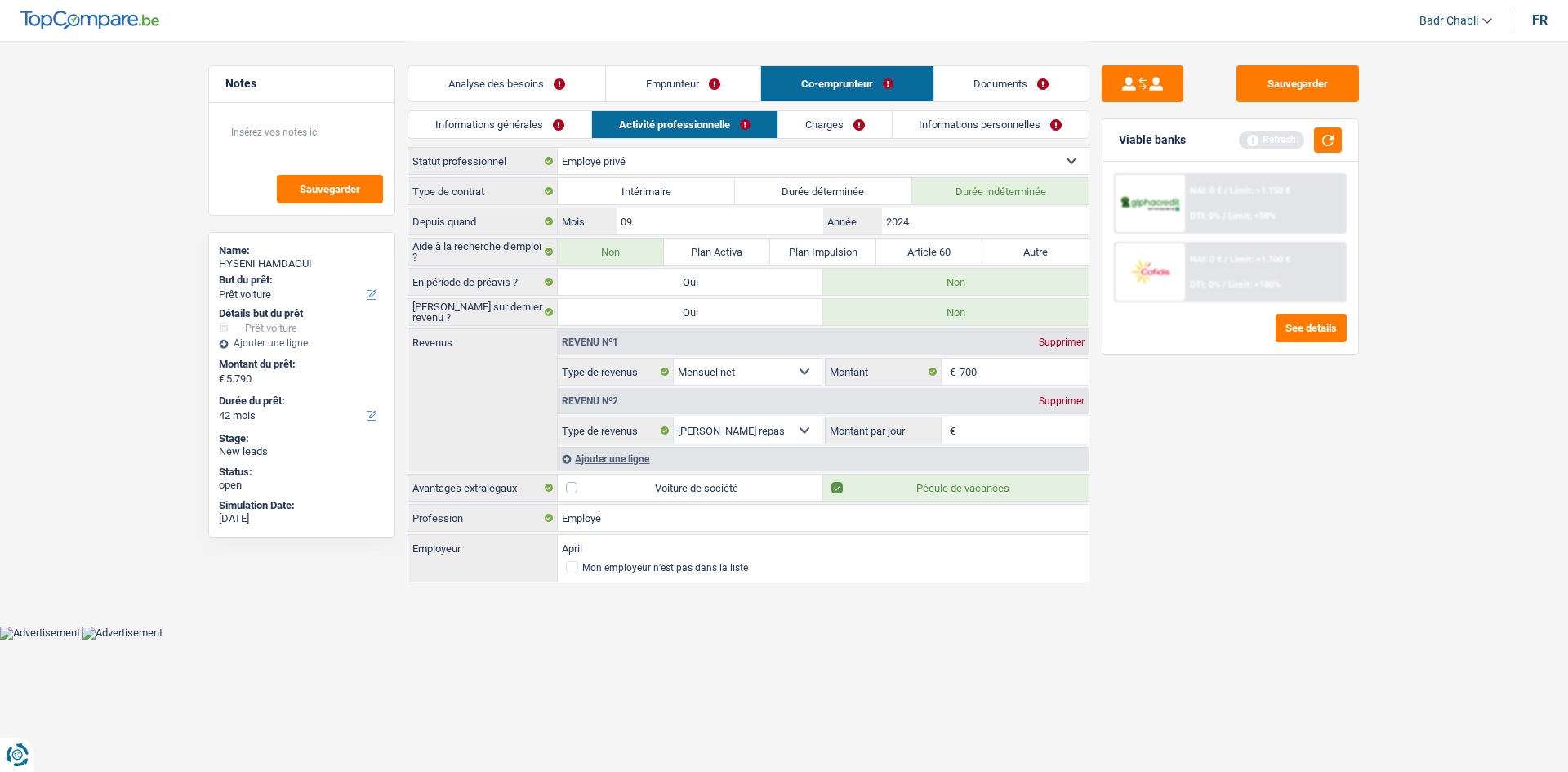
click at [1078, 397] on div "Supprimer" at bounding box center [1062, 401] width 54 height 10
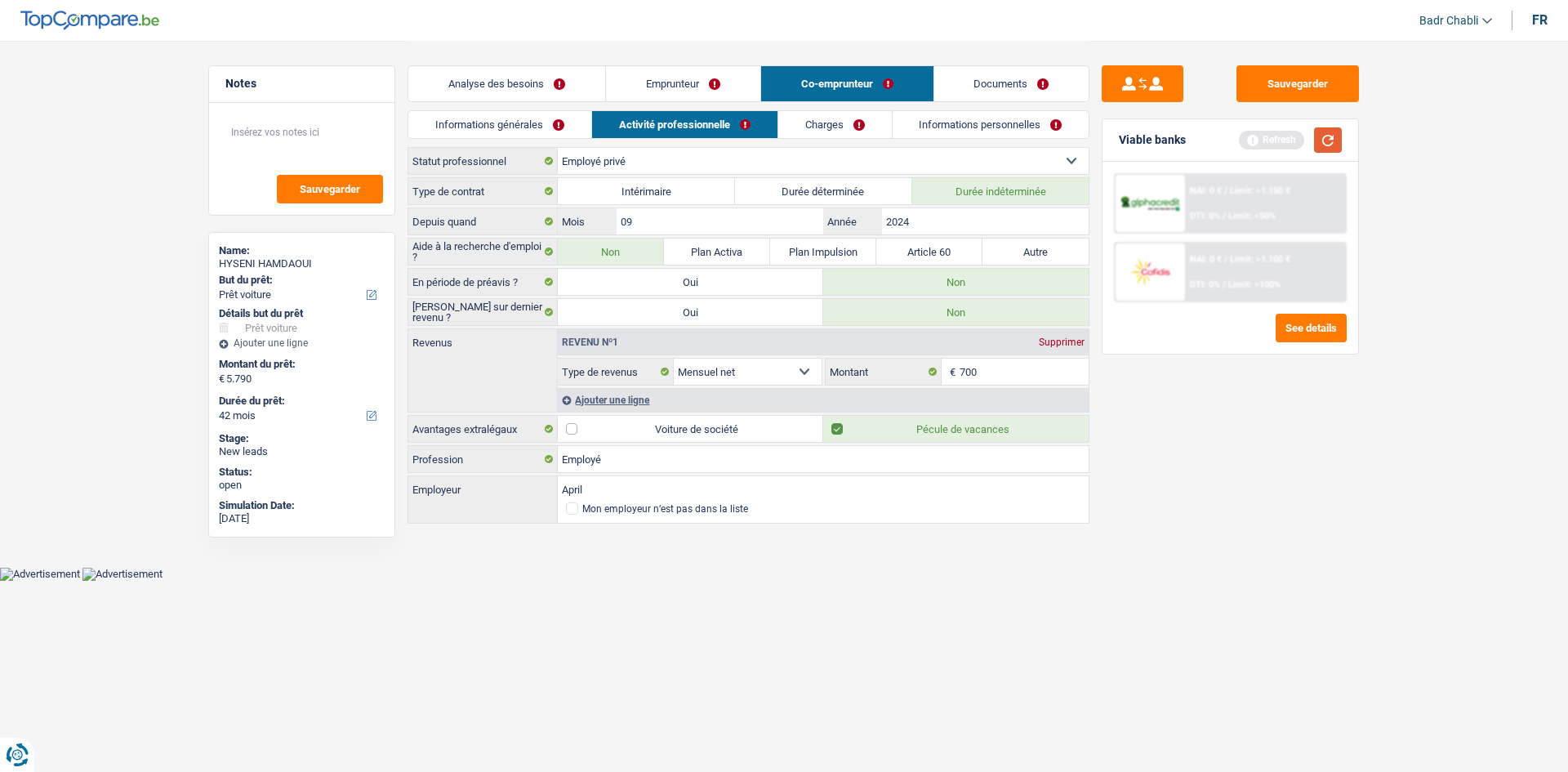
click at [1330, 141] on button "button" at bounding box center [1328, 140] width 27 height 26
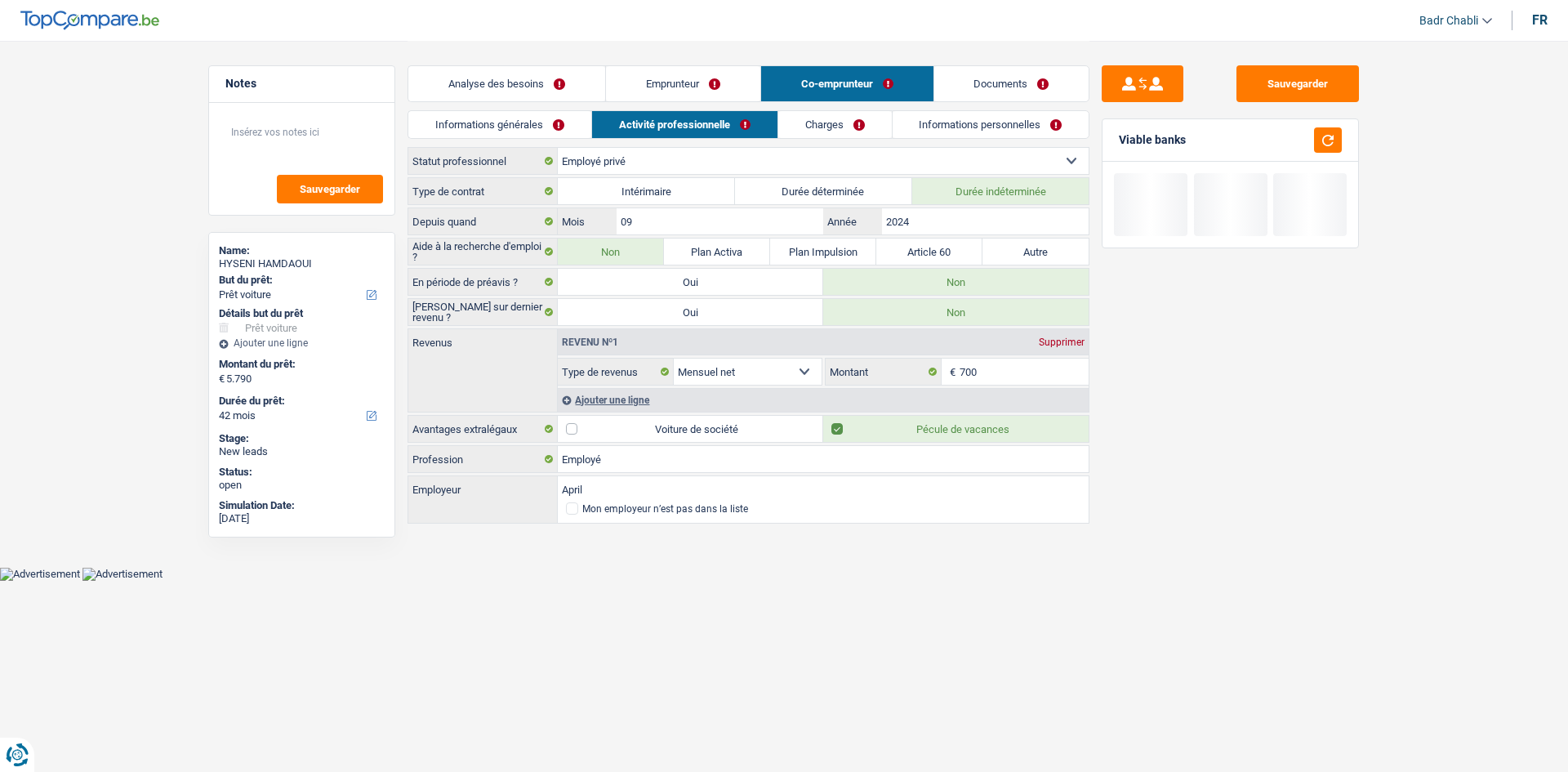
click at [609, 97] on link "Emprunteur" at bounding box center [683, 84] width 155 height 35
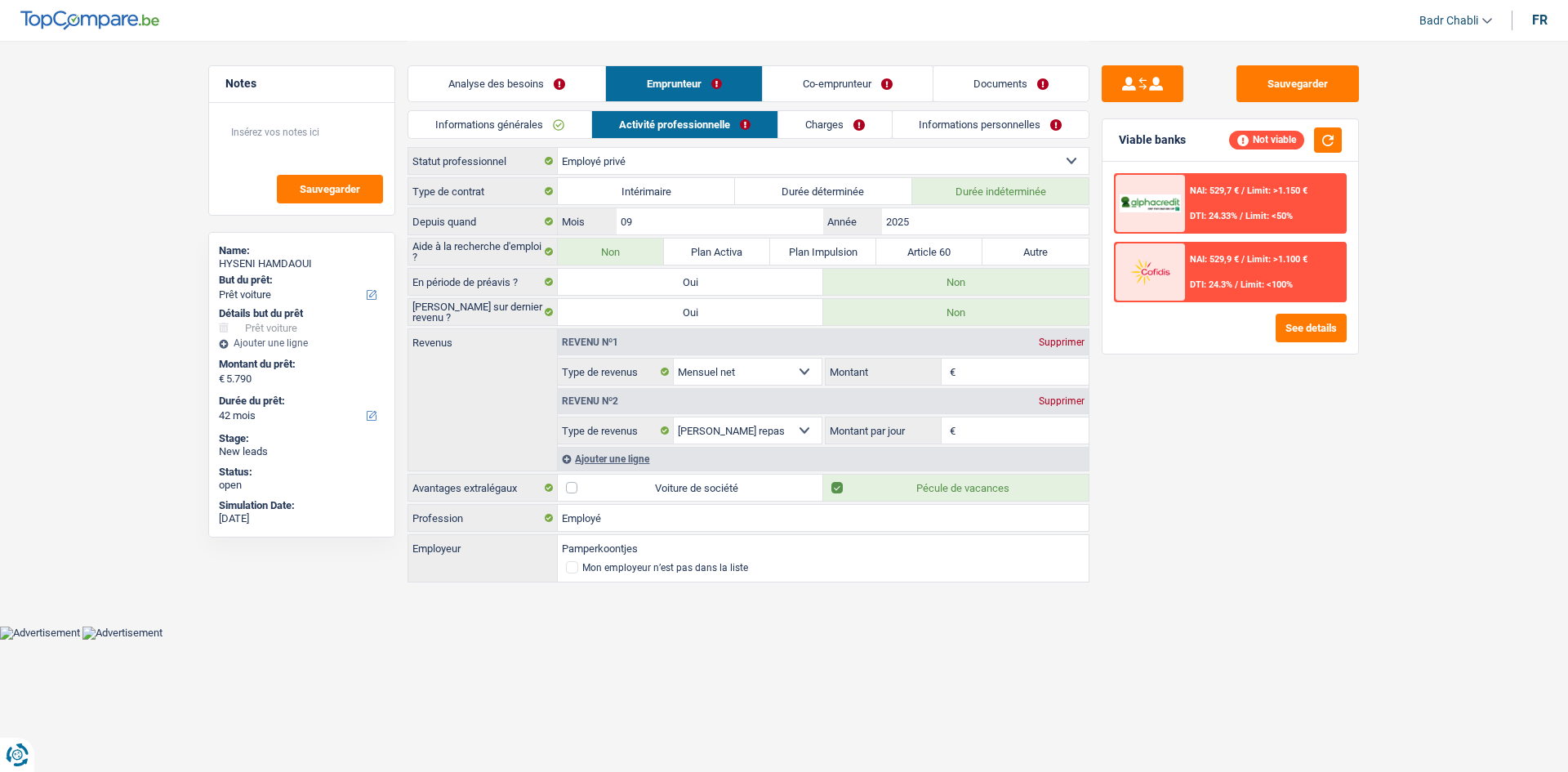
click at [974, 371] on input "Montant" at bounding box center [1024, 372] width 130 height 27
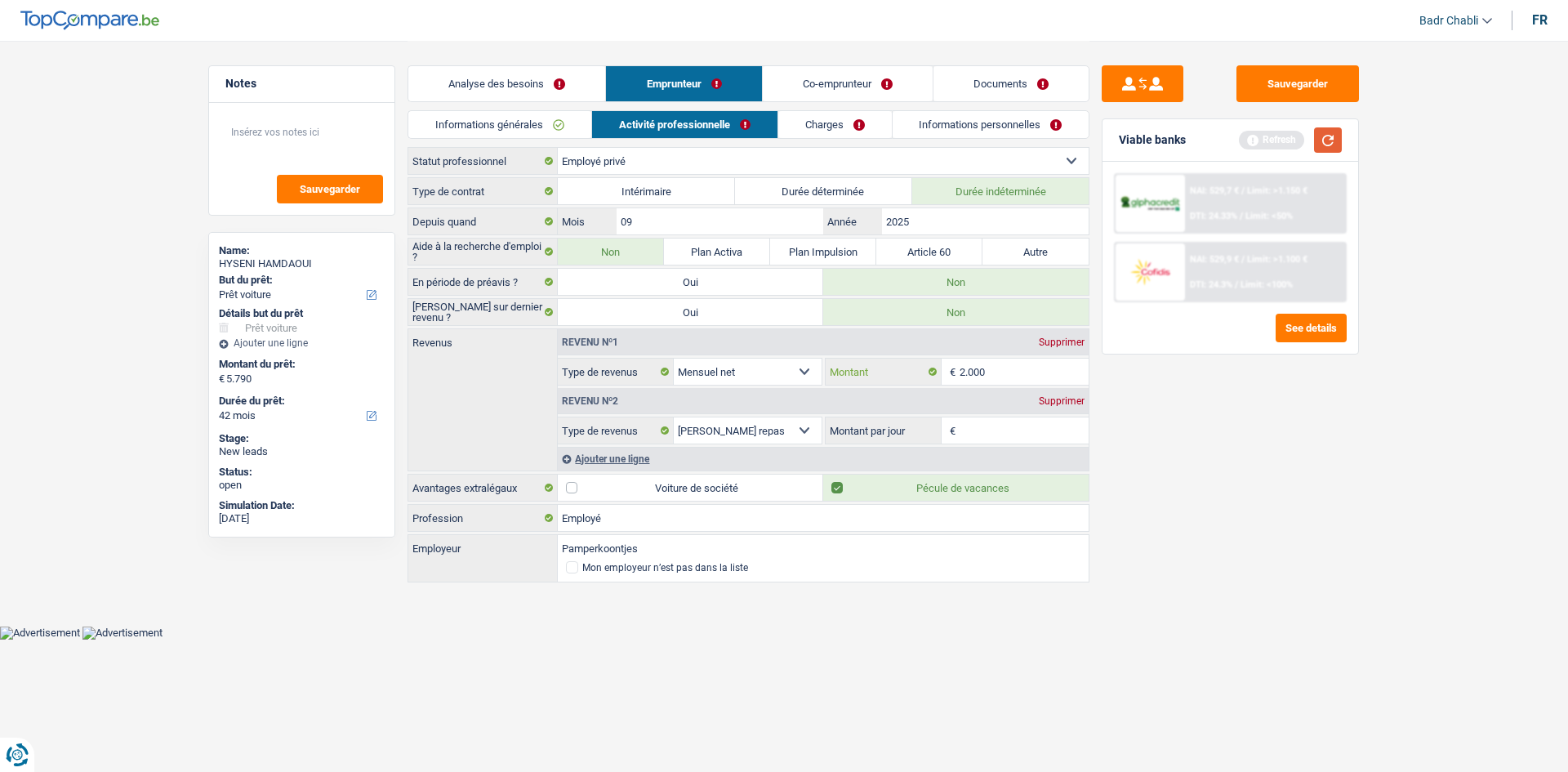
type input "2.000"
click at [1315, 136] on button "button" at bounding box center [1328, 140] width 27 height 26
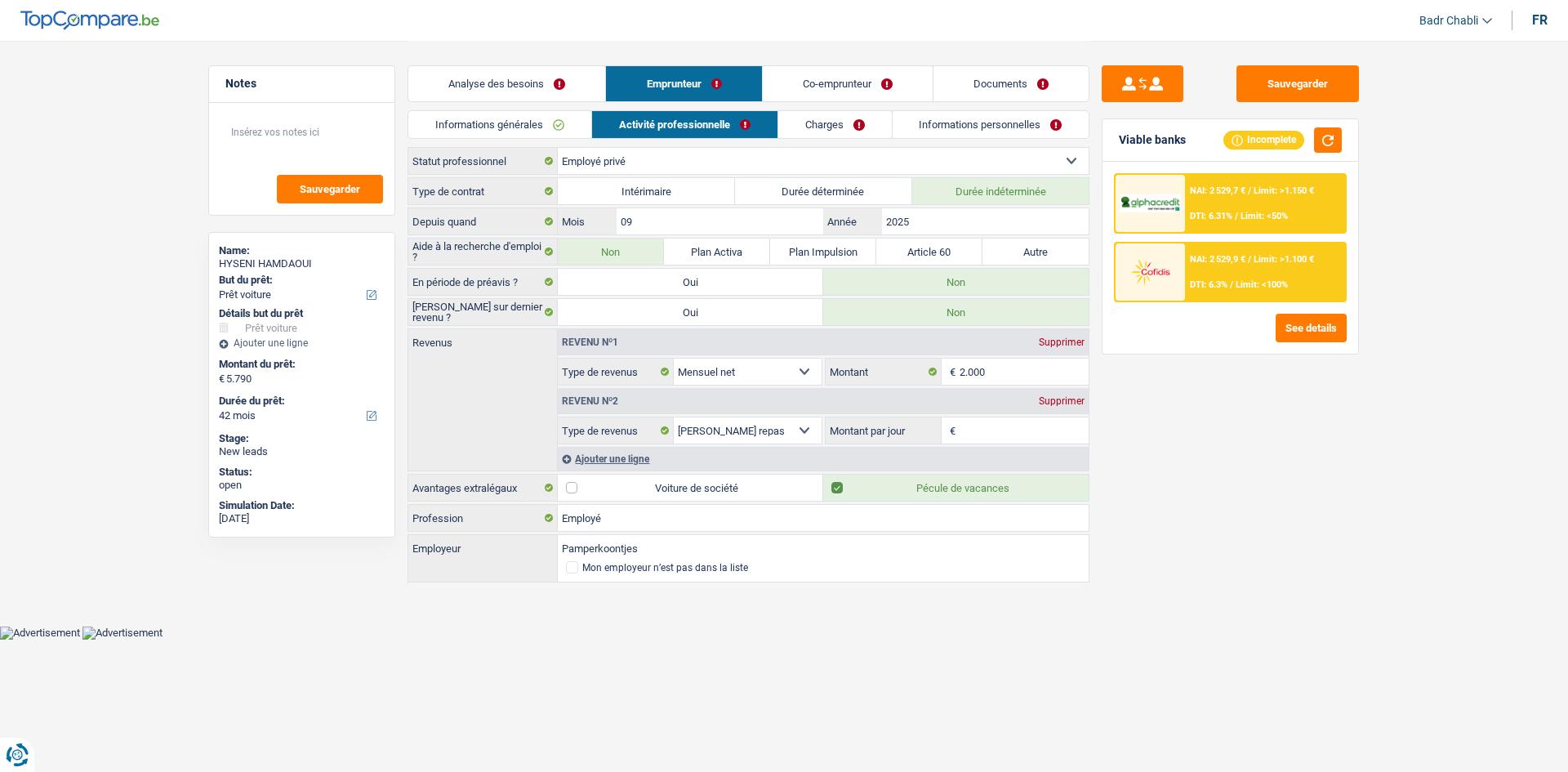
click at [953, 425] on span "€" at bounding box center [951, 431] width 18 height 27
click at [970, 425] on input "Montant par jour" at bounding box center [1024, 431] width 130 height 27
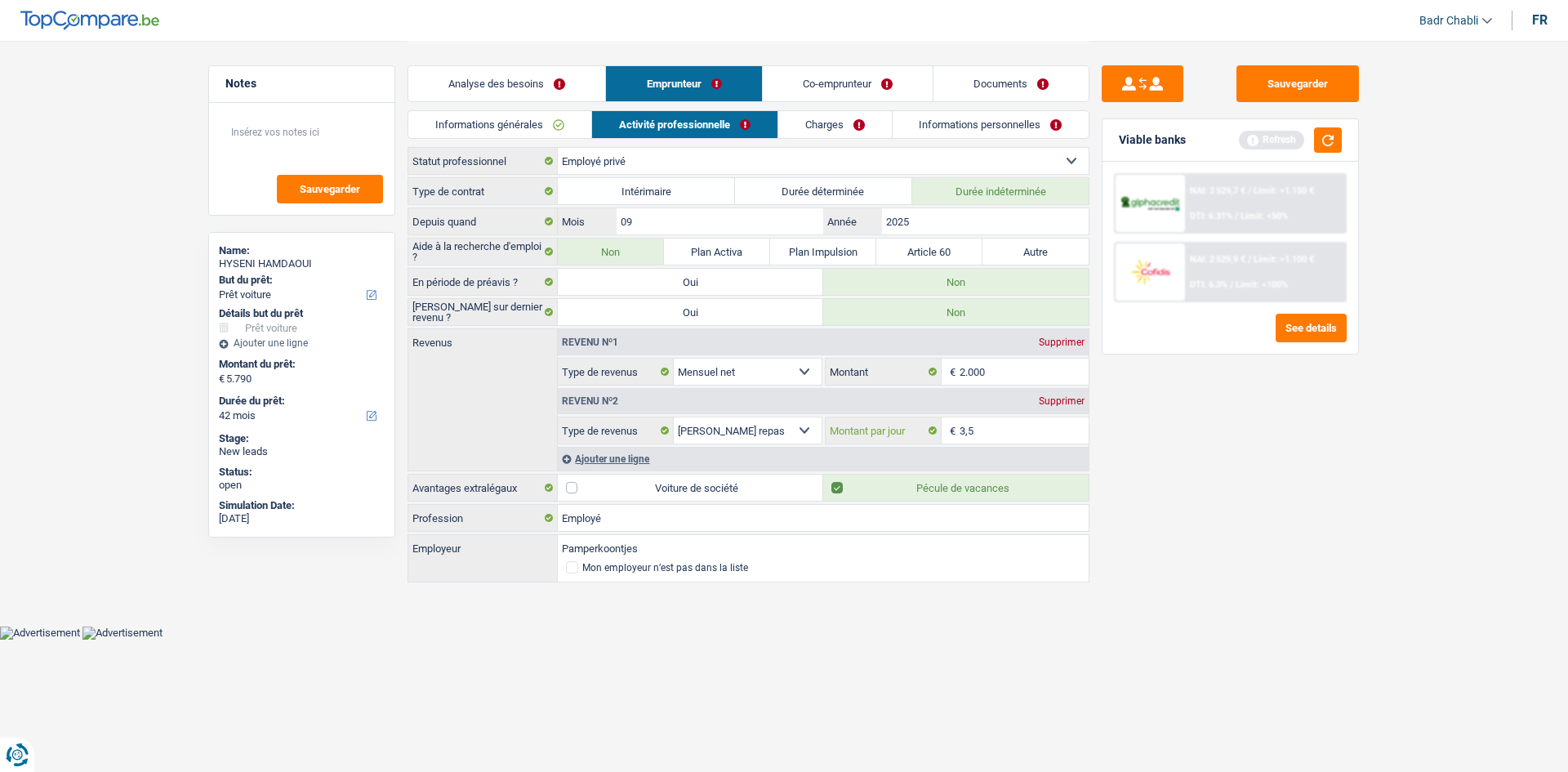
type input "3,5"
click at [879, 139] on div "Informations générales Activité professionnelle Charges Informations personnell…" at bounding box center [749, 129] width 682 height 37
click at [864, 135] on link "Charges" at bounding box center [835, 125] width 113 height 27
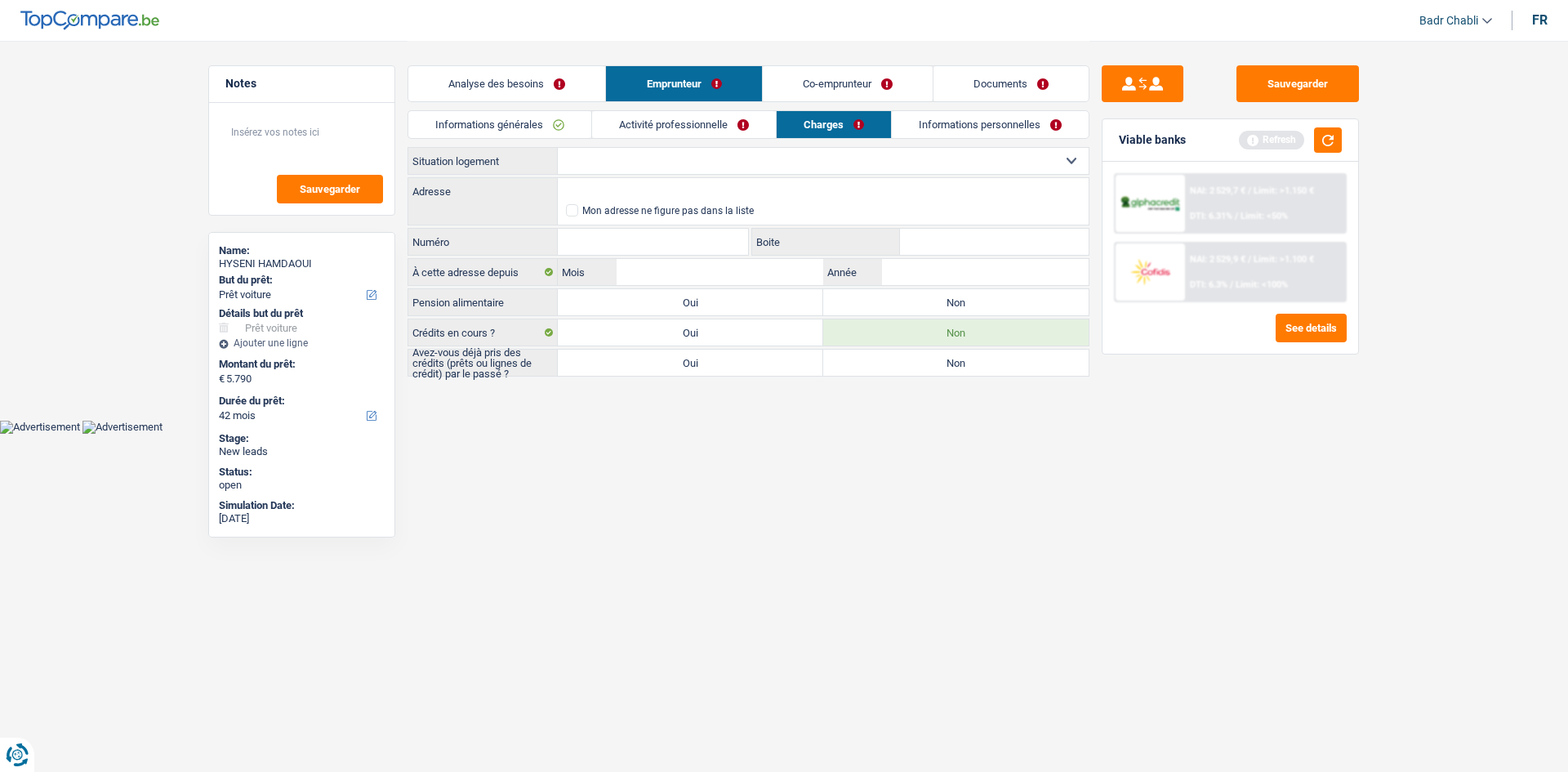
click at [928, 317] on div "Locataire Propriétaire avec prêt hypothécaire Propriétaire sans prêt hypothécai…" at bounding box center [749, 262] width 682 height 230
click at [931, 307] on label "Non" at bounding box center [956, 302] width 265 height 27
click at [931, 307] on input "Non" at bounding box center [956, 302] width 265 height 27
radio input "true"
click at [908, 370] on label "Non" at bounding box center [956, 363] width 265 height 27
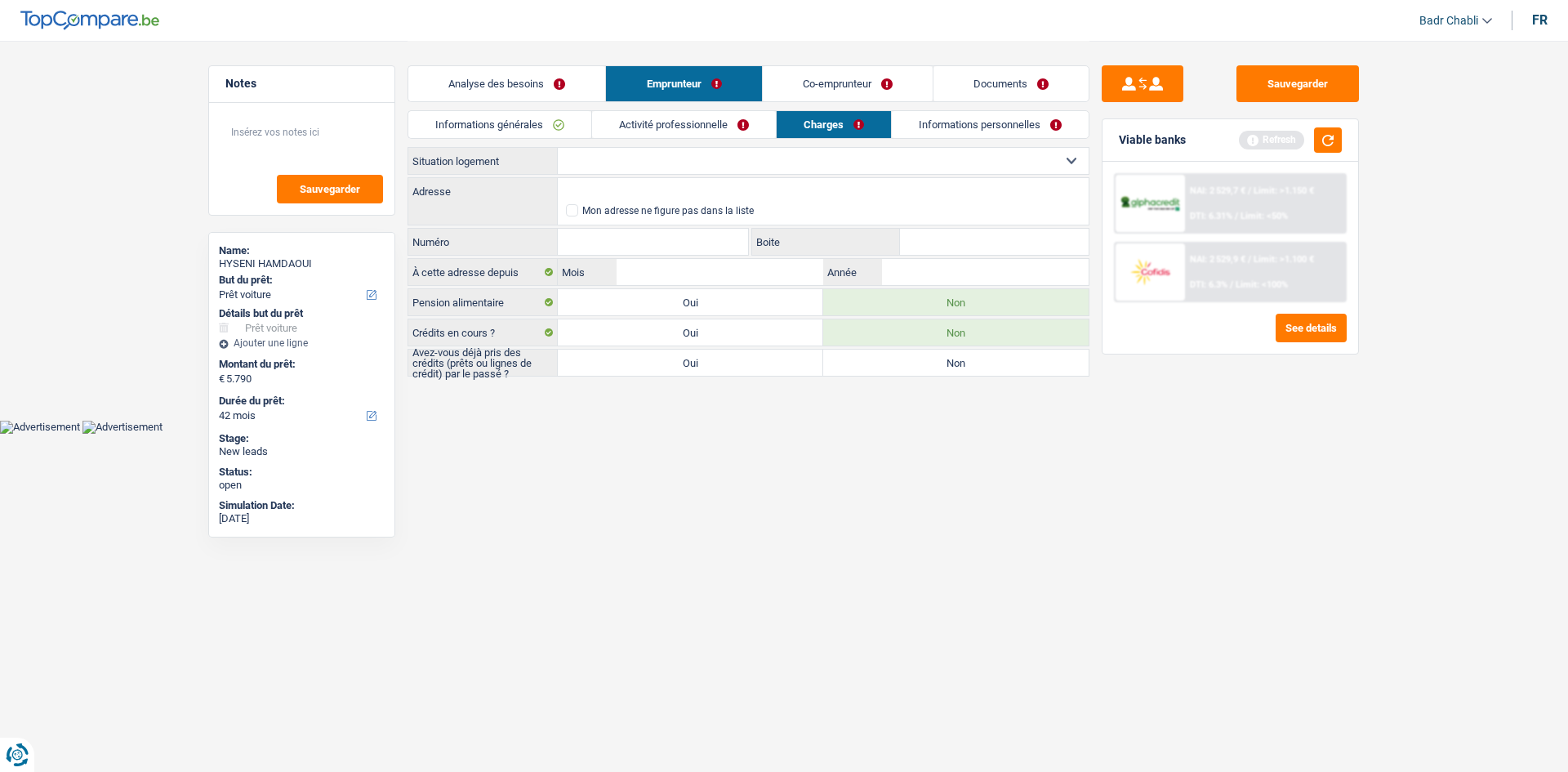
click at [908, 370] on input "Non" at bounding box center [956, 363] width 265 height 27
radio input "true"
click at [1322, 139] on button "button" at bounding box center [1328, 140] width 27 height 26
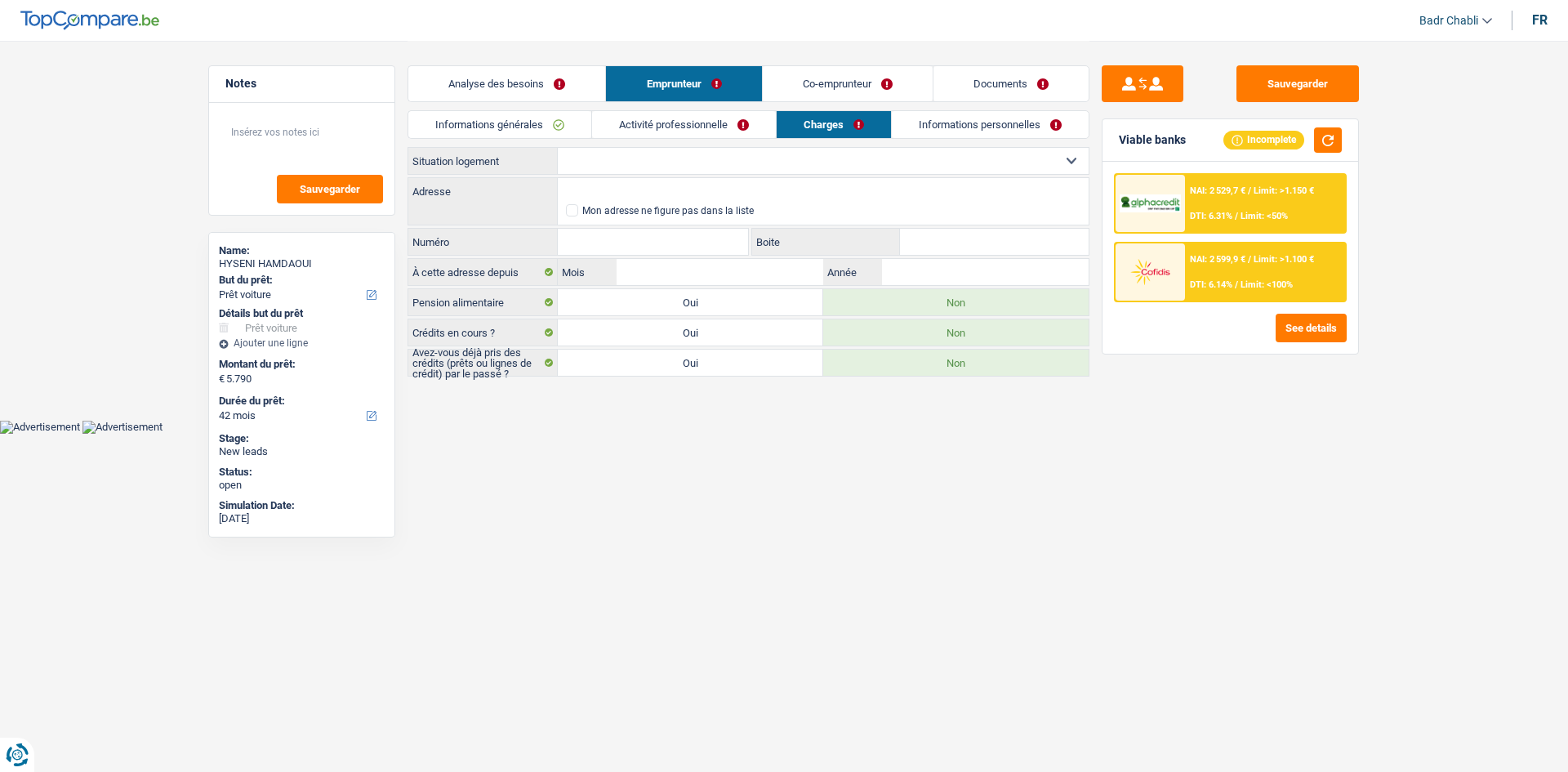
click at [835, 88] on link "Co-emprunteur" at bounding box center [848, 84] width 170 height 35
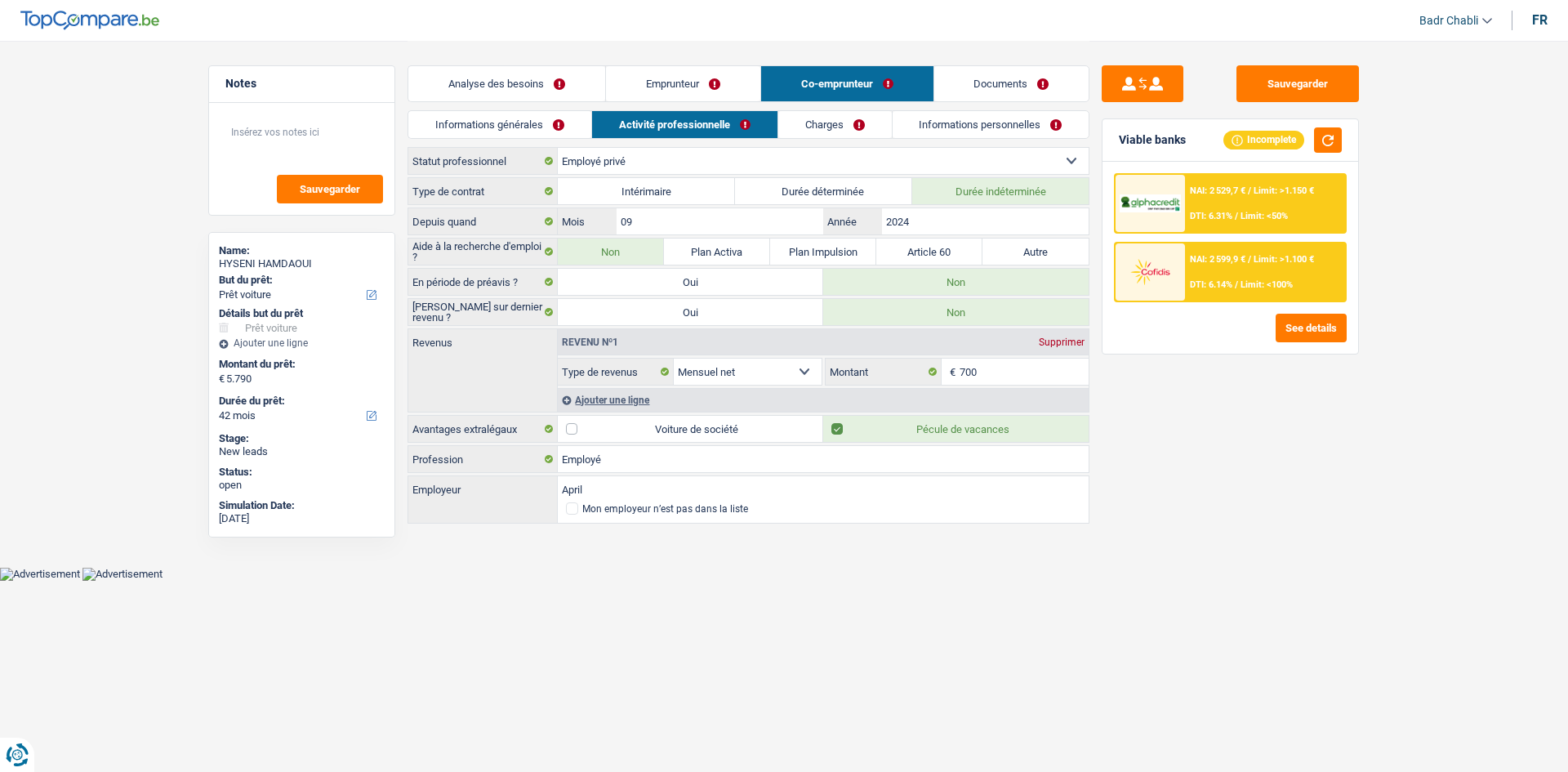
click at [867, 107] on div "Analyse des besoins Emprunteur Co-emprunteur Documents" at bounding box center [749, 75] width 682 height 70
click at [866, 127] on link "Charges" at bounding box center [835, 125] width 113 height 27
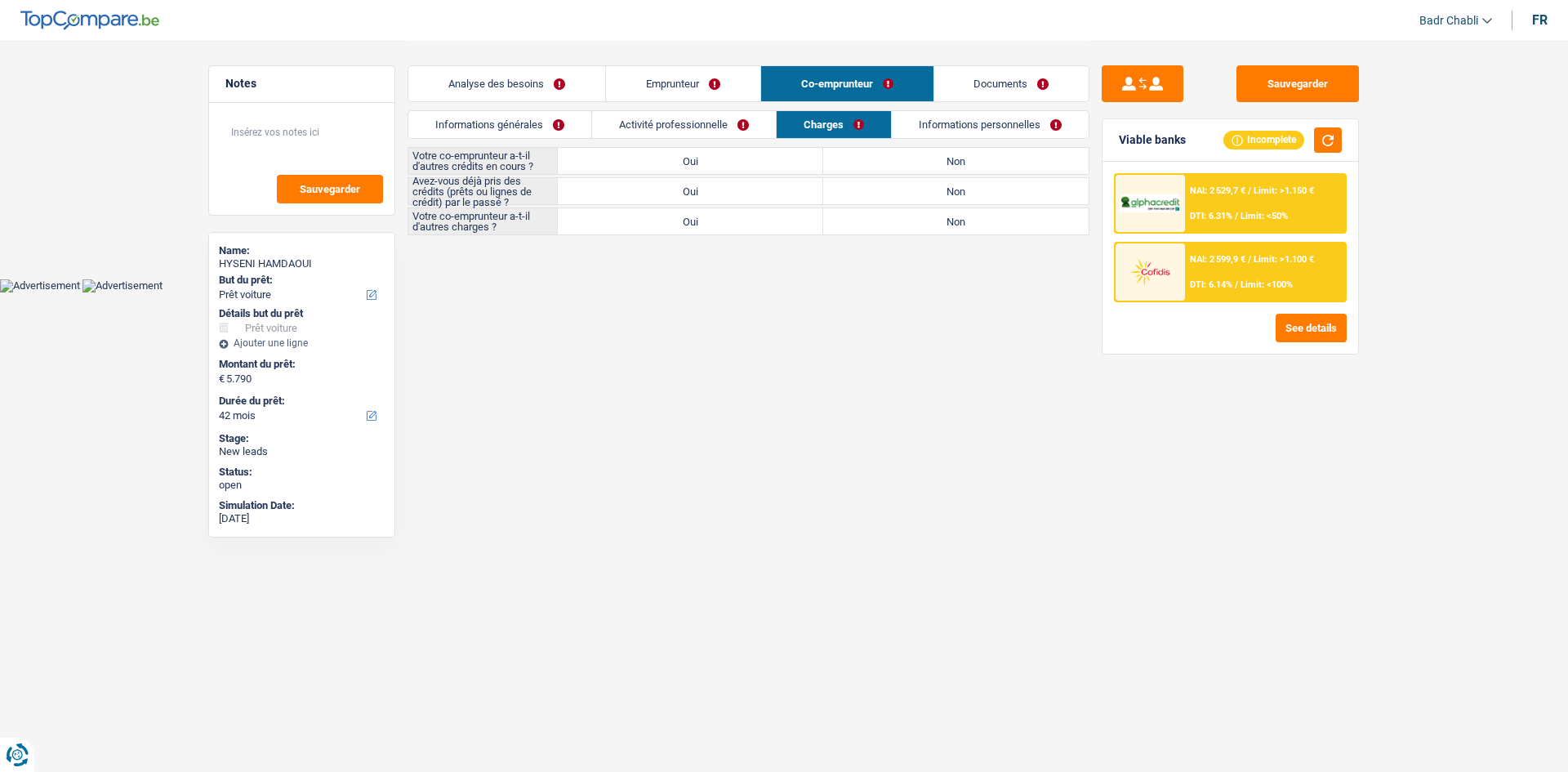
click at [997, 162] on label "Non" at bounding box center [956, 161] width 265 height 27
click at [997, 162] on input "Non" at bounding box center [956, 161] width 265 height 27
radio input "true"
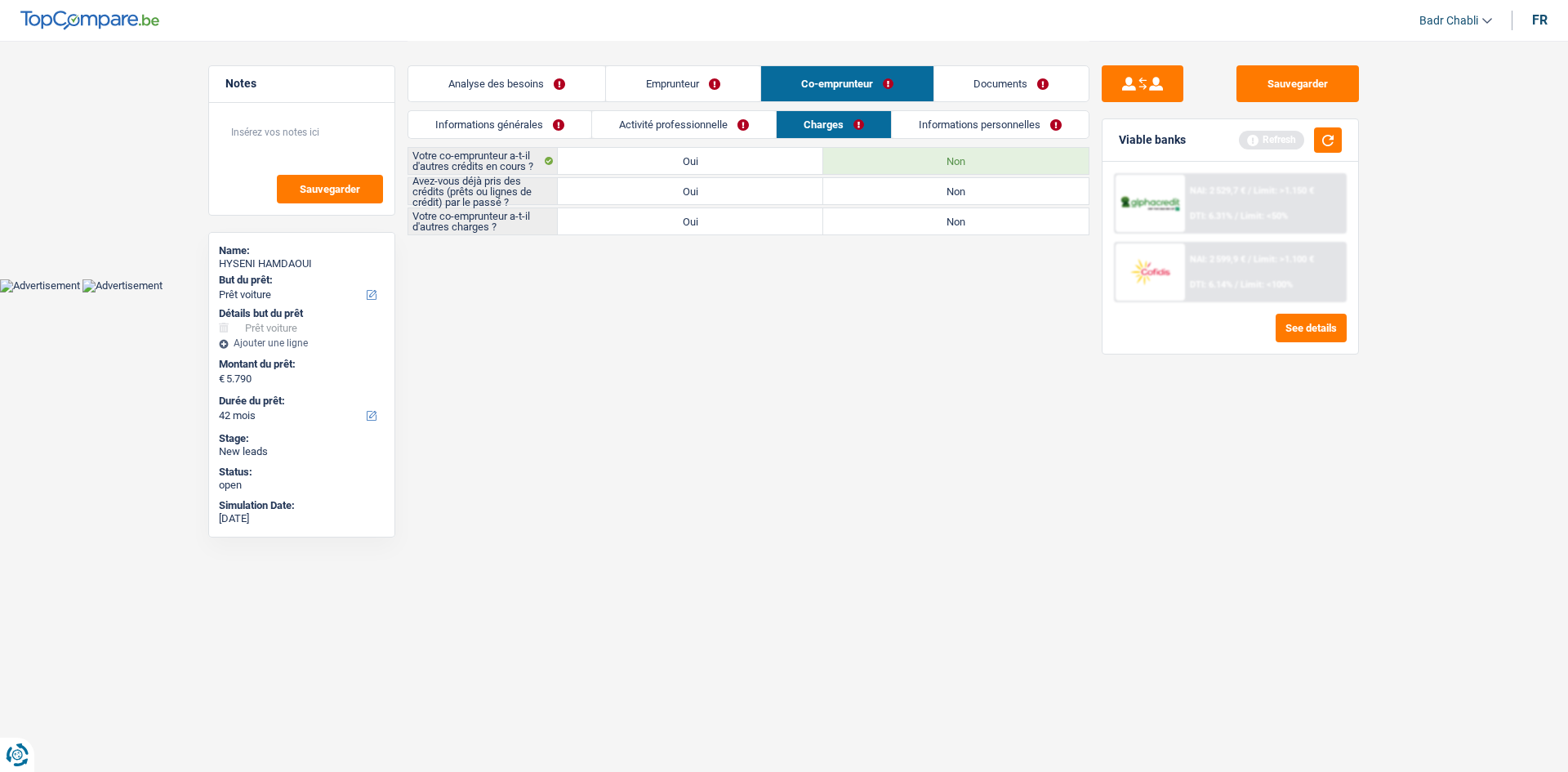
click at [975, 196] on label "Non" at bounding box center [956, 191] width 265 height 27
click at [975, 196] on input "Non" at bounding box center [956, 191] width 265 height 27
radio input "true"
click at [976, 218] on label "Non" at bounding box center [956, 222] width 265 height 27
click at [976, 218] on input "Non" at bounding box center [956, 222] width 265 height 27
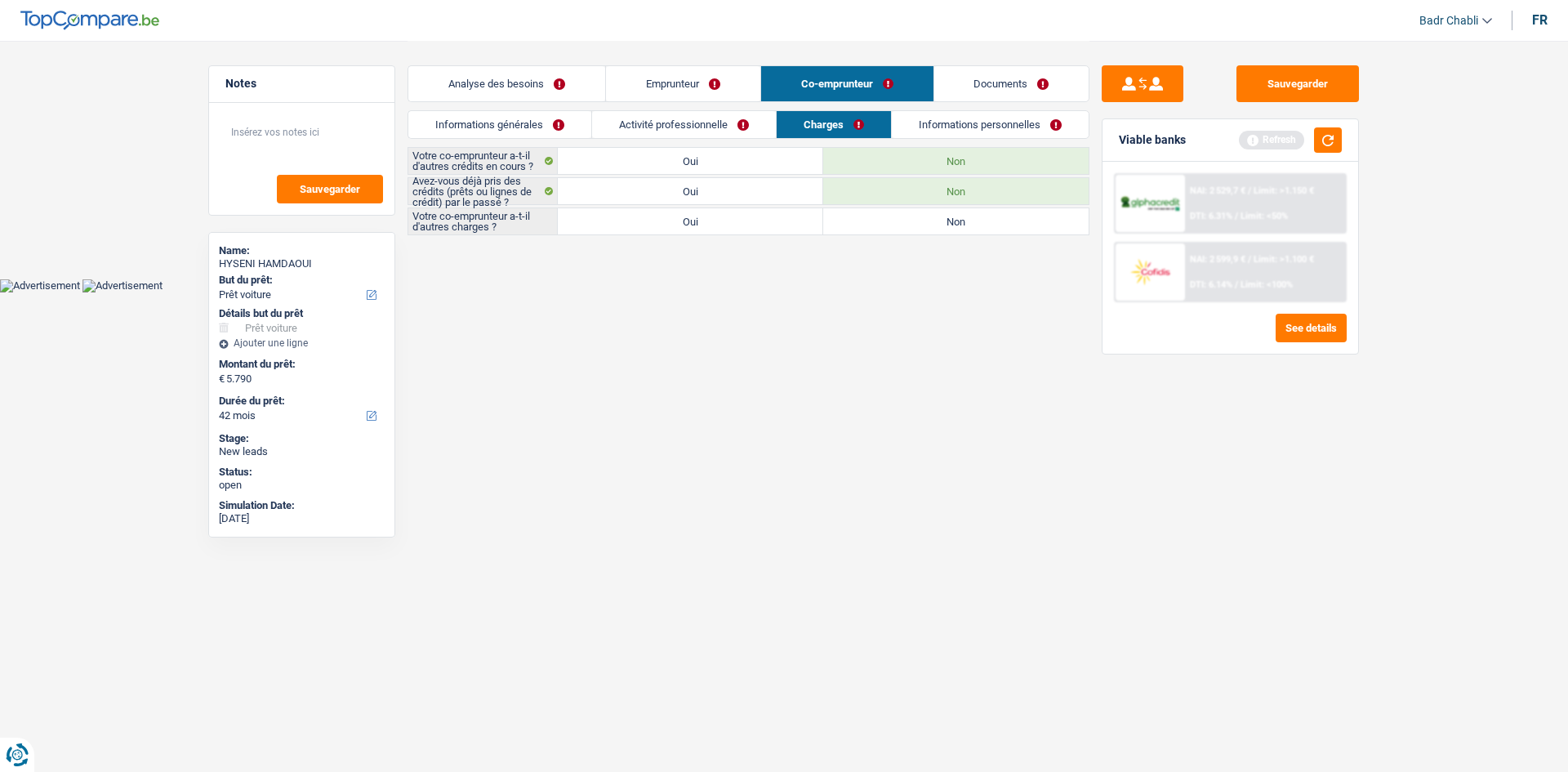
radio input "true"
click at [1332, 137] on button "button" at bounding box center [1328, 140] width 27 height 26
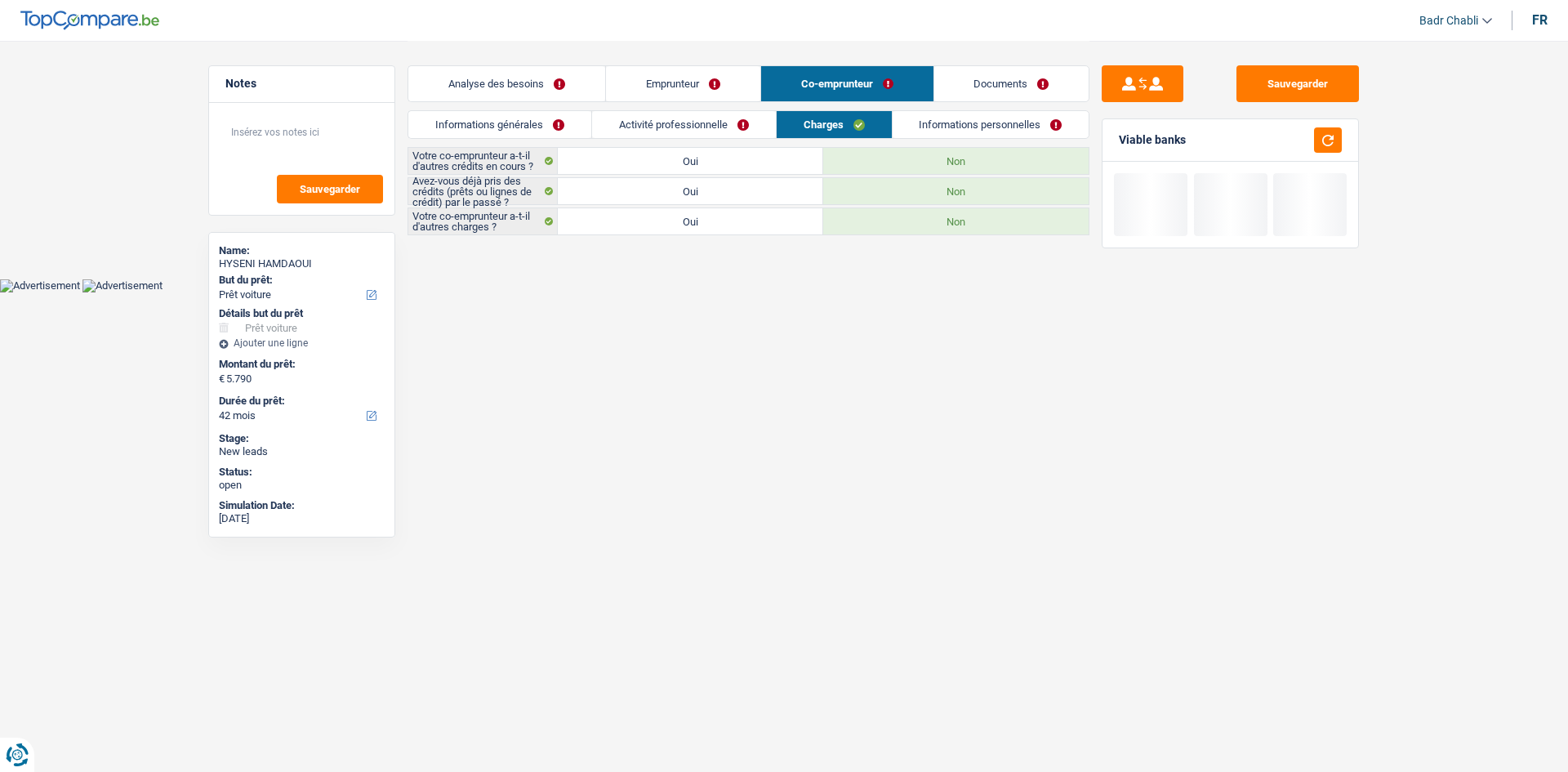
click at [709, 79] on link "Emprunteur" at bounding box center [683, 84] width 155 height 35
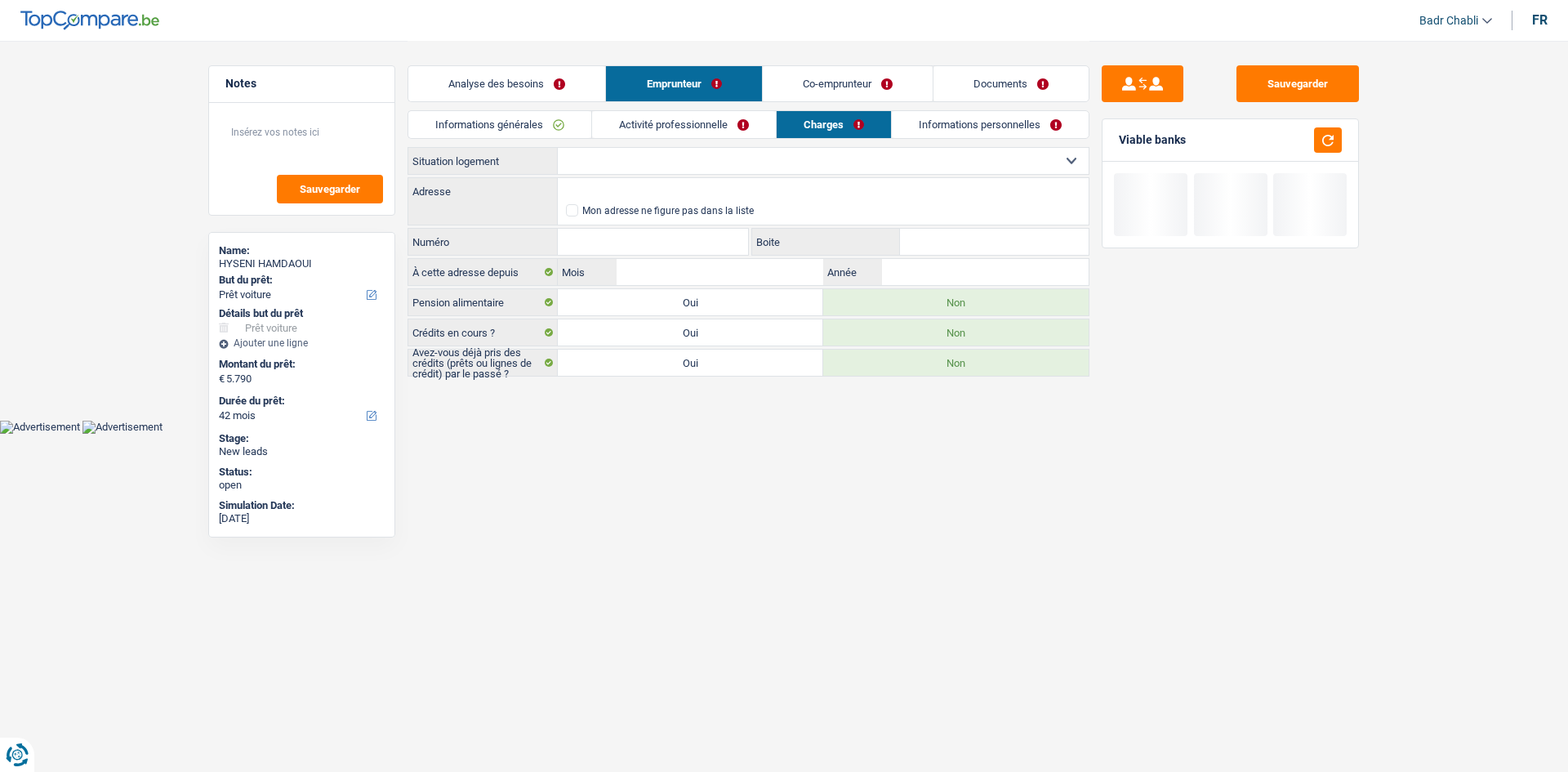
click at [701, 157] on select "Locataire Propriétaire avec prêt hypothécaire Propriétaire sans prêt hypothécai…" at bounding box center [823, 161] width 531 height 27
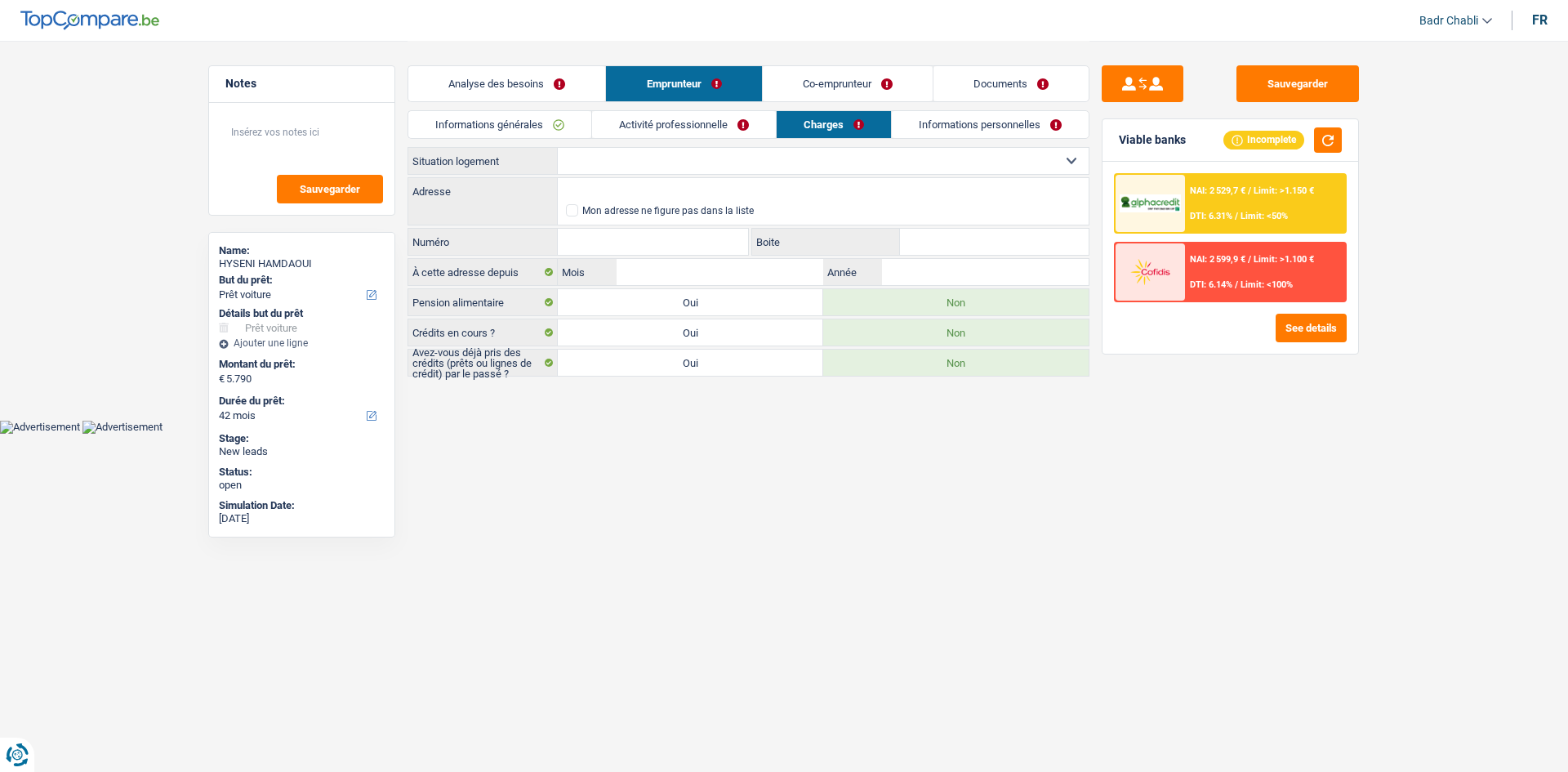
select select "liveWithParents"
click at [558, 148] on select "Locataire Propriétaire avec prêt hypothécaire Propriétaire sans prêt hypothécai…" at bounding box center [823, 161] width 531 height 27
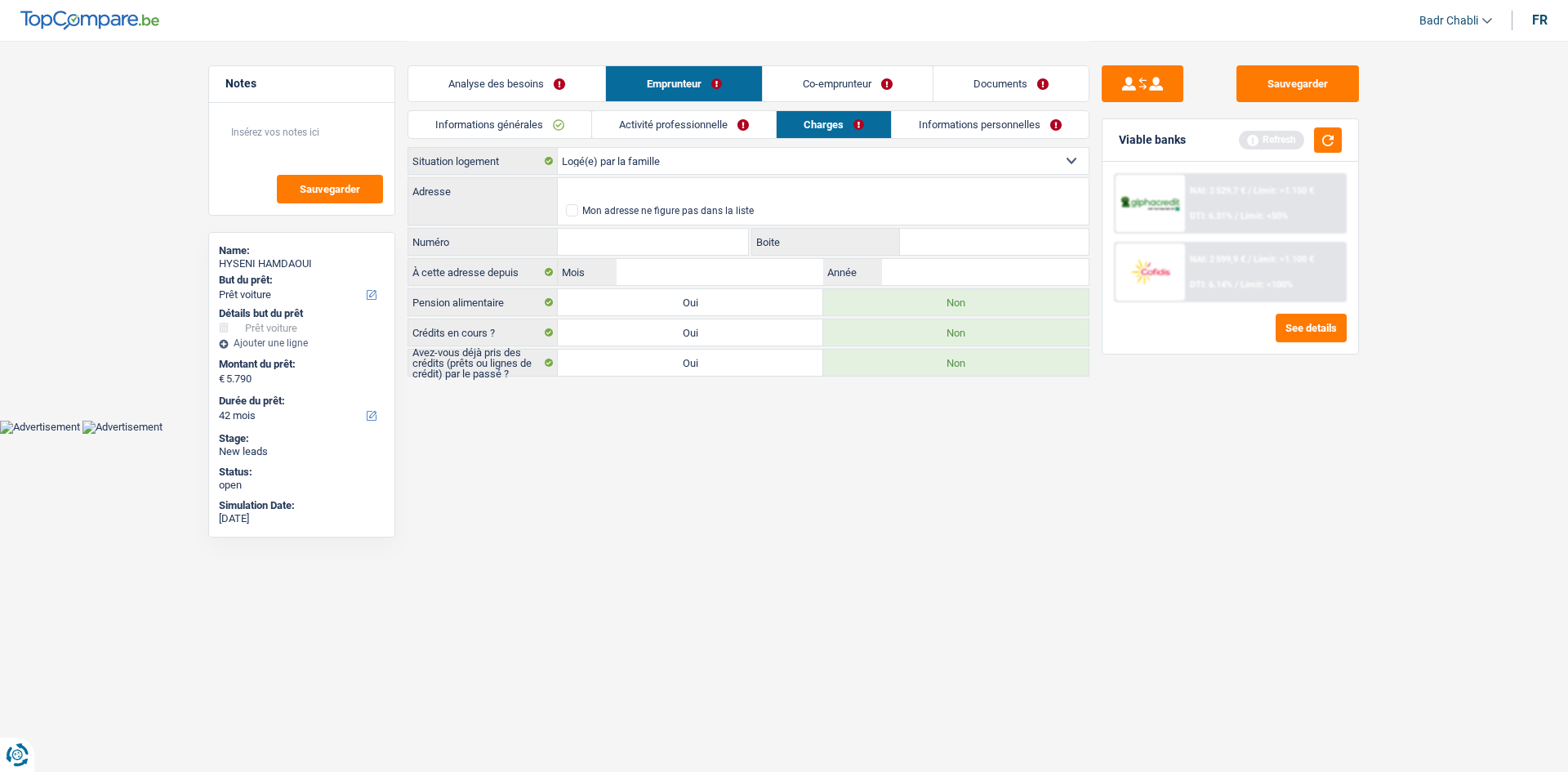
click at [970, 127] on link "Informations personnelles" at bounding box center [990, 125] width 197 height 27
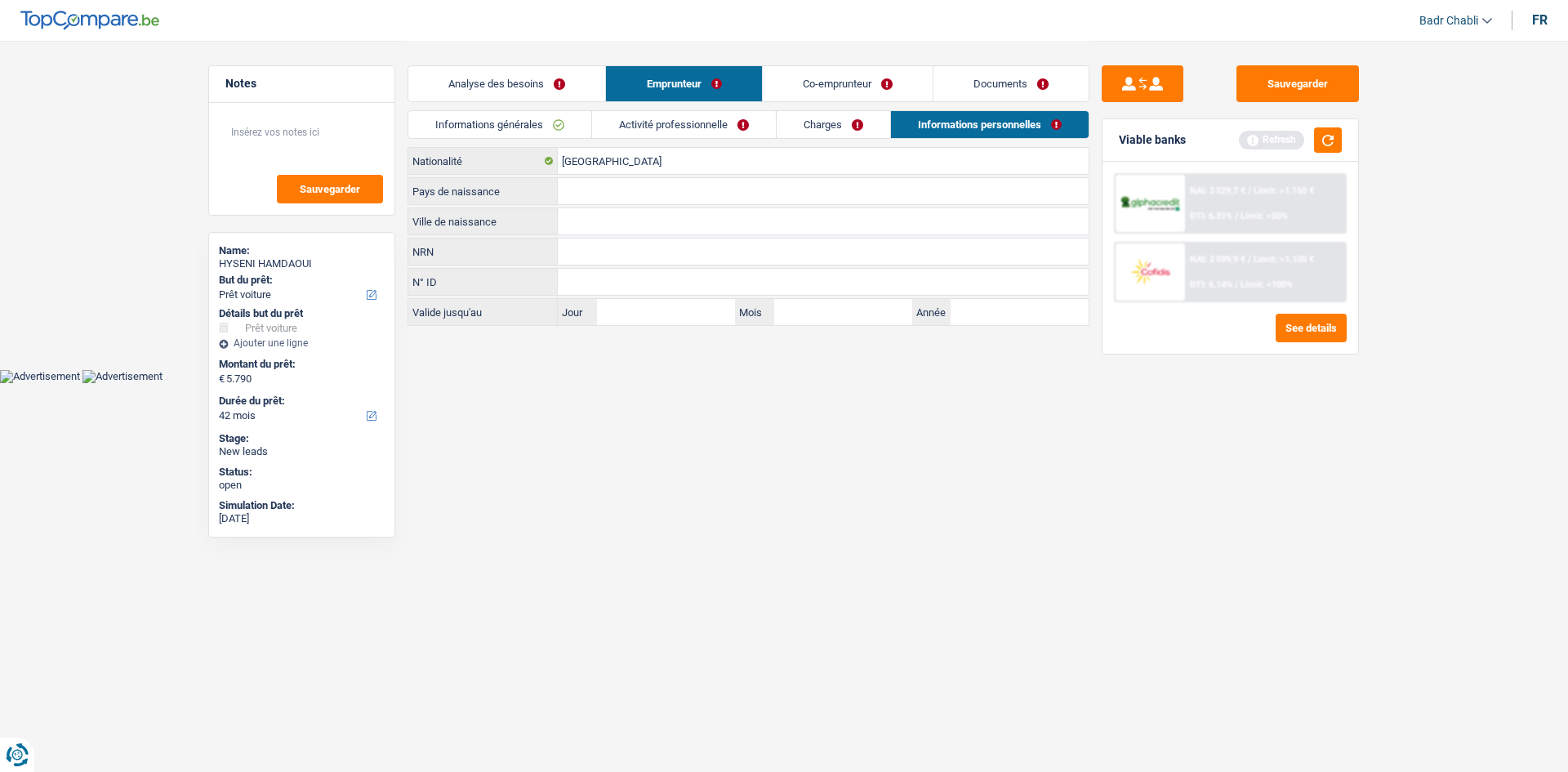
click at [849, 73] on link "Co-emprunteur" at bounding box center [848, 84] width 170 height 35
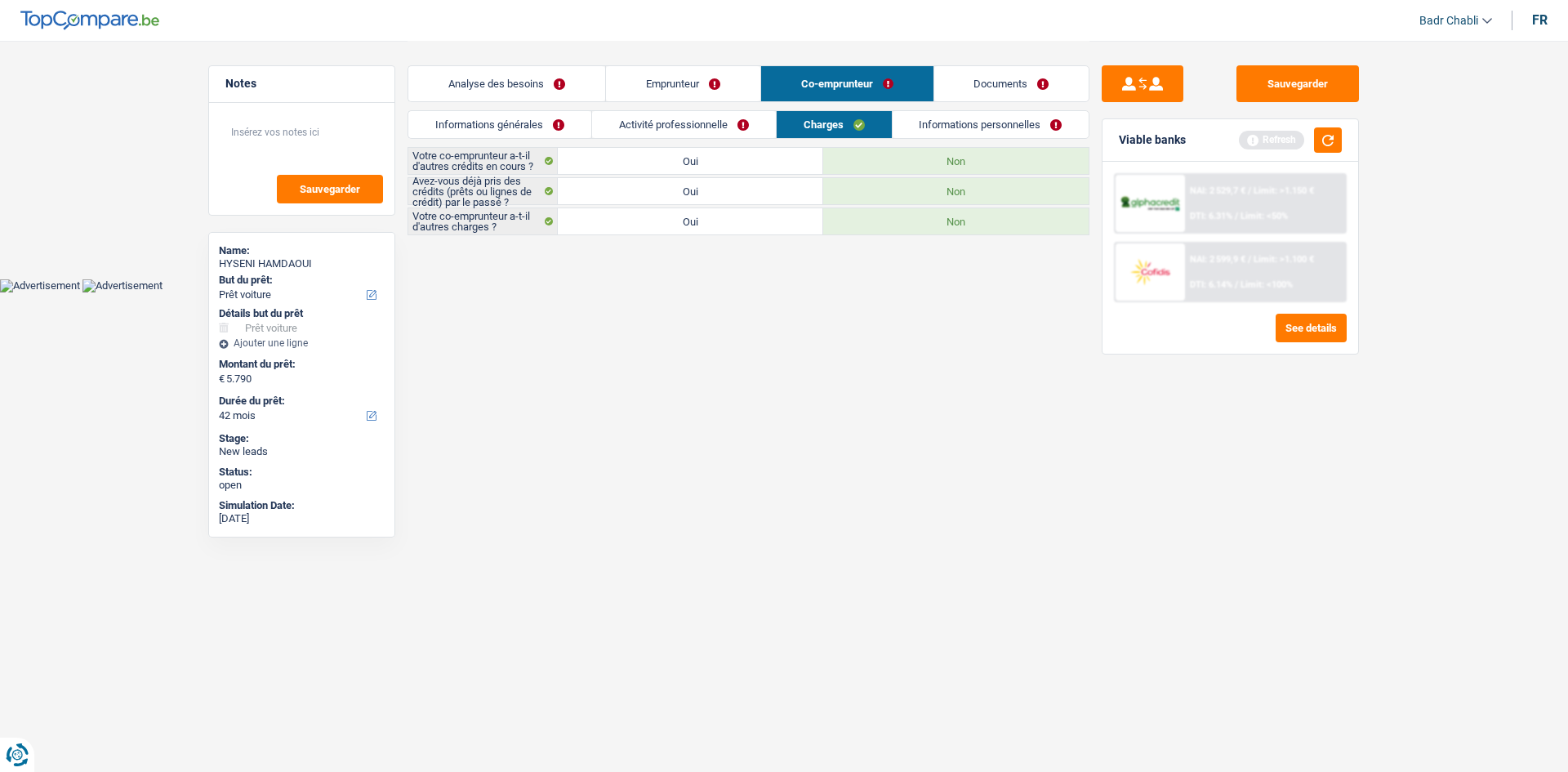
click at [590, 124] on ul "Informations générales Activité professionnelle Charges Informations personnell…" at bounding box center [749, 125] width 682 height 28
click at [537, 129] on link "Informations générales" at bounding box center [499, 125] width 183 height 27
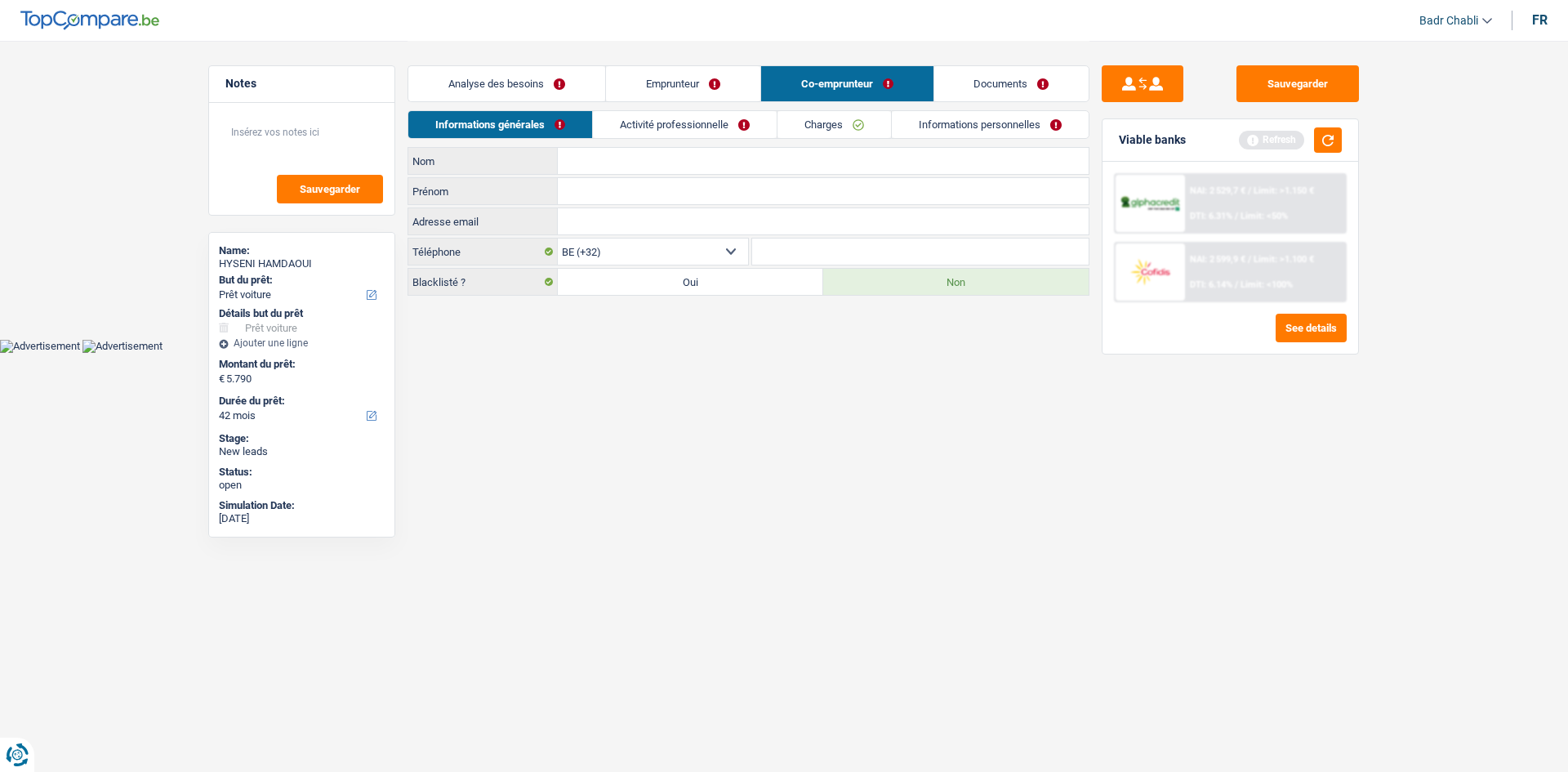
click at [722, 125] on link "Activité professionnelle" at bounding box center [685, 125] width 184 height 27
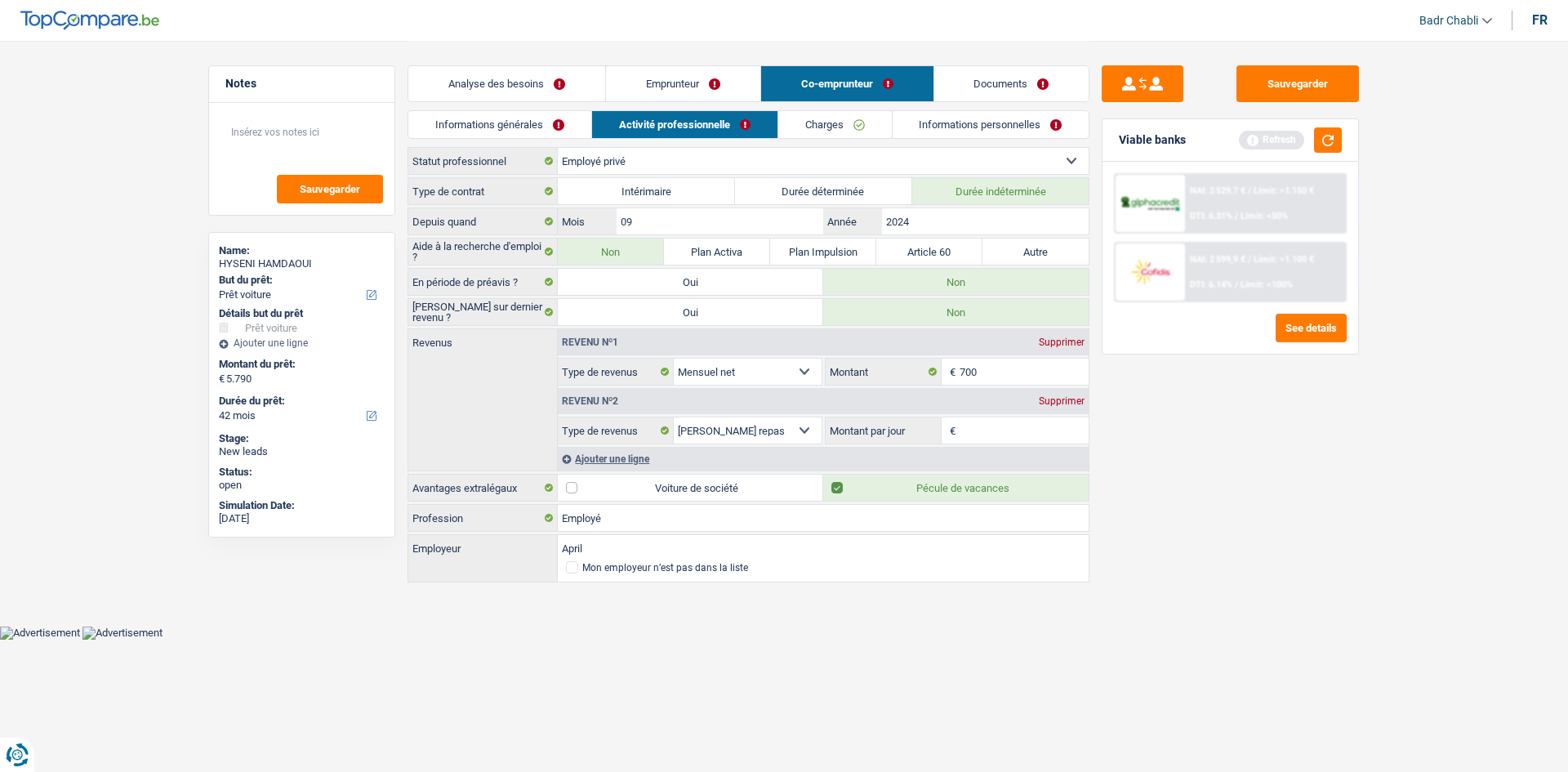
click at [840, 129] on link "Charges" at bounding box center [835, 125] width 113 height 27
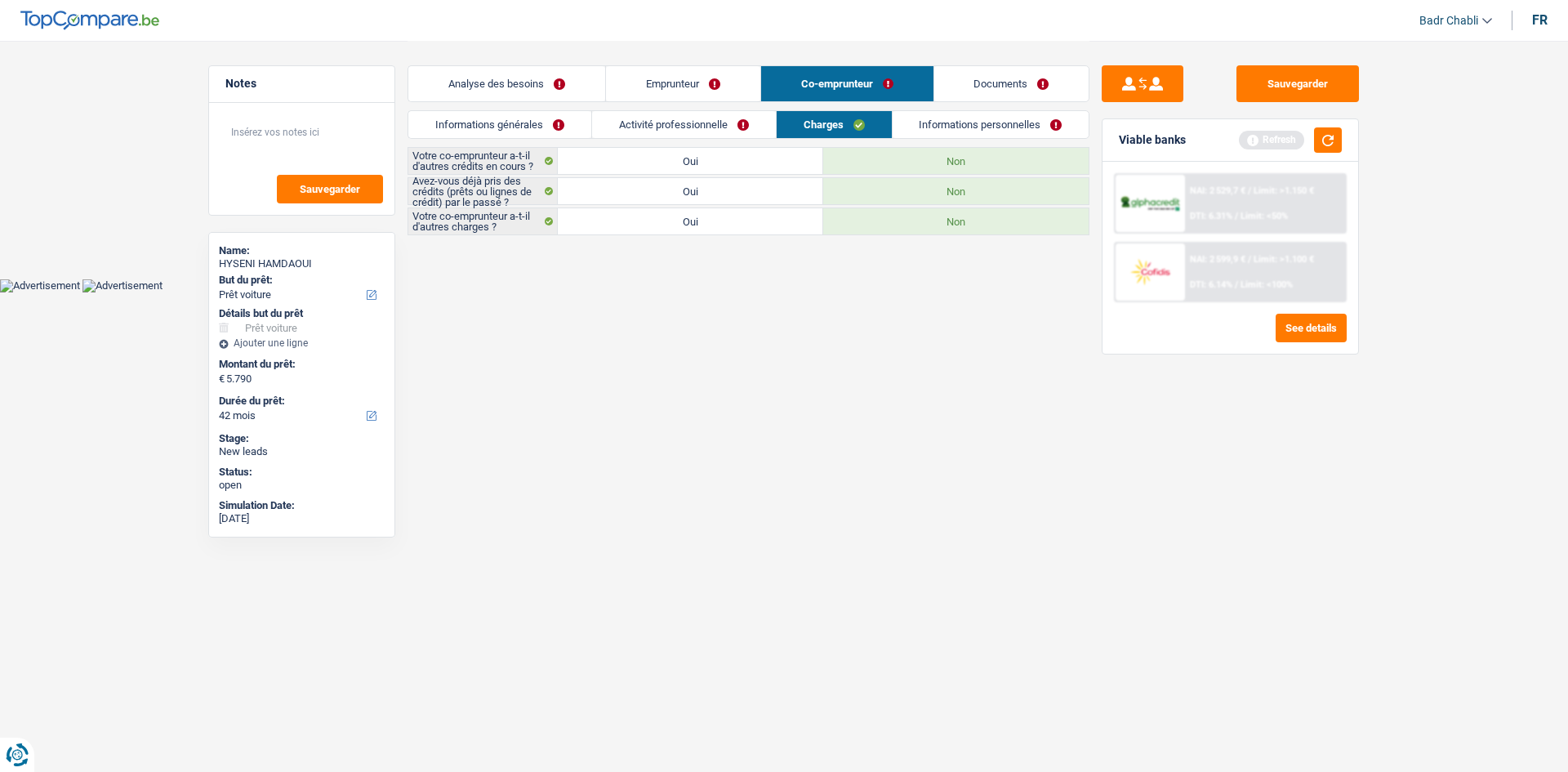
click at [1007, 124] on link "Informations personnelles" at bounding box center [991, 125] width 197 height 27
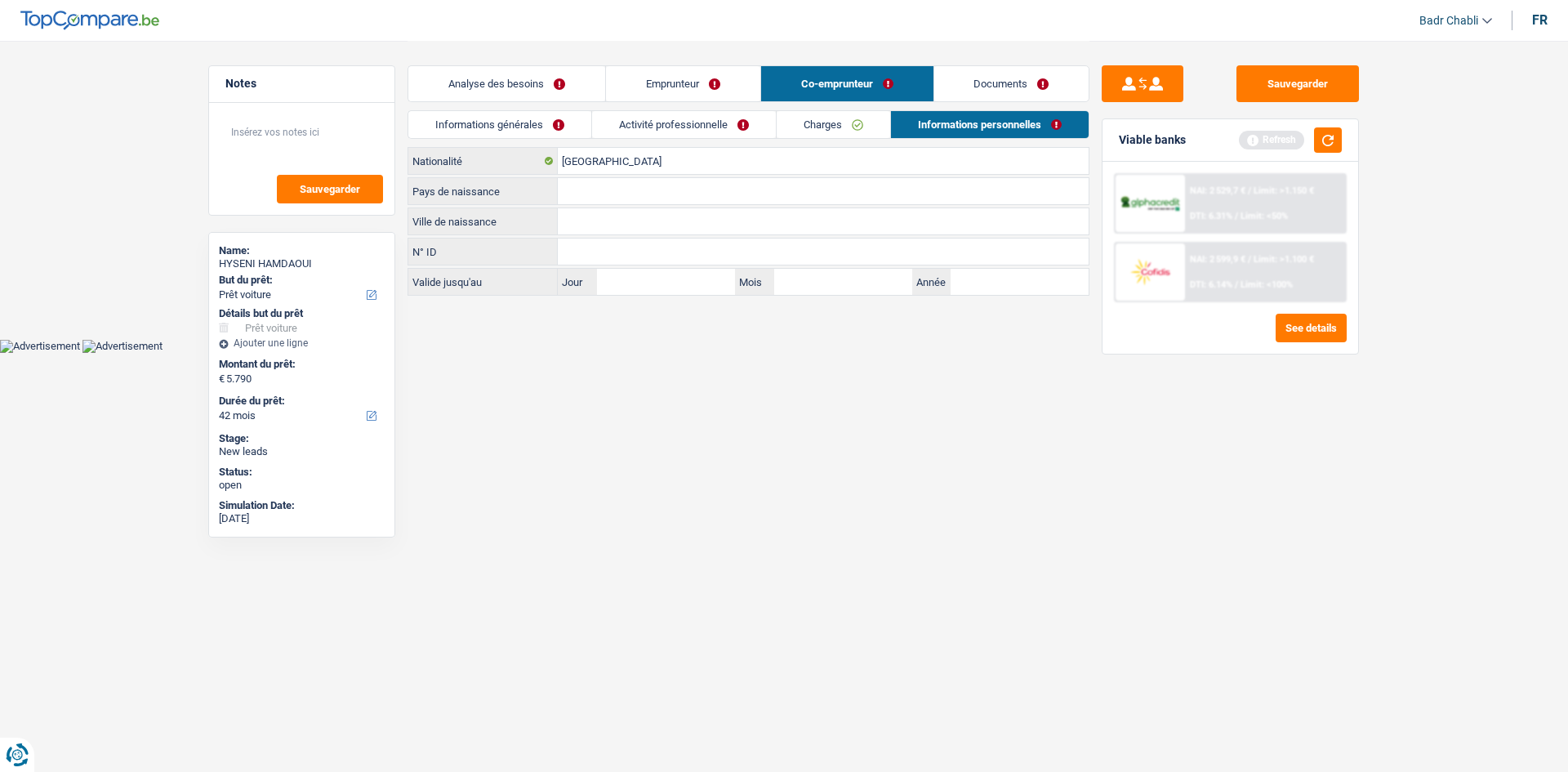
click at [689, 92] on link "Emprunteur" at bounding box center [683, 84] width 155 height 35
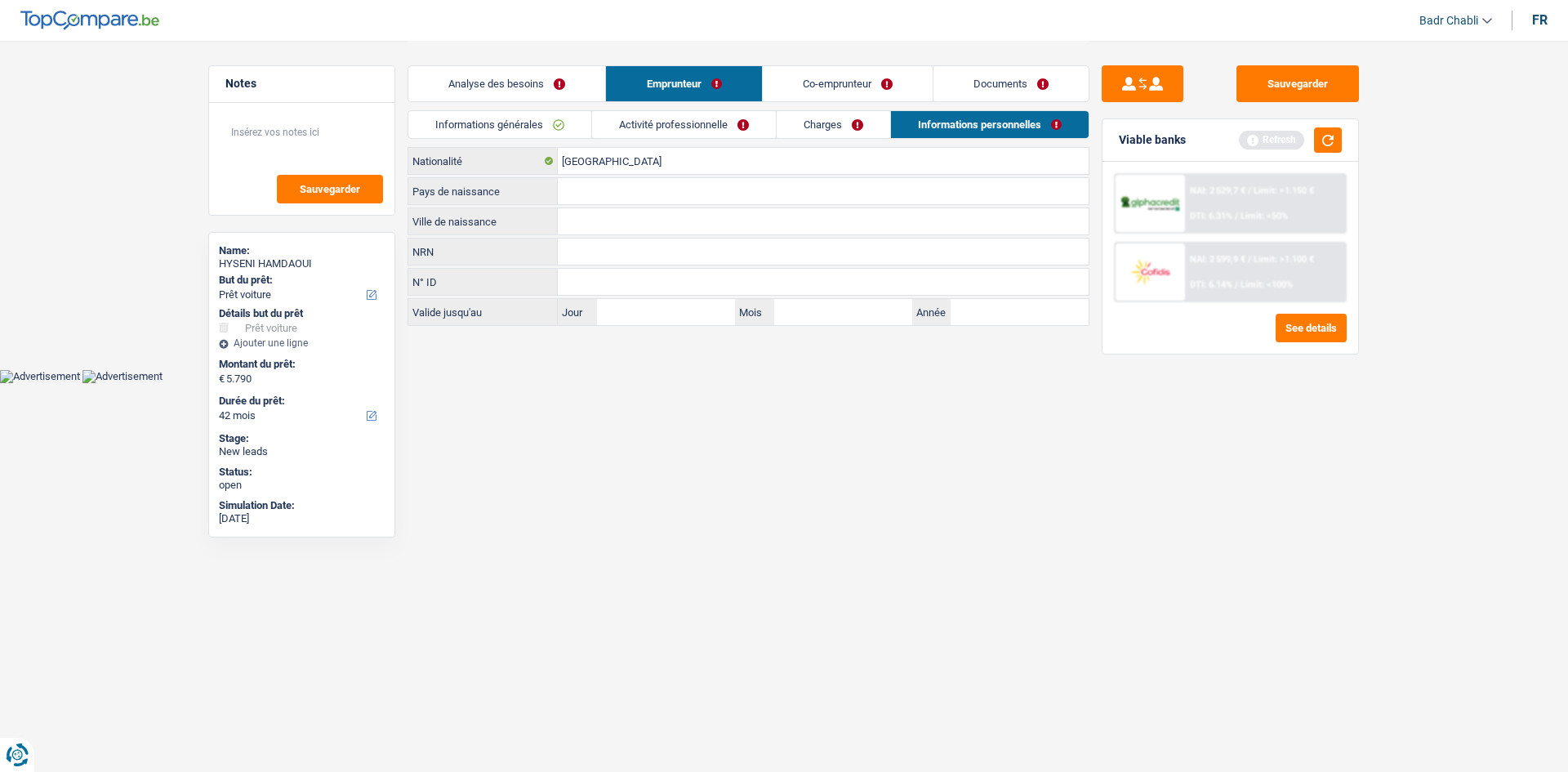
click at [685, 131] on link "Activité professionnelle" at bounding box center [684, 125] width 184 height 27
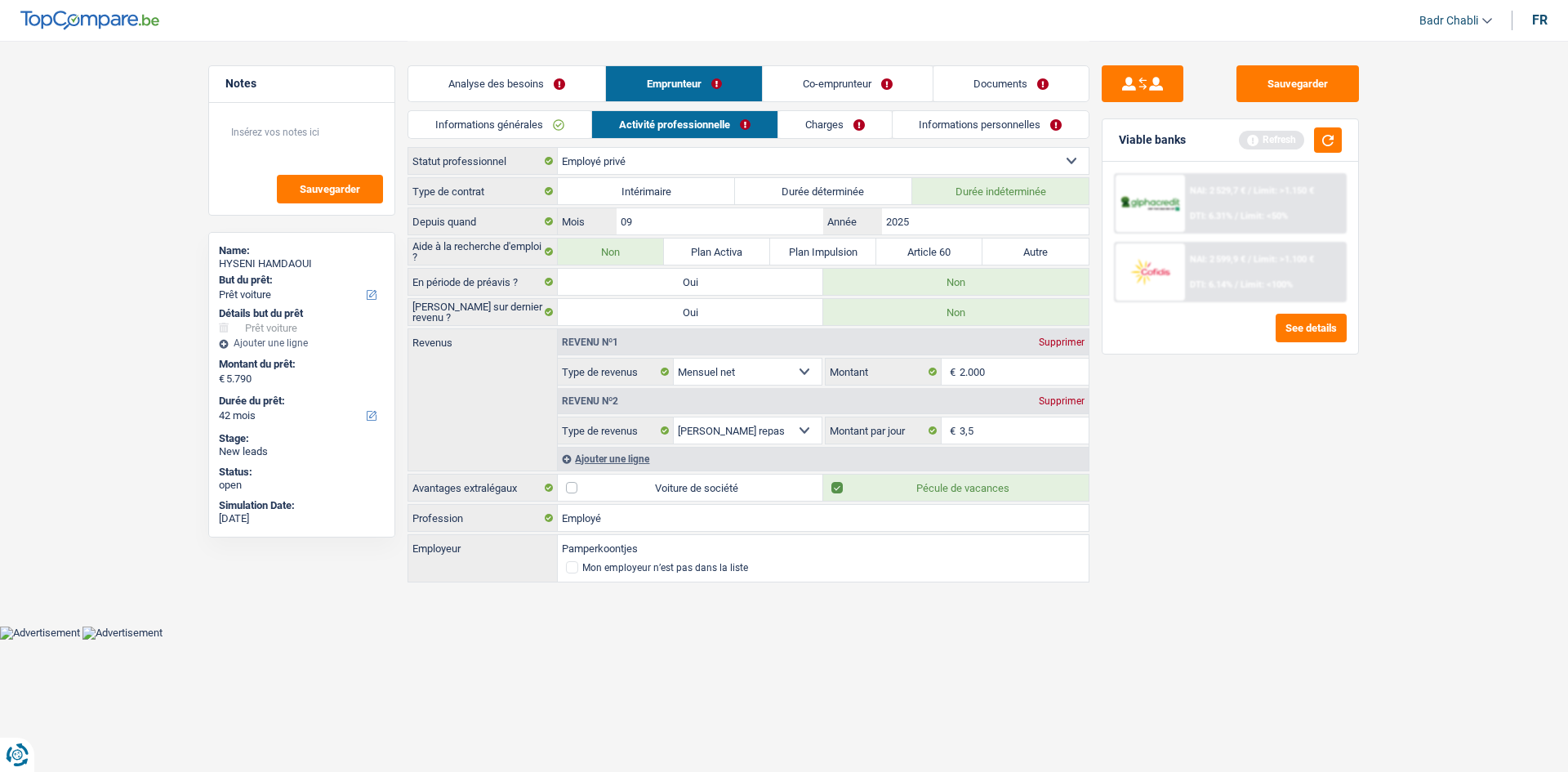
click at [863, 130] on link "Charges" at bounding box center [835, 125] width 113 height 27
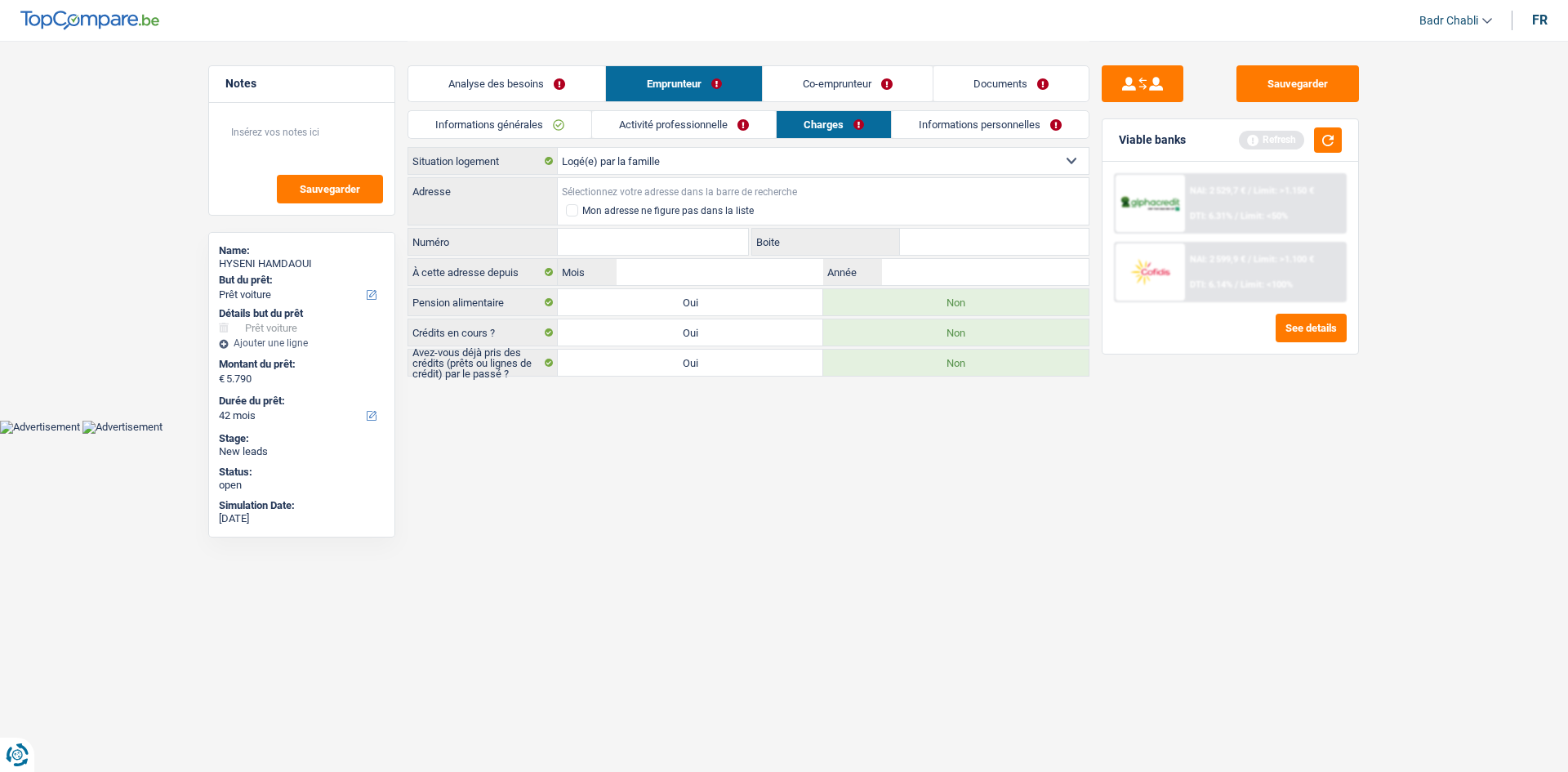
click at [772, 181] on input "Adresse" at bounding box center [823, 191] width 531 height 27
click at [690, 189] on input "Rue victor soems" at bounding box center [823, 191] width 531 height 27
type input "Victor Soensstraat, 1853, Grimbergen, BE"
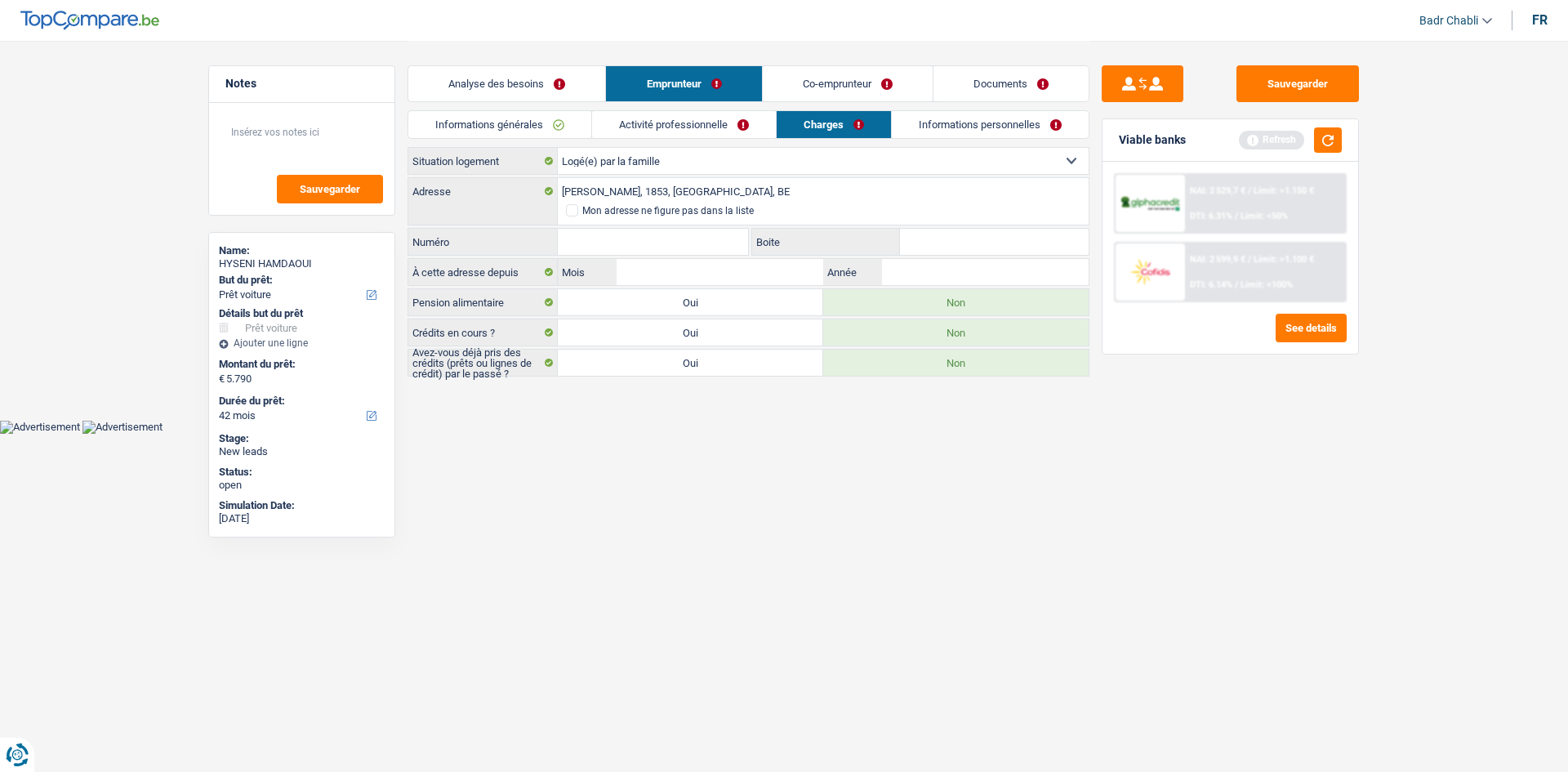
click at [641, 238] on input "Numéro" at bounding box center [652, 242] width 190 height 27
click at [636, 244] on input "Numéro" at bounding box center [652, 242] width 190 height 27
click at [293, 154] on textarea at bounding box center [302, 138] width 163 height 49
type textarea "Mr habite dans la maison familiale avec sa femme"
click at [671, 233] on input "Numéro" at bounding box center [652, 242] width 190 height 27
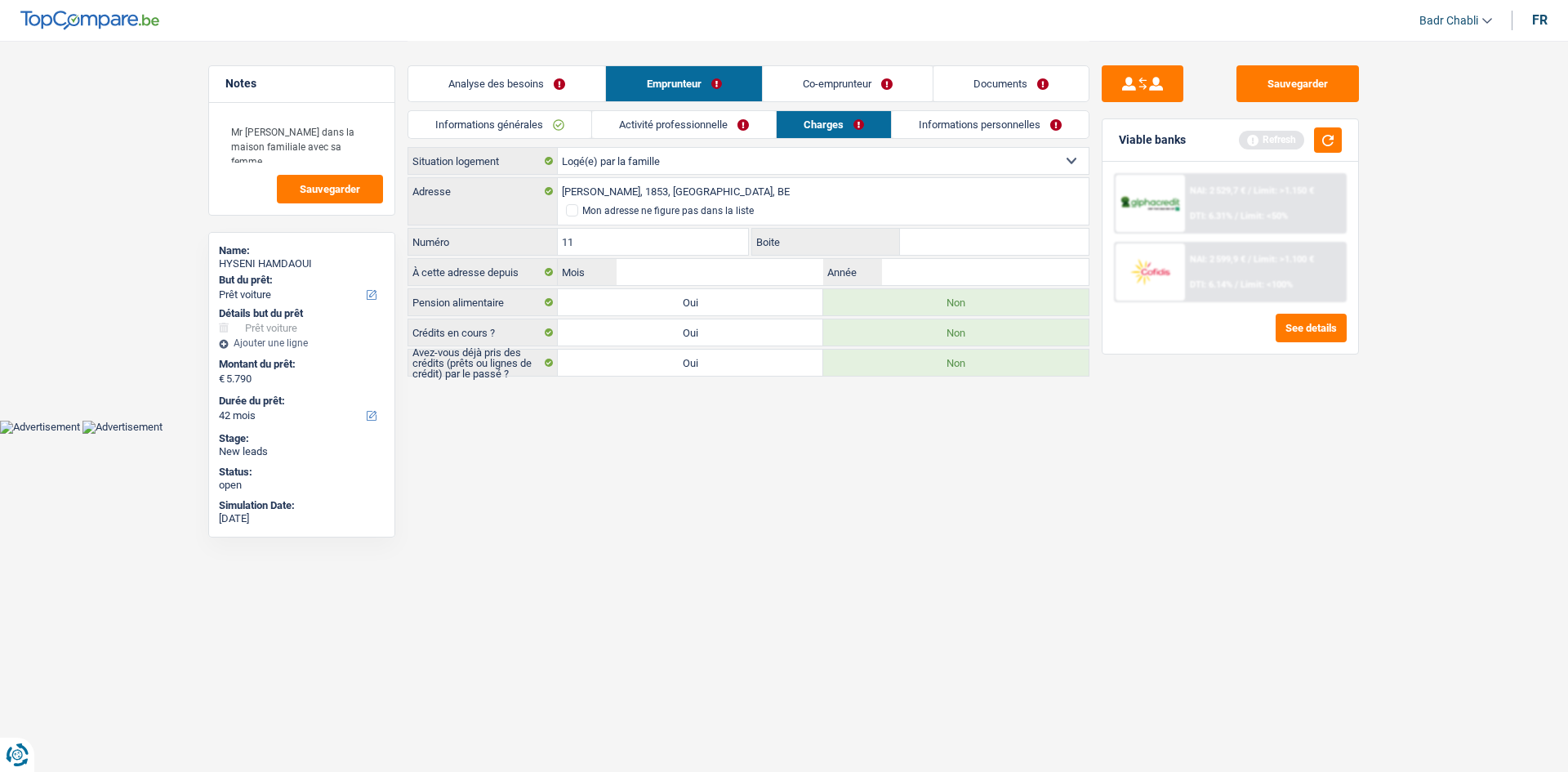
type input "11"
type input "0"
type input "01"
click at [1013, 121] on link "Informations personnelles" at bounding box center [990, 125] width 197 height 27
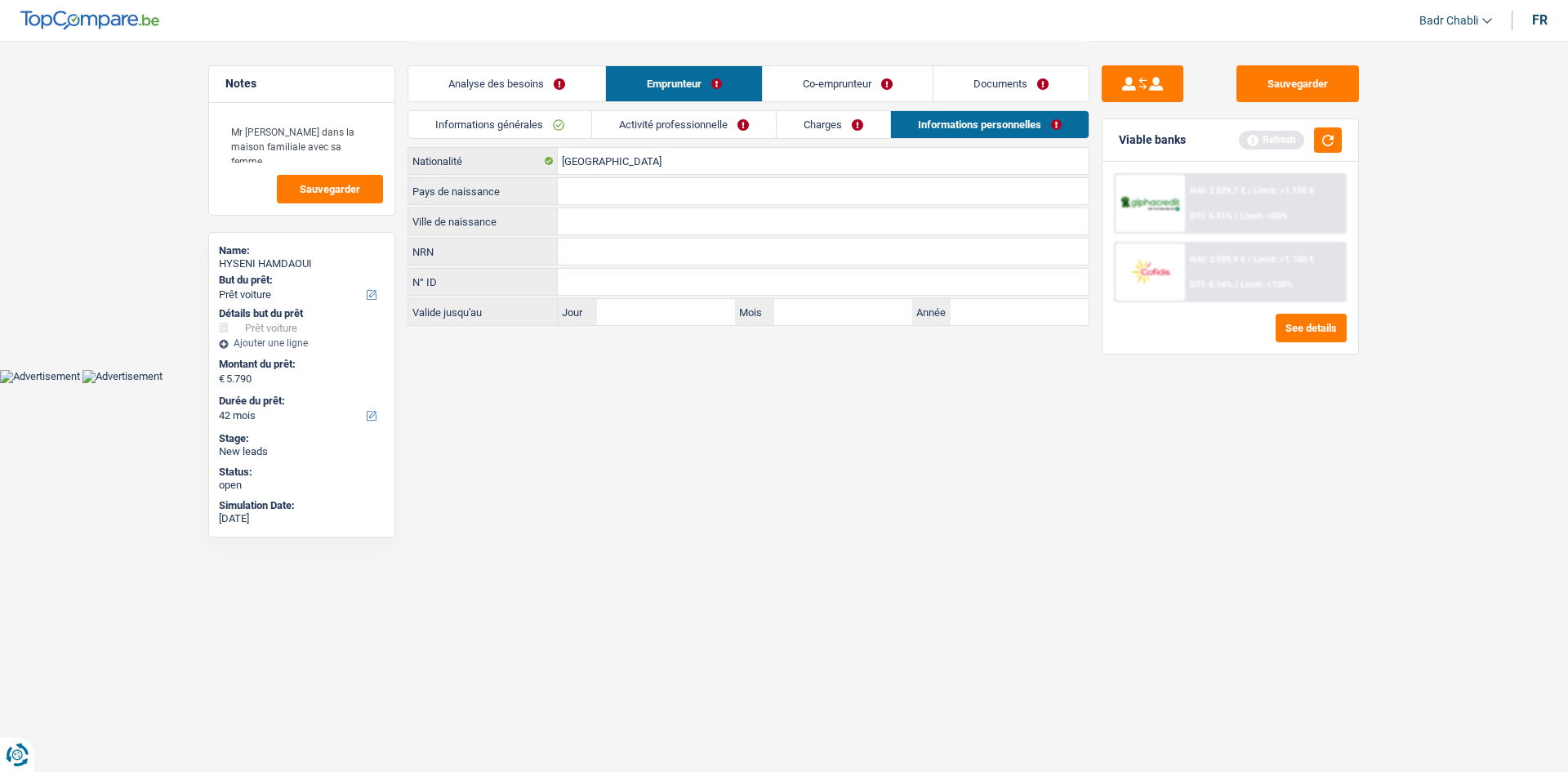
click at [828, 122] on link "Charges" at bounding box center [833, 125] width 113 height 27
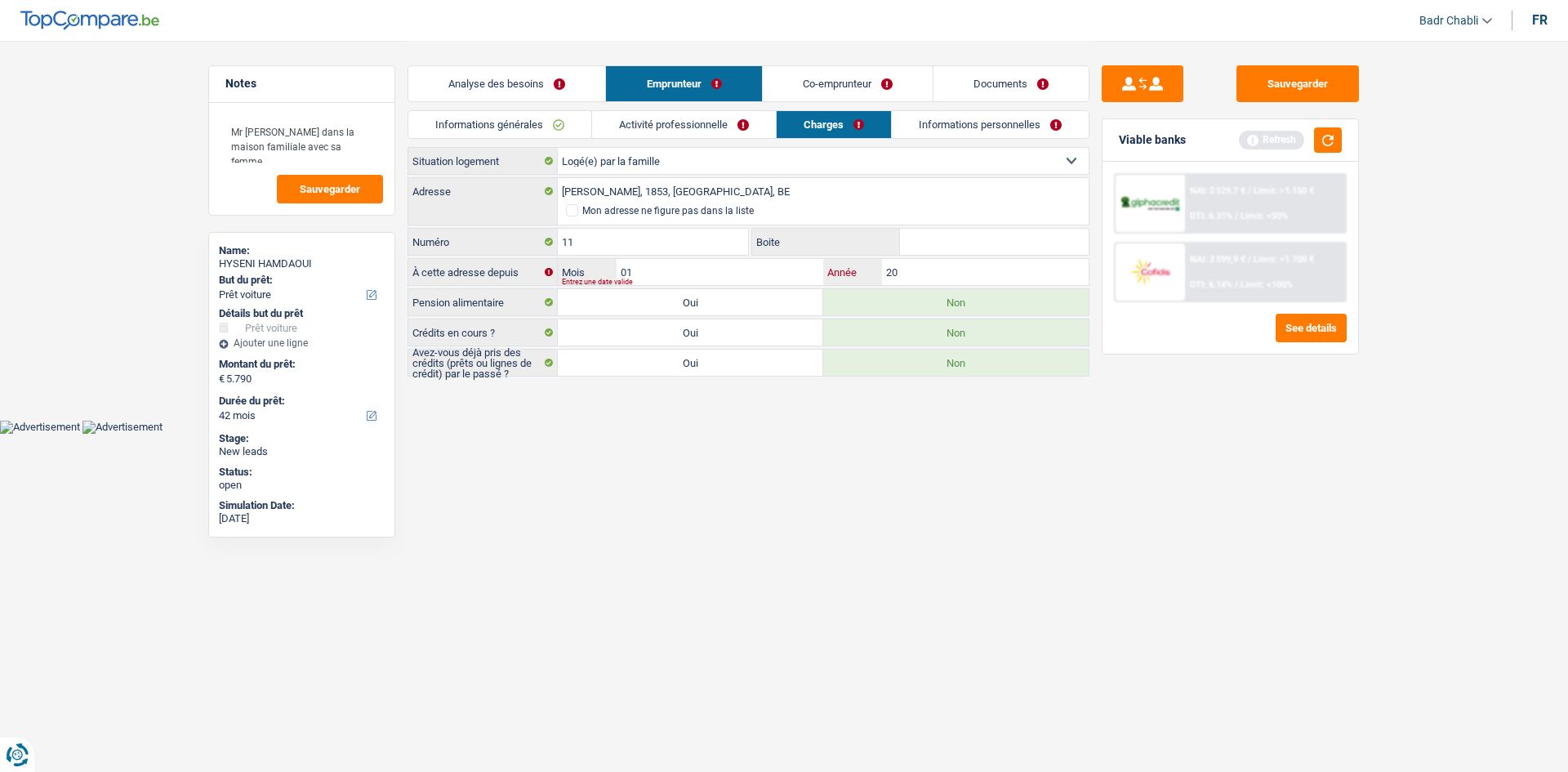
click at [975, 267] on input "20" at bounding box center [986, 272] width 207 height 27
type input "2"
type input "1990"
click at [983, 126] on link "Informations personnelles" at bounding box center [991, 125] width 197 height 27
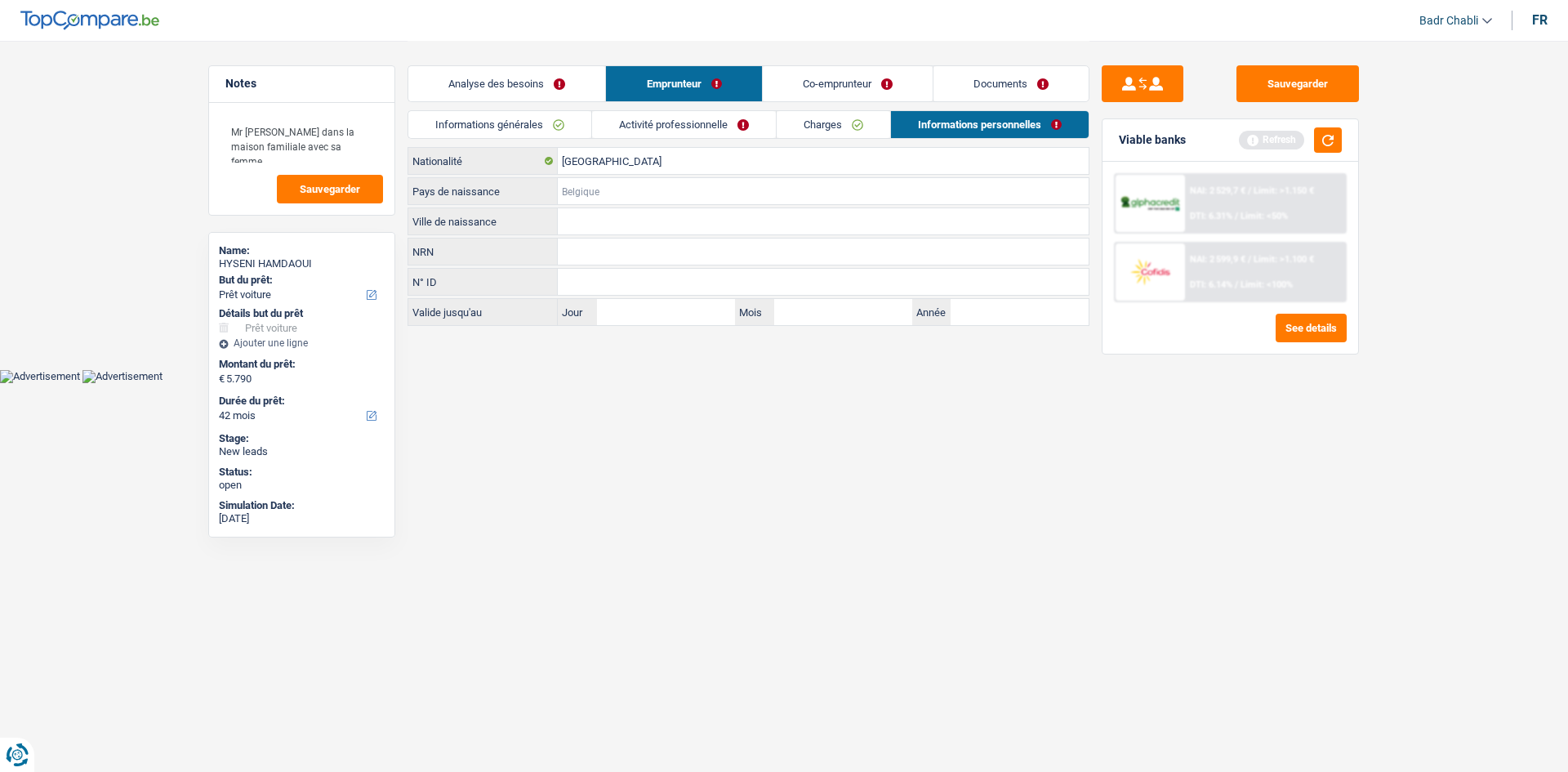
click at [604, 186] on input "Pays de naissance" at bounding box center [823, 191] width 531 height 27
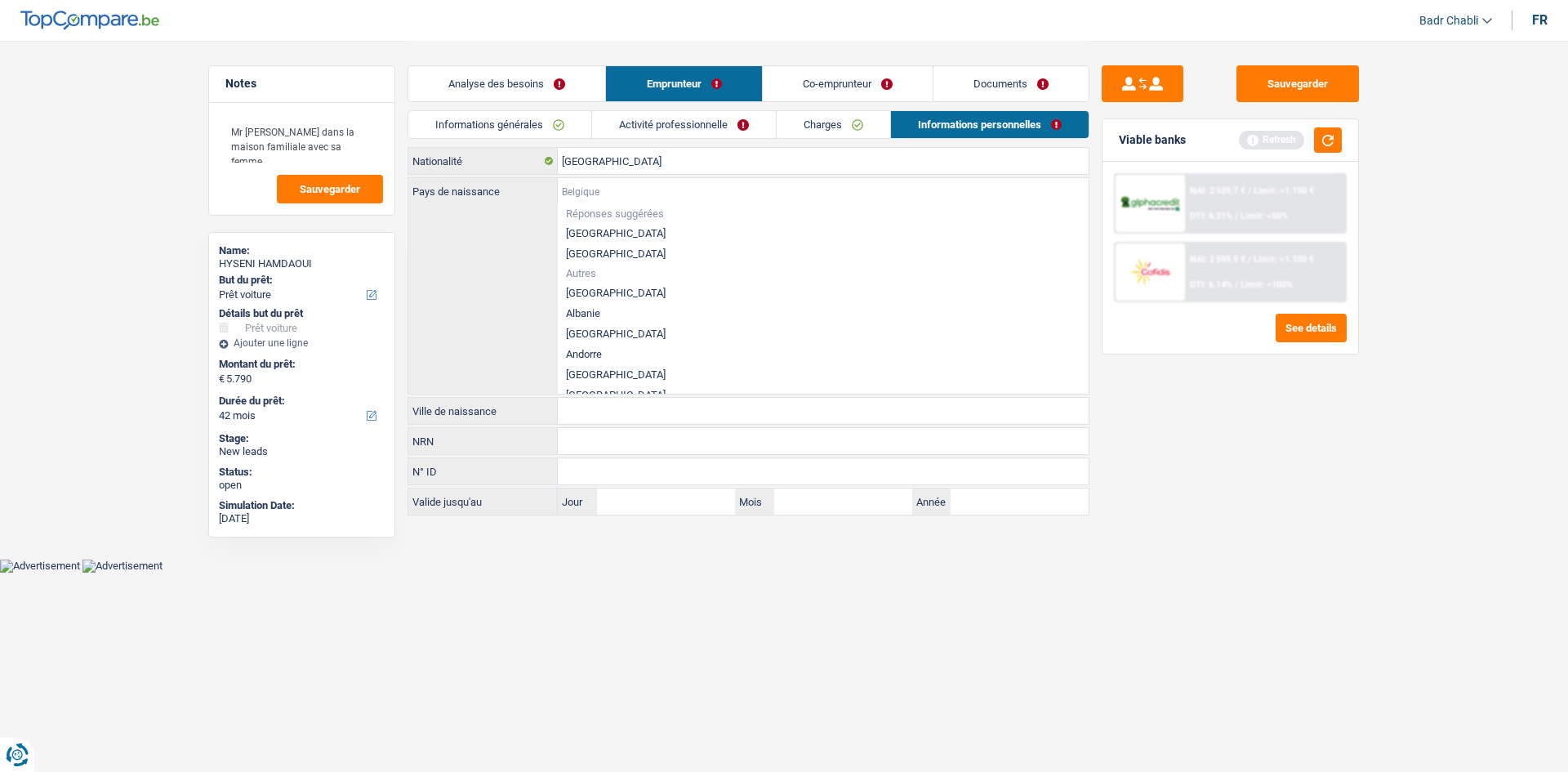
click at [604, 186] on input "Pays de naissance" at bounding box center [823, 191] width 531 height 27
click at [592, 231] on li "[GEOGRAPHIC_DATA]" at bounding box center [823, 233] width 531 height 20
type input "[GEOGRAPHIC_DATA]"
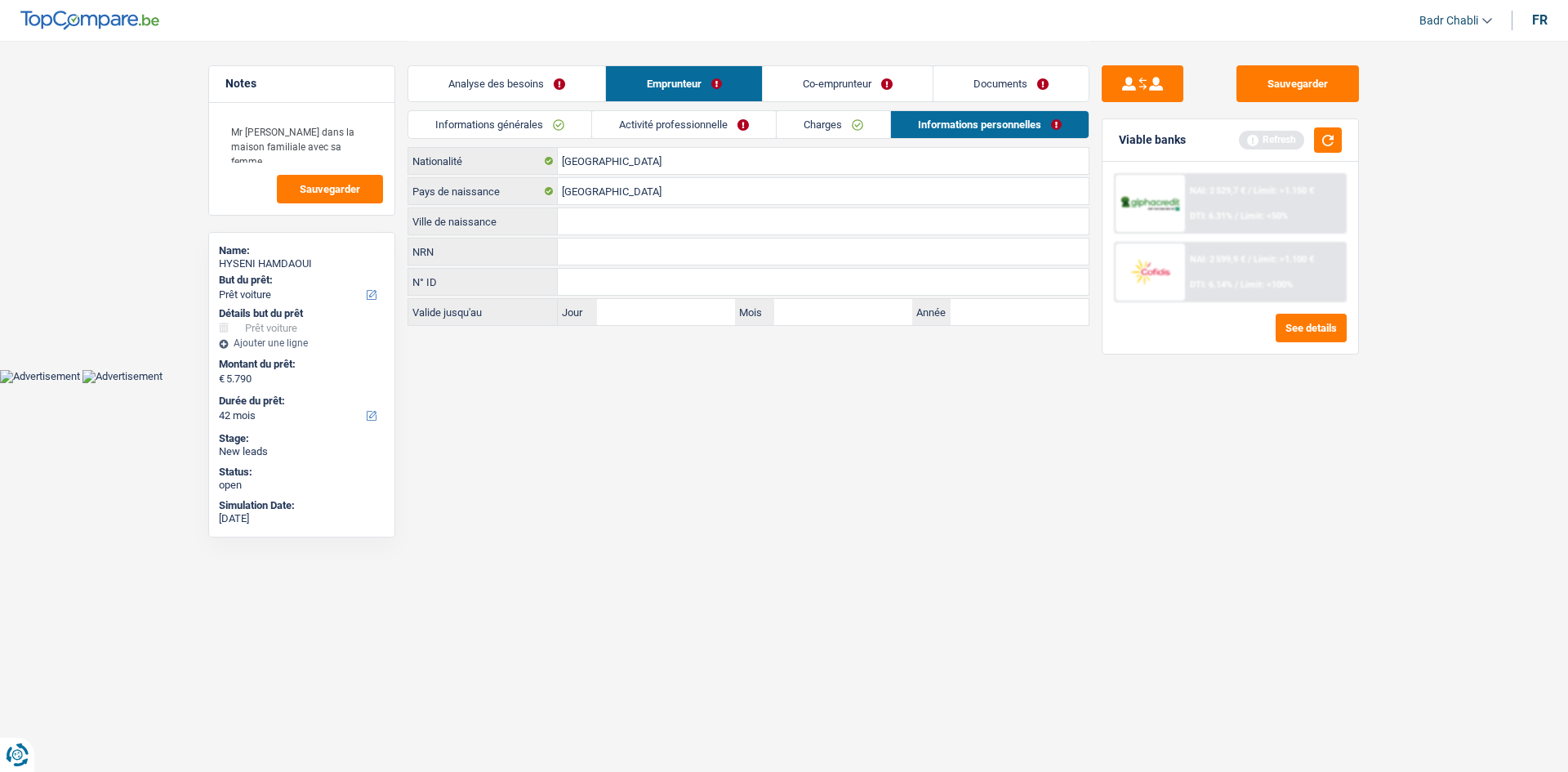
click at [628, 225] on input "Ville de naissance" at bounding box center [823, 222] width 531 height 27
type input "Bruxelles"
click at [818, 87] on link "Co-emprunteur" at bounding box center [848, 84] width 170 height 35
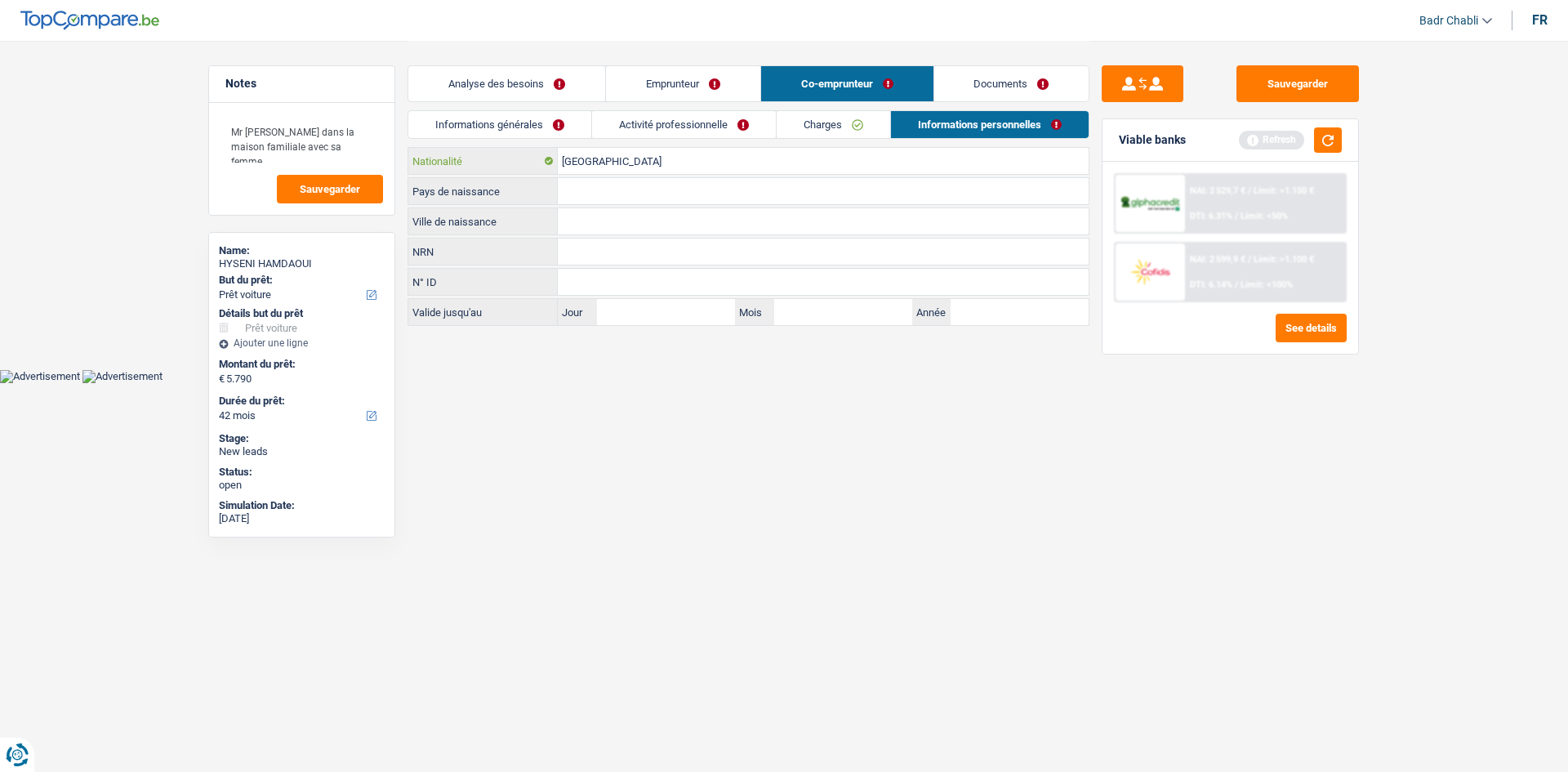
click at [656, 167] on input "[GEOGRAPHIC_DATA]" at bounding box center [823, 161] width 531 height 27
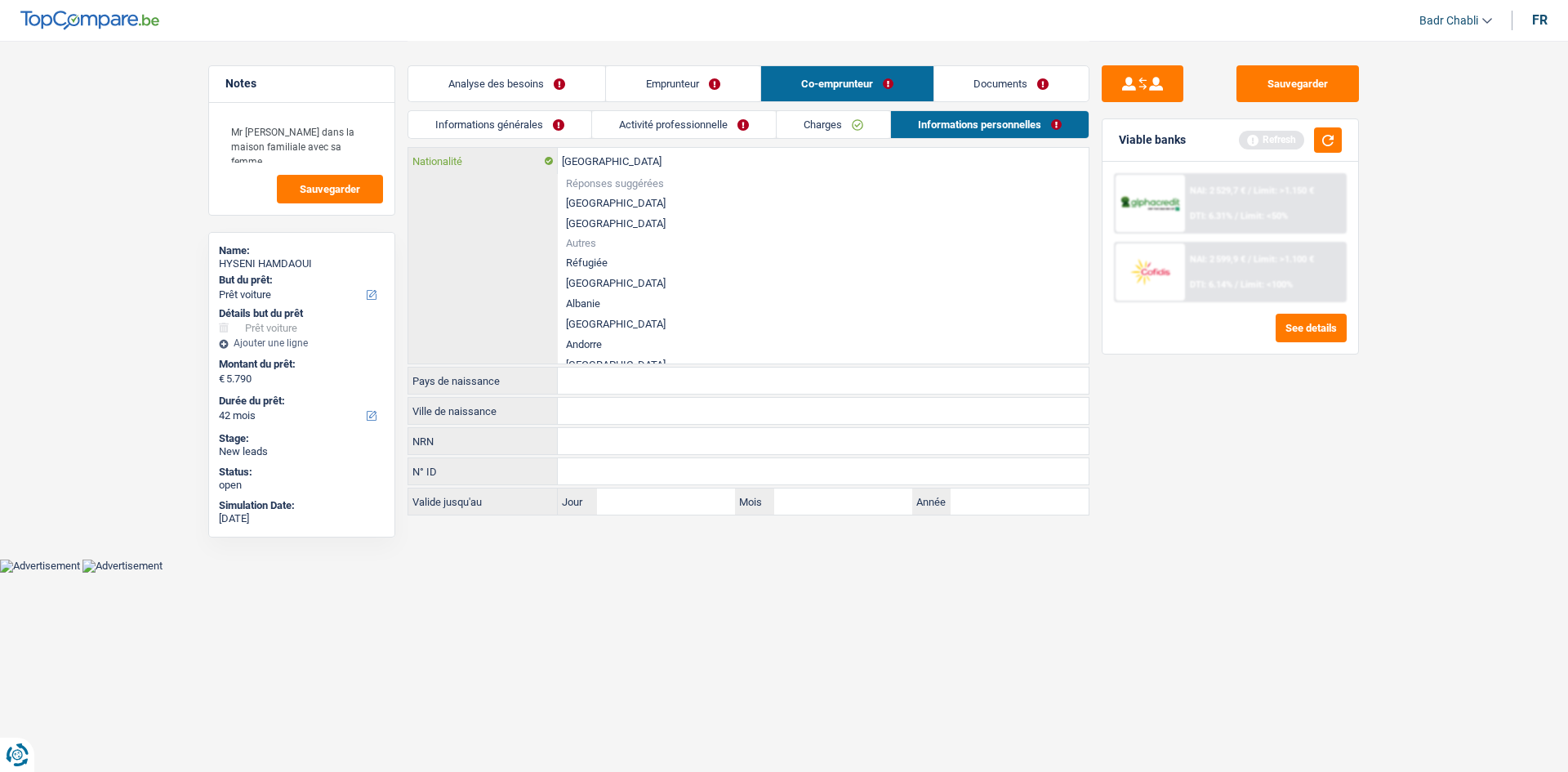
click at [656, 167] on input "[GEOGRAPHIC_DATA]" at bounding box center [823, 161] width 531 height 27
type input "a"
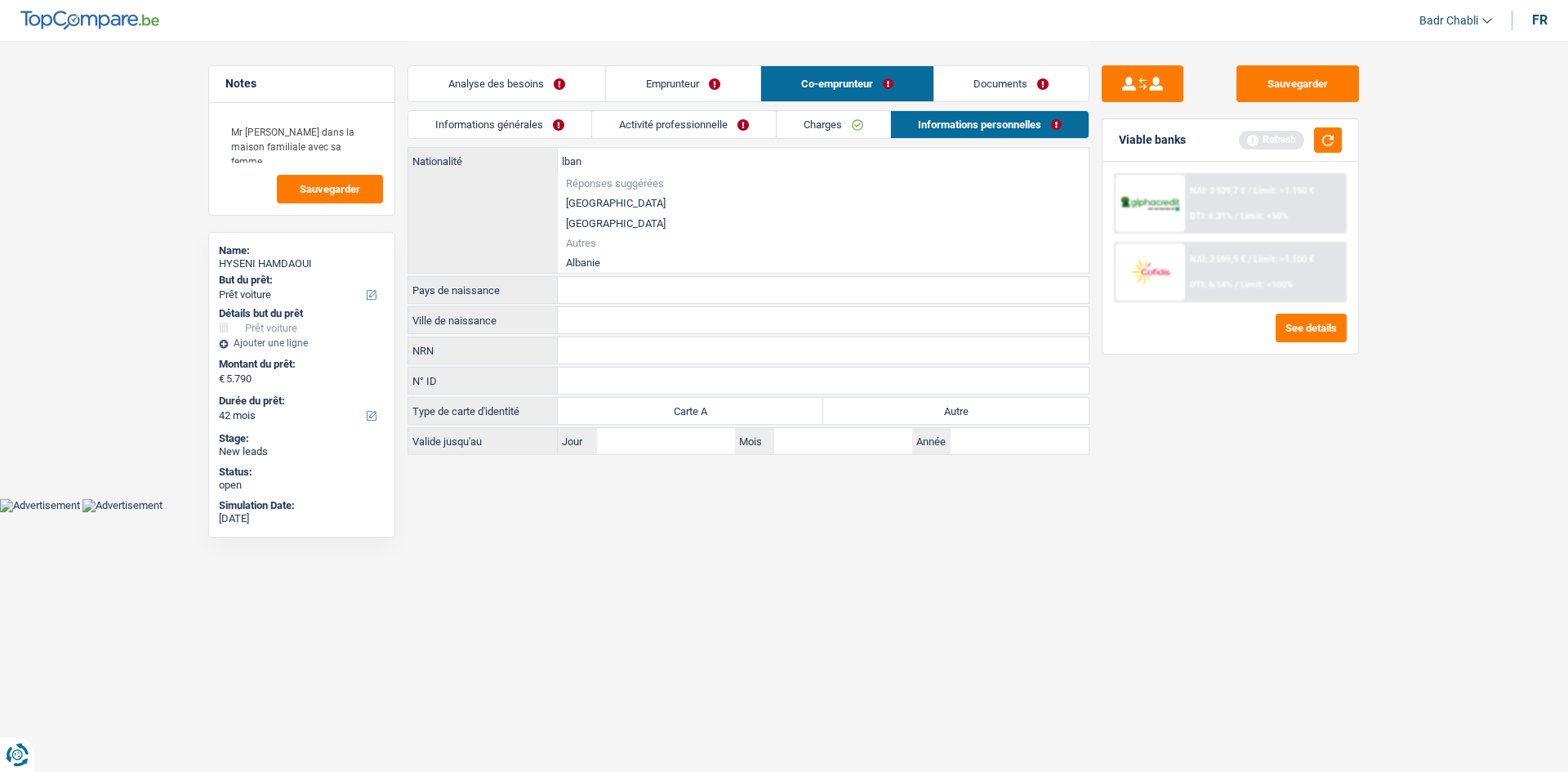
click at [601, 261] on li "Albanie" at bounding box center [823, 263] width 531 height 20
type input "Albanie"
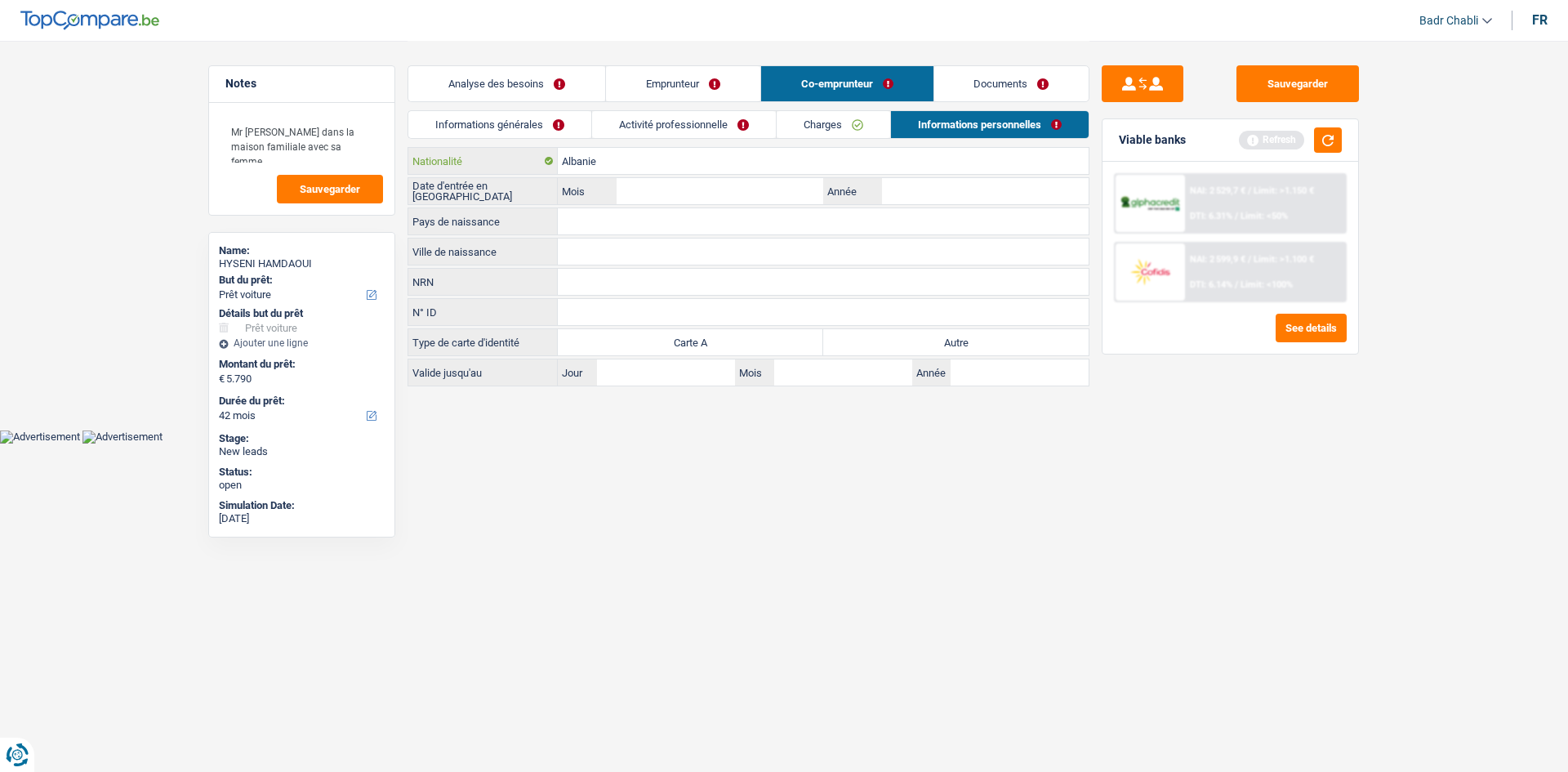
click at [631, 158] on input "Albanie" at bounding box center [823, 161] width 531 height 27
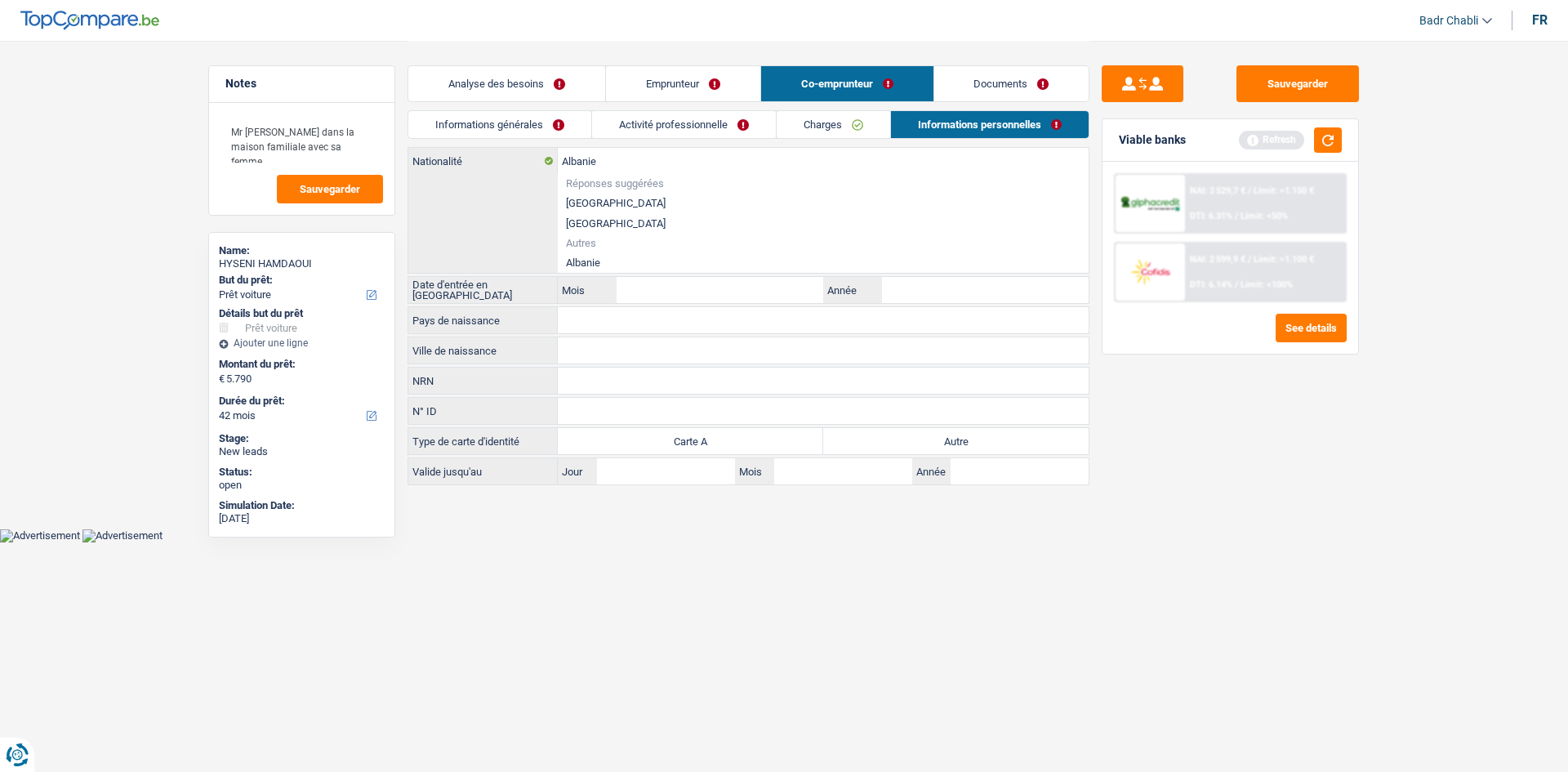
click at [590, 264] on li "Albanie" at bounding box center [823, 263] width 531 height 20
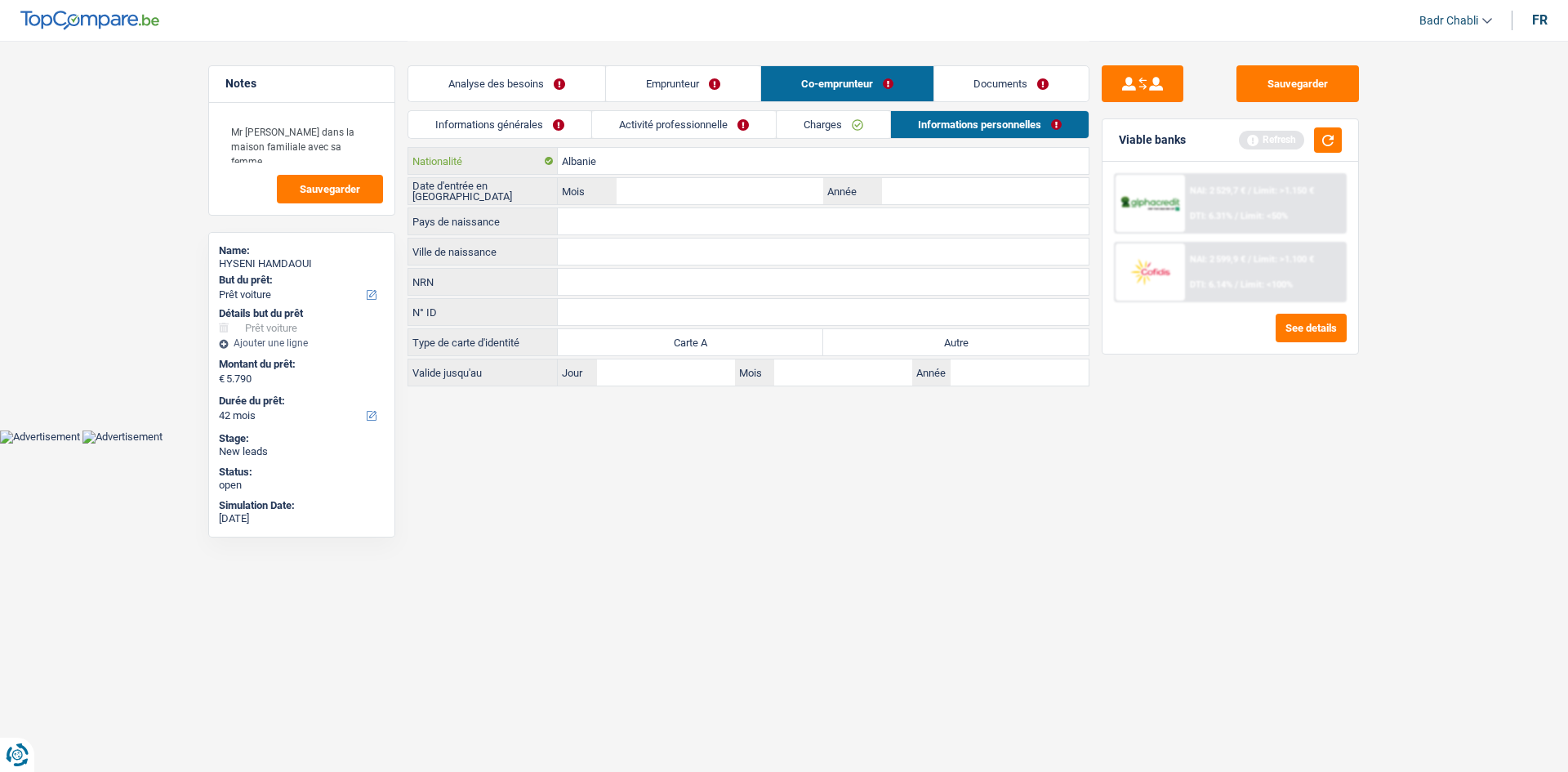
click at [631, 162] on input "Albanie" at bounding box center [823, 161] width 531 height 27
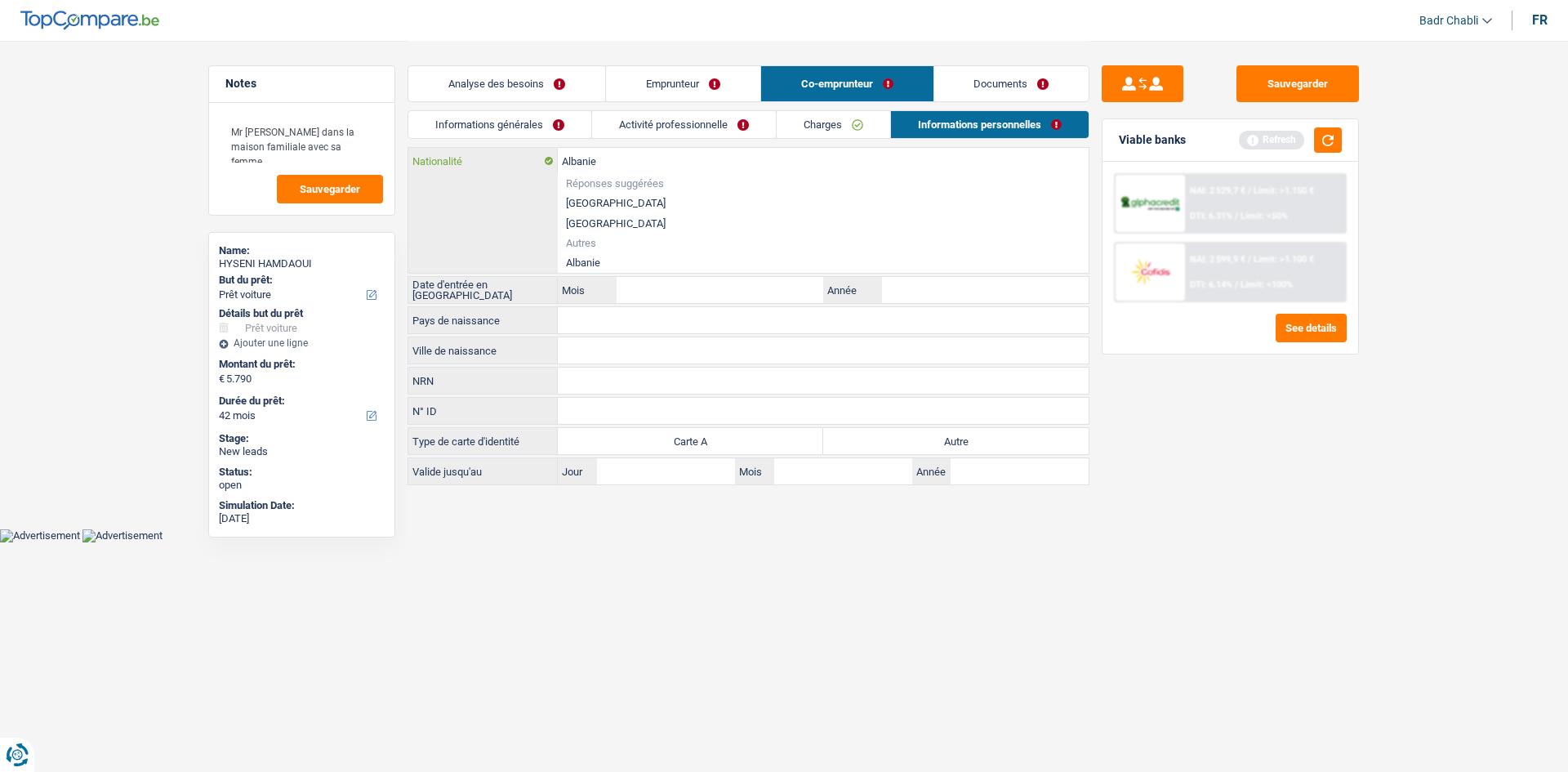
click at [631, 162] on input "Albanie" at bounding box center [823, 161] width 531 height 27
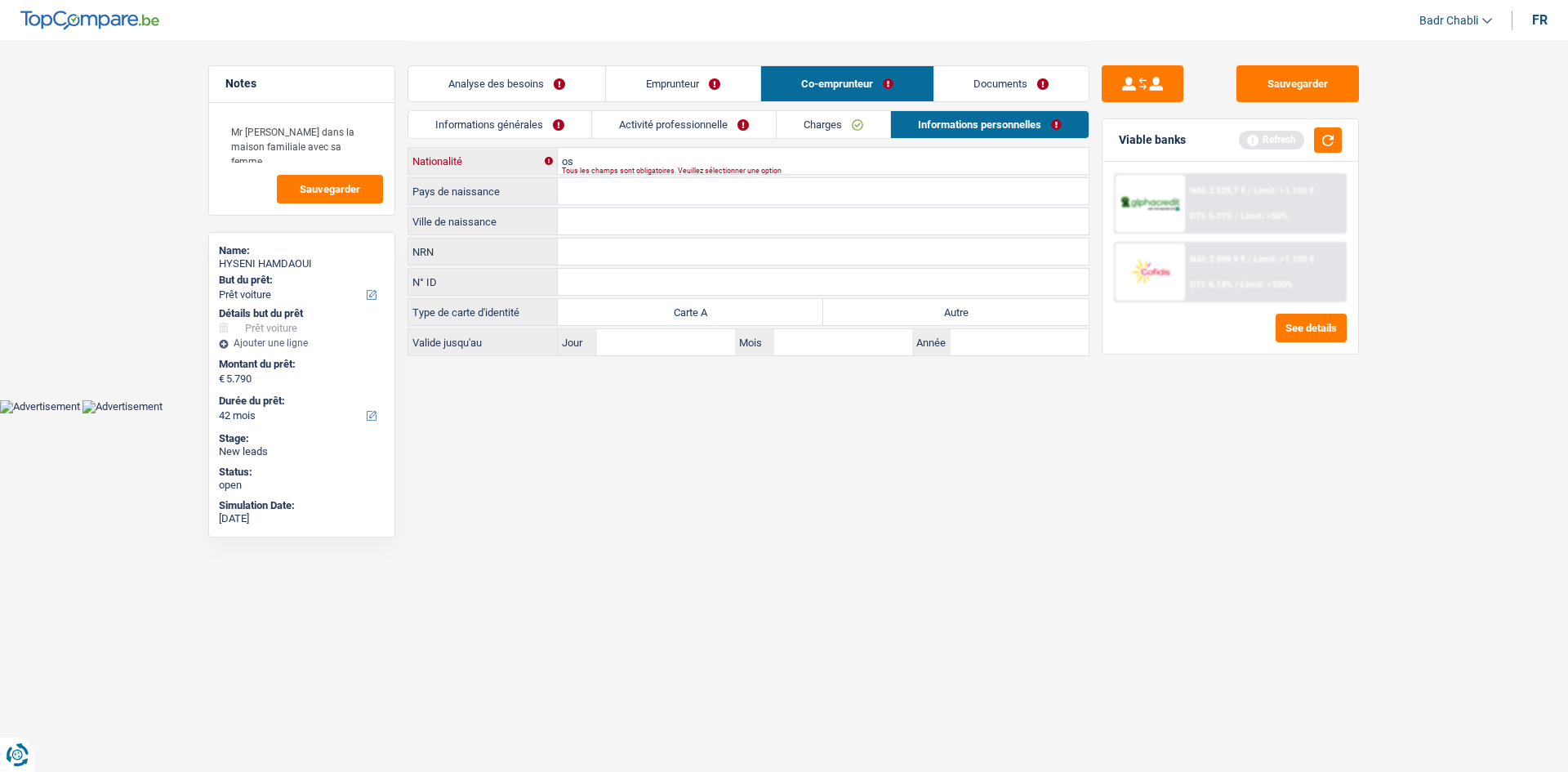
type input "o"
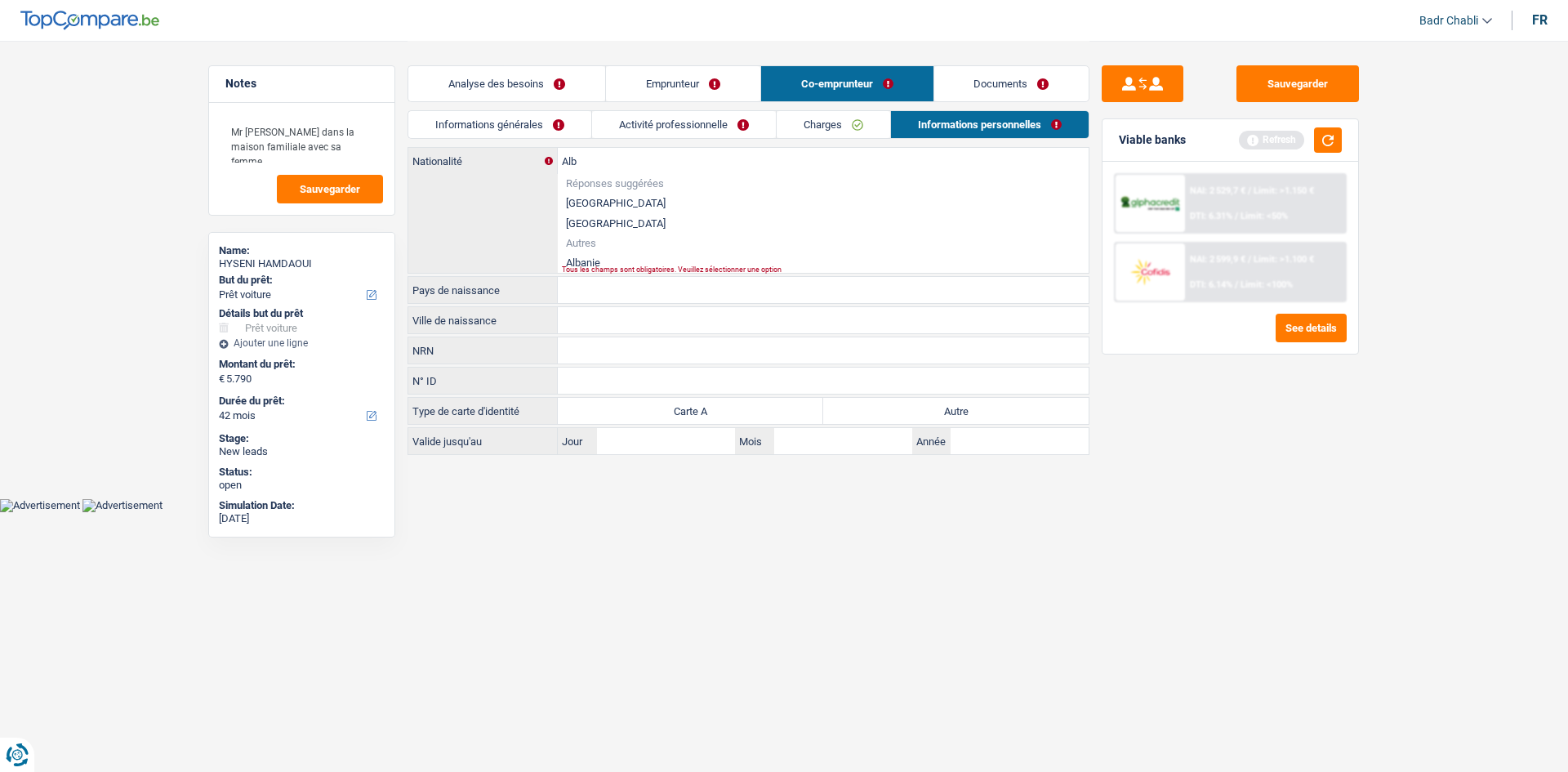
click at [599, 261] on li "Albanie" at bounding box center [823, 263] width 531 height 20
type input "Albanie"
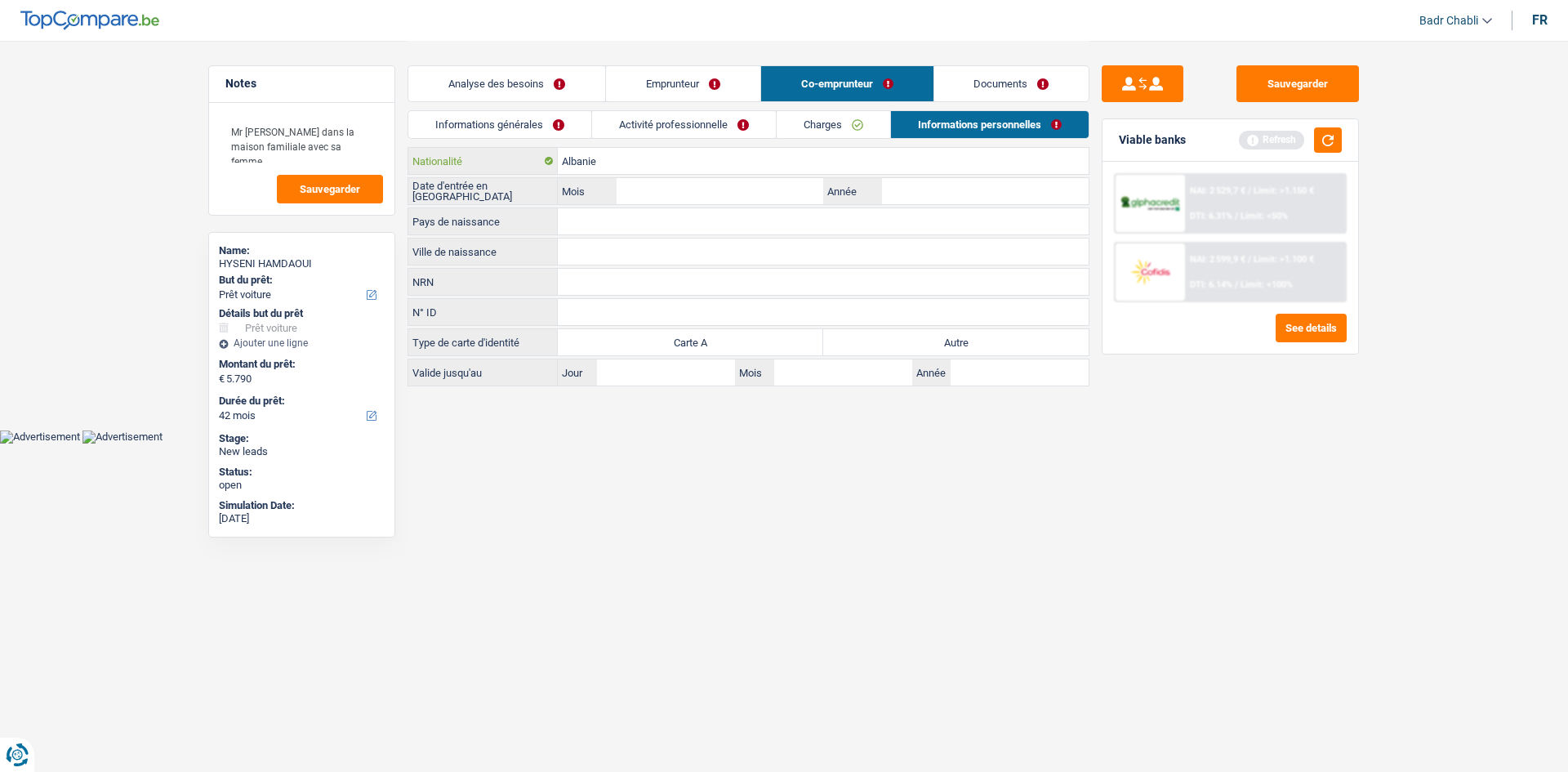
click at [600, 155] on input "Albanie" at bounding box center [823, 161] width 531 height 27
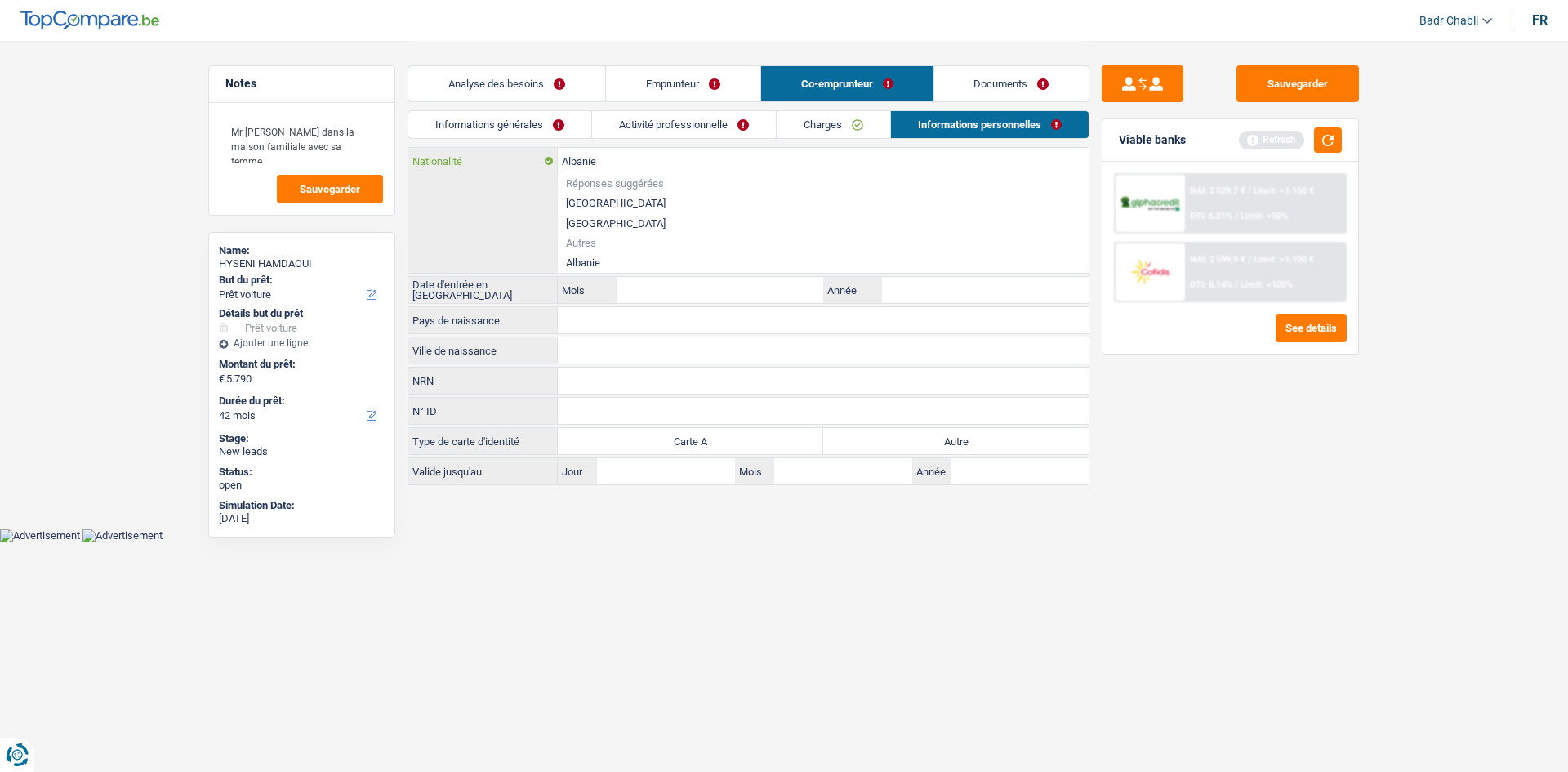
click at [600, 155] on input "Albanie" at bounding box center [823, 161] width 531 height 27
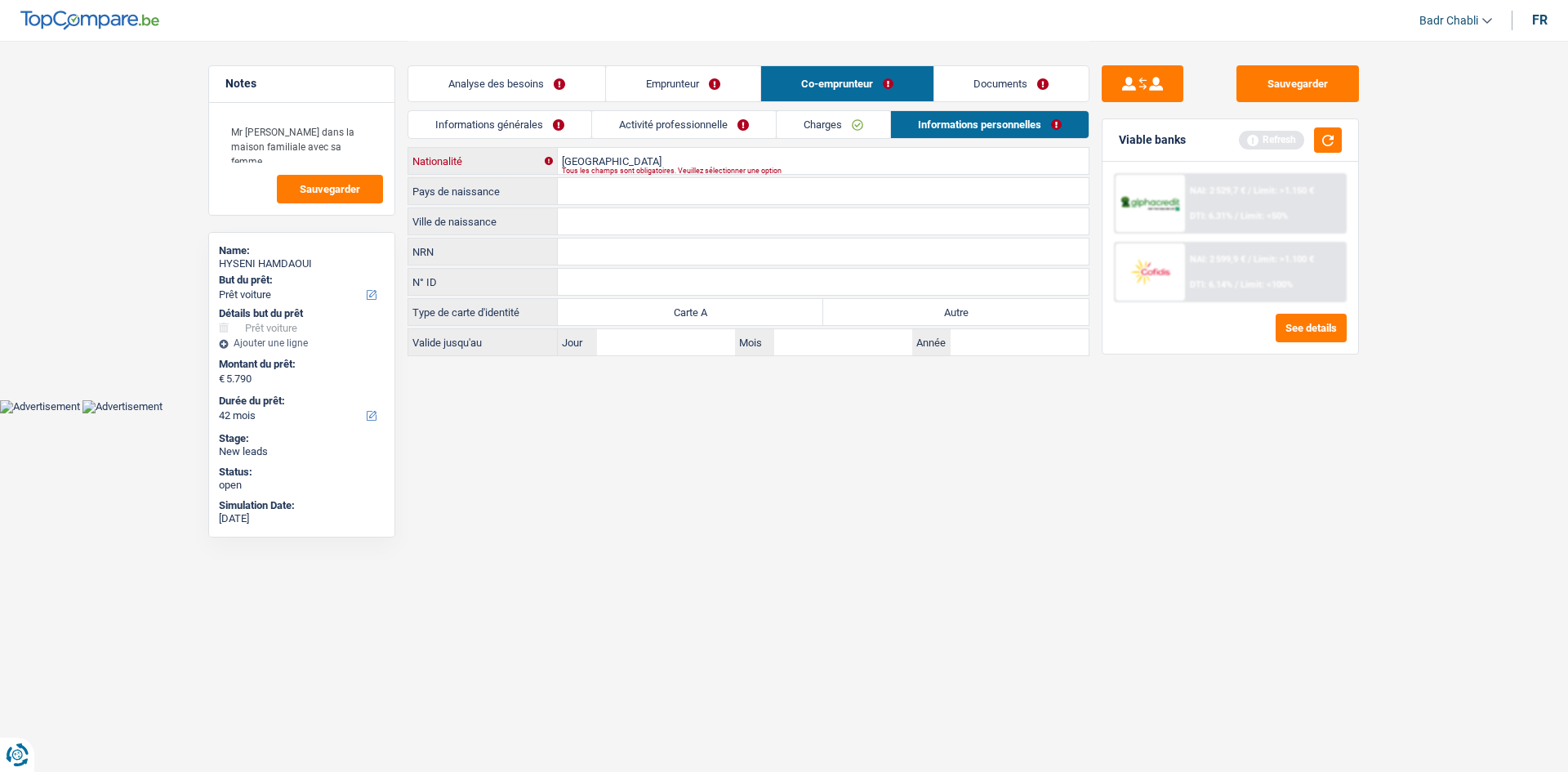
type input "Kosovo"
click at [617, 192] on input "Pays de naissance" at bounding box center [823, 191] width 531 height 27
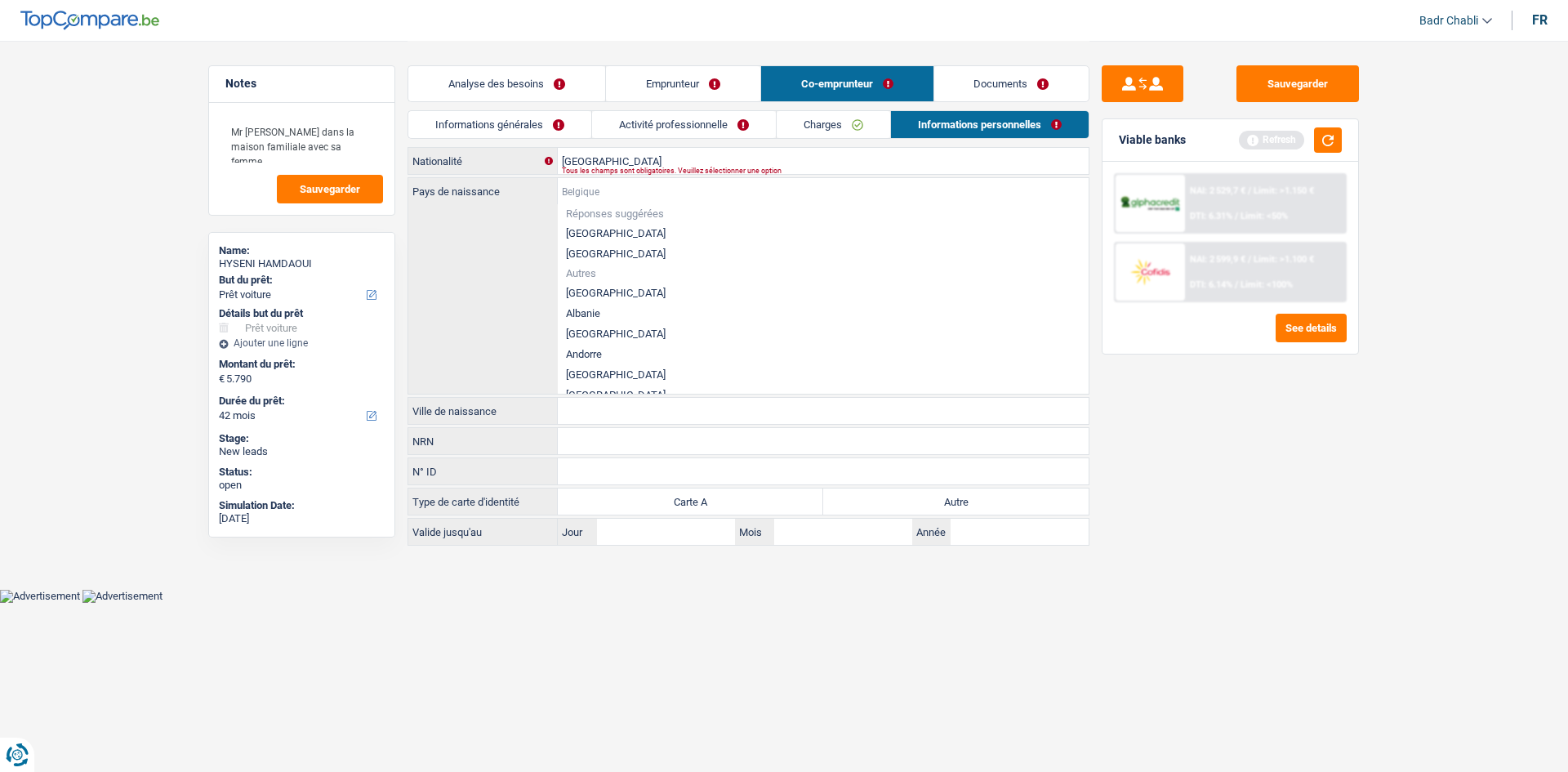
type input "K"
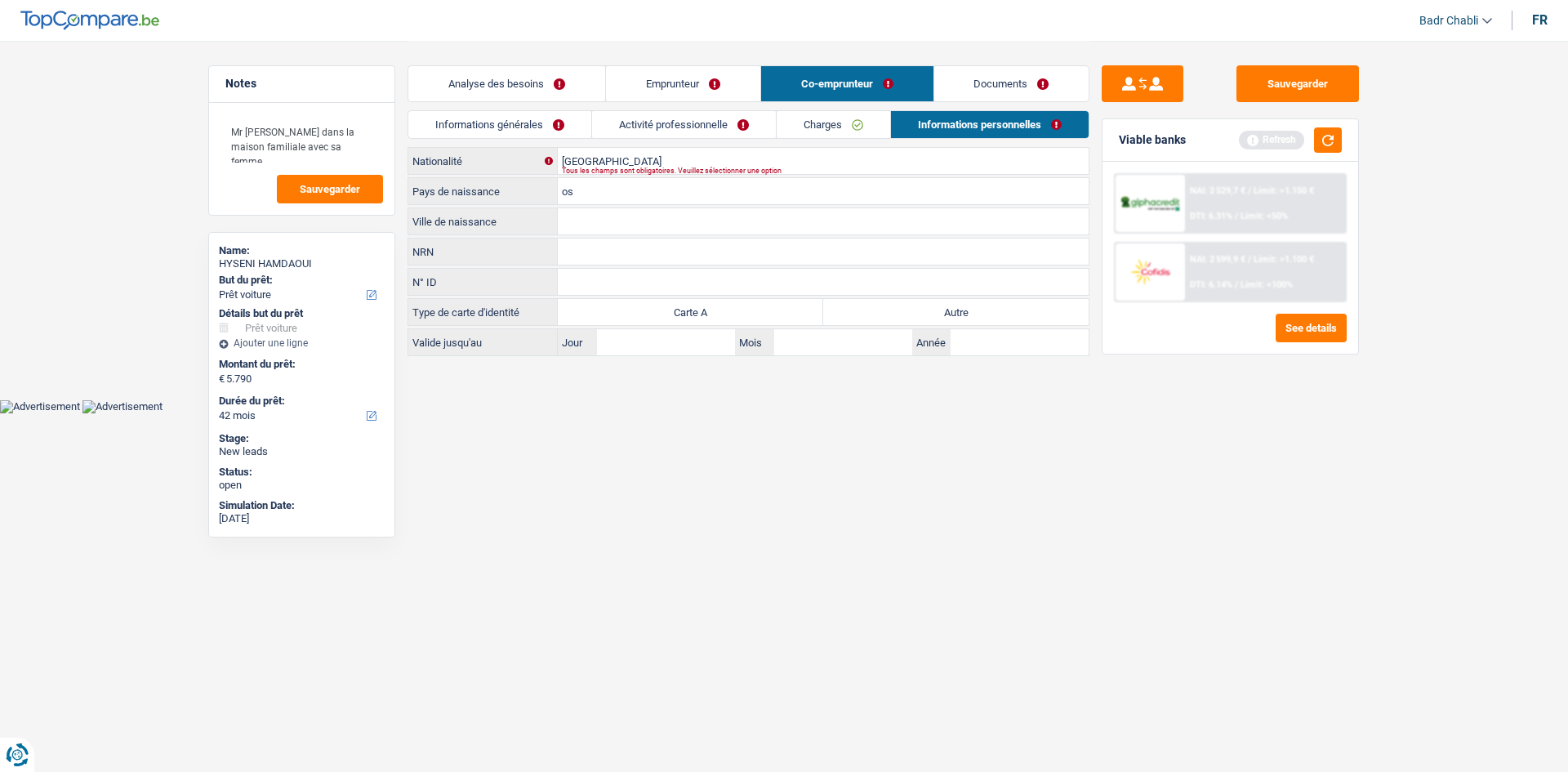
type input "o"
type input "Kosovo"
click at [617, 232] on input "Ville de naissance" at bounding box center [823, 222] width 531 height 27
type input "v"
type input "Vushtri"
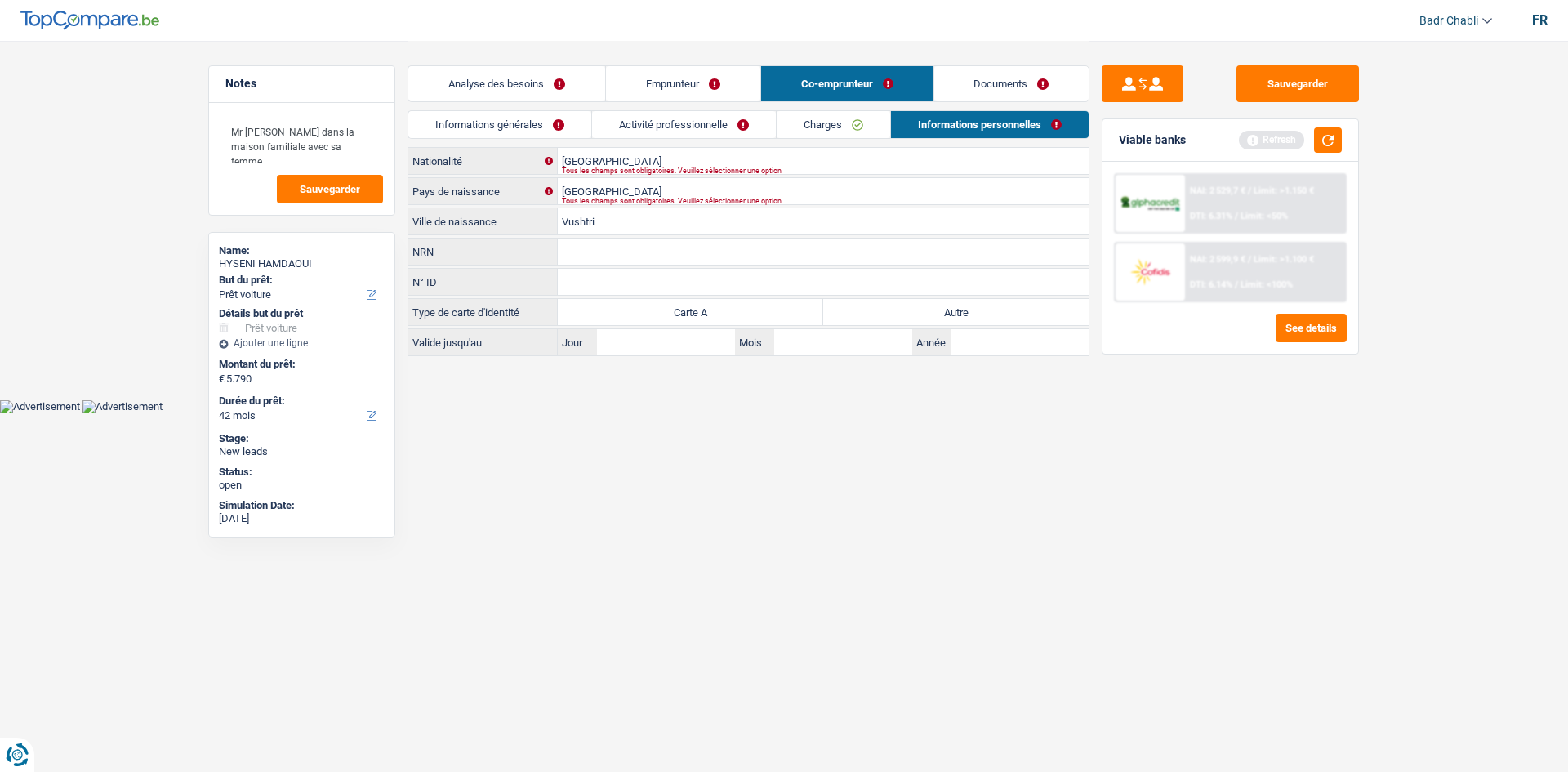
click at [986, 303] on label "Autre" at bounding box center [956, 312] width 265 height 27
click at [986, 303] on input "Autre" at bounding box center [956, 312] width 265 height 27
radio input "true"
click at [557, 122] on link "Informations générales" at bounding box center [499, 125] width 183 height 27
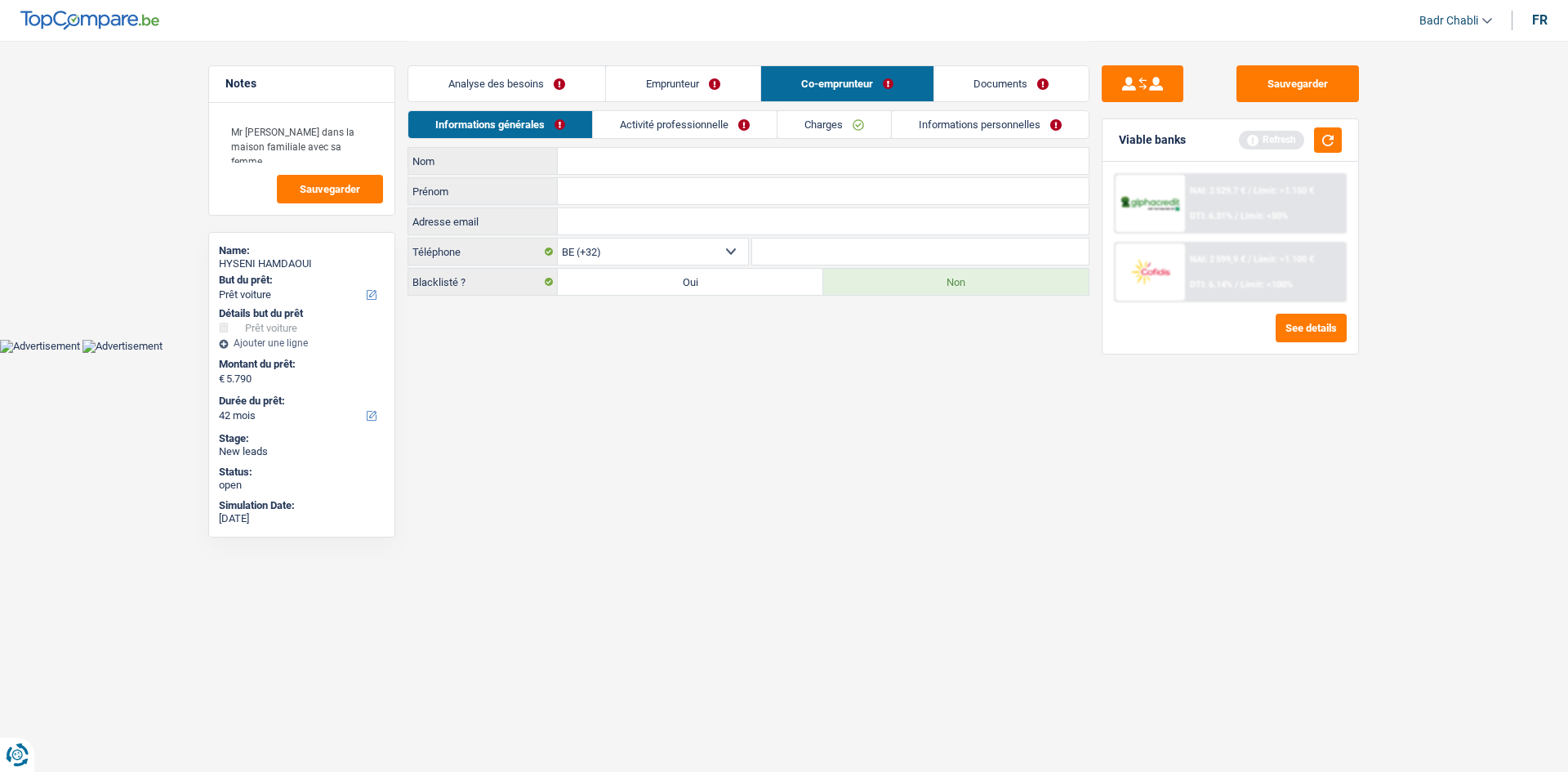
click at [711, 126] on link "Activité professionnelle" at bounding box center [685, 125] width 184 height 27
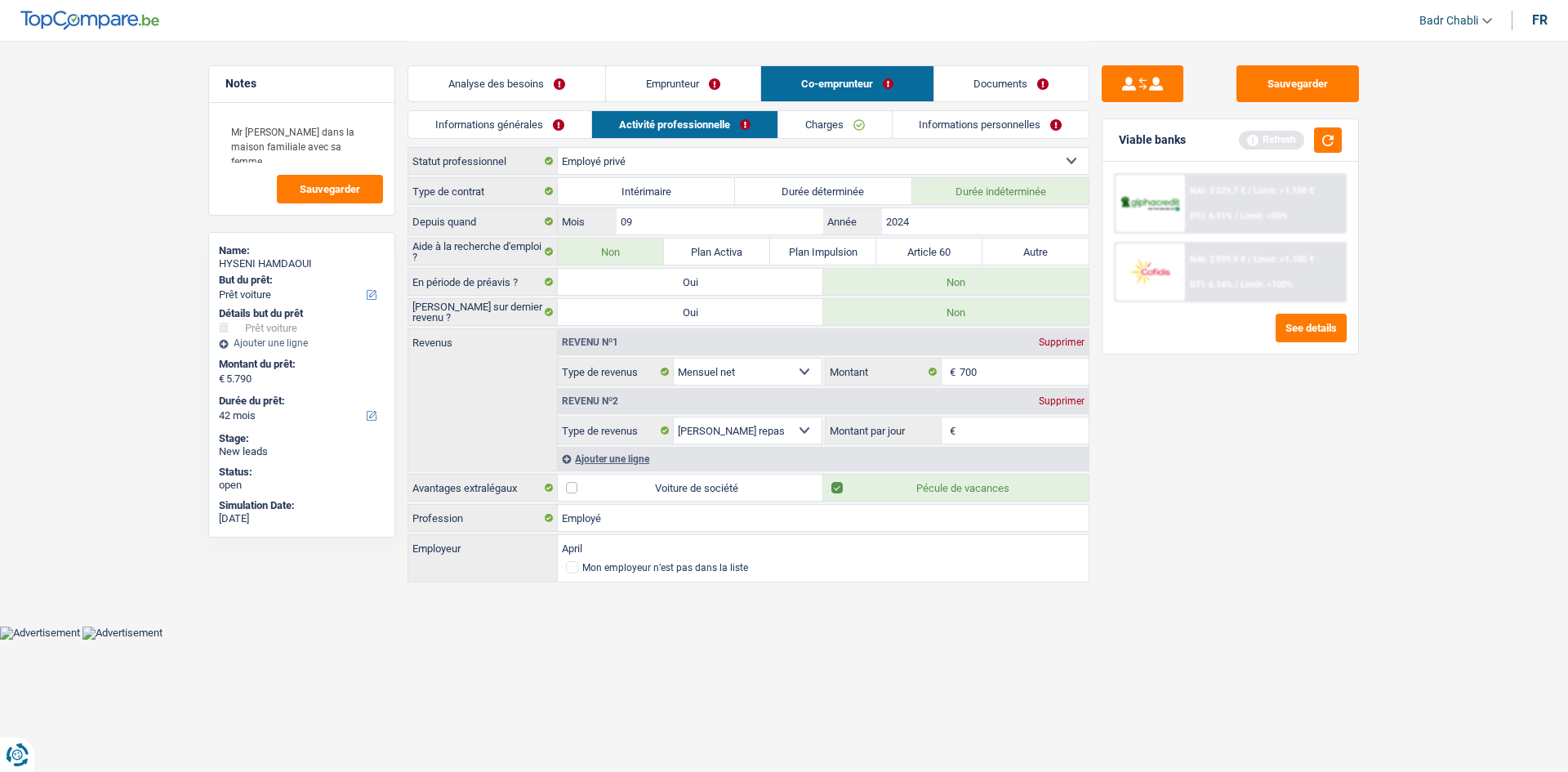
click at [843, 126] on link "Charges" at bounding box center [835, 125] width 113 height 27
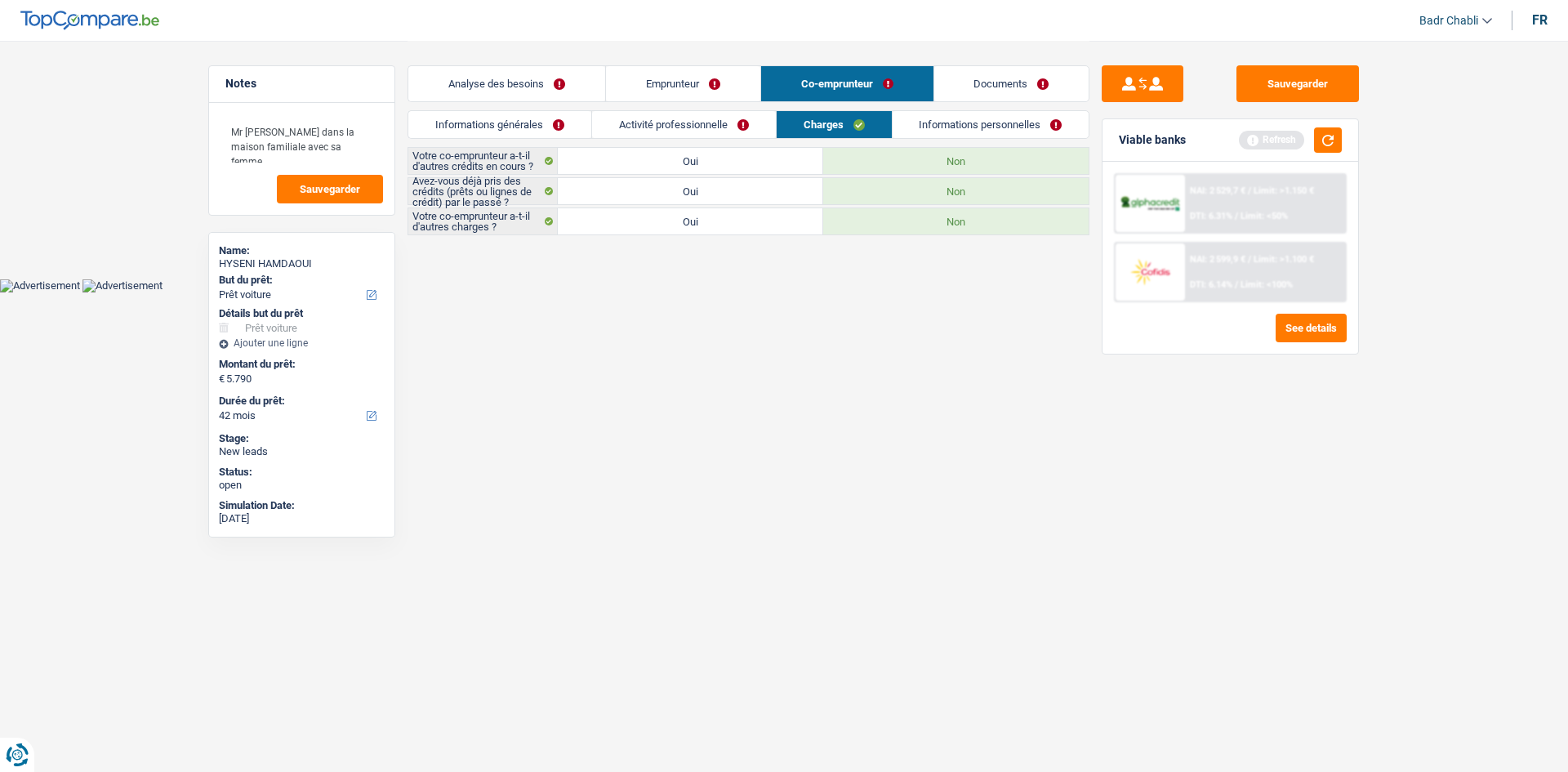
click at [470, 126] on link "Informations générales" at bounding box center [499, 125] width 183 height 27
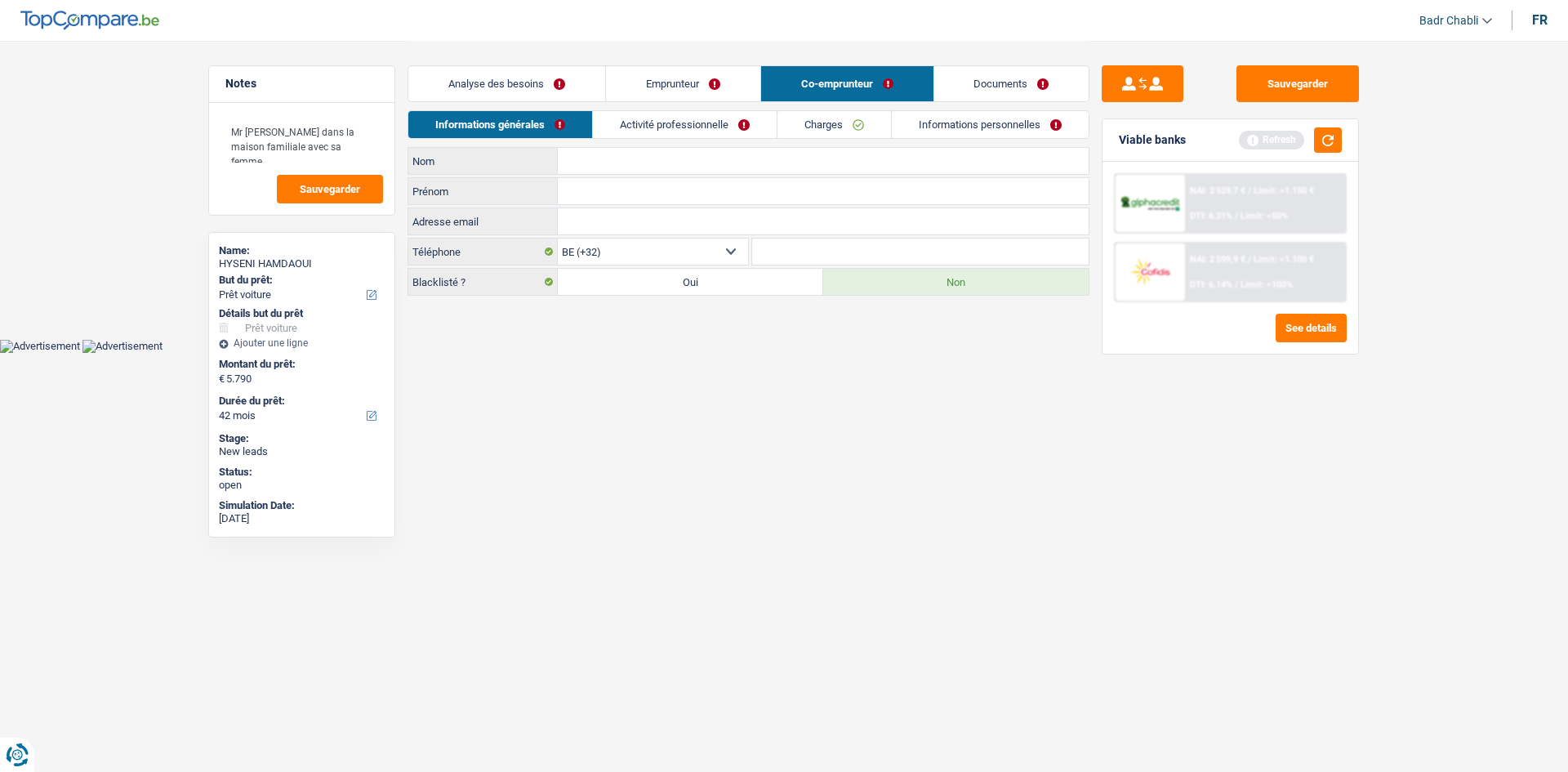
click at [633, 199] on input "Prénom" at bounding box center [823, 191] width 531 height 27
type input "Edona"
click at [599, 161] on input "Nom" at bounding box center [823, 161] width 531 height 27
click at [577, 164] on input "Hussein" at bounding box center [823, 161] width 531 height 27
type input "Hyseni"
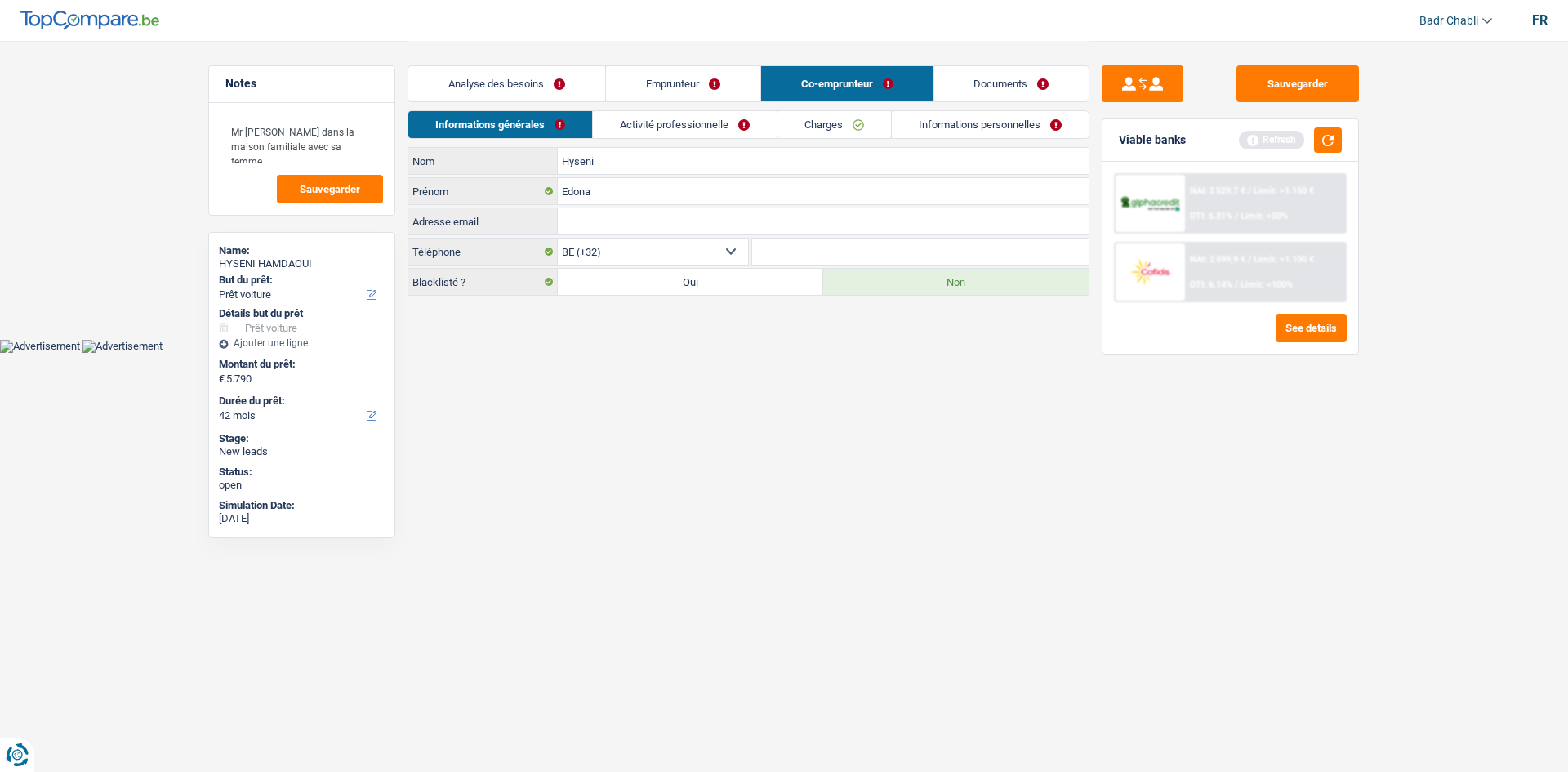
click at [689, 124] on link "Activité professionnelle" at bounding box center [685, 125] width 184 height 27
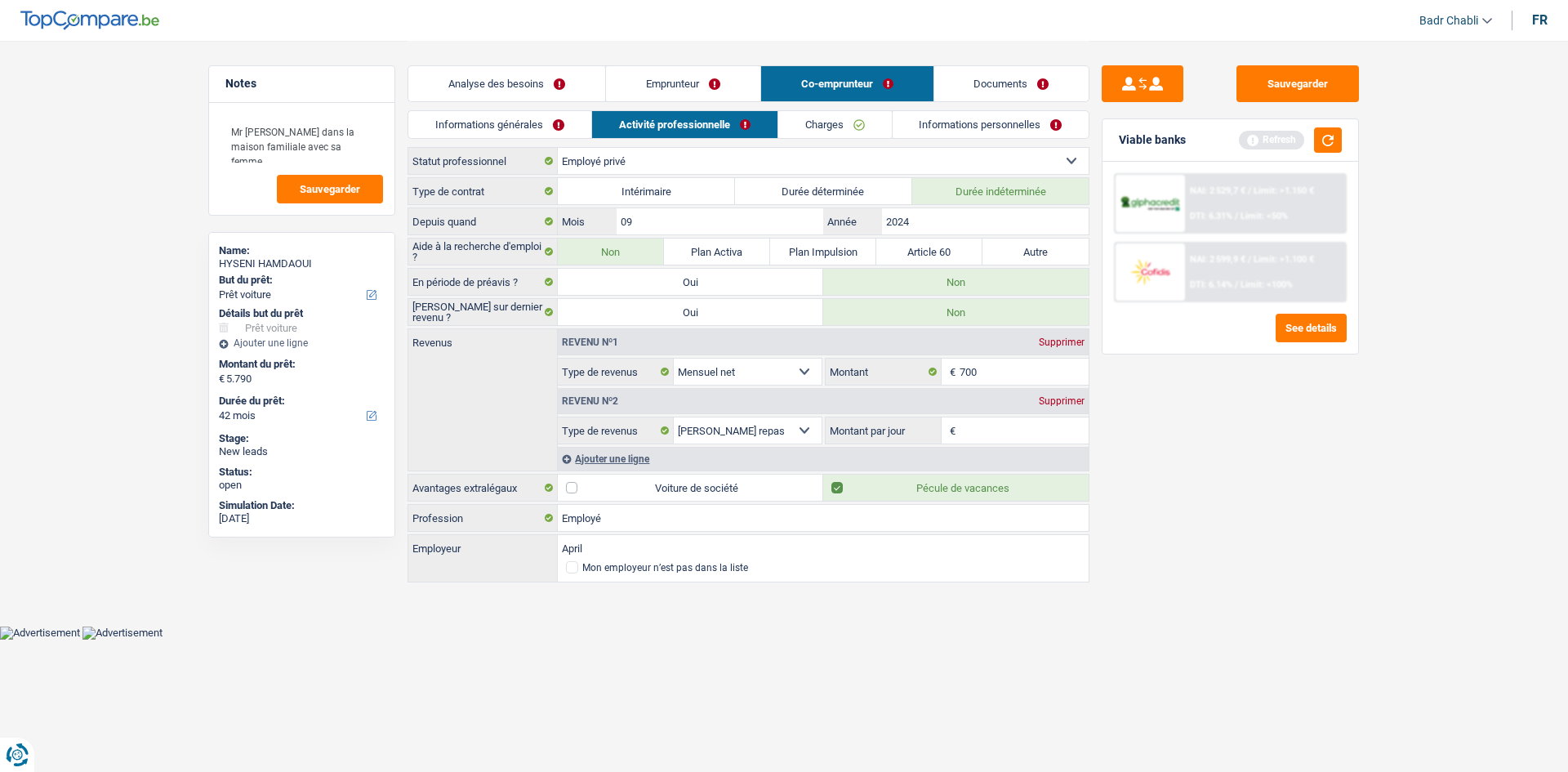
click at [856, 131] on link "Charges" at bounding box center [835, 125] width 113 height 27
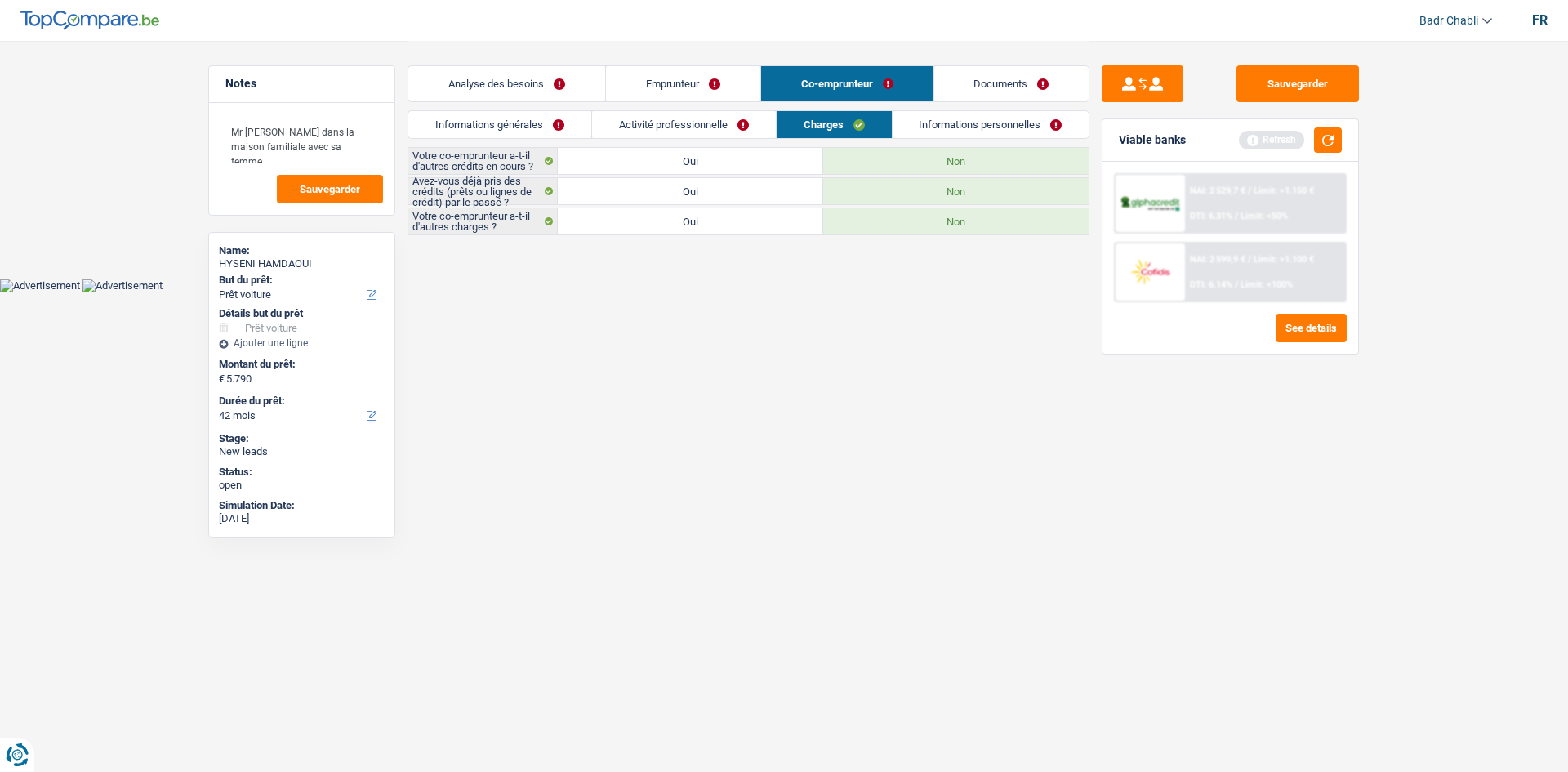
click at [1009, 134] on link "Informations personnelles" at bounding box center [991, 125] width 197 height 27
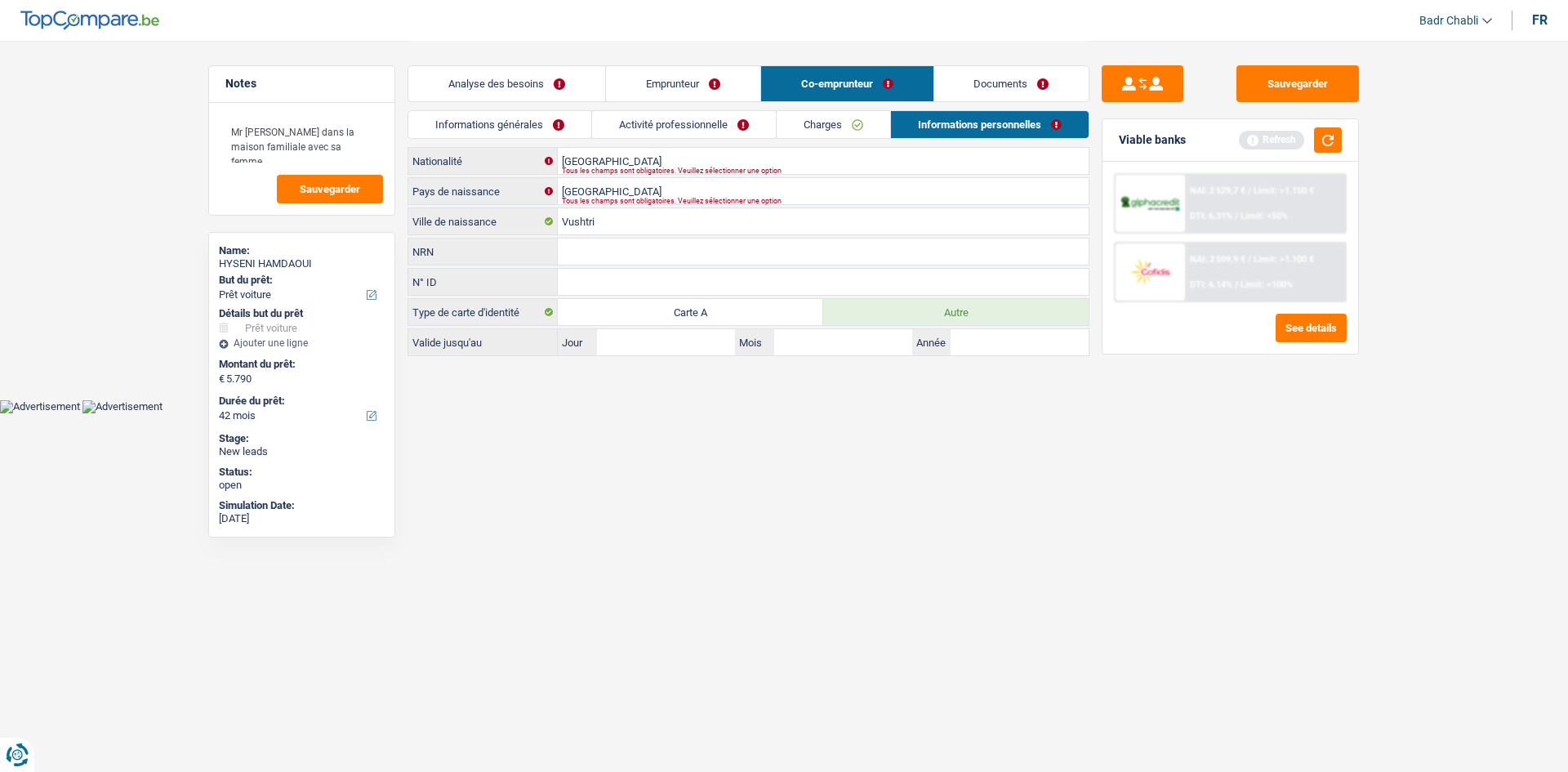
click at [716, 78] on link "Emprunteur" at bounding box center [683, 84] width 155 height 35
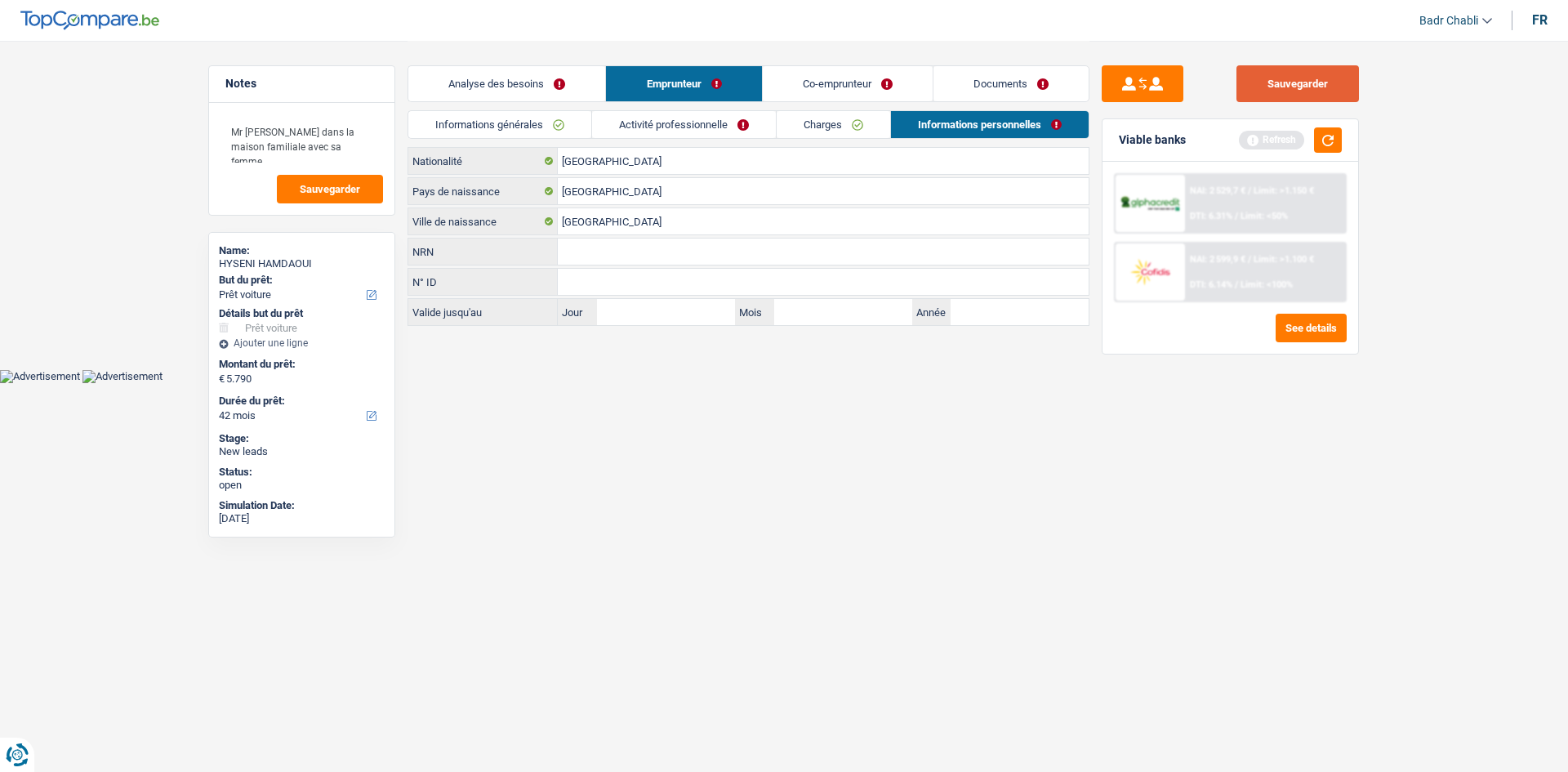
click at [1290, 74] on button "Sauvegarder" at bounding box center [1298, 84] width 123 height 37
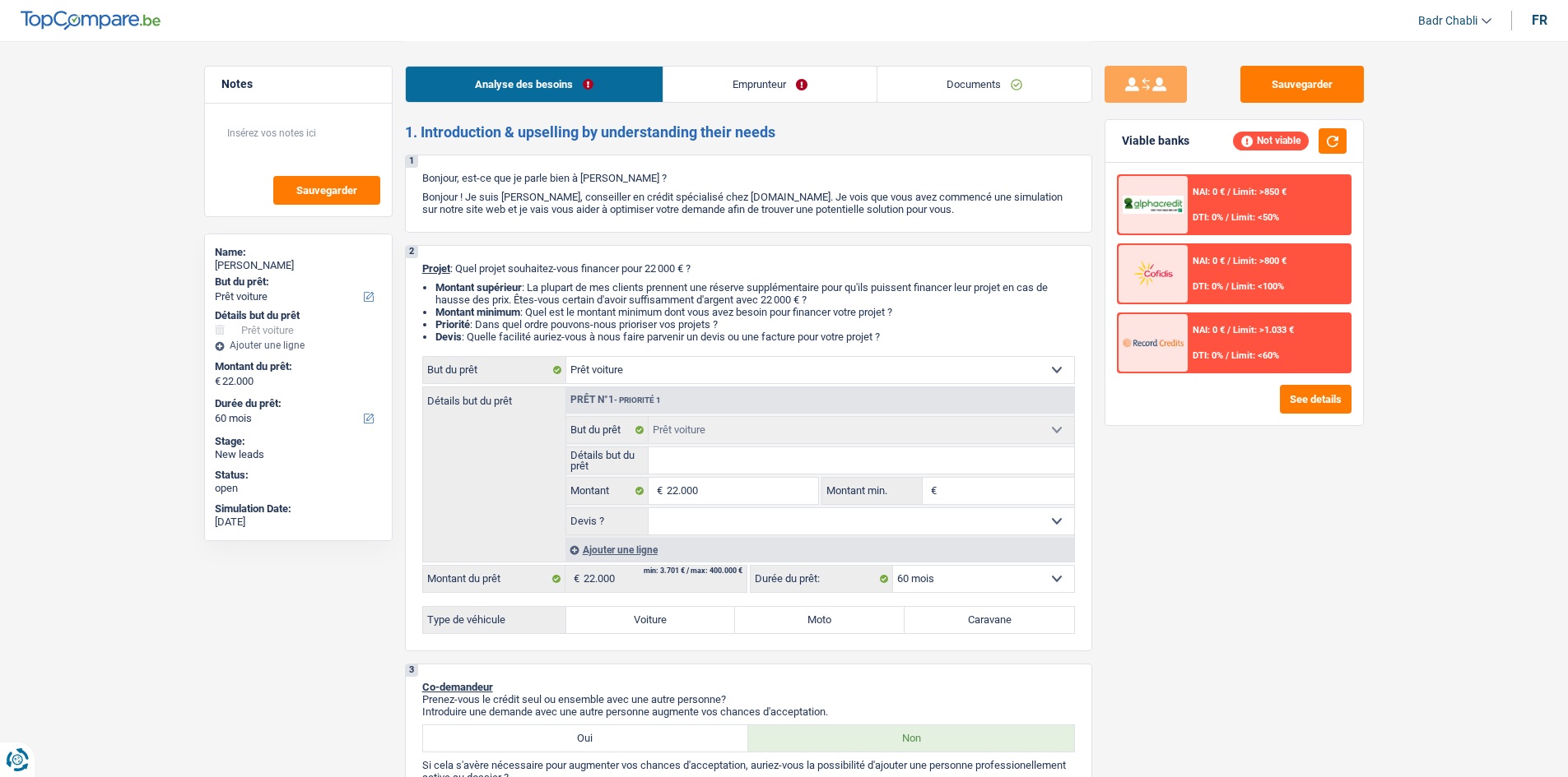
select select "car"
select select "60"
select select "car"
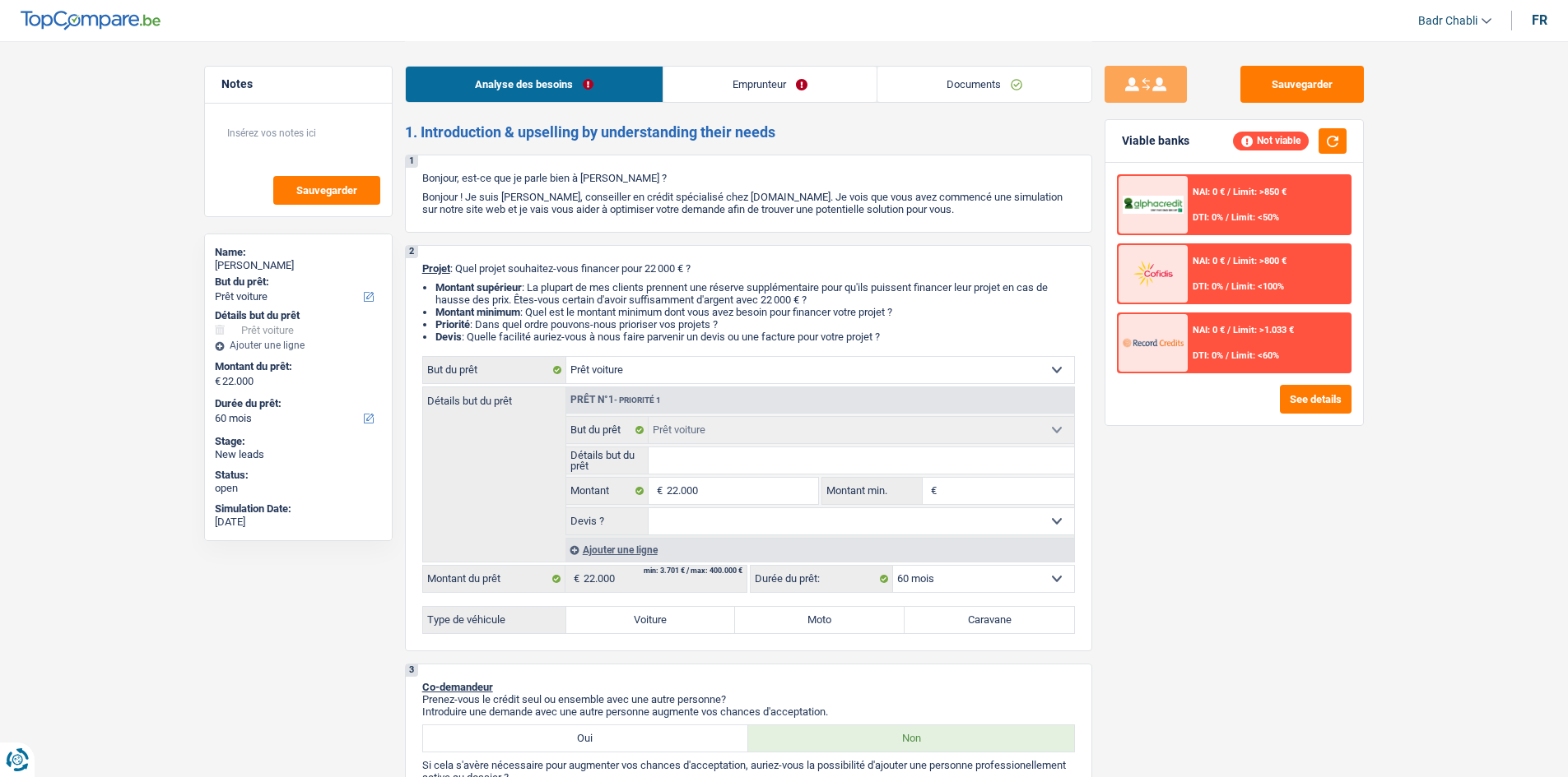
select select "60"
select select "car"
select select "60"
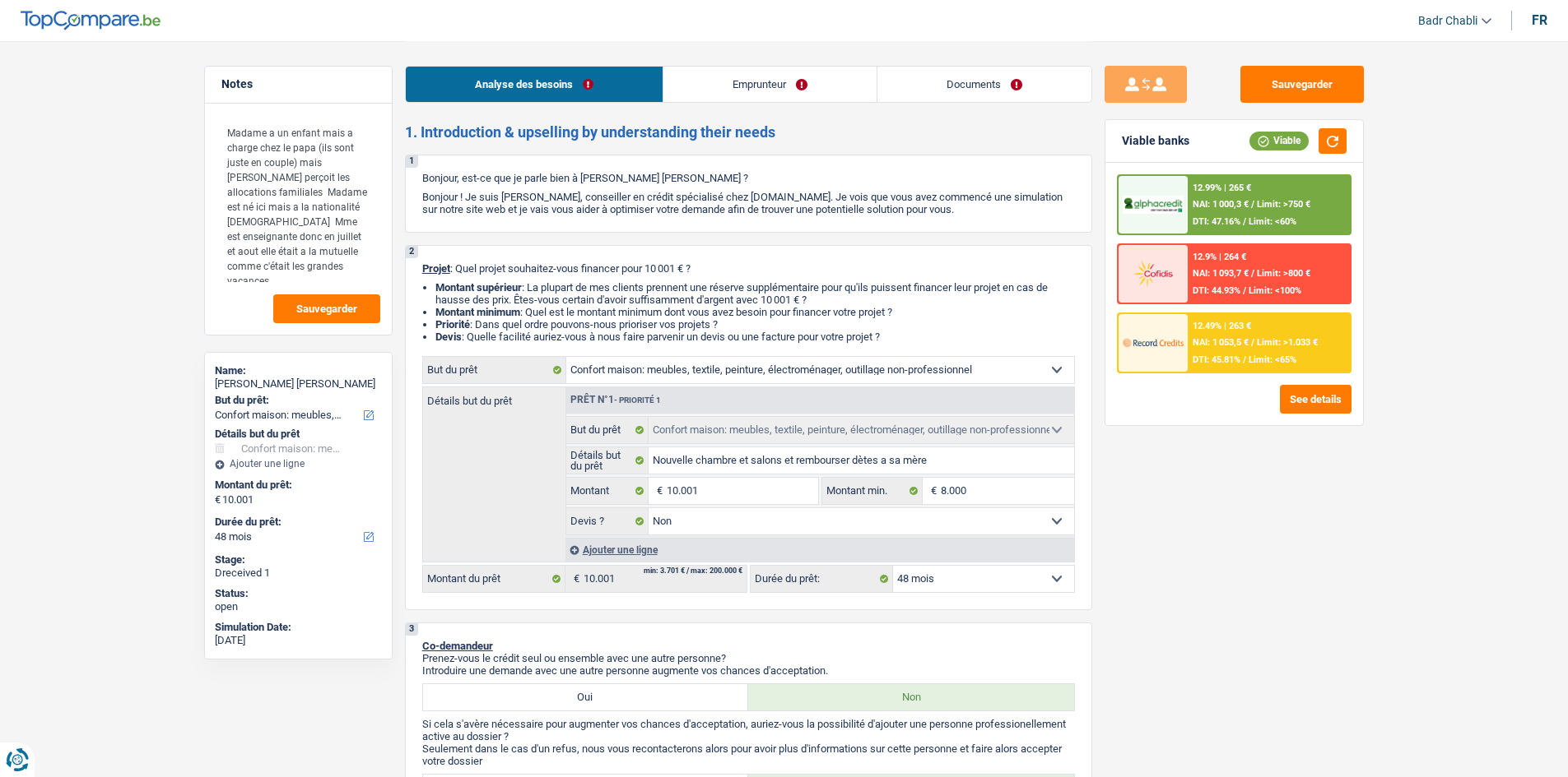
select select "household"
select select "48"
select select "household"
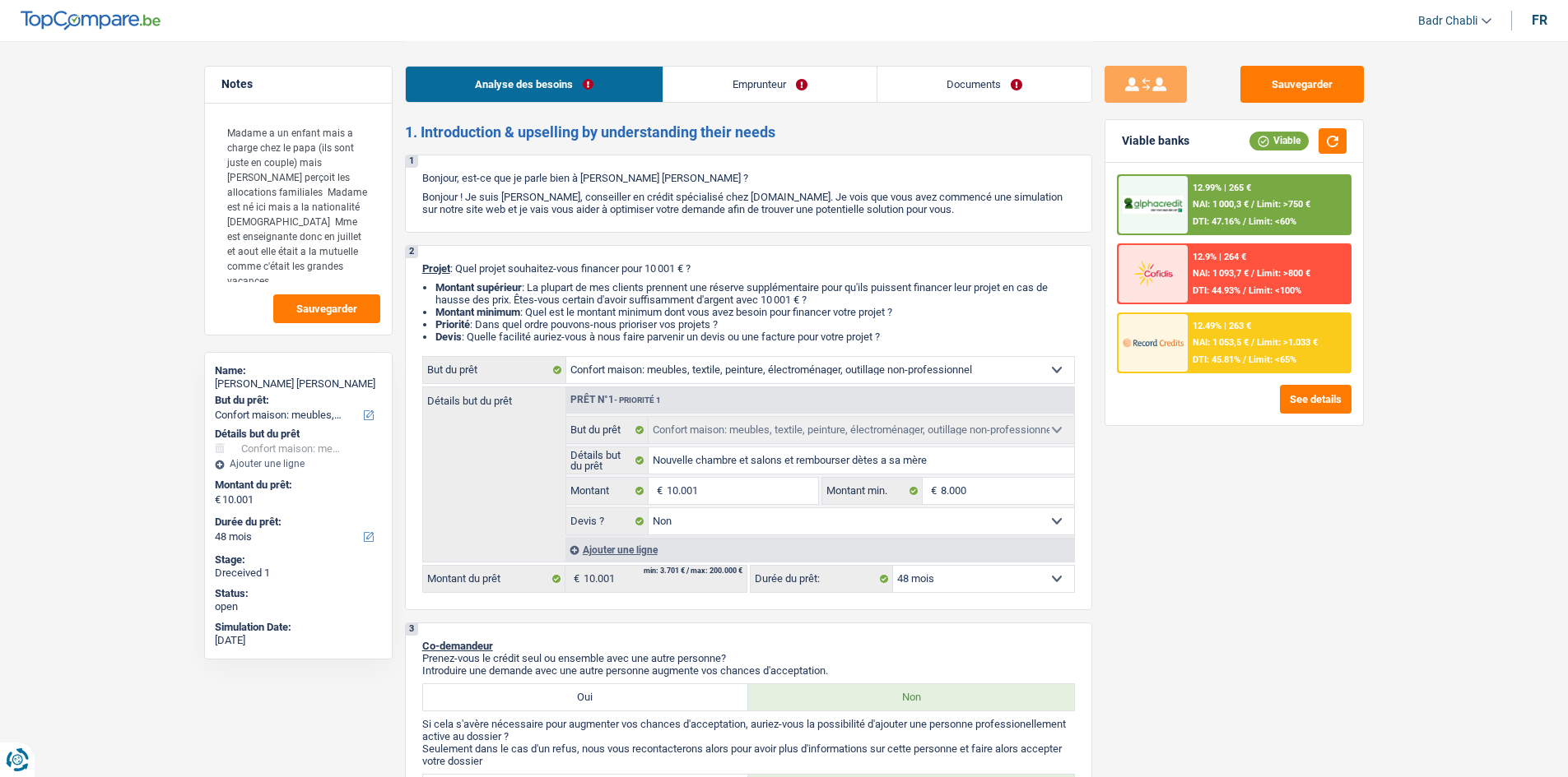
select select "false"
select select "48"
select select "publicEmployee"
select select "netSalary"
select select "familyAllowances"
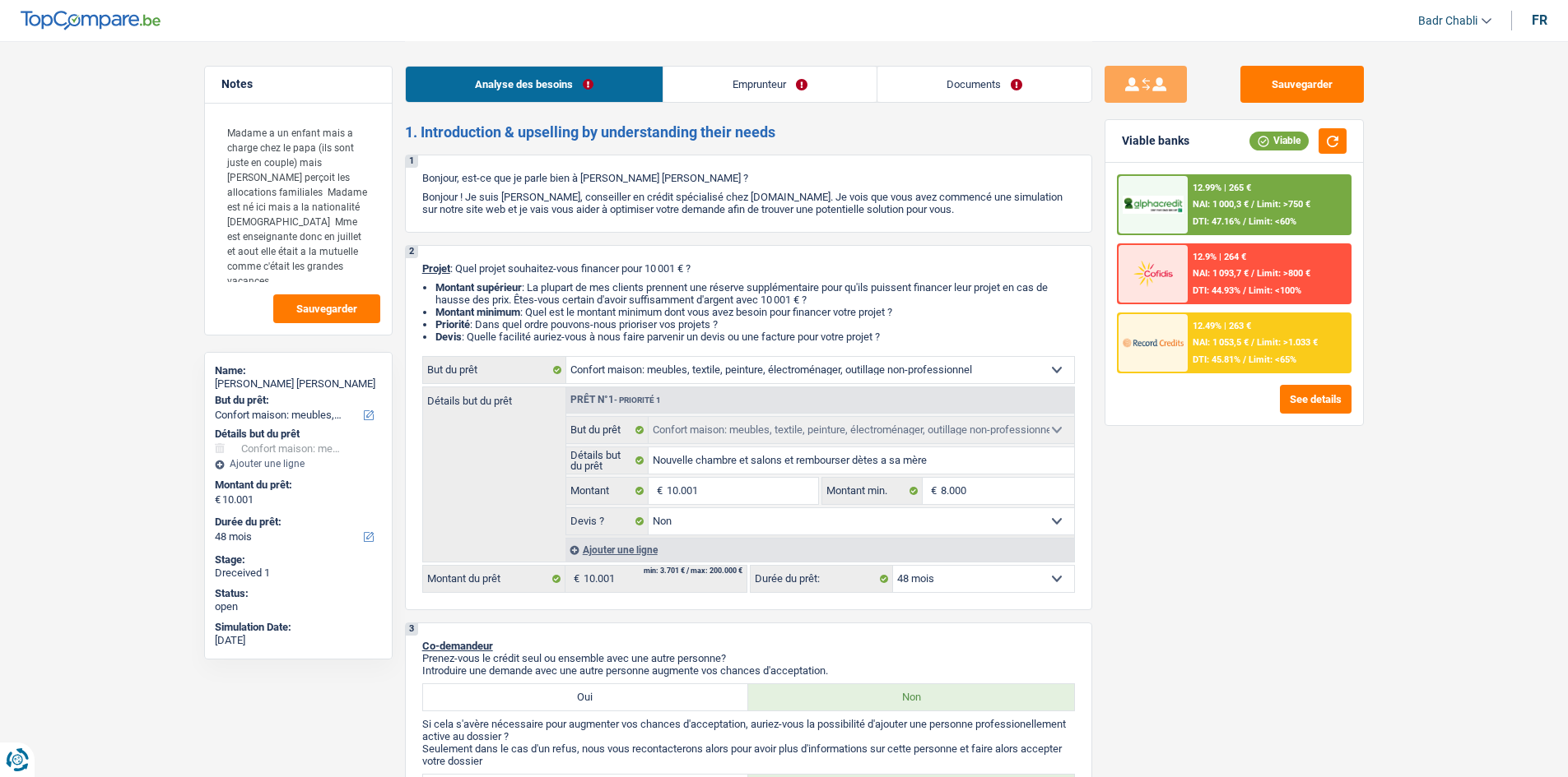
select select "mealVouchers"
select select "rents"
select select "household"
select select "false"
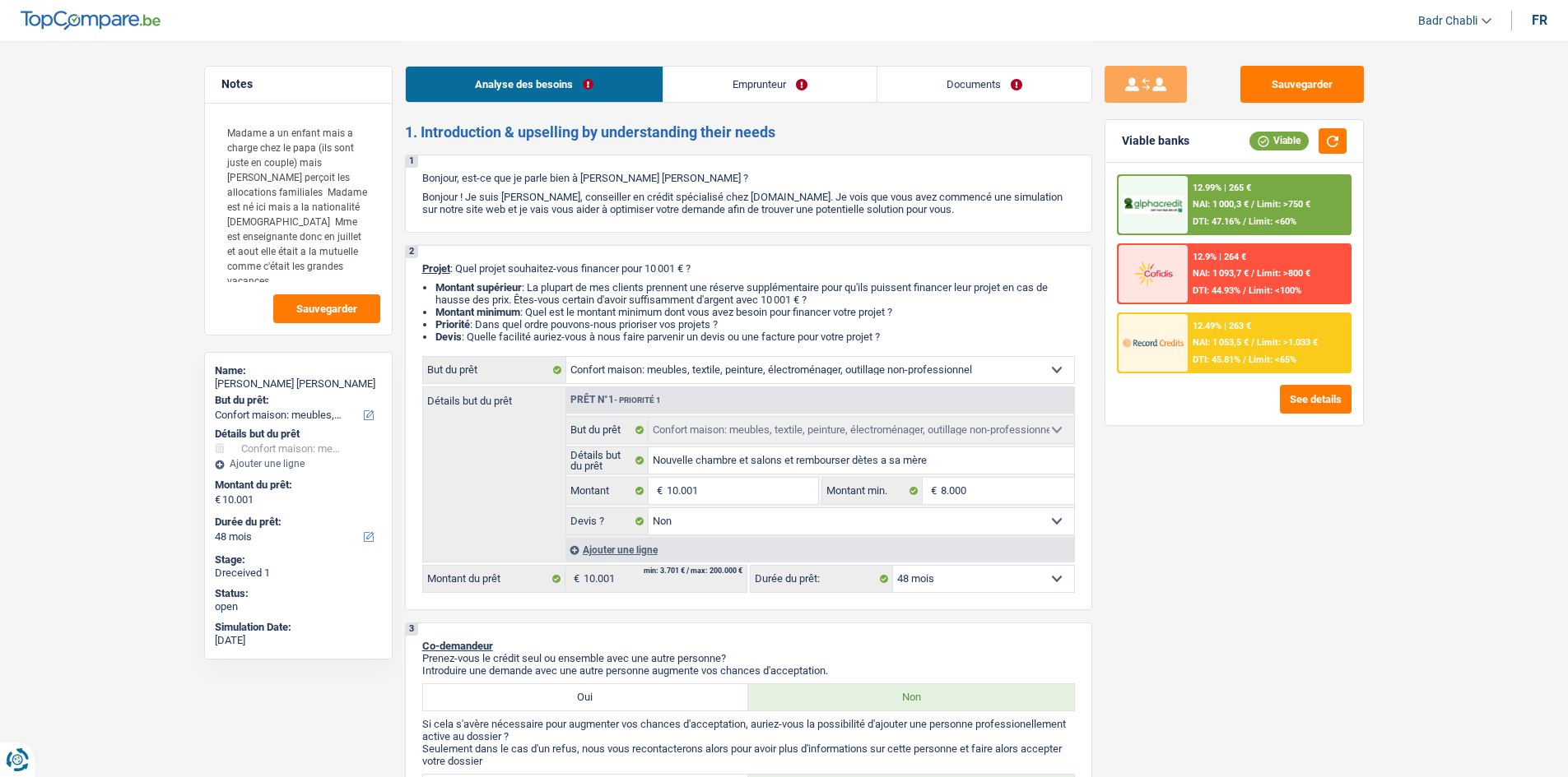
select select "48"
click at [943, 69] on link "Documents" at bounding box center [984, 85] width 214 height 36
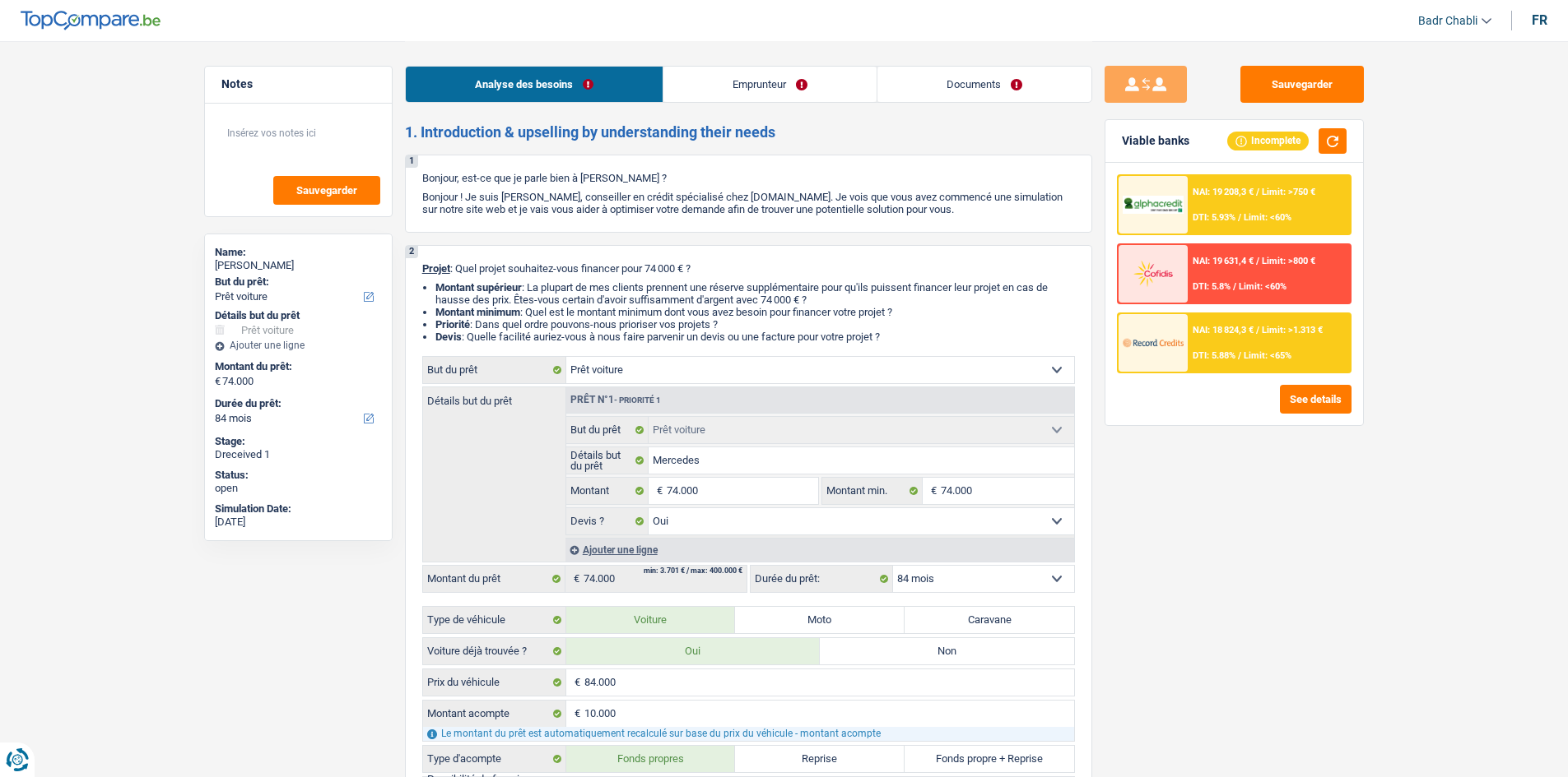
select select "car"
select select "84"
select select "car"
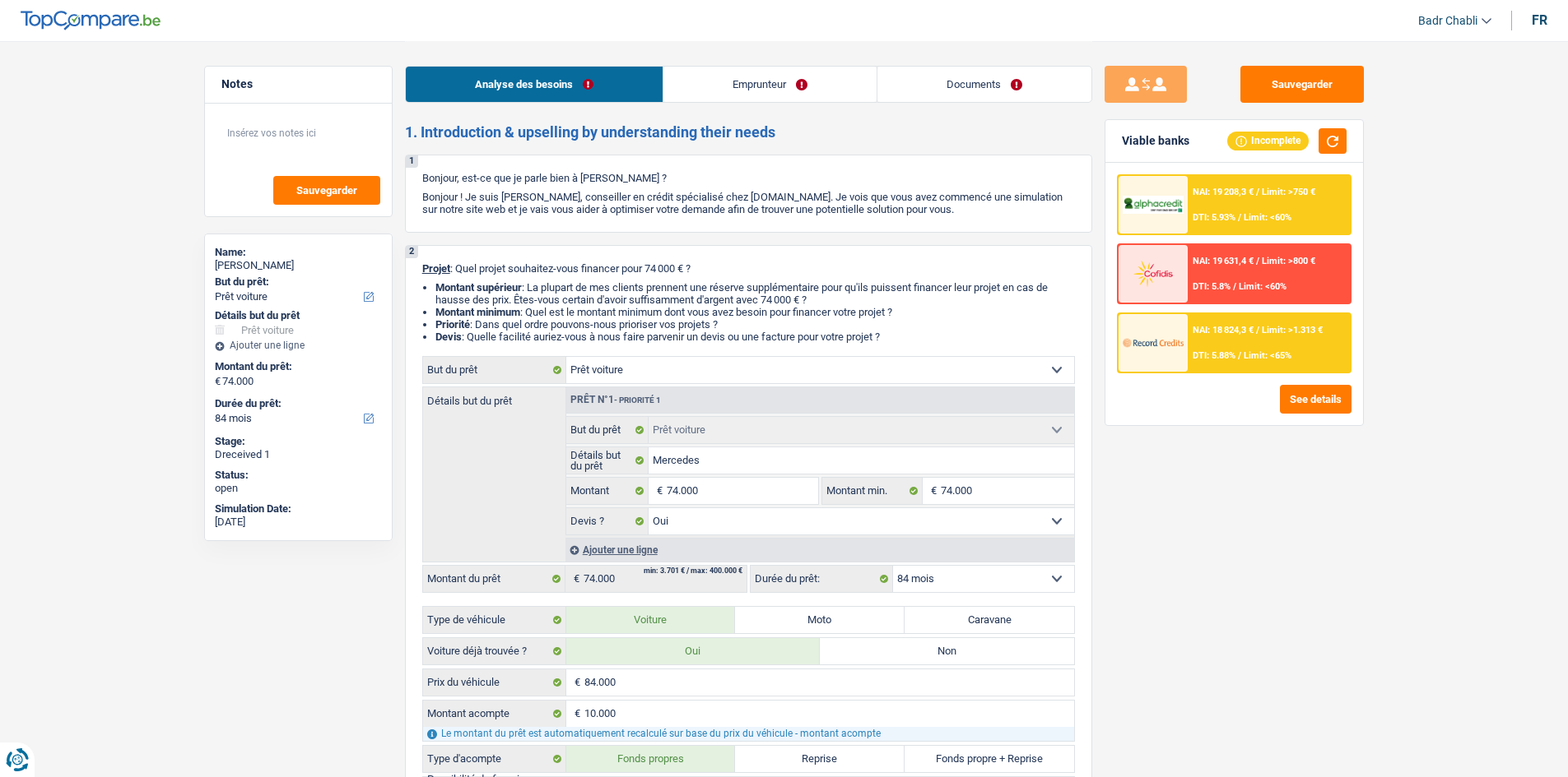
select select "yes"
select select "84"
select select "independent"
select select "netSalary"
select select "familyAllowances"
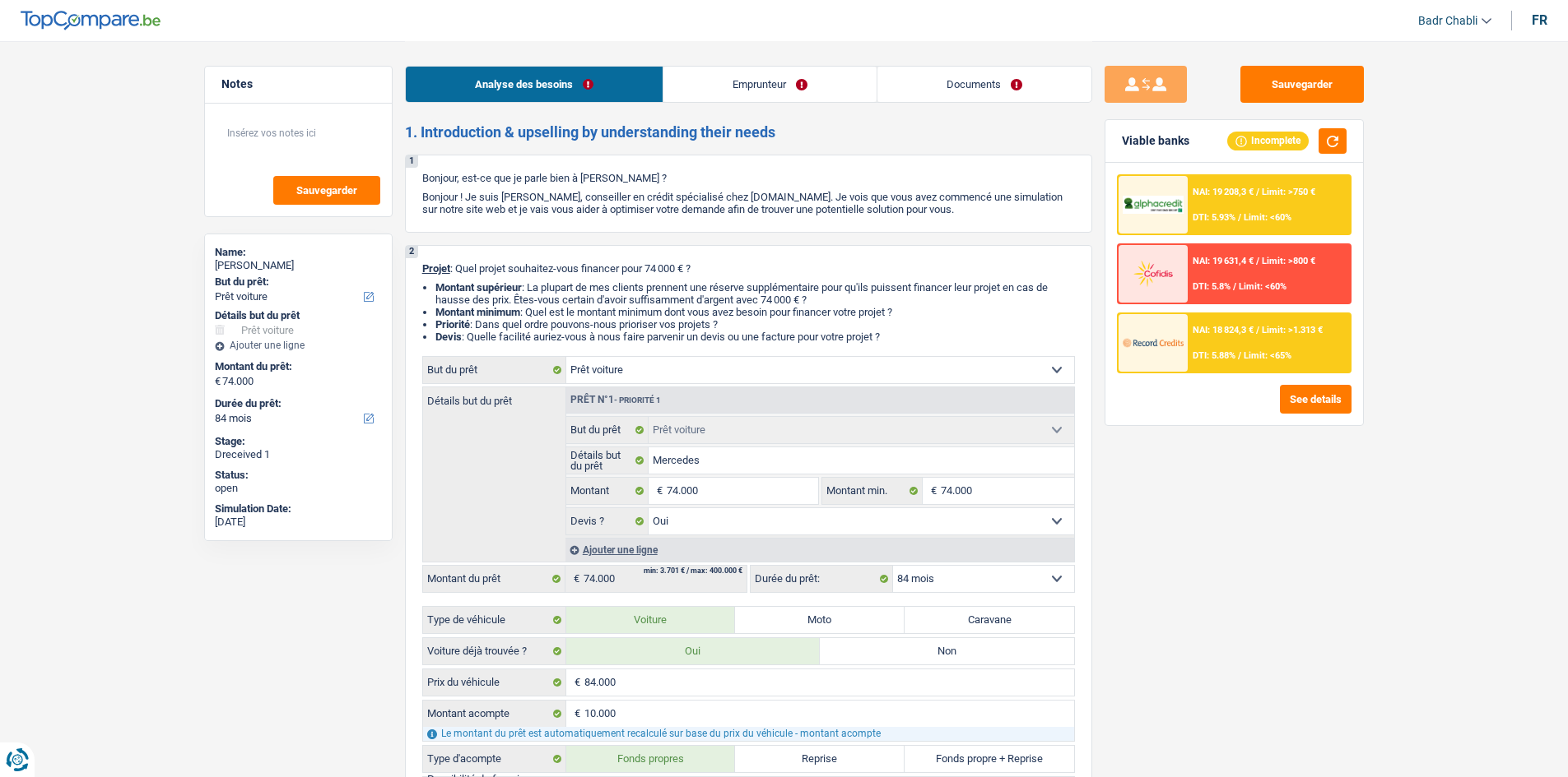
select select "ownerWithoutMortgage"
select select "car"
select select "yes"
select select "84"
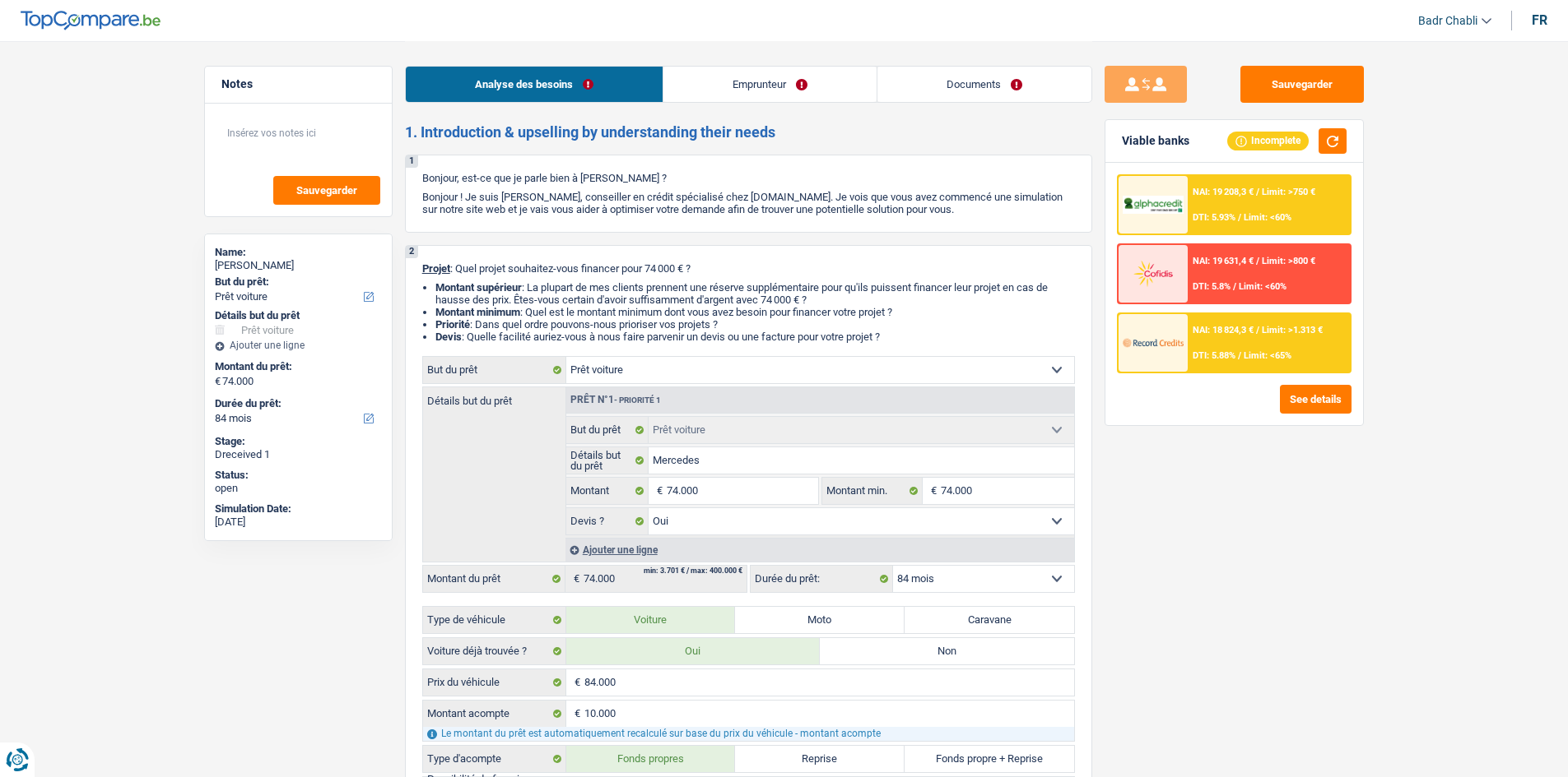
select select "32"
select select "married"
click at [1021, 68] on link "Documents" at bounding box center [984, 85] width 214 height 36
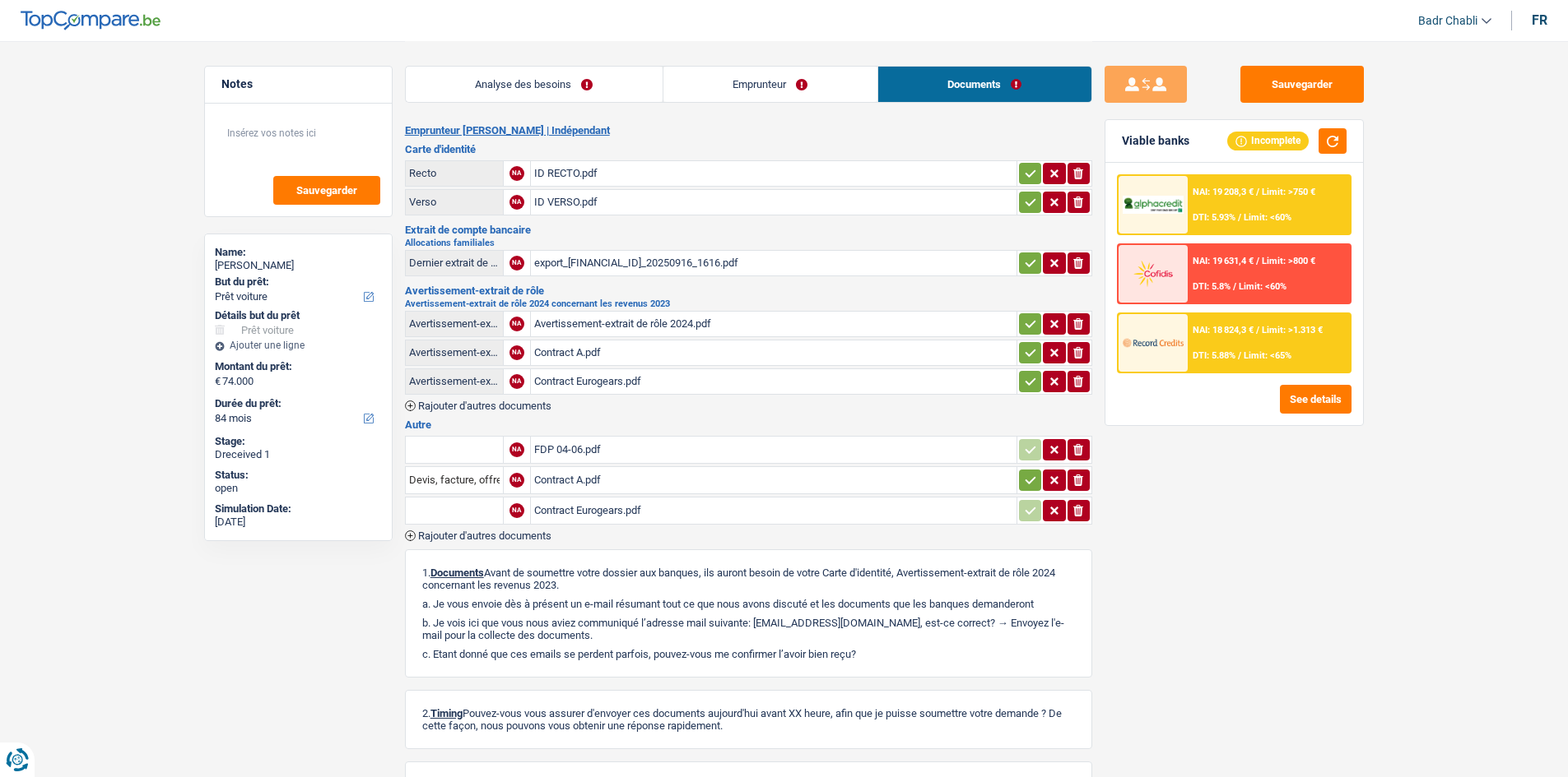
click at [828, 73] on link "Emprunteur" at bounding box center [770, 85] width 214 height 36
